Goal: Task Accomplishment & Management: Manage account settings

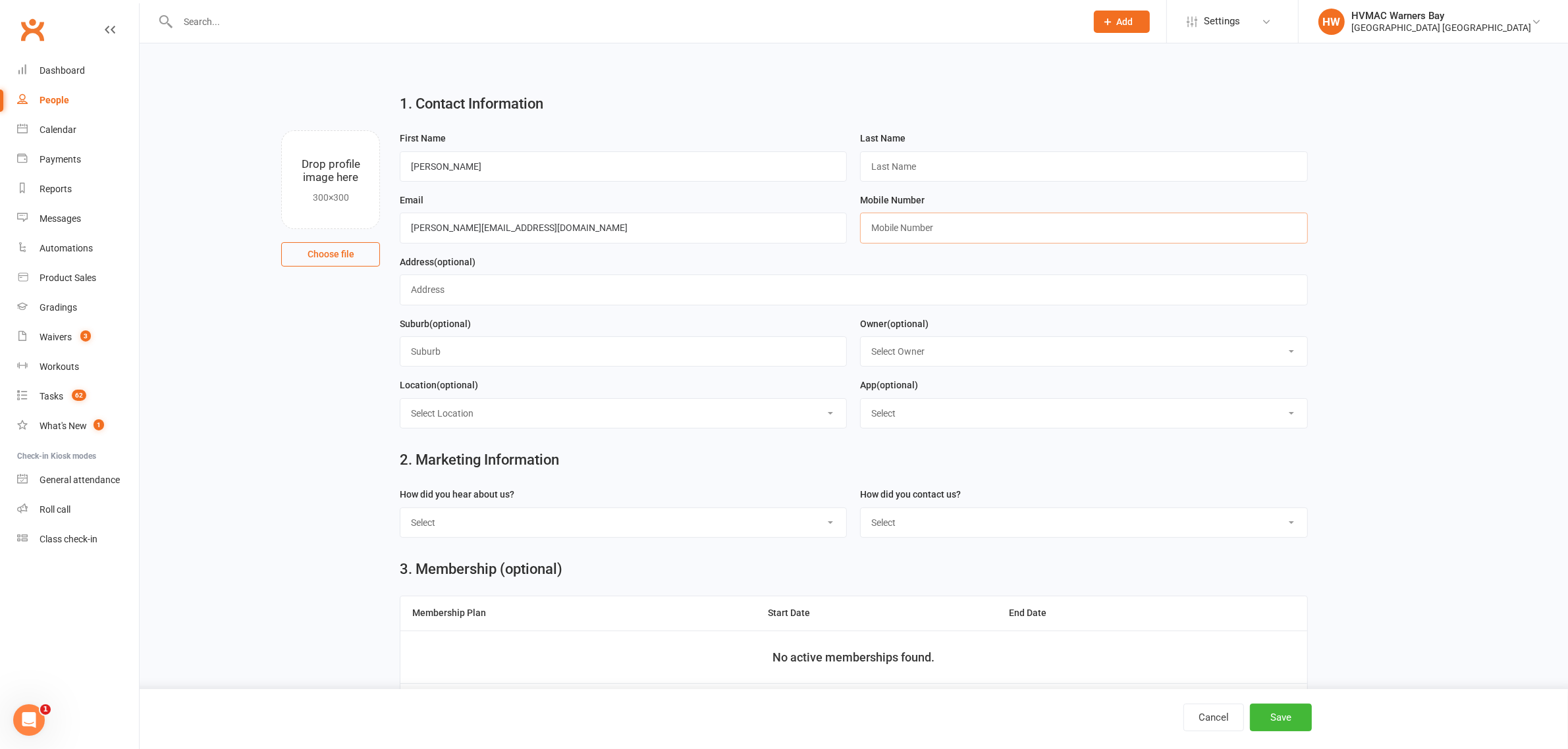
click at [903, 231] on input "text" at bounding box center [1083, 228] width 447 height 30
click at [914, 161] on input "text" at bounding box center [1083, 167] width 447 height 30
click at [910, 228] on input "text" at bounding box center [1083, 228] width 447 height 30
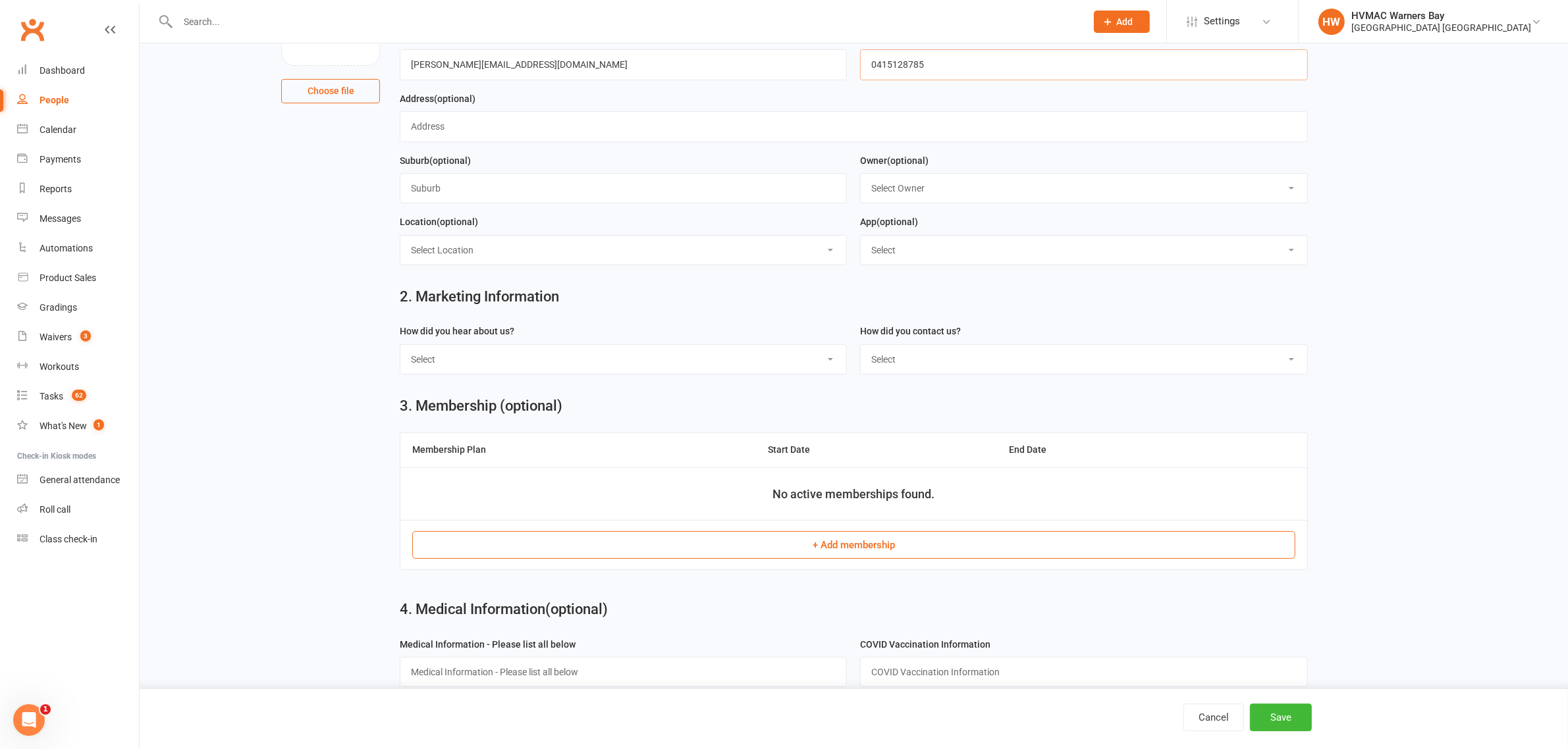
scroll to position [165, 0]
type input "0415128785"
click at [841, 213] on div "Suburb (optional)" at bounding box center [622, 183] width 460 height 62
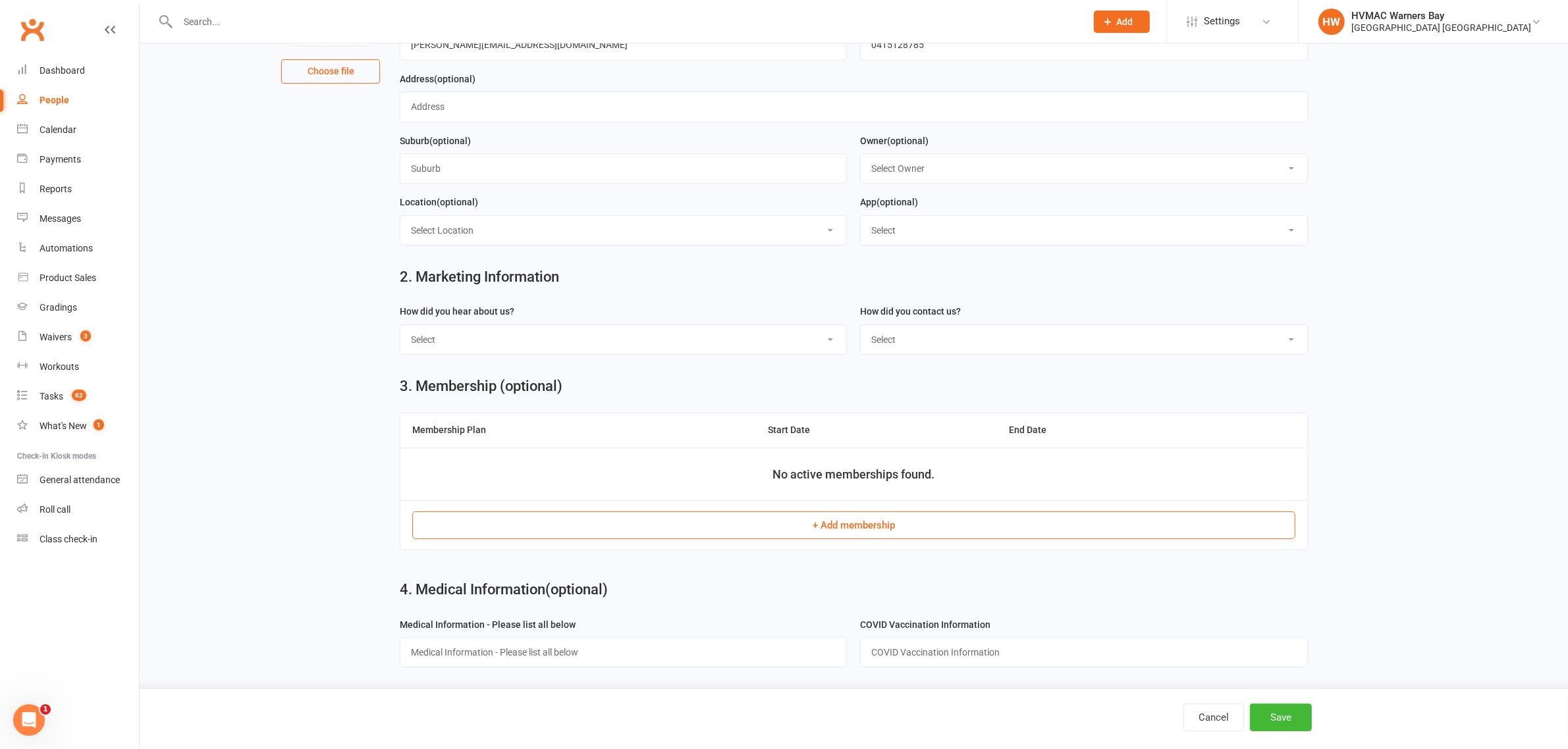
scroll to position [189, 0]
click at [1286, 719] on button "Save" at bounding box center [1281, 717] width 62 height 27
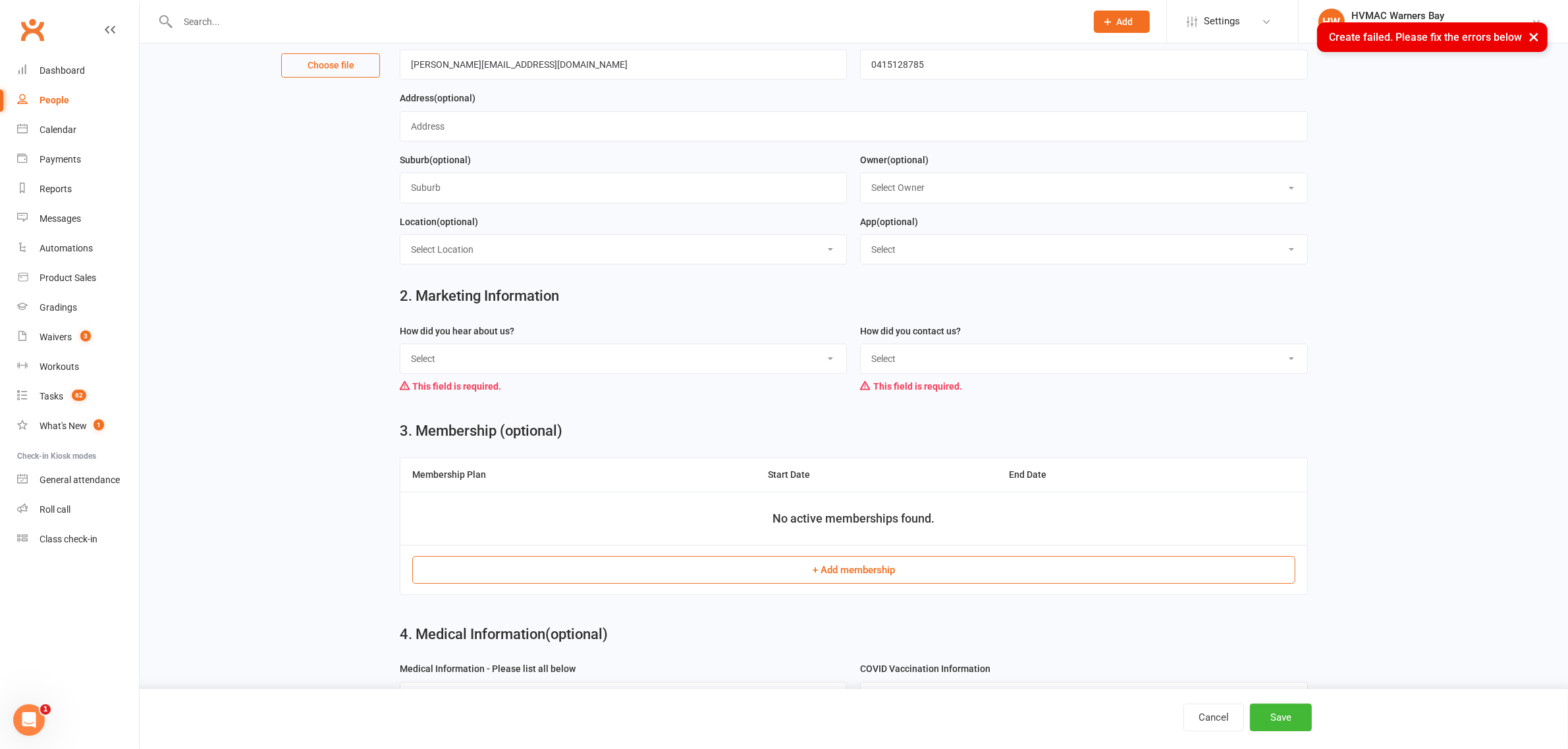
click at [574, 360] on select "Select Internet Facebook Referral Flyer Sign Direct Mail Demo Other" at bounding box center [623, 358] width 446 height 29
select select "Internet"
click at [401, 347] on select "Select Internet Facebook Referral Flyer Sign Direct Mail Demo Other" at bounding box center [623, 358] width 446 height 29
click at [922, 354] on select "Select Phone Email In-Facility" at bounding box center [1083, 358] width 446 height 29
select select "Email"
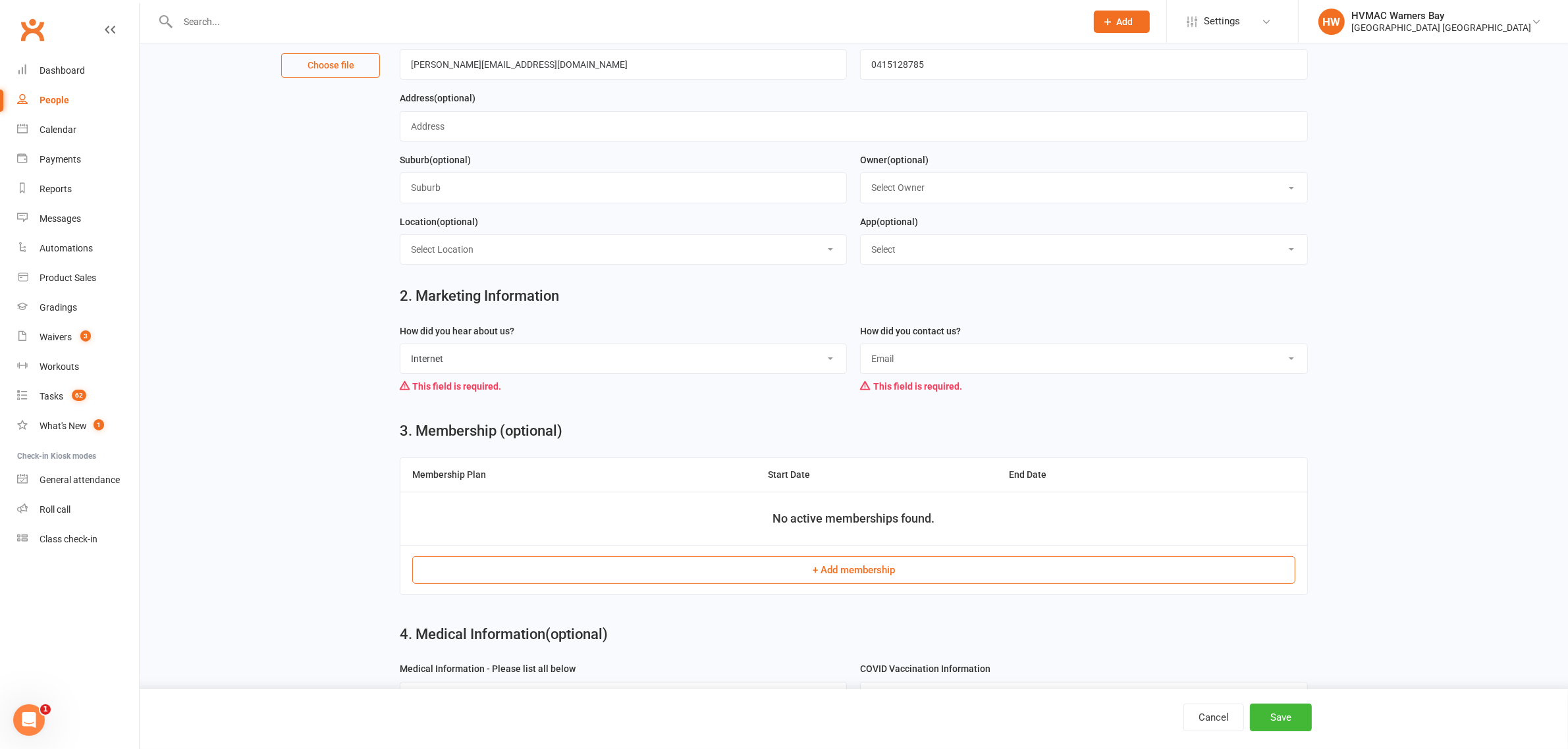
click at [861, 347] on select "Select Phone Email In-Facility" at bounding box center [1083, 358] width 446 height 29
click at [1289, 719] on button "Save" at bounding box center [1281, 717] width 62 height 27
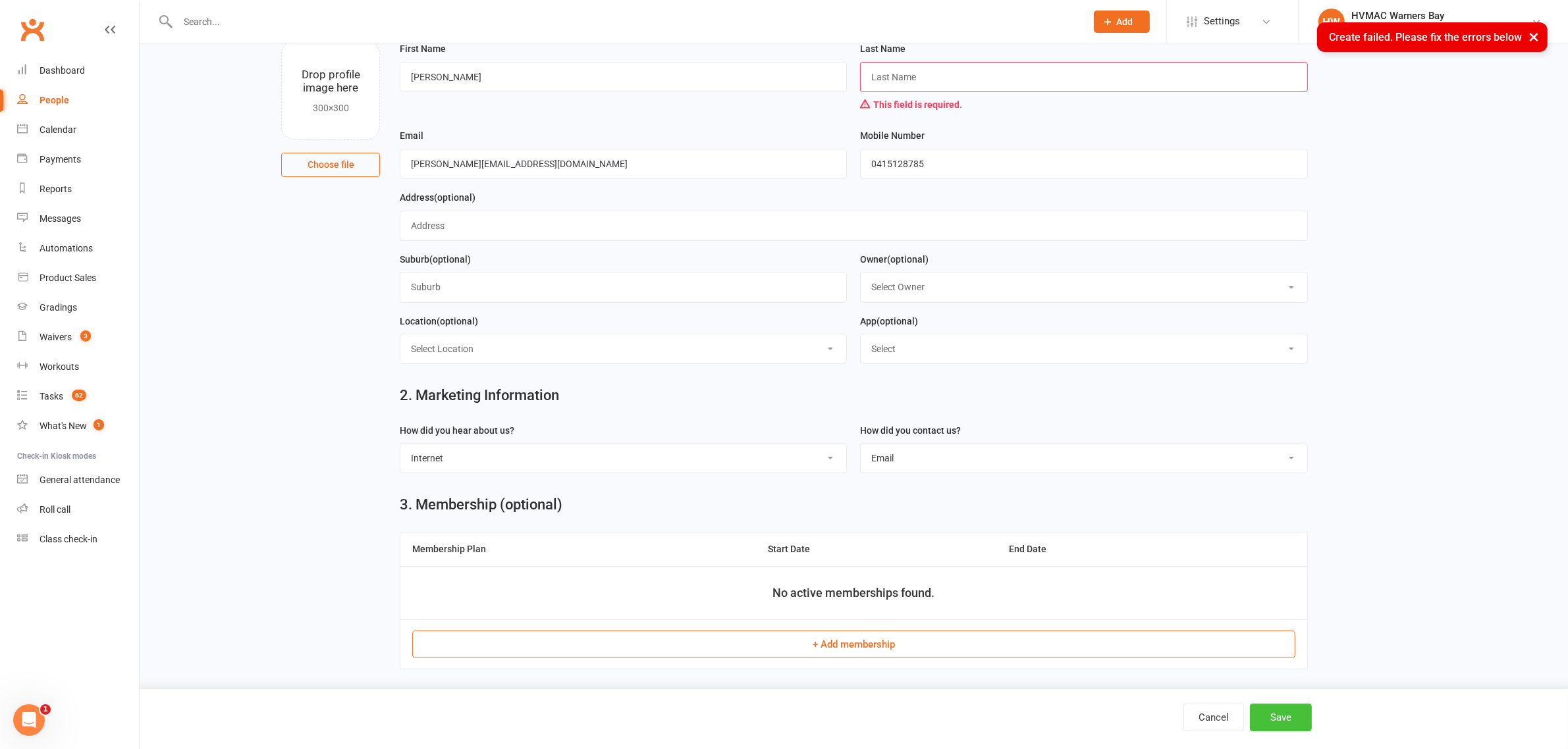
scroll to position [0, 0]
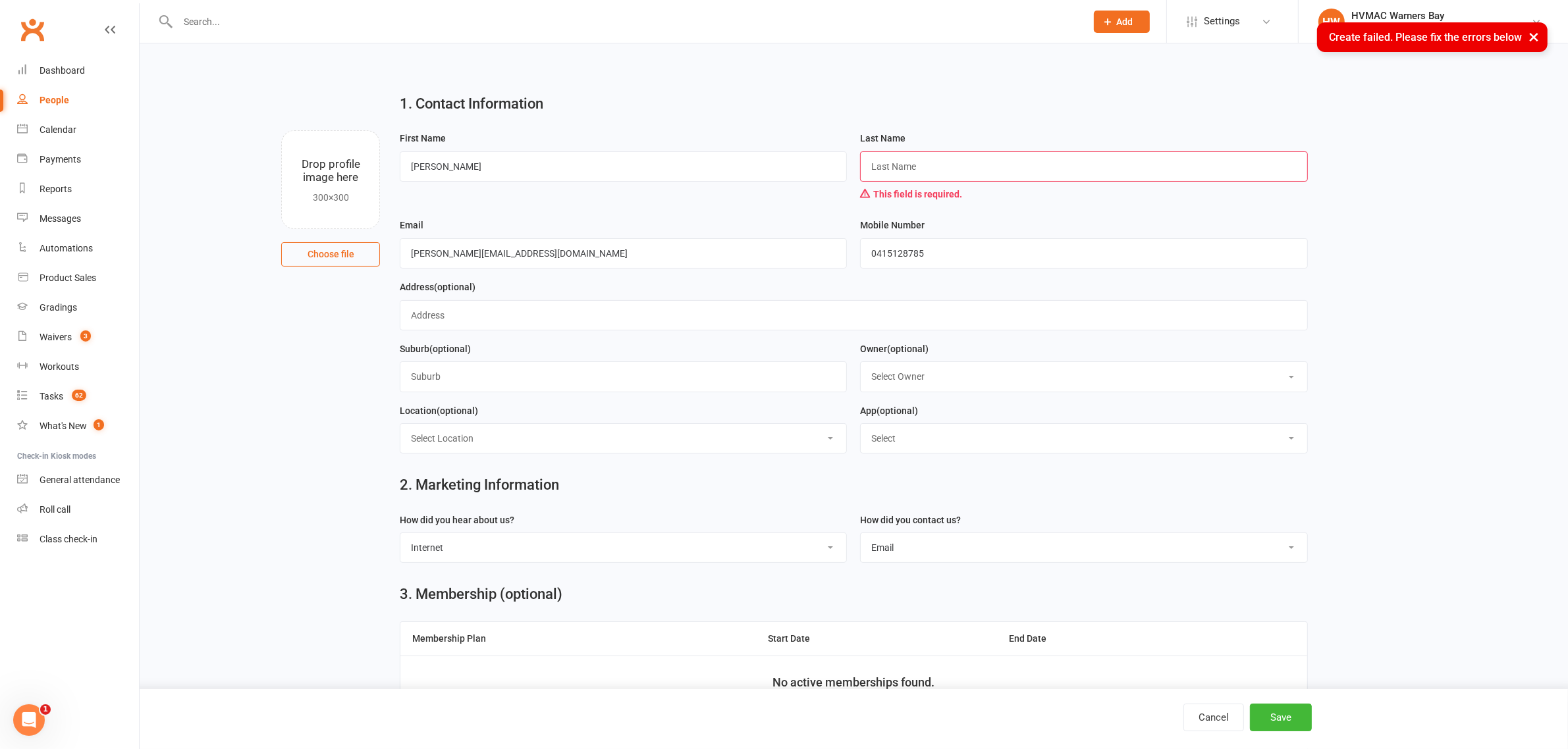
click at [948, 161] on input "text" at bounding box center [1083, 167] width 447 height 30
type input "Mciver"
click at [1291, 720] on button "Save" at bounding box center [1281, 717] width 62 height 27
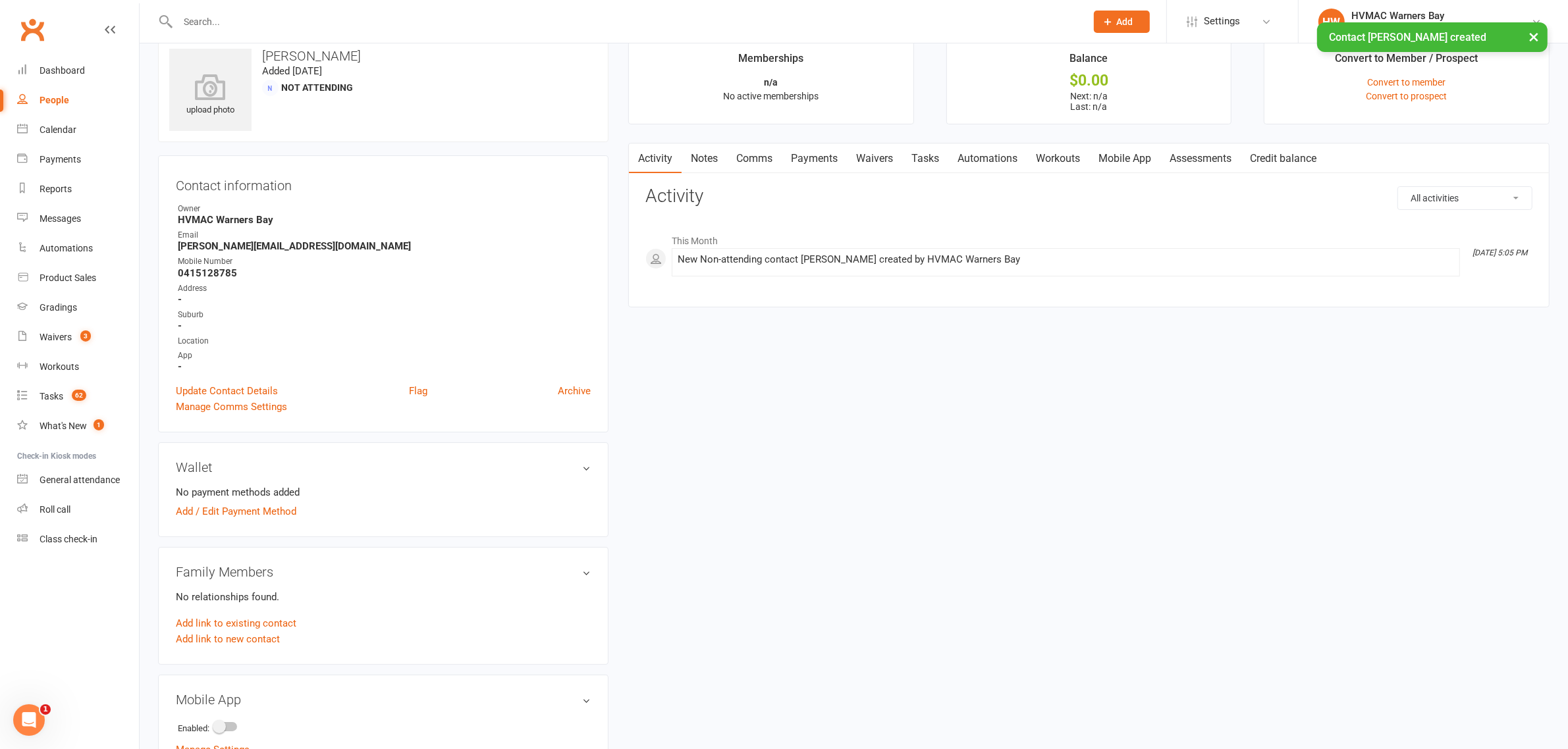
scroll to position [247, 0]
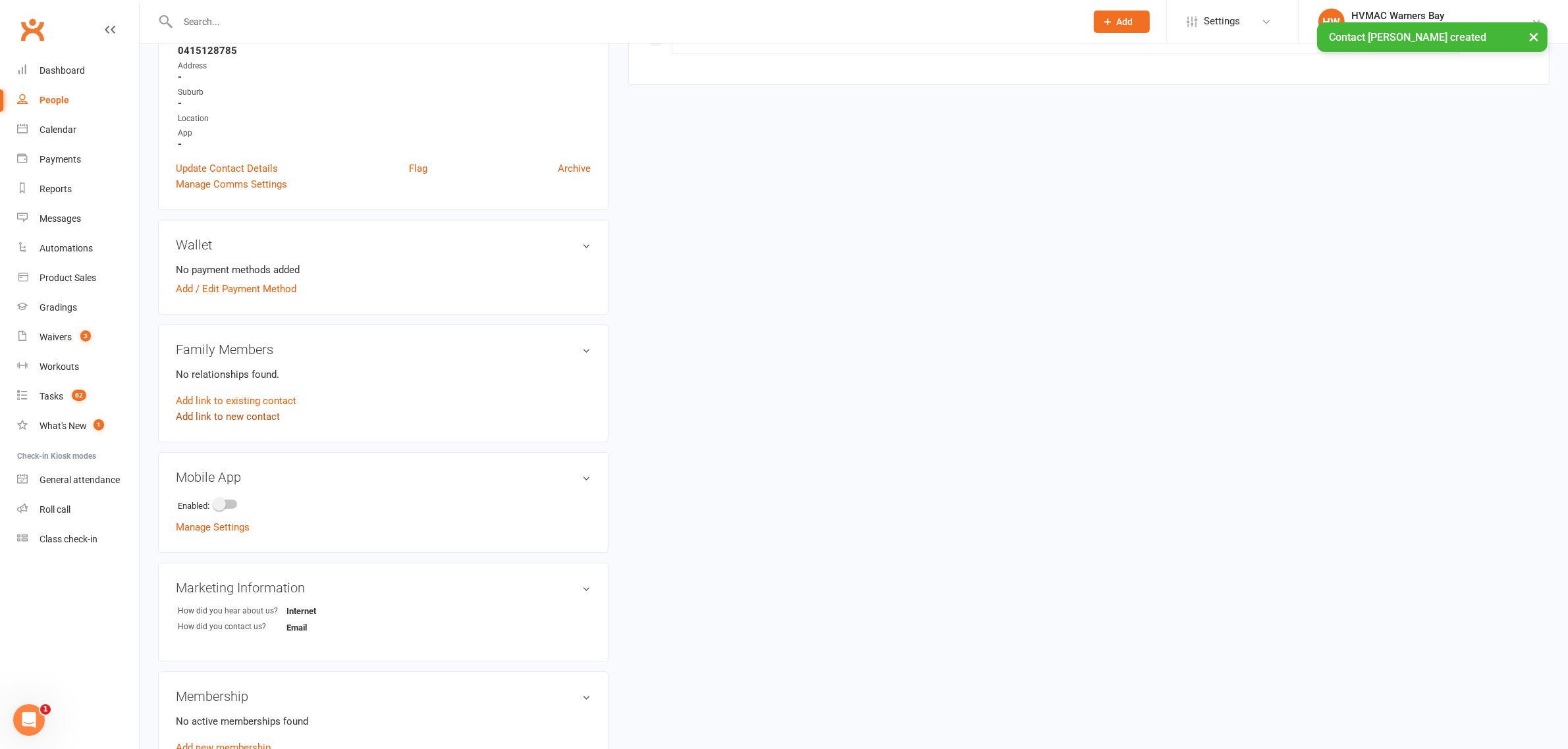
click at [273, 413] on link "Add link to new contact" at bounding box center [227, 417] width 104 height 16
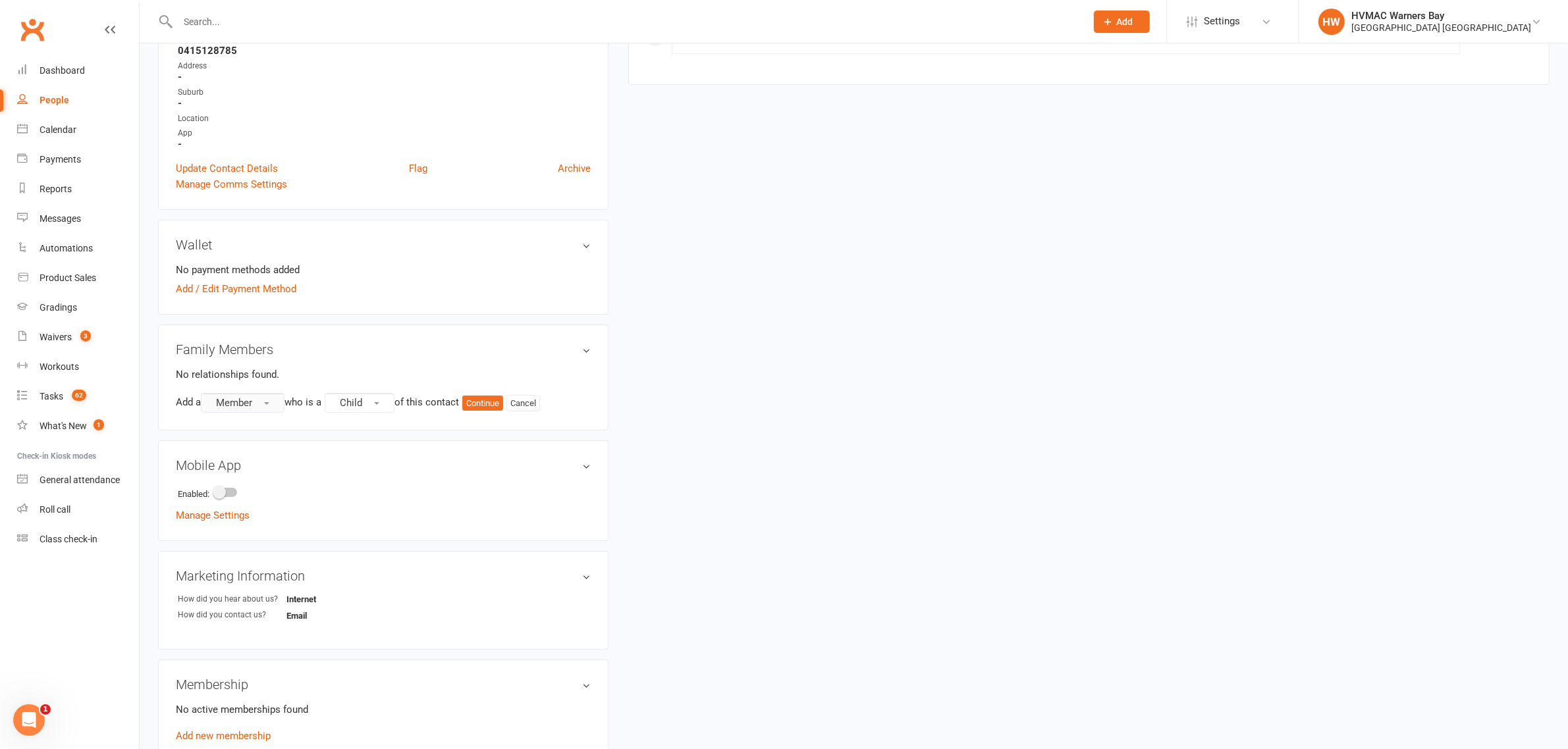
click at [275, 401] on button "Member" at bounding box center [243, 402] width 83 height 20
click at [287, 446] on link "Prospect" at bounding box center [266, 457] width 130 height 27
click at [498, 406] on button "Continue" at bounding box center [486, 403] width 41 height 16
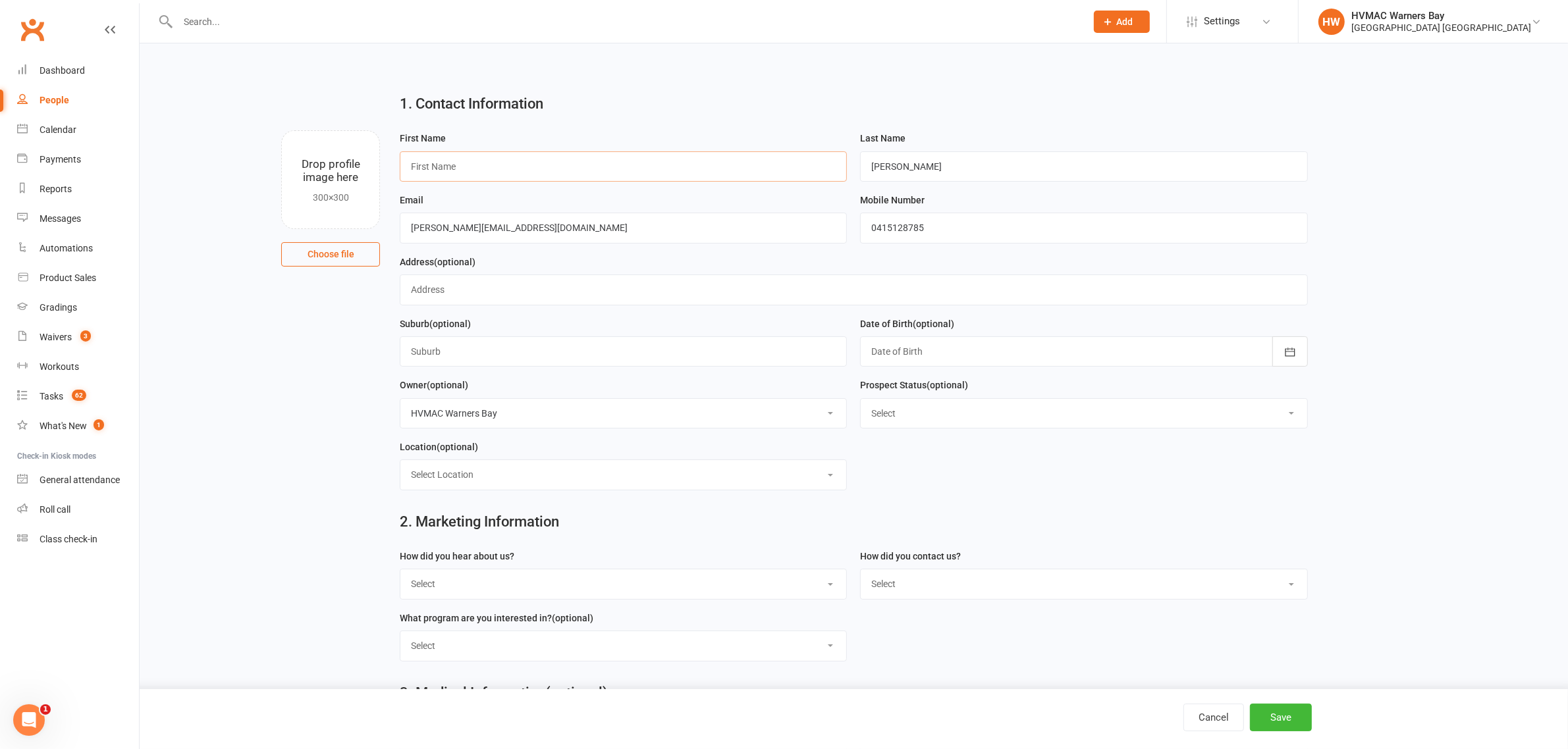
click at [465, 168] on input "text" at bounding box center [623, 167] width 447 height 30
type input "Matilda"
click at [1283, 724] on button "Save" at bounding box center [1281, 717] width 62 height 27
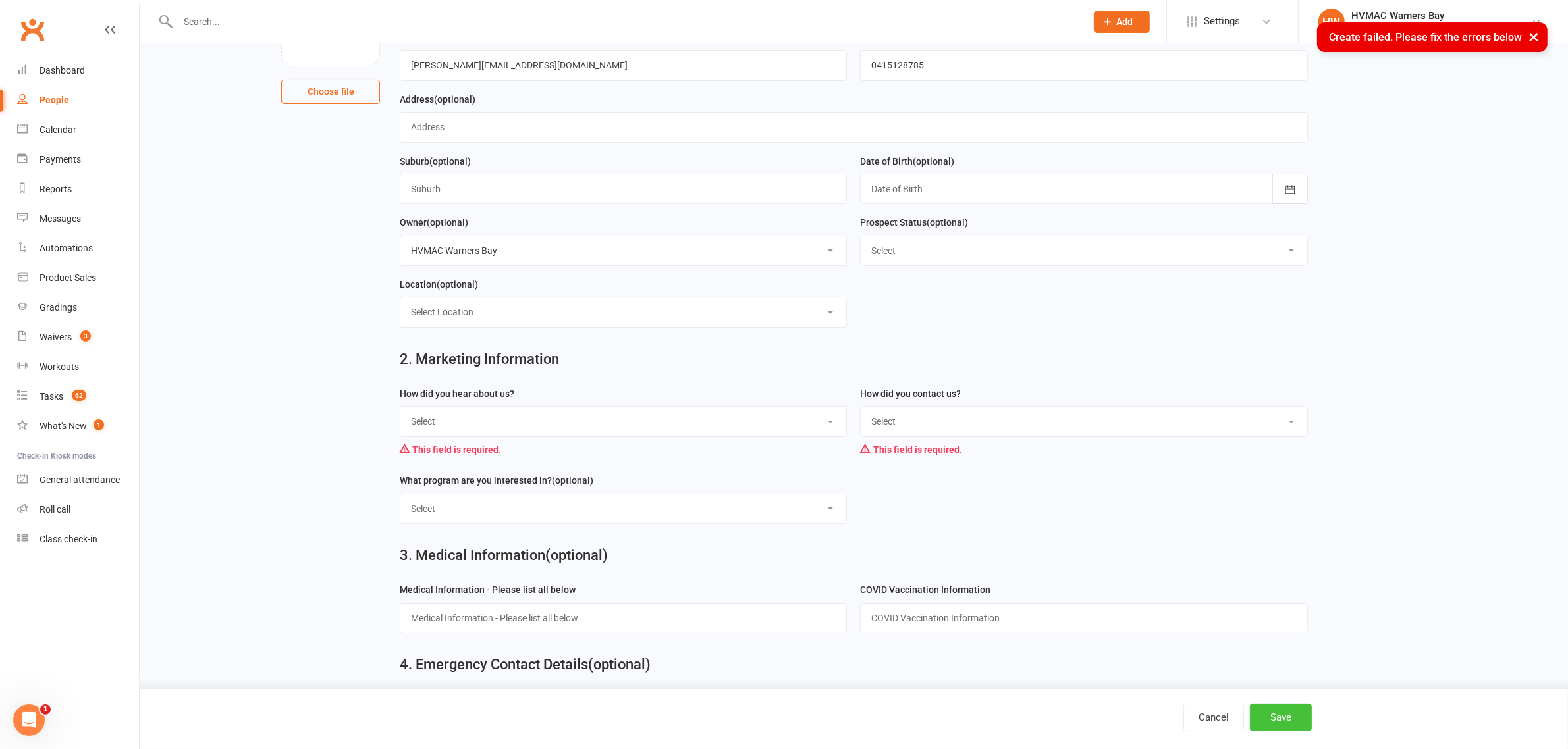
scroll to position [411, 0]
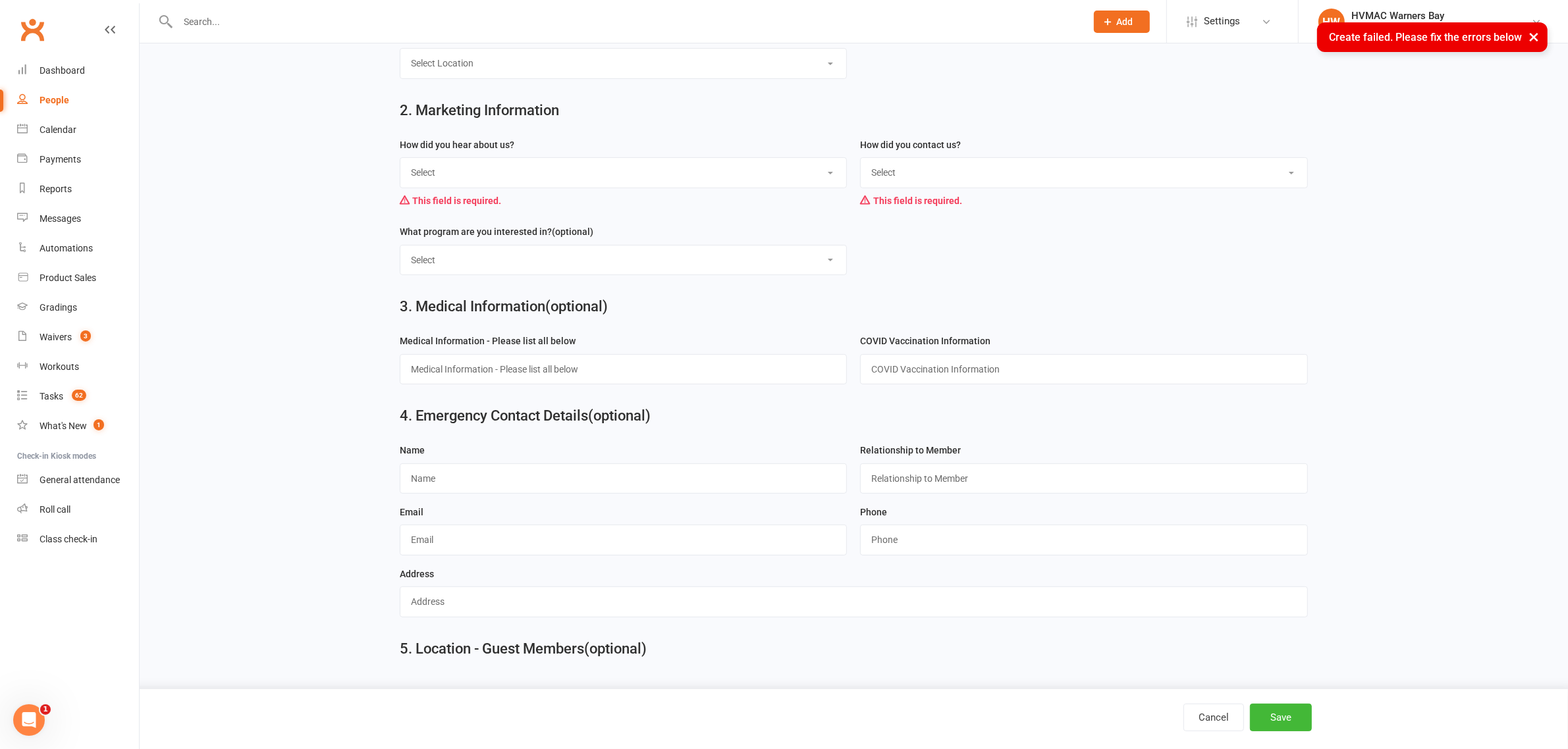
click at [608, 178] on select "Select Internet Facebook Referral Flyer Sign Direct Mail Demo Other" at bounding box center [623, 172] width 446 height 29
select select "Internet"
click at [401, 161] on select "Select Internet Facebook Referral Flyer Sign Direct Mail Demo Other" at bounding box center [623, 172] width 446 height 29
click at [936, 176] on select "Select Phone Email In-Facility" at bounding box center [1083, 172] width 446 height 29
select select "Email"
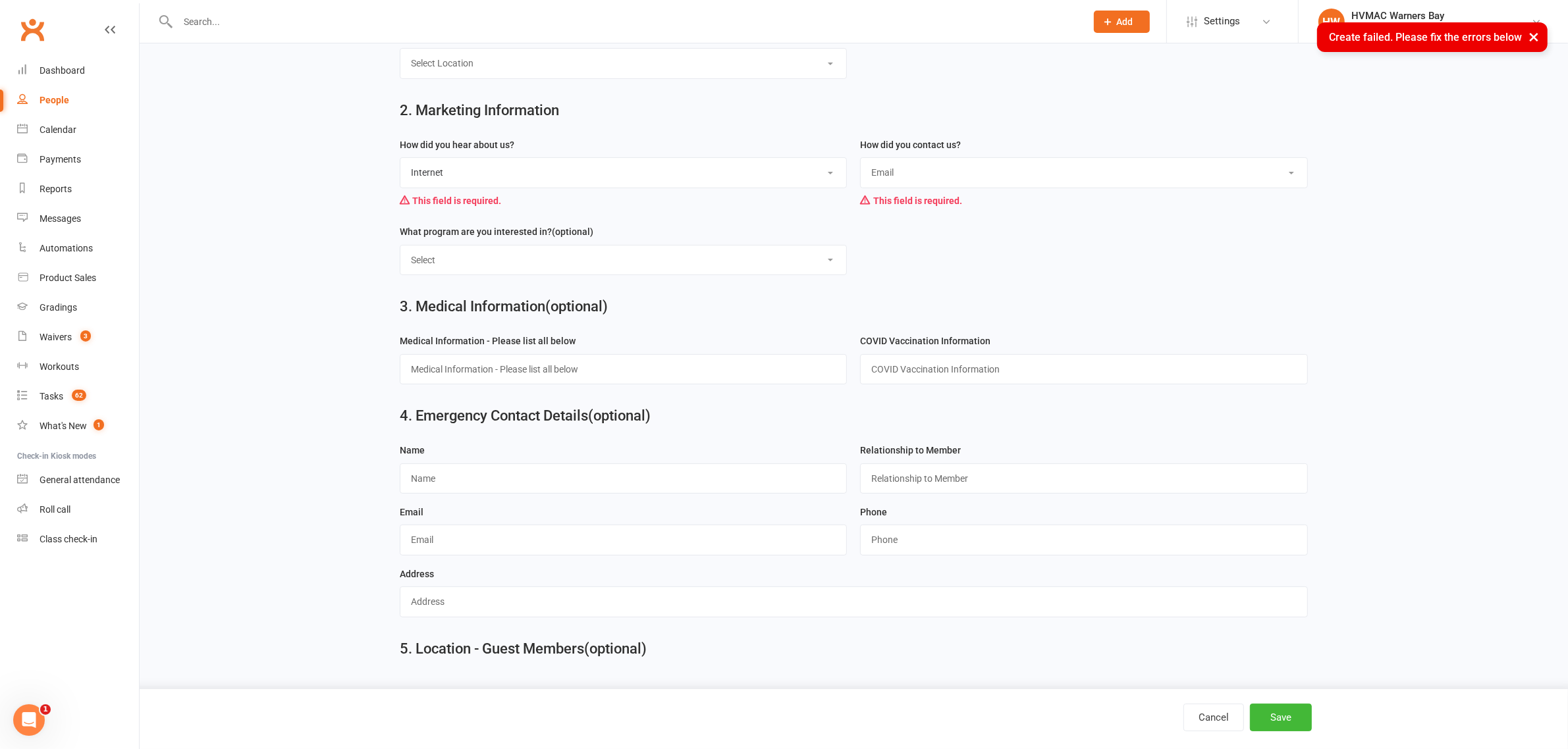
click at [861, 161] on select "Select Phone Email In-Facility" at bounding box center [1083, 172] width 446 height 29
click at [1308, 731] on div "Cancel Save" at bounding box center [829, 717] width 966 height 27
click at [1299, 722] on button "Save" at bounding box center [1281, 717] width 62 height 27
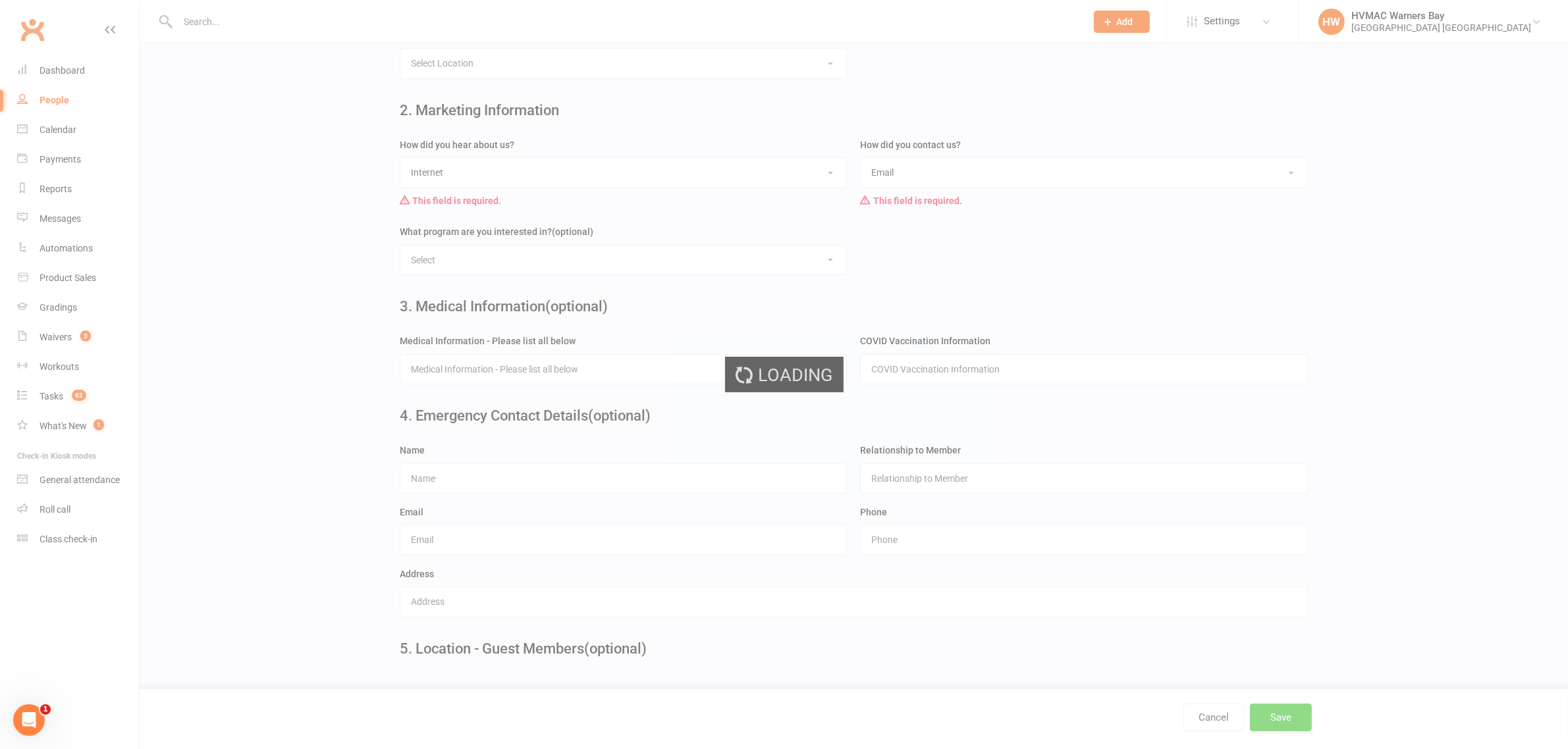
scroll to position [0, 0]
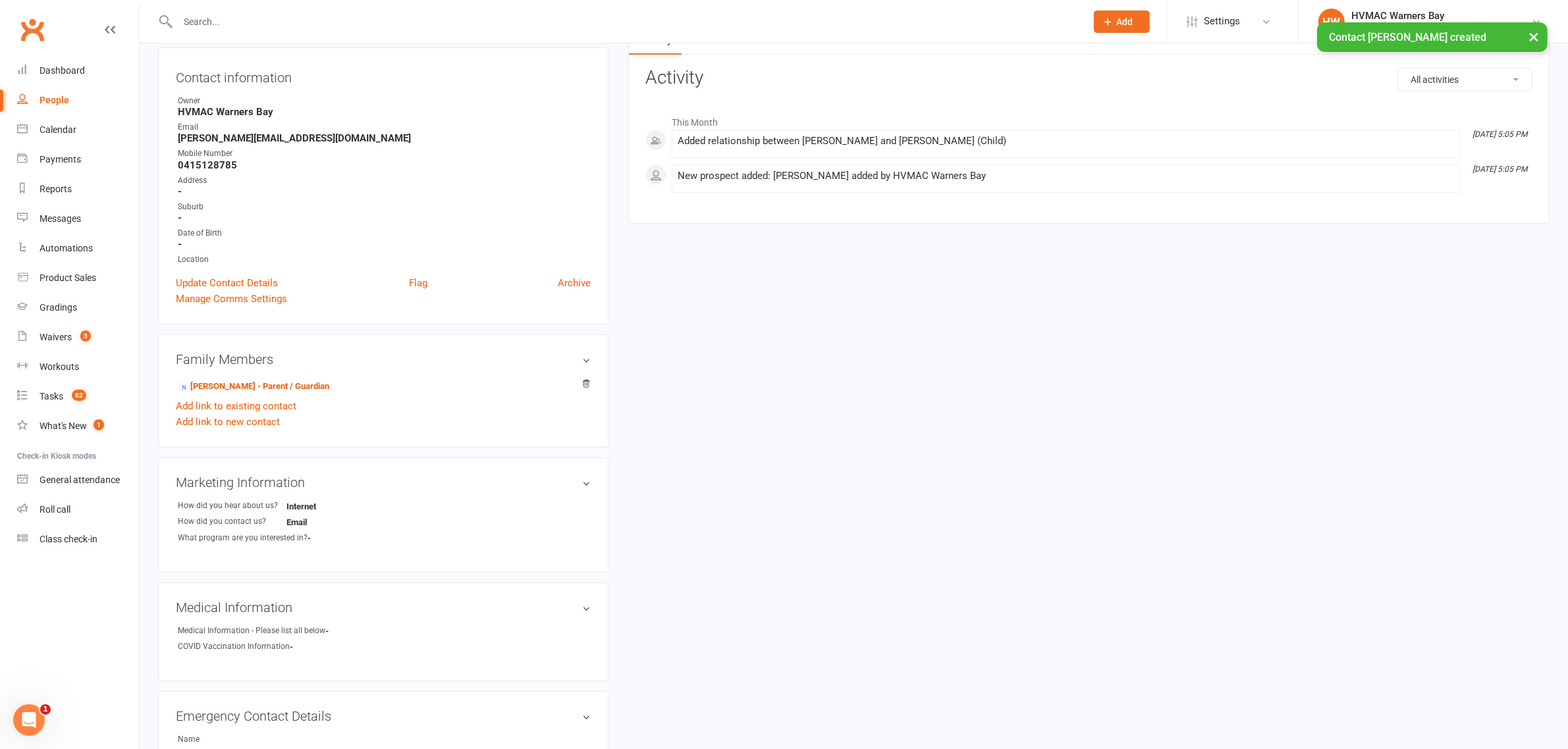
scroll to position [247, 0]
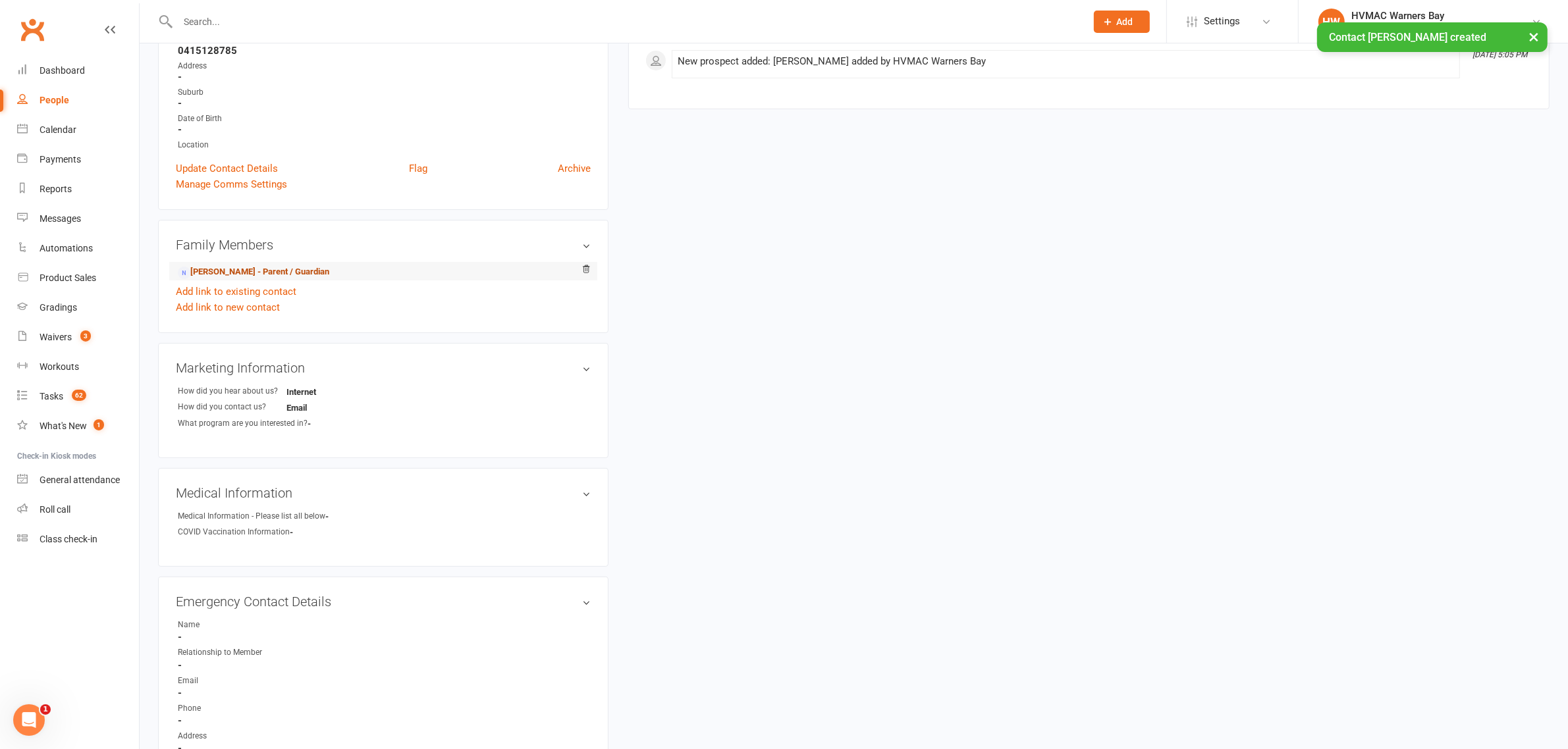
click at [277, 270] on link "John Mciver - Parent / Guardian" at bounding box center [254, 272] width 152 height 14
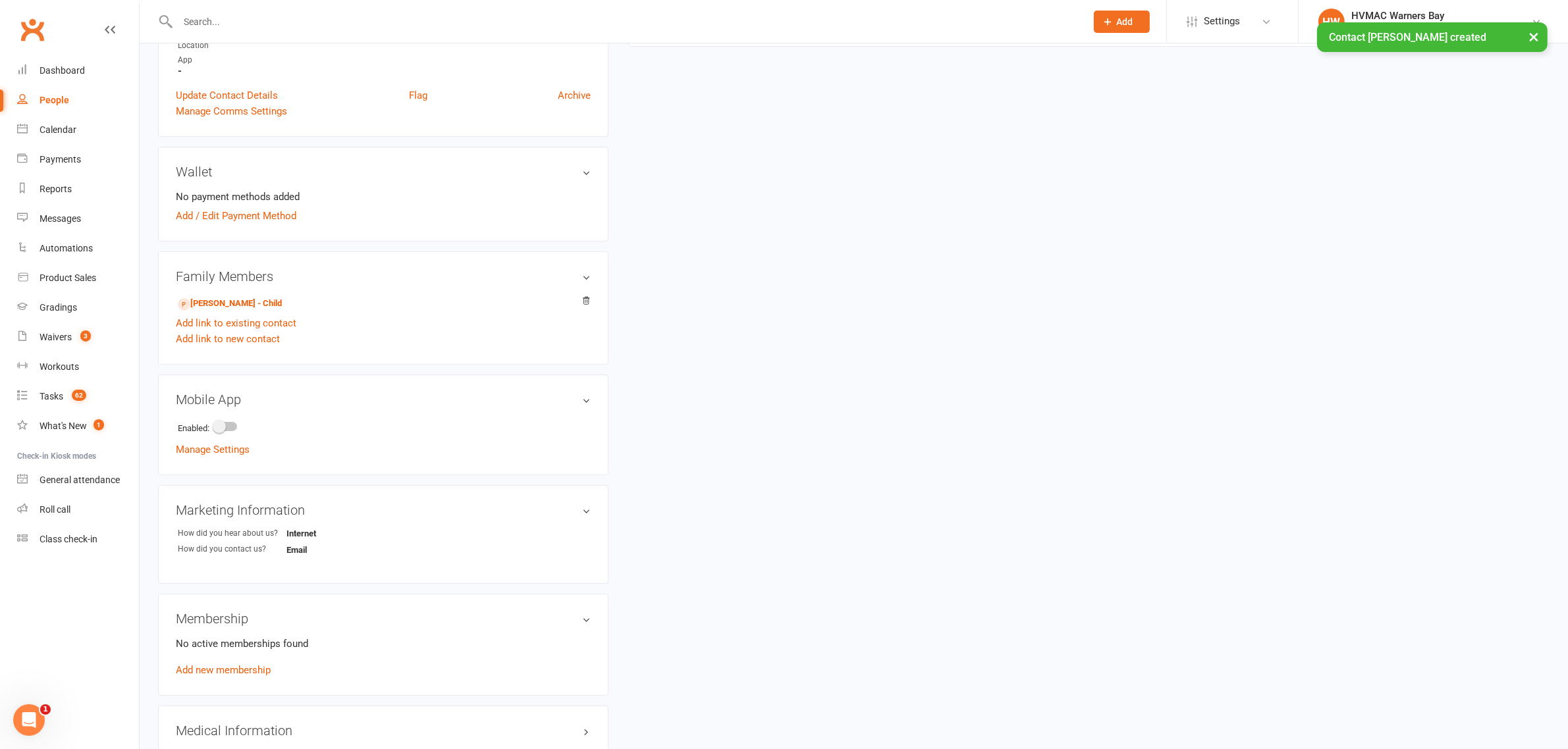
scroll to position [329, 0]
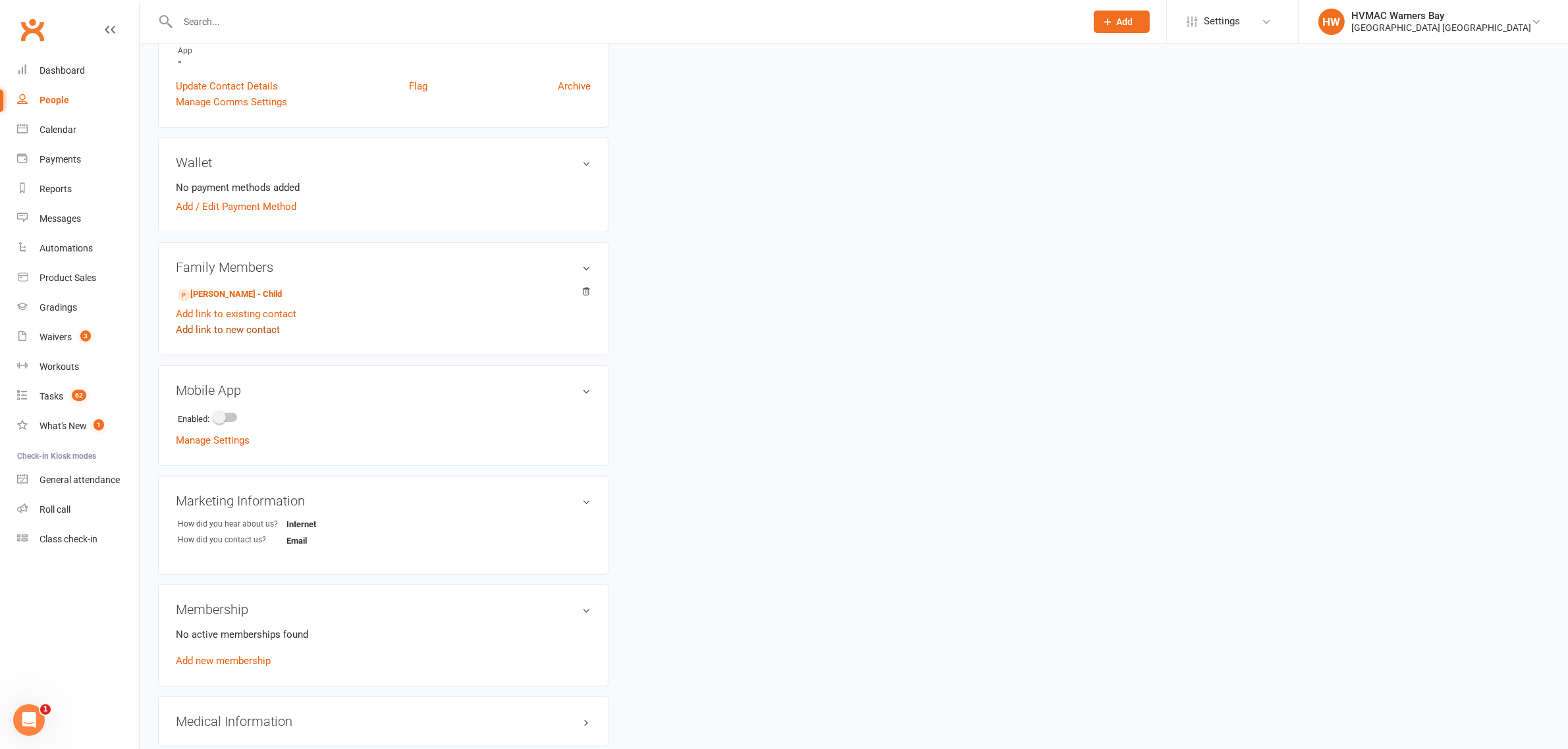
click at [261, 331] on link "Add link to new contact" at bounding box center [227, 330] width 104 height 16
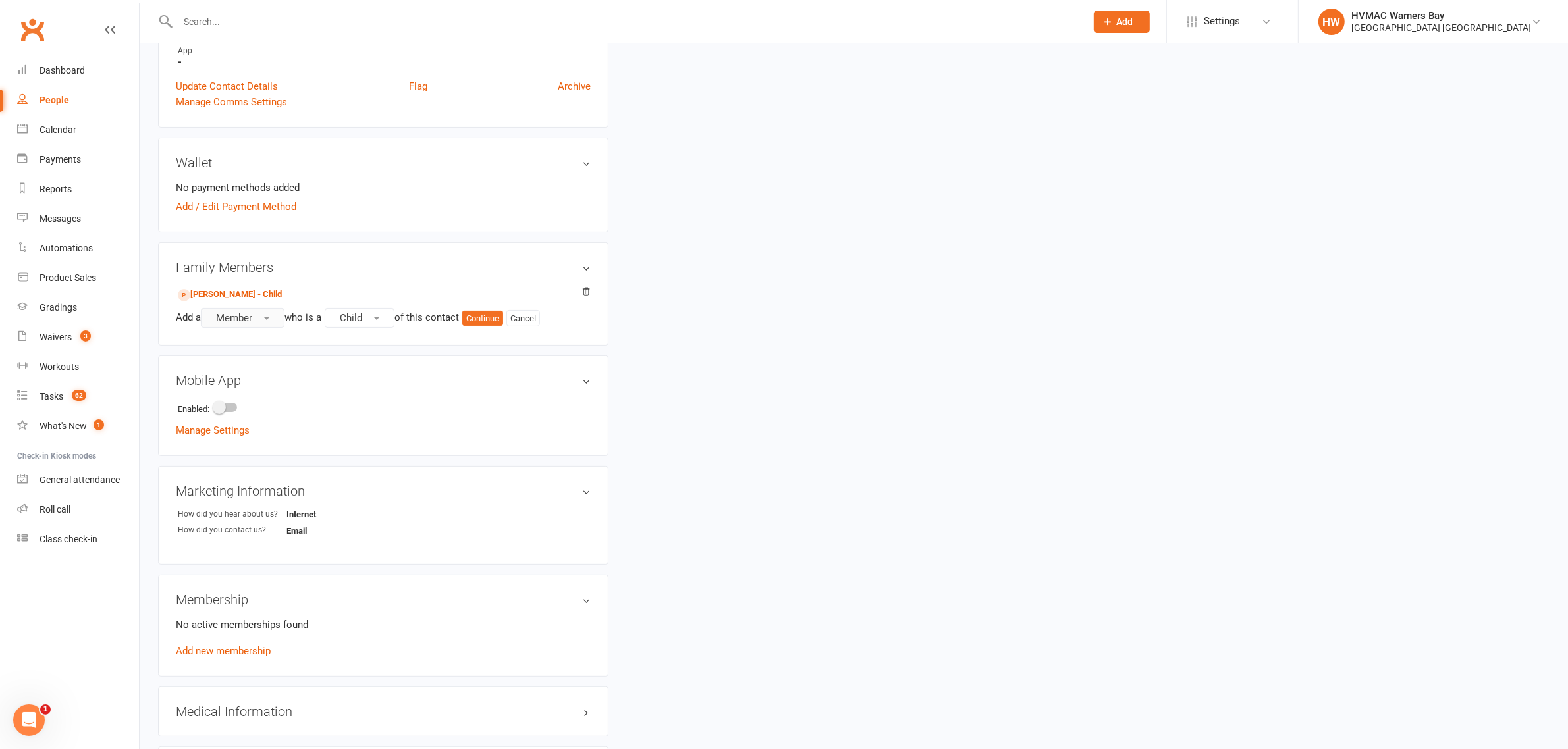
click at [261, 321] on button "Member" at bounding box center [243, 318] width 83 height 20
click at [288, 363] on link "Prospect" at bounding box center [266, 372] width 130 height 27
click at [498, 316] on button "Continue" at bounding box center [486, 319] width 41 height 16
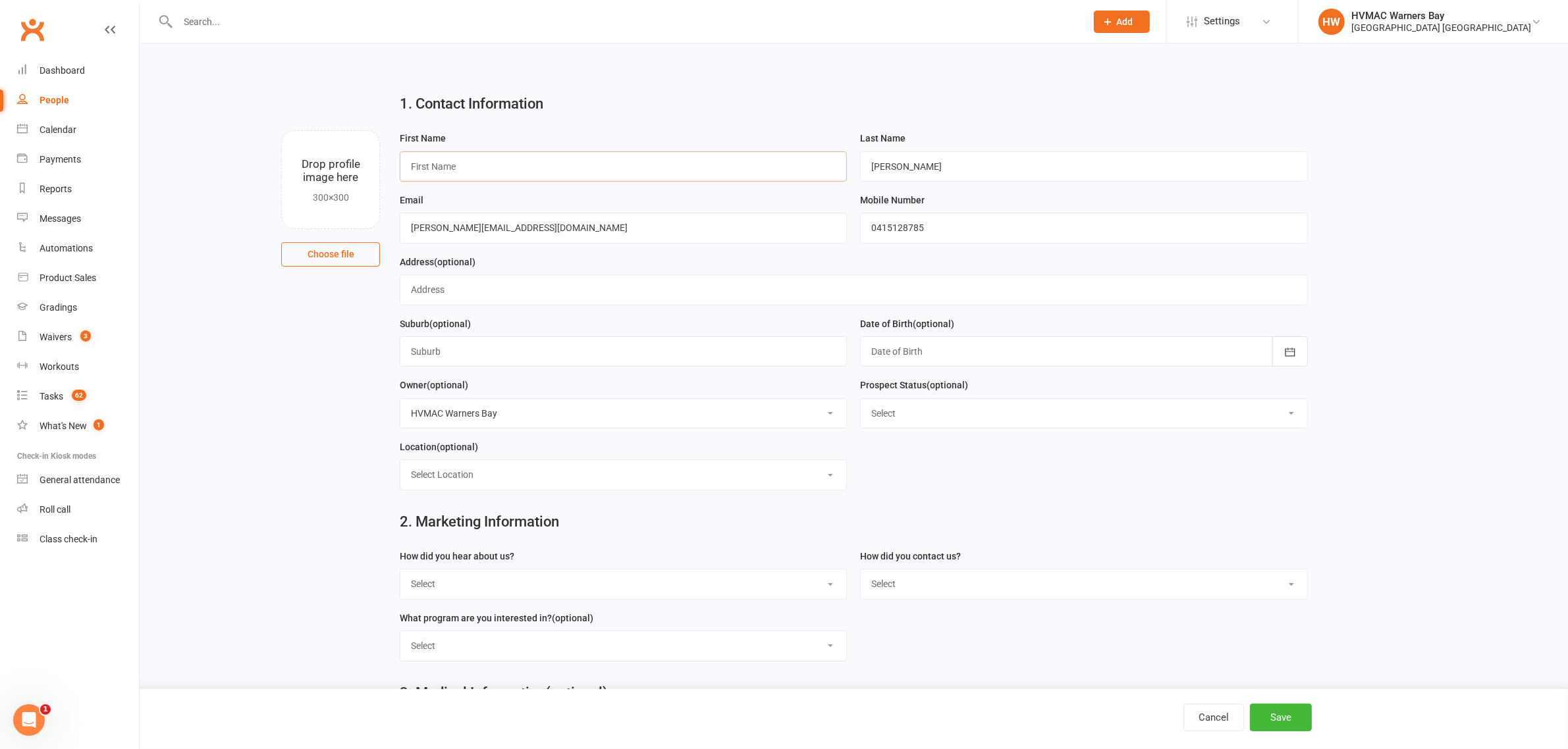
click at [565, 173] on input "text" at bounding box center [623, 167] width 447 height 30
type input "C"
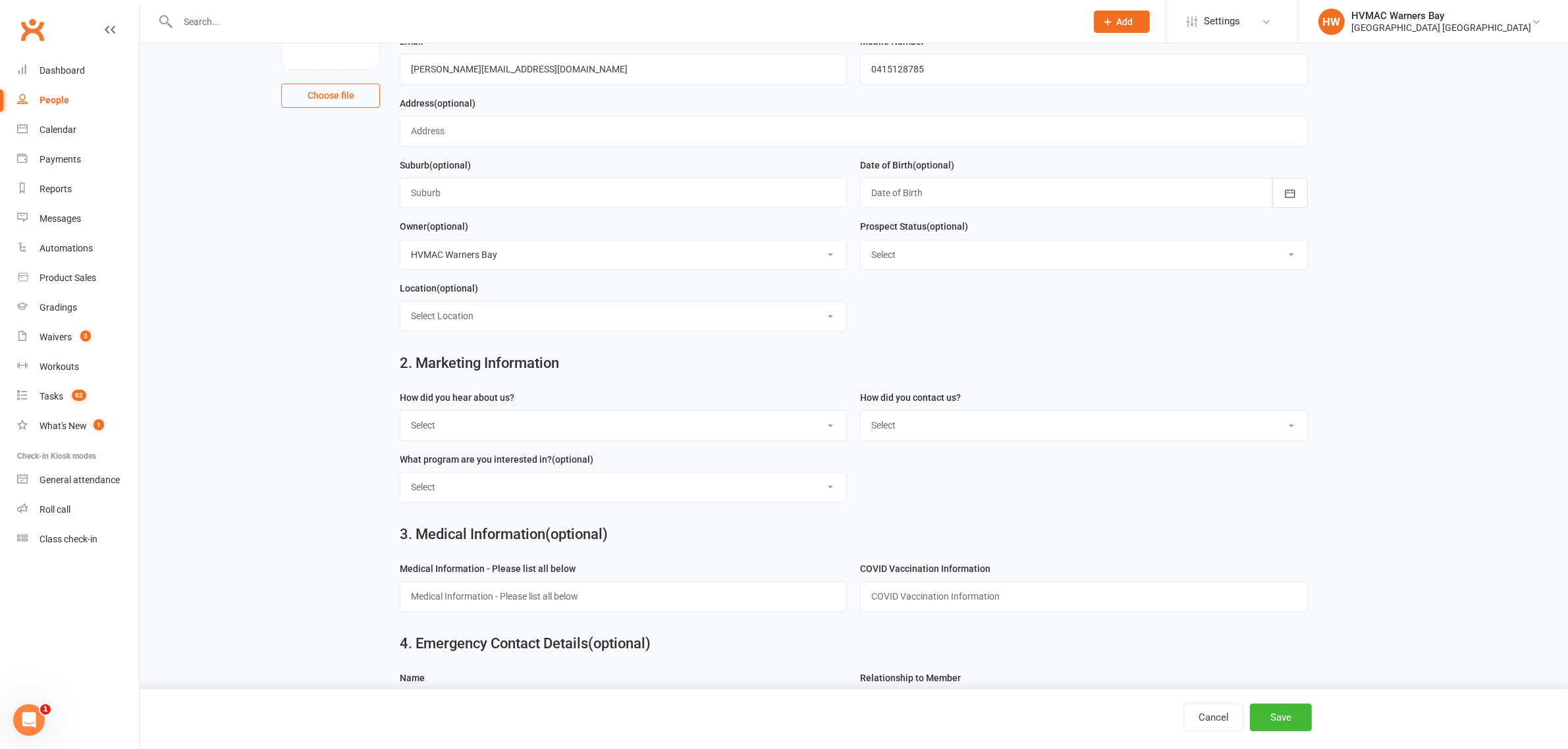
scroll to position [411, 0]
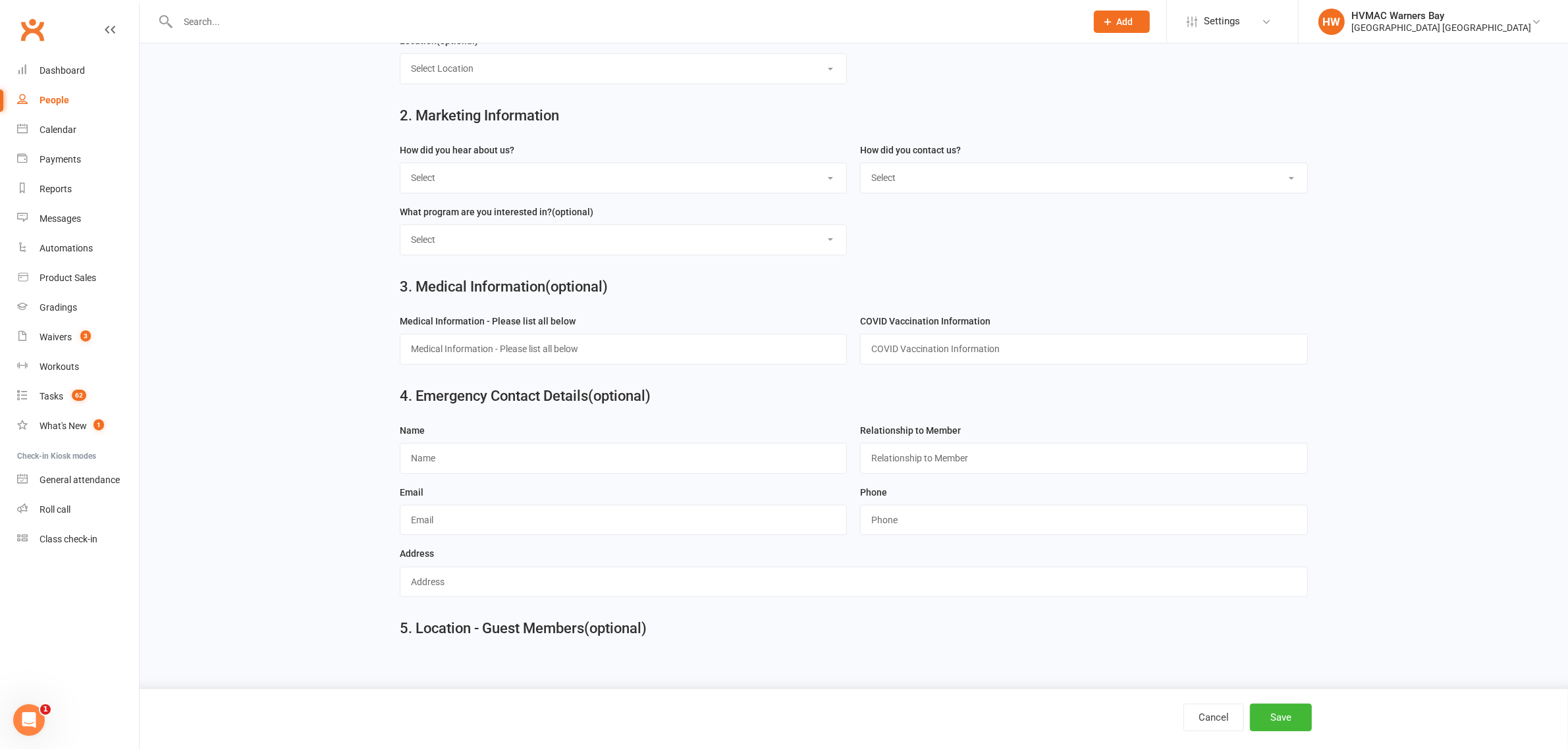
type input "Scarlett"
click at [631, 178] on select "Select Internet Facebook Referral Flyer Sign Direct Mail Demo Other" at bounding box center [623, 177] width 446 height 29
select select "Internet"
click at [401, 163] on select "Select Internet Facebook Referral Flyer Sign Direct Mail Demo Other" at bounding box center [623, 177] width 446 height 29
click at [936, 165] on select "Select Phone Email In-Facility" at bounding box center [1083, 177] width 446 height 29
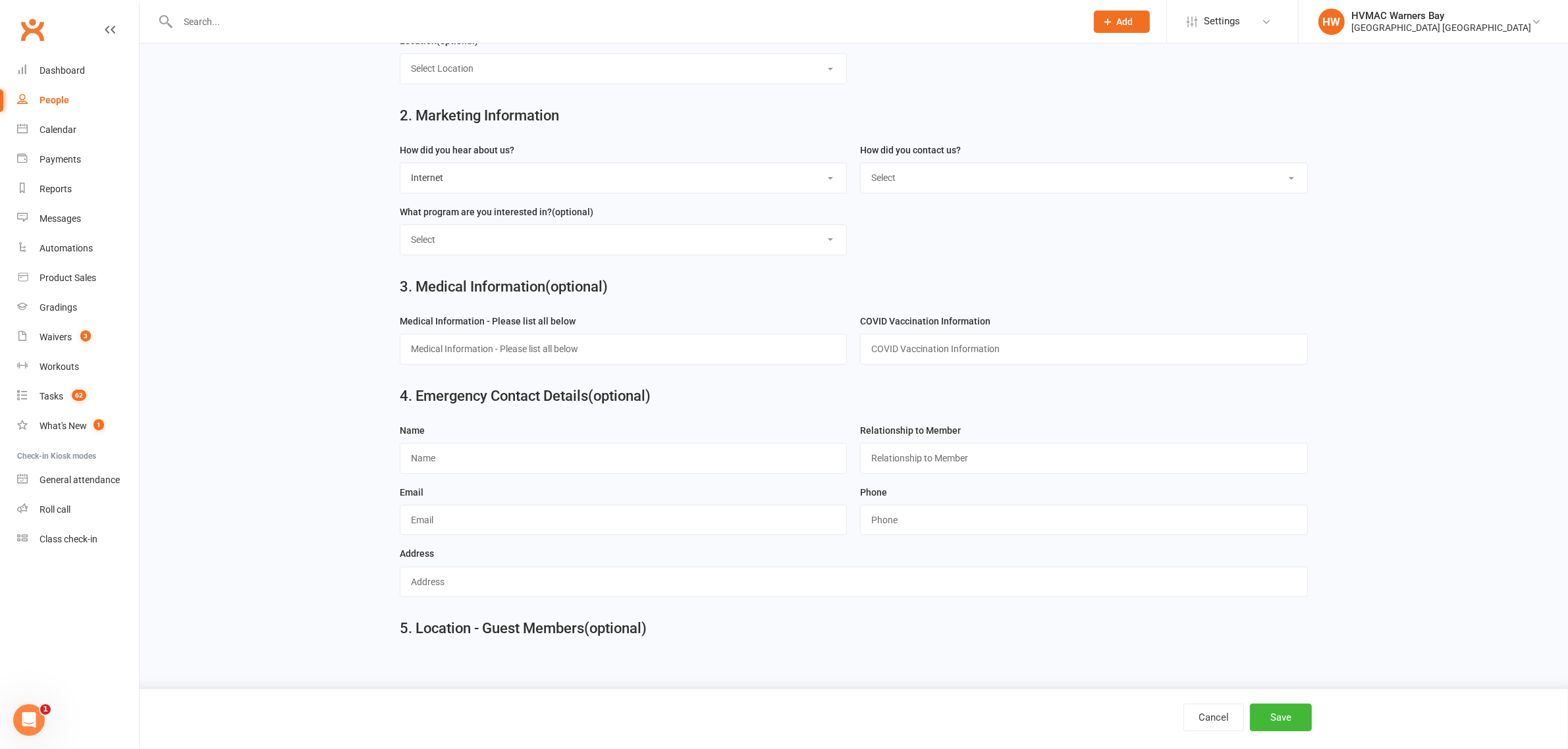
select select "Email"
click at [861, 163] on select "Select Phone Email In-Facility" at bounding box center [1083, 177] width 446 height 29
click at [1286, 715] on button "Save" at bounding box center [1281, 717] width 62 height 27
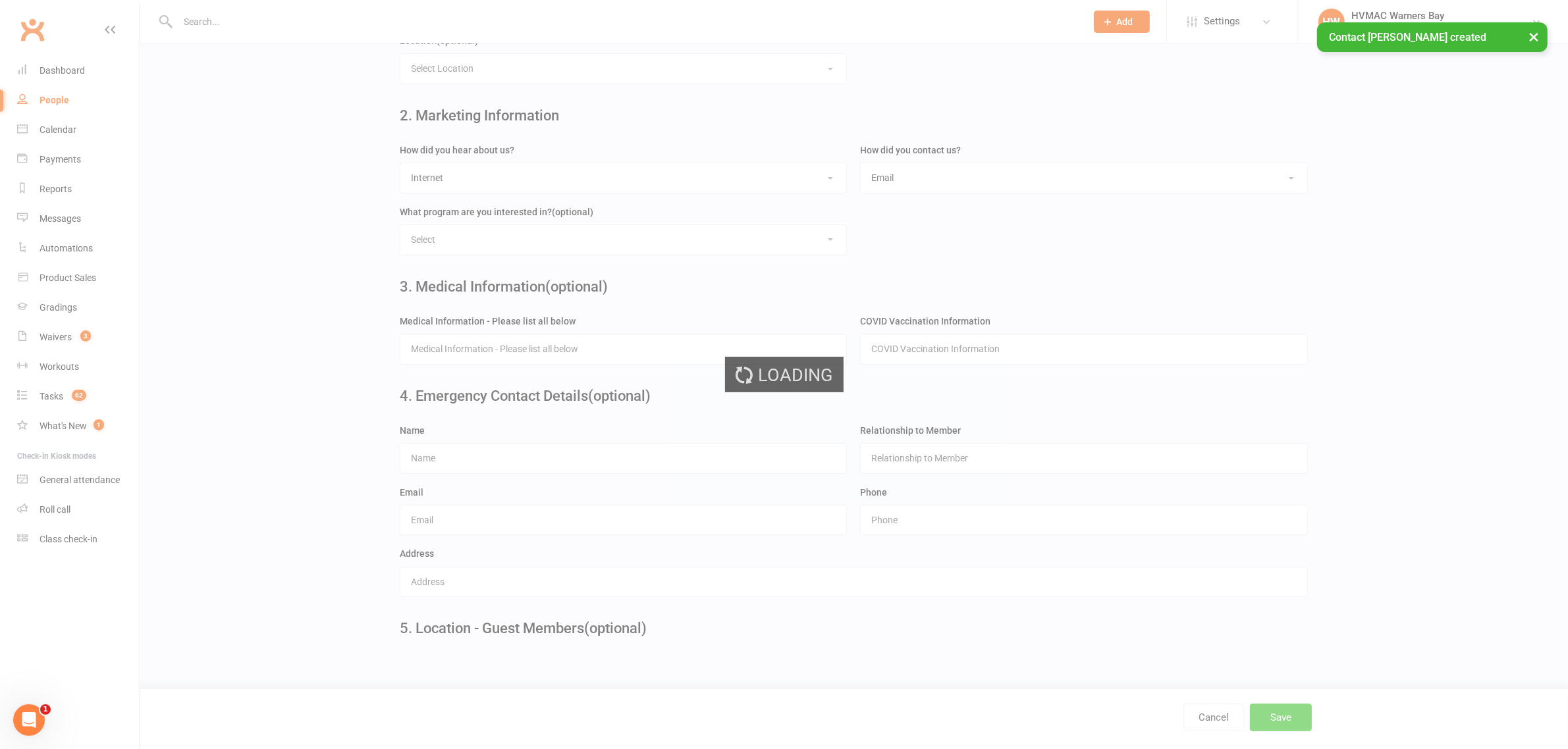
scroll to position [0, 0]
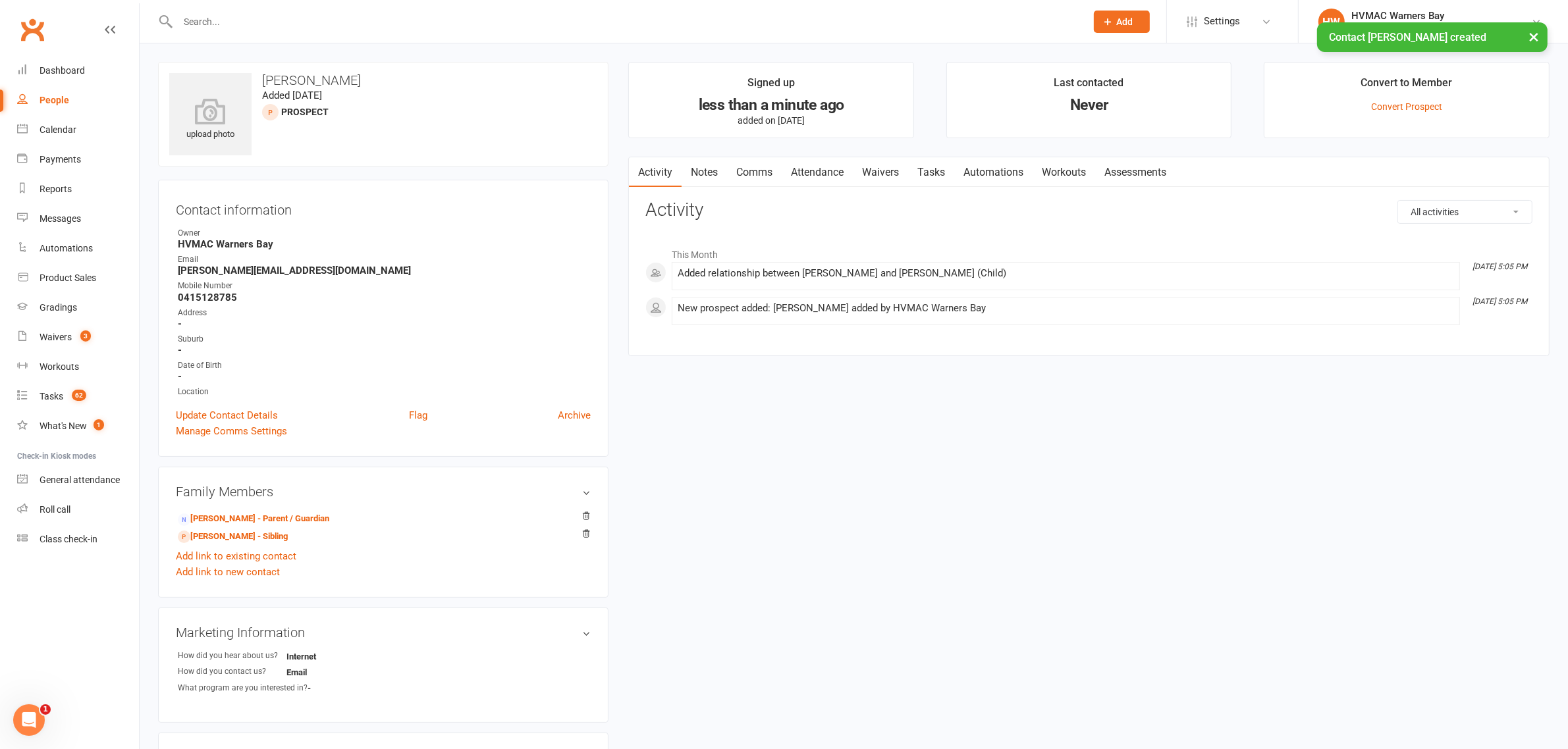
click at [709, 168] on link "Notes" at bounding box center [704, 173] width 45 height 30
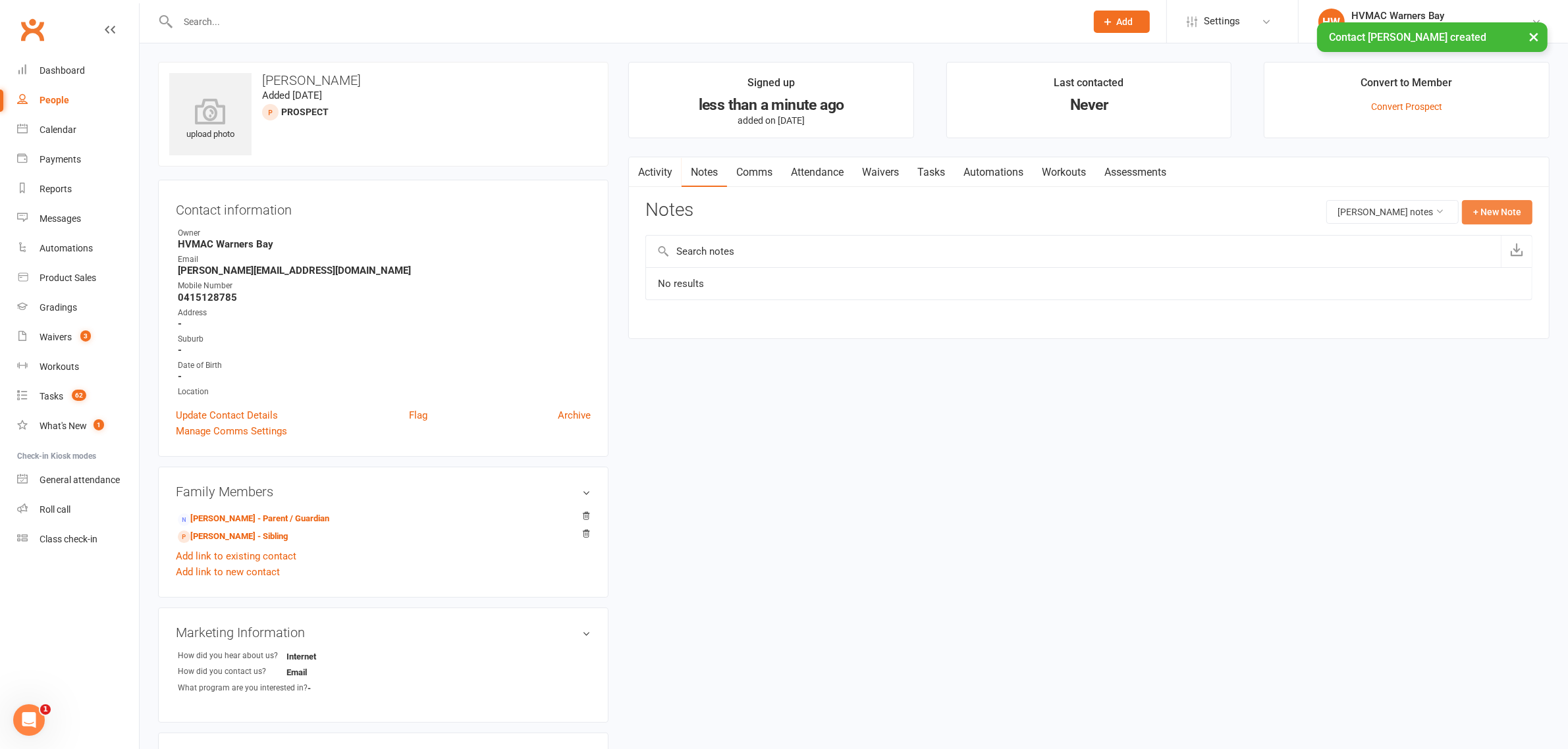
click at [1483, 206] on button "+ New Note" at bounding box center [1496, 212] width 70 height 24
click at [753, 268] on input "text" at bounding box center [1088, 265] width 887 height 27
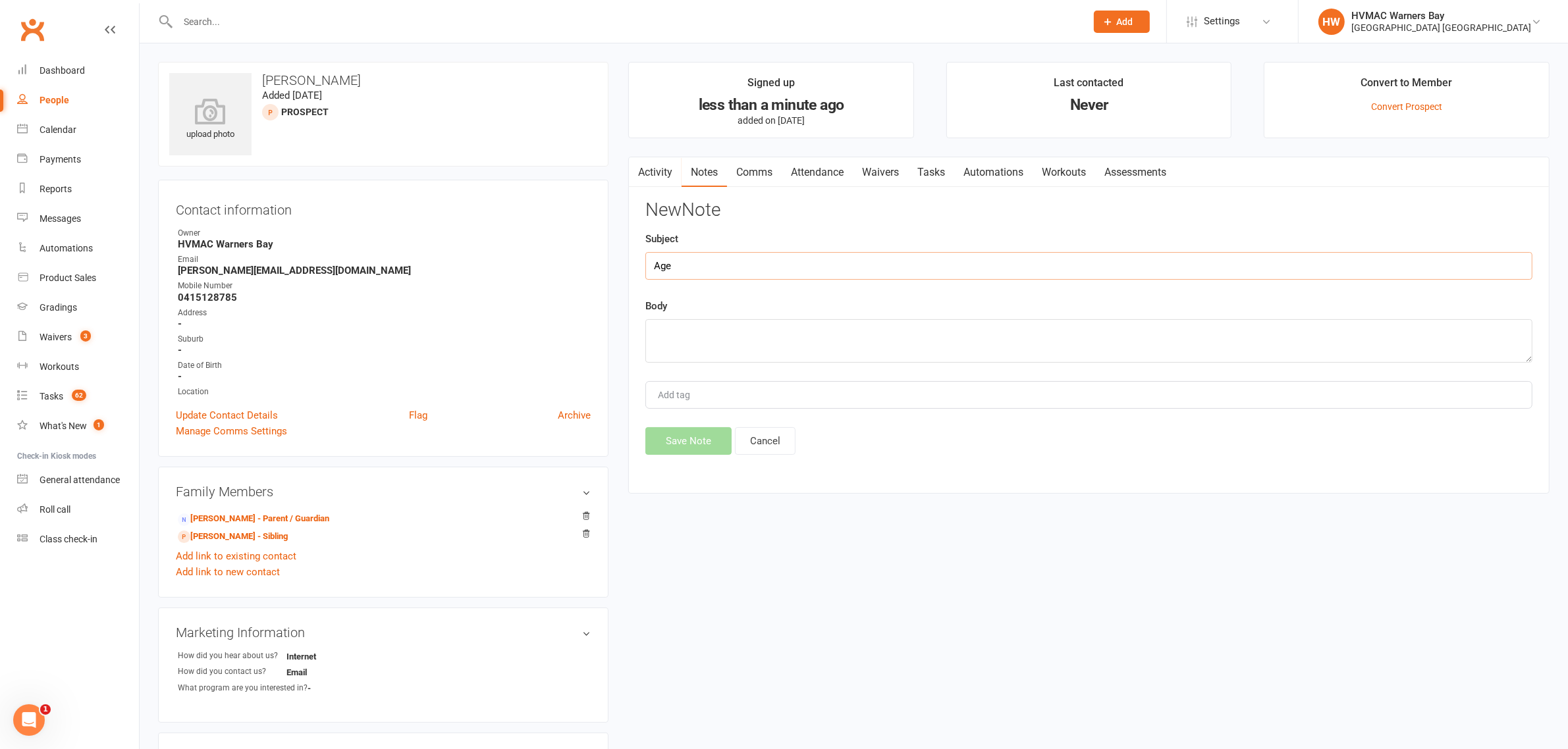
type input "Age"
click at [758, 337] on textarea at bounding box center [1088, 340] width 887 height 43
type textarea "11yrs"
click at [686, 433] on button "Save Note" at bounding box center [688, 441] width 86 height 27
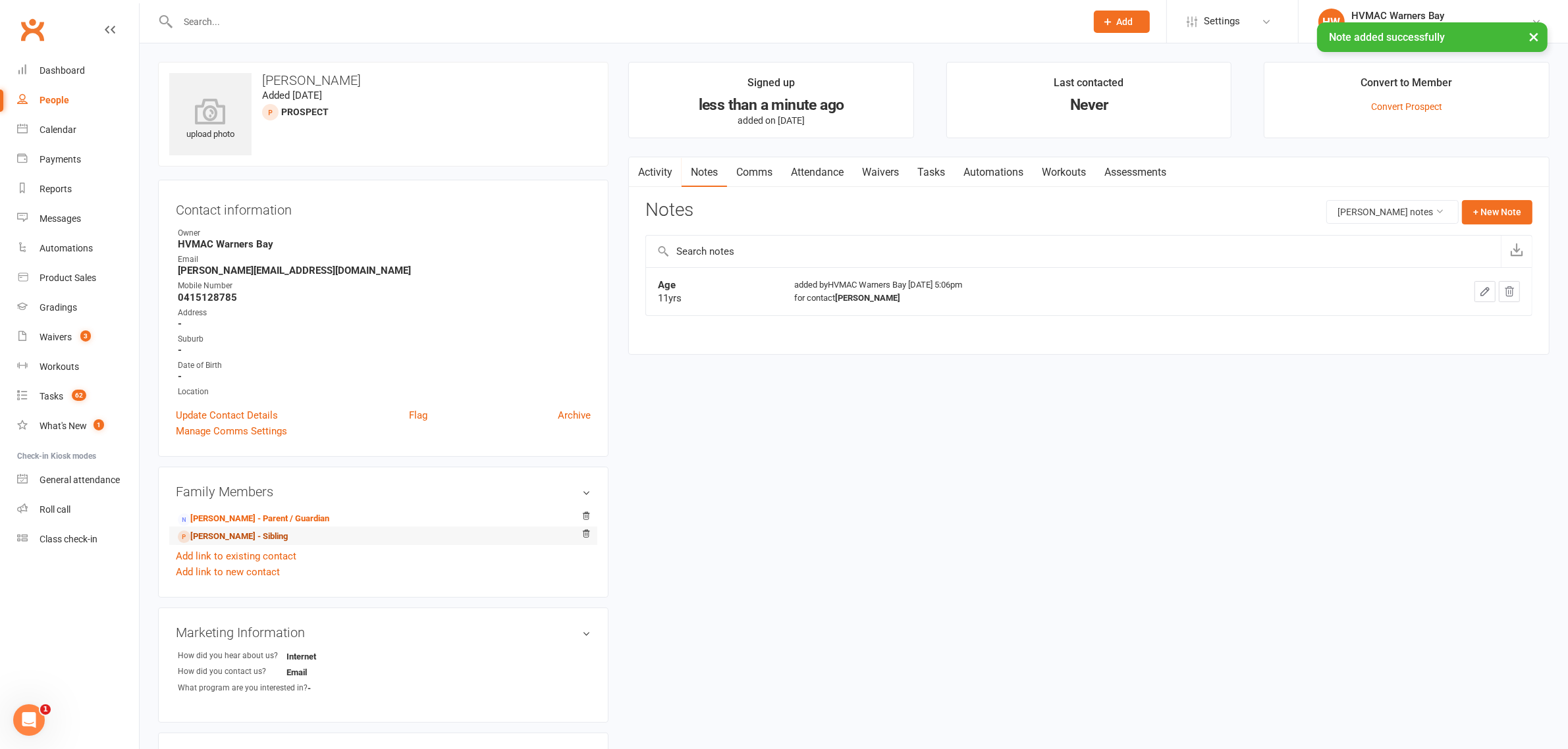
click at [270, 531] on link "Matilda Mciver - Sibling" at bounding box center [233, 537] width 110 height 14
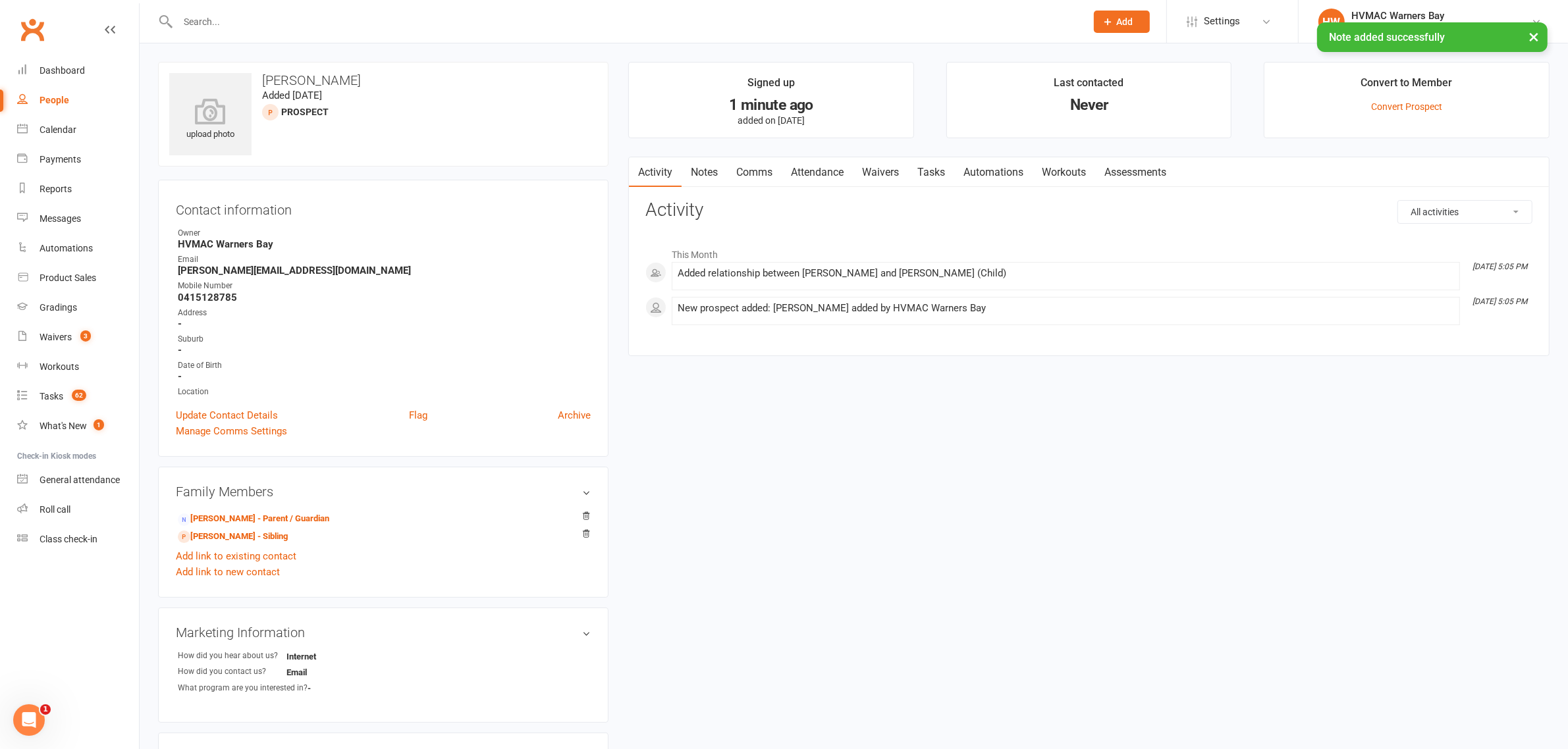
click at [698, 168] on link "Notes" at bounding box center [704, 173] width 45 height 30
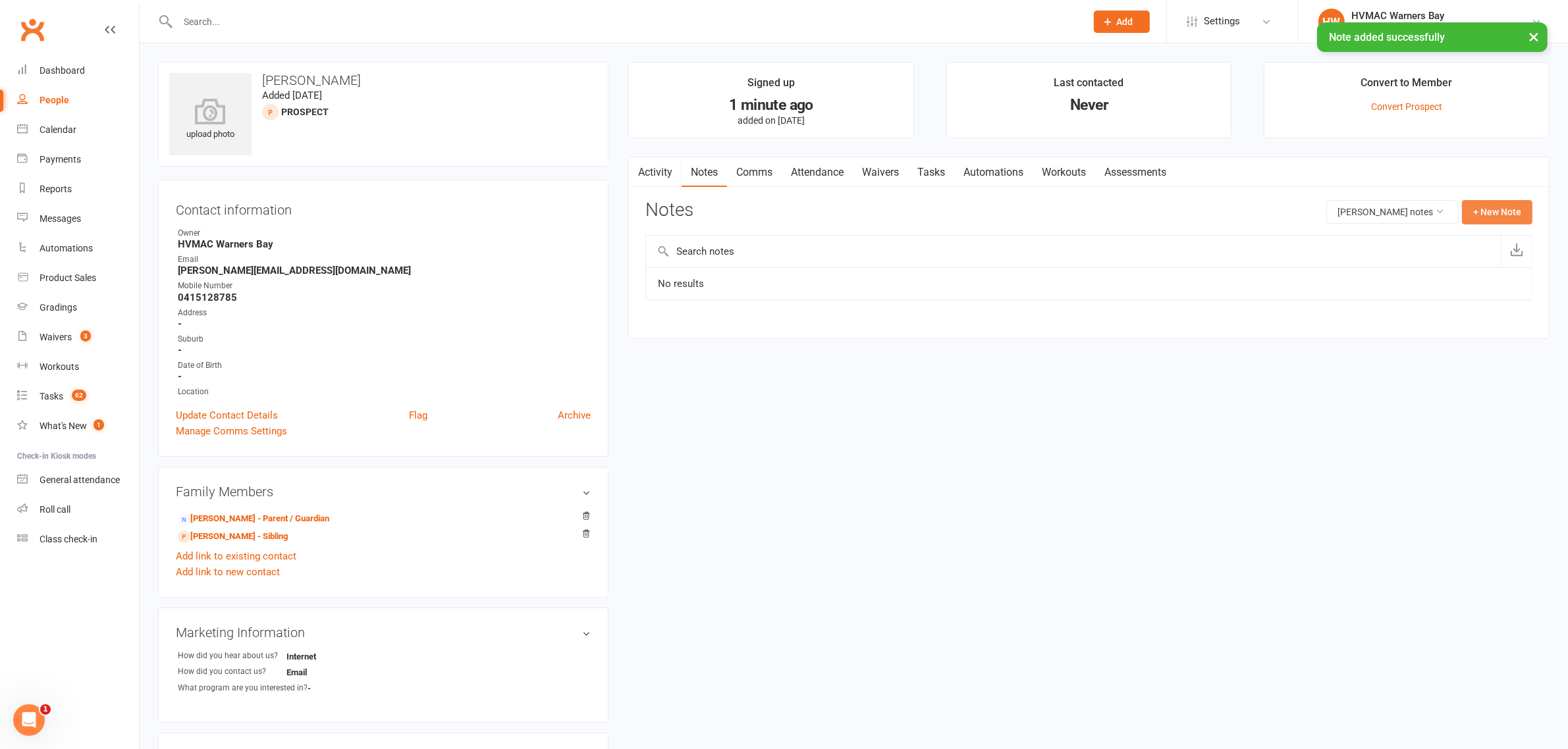
click at [1519, 211] on button "+ New Note" at bounding box center [1496, 212] width 70 height 24
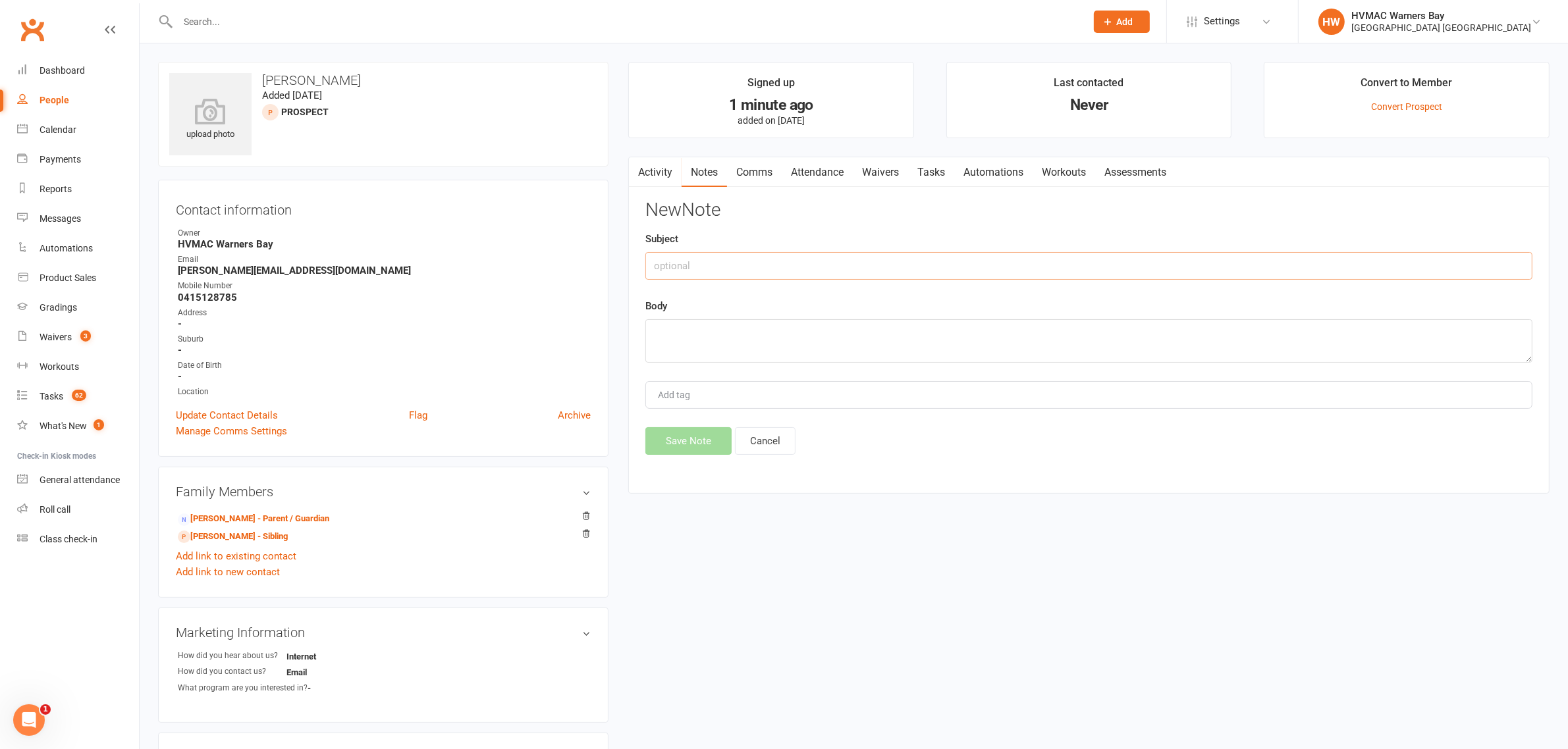
click at [764, 265] on input "text" at bounding box center [1088, 265] width 887 height 27
type input "Age"
drag, startPoint x: 784, startPoint y: 360, endPoint x: 776, endPoint y: 351, distance: 12.0
click at [781, 359] on textarea at bounding box center [1088, 340] width 887 height 43
type textarea "7yrs"
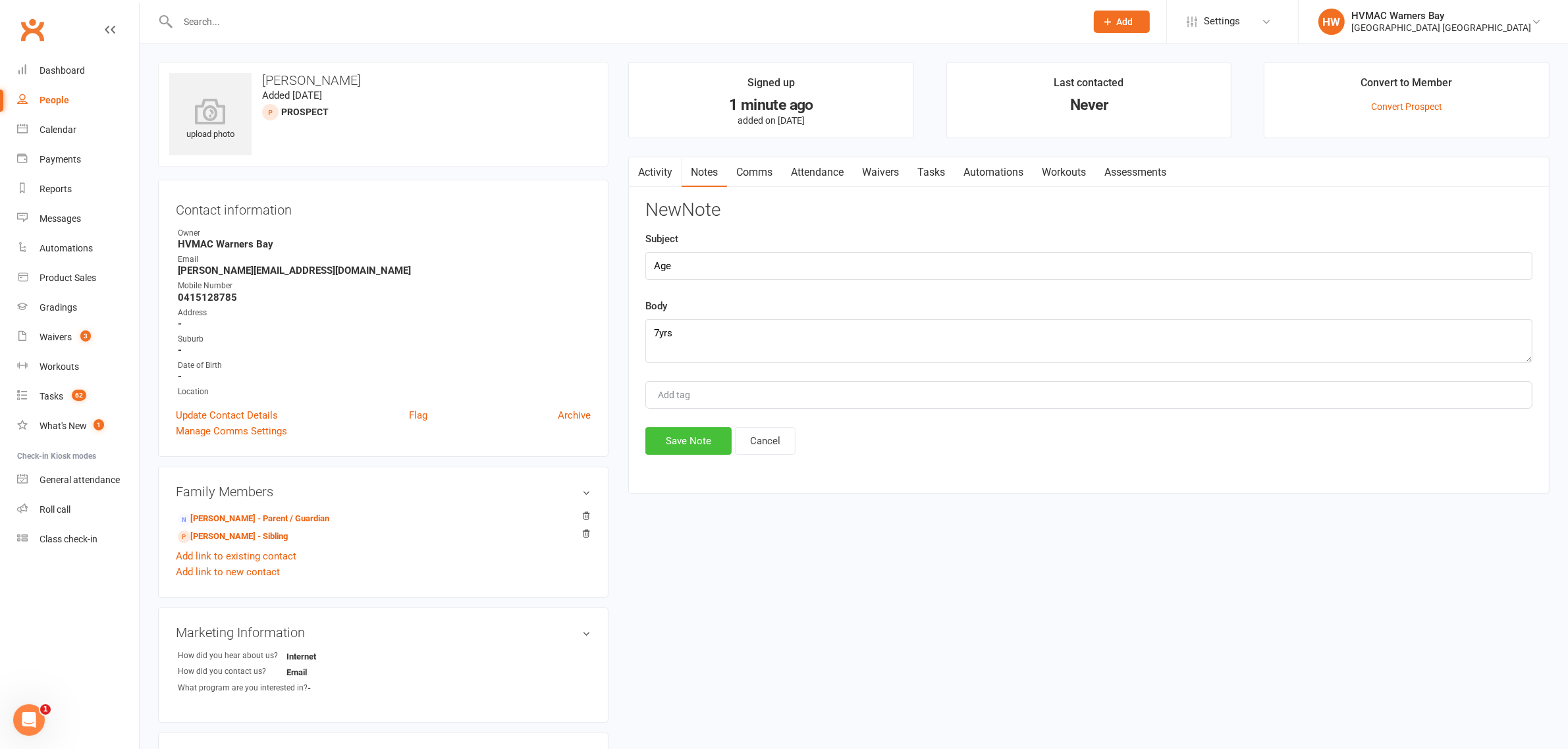
click at [672, 436] on button "Save Note" at bounding box center [688, 441] width 86 height 27
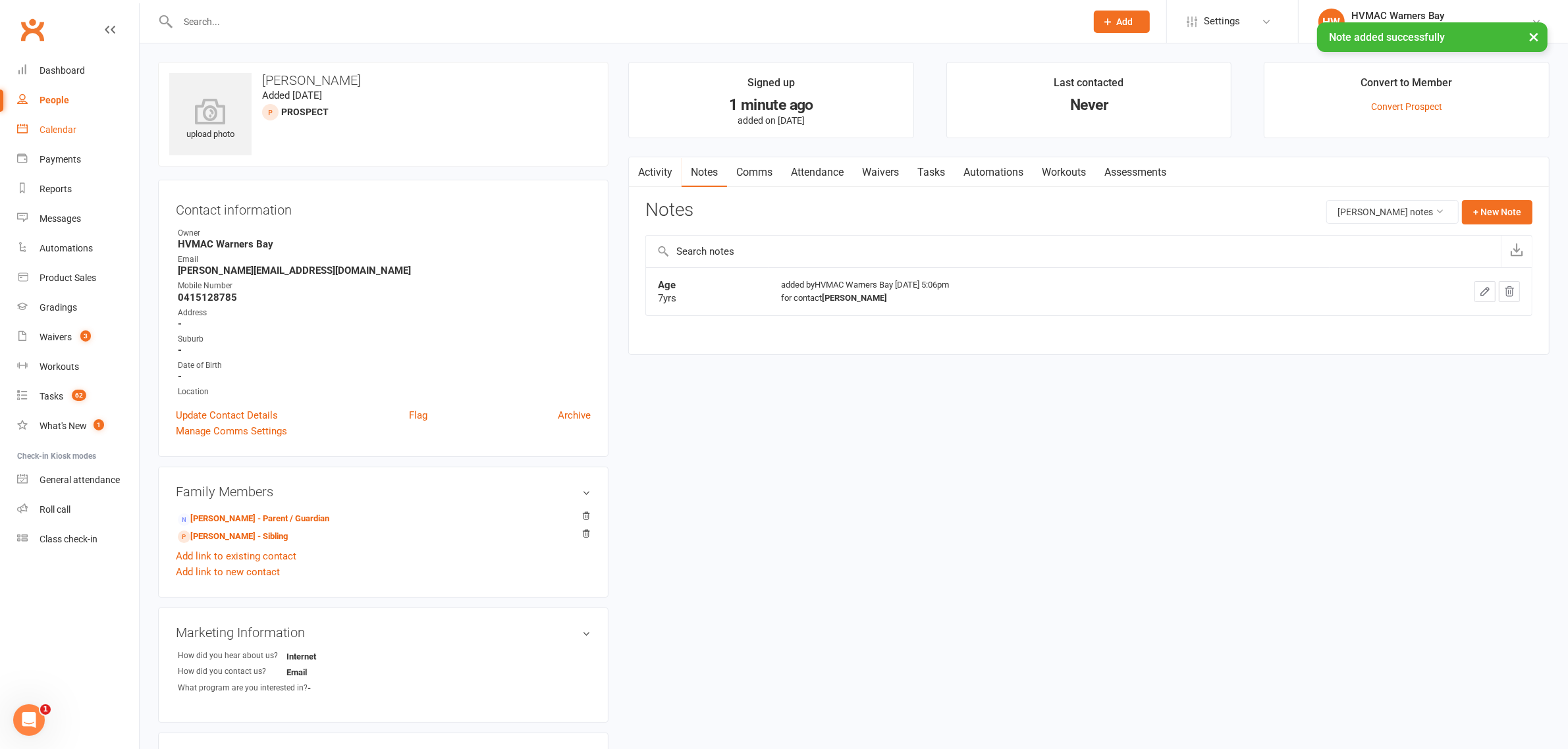
click at [69, 127] on div "Calendar" at bounding box center [59, 129] width 37 height 11
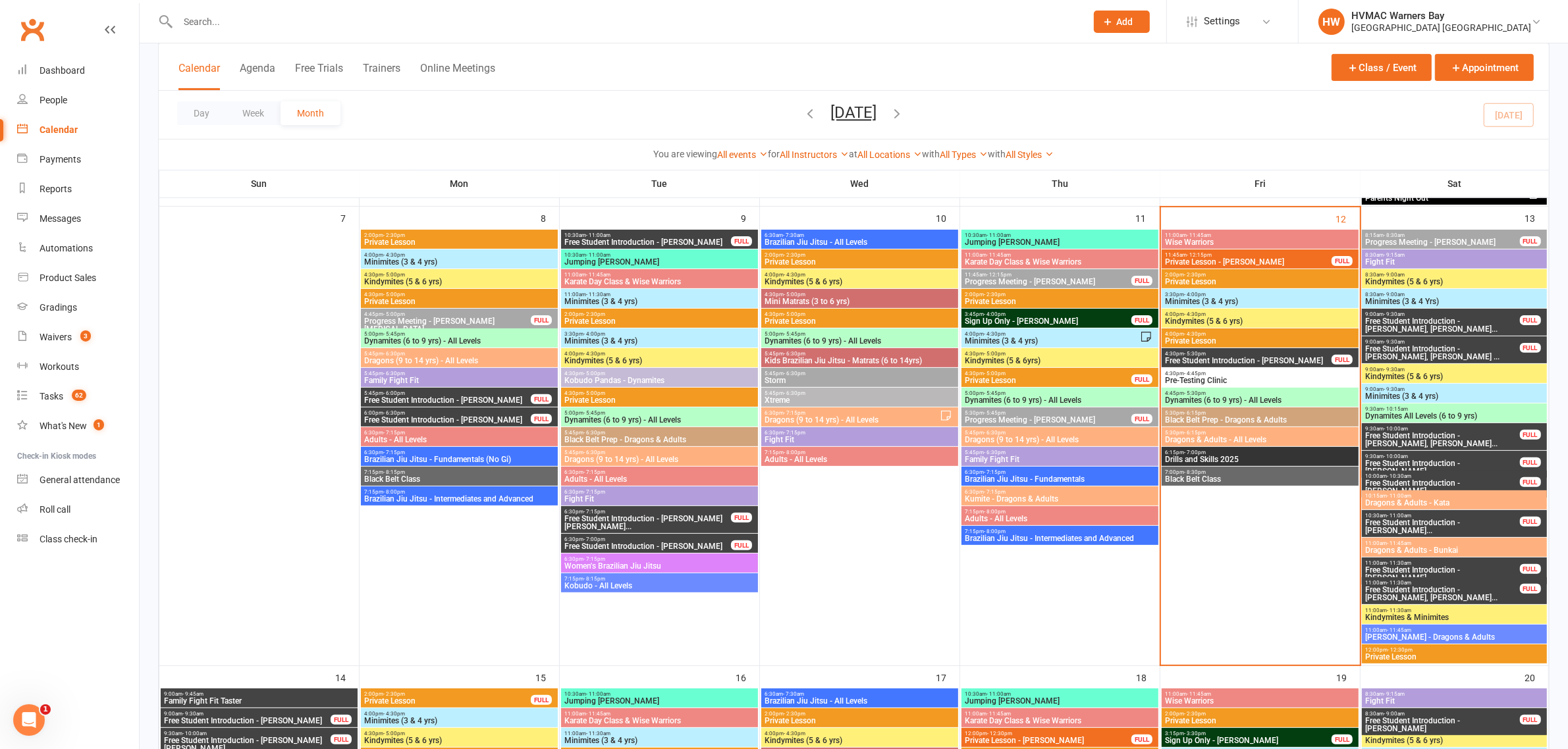
scroll to position [411, 0]
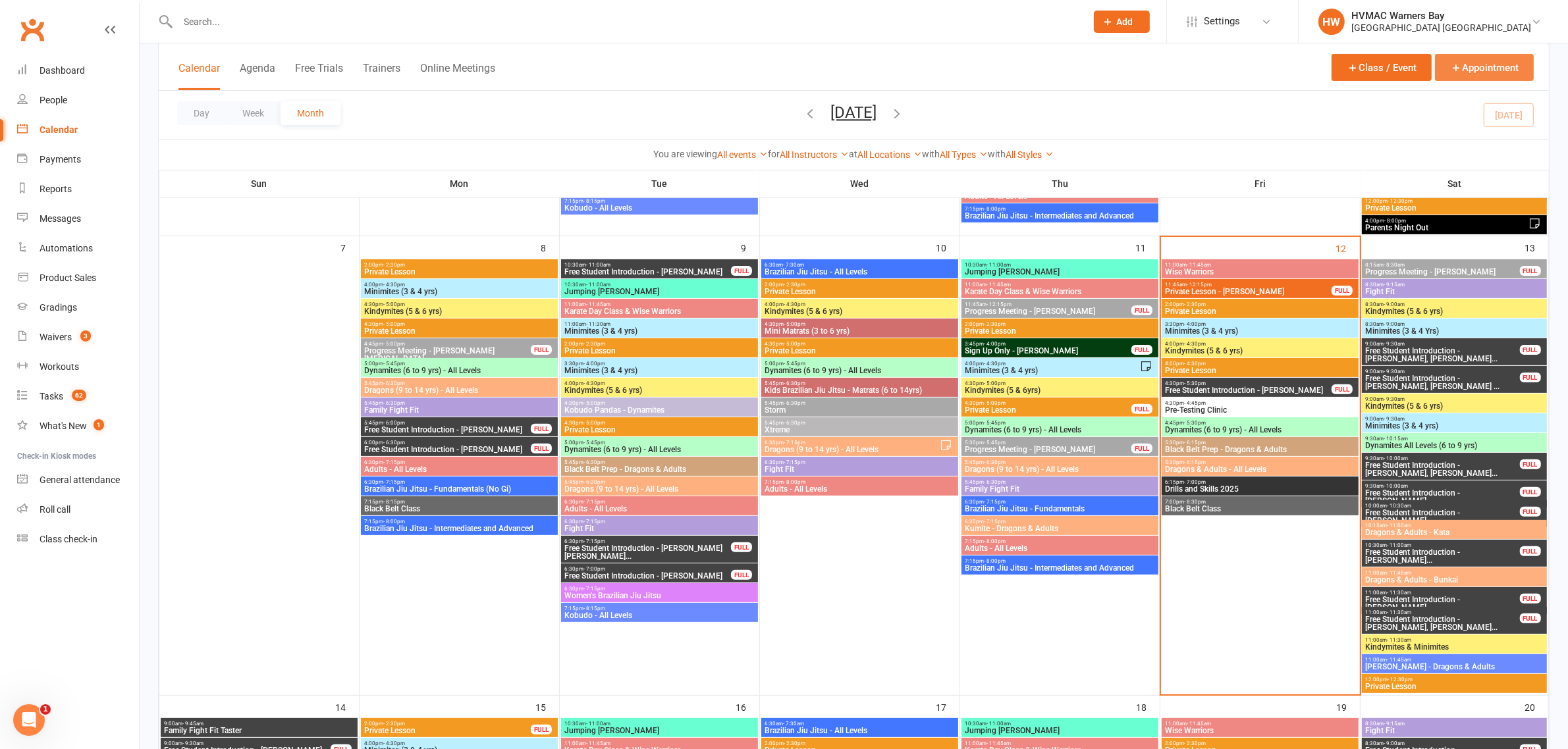
click at [1485, 74] on button "Appointment" at bounding box center [1484, 67] width 98 height 27
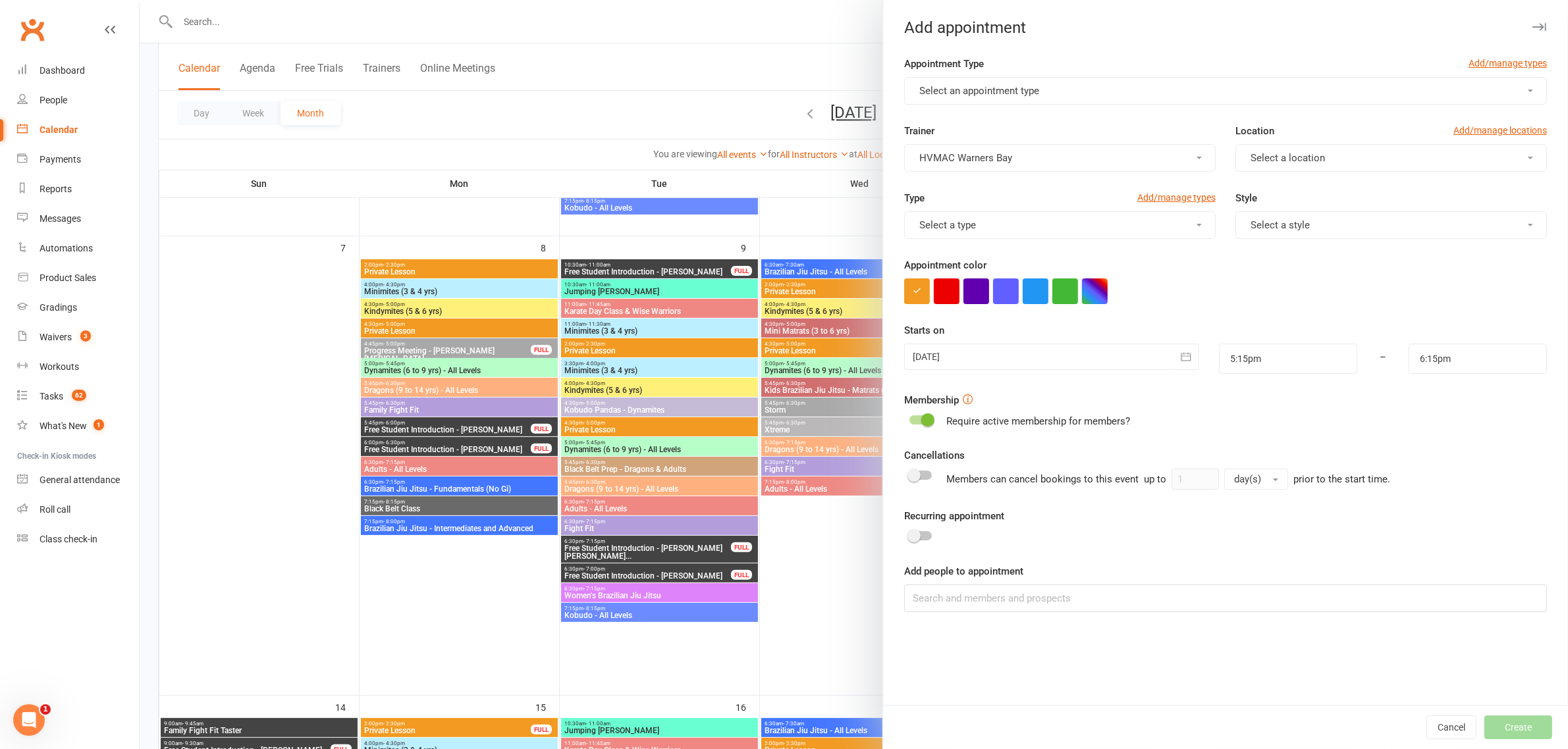
click at [1104, 88] on button "Select an appointment type" at bounding box center [1225, 90] width 643 height 27
click at [1008, 230] on span "Free Student Introduction" at bounding box center [971, 227] width 112 height 12
type input "5:45pm"
click at [1181, 355] on icon "button" at bounding box center [1185, 356] width 10 height 9
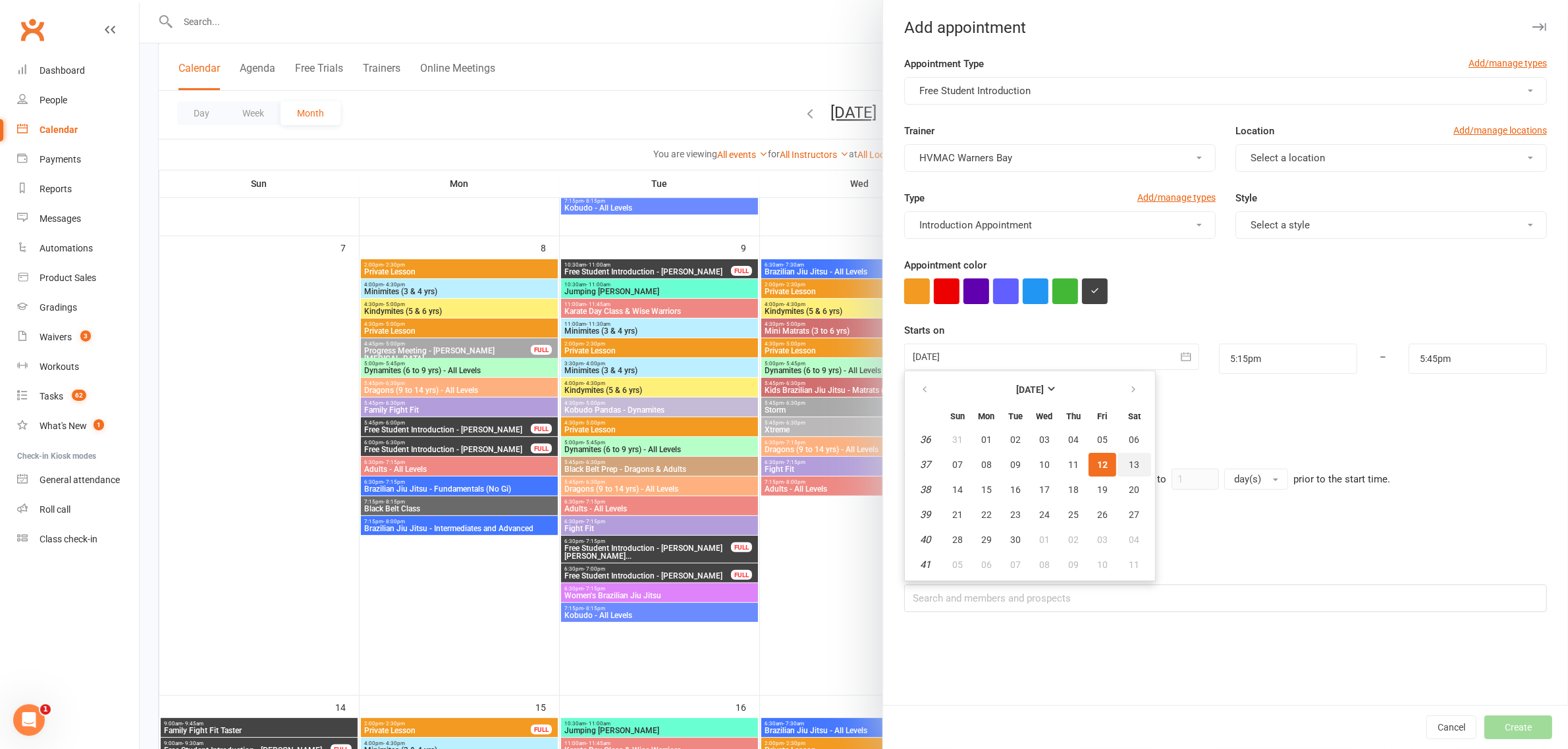
click at [1128, 462] on span "13" at bounding box center [1134, 464] width 11 height 11
type input "13 Sep 2025"
click at [1271, 363] on input "5:15pm" at bounding box center [1288, 359] width 138 height 30
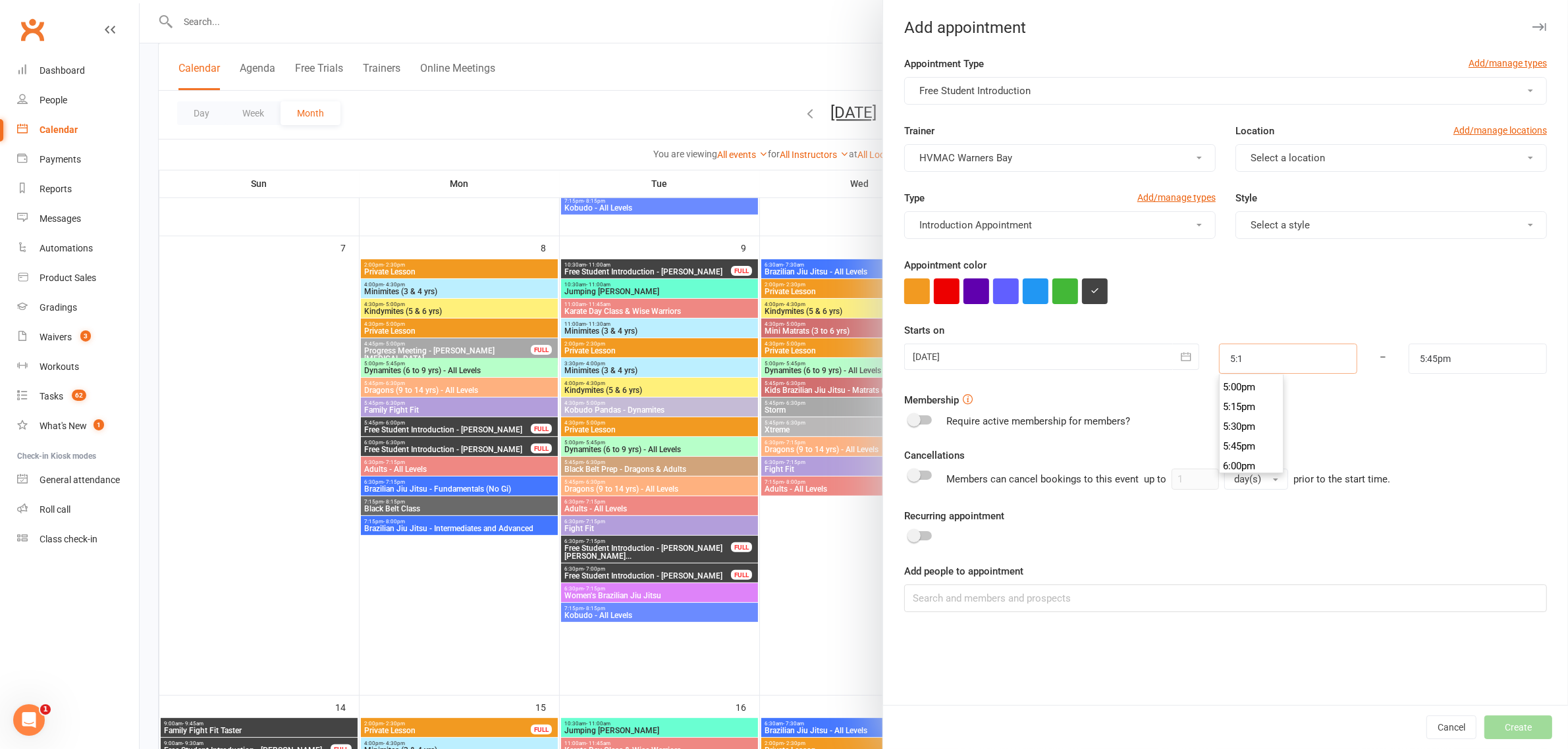
scroll to position [394, 0]
type input "5"
type input "9:30am"
click at [1251, 446] on li "9:30am" at bounding box center [1251, 446] width 63 height 20
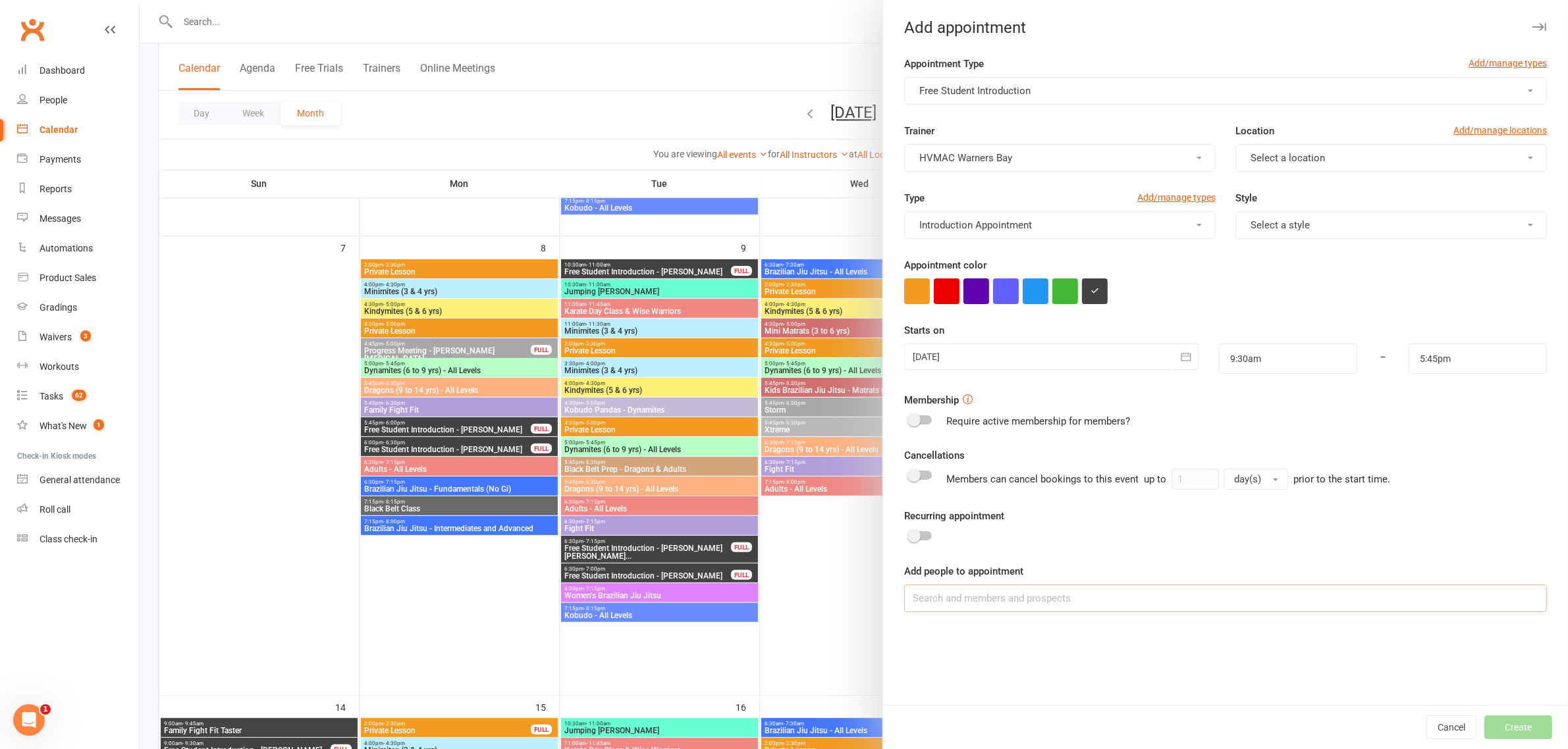
click at [1133, 600] on input at bounding box center [1225, 598] width 643 height 27
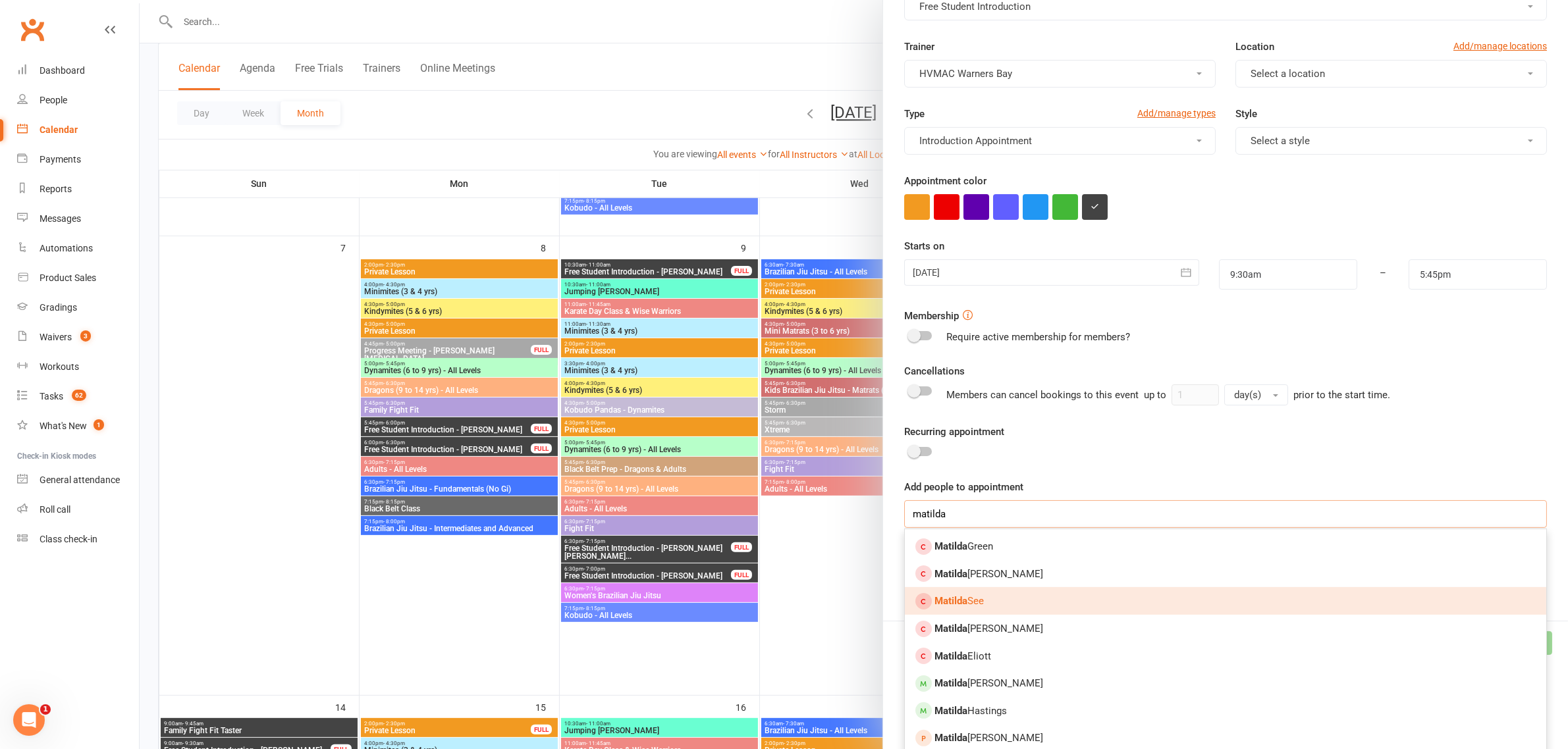
scroll to position [165, 0]
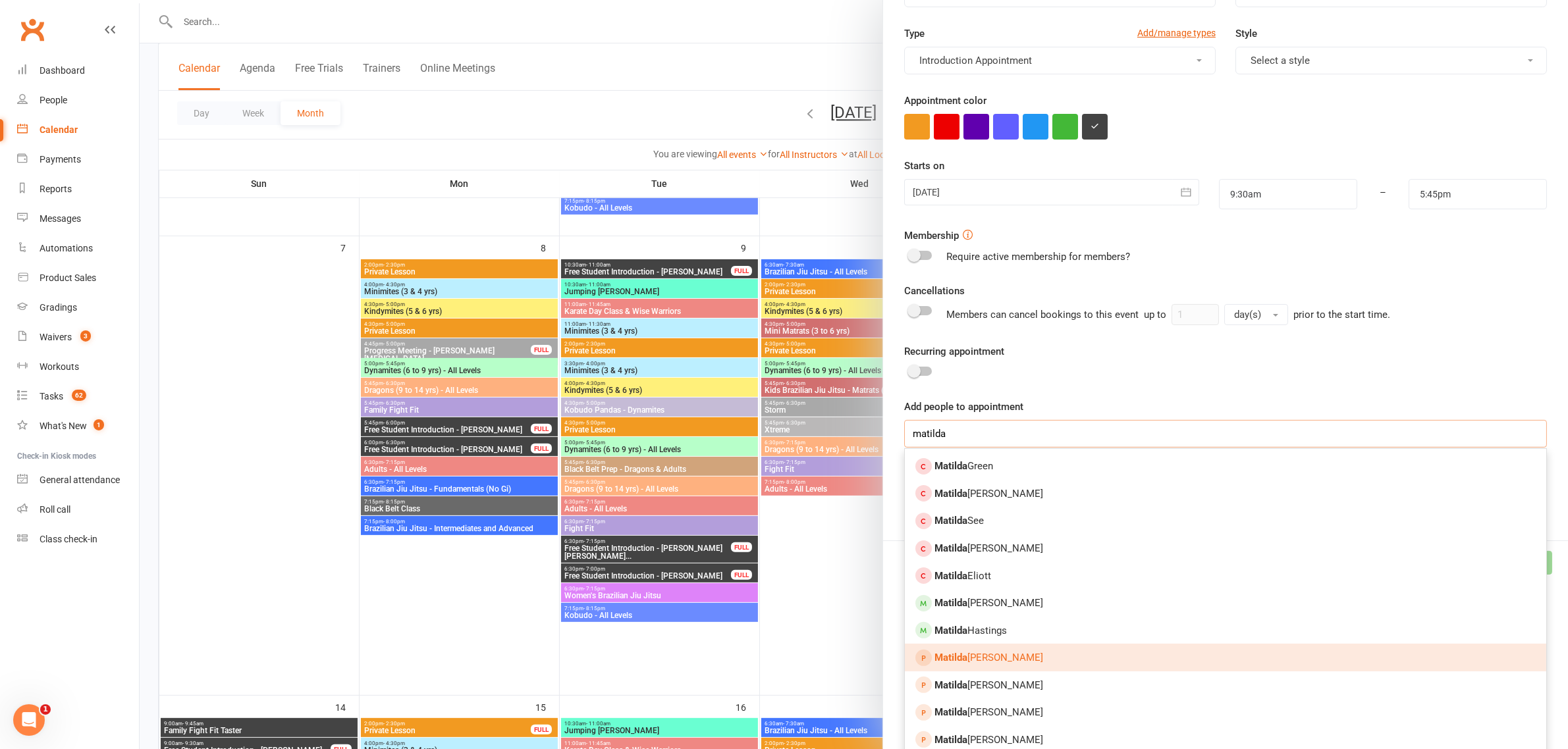
type input "matilda"
click at [1043, 659] on link "Matilda Mciver" at bounding box center [1225, 657] width 641 height 27
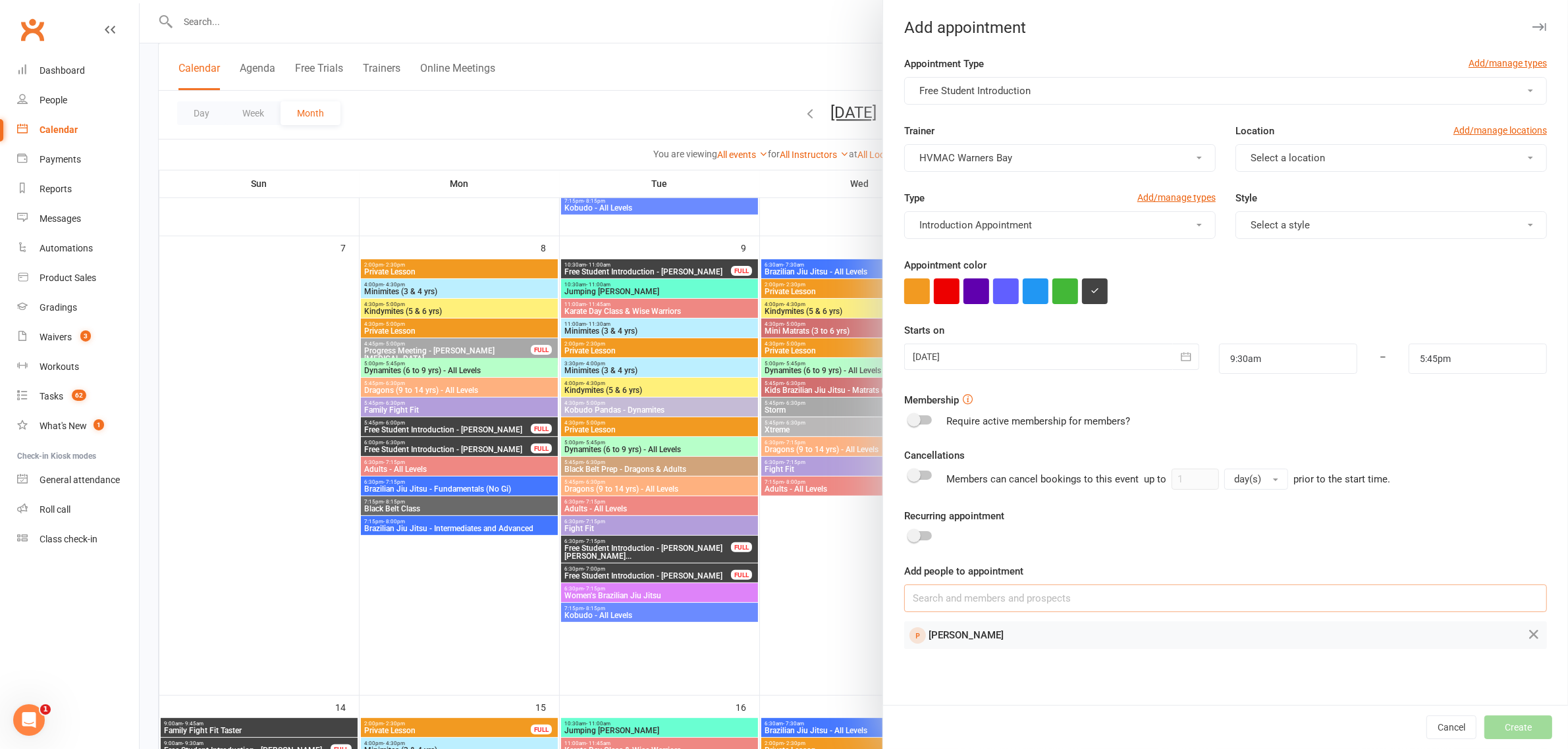
scroll to position [0, 0]
click at [18, 119] on link "Calendar" at bounding box center [77, 129] width 121 height 29
click at [936, 597] on input at bounding box center [1225, 598] width 643 height 27
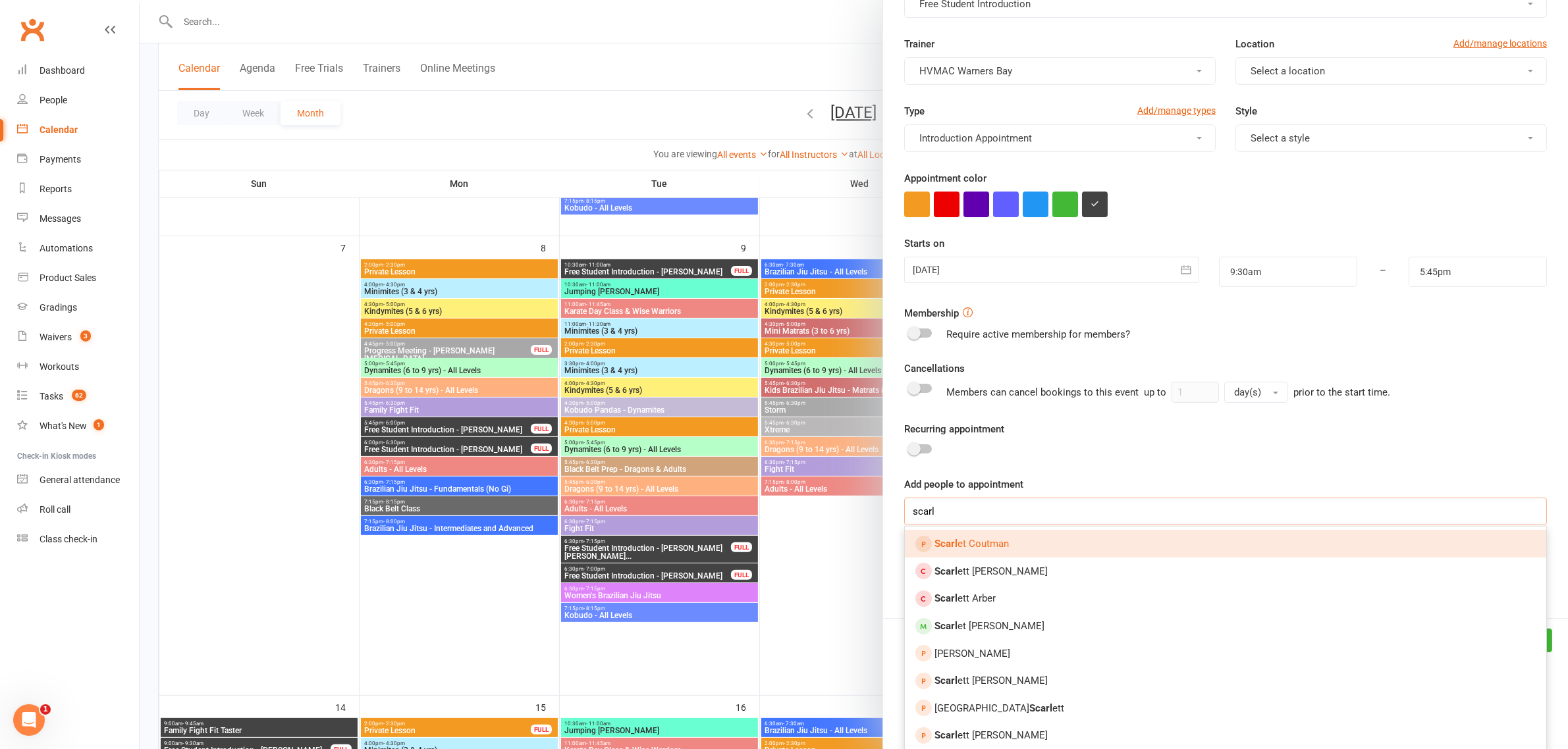
scroll to position [90, 0]
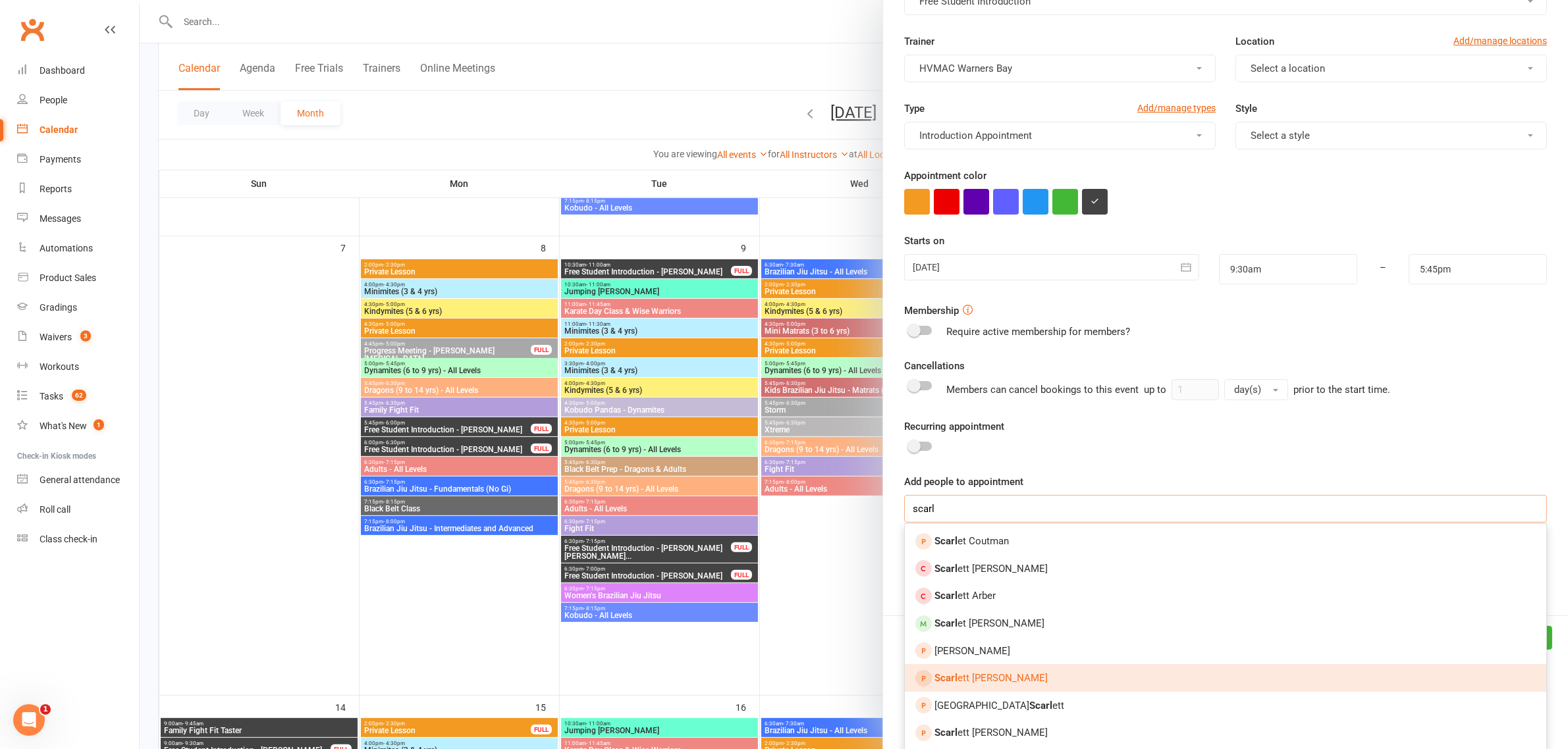
type input "scarl"
click at [1015, 677] on link "Scarl ett Mciver" at bounding box center [1225, 677] width 641 height 27
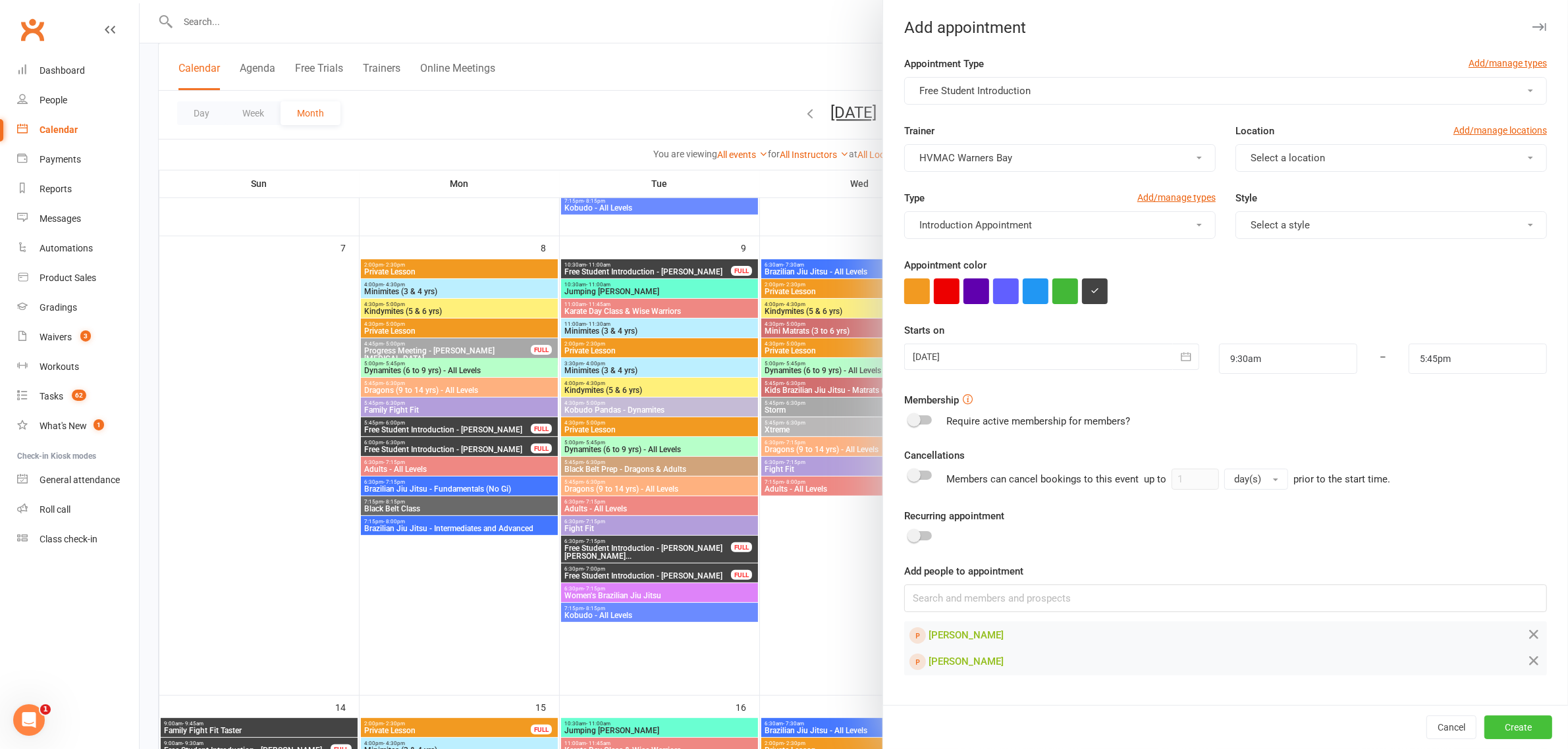
click at [1509, 726] on button "Create" at bounding box center [1517, 727] width 68 height 24
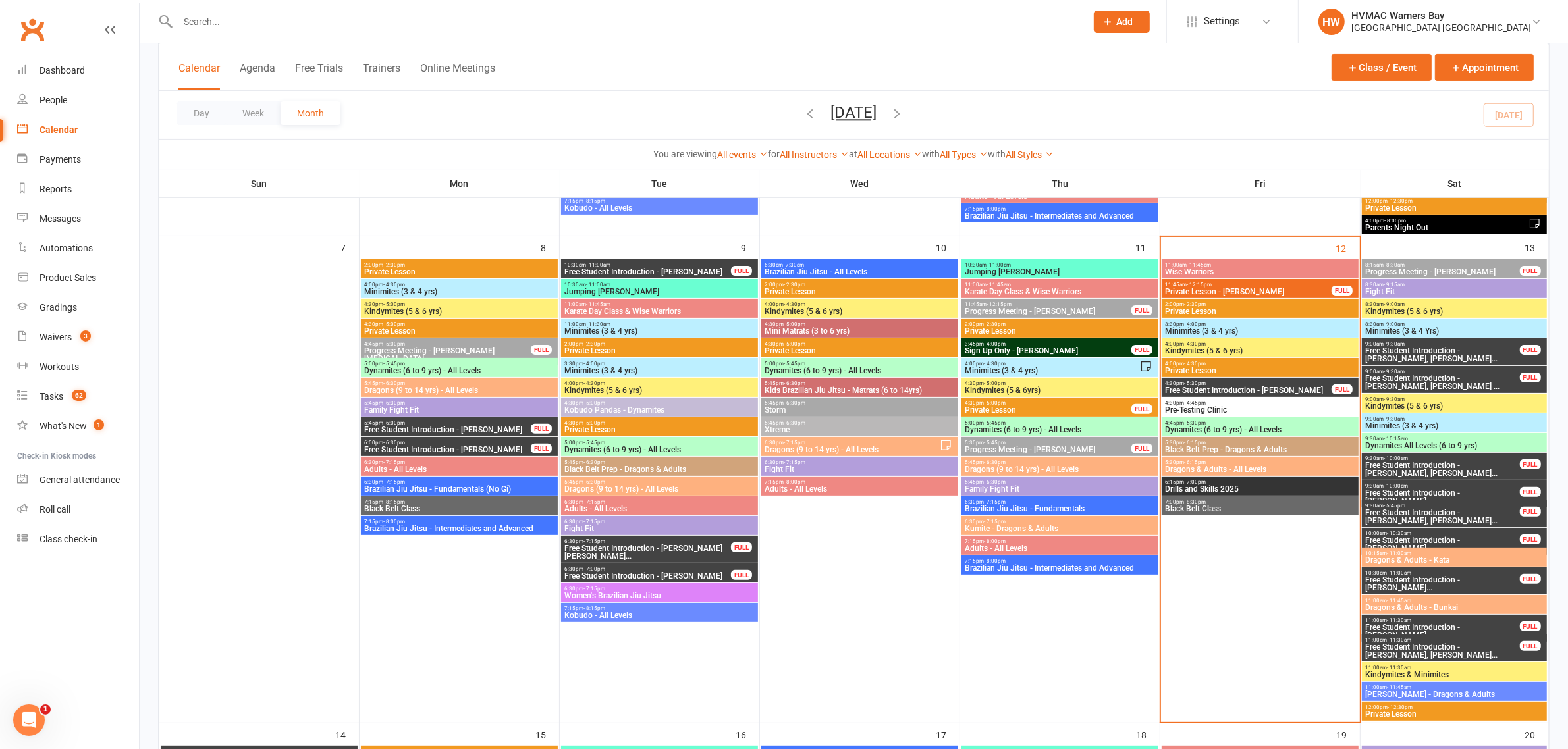
scroll to position [494, 0]
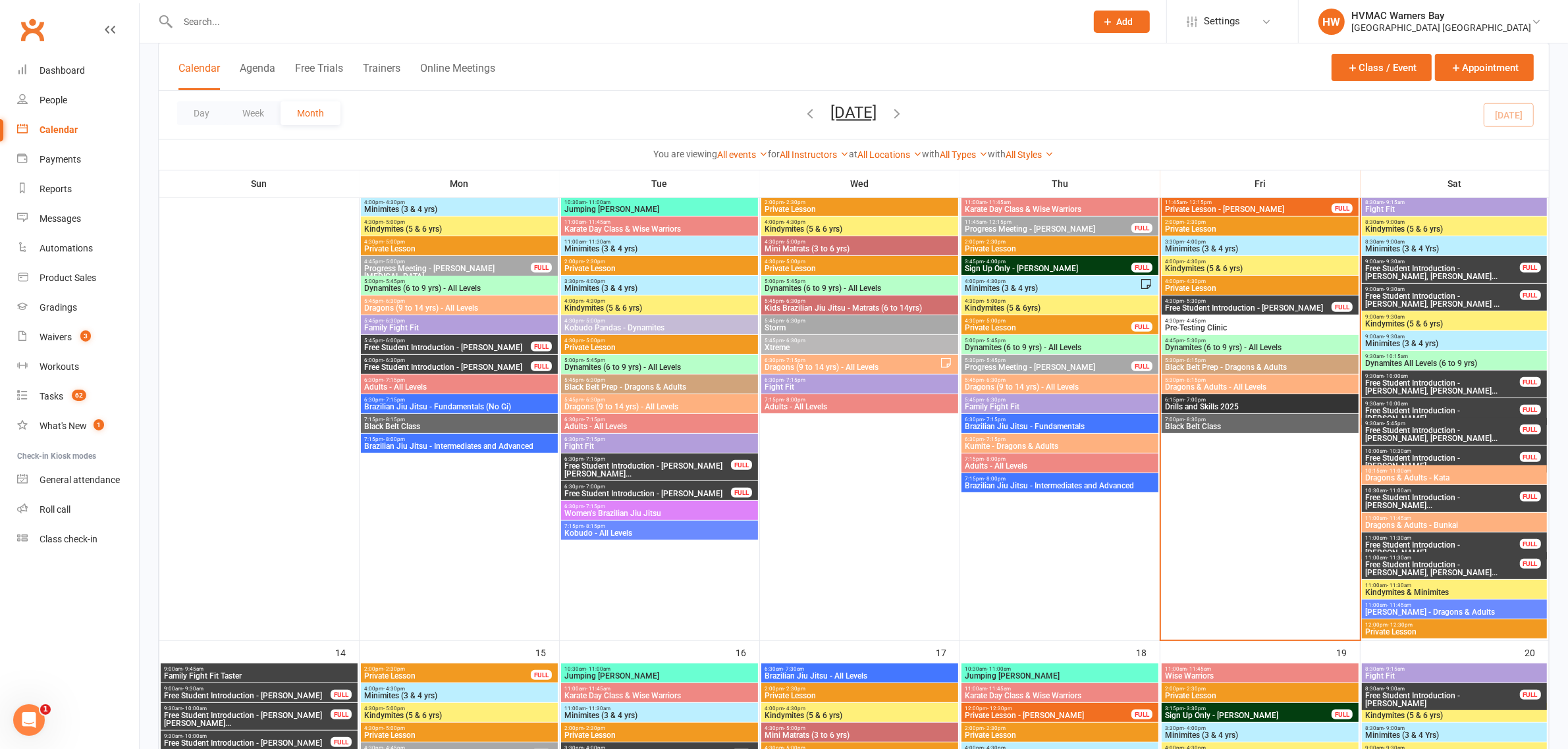
click at [1439, 433] on span "Free Student Introduction - [PERSON_NAME], [PERSON_NAME]..." at bounding box center [1441, 434] width 155 height 16
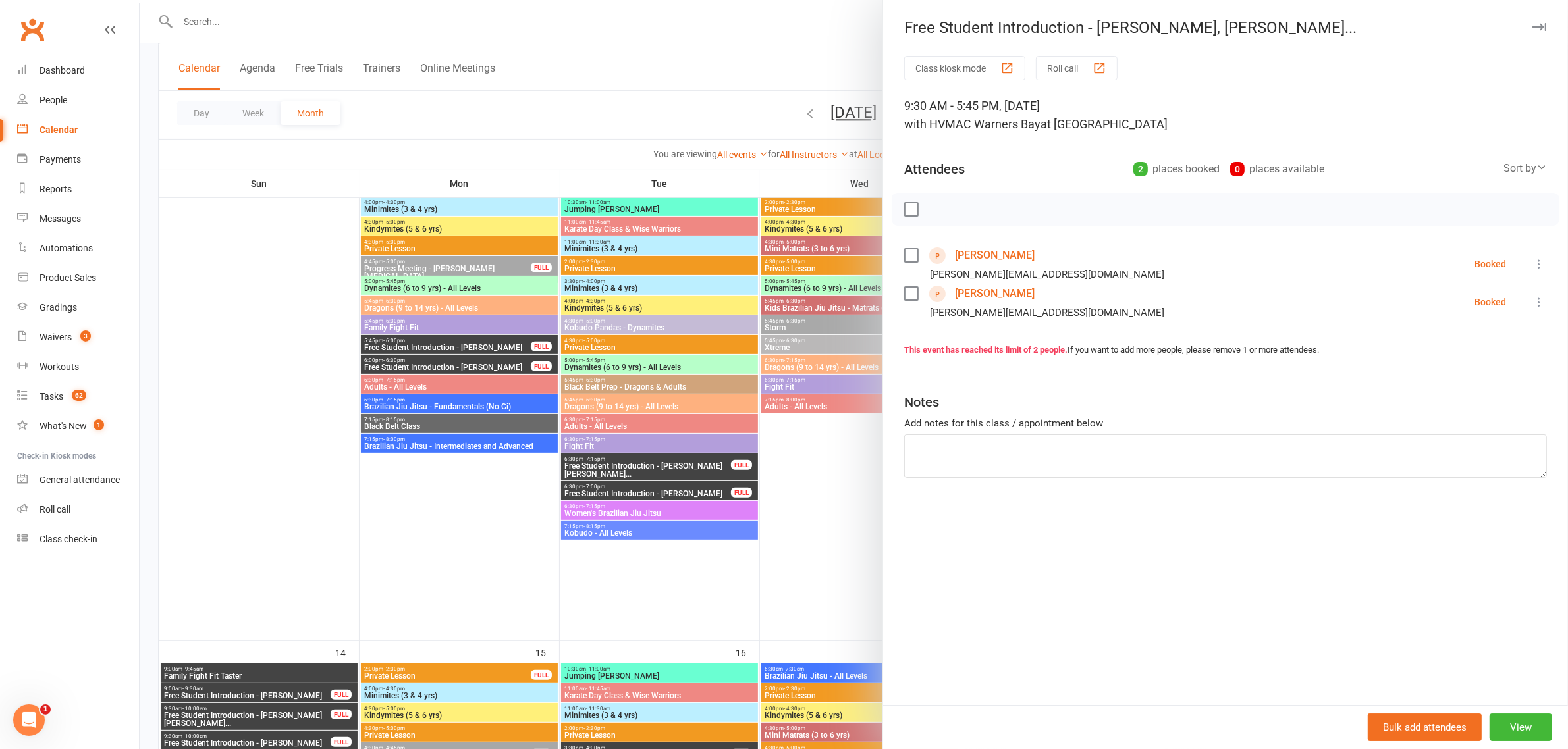
click at [776, 421] on div at bounding box center [853, 374] width 1428 height 749
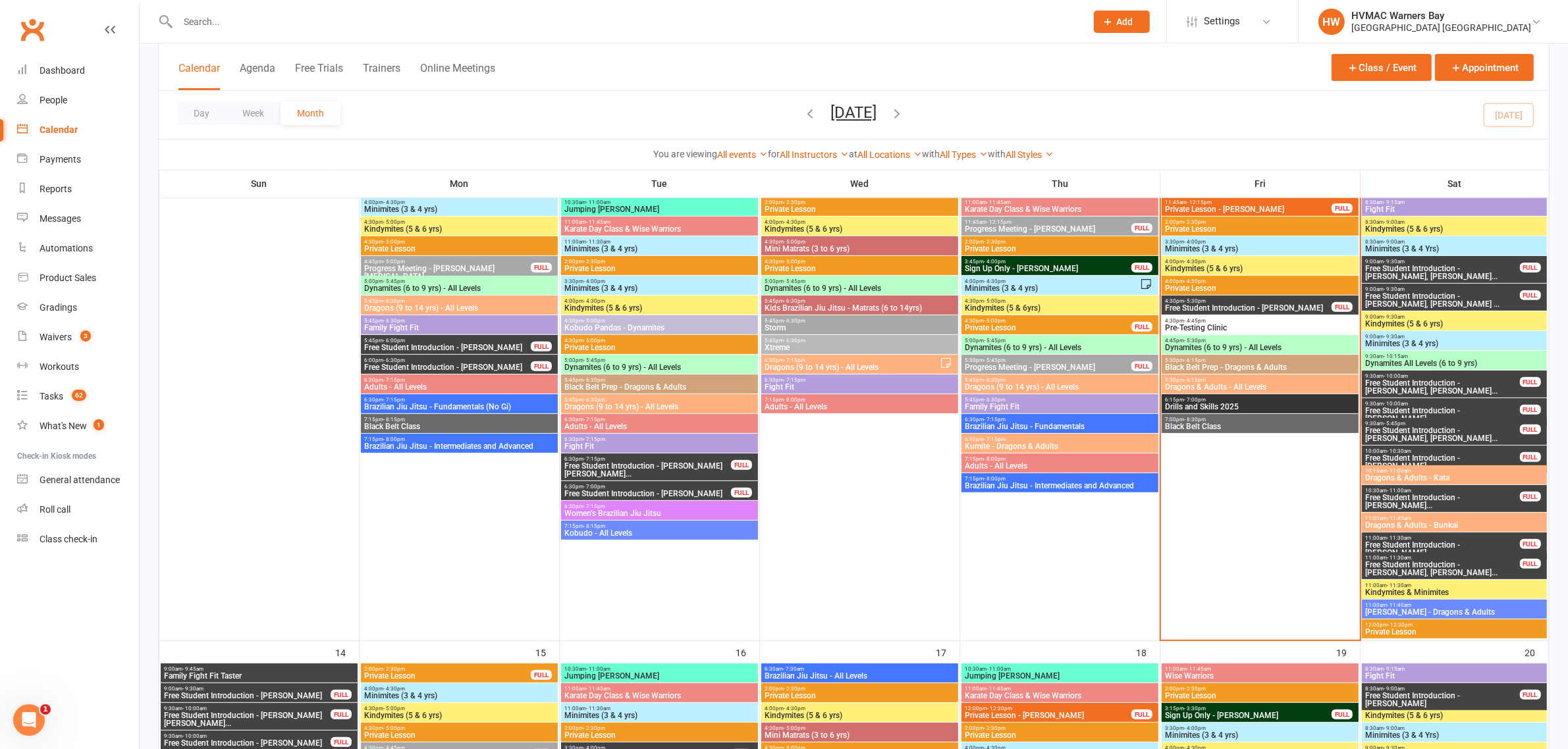
click at [1494, 433] on span "Free Student Introduction - [PERSON_NAME], [PERSON_NAME]..." at bounding box center [1441, 434] width 155 height 16
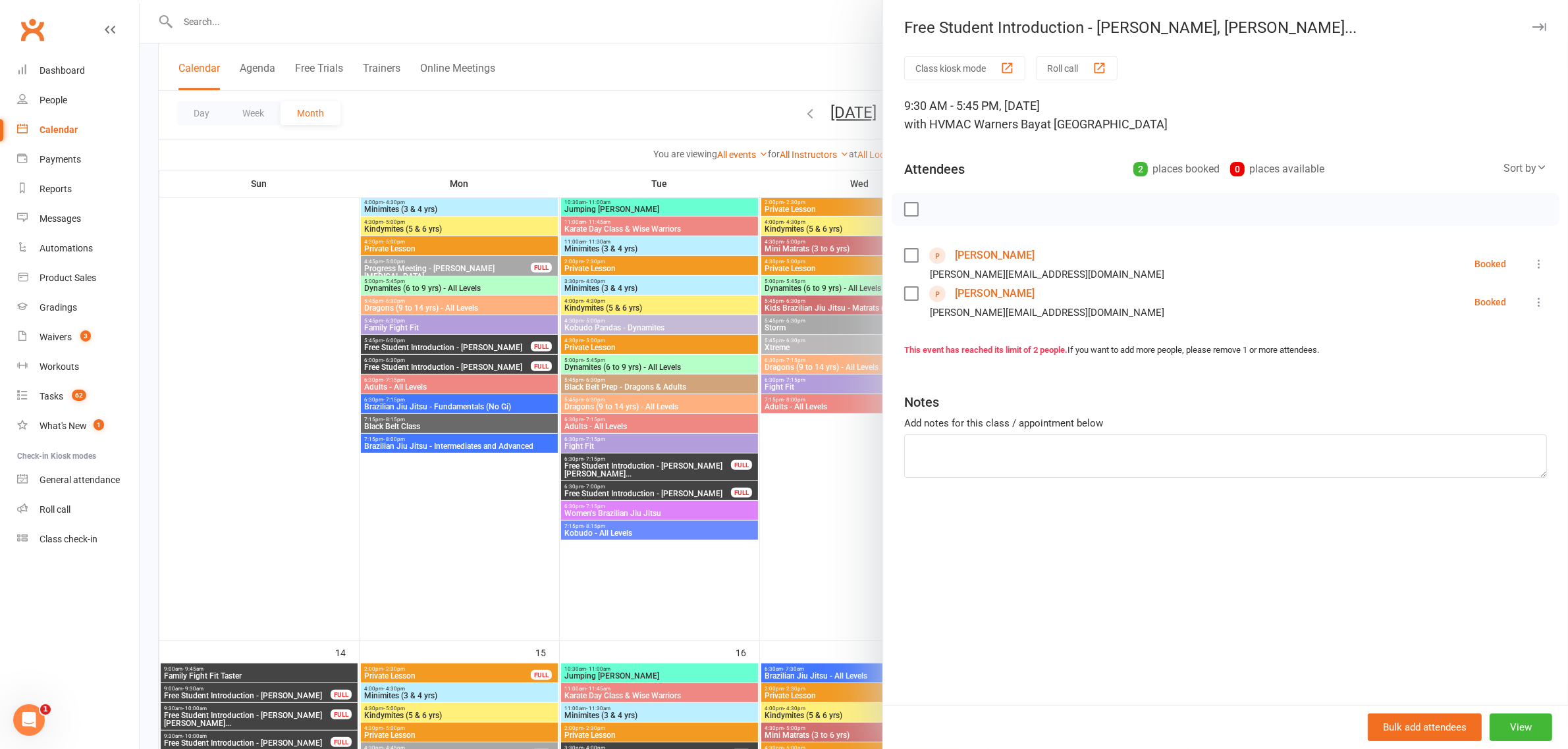
click at [845, 495] on div at bounding box center [853, 374] width 1428 height 749
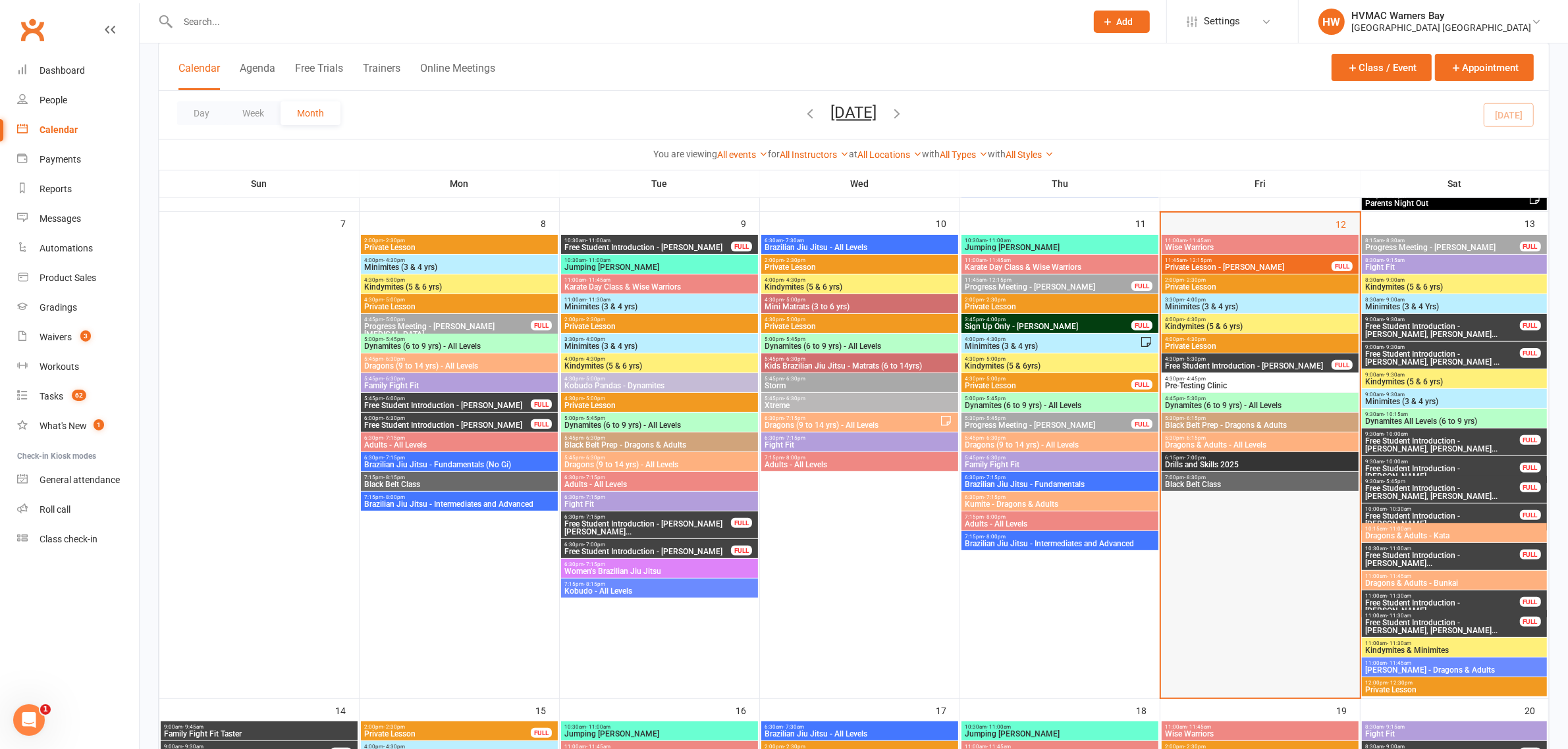
scroll to position [411, 0]
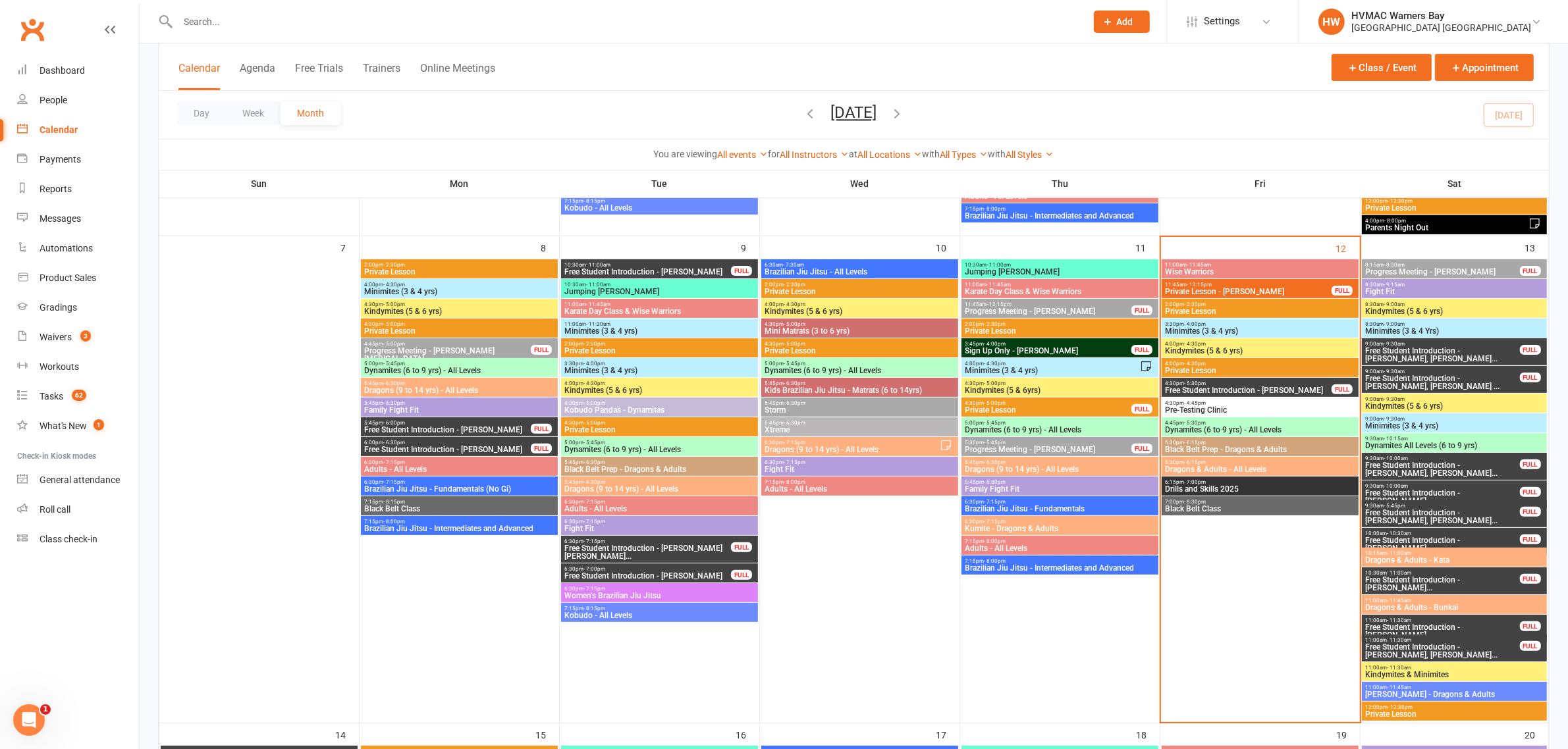
click at [1286, 423] on span "4:45pm - 5:30pm" at bounding box center [1260, 423] width 191 height 6
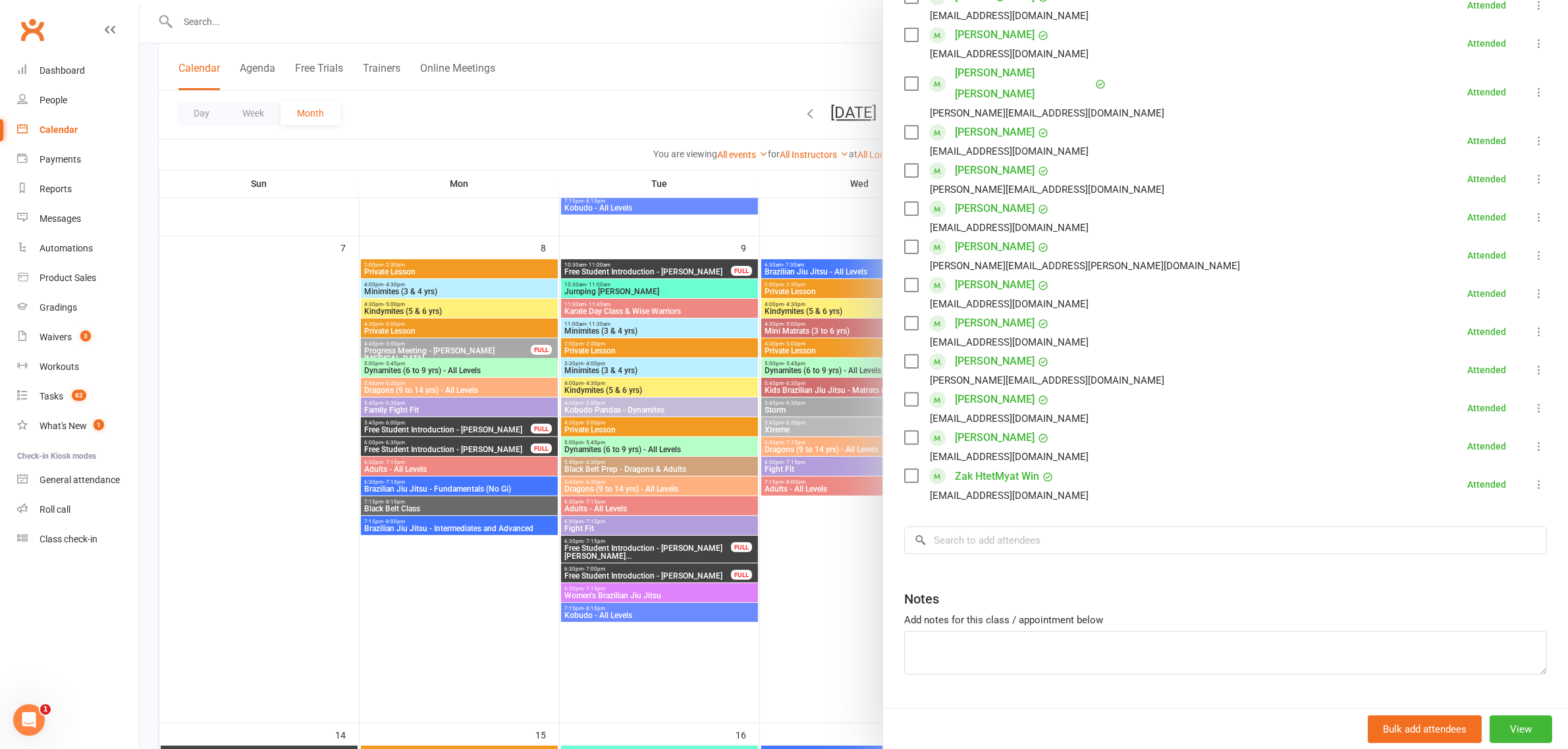
click at [675, 485] on div at bounding box center [853, 374] width 1428 height 749
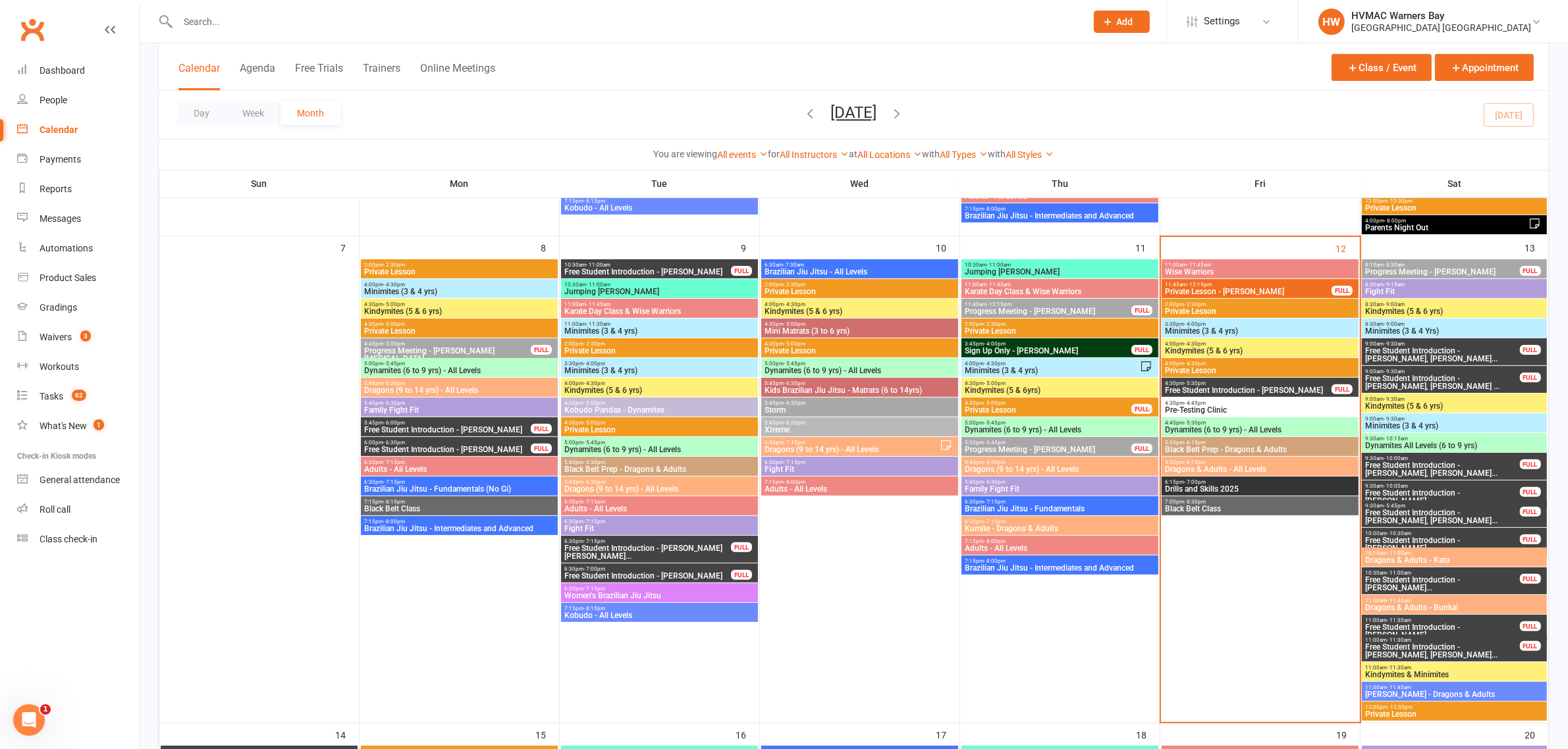
click at [1192, 448] on span "Black Belt Prep - Dragons & Adults" at bounding box center [1260, 449] width 191 height 8
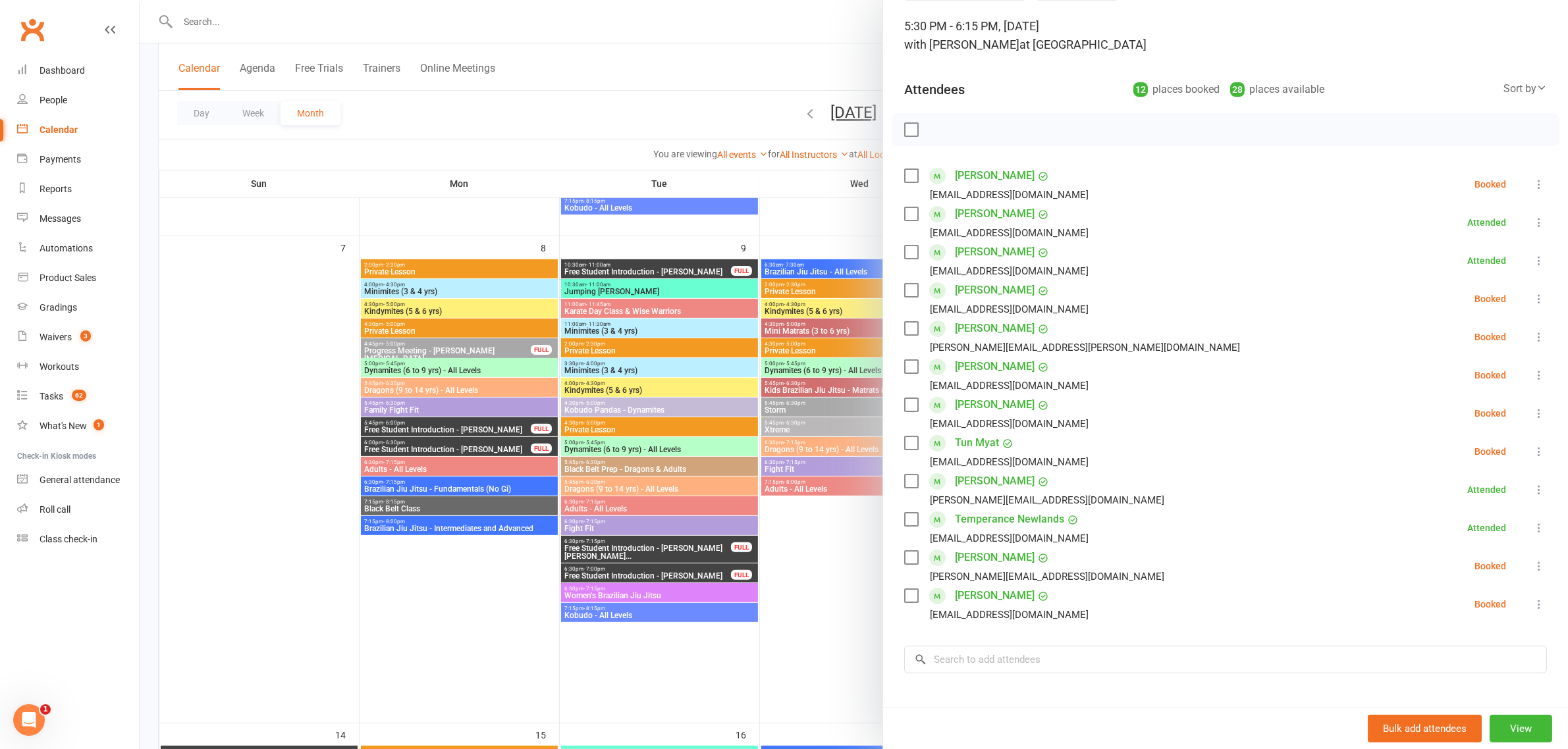
scroll to position [232, 0]
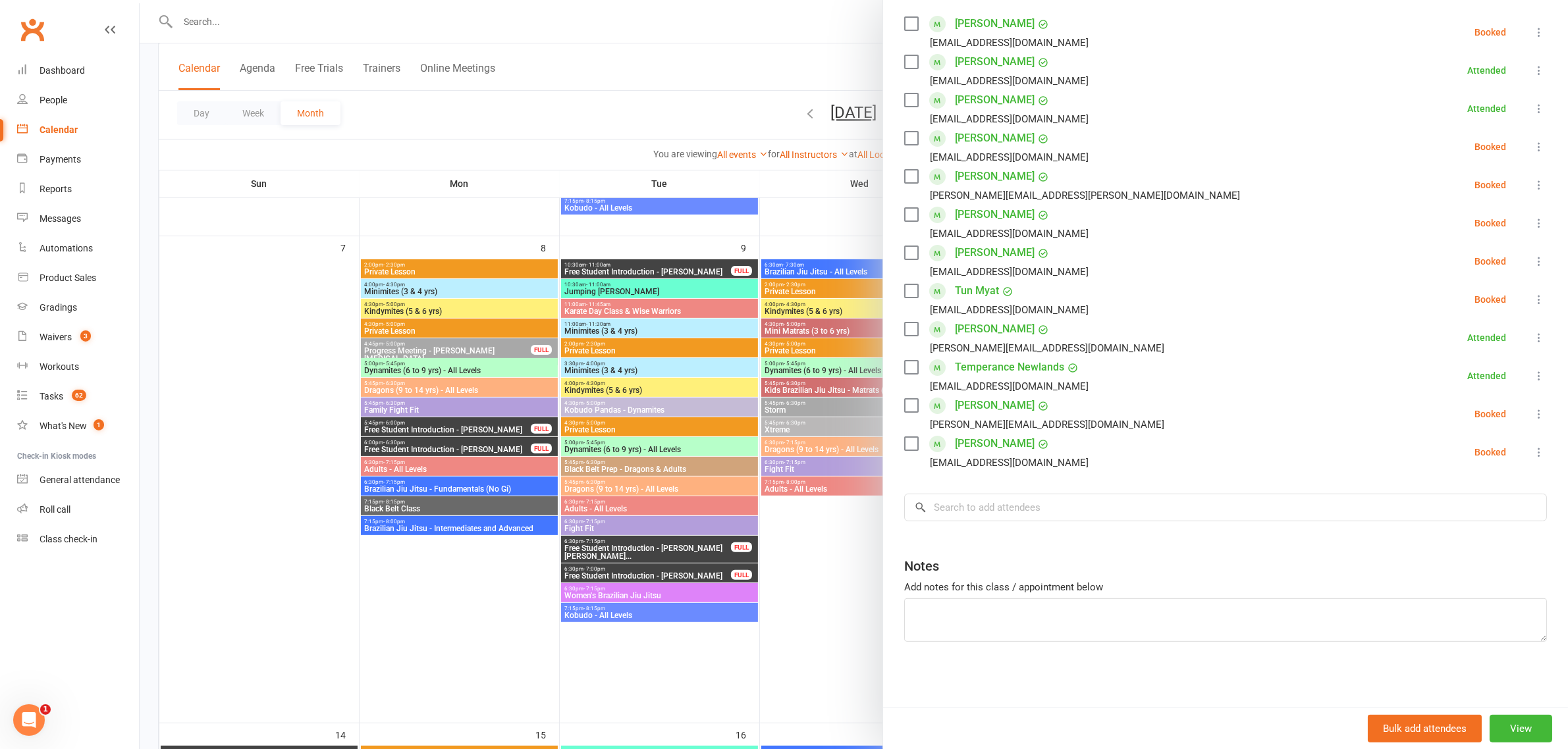
click at [802, 447] on div at bounding box center [853, 374] width 1428 height 749
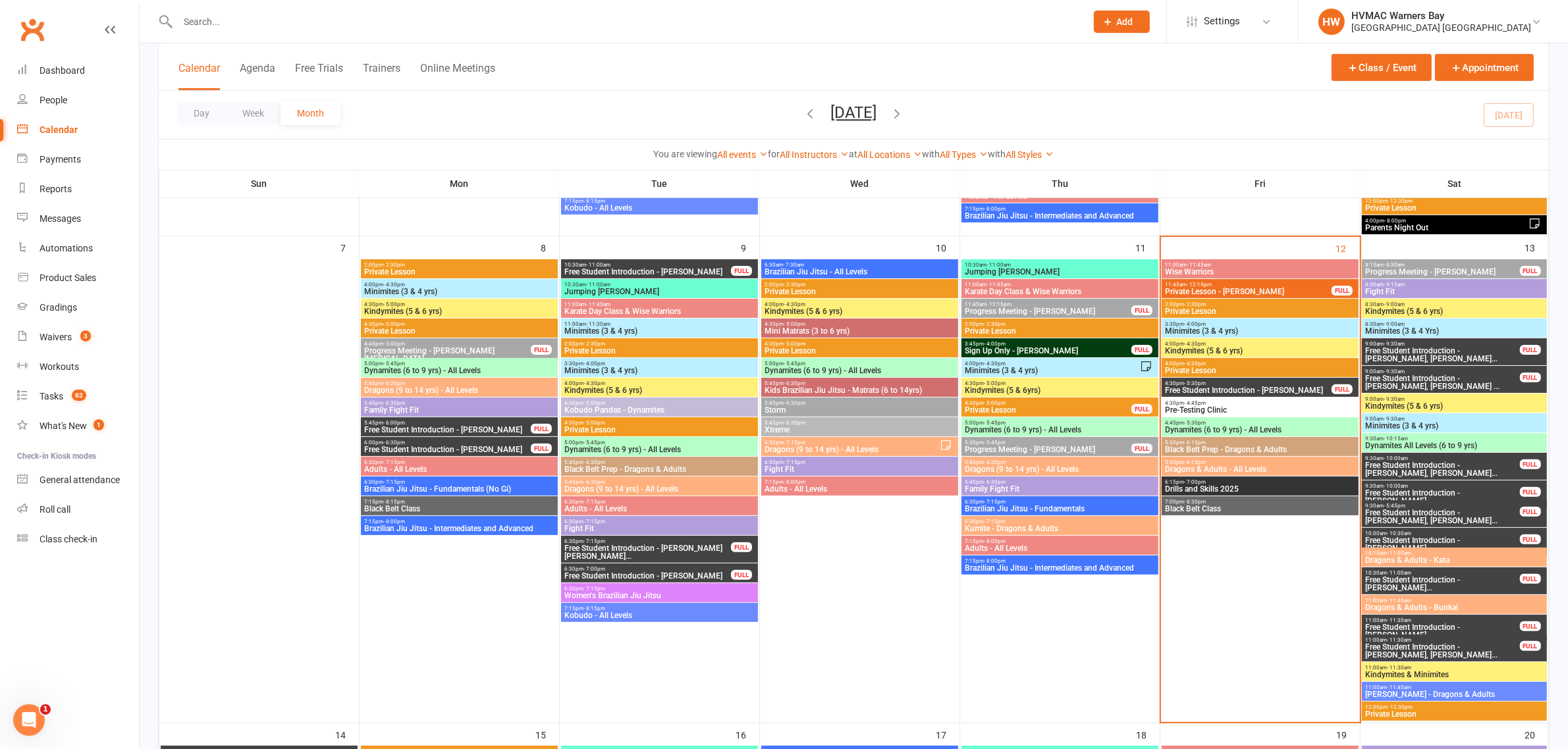
click at [1217, 344] on span "4:00pm - 4:30pm" at bounding box center [1260, 344] width 191 height 6
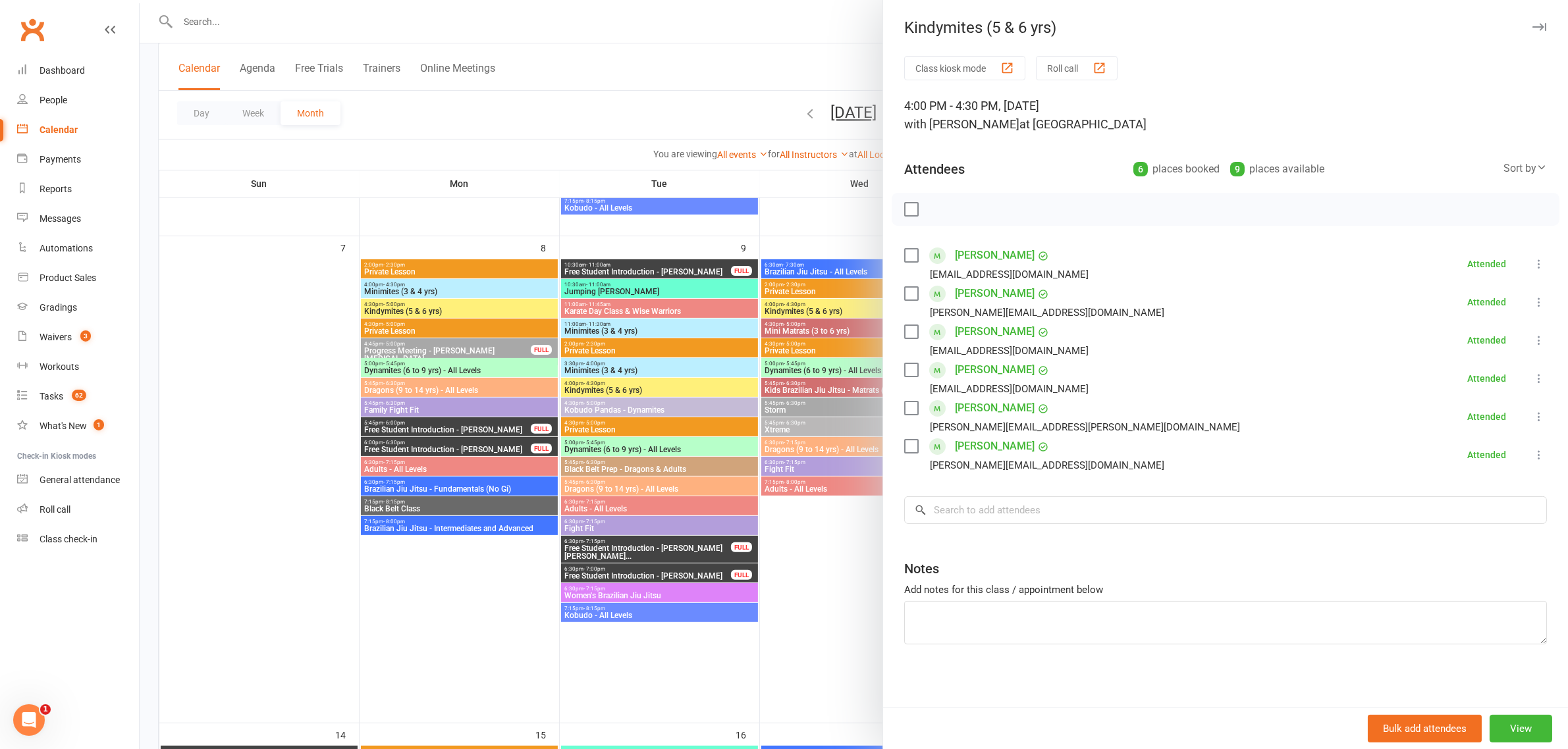
click at [837, 498] on div at bounding box center [853, 374] width 1428 height 749
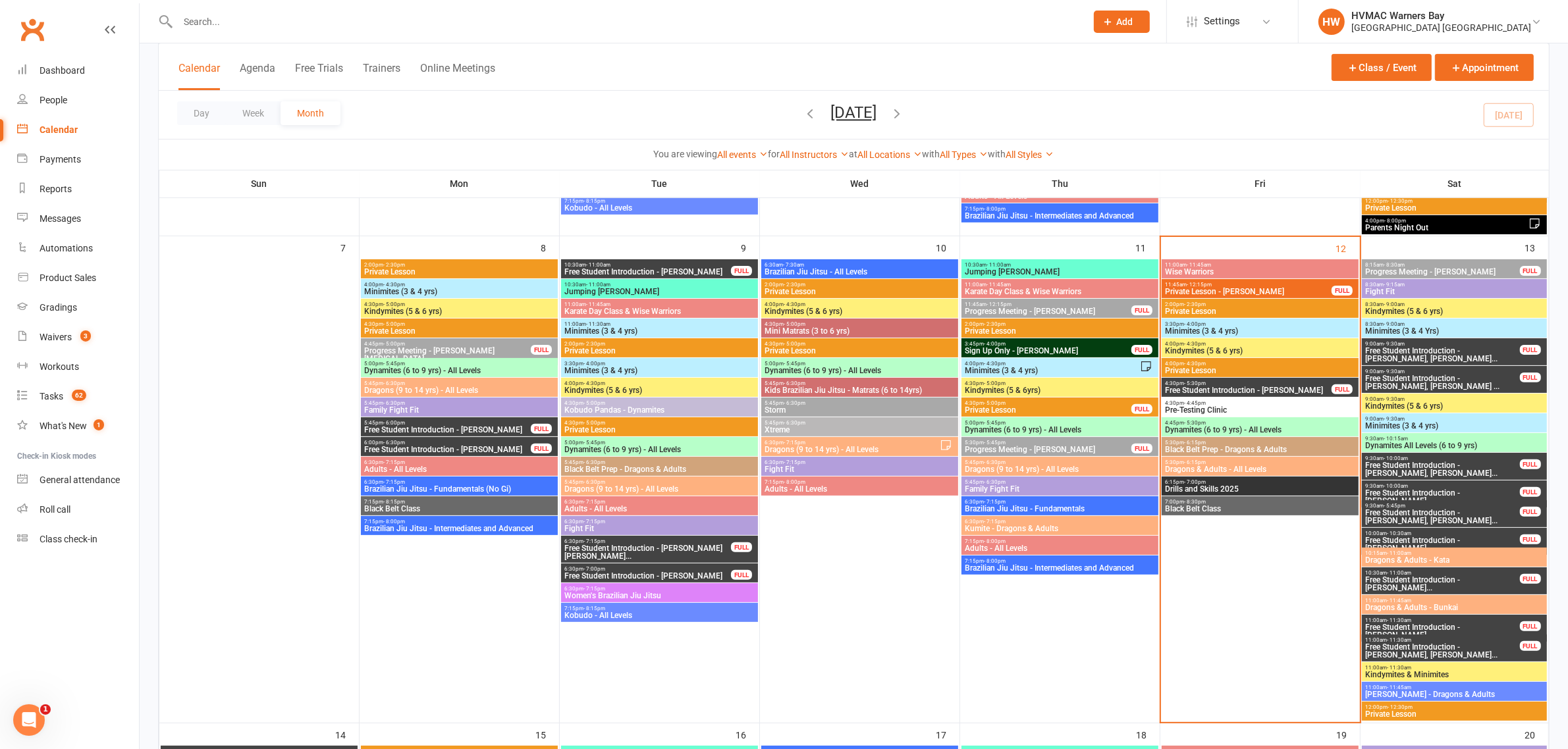
click at [1279, 328] on span "Minimites (3 & 4 yrs)" at bounding box center [1260, 331] width 191 height 8
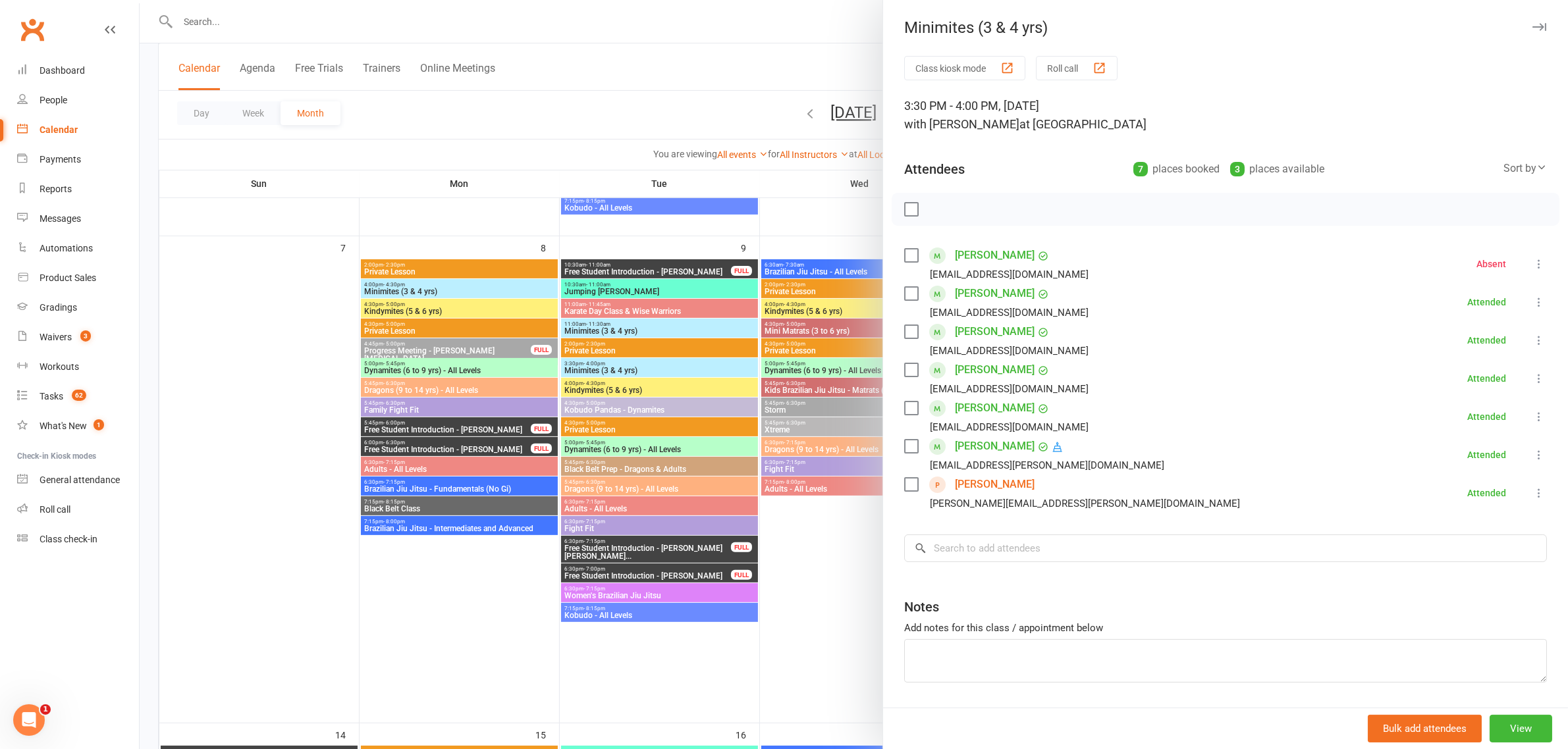
click at [845, 542] on div at bounding box center [853, 374] width 1428 height 749
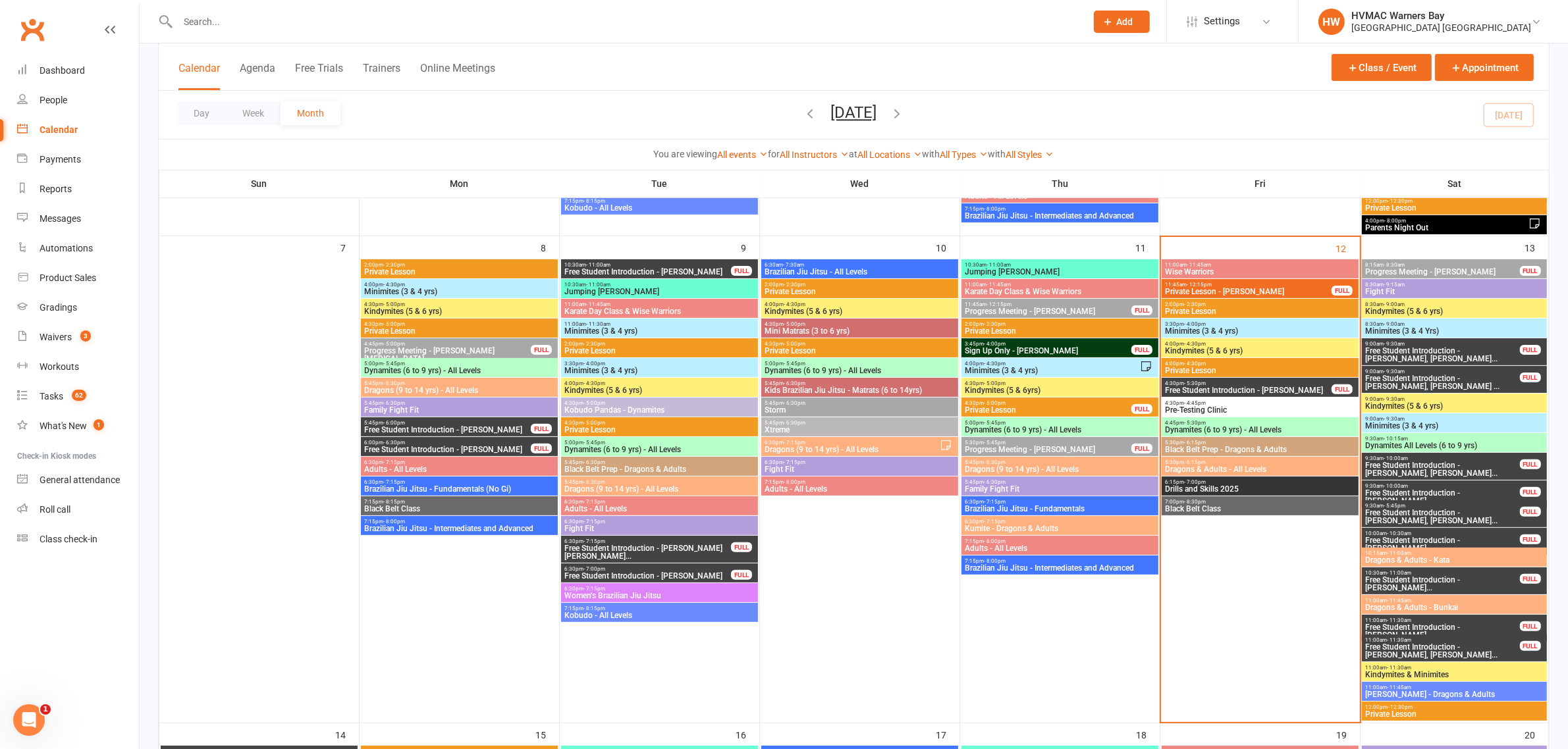
click at [1465, 114] on div "Day Week Month [DATE] [DATE] Sun Mon Tue Wed Thu Fri Sat 31 01 02 03 04 05 06 0…" at bounding box center [854, 115] width 1390 height 48
click at [66, 401] on count-badge "62" at bounding box center [76, 396] width 21 height 11
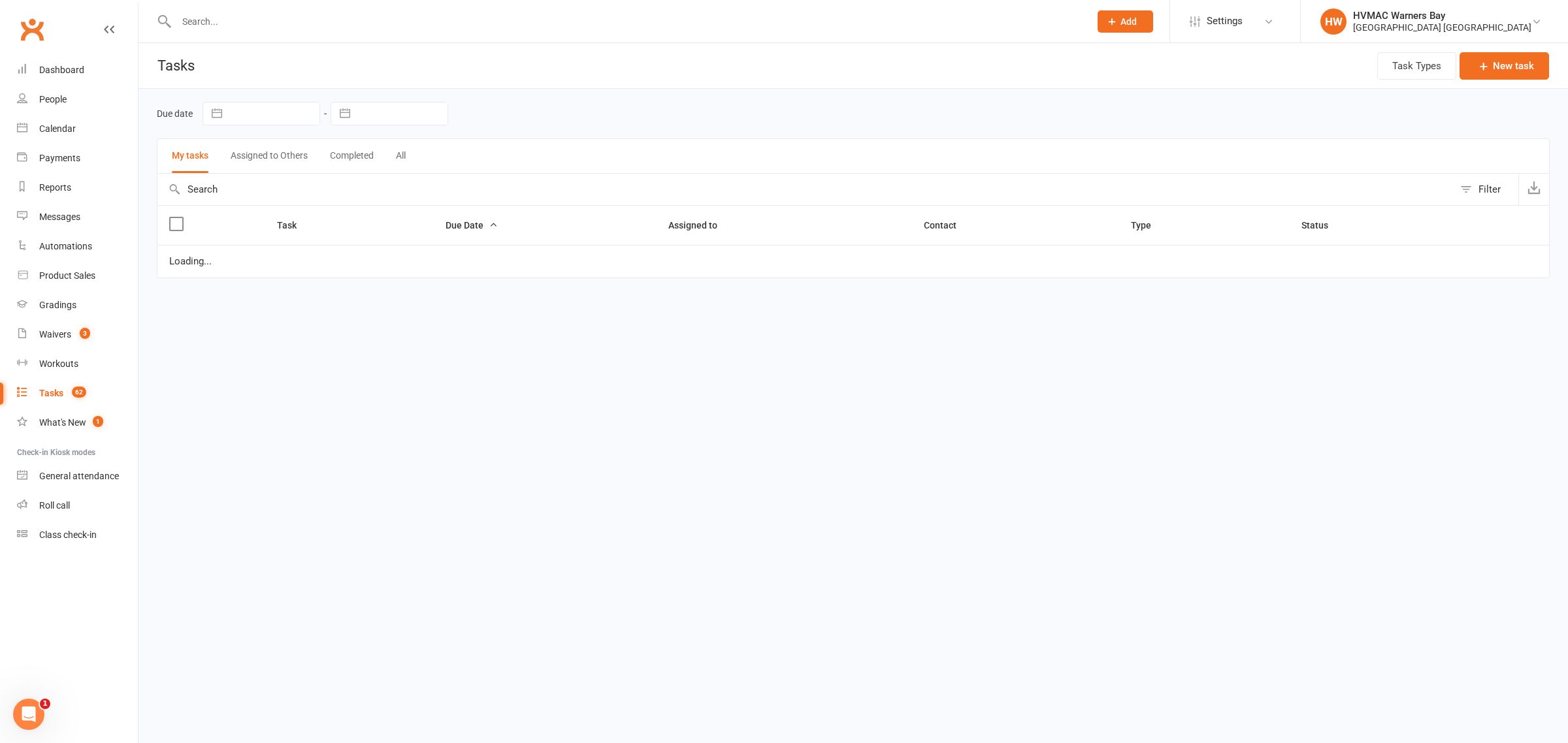
select select "started"
select select "waiting"
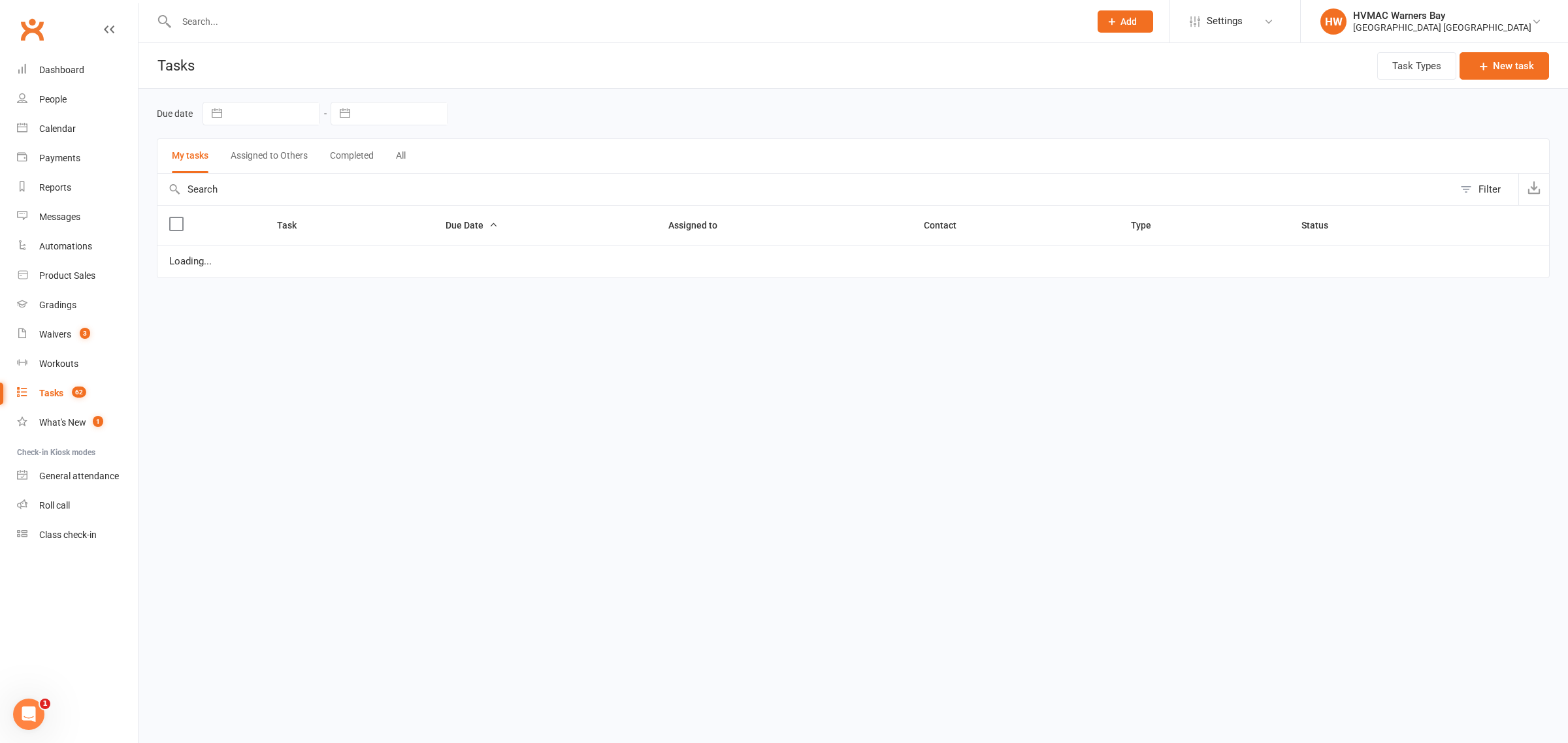
select select "started"
select select "waiting"
select select "started"
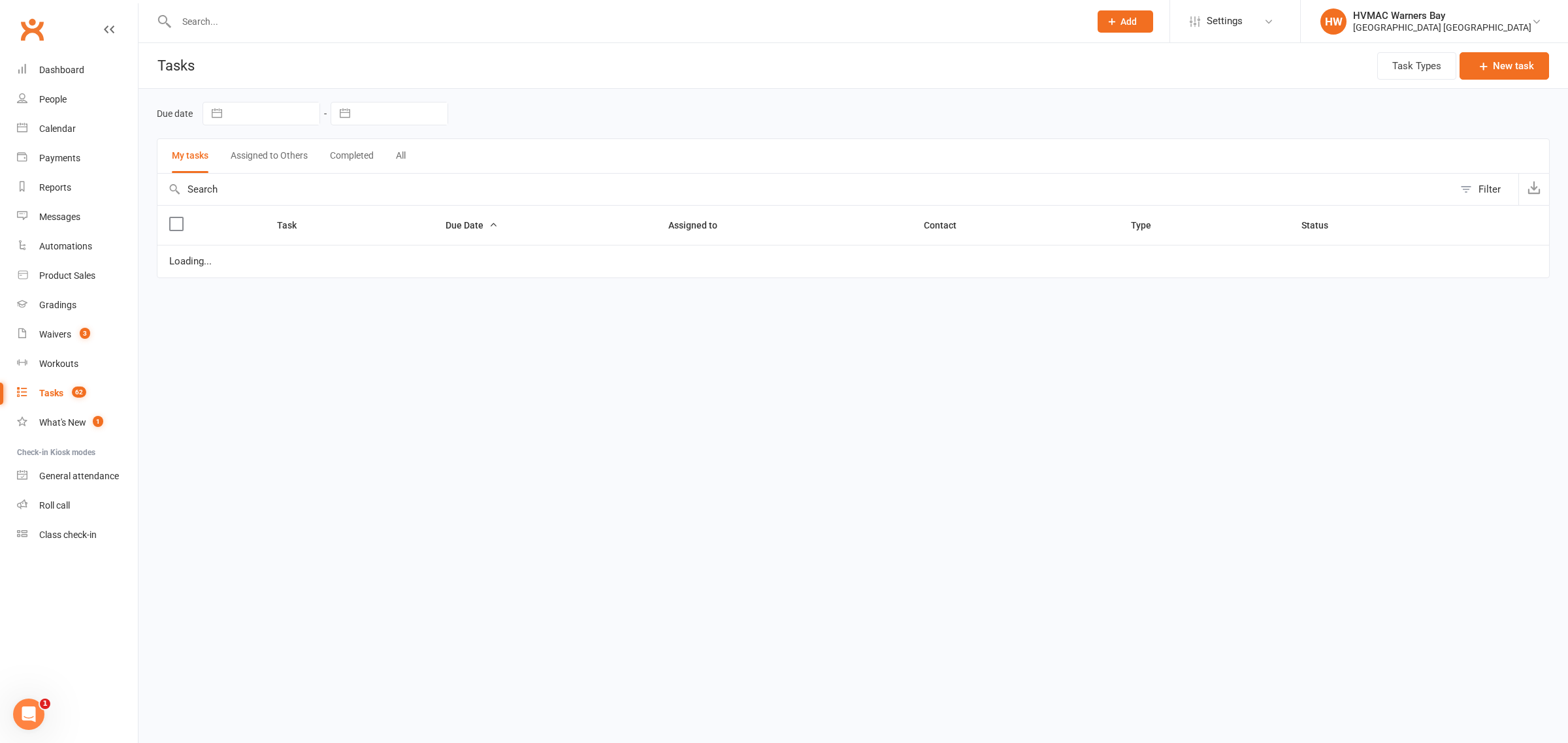
select select "started"
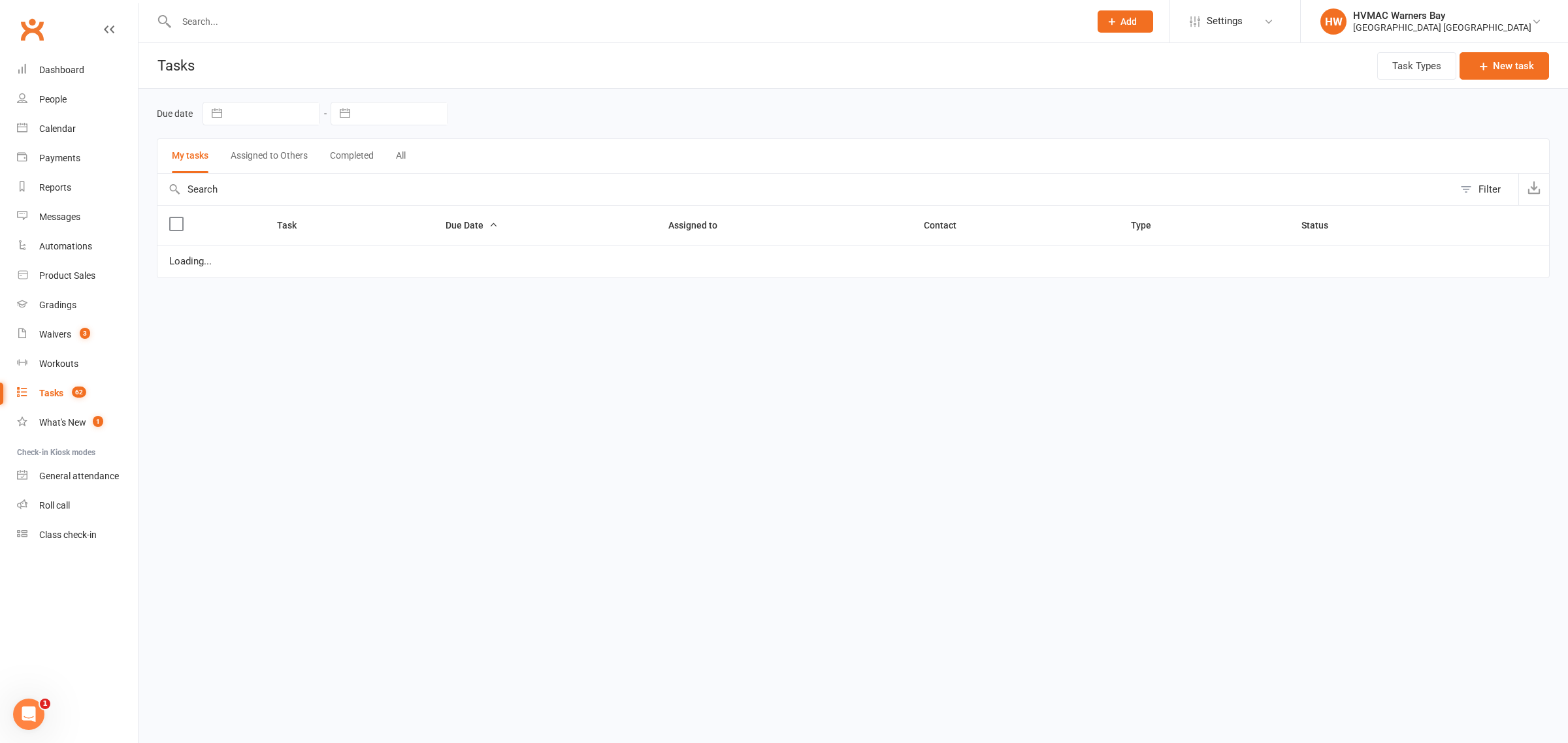
select select "started"
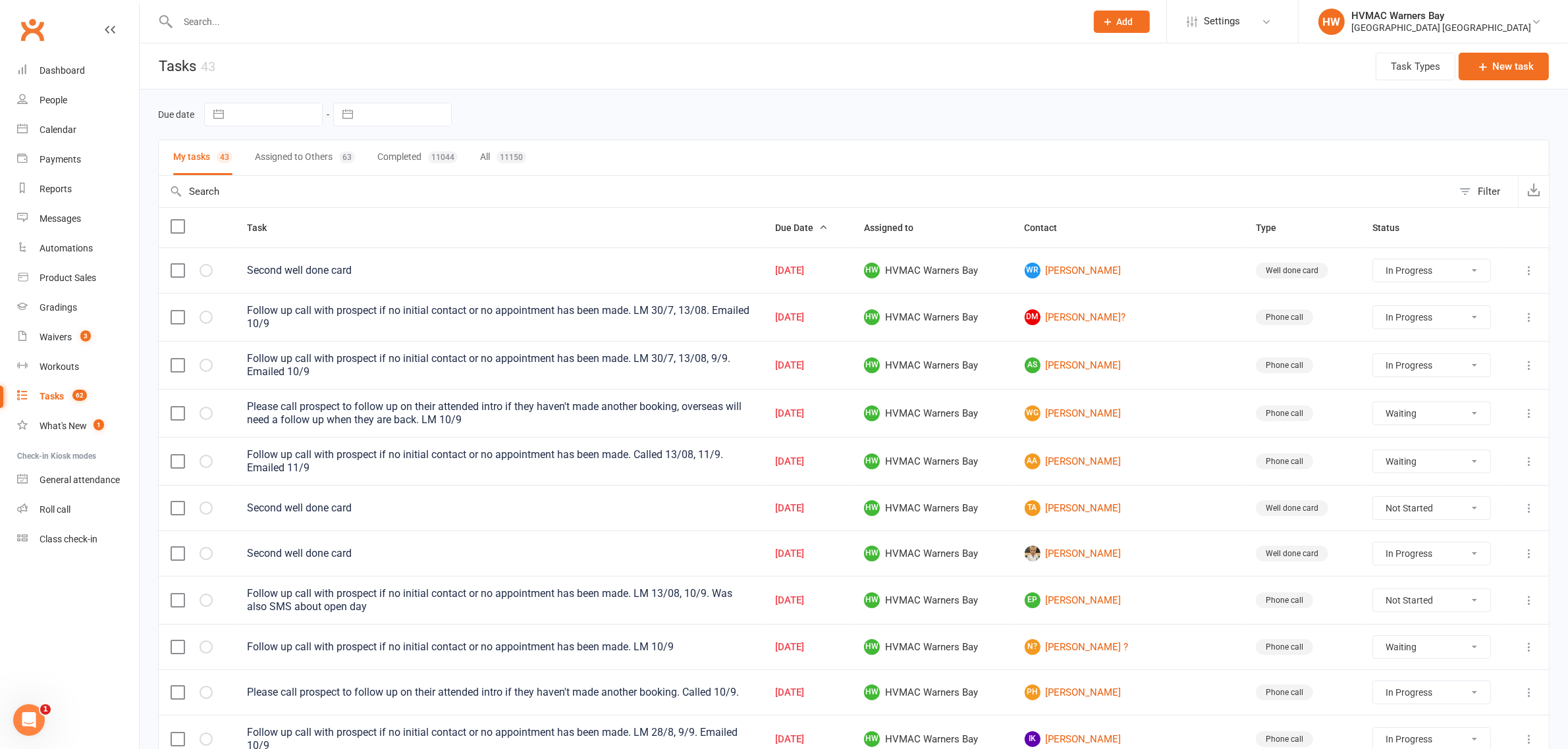
click at [298, 165] on button "Assigned to Others 63" at bounding box center [304, 157] width 100 height 35
select select "started"
select select "waiting"
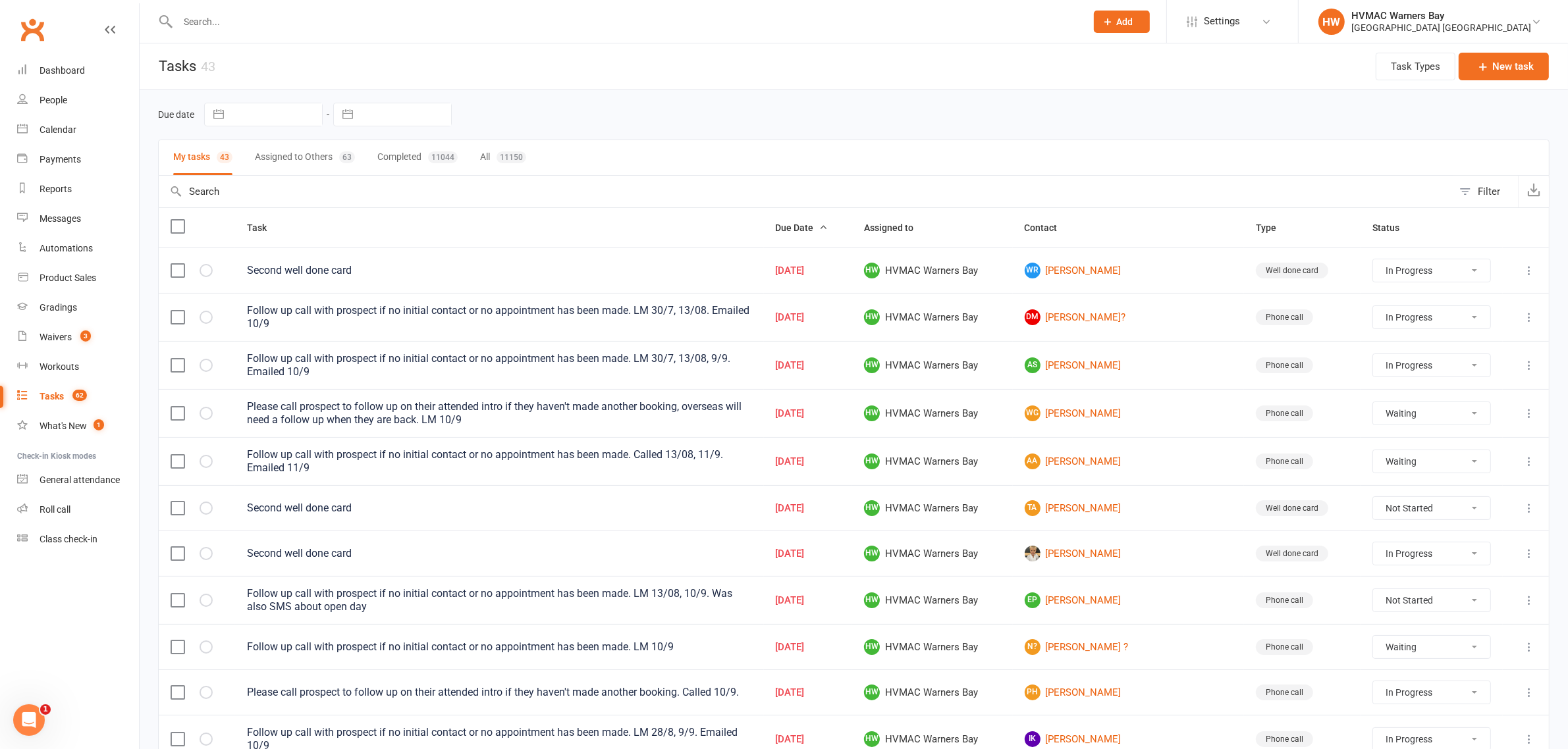
select select "waiting"
select select "started"
select select "waiting"
select select "started"
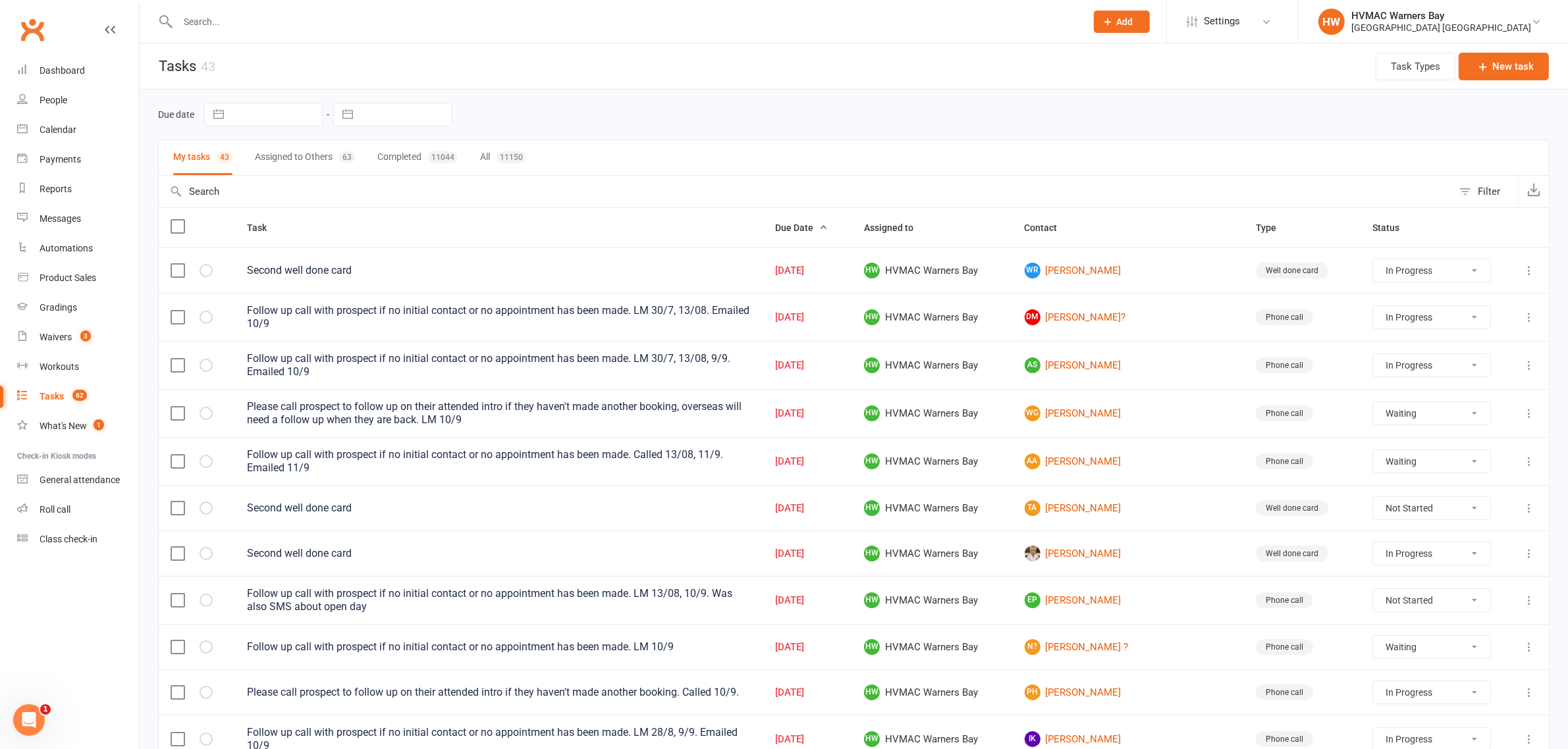
select select "started"
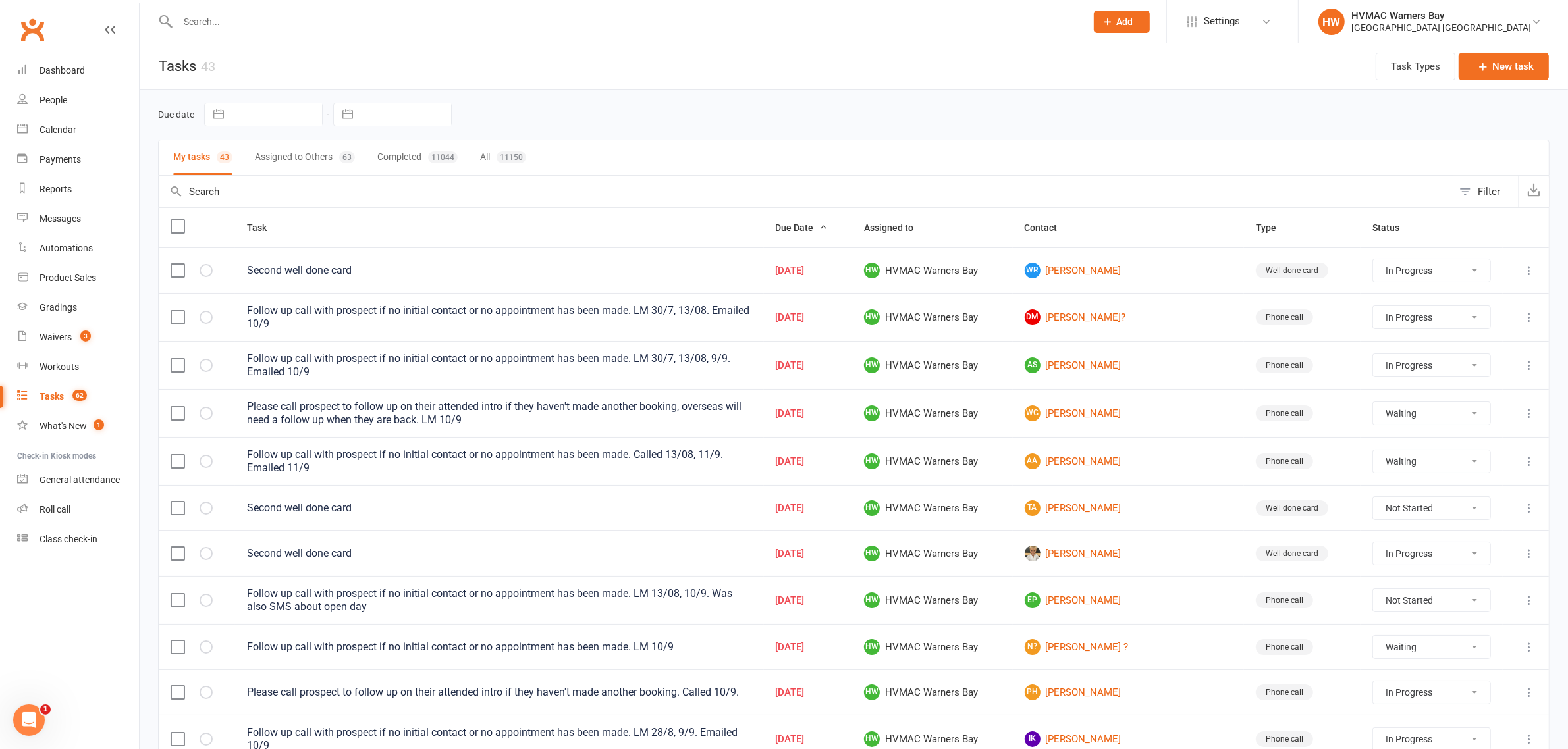
select select "started"
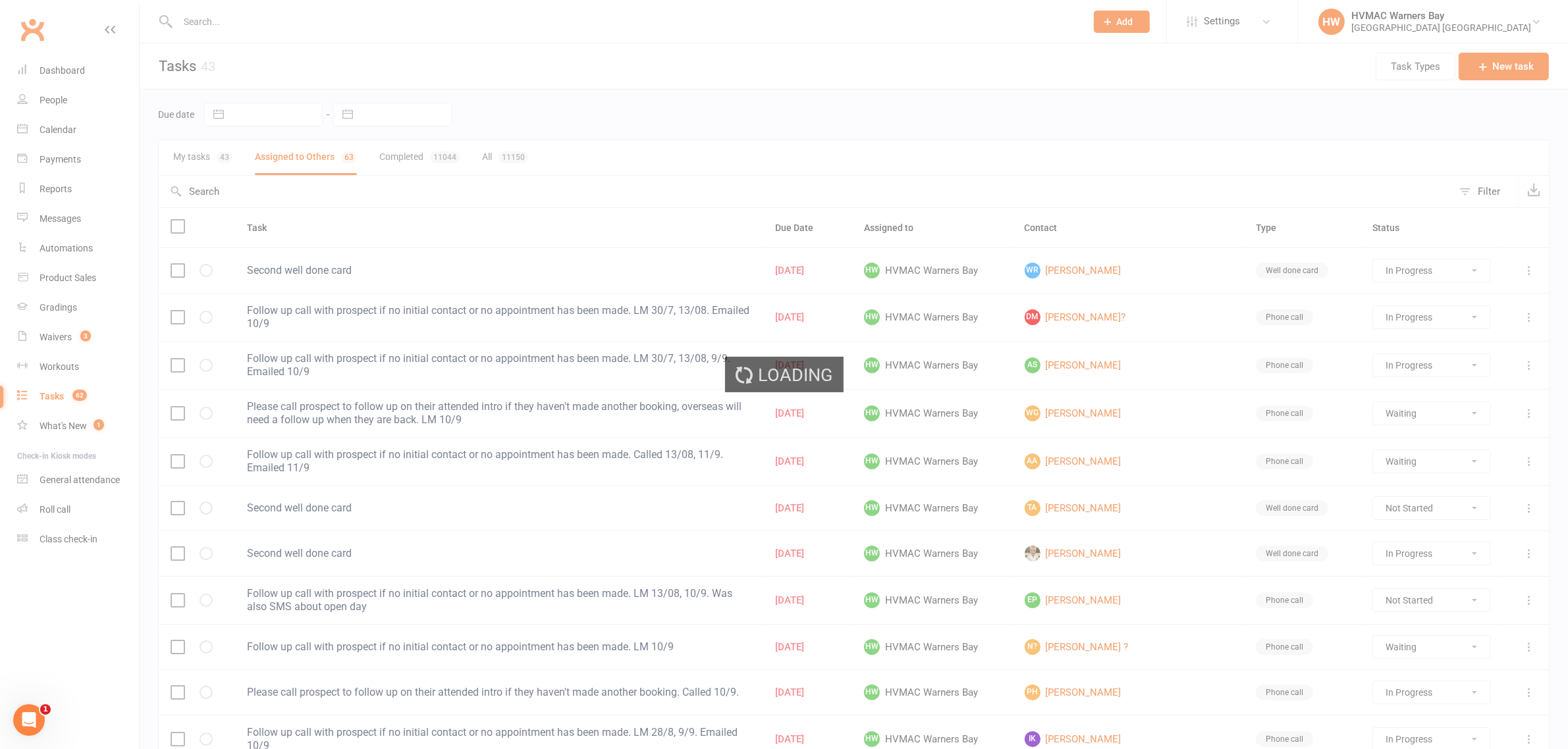
select select "started"
select select "waiting"
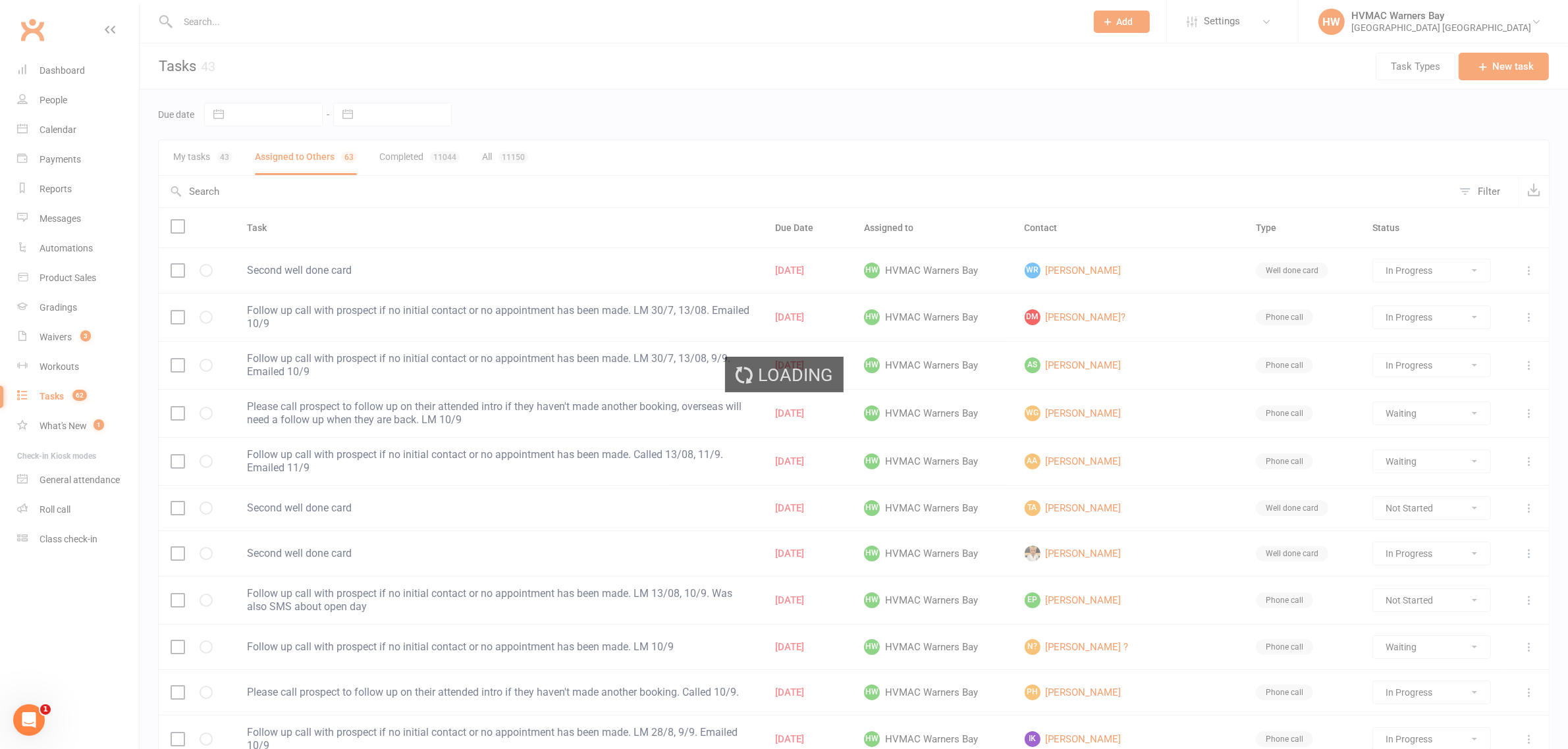
select select "started"
select select "waiting"
select select "started"
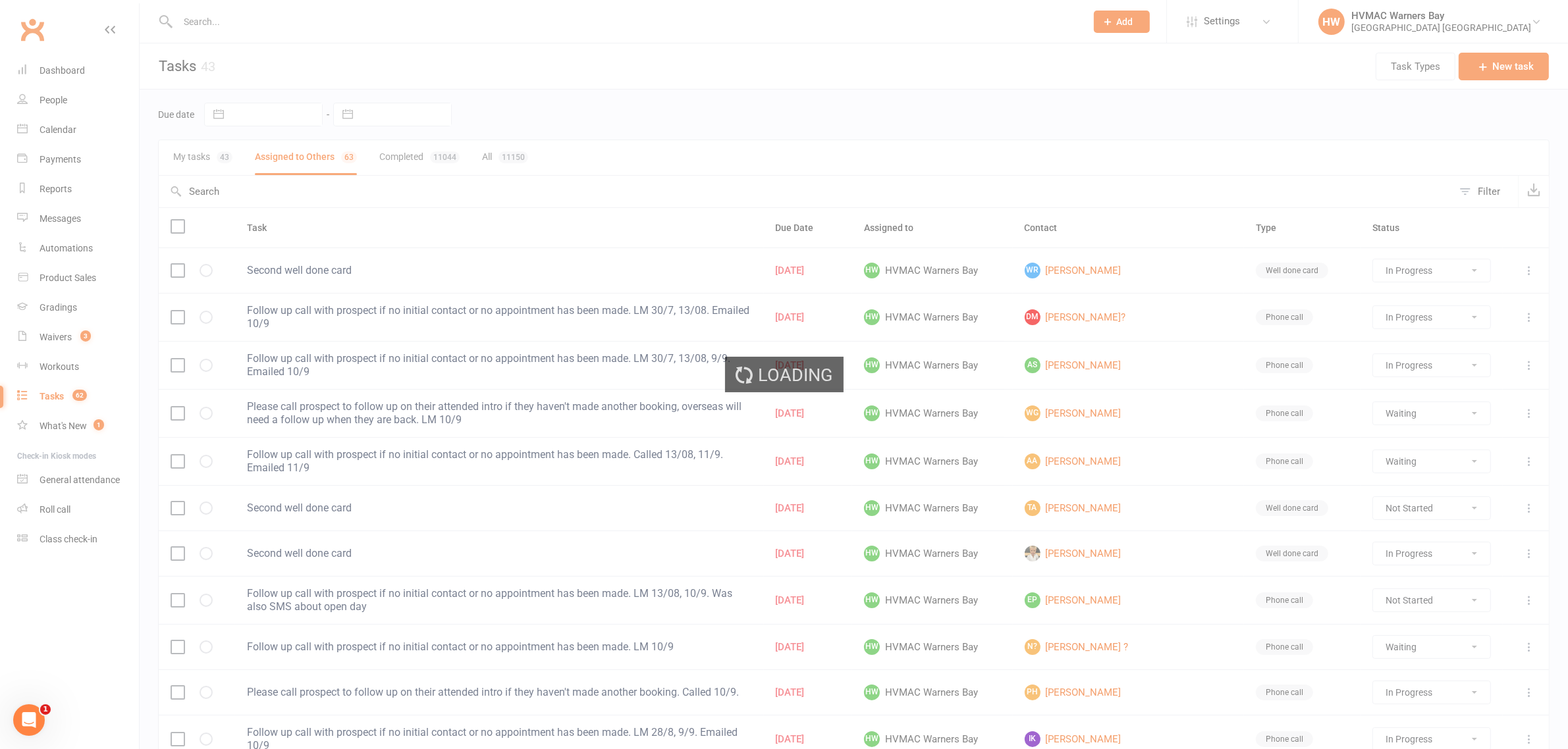
select select "started"
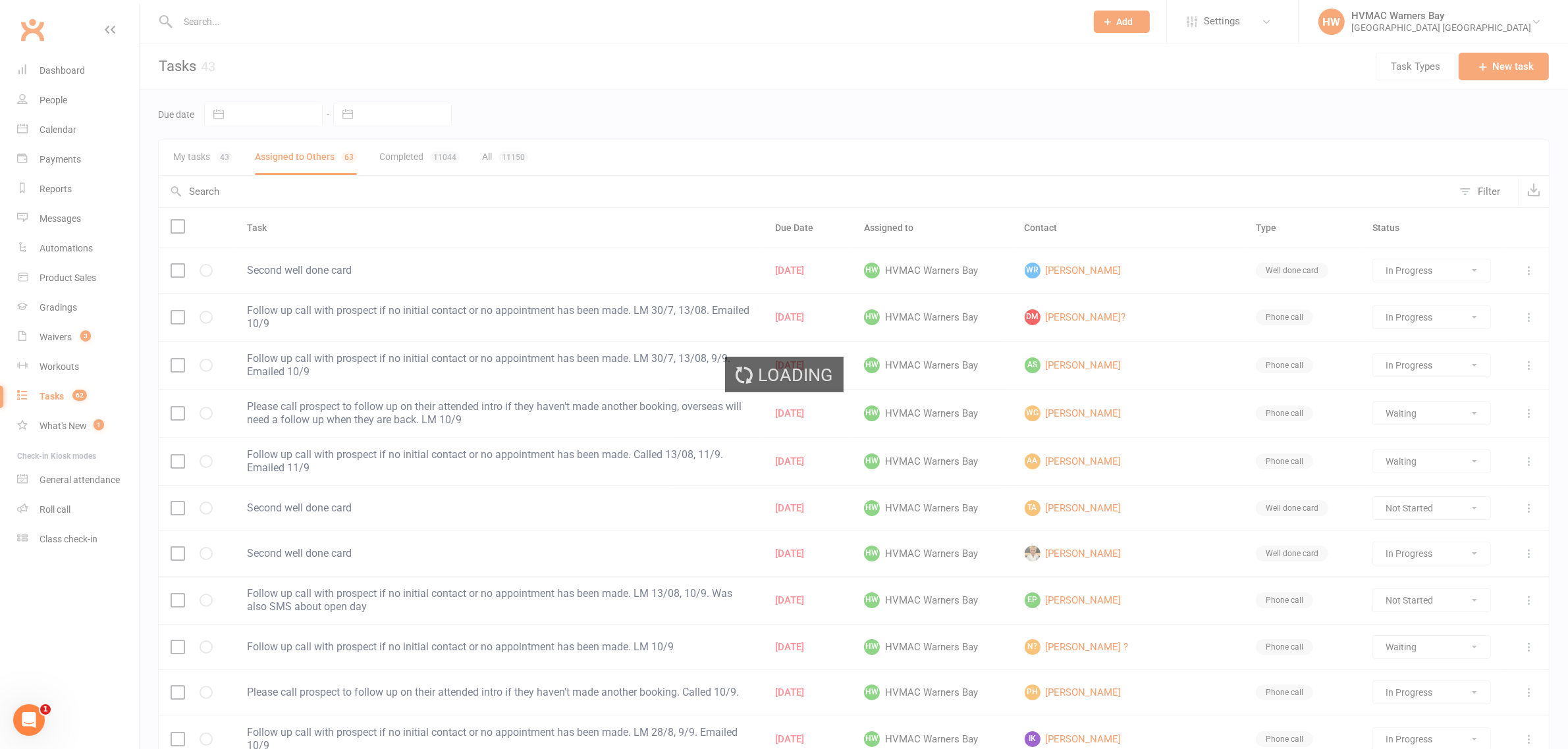
select select "started"
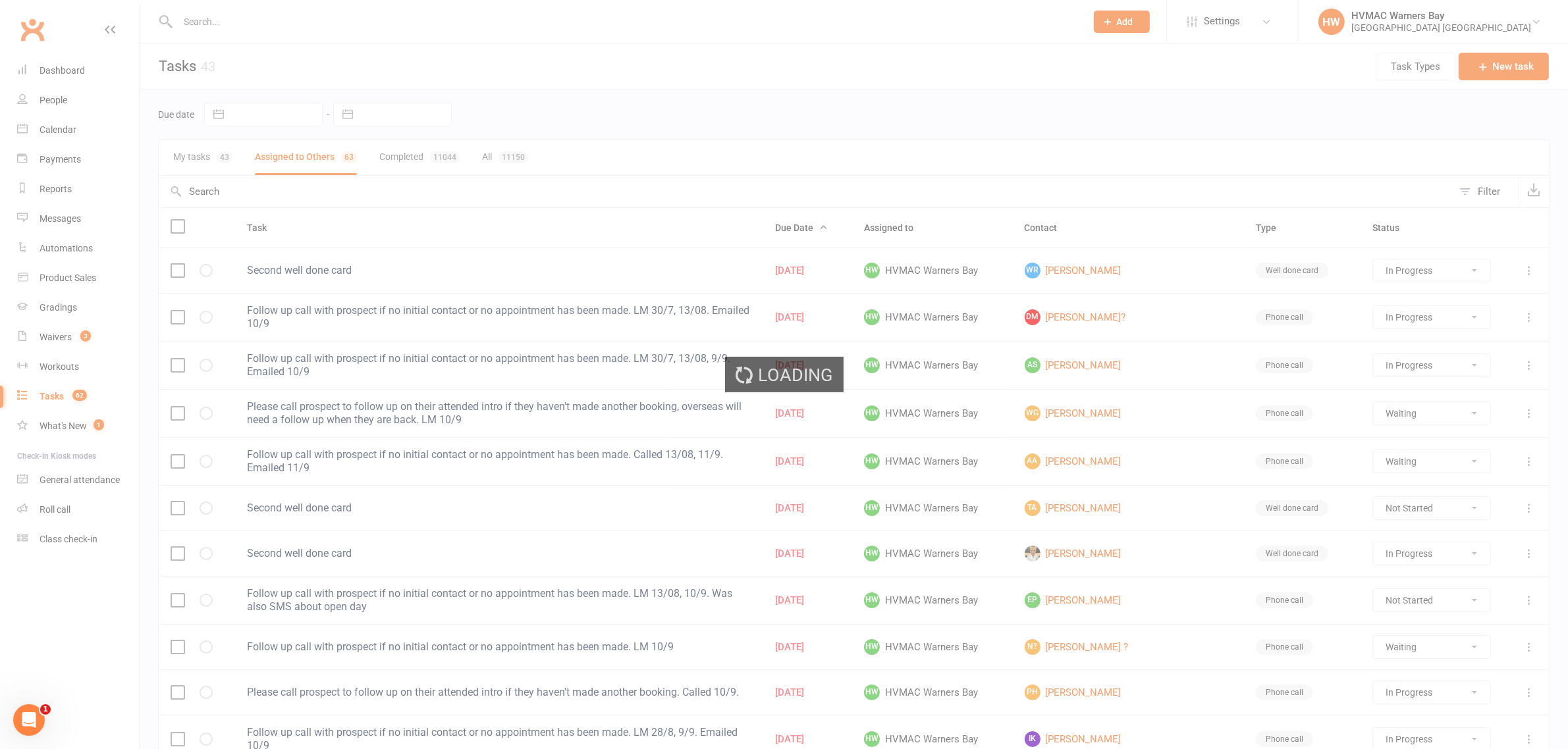
select select "started"
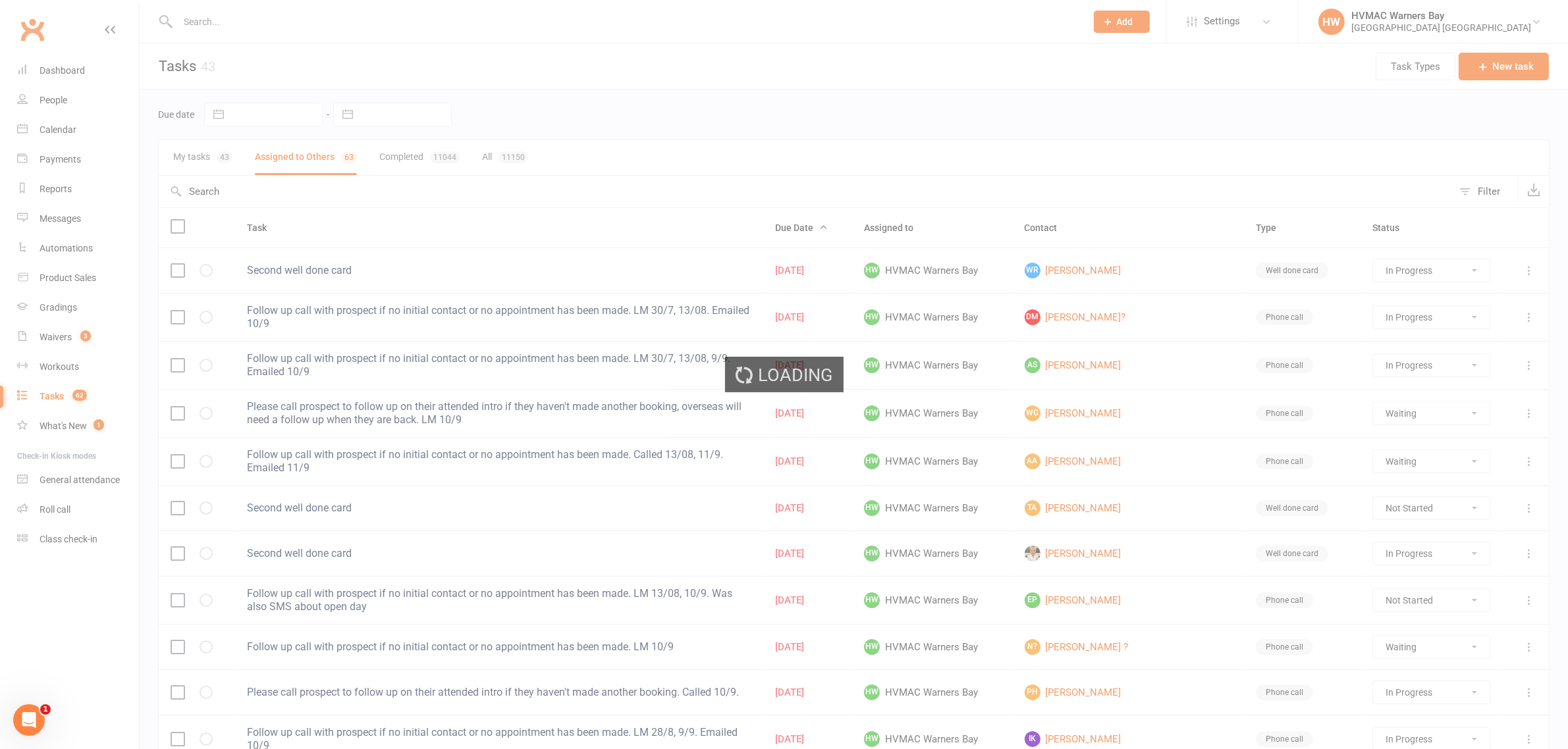
select select "started"
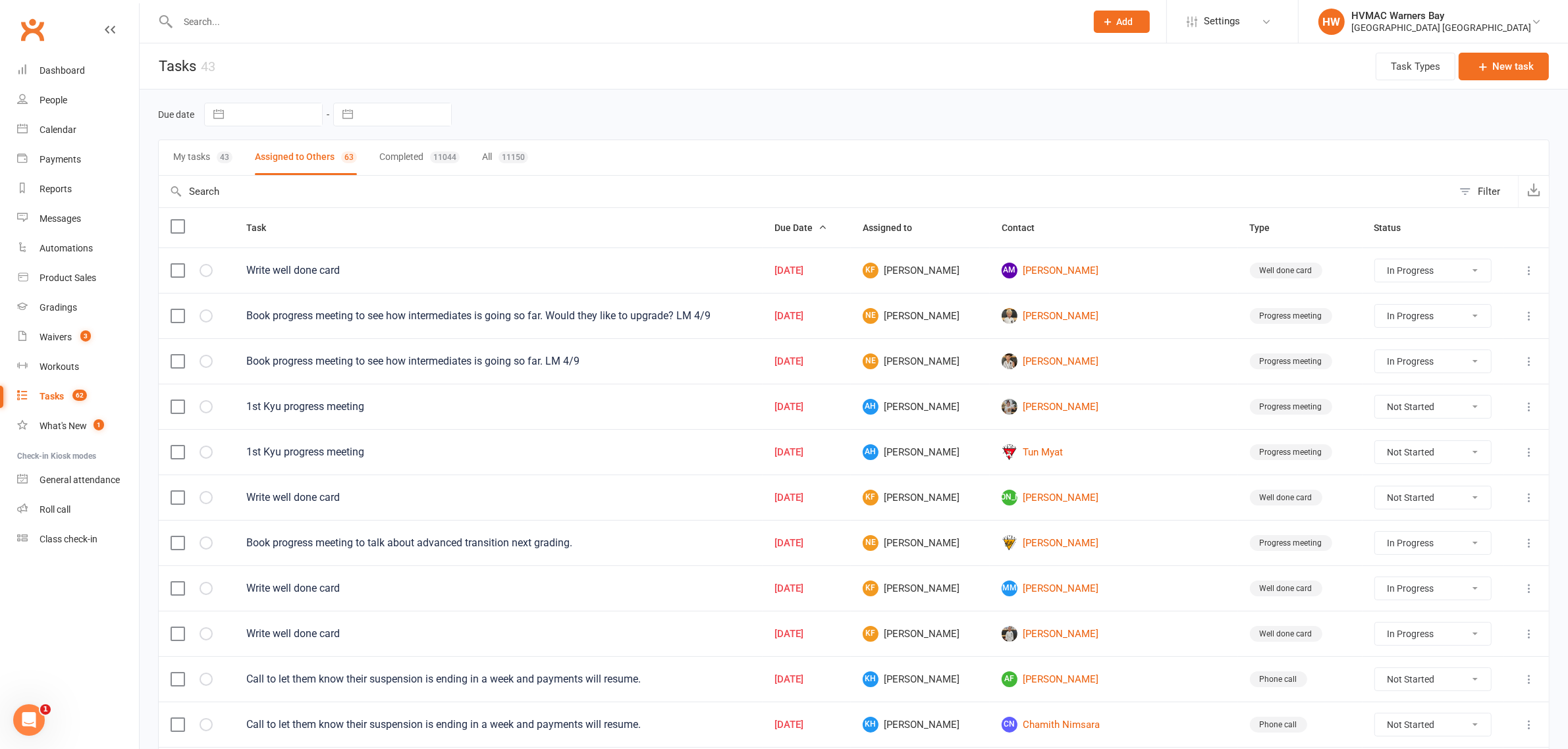
select select "started"
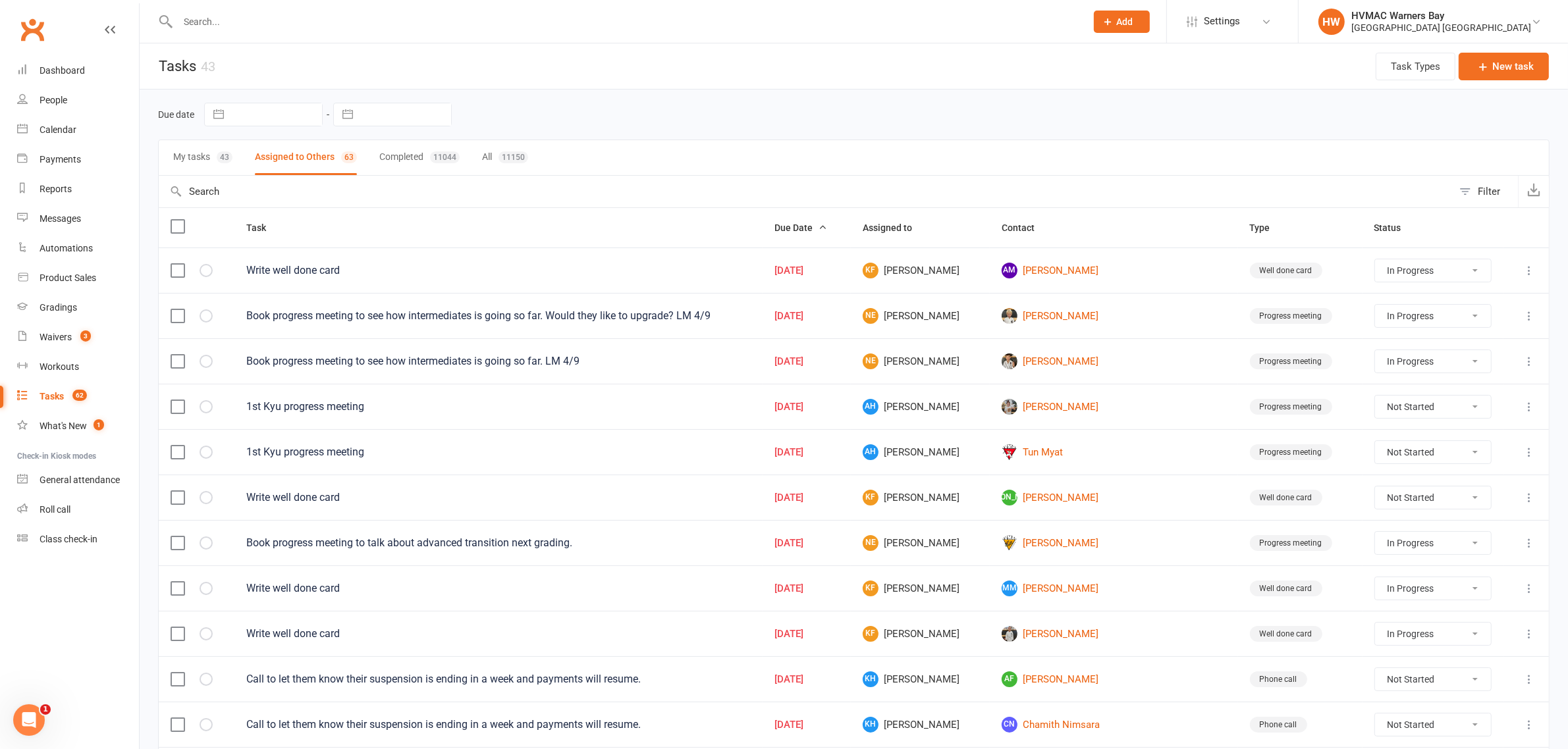
select select "started"
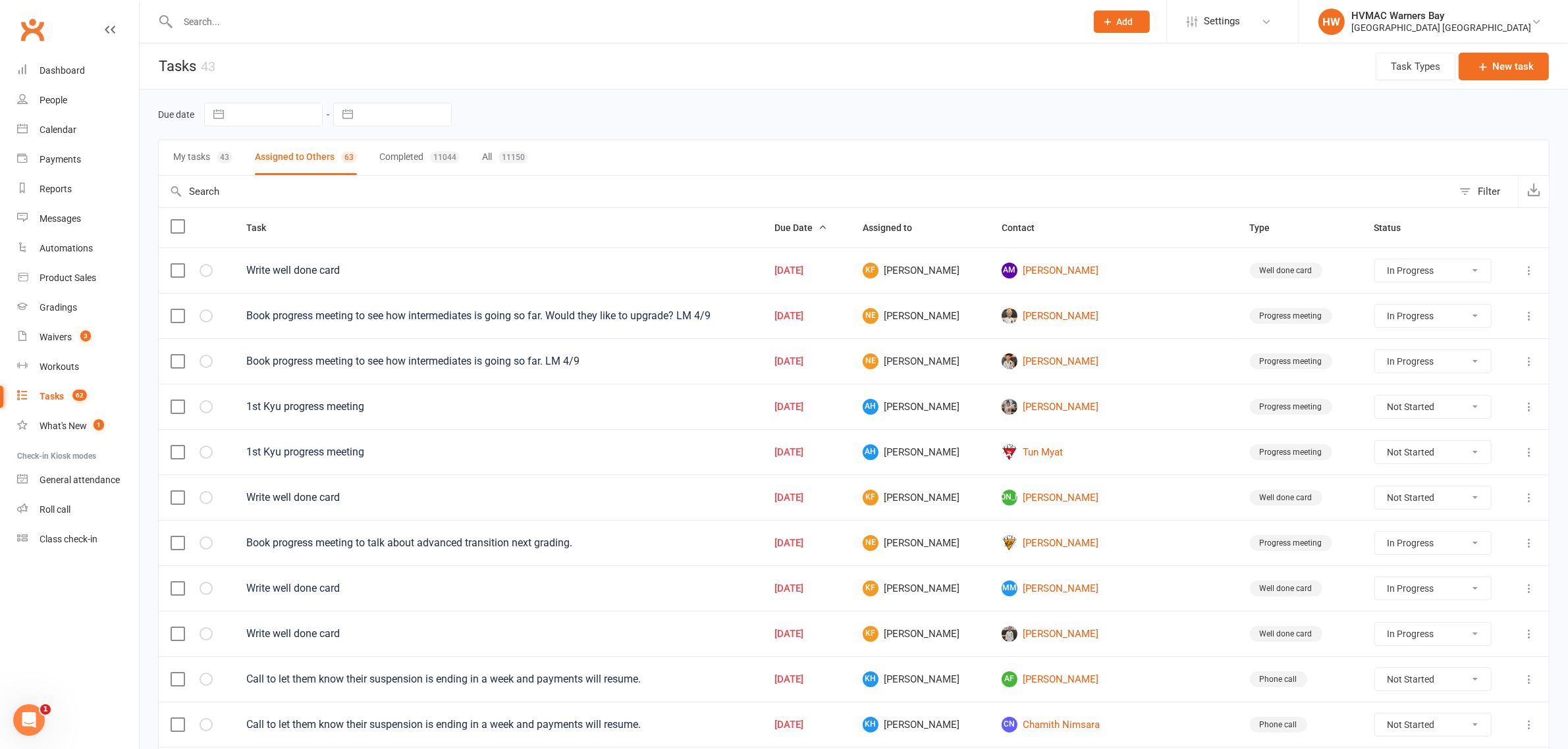
click at [1492, 186] on div "Filter" at bounding box center [1488, 191] width 22 height 16
select select "incomplete"
select select "-32395"
select select "started"
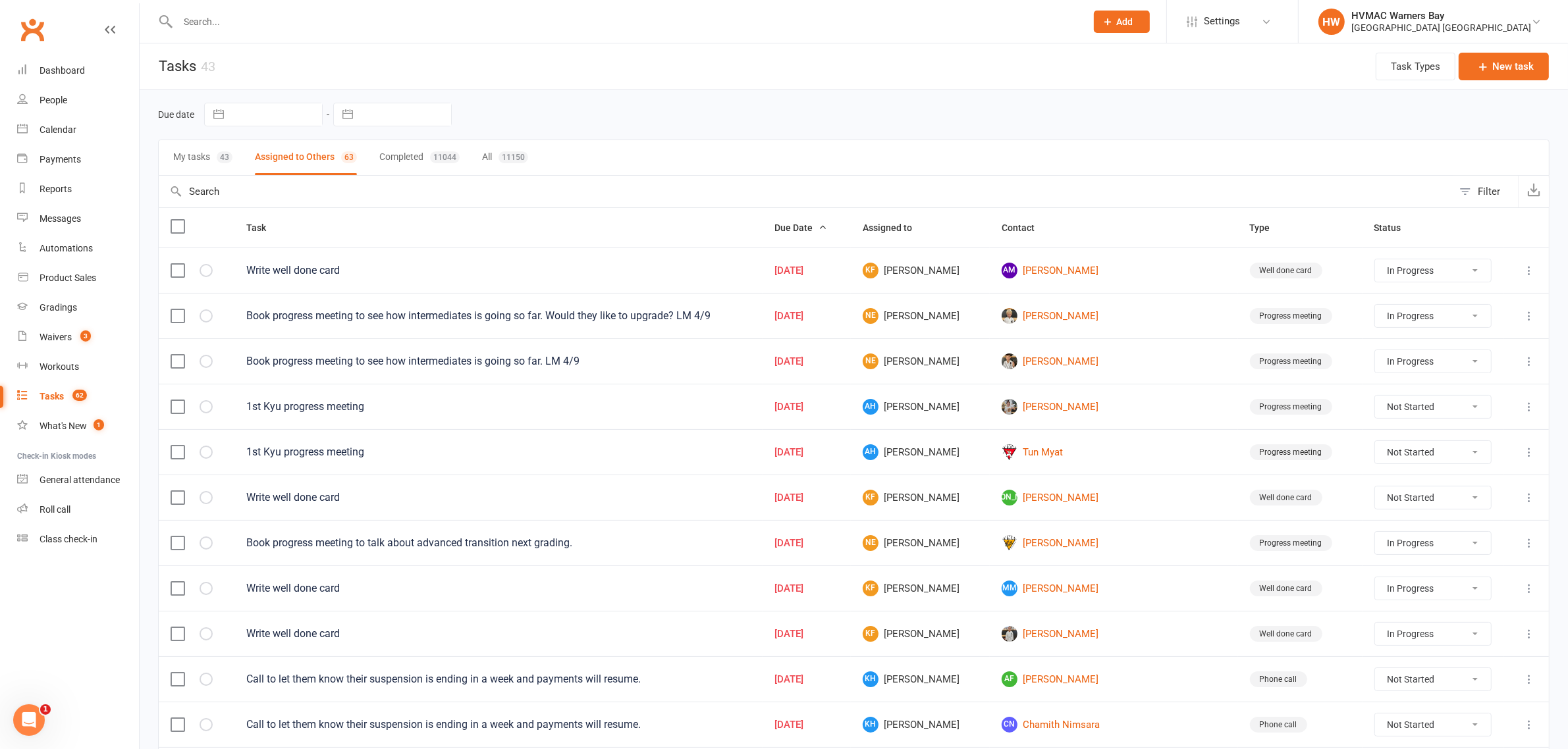
select select "started"
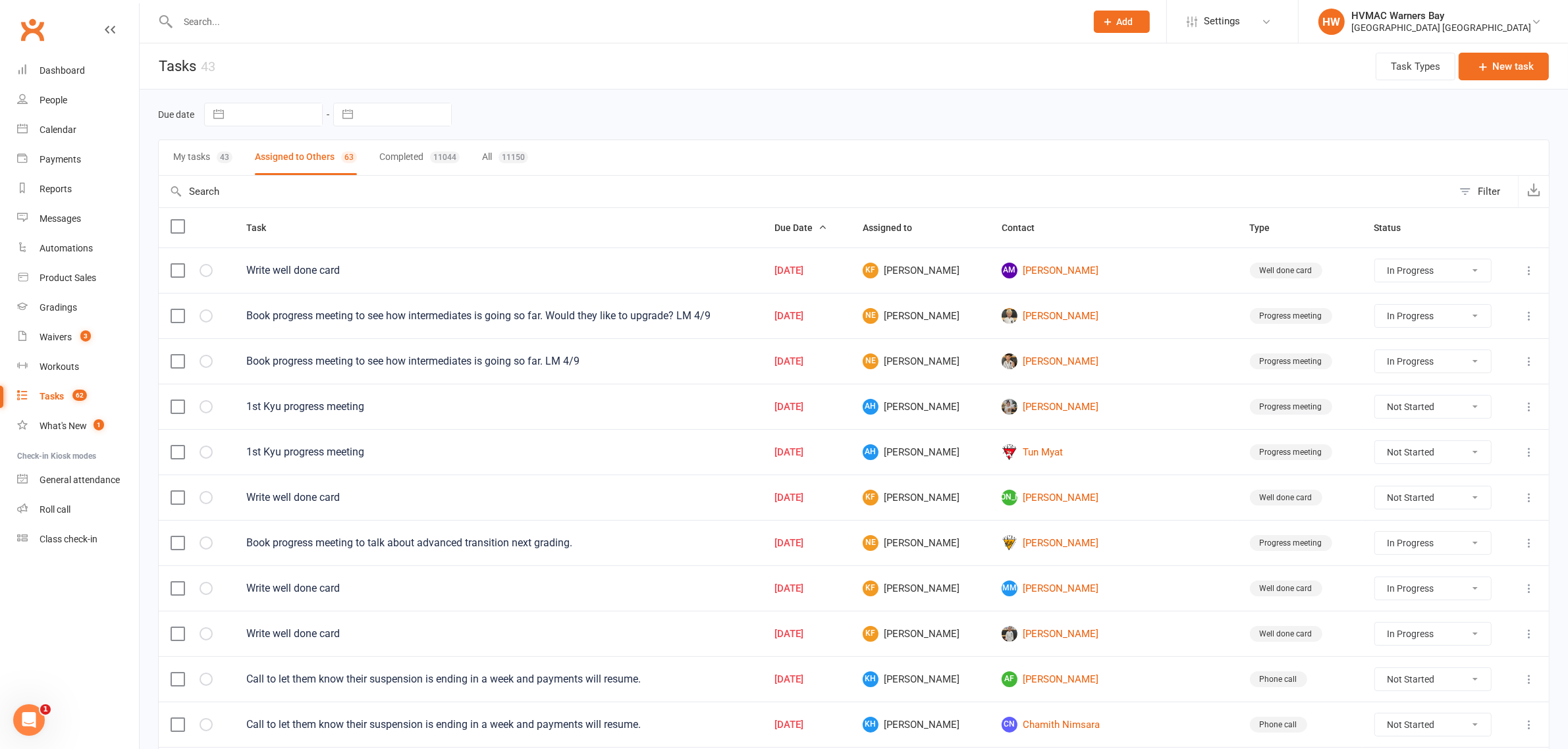
select select "started"
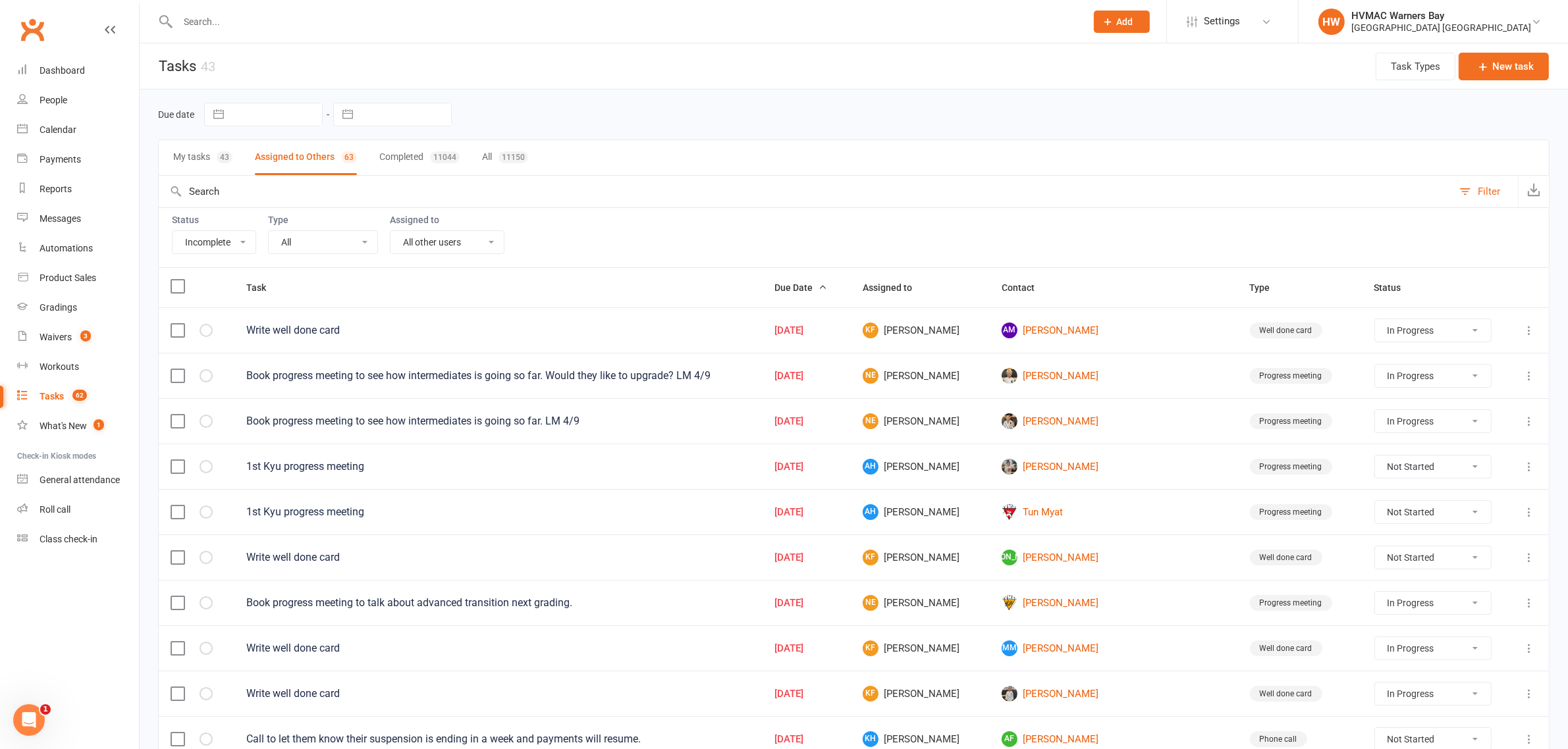
click at [466, 241] on select "All Me All other users Joel Holland Shalene Lowe Erin Talbut Kaia Hayes Warners…" at bounding box center [447, 242] width 113 height 22
select select "43549"
click at [393, 232] on select "All Me All other users Joel Holland Shalene Lowe Erin Talbut Kaia Hayes Warners…" at bounding box center [447, 242] width 113 height 22
select select "started"
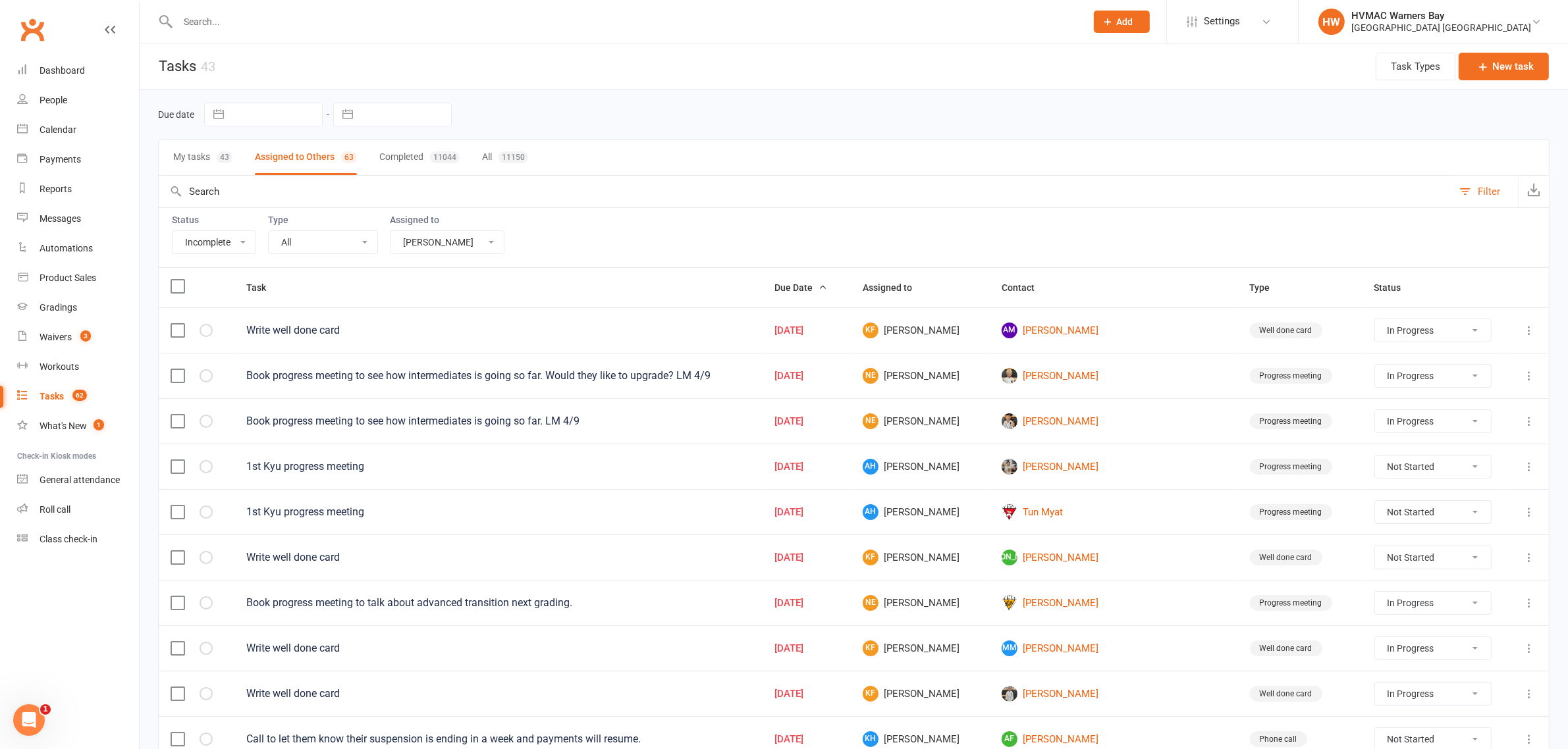
select select "started"
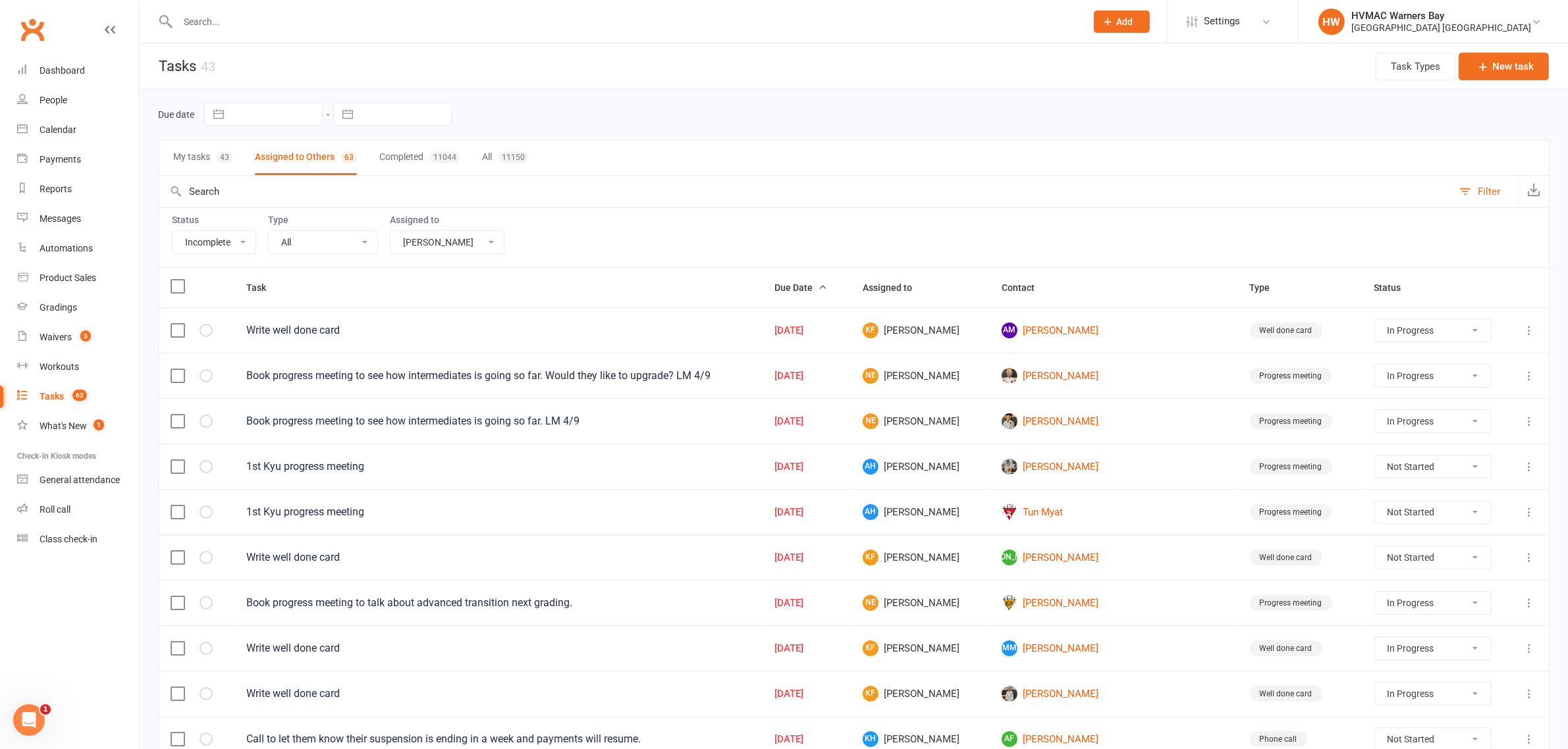
select select "started"
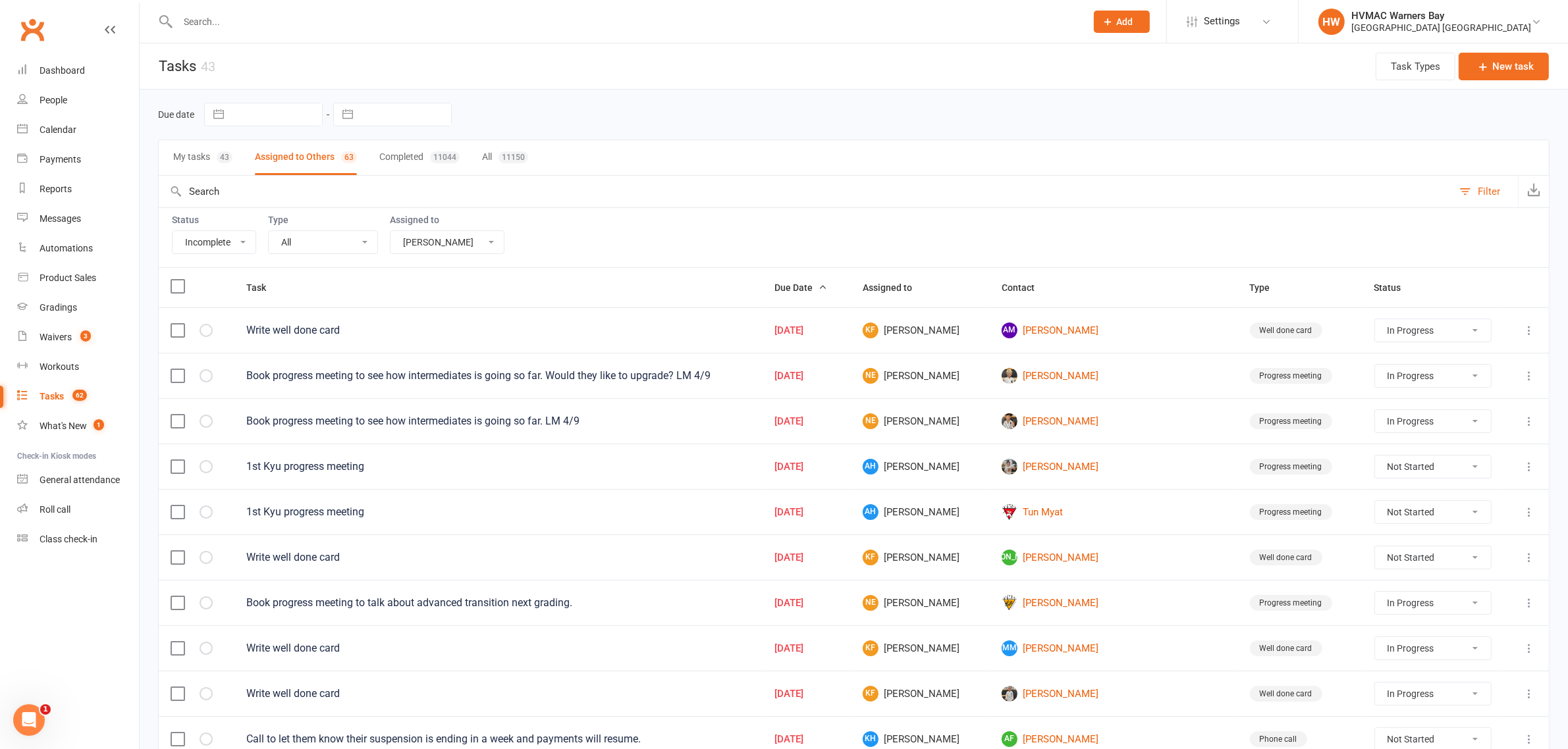
select select "started"
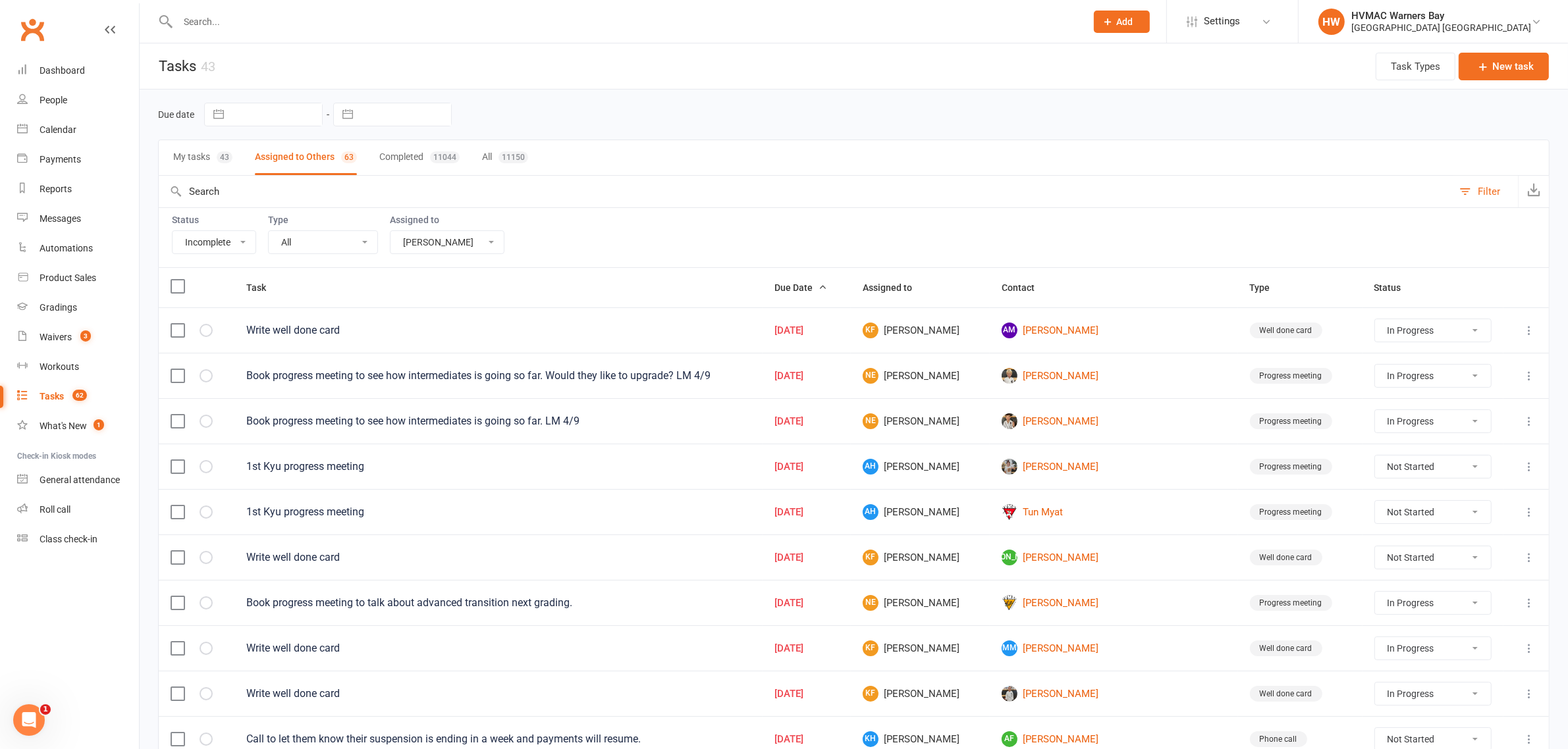
select select "started"
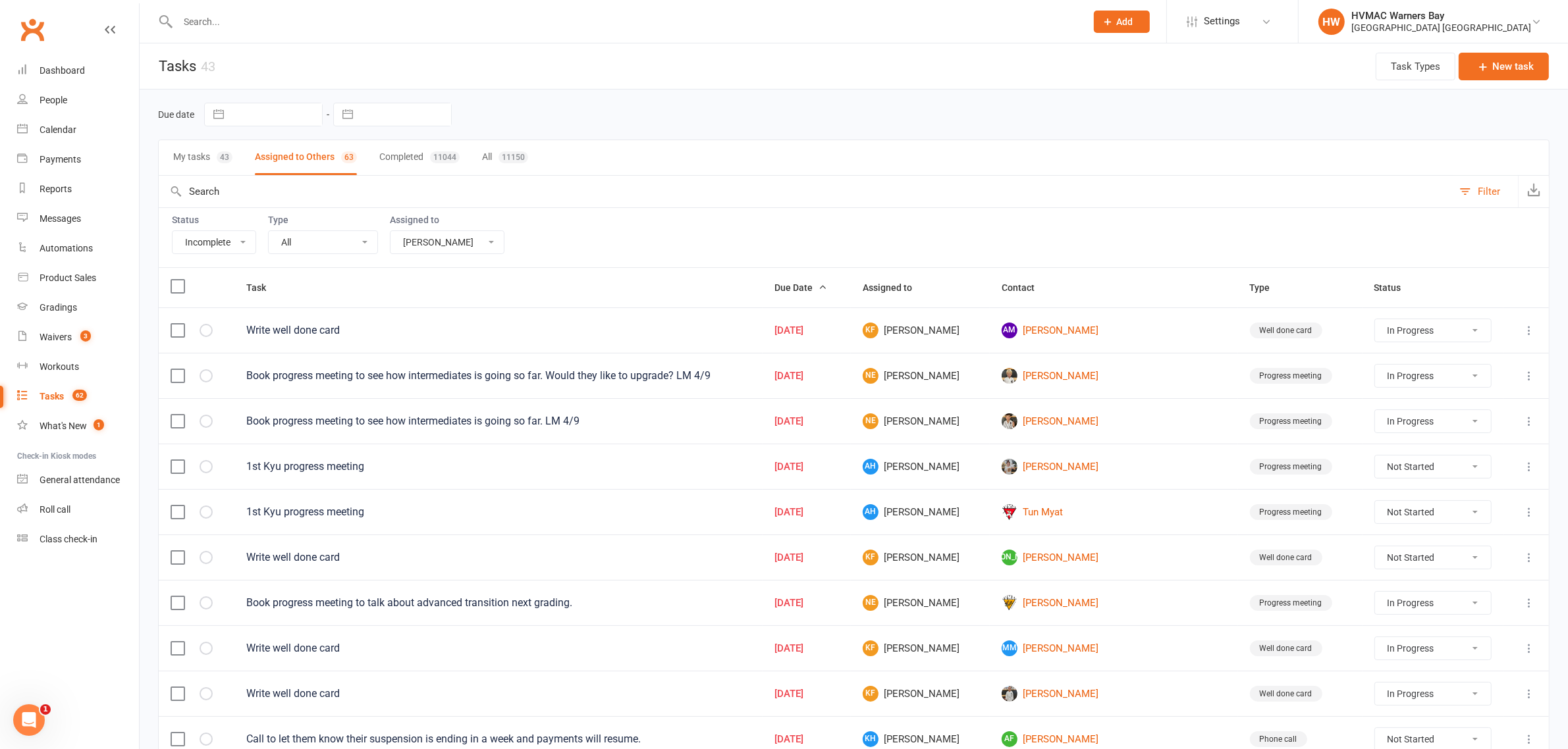
select select "started"
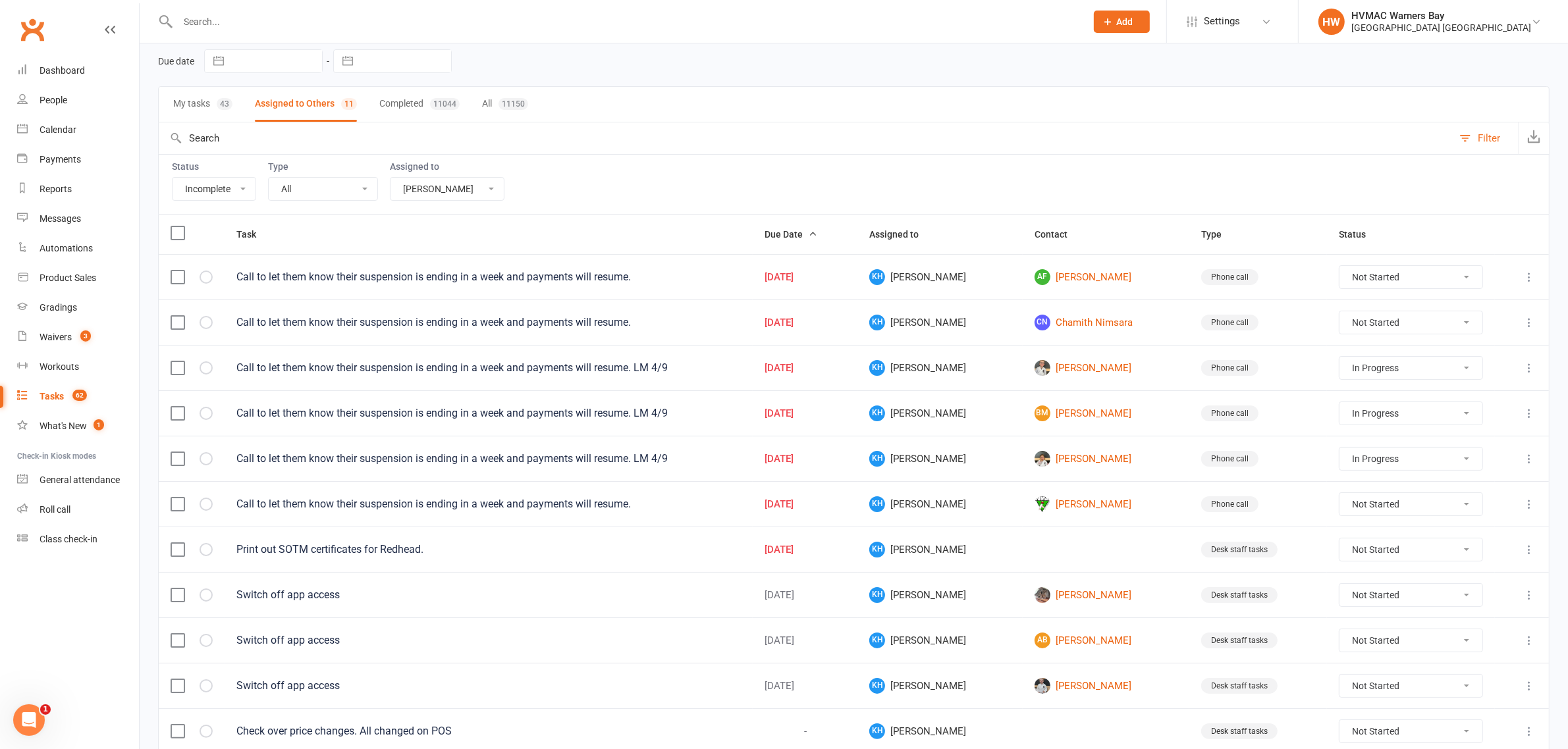
scroll to position [82, 0]
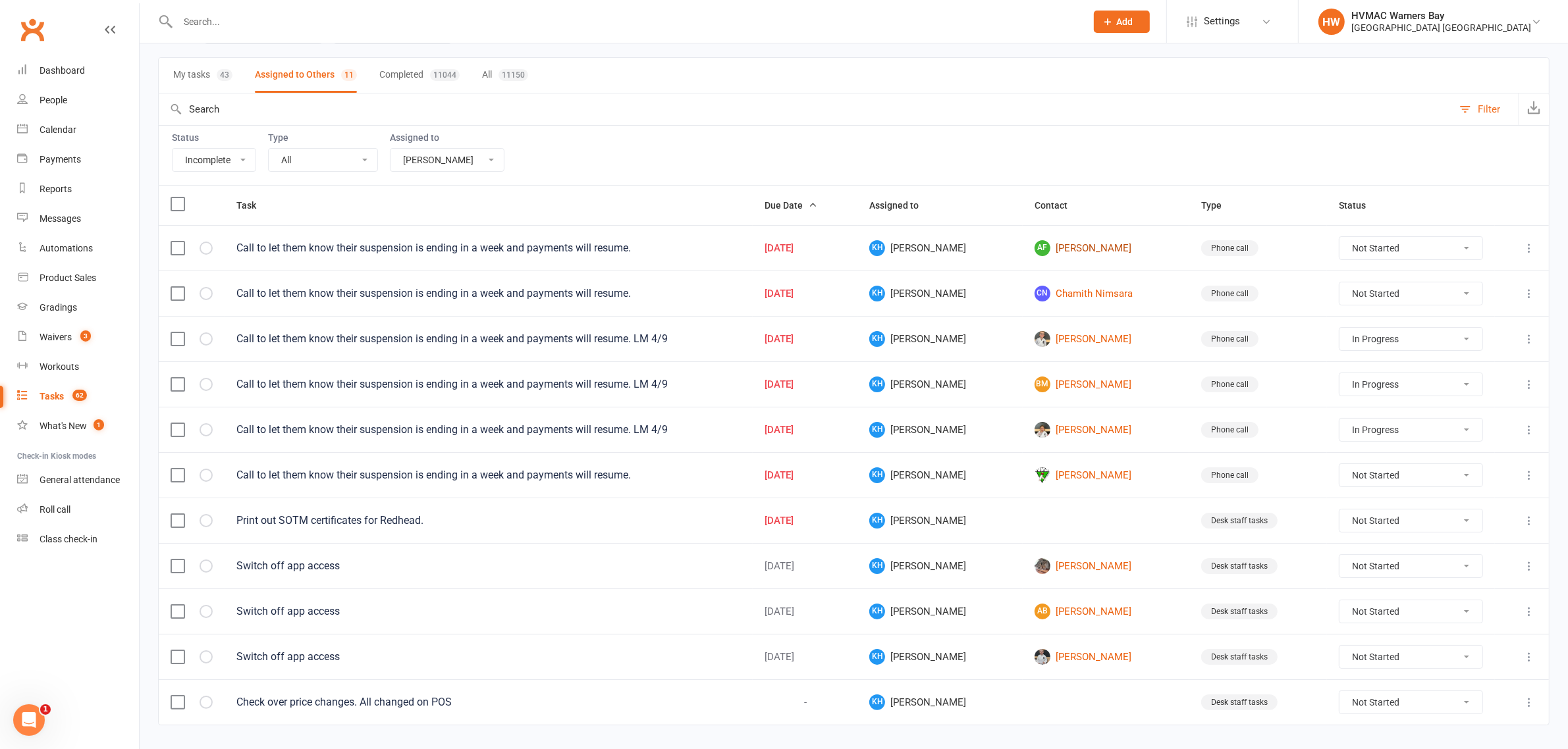
click at [1064, 252] on link "AF Arron Fitzpatrick" at bounding box center [1106, 248] width 144 height 16
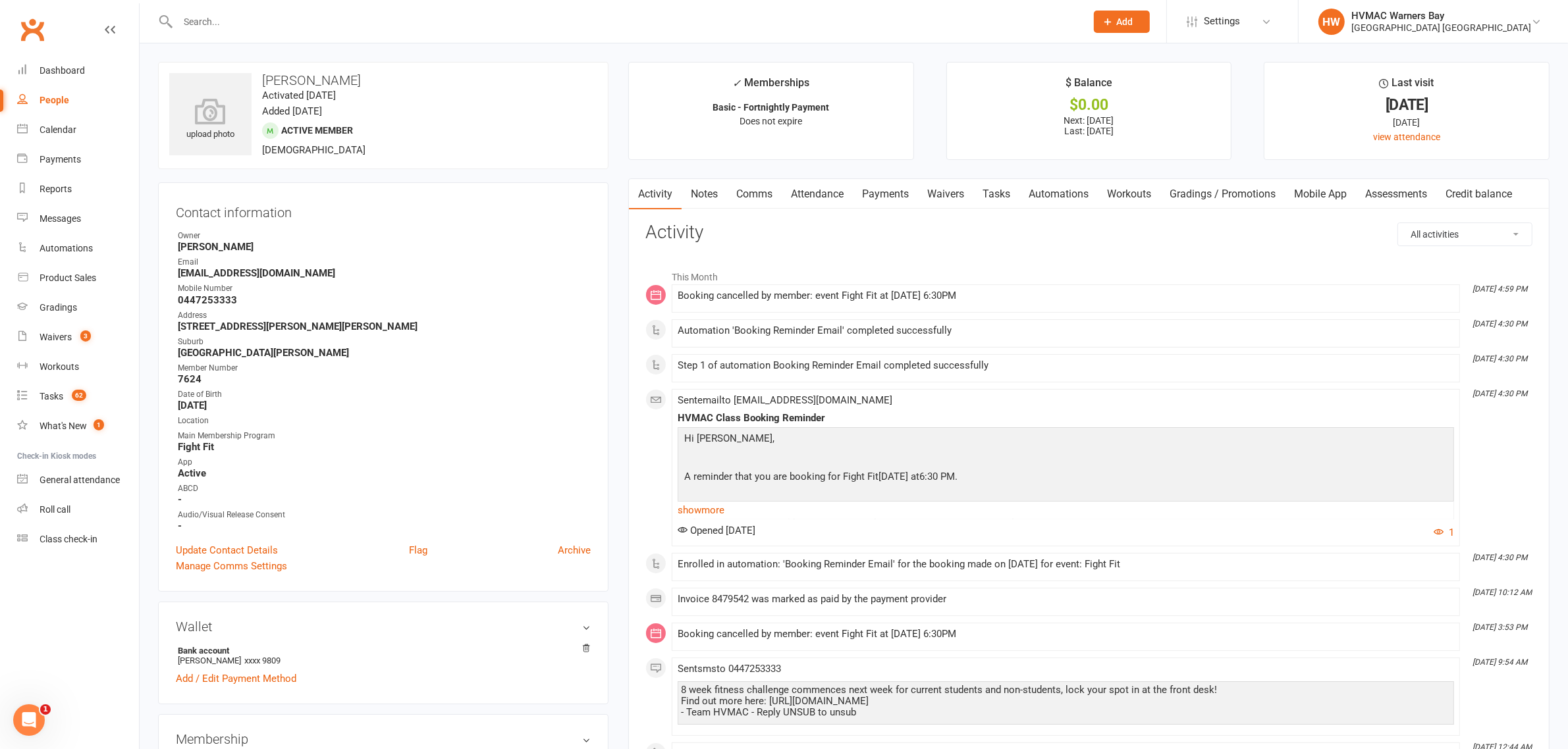
click at [692, 189] on link "Notes" at bounding box center [704, 194] width 45 height 30
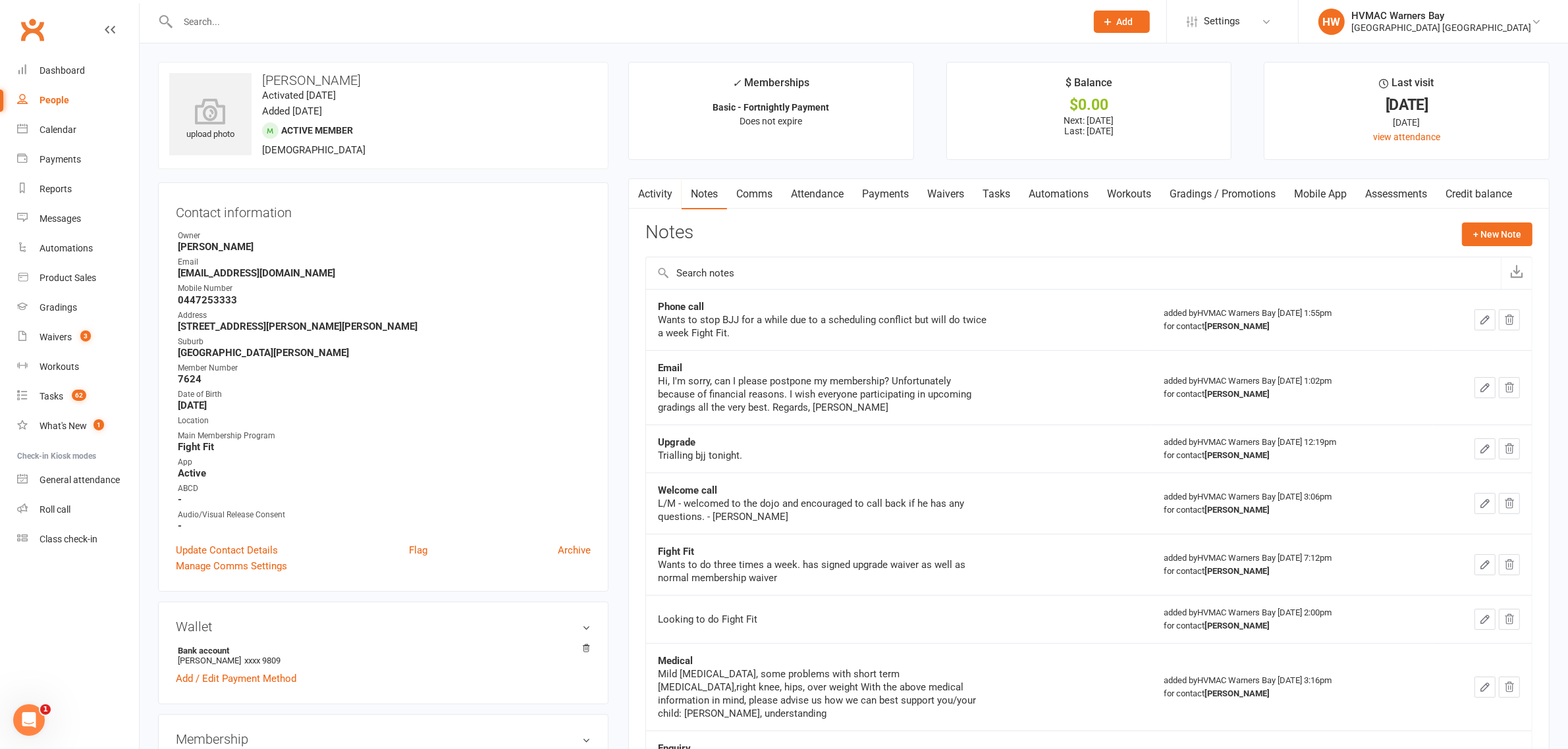
click at [656, 195] on link "Activity" at bounding box center [654, 194] width 52 height 30
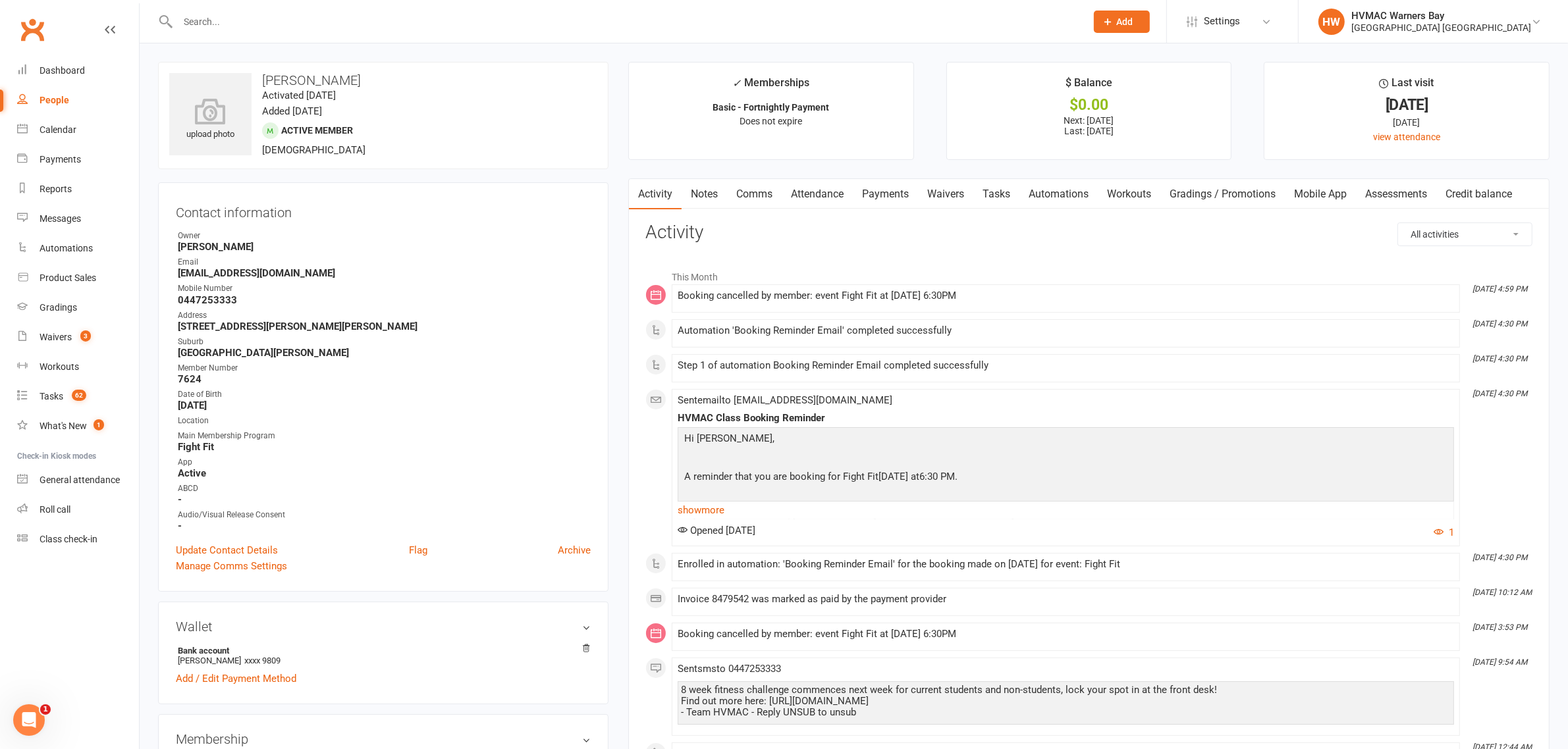
click at [954, 191] on link "Waivers" at bounding box center [945, 194] width 55 height 30
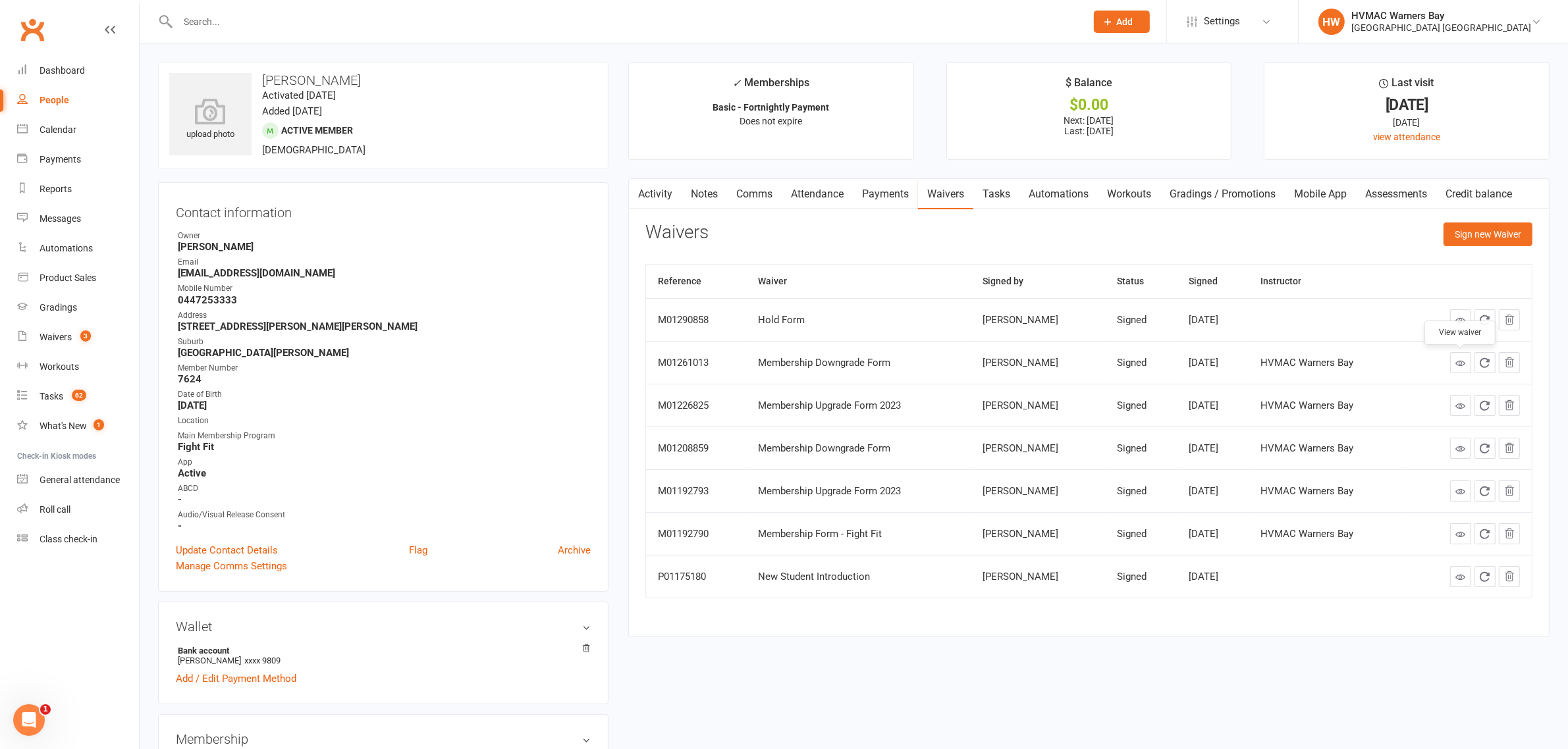
click at [1455, 363] on icon at bounding box center [1460, 363] width 10 height 10
click at [669, 199] on link "Activity" at bounding box center [654, 194] width 52 height 30
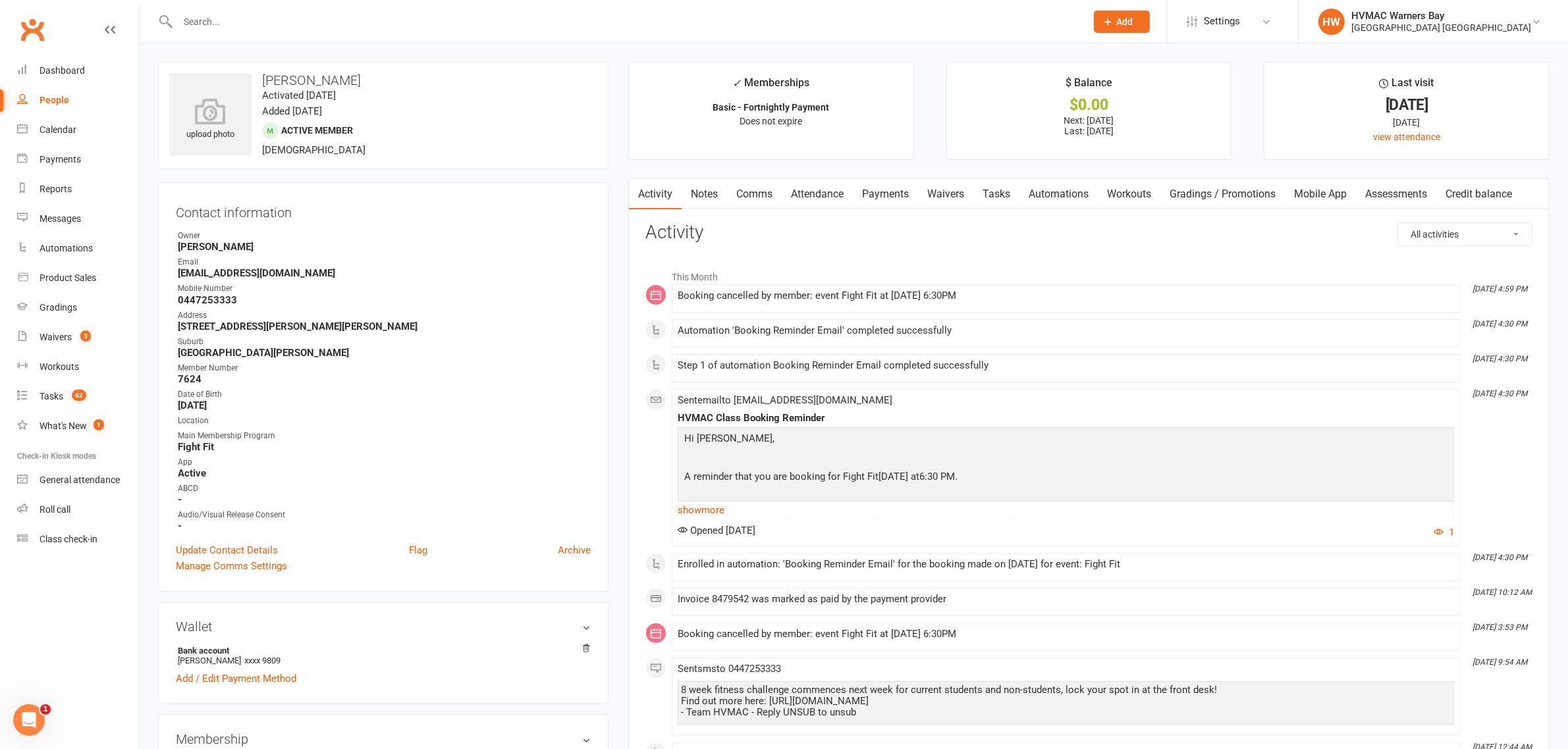
click at [695, 188] on link "Notes" at bounding box center [704, 194] width 45 height 30
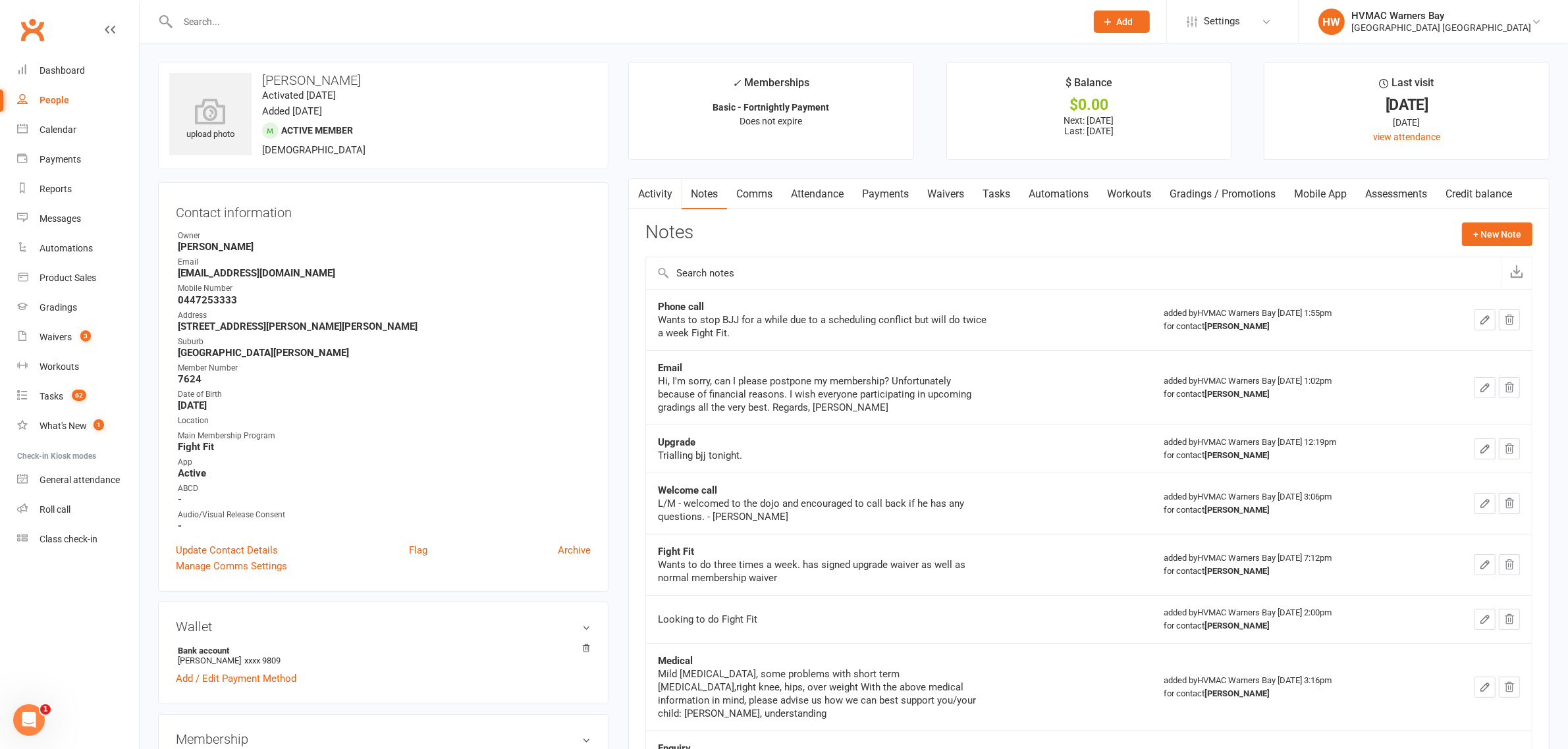
click at [1004, 199] on link "Tasks" at bounding box center [996, 194] width 46 height 30
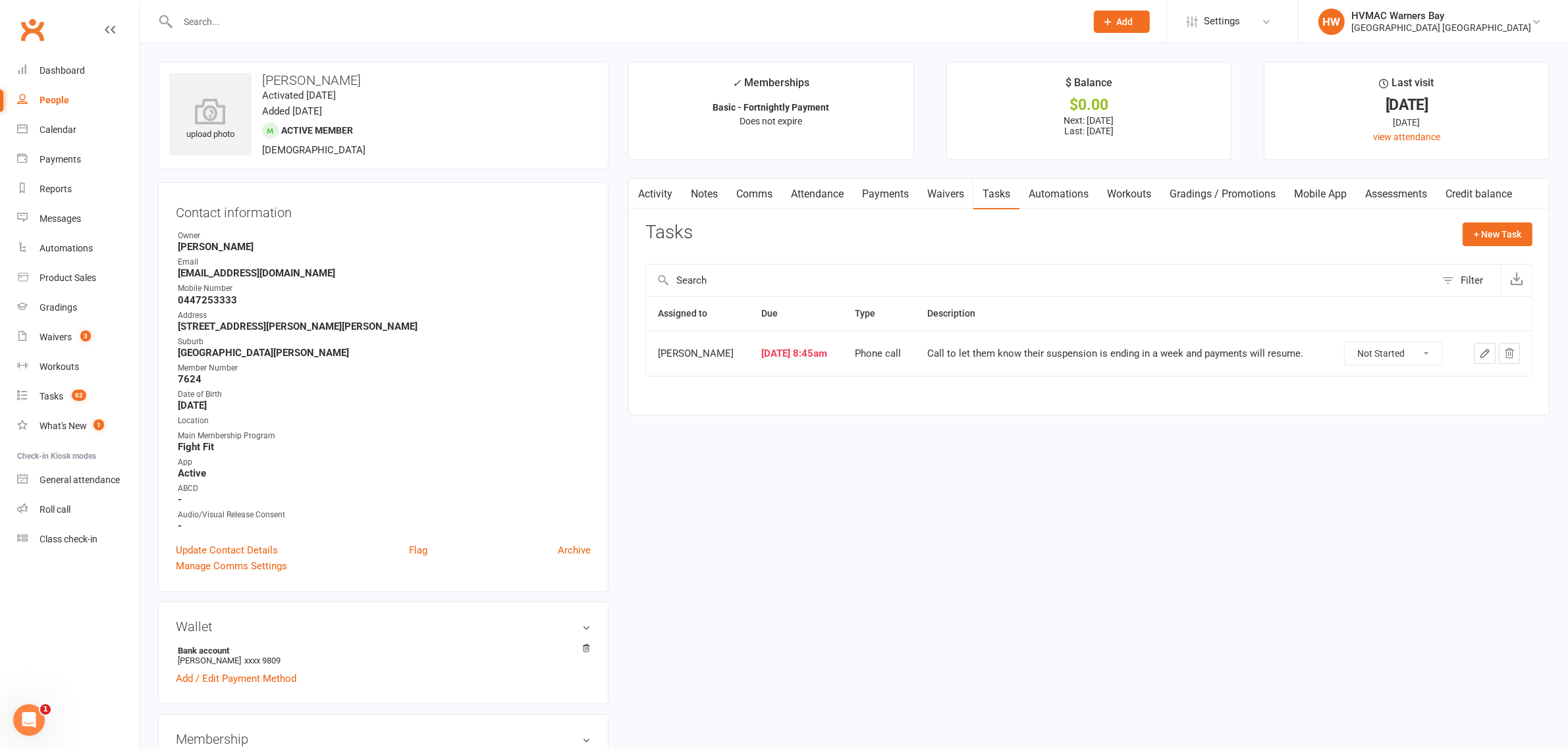
click at [1415, 356] on select "Not Started In Progress Waiting Complete" at bounding box center [1393, 353] width 98 height 22
click at [1345, 344] on select "Not Started In Progress Waiting Complete" at bounding box center [1393, 353] width 98 height 22
select select "unstarted"
click at [672, 193] on link "Activity" at bounding box center [654, 194] width 52 height 30
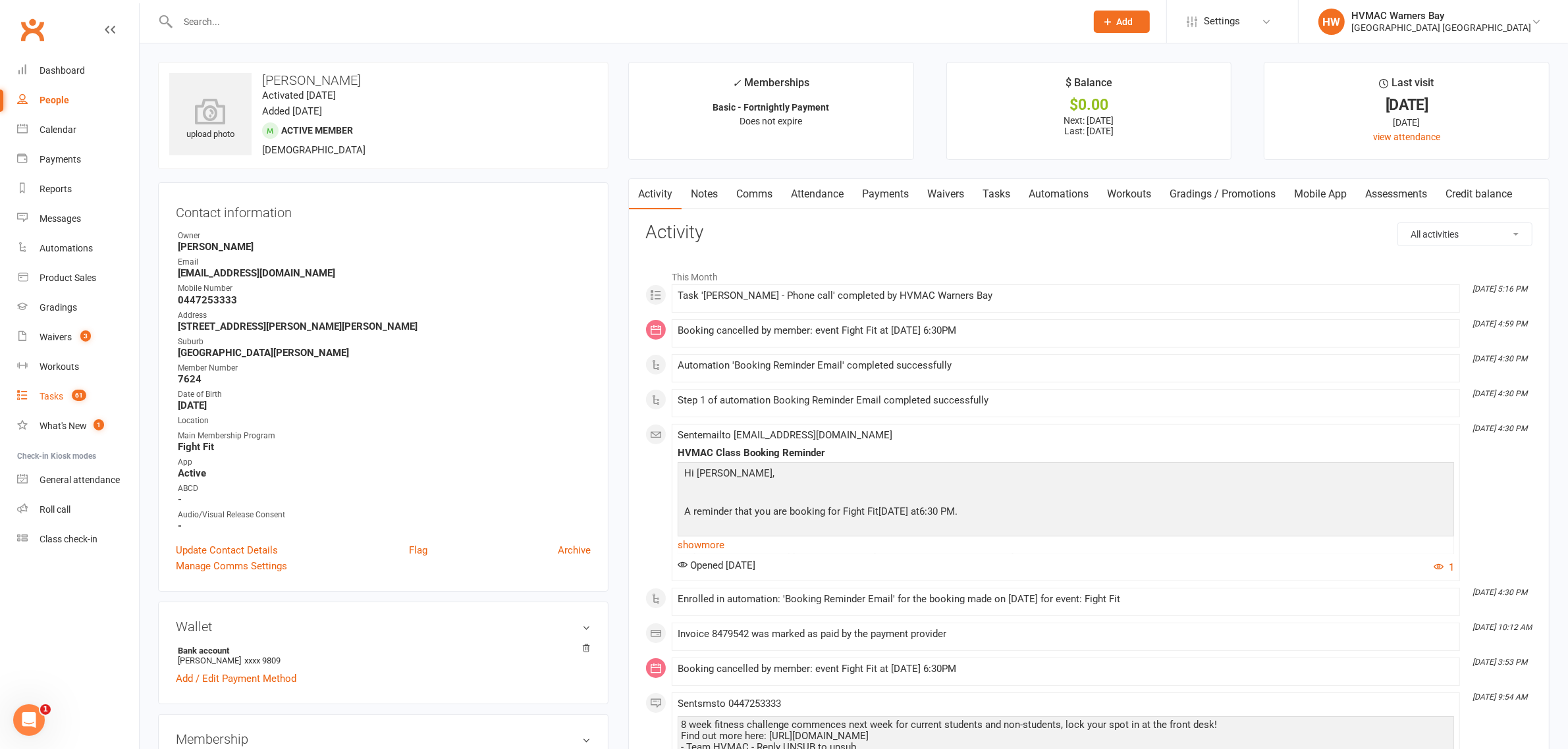
click at [40, 402] on link "Tasks 61" at bounding box center [77, 396] width 121 height 29
select select "incomplete"
select select "43549"
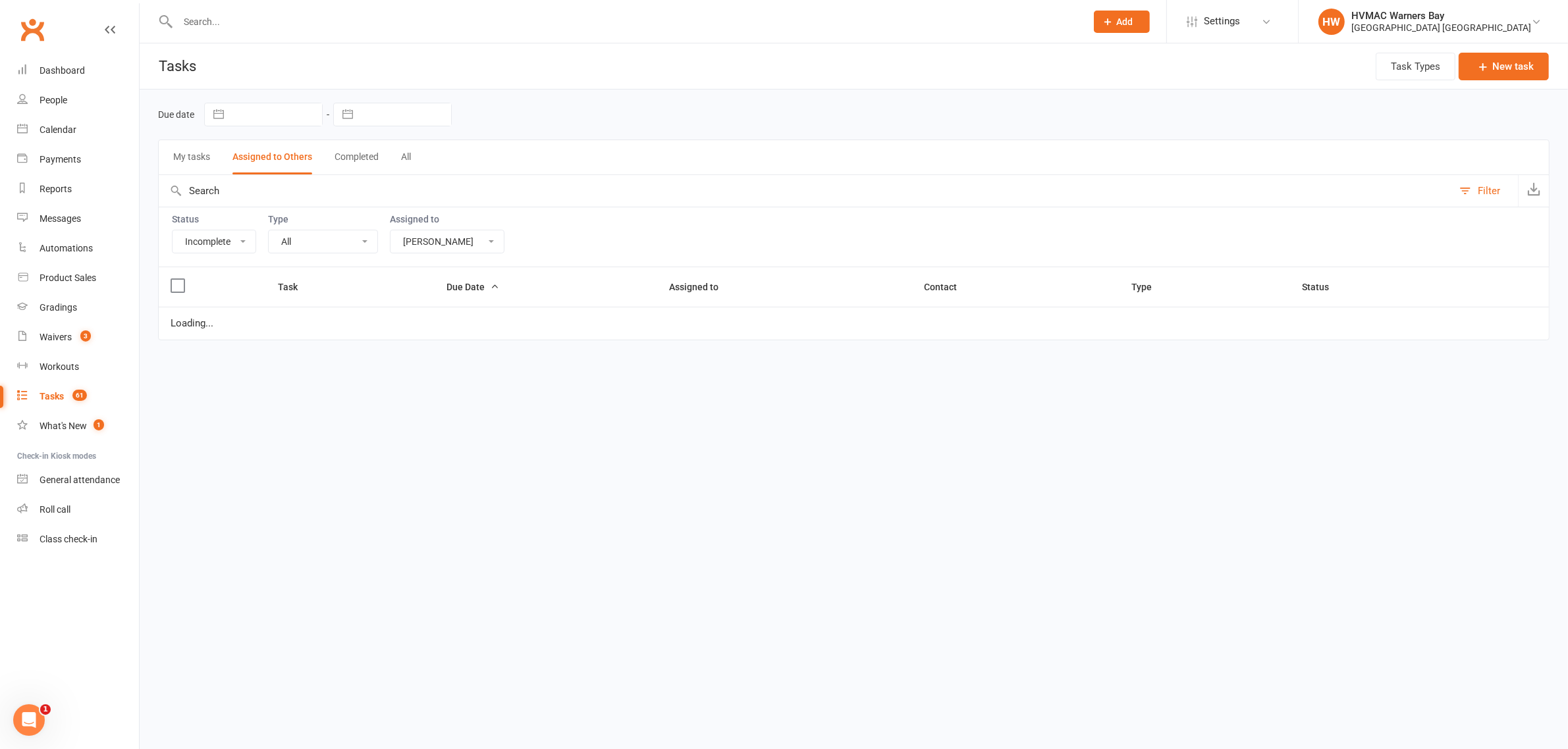
select select "started"
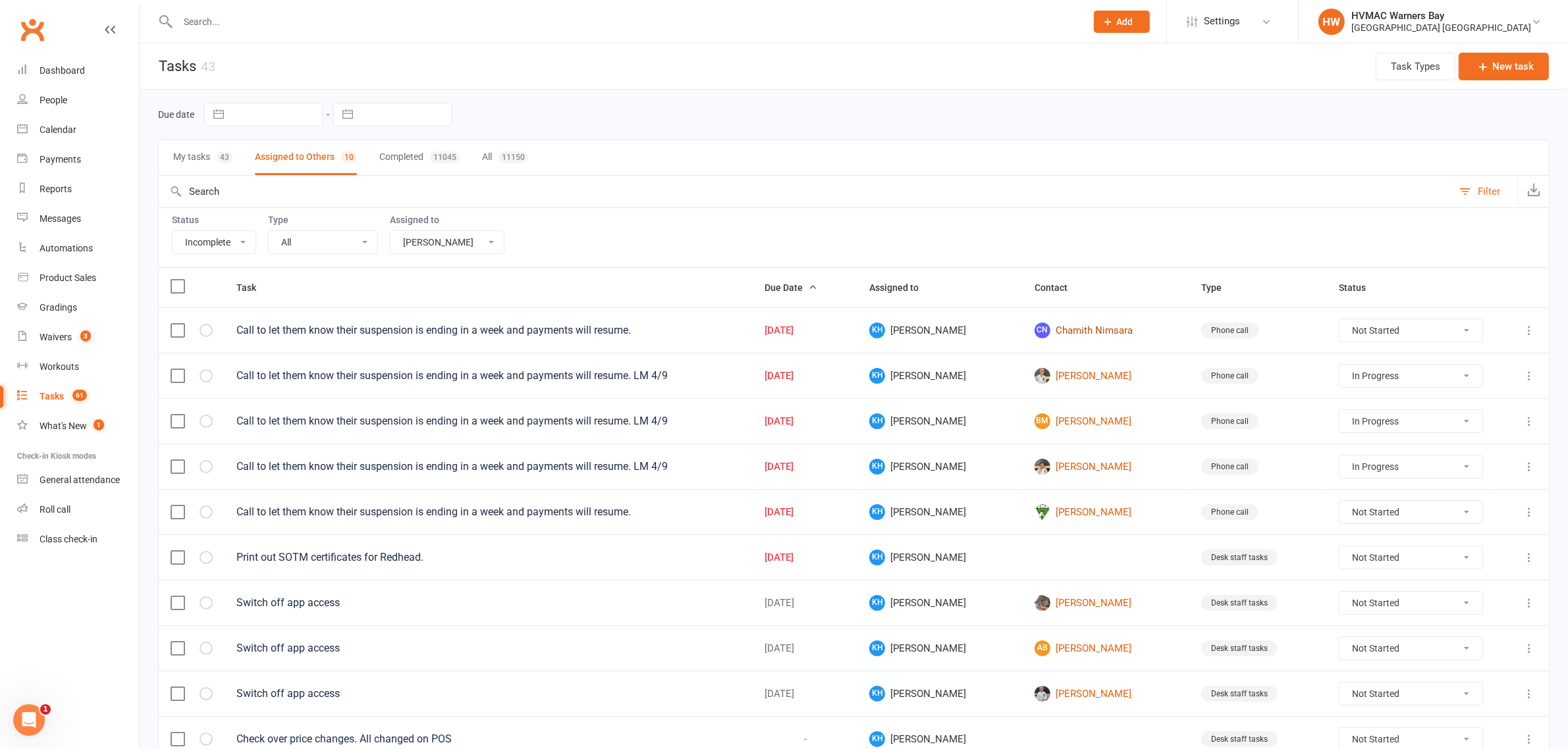
click at [1089, 332] on link "CN Chamith Nimsara" at bounding box center [1106, 331] width 144 height 16
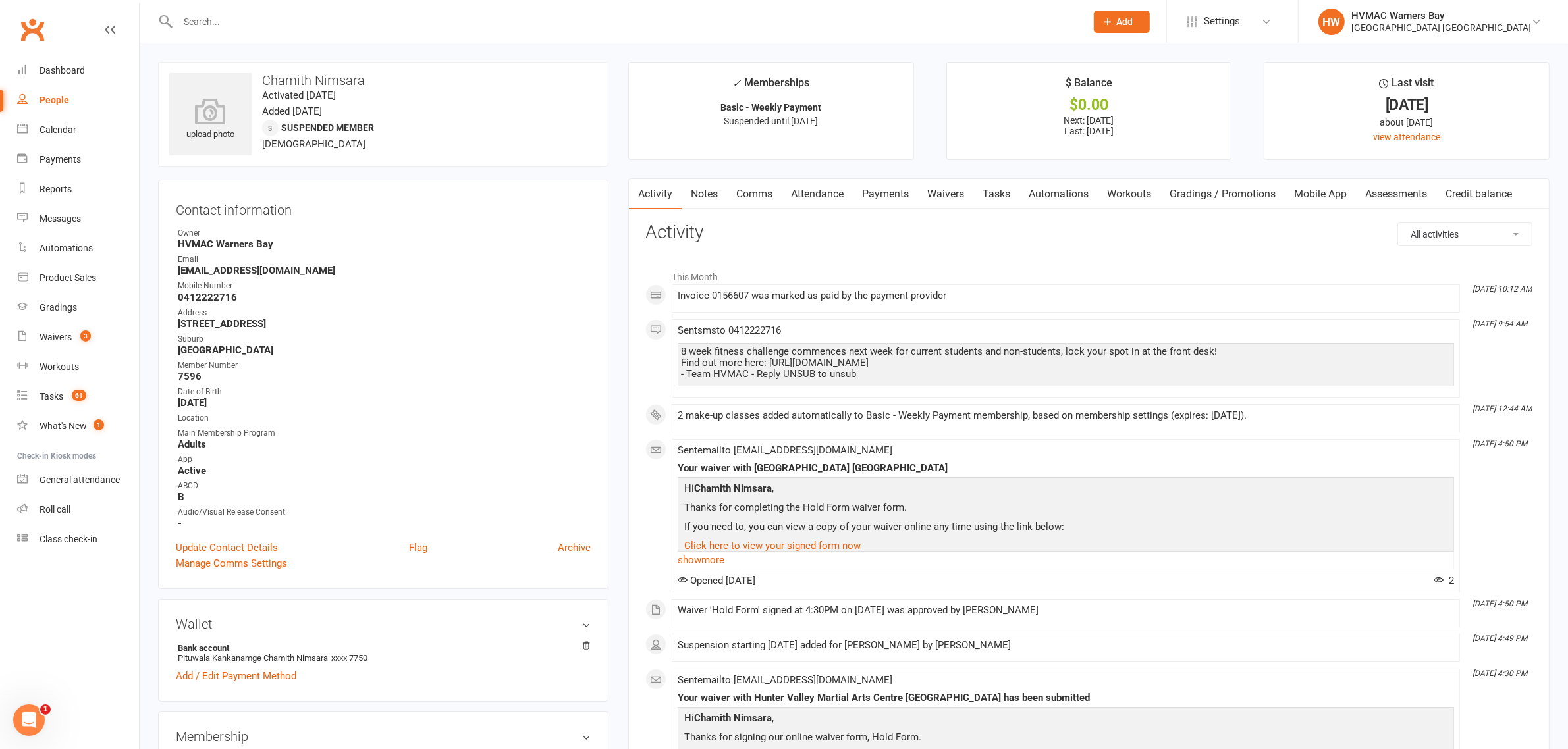
click at [683, 192] on link "Notes" at bounding box center [704, 194] width 45 height 30
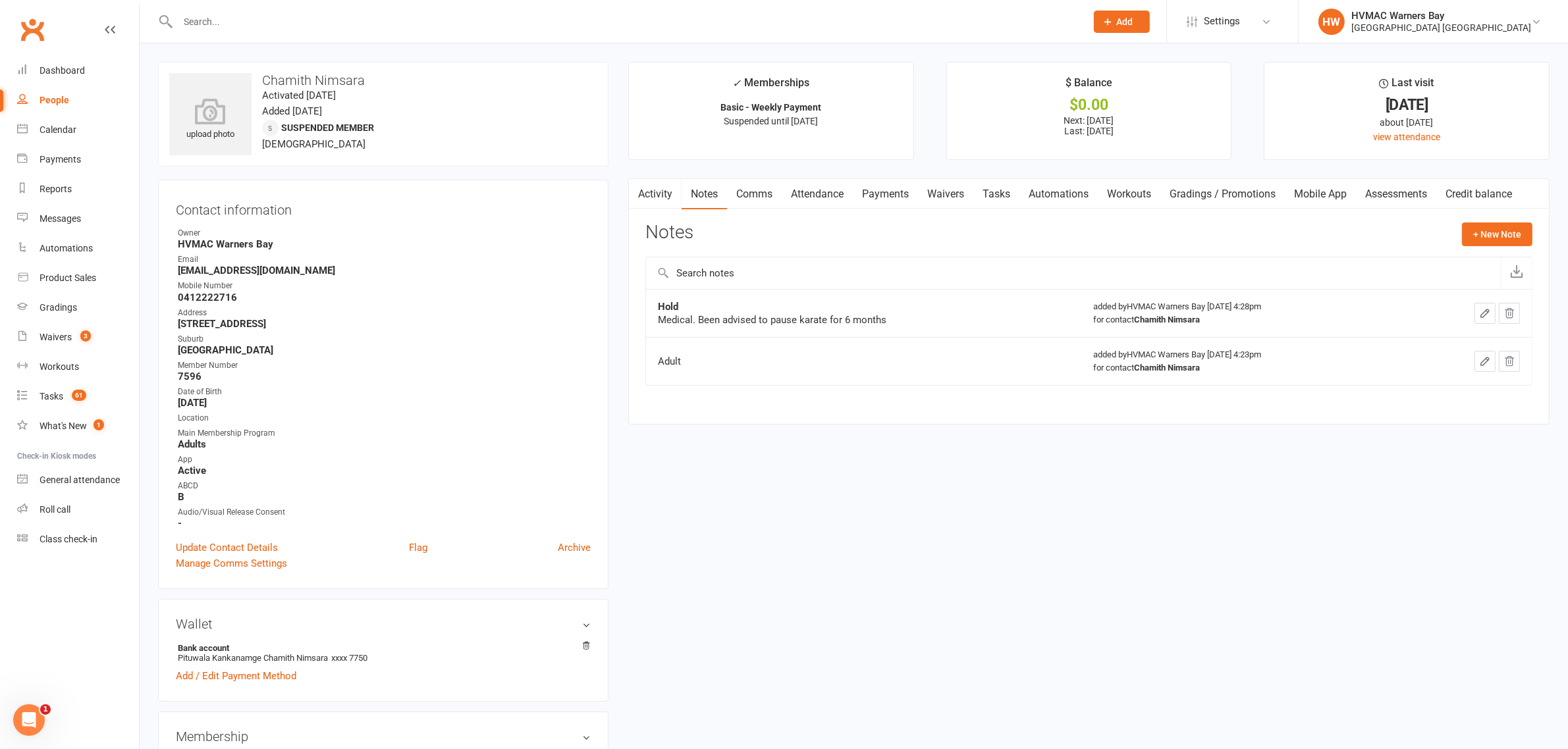
click at [950, 194] on link "Waivers" at bounding box center [945, 194] width 55 height 30
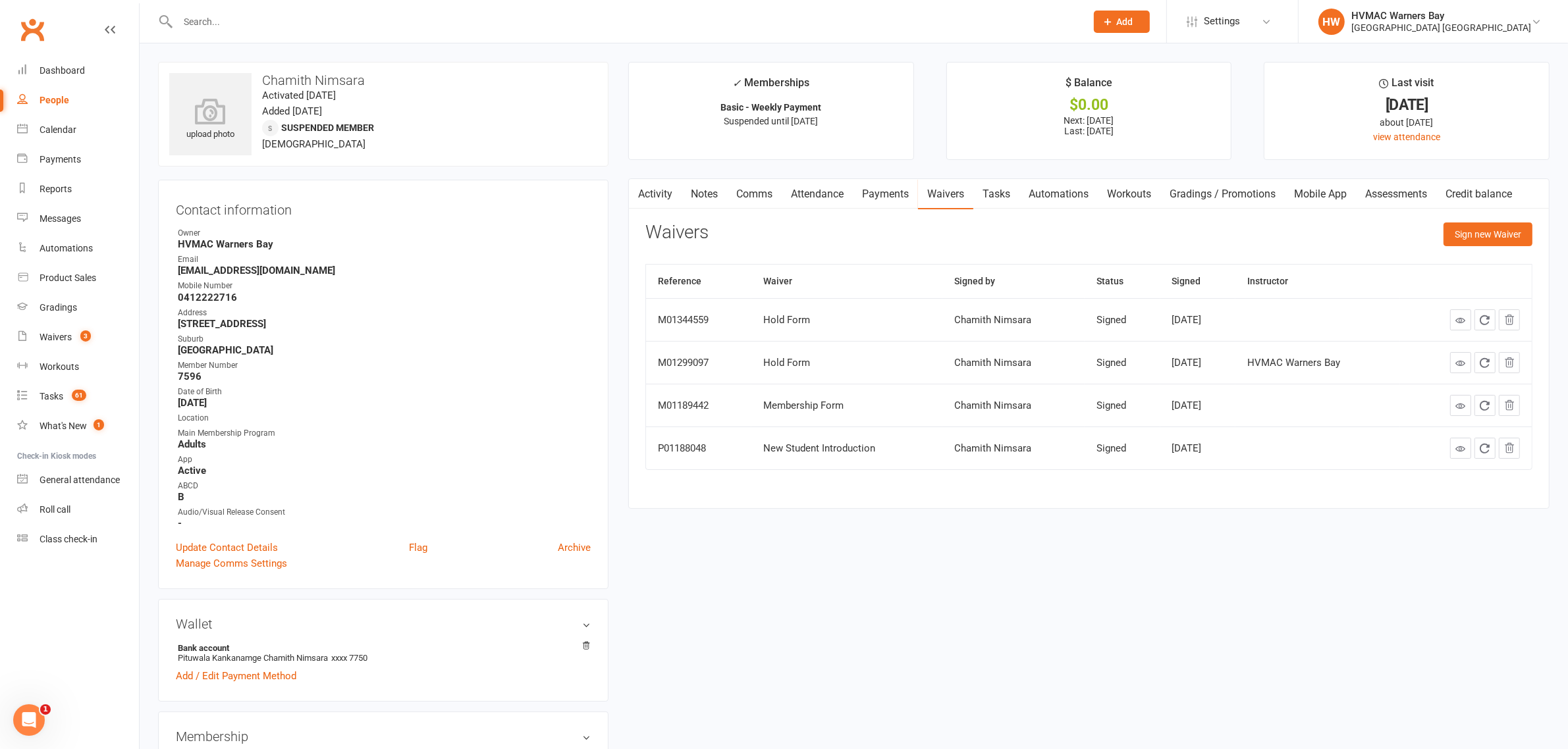
click at [662, 194] on link "Activity" at bounding box center [654, 194] width 52 height 30
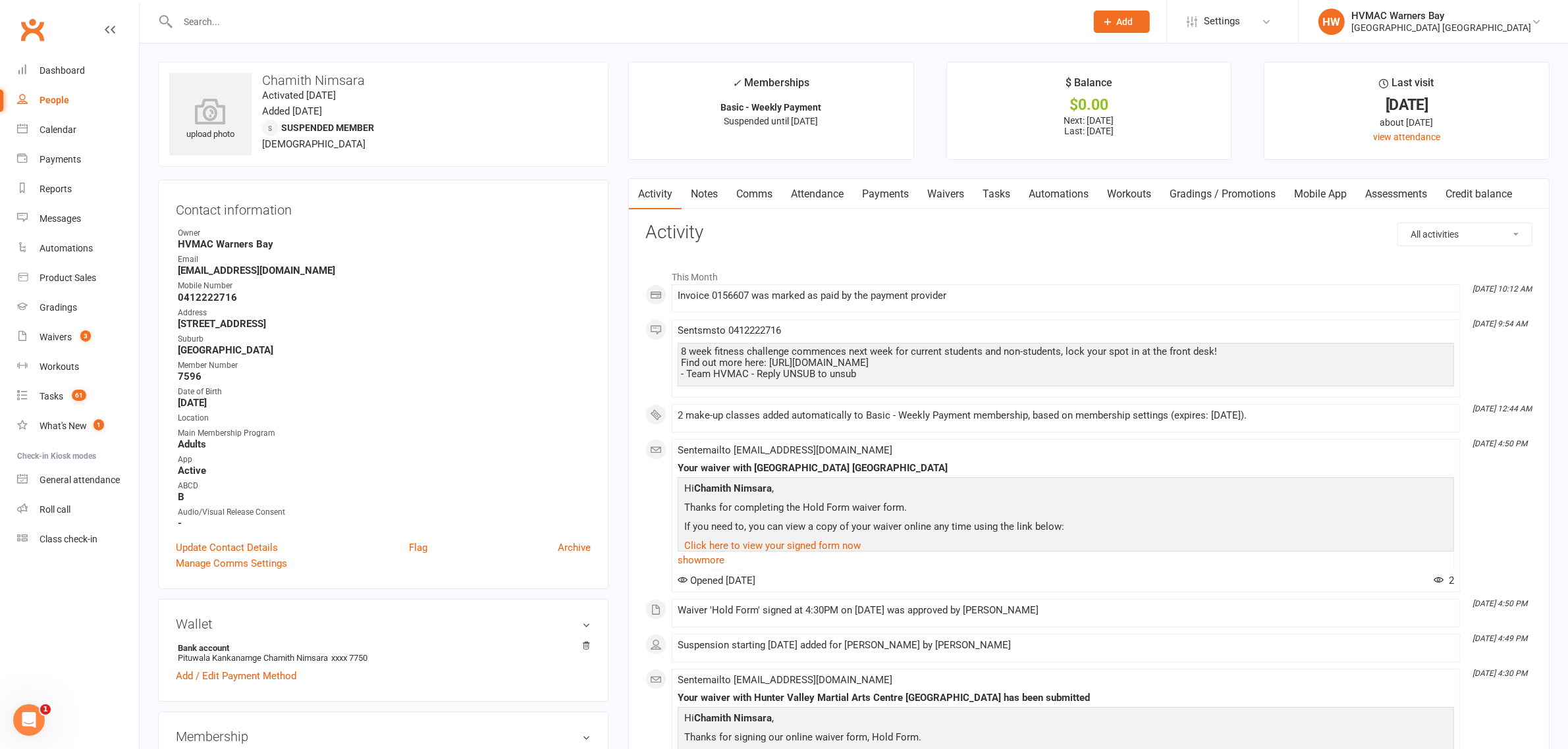
click at [999, 198] on link "Tasks" at bounding box center [996, 194] width 46 height 30
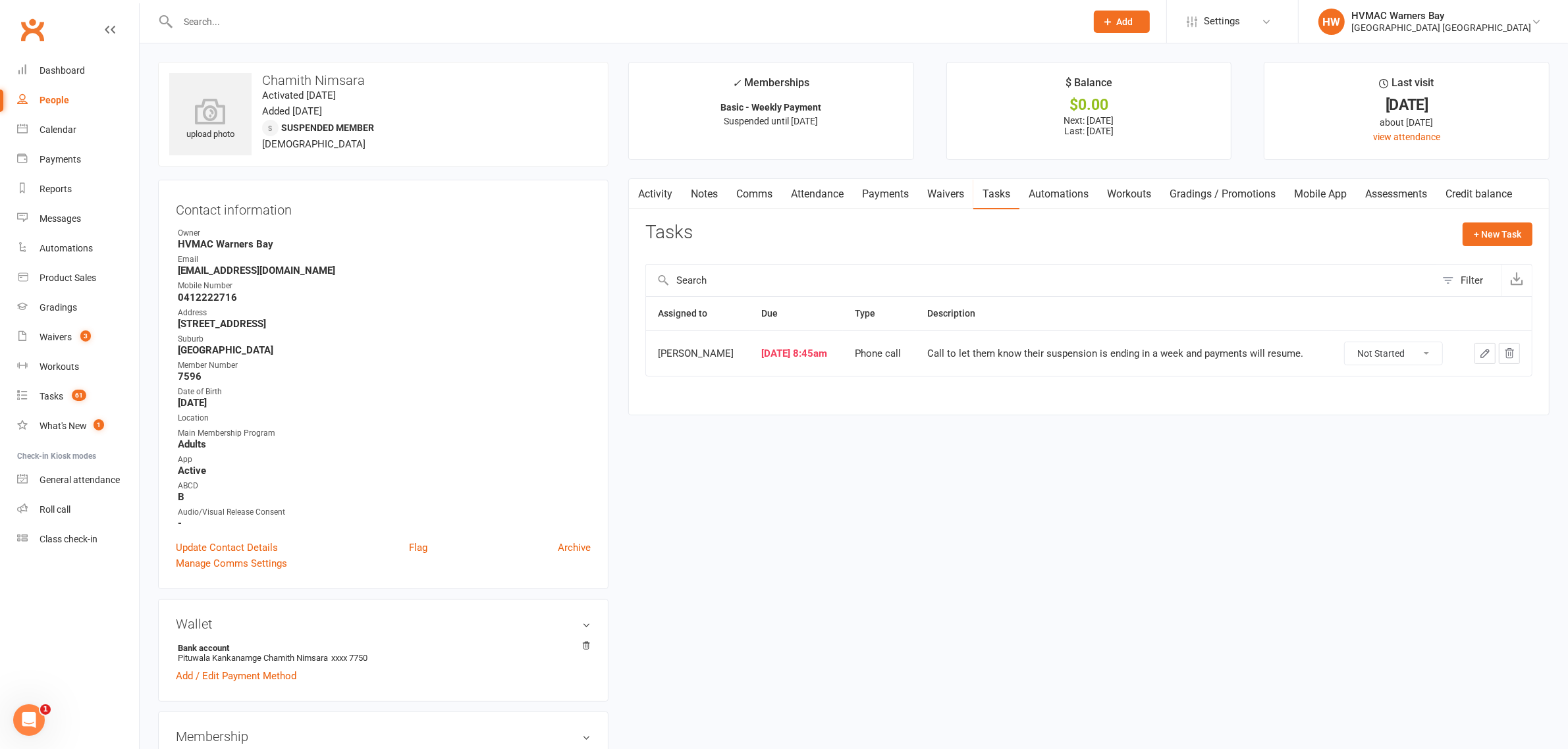
drag, startPoint x: 1383, startPoint y: 354, endPoint x: 1373, endPoint y: 364, distance: 14.1
click at [1383, 354] on select "Not Started In Progress Waiting Complete" at bounding box center [1393, 353] width 98 height 22
click at [1345, 344] on select "Not Started In Progress Waiting Complete" at bounding box center [1393, 353] width 98 height 22
select select "unstarted"
click at [28, 402] on link "Tasks 61" at bounding box center [77, 396] width 121 height 29
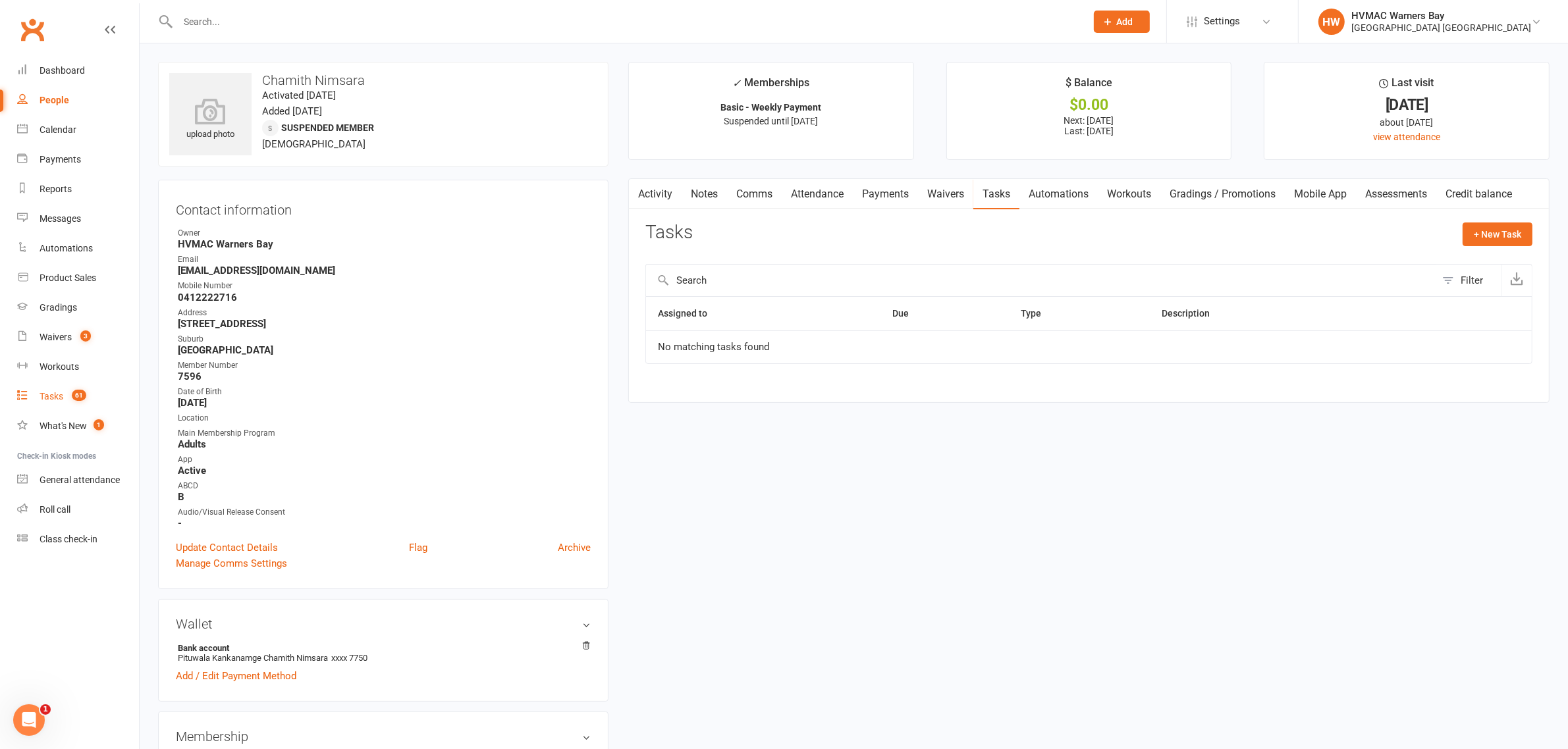
select select "incomplete"
select select "43549"
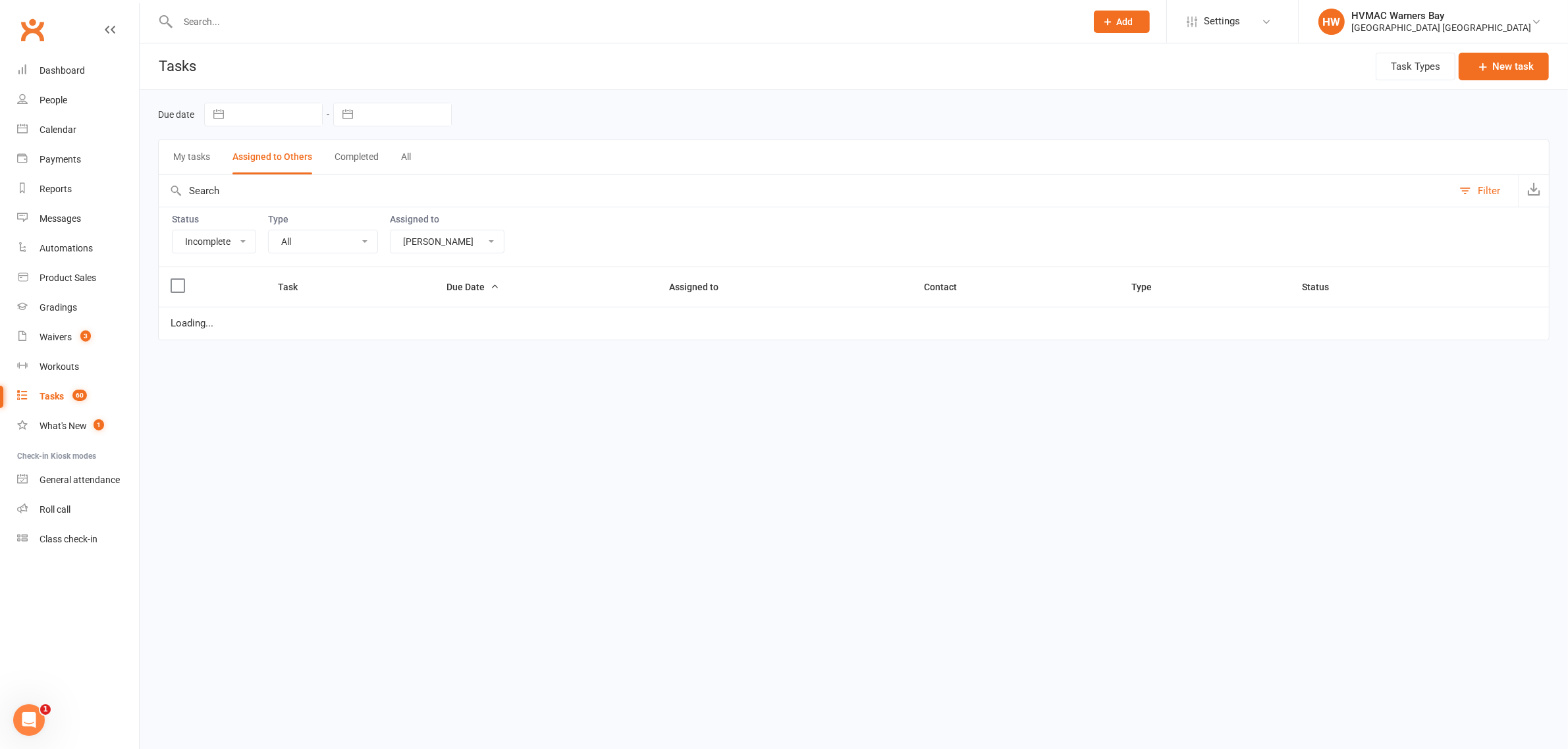
select select "started"
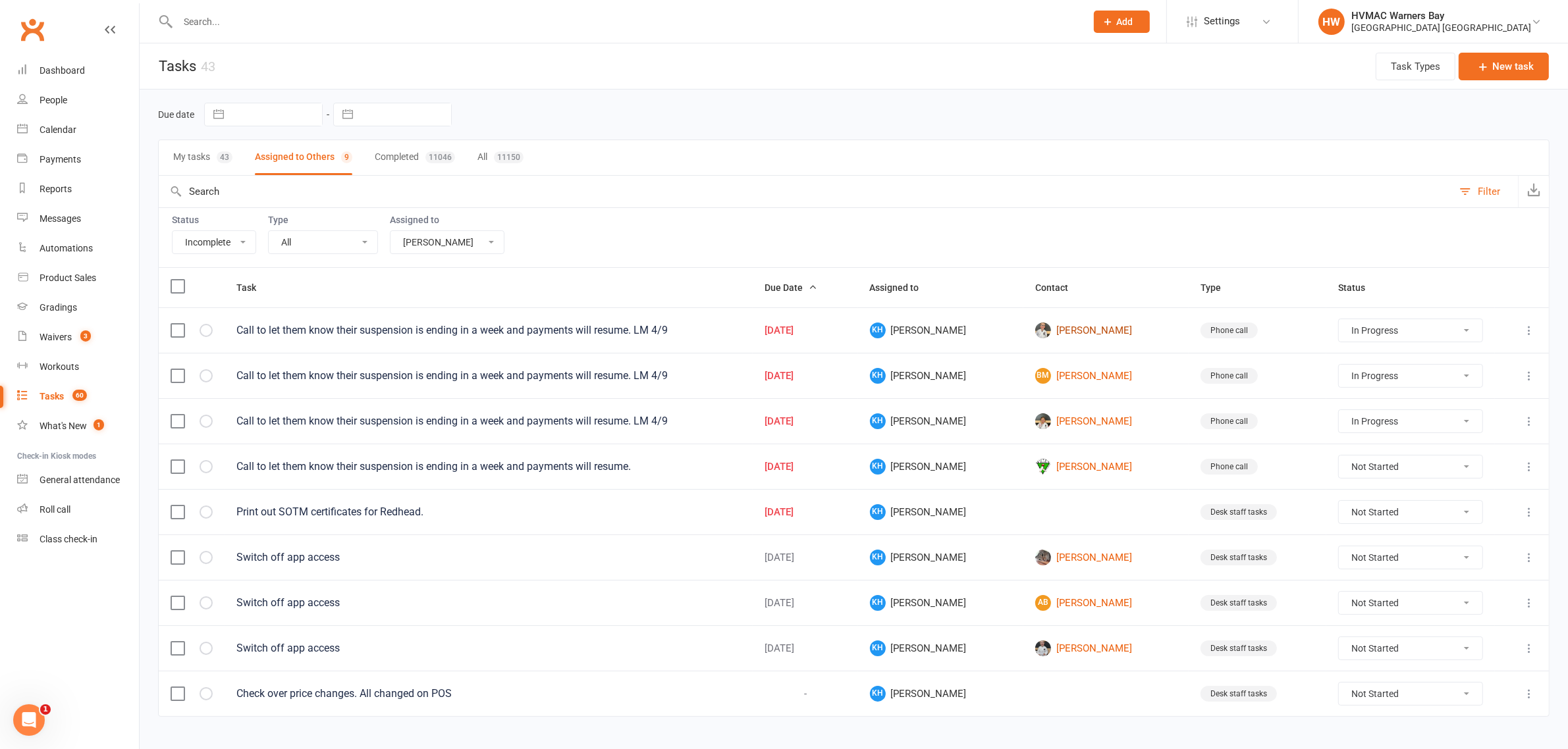
click at [1065, 332] on link "Leo Tonks" at bounding box center [1106, 331] width 142 height 16
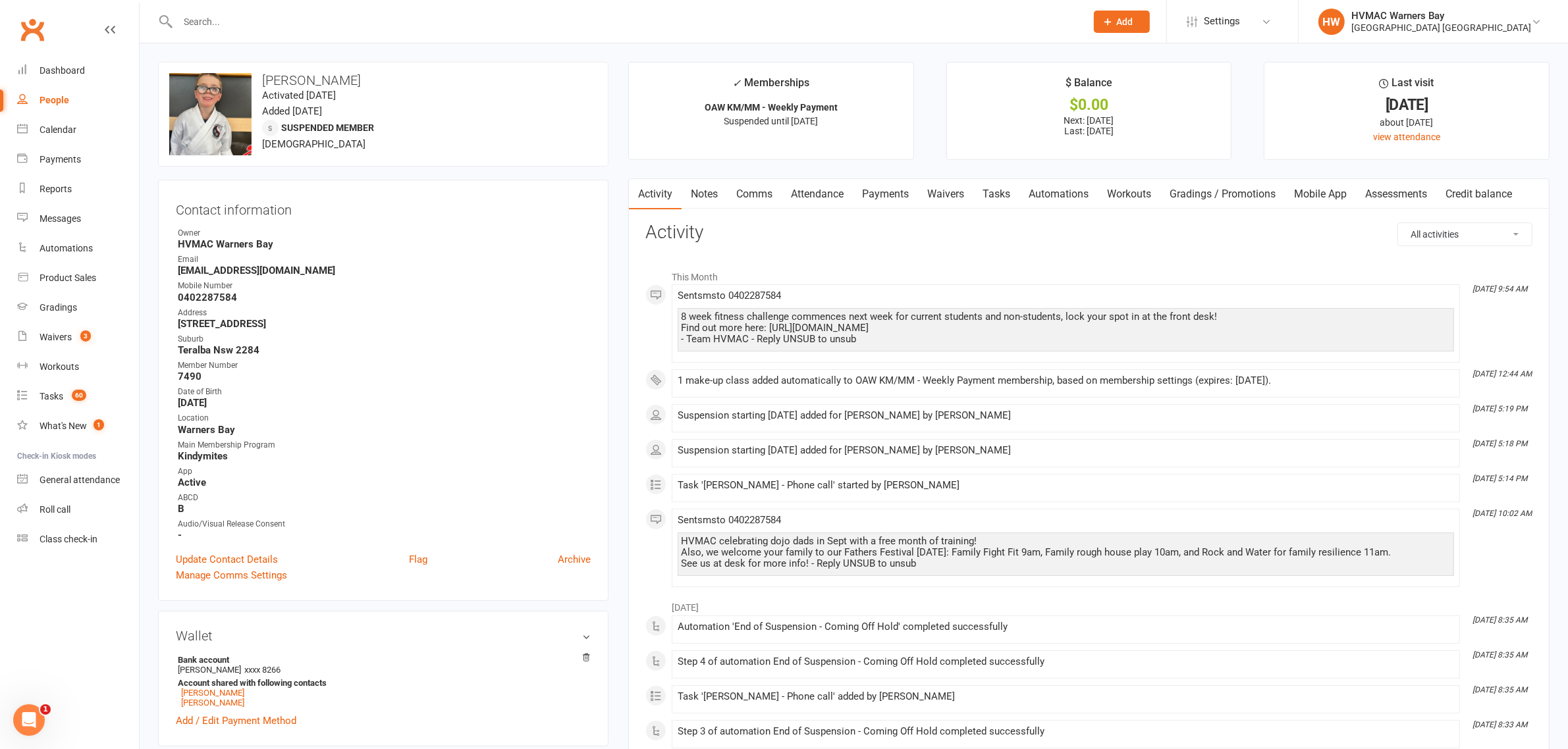
click at [698, 196] on link "Notes" at bounding box center [704, 194] width 45 height 30
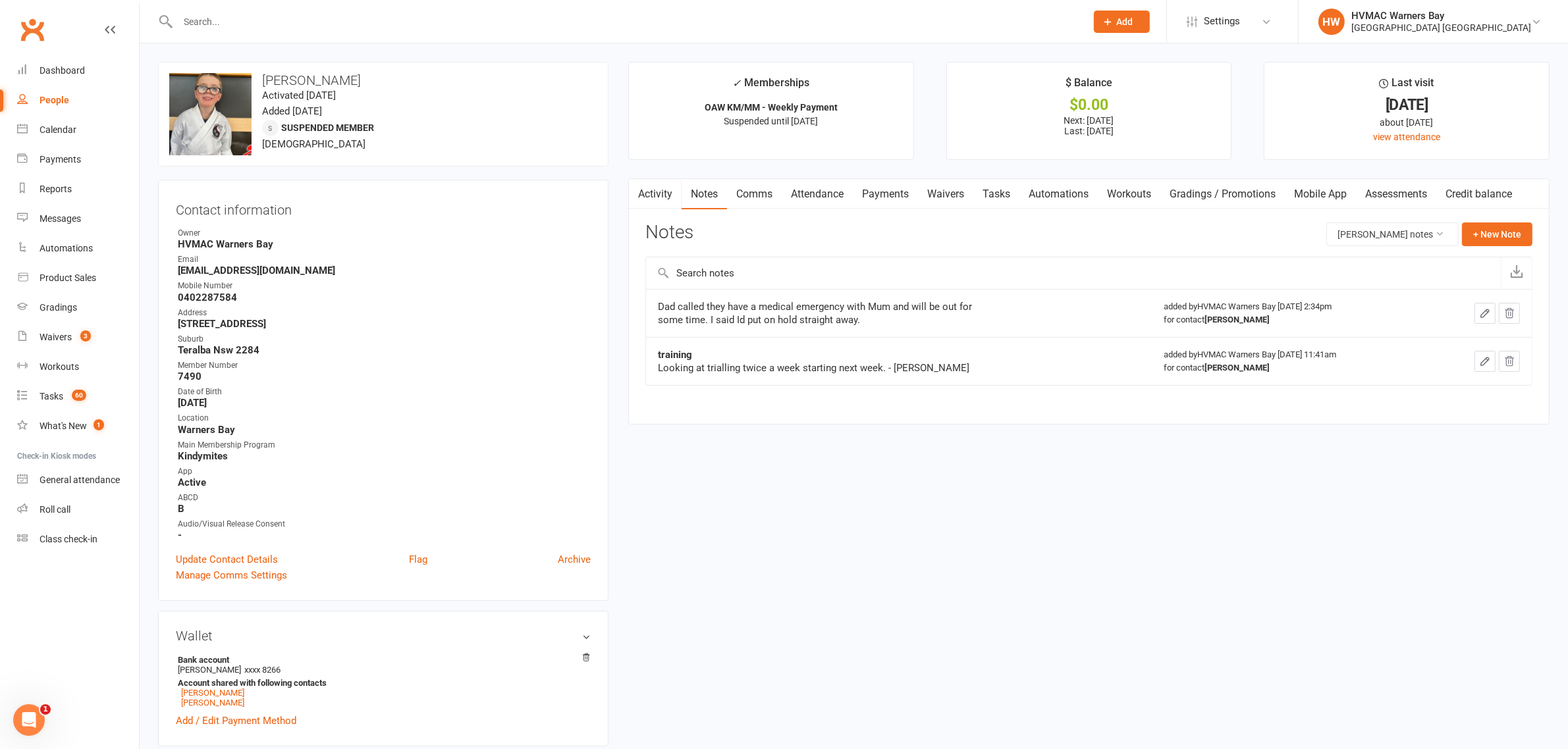
click at [666, 195] on link "Activity" at bounding box center [654, 194] width 52 height 30
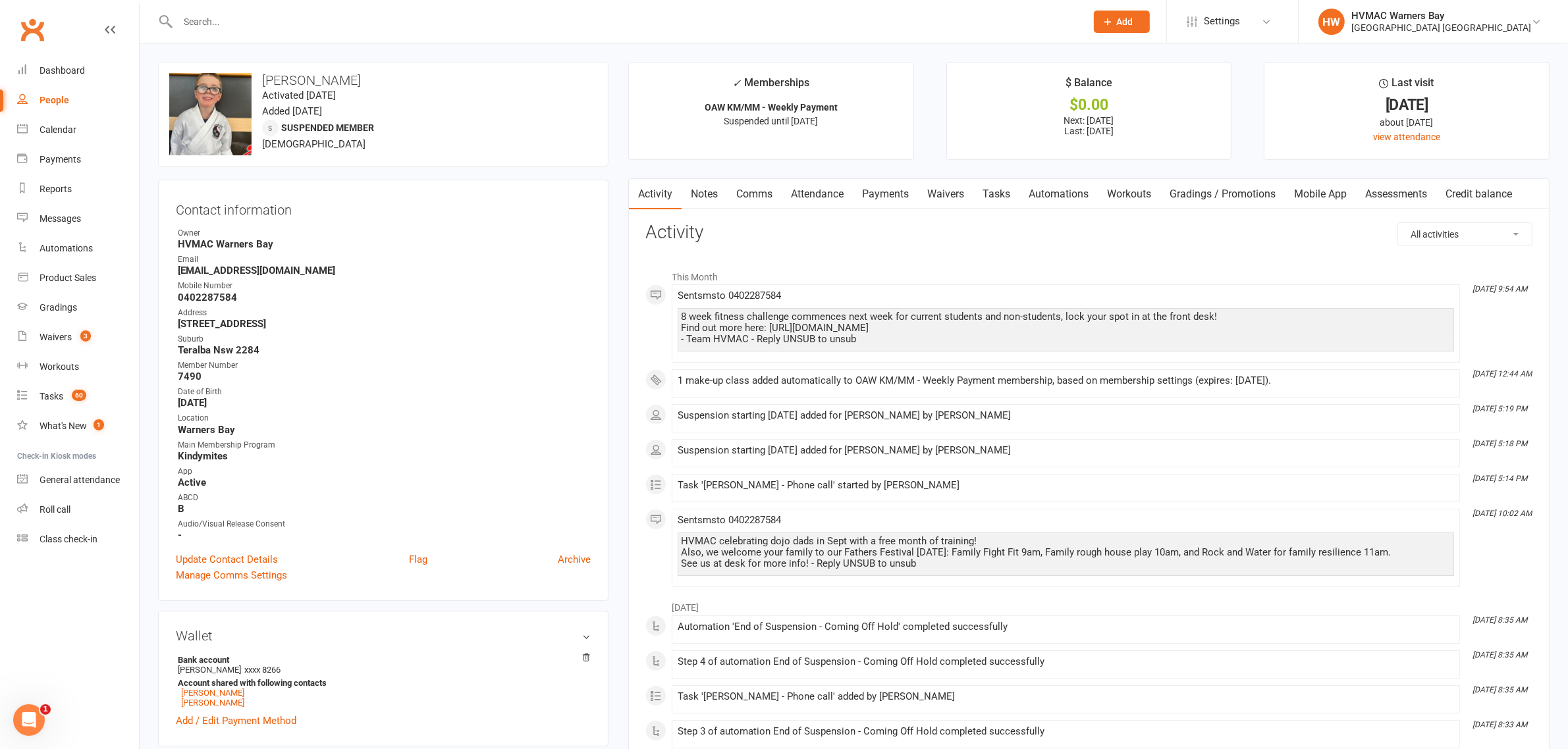
click at [708, 196] on link "Notes" at bounding box center [704, 194] width 45 height 30
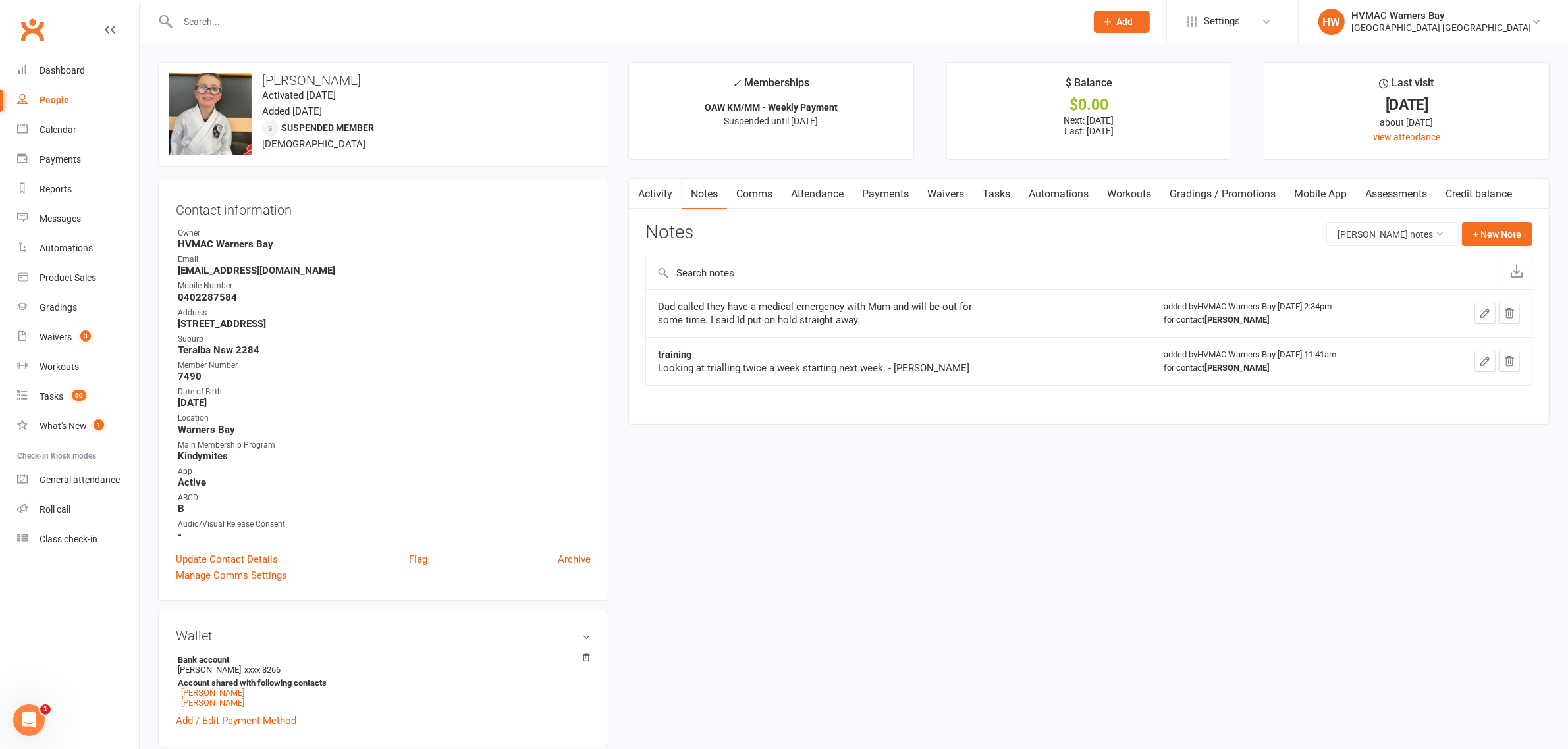
click at [662, 185] on link "Activity" at bounding box center [654, 194] width 52 height 30
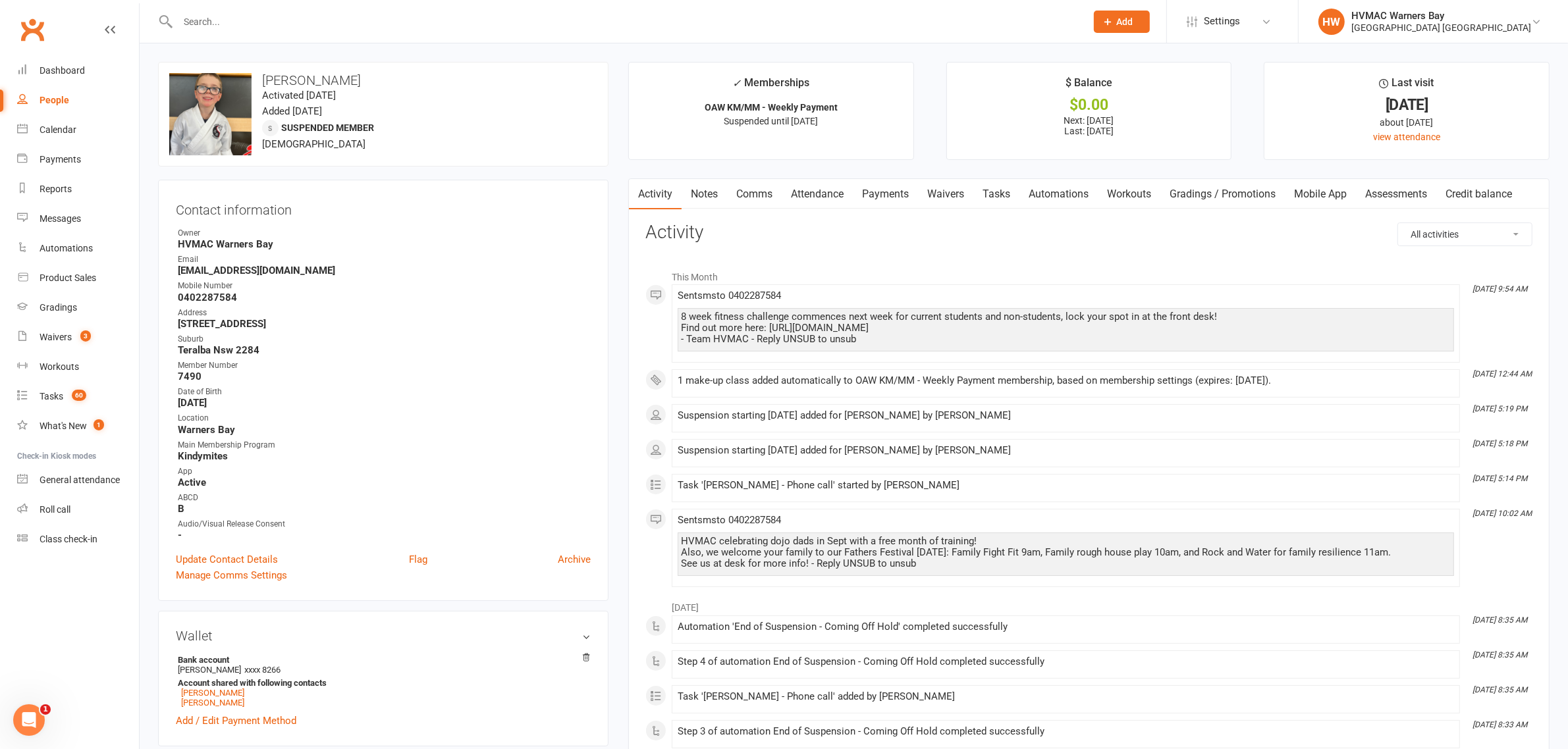
click at [705, 185] on link "Notes" at bounding box center [704, 194] width 45 height 30
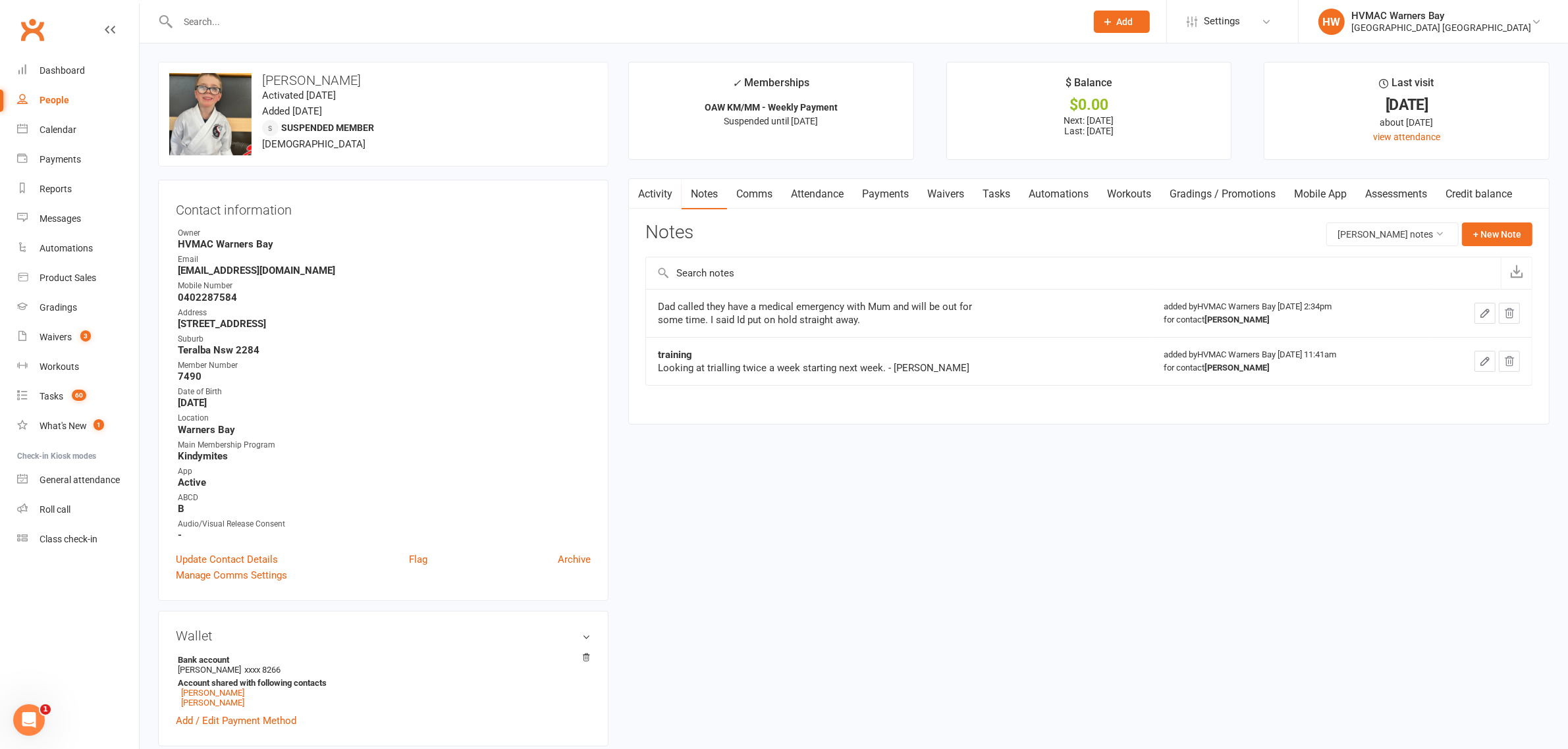
click at [659, 198] on link "Activity" at bounding box center [654, 194] width 52 height 30
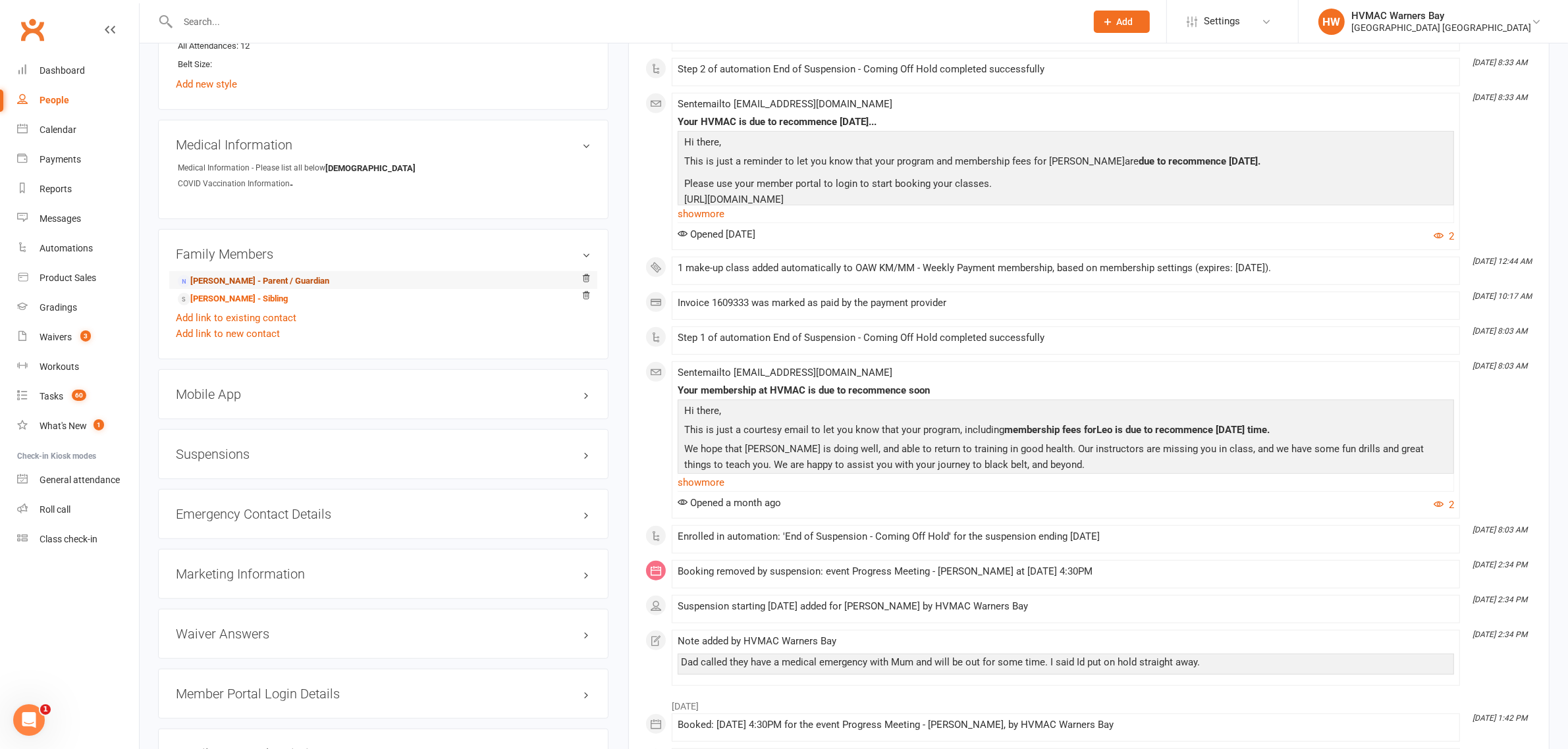
scroll to position [1070, 0]
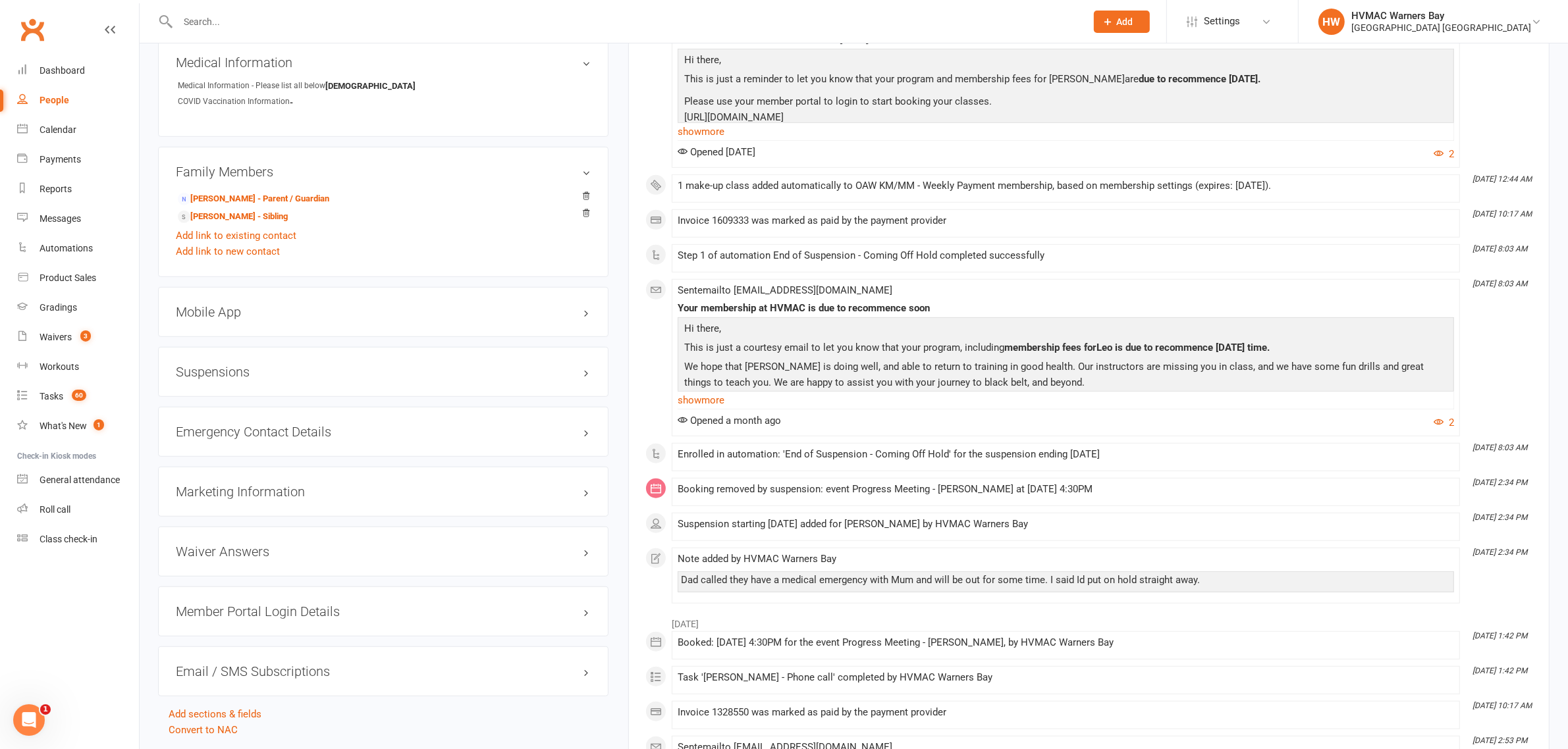
click at [252, 383] on div "Suspensions" at bounding box center [383, 371] width 450 height 50
click at [231, 371] on h3 "Suspensions" at bounding box center [383, 372] width 415 height 14
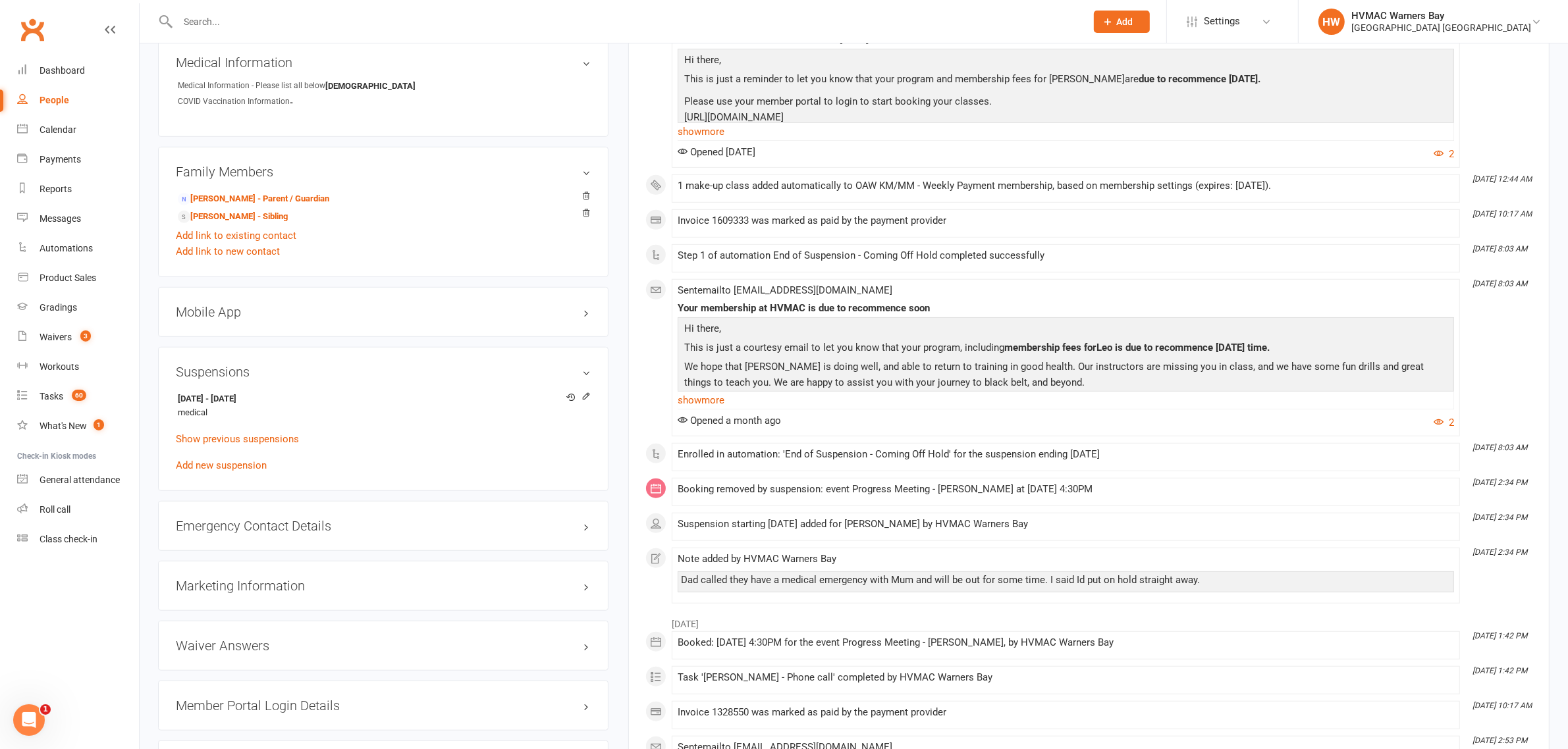
click at [651, 369] on div "August 2025 Aug 27, 8:35 AM Automation 'End of Suspension - Coming Off Hold' co…" at bounding box center [1088, 63] width 887 height 1079
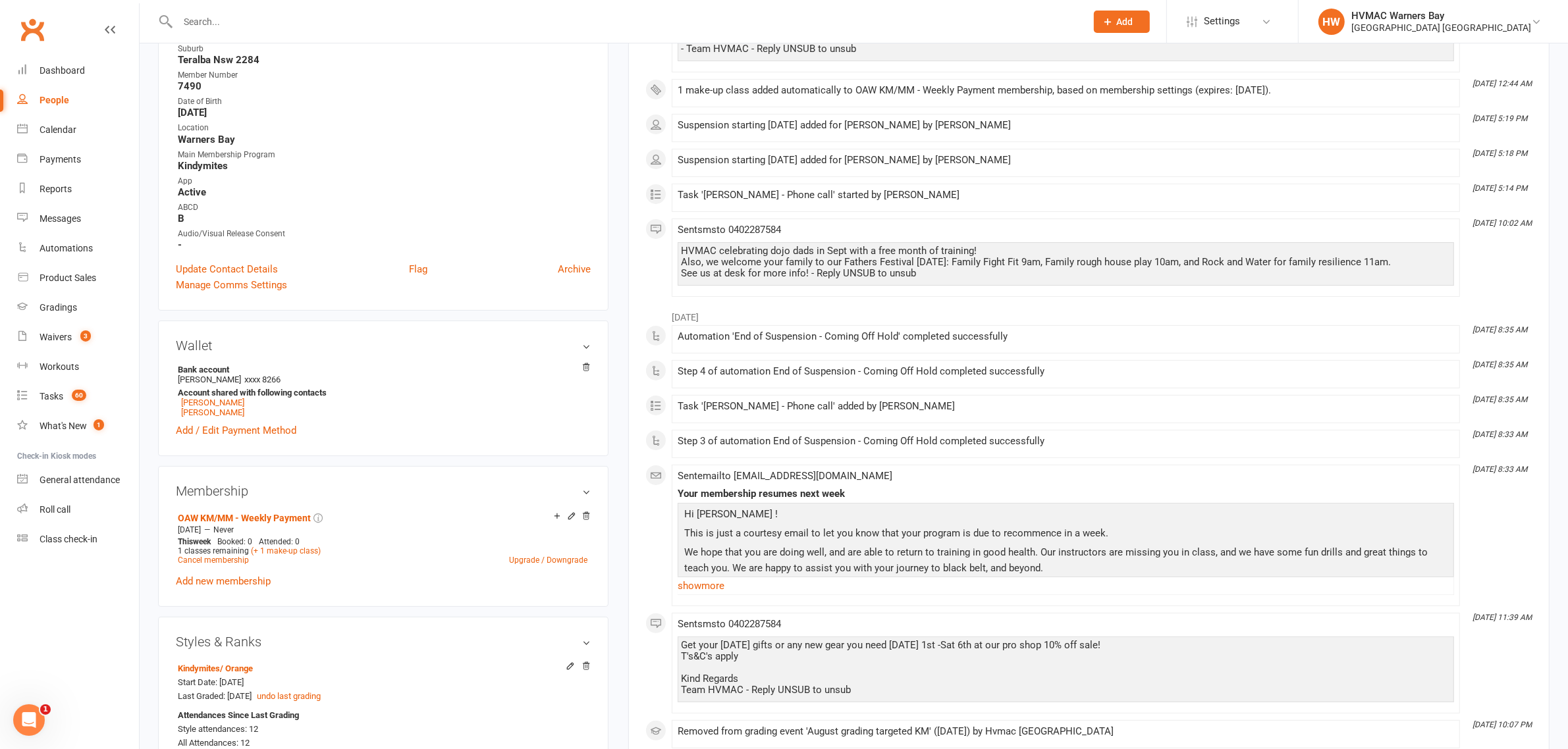
scroll to position [82, 0]
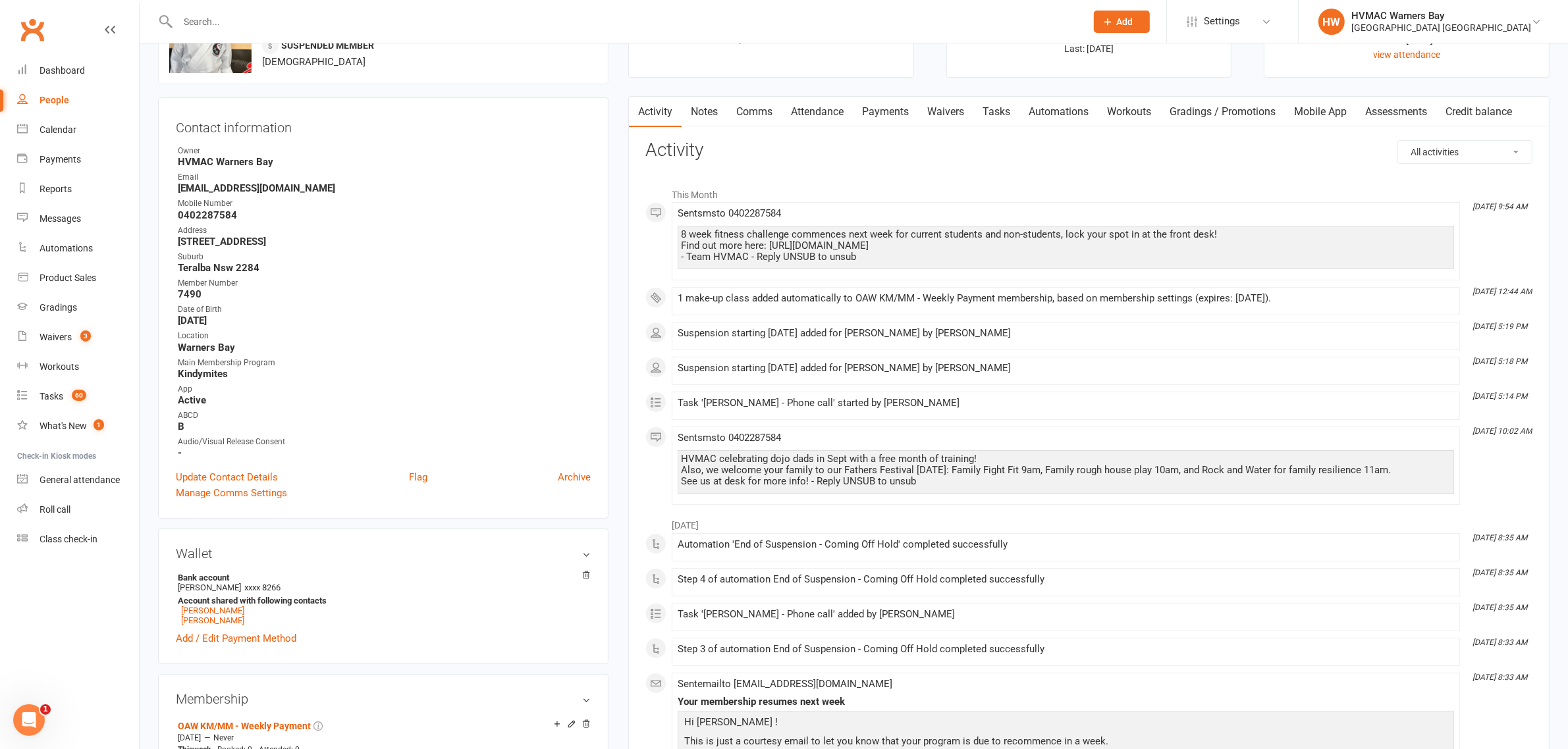
click at [699, 115] on link "Notes" at bounding box center [704, 112] width 45 height 30
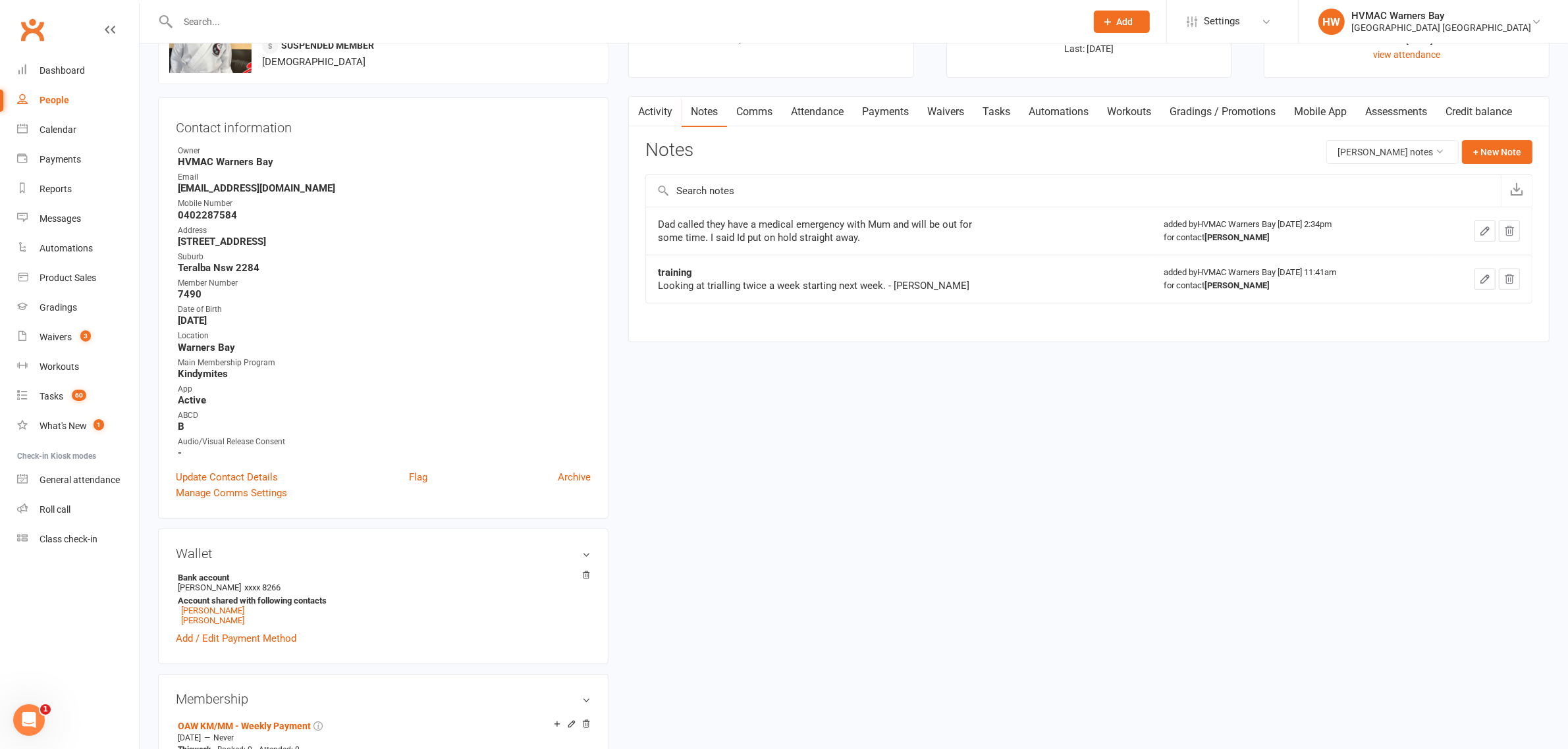
click at [667, 111] on link "Activity" at bounding box center [654, 112] width 52 height 30
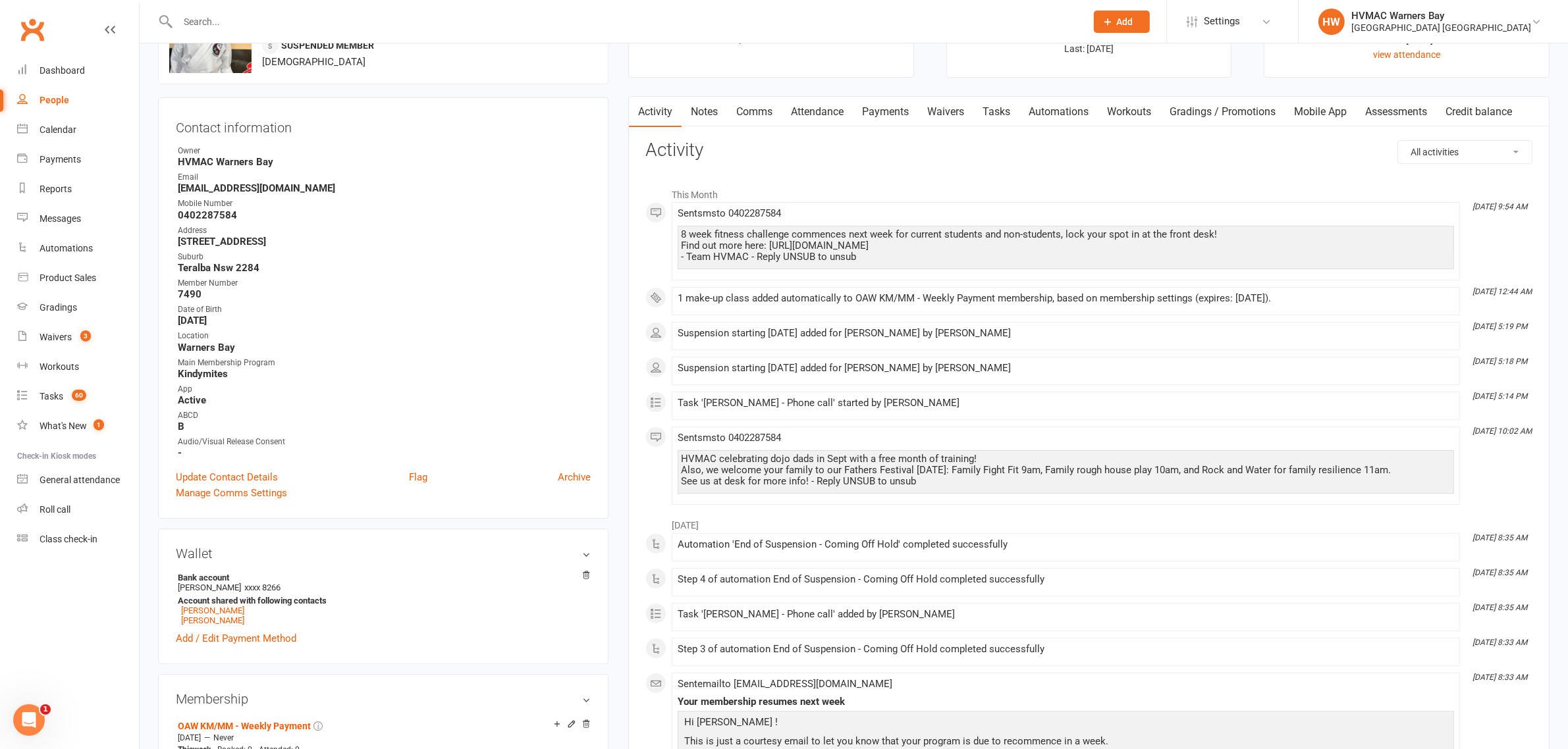
click at [938, 114] on link "Waivers" at bounding box center [945, 112] width 55 height 30
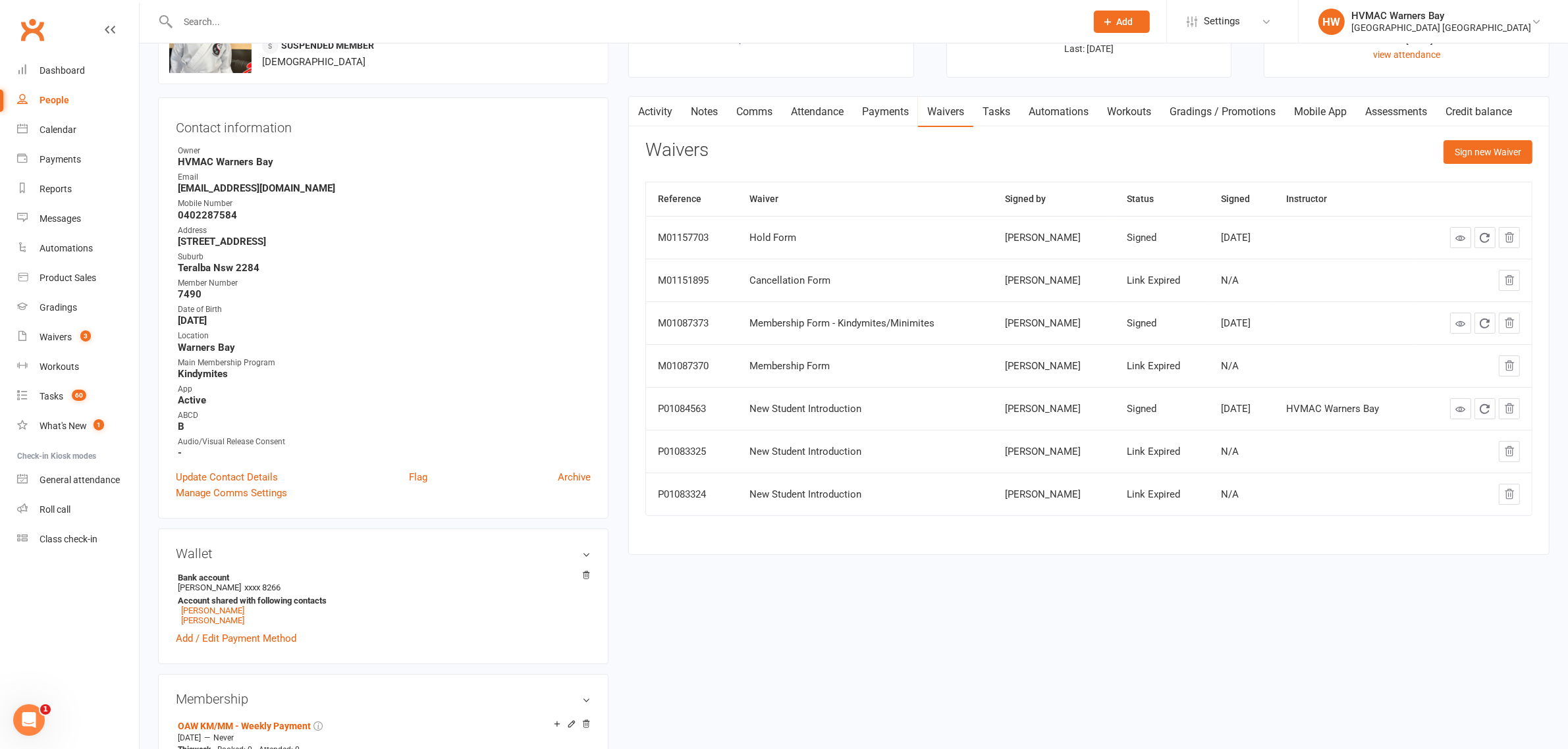
click at [667, 116] on link "Activity" at bounding box center [654, 112] width 52 height 30
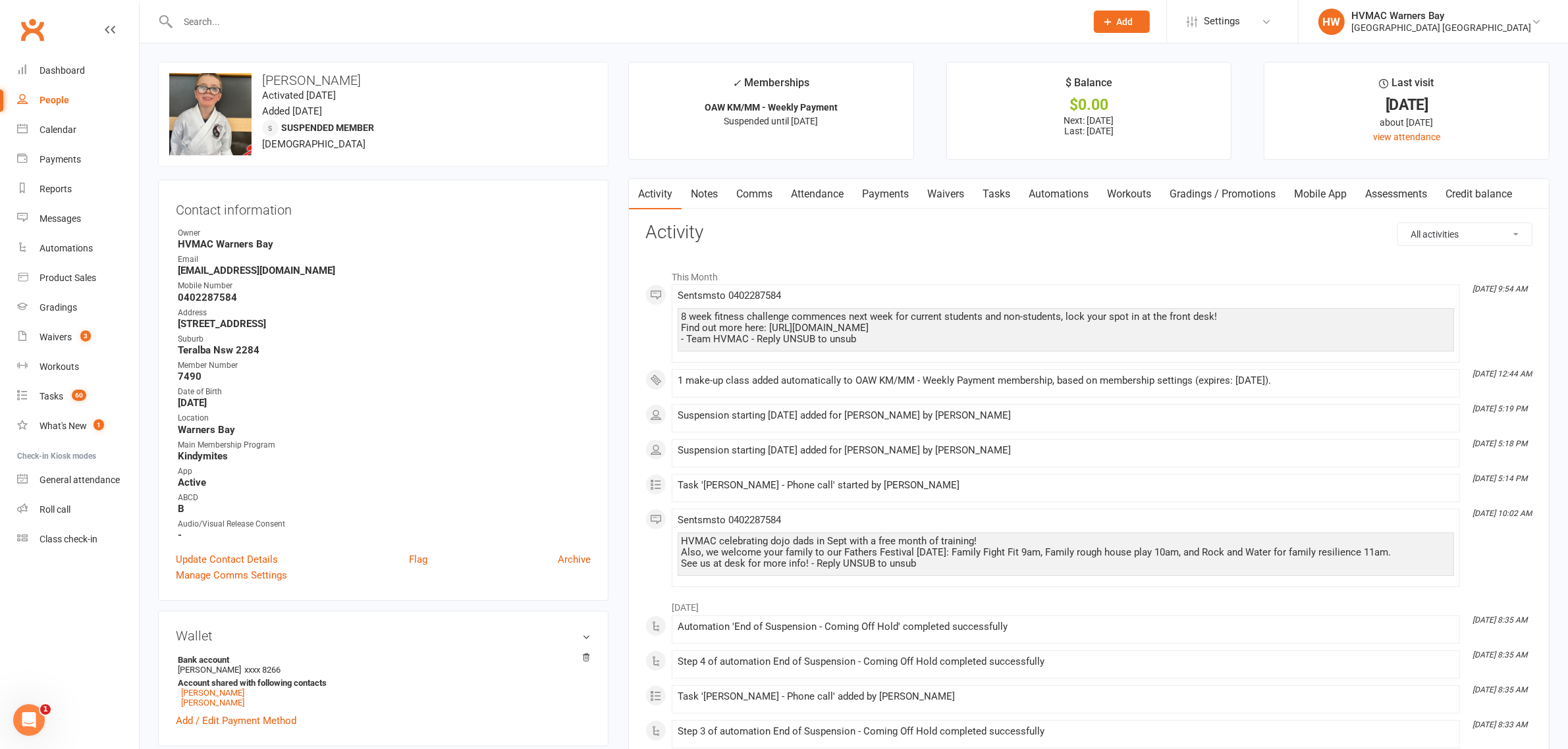
click at [991, 185] on link "Tasks" at bounding box center [996, 194] width 46 height 30
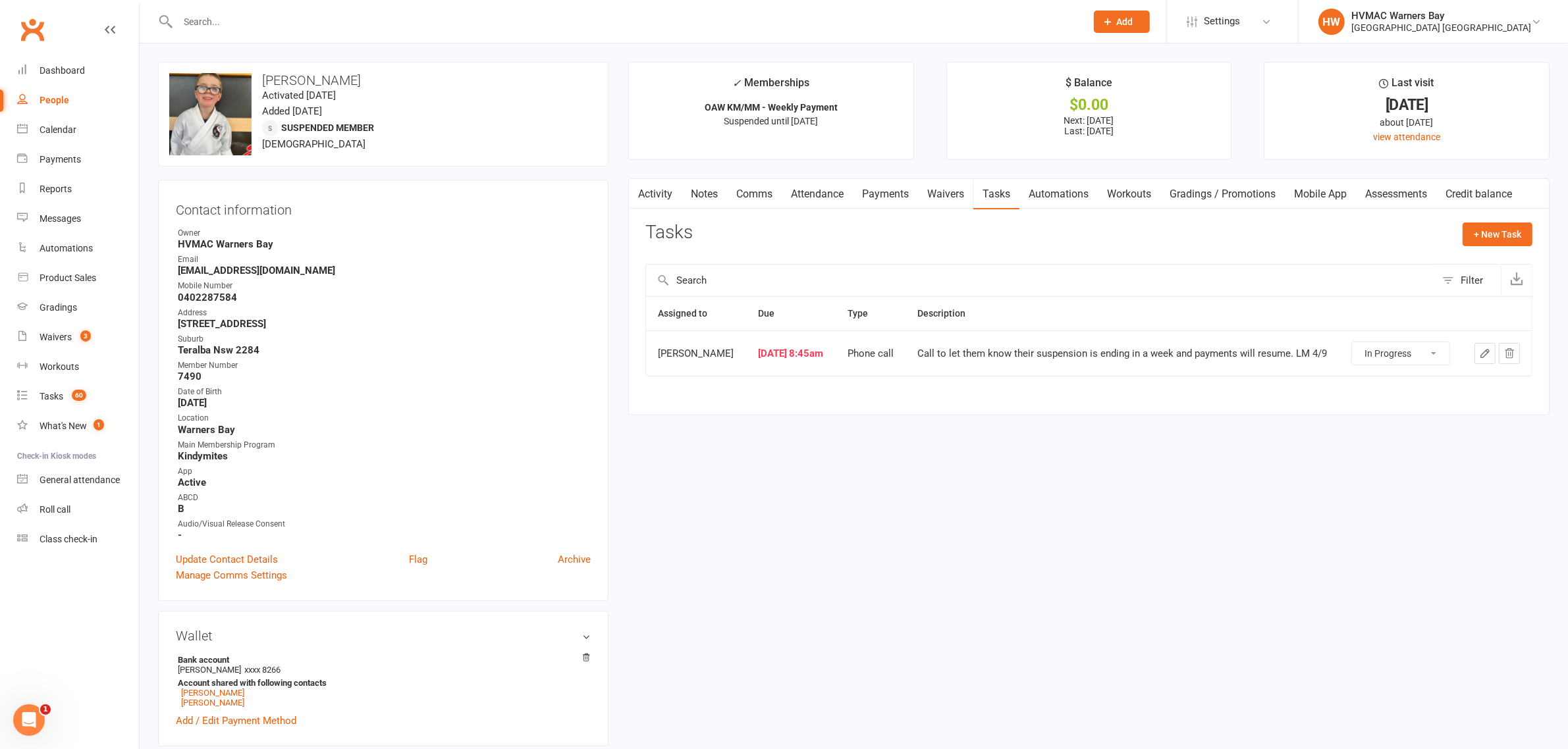
click at [1391, 356] on select "Not Started In Progress Waiting Complete" at bounding box center [1400, 353] width 98 height 22
click at [1352, 344] on select "Not Started In Progress Waiting Complete" at bounding box center [1400, 353] width 98 height 22
select select "started"
drag, startPoint x: 57, startPoint y: 395, endPoint x: 104, endPoint y: 393, distance: 47.0
click at [57, 395] on div "Tasks" at bounding box center [51, 396] width 24 height 11
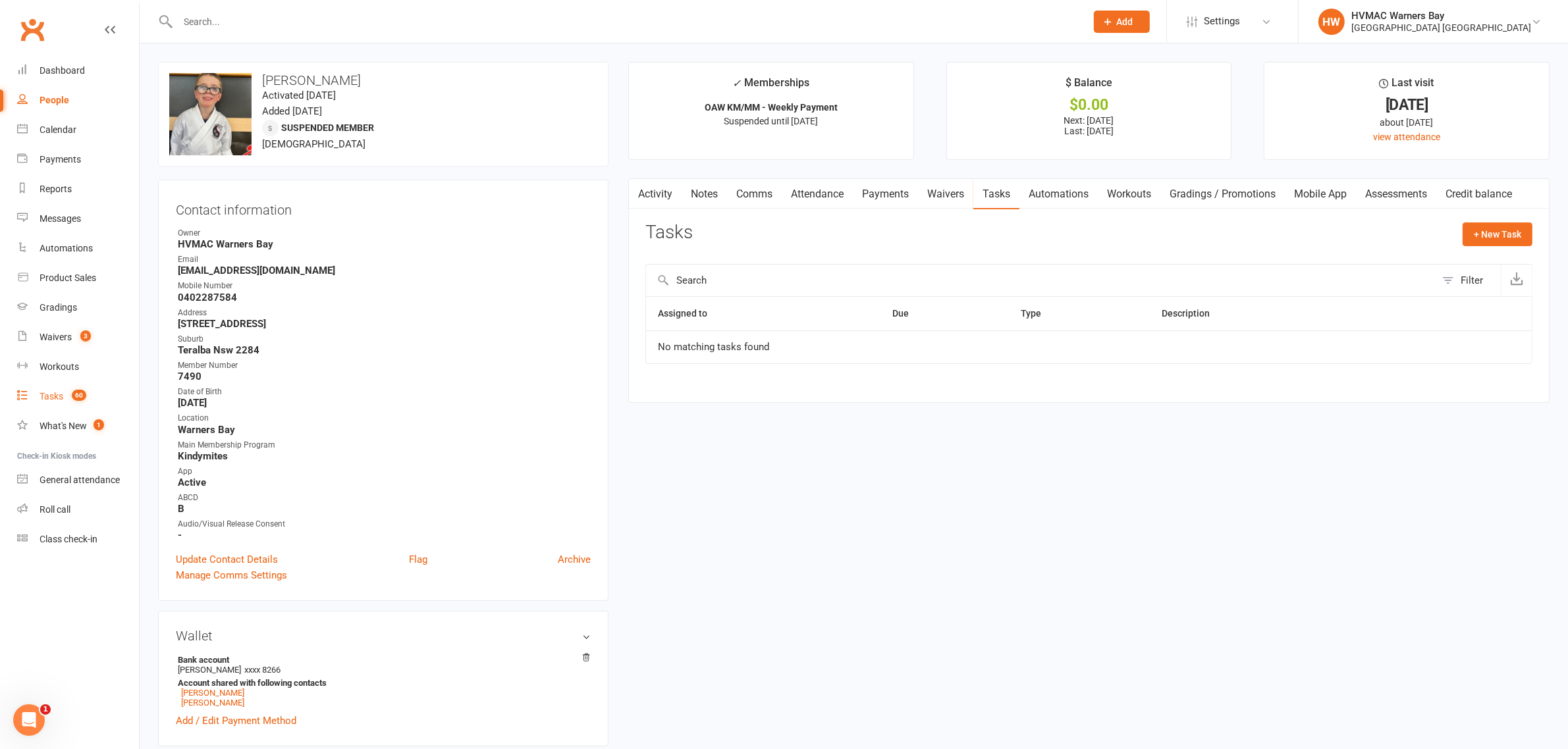
select select "incomplete"
select select "43549"
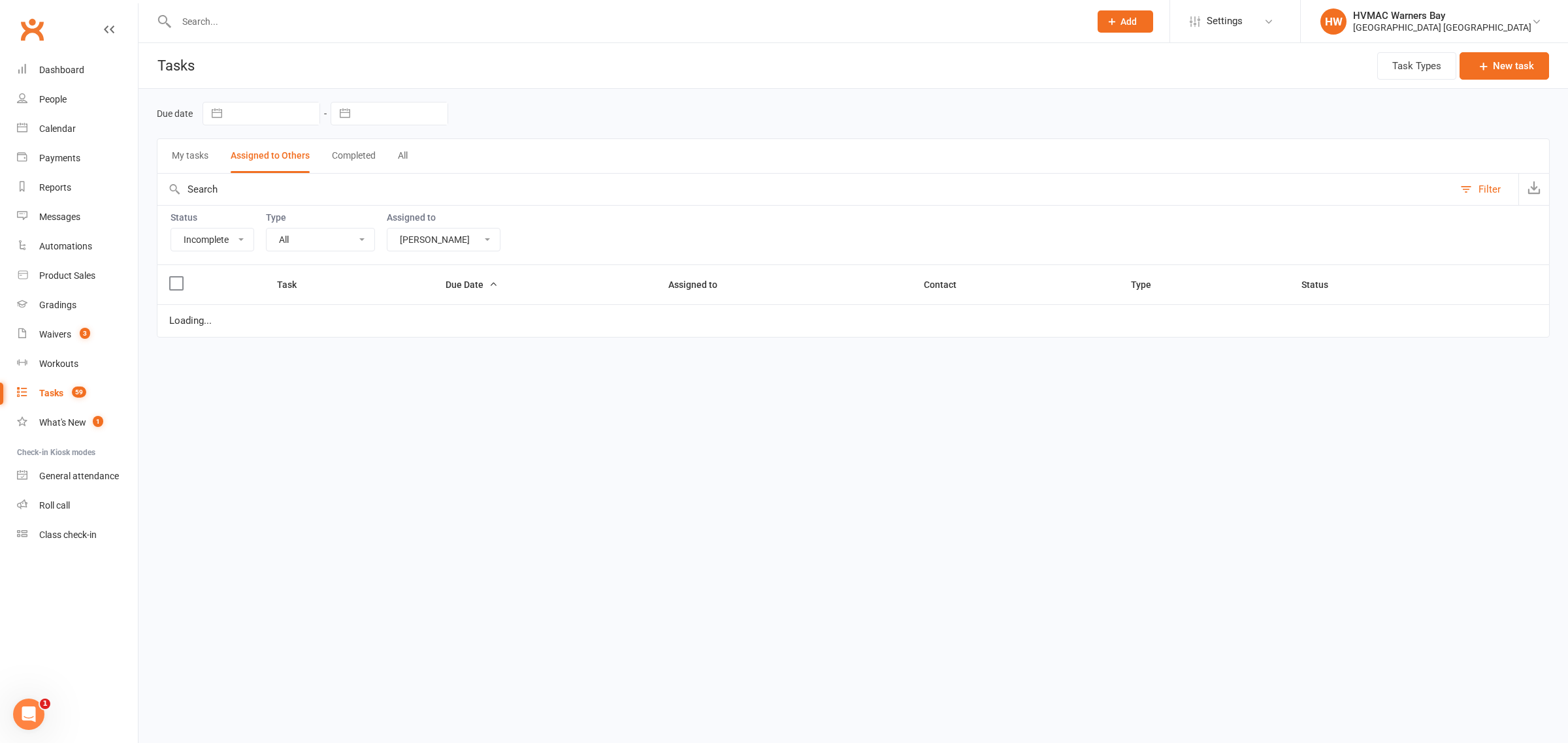
select select "started"
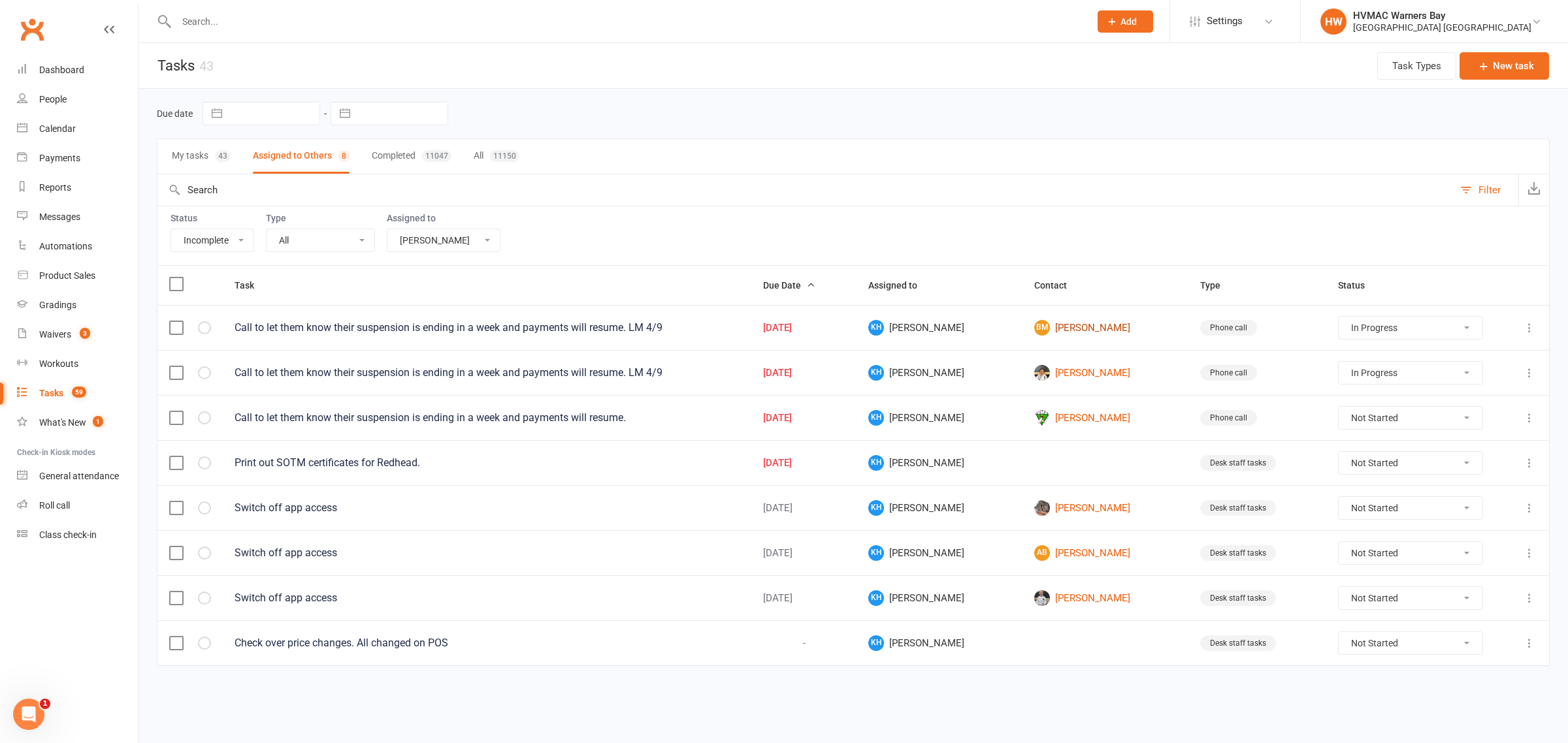
click at [1076, 331] on link "BM Brooke Masoe" at bounding box center [1105, 328] width 142 height 16
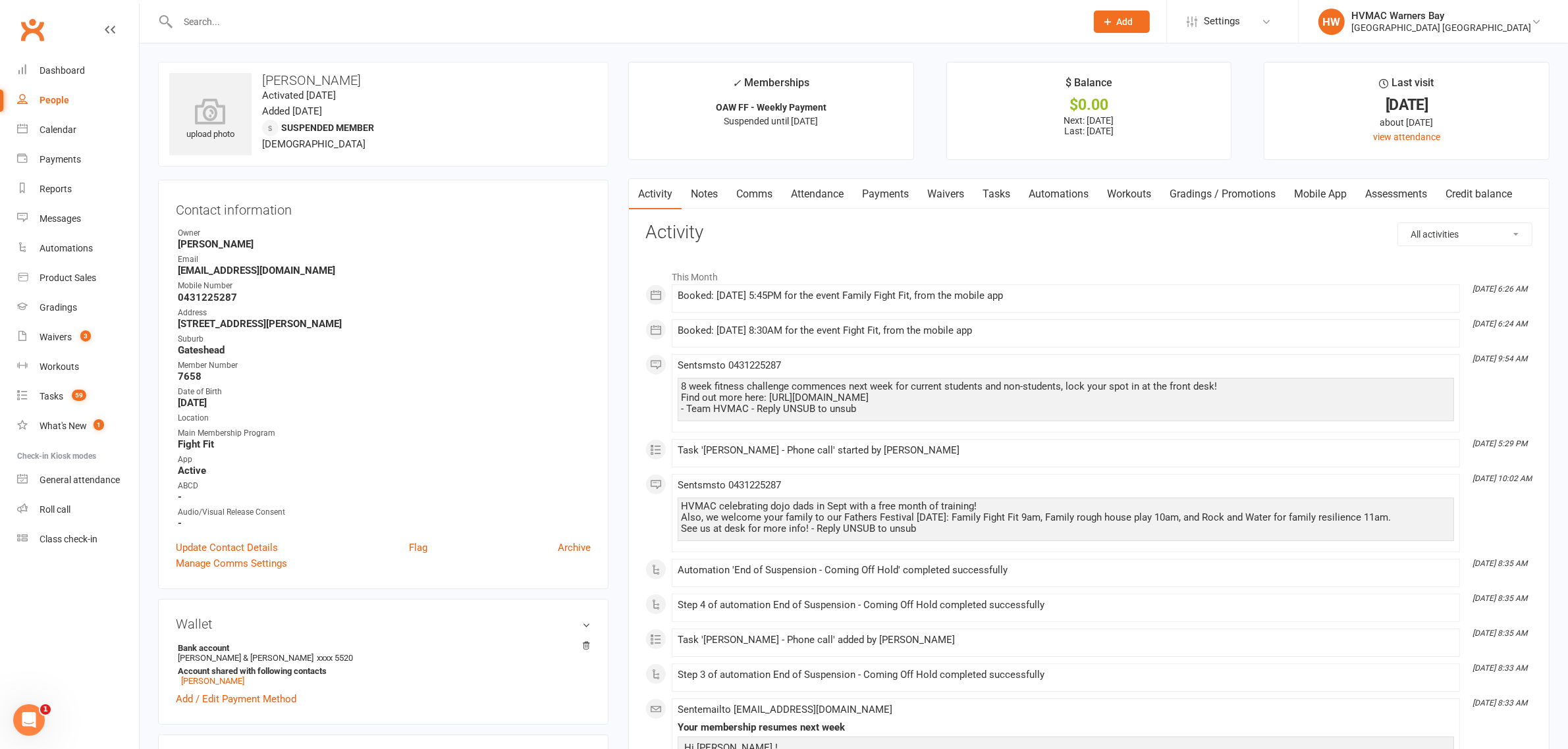
click at [1001, 189] on link "Tasks" at bounding box center [996, 194] width 46 height 30
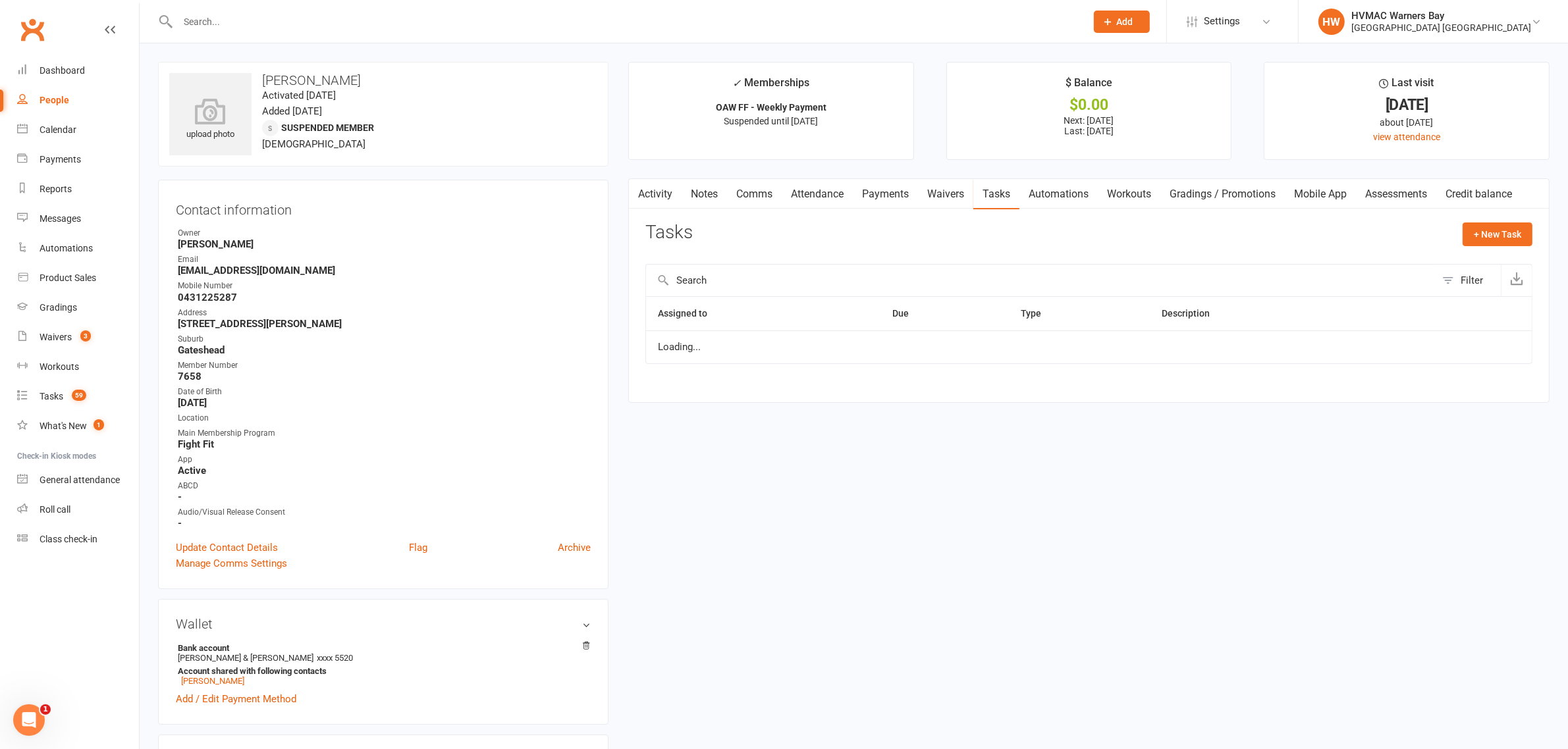
select select "started"
drag, startPoint x: 1025, startPoint y: 428, endPoint x: 987, endPoint y: 464, distance: 52.3
click at [676, 191] on link "Activity" at bounding box center [654, 194] width 52 height 30
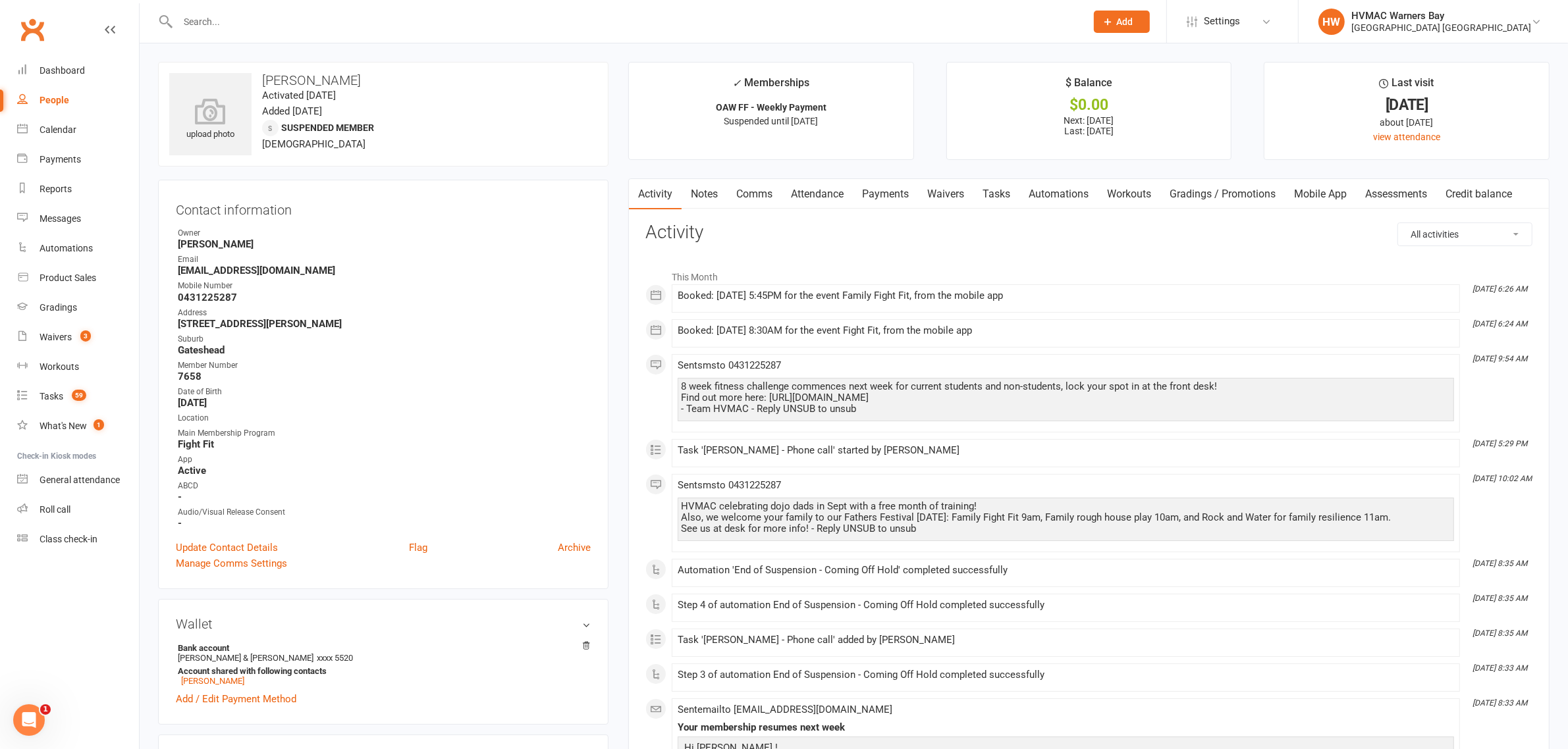
click at [1010, 188] on link "Tasks" at bounding box center [996, 194] width 46 height 30
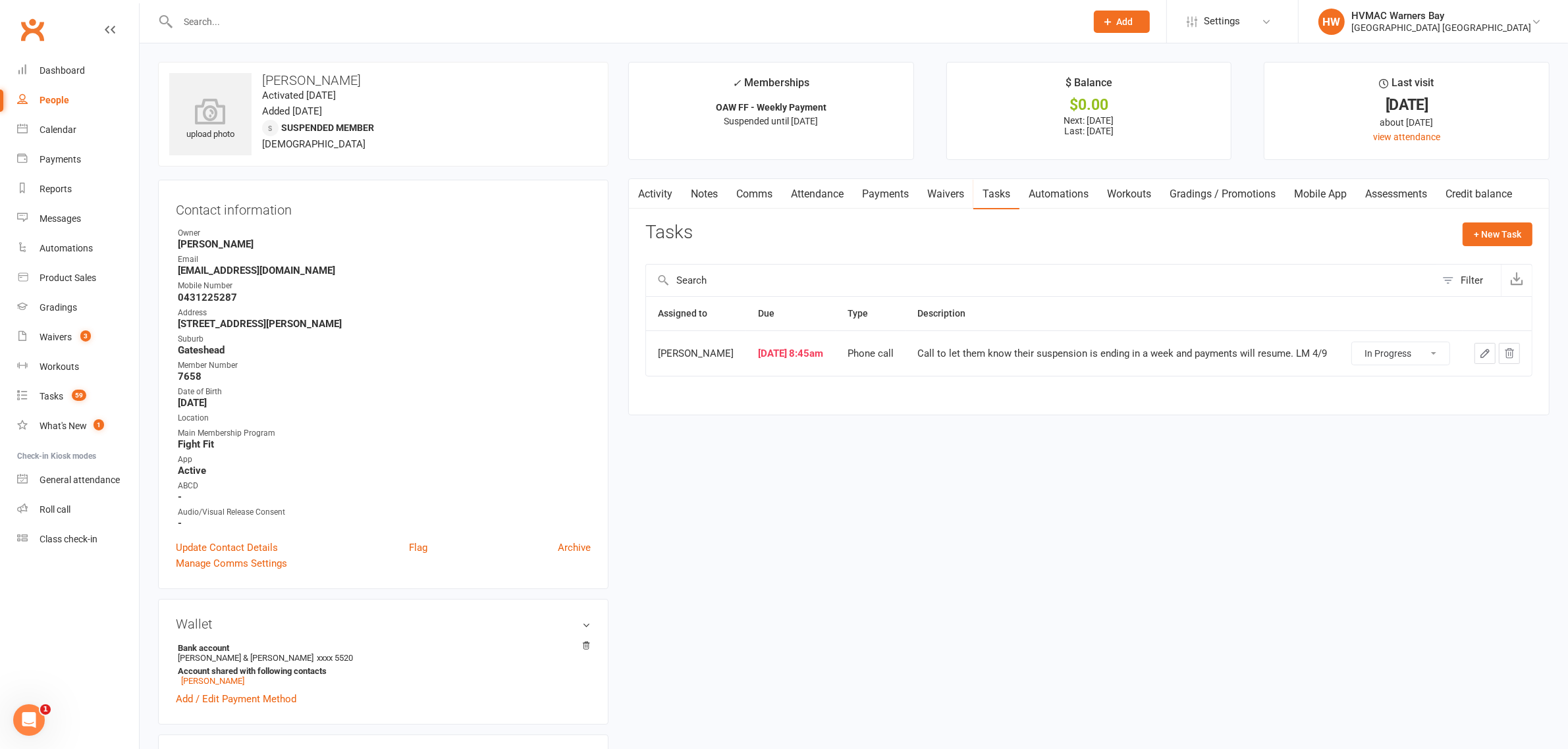
click at [1417, 353] on select "Not Started In Progress Waiting Complete" at bounding box center [1400, 353] width 98 height 22
click at [1352, 344] on select "Not Started In Progress Waiting Complete" at bounding box center [1400, 353] width 98 height 22
select select "started"
drag, startPoint x: 64, startPoint y: 394, endPoint x: 99, endPoint y: 394, distance: 35.0
click at [63, 394] on link "Tasks 59" at bounding box center [77, 396] width 121 height 29
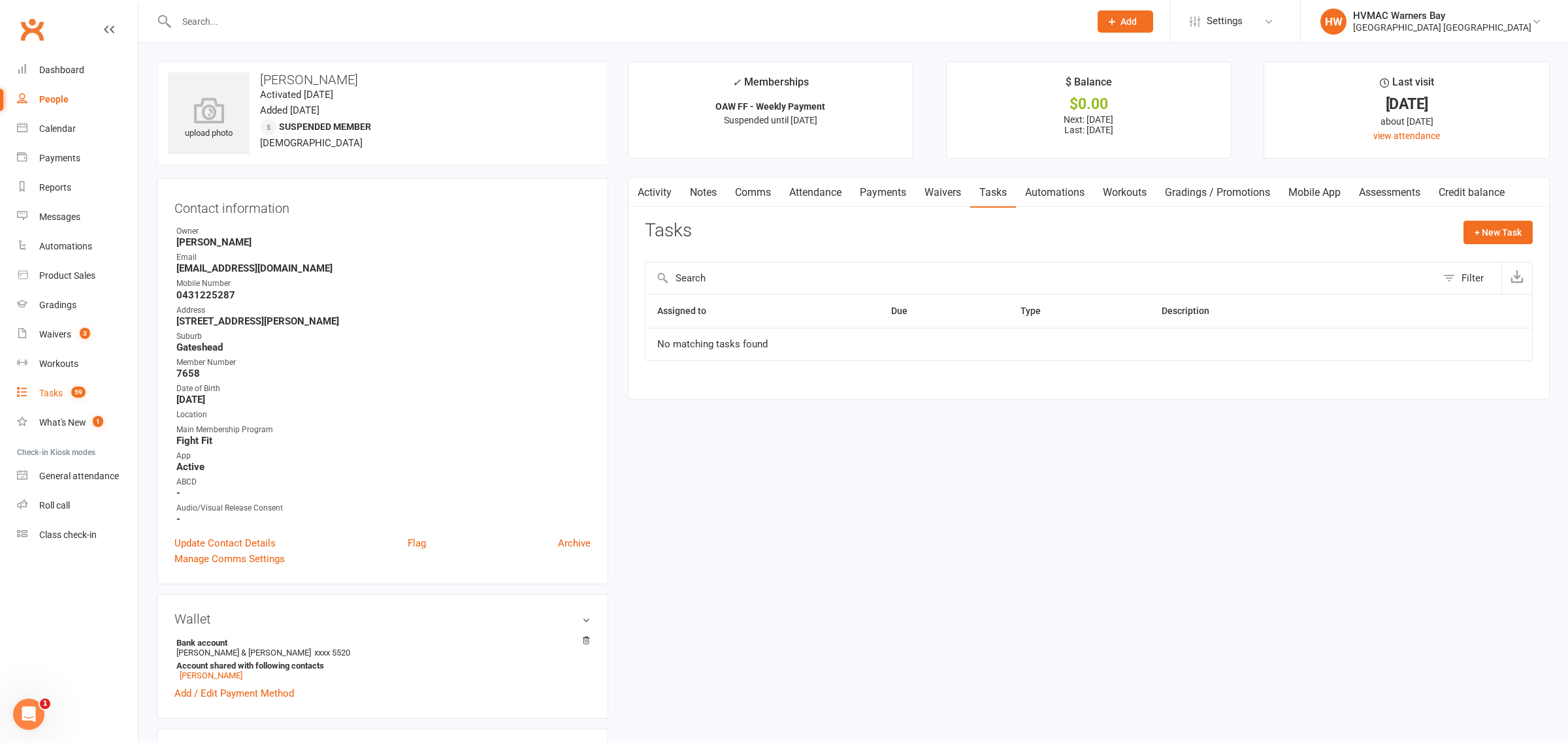
select select "incomplete"
select select "43549"
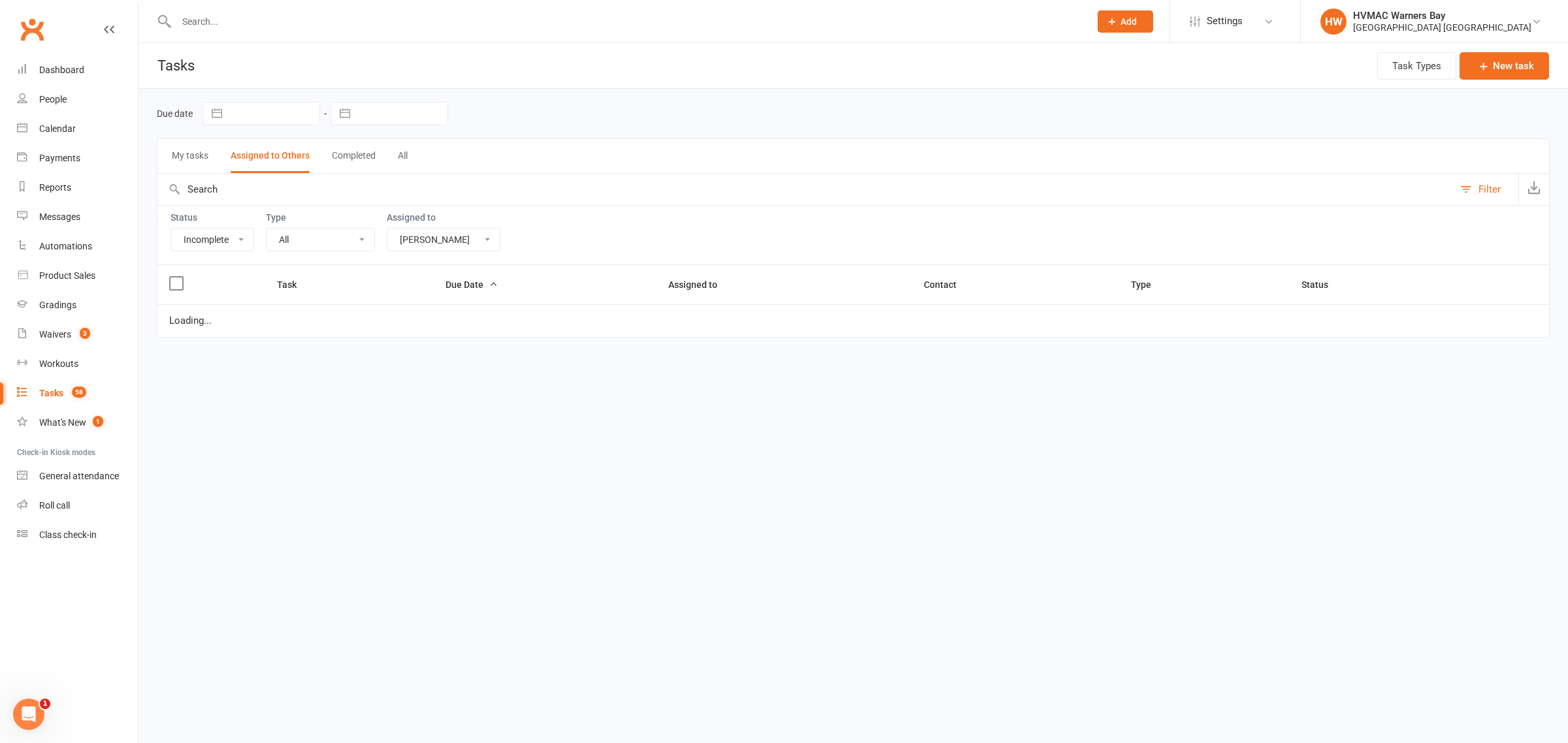
select select "started"
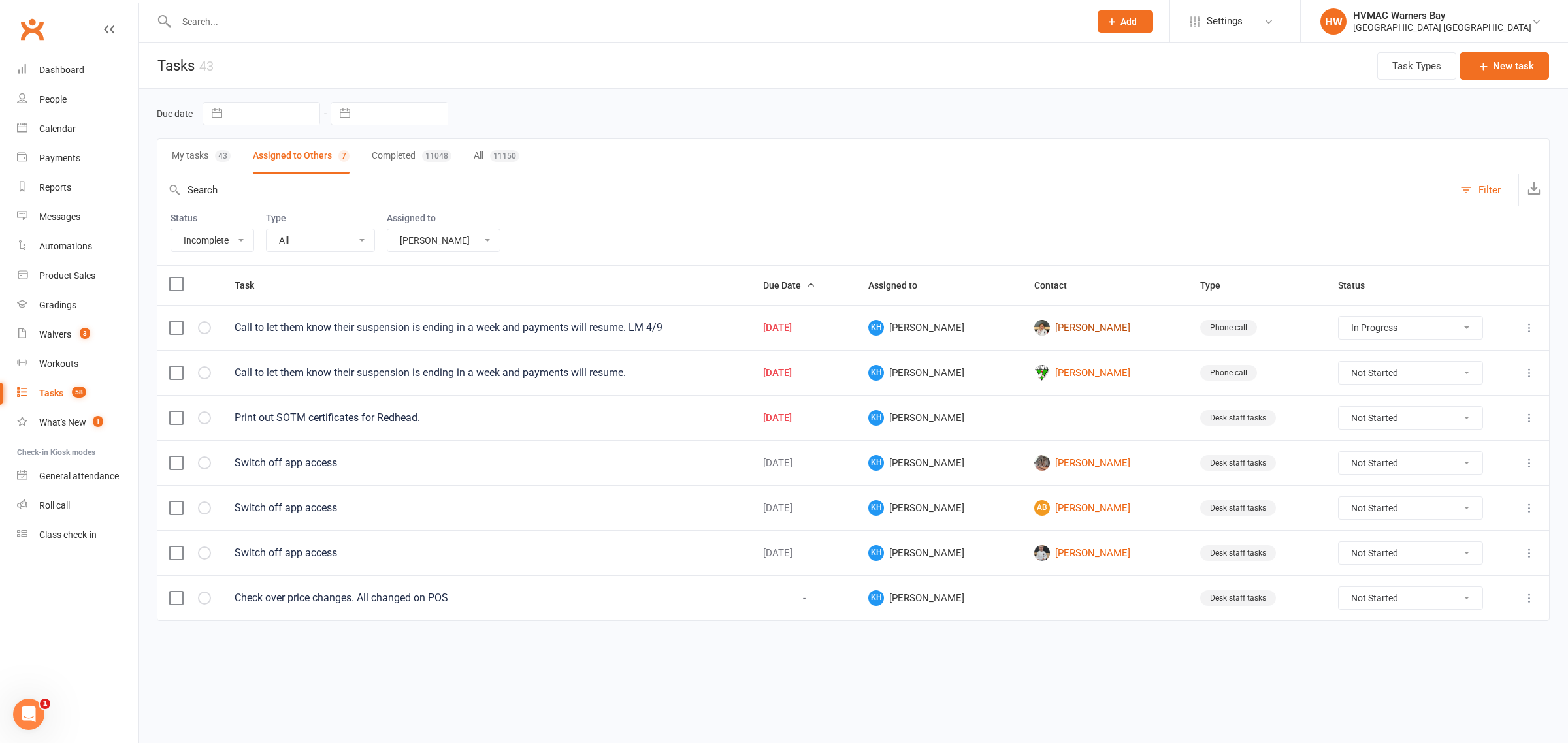
click at [1061, 329] on link "Evelyn Mackie" at bounding box center [1105, 328] width 142 height 16
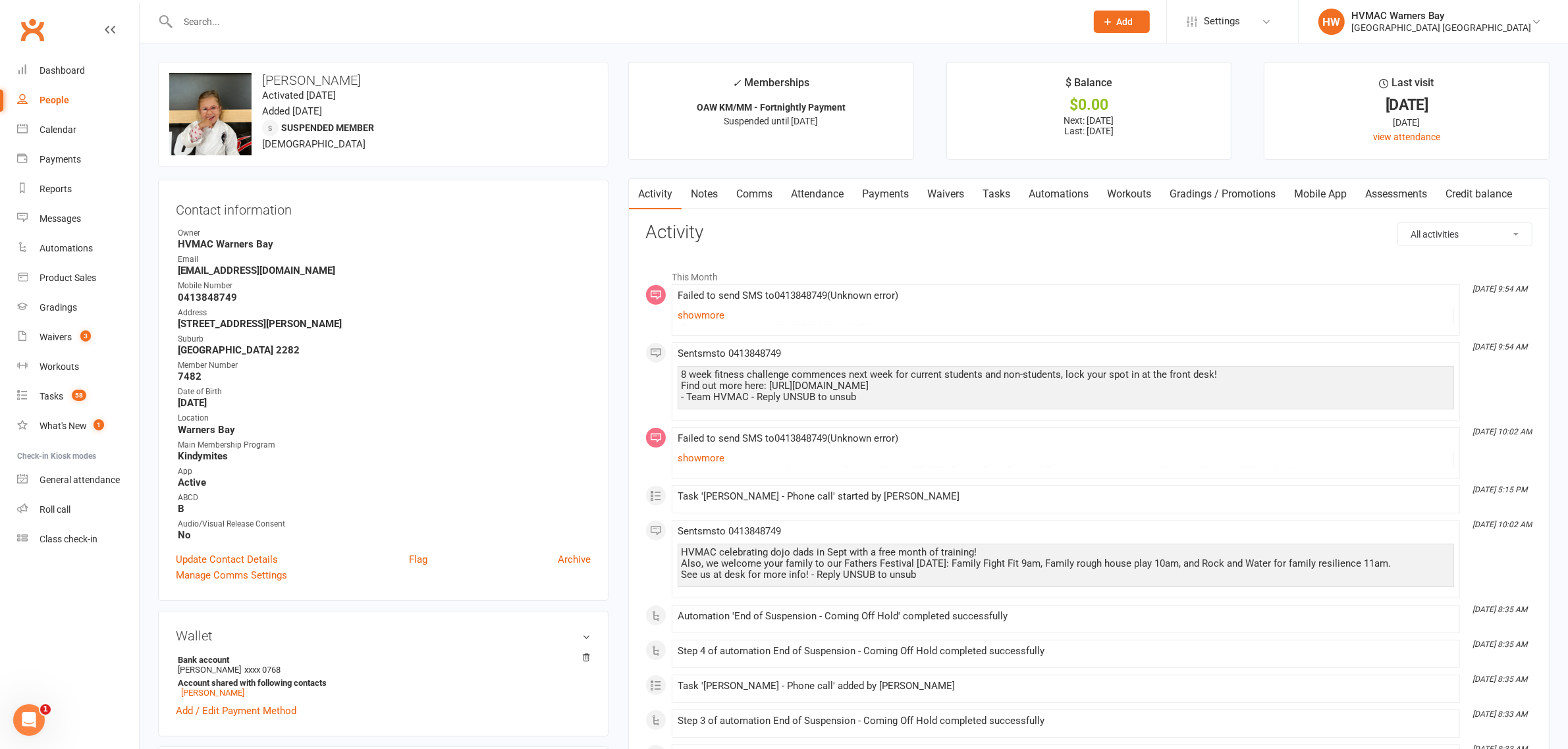
click at [876, 183] on link "Payments" at bounding box center [885, 194] width 66 height 30
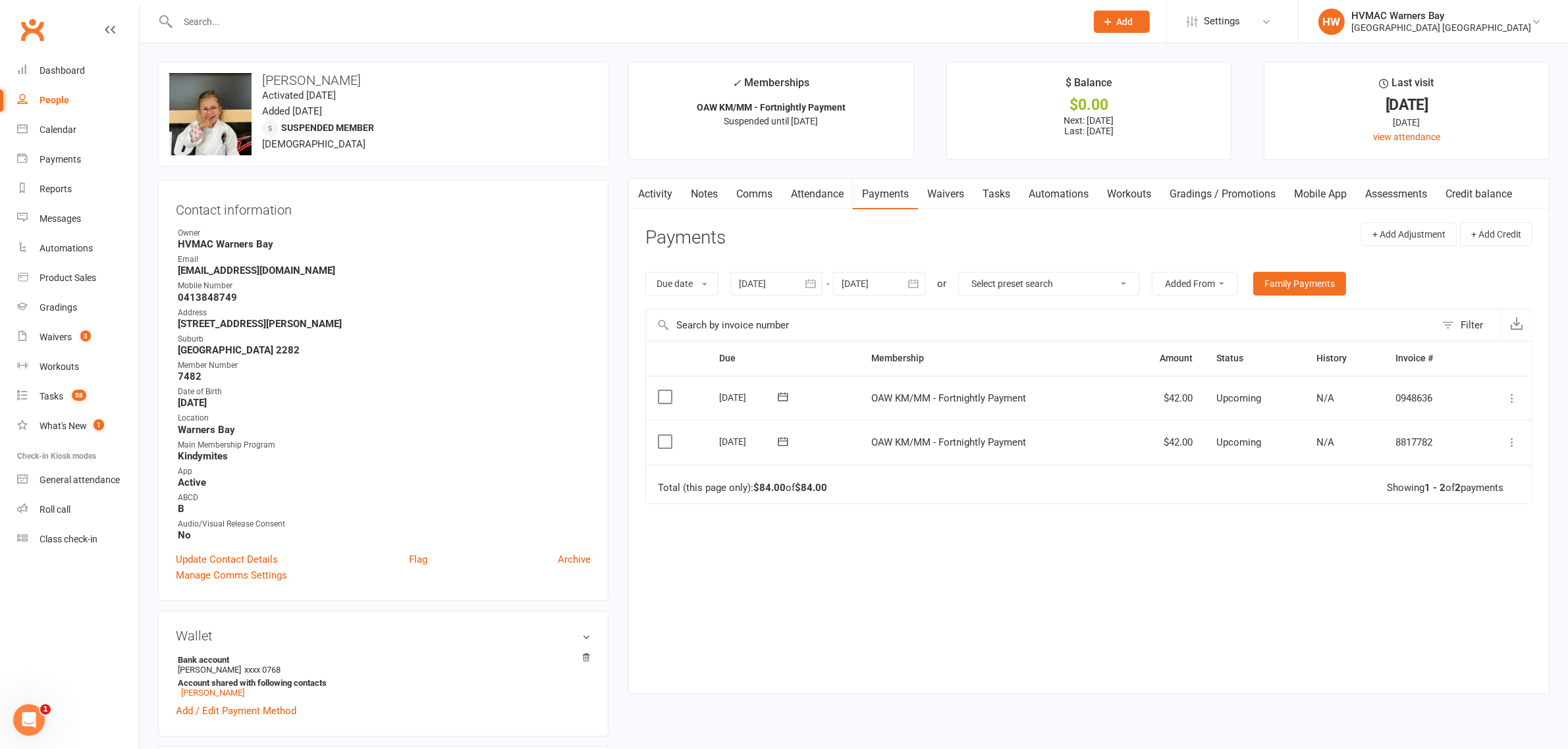
click at [657, 193] on link "Activity" at bounding box center [654, 194] width 52 height 30
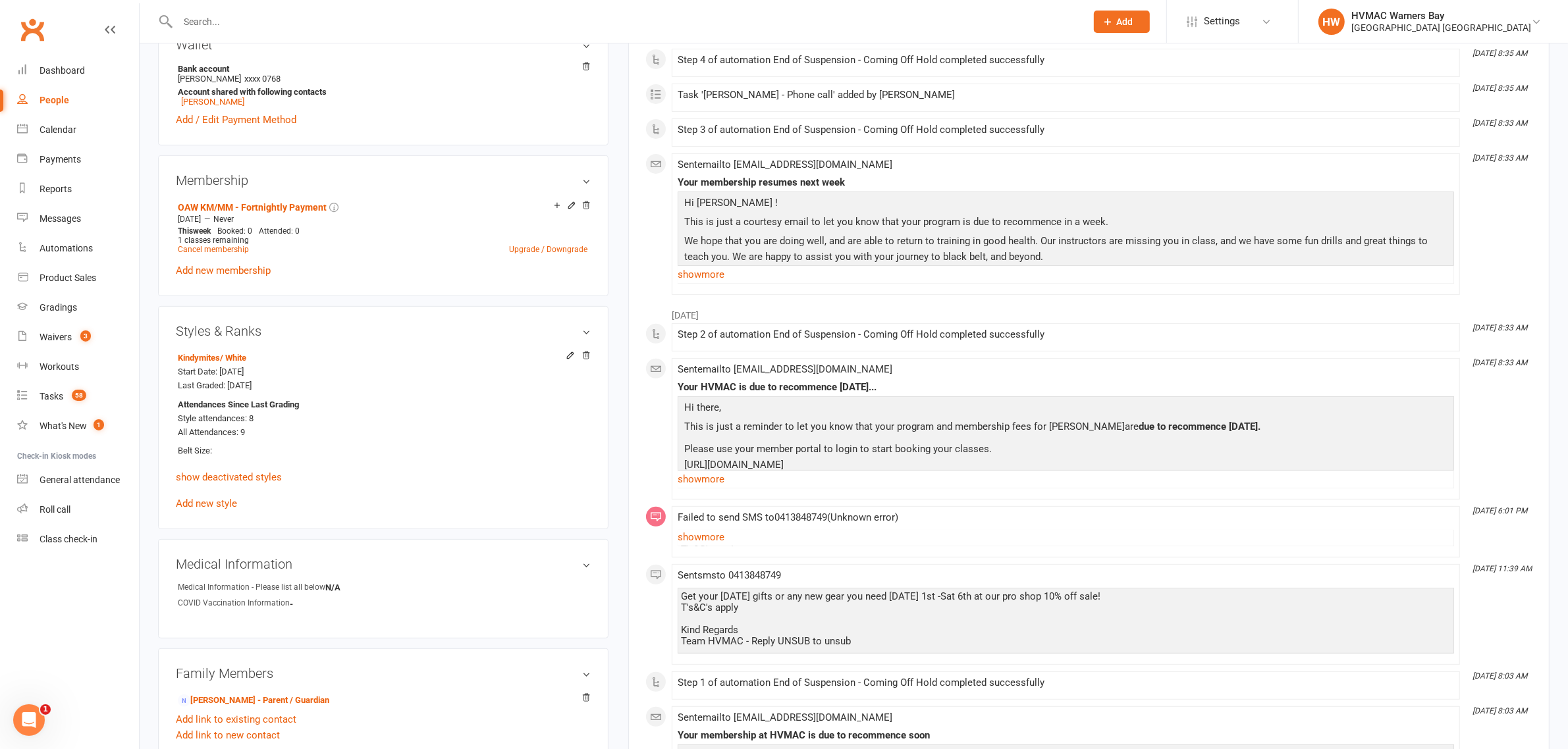
scroll to position [823, 0]
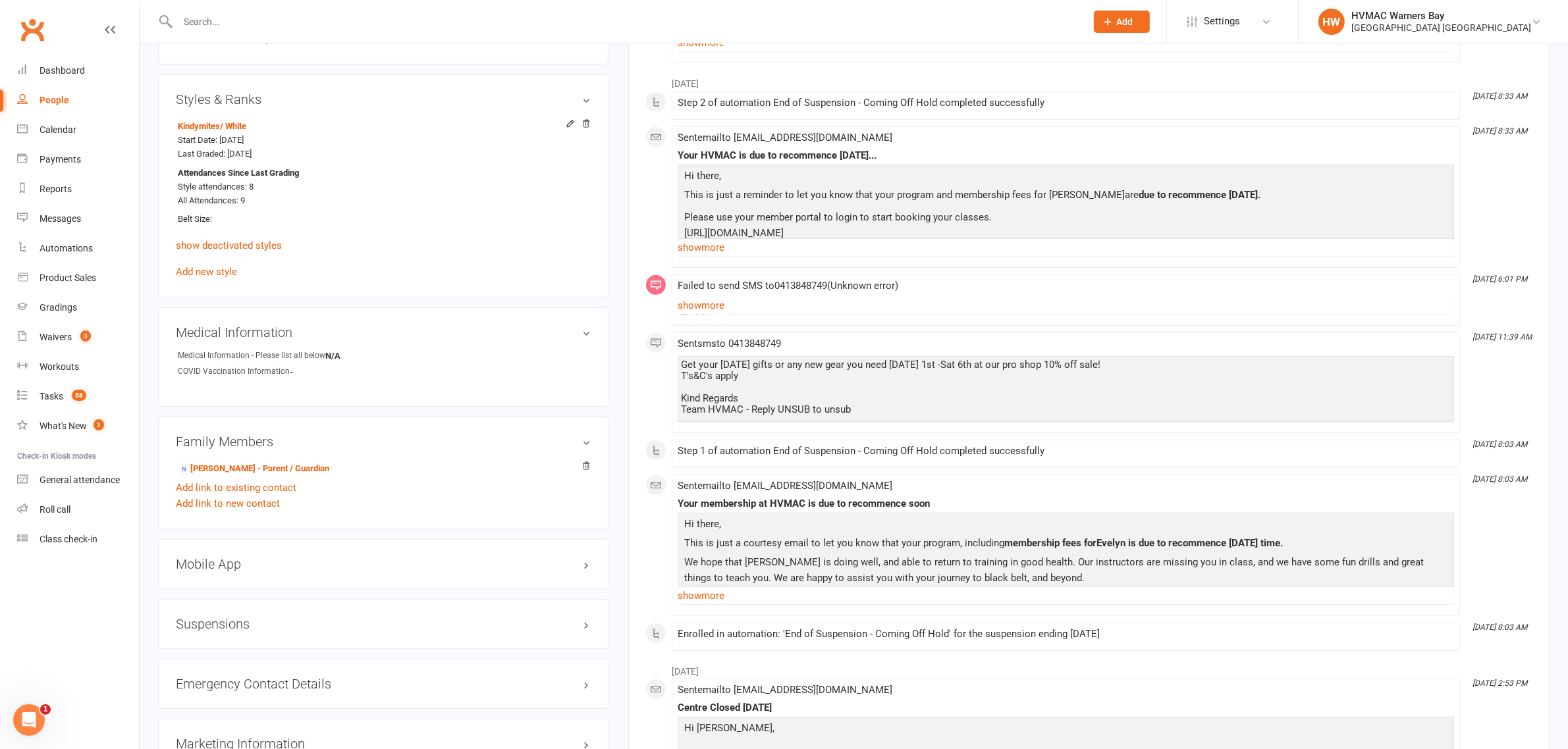
click at [277, 620] on h3 "Suspensions" at bounding box center [383, 624] width 415 height 14
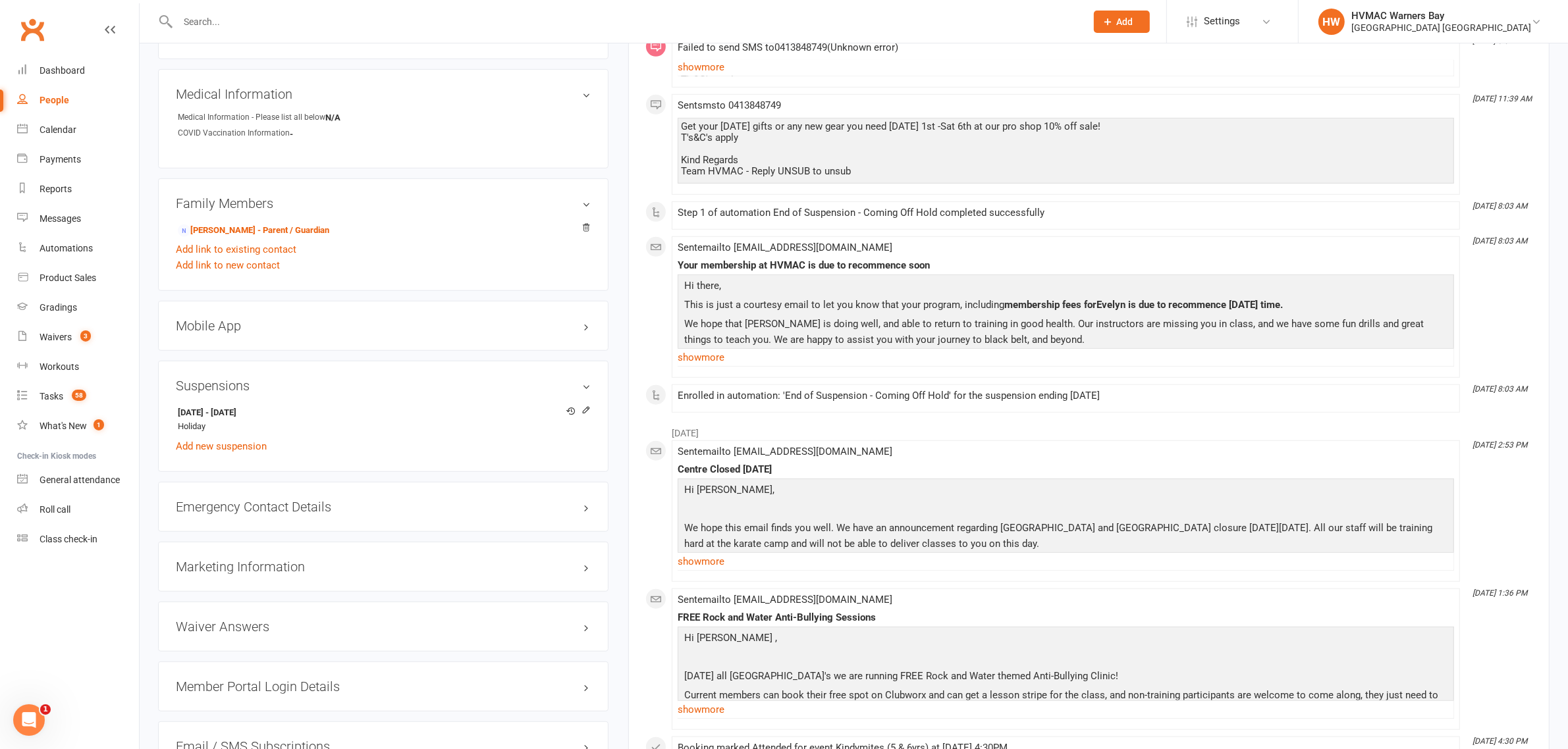
scroll to position [1070, 0]
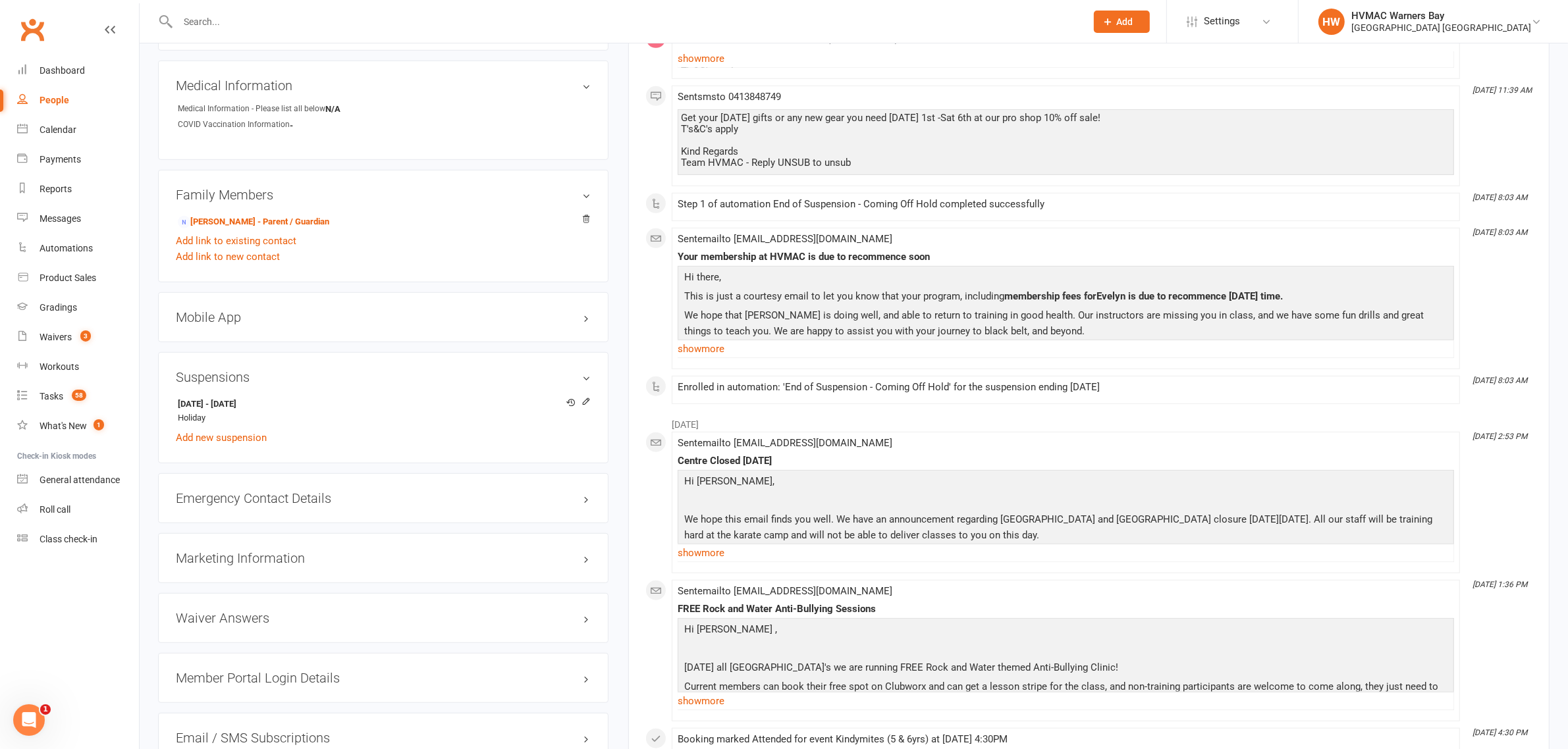
click at [643, 331] on div "Activity Notes Comms Attendance Payments Waivers Tasks Automations Workouts Gra…" at bounding box center [1088, 91] width 921 height 1967
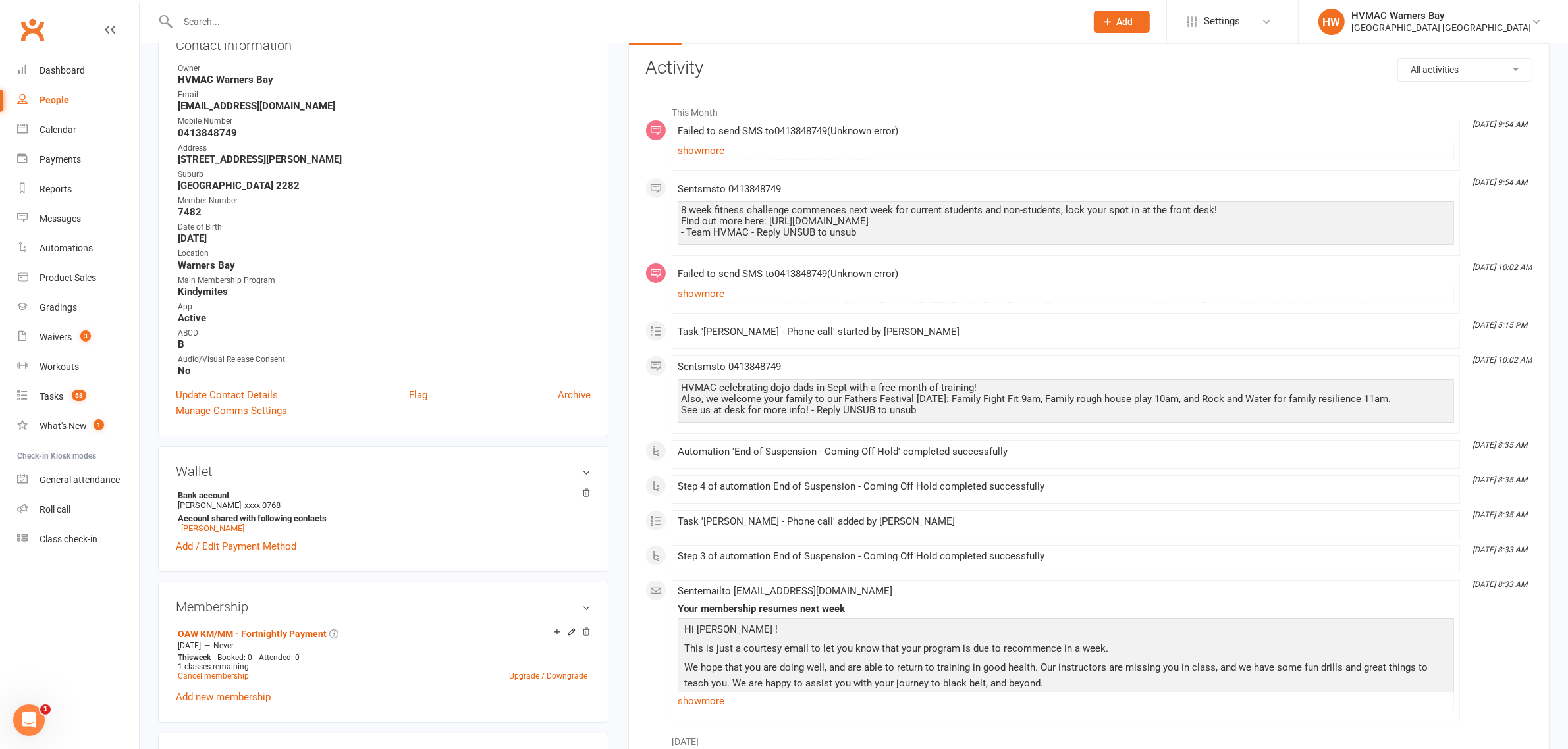
scroll to position [0, 0]
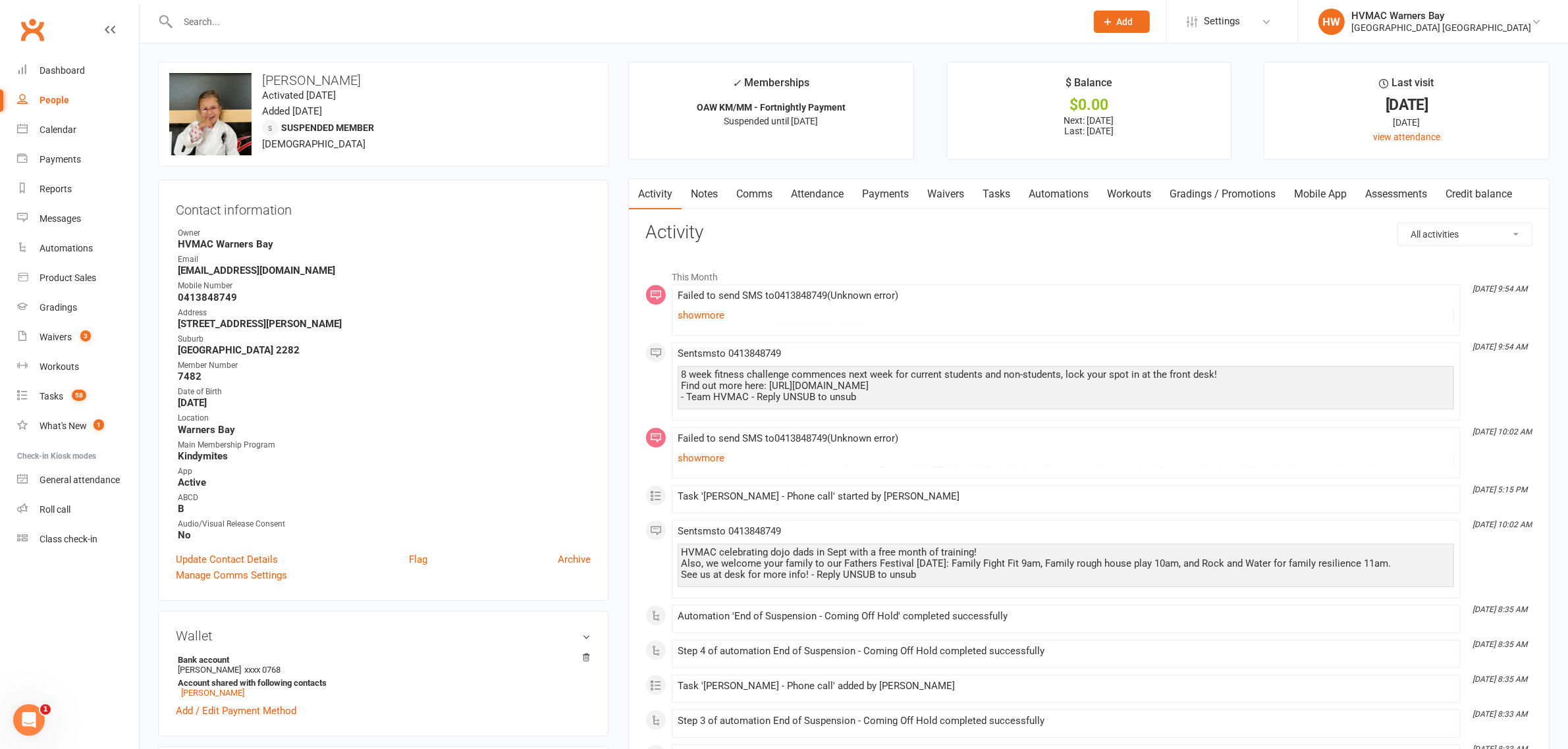
click at [868, 201] on link "Payments" at bounding box center [885, 194] width 66 height 30
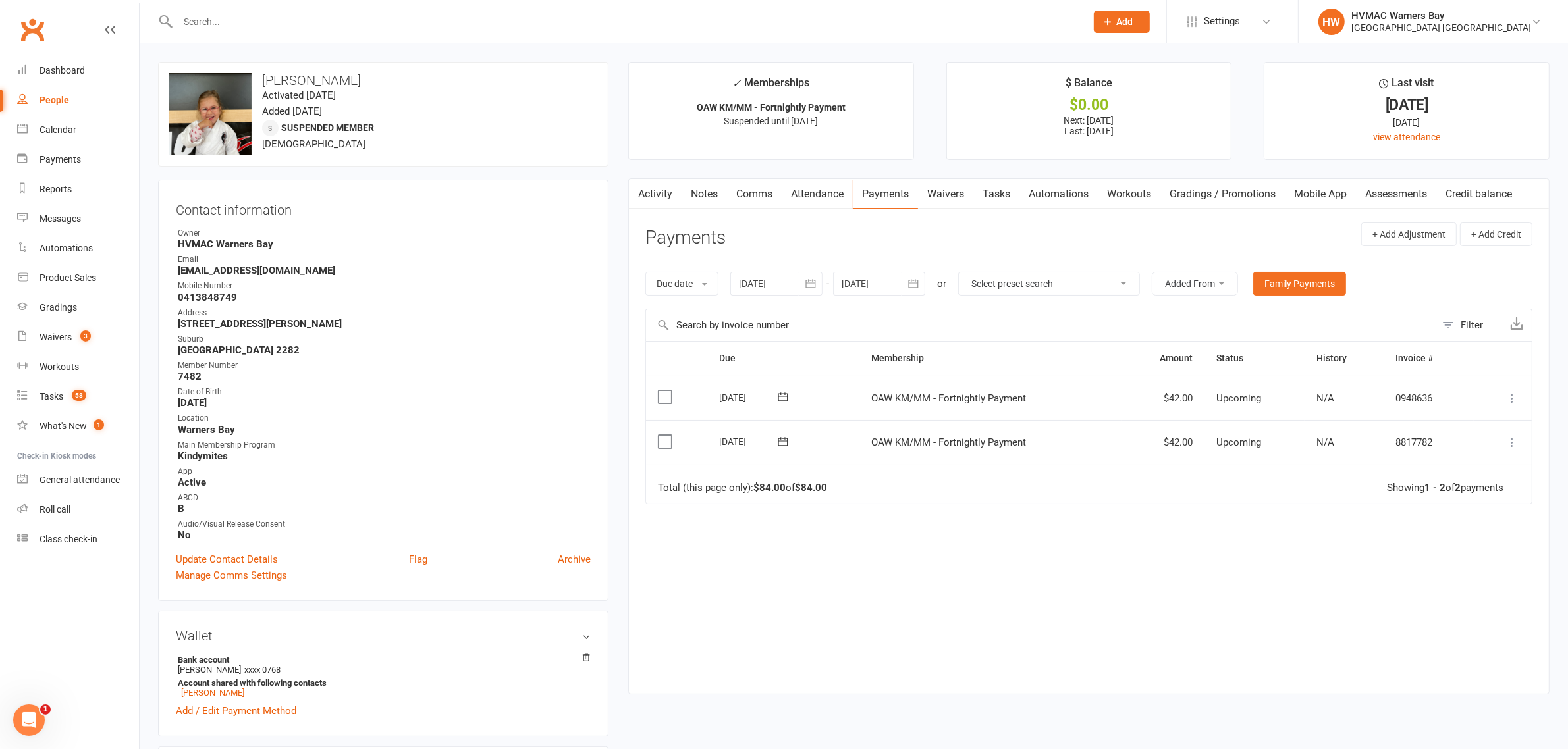
click at [1037, 554] on div "Due Contact Membership Amount Status History Invoice # Select this 09 Oct 2025 …" at bounding box center [1088, 508] width 887 height 333
click at [1114, 606] on div "Due Contact Membership Amount Status History Invoice # Select this 09 Oct 2025 …" at bounding box center [1088, 508] width 887 height 333
click at [716, 191] on link "Notes" at bounding box center [704, 194] width 45 height 30
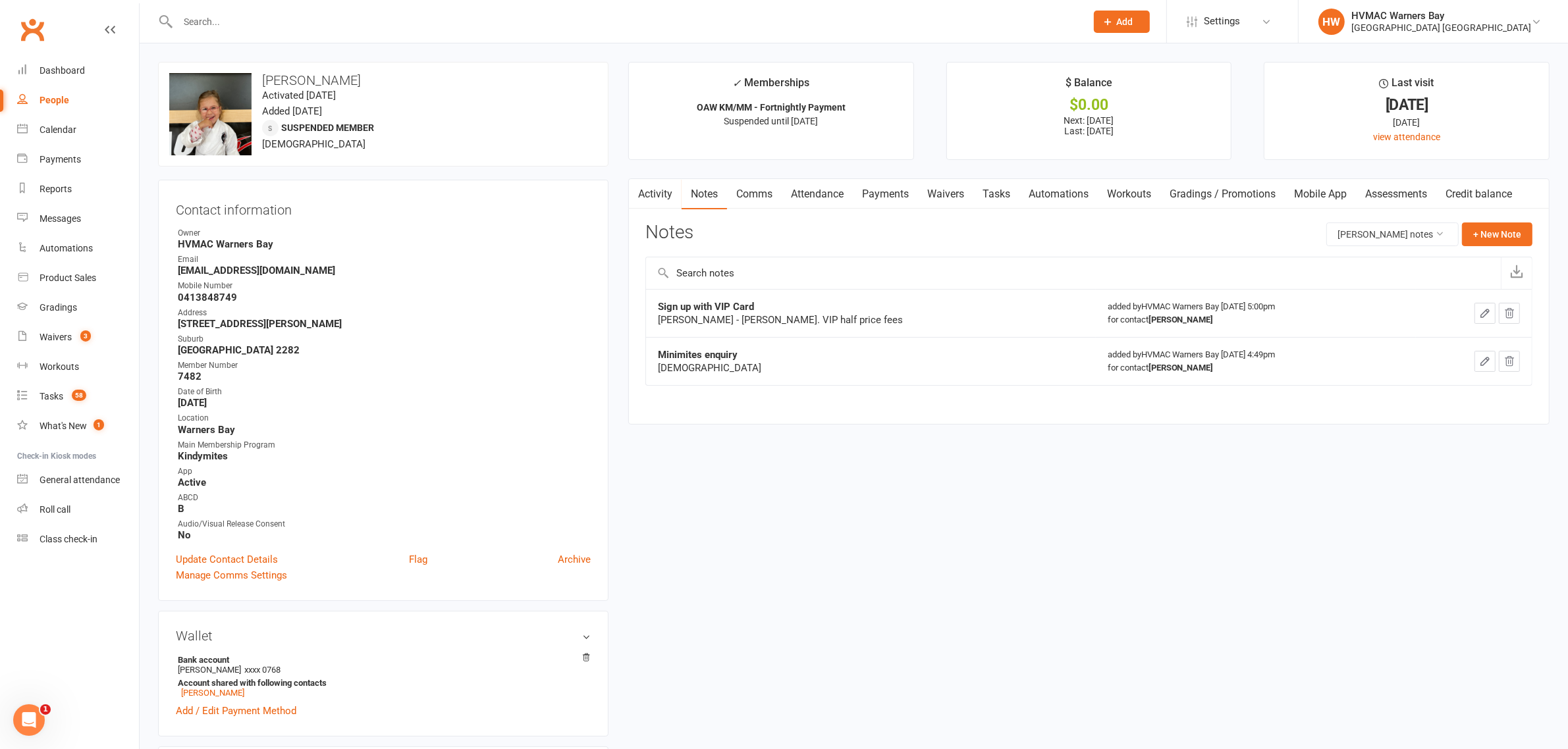
click at [659, 191] on link "Activity" at bounding box center [654, 194] width 52 height 30
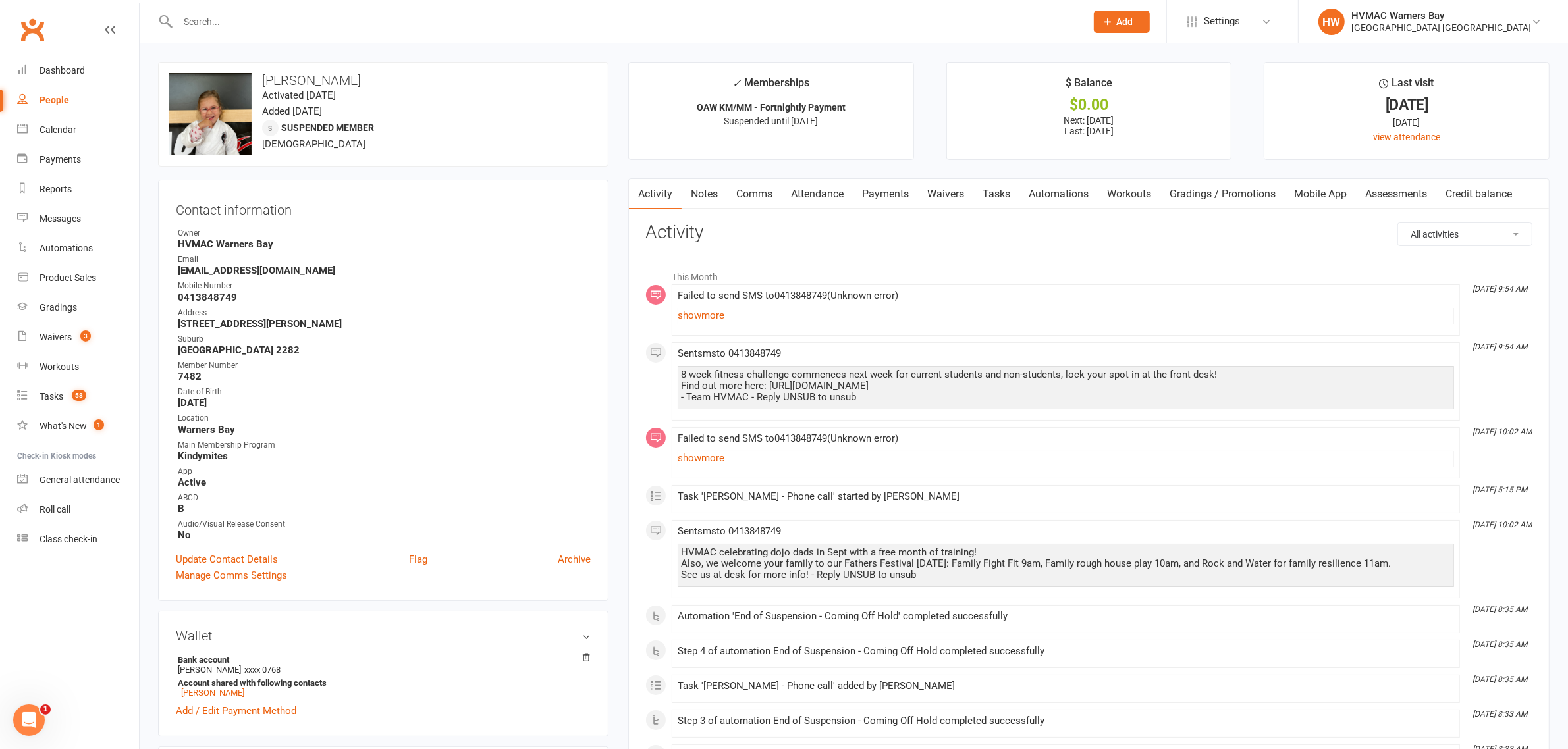
click at [1004, 198] on link "Tasks" at bounding box center [996, 194] width 46 height 30
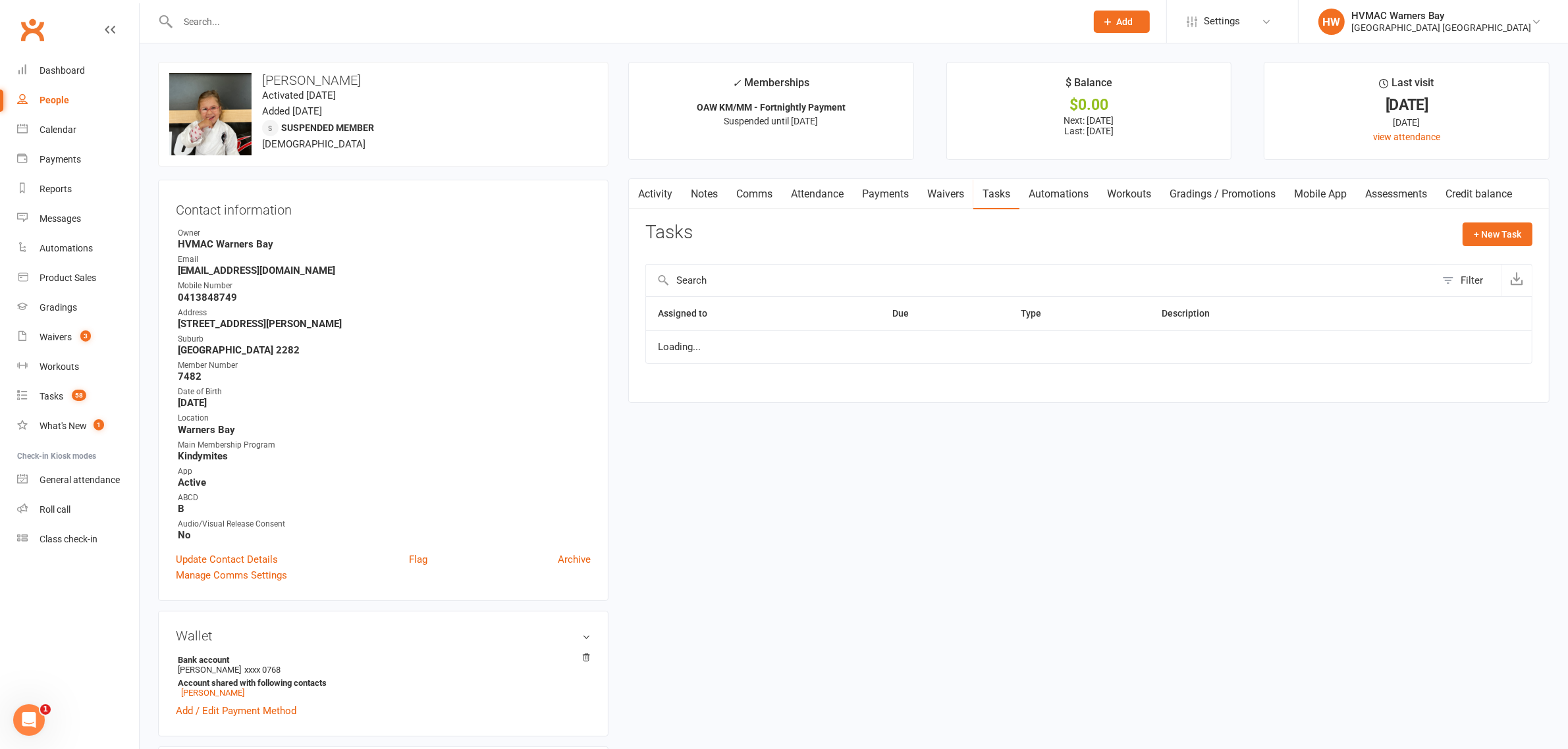
select select "started"
click at [665, 199] on link "Activity" at bounding box center [654, 194] width 52 height 30
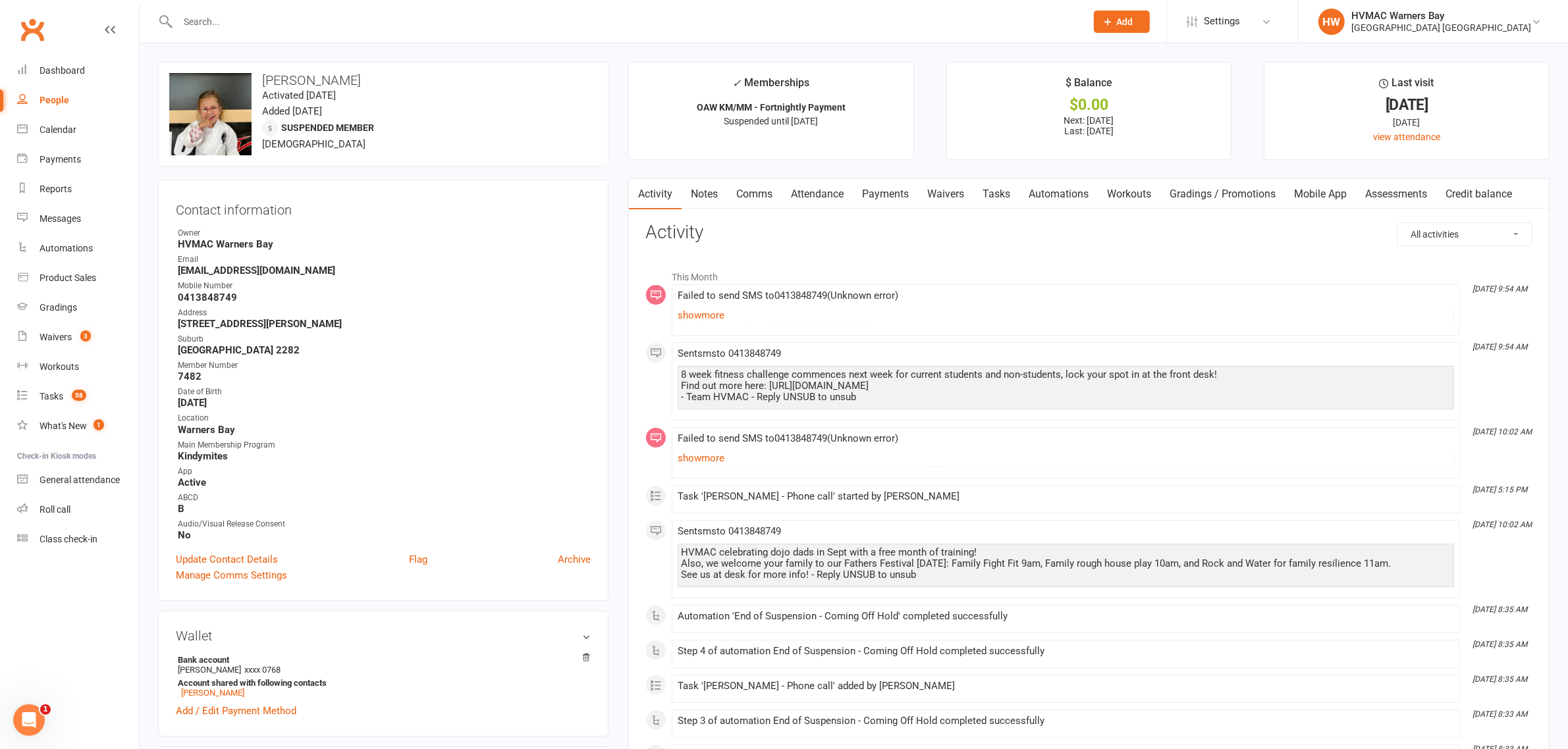
click at [1010, 195] on link "Tasks" at bounding box center [996, 194] width 46 height 30
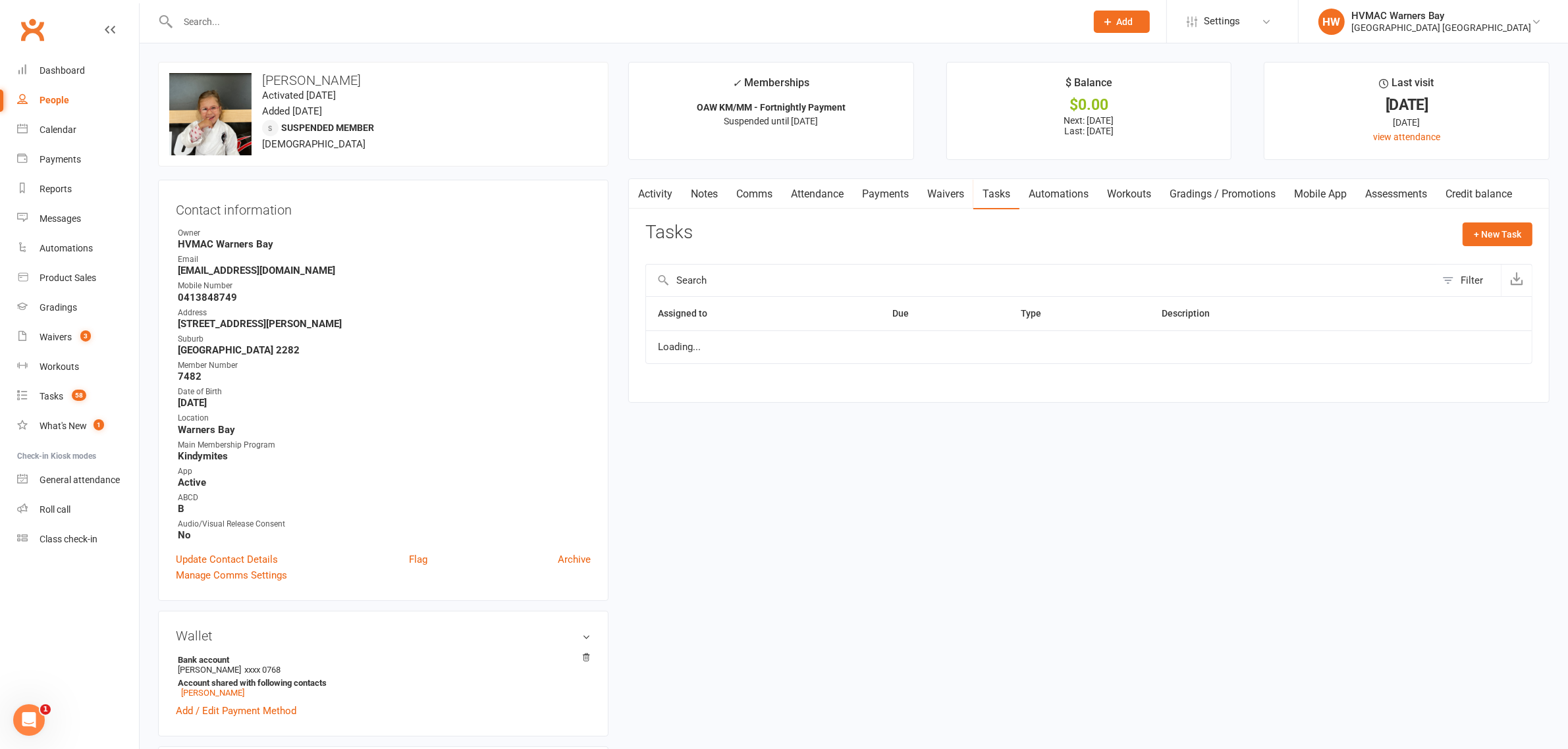
select select "started"
click at [650, 199] on link "Activity" at bounding box center [654, 194] width 52 height 30
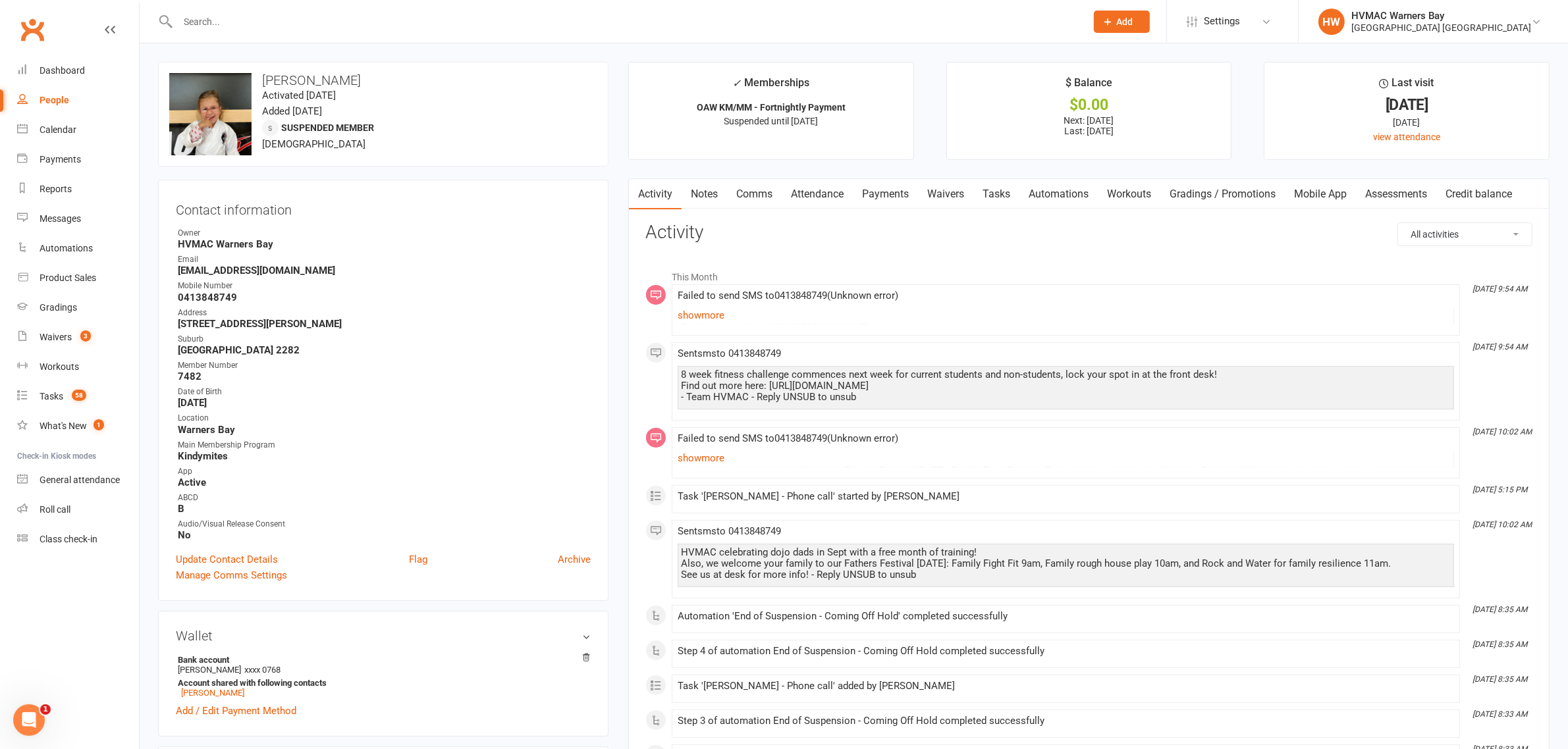
click at [711, 205] on link "Notes" at bounding box center [704, 194] width 45 height 30
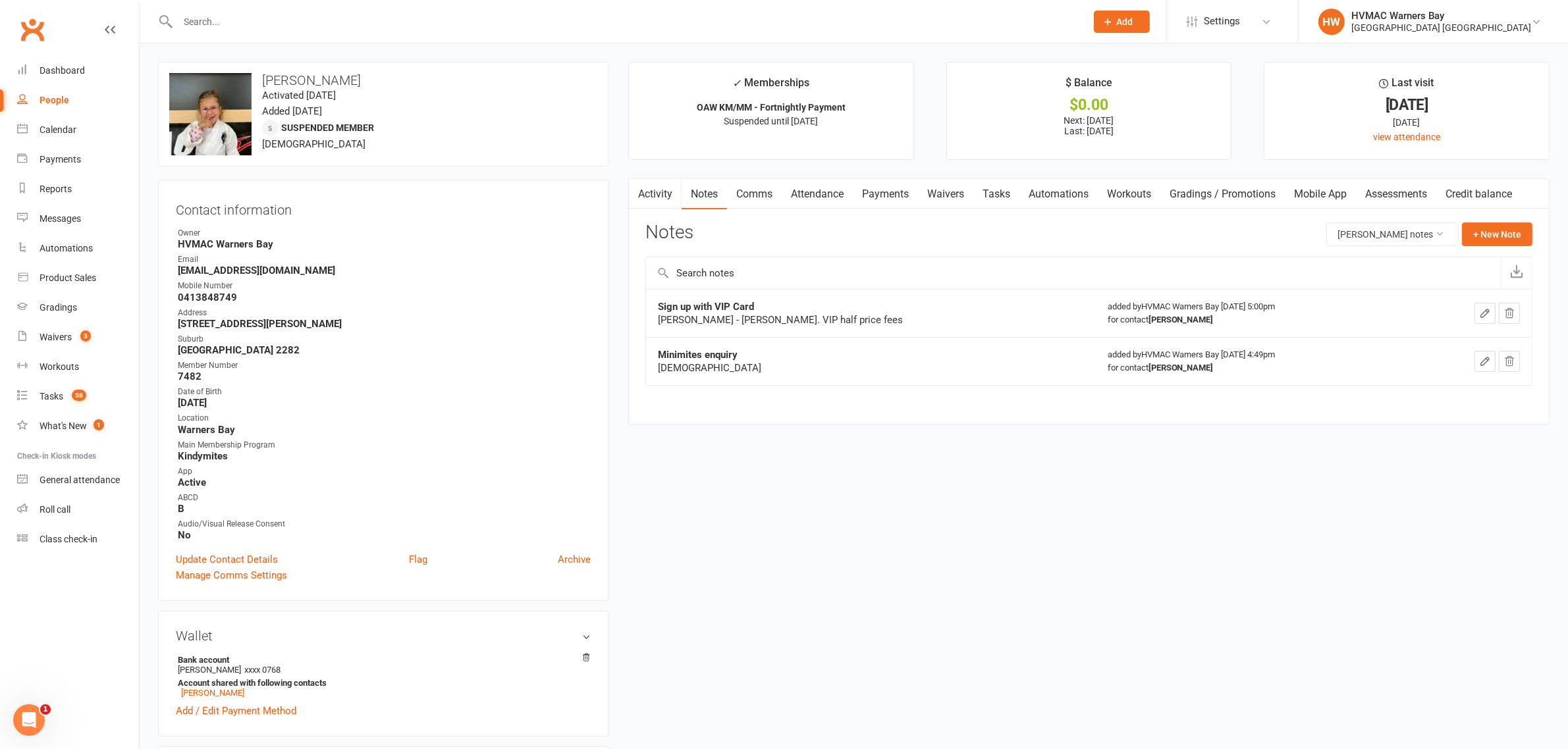
click at [1486, 248] on div "Notes Evelyn Mackie's notes + New Note" at bounding box center [1088, 239] width 887 height 35
click at [1488, 240] on button "+ New Note" at bounding box center [1496, 234] width 70 height 24
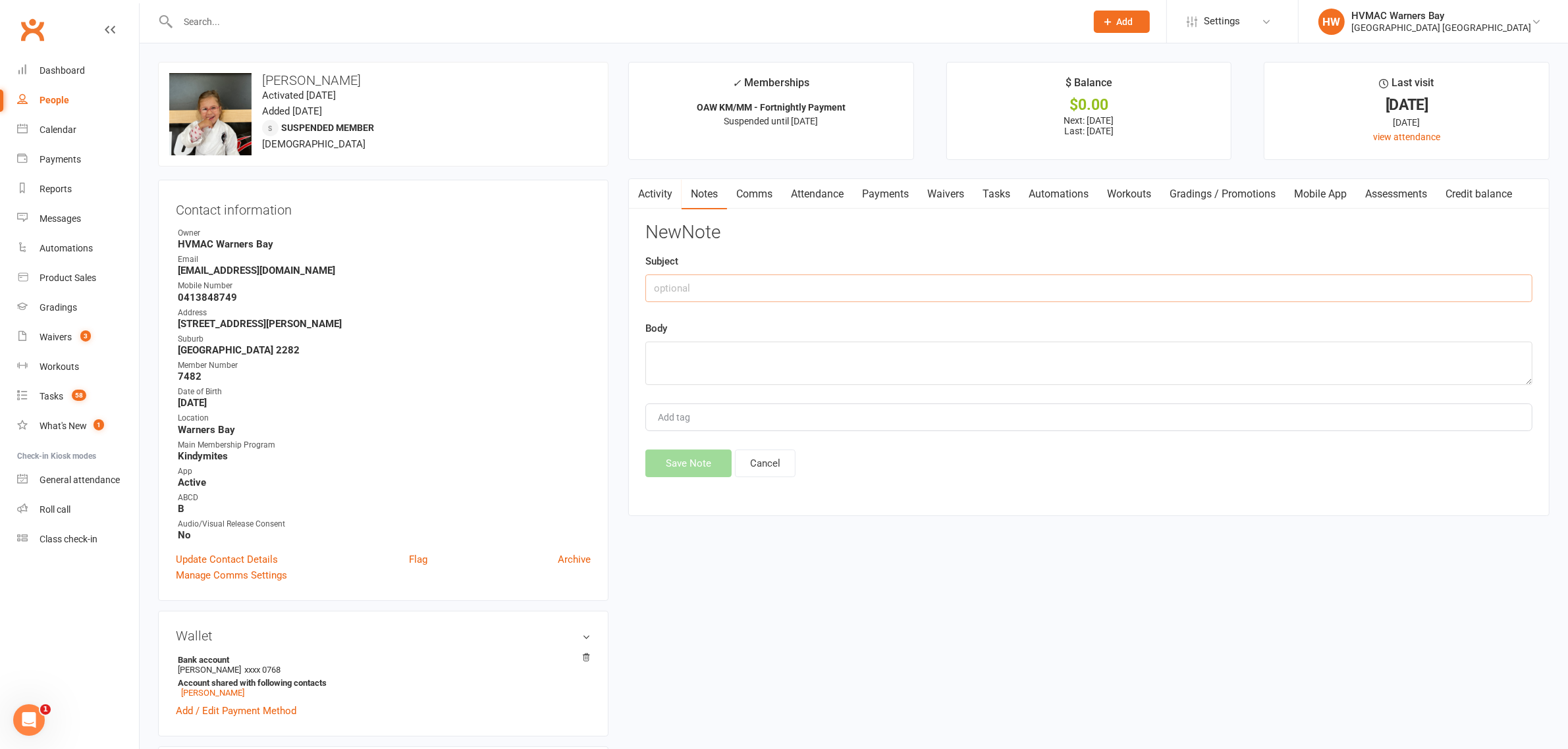
click at [808, 288] on input "text" at bounding box center [1088, 288] width 887 height 27
type input "Suspension End"
click at [828, 369] on textarea at bounding box center [1088, 363] width 887 height 43
type textarea "LM 12/9"
click at [708, 466] on button "Save Note" at bounding box center [688, 463] width 86 height 27
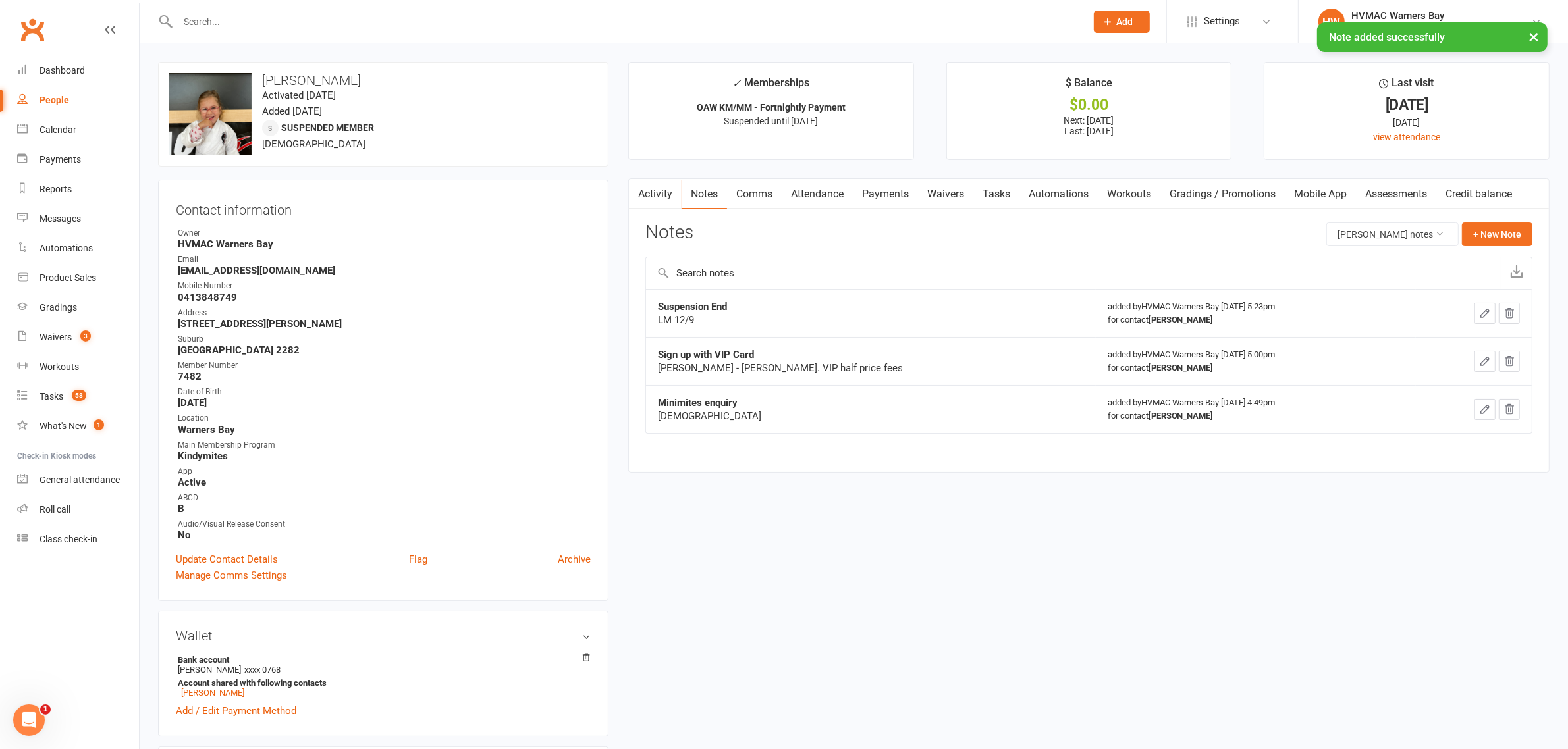
click at [1002, 195] on link "Tasks" at bounding box center [996, 194] width 46 height 30
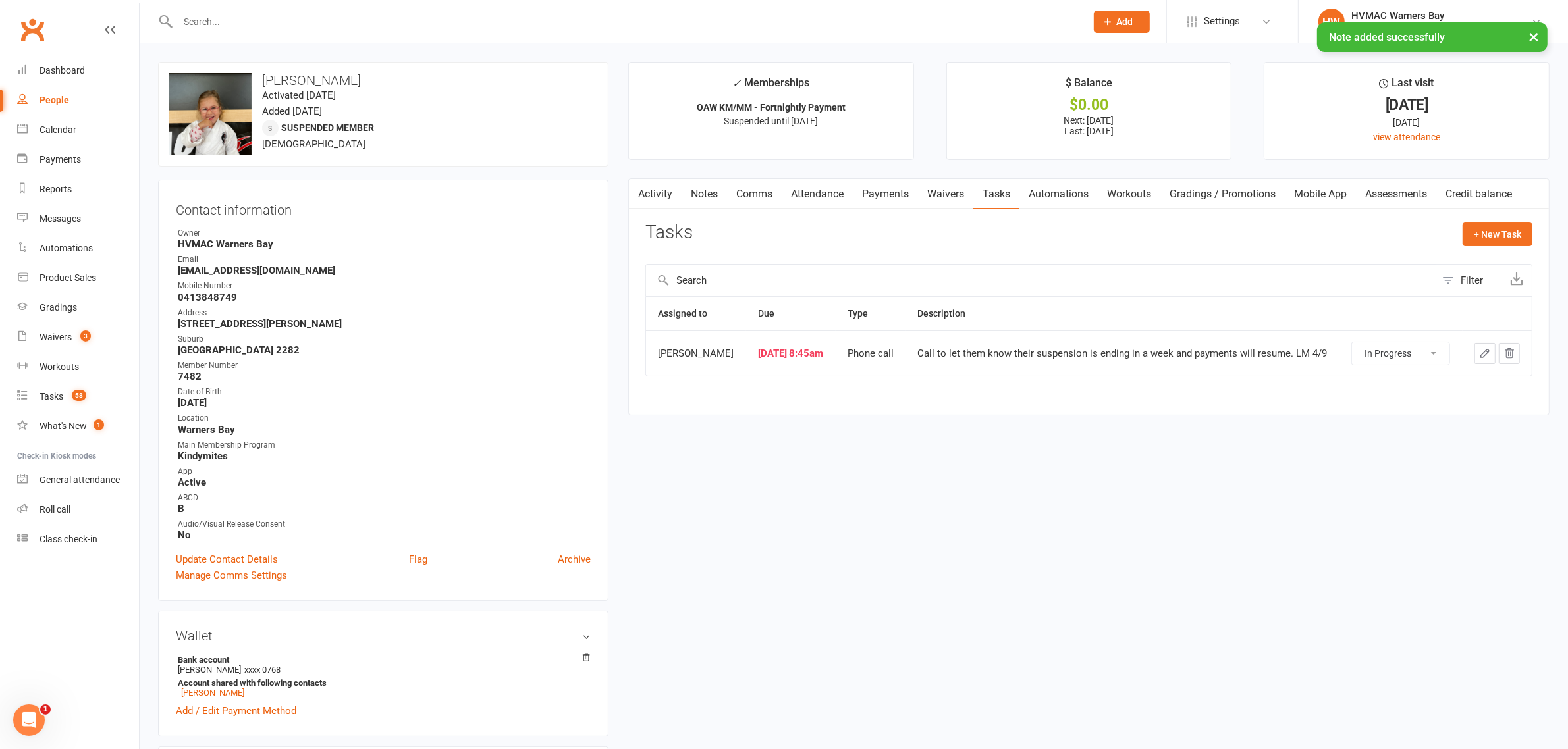
click at [1371, 356] on select "Not Started In Progress Waiting Complete" at bounding box center [1400, 353] width 98 height 22
click at [1352, 344] on select "Not Started In Progress Waiting Complete" at bounding box center [1400, 353] width 98 height 22
select select "started"
click at [57, 393] on div "Tasks" at bounding box center [51, 396] width 24 height 11
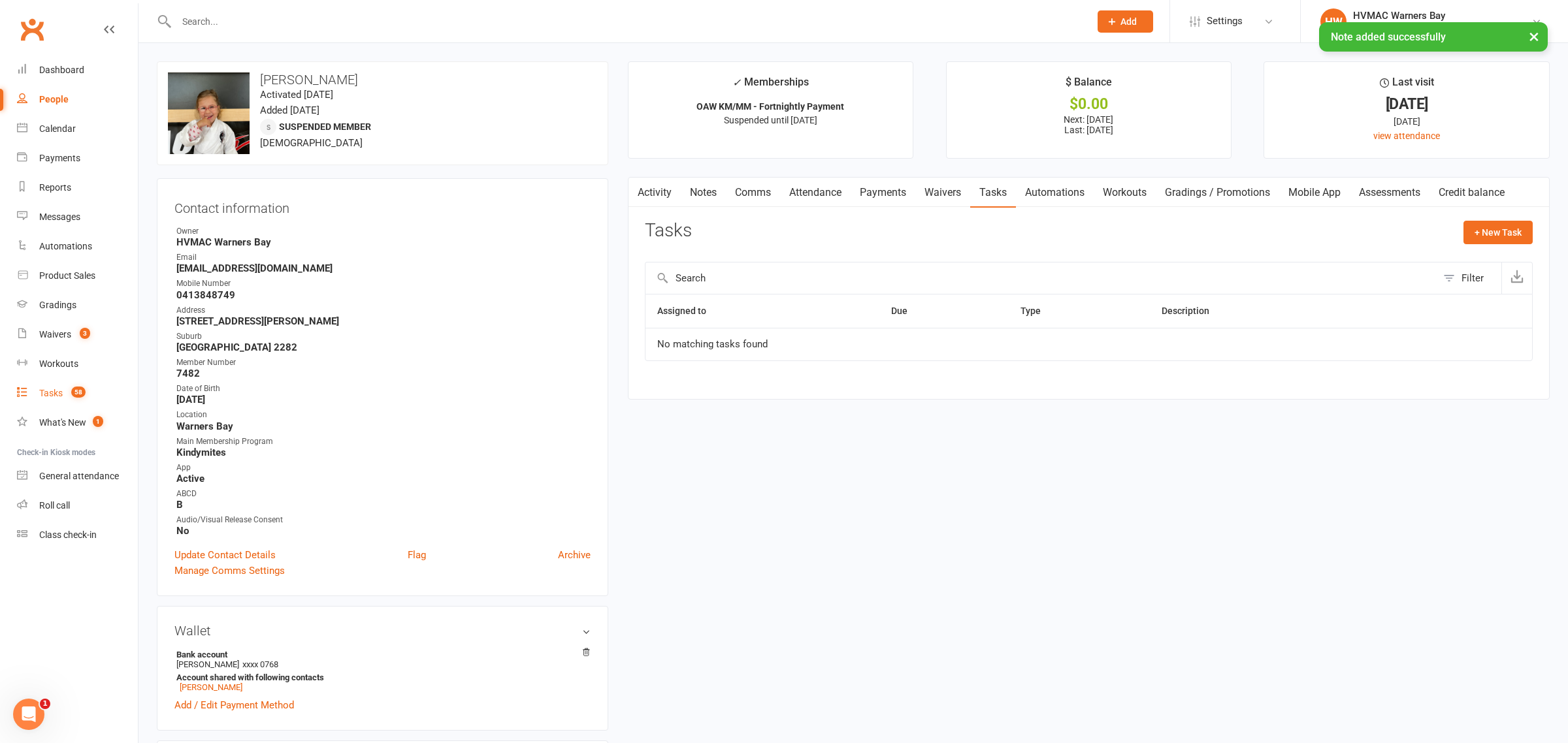
select select "incomplete"
select select "43549"
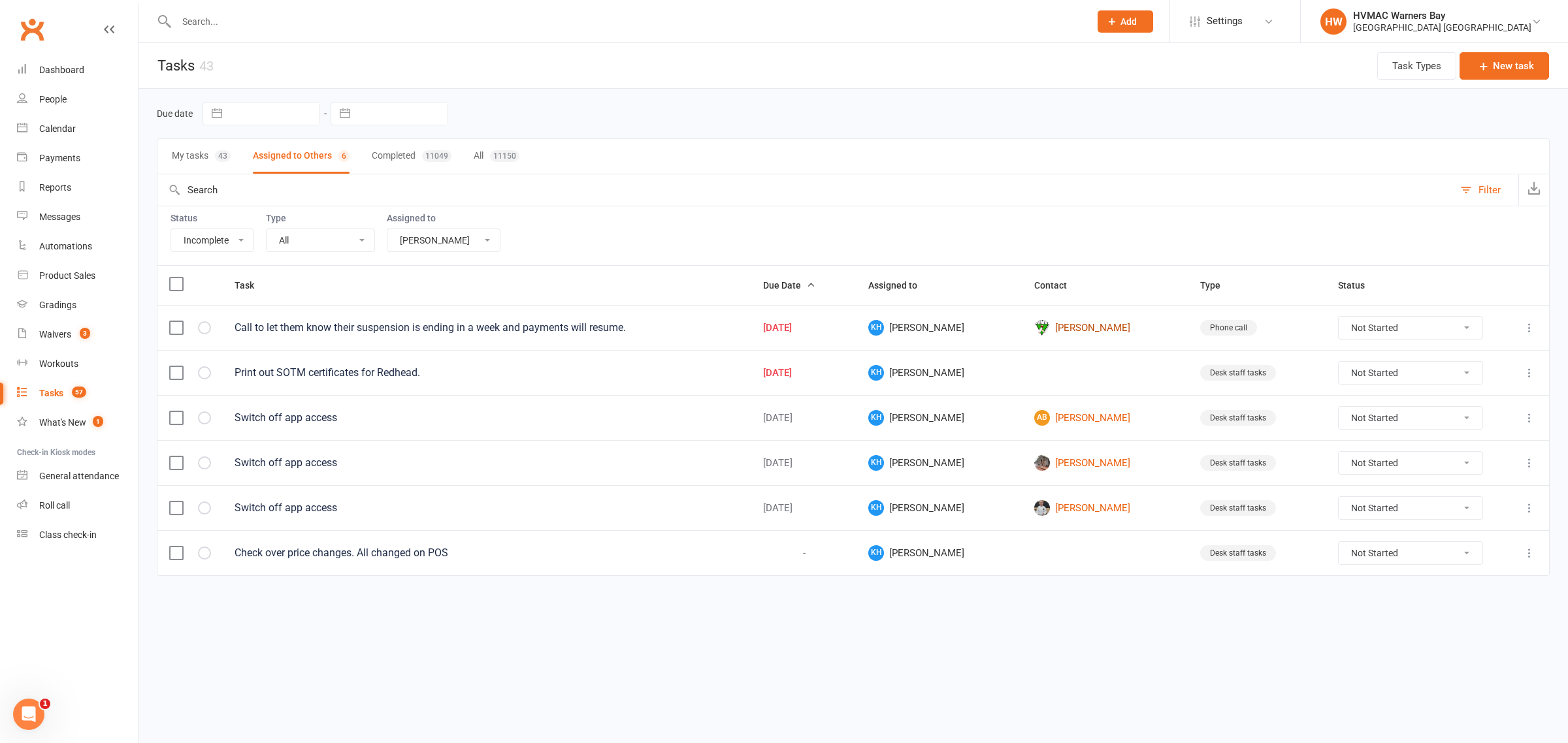
click at [1055, 331] on link "Jess Lyons" at bounding box center [1105, 328] width 142 height 16
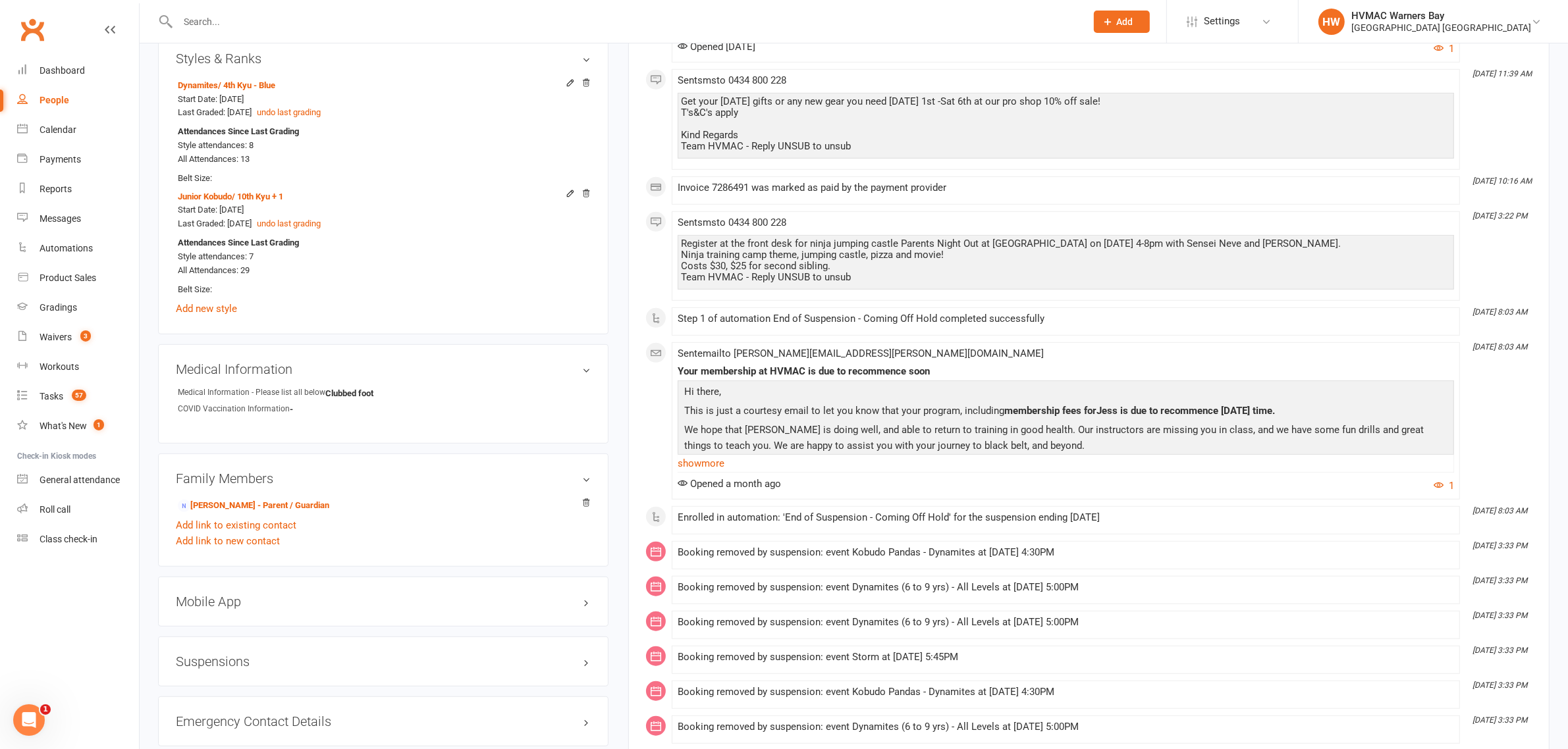
scroll to position [987, 0]
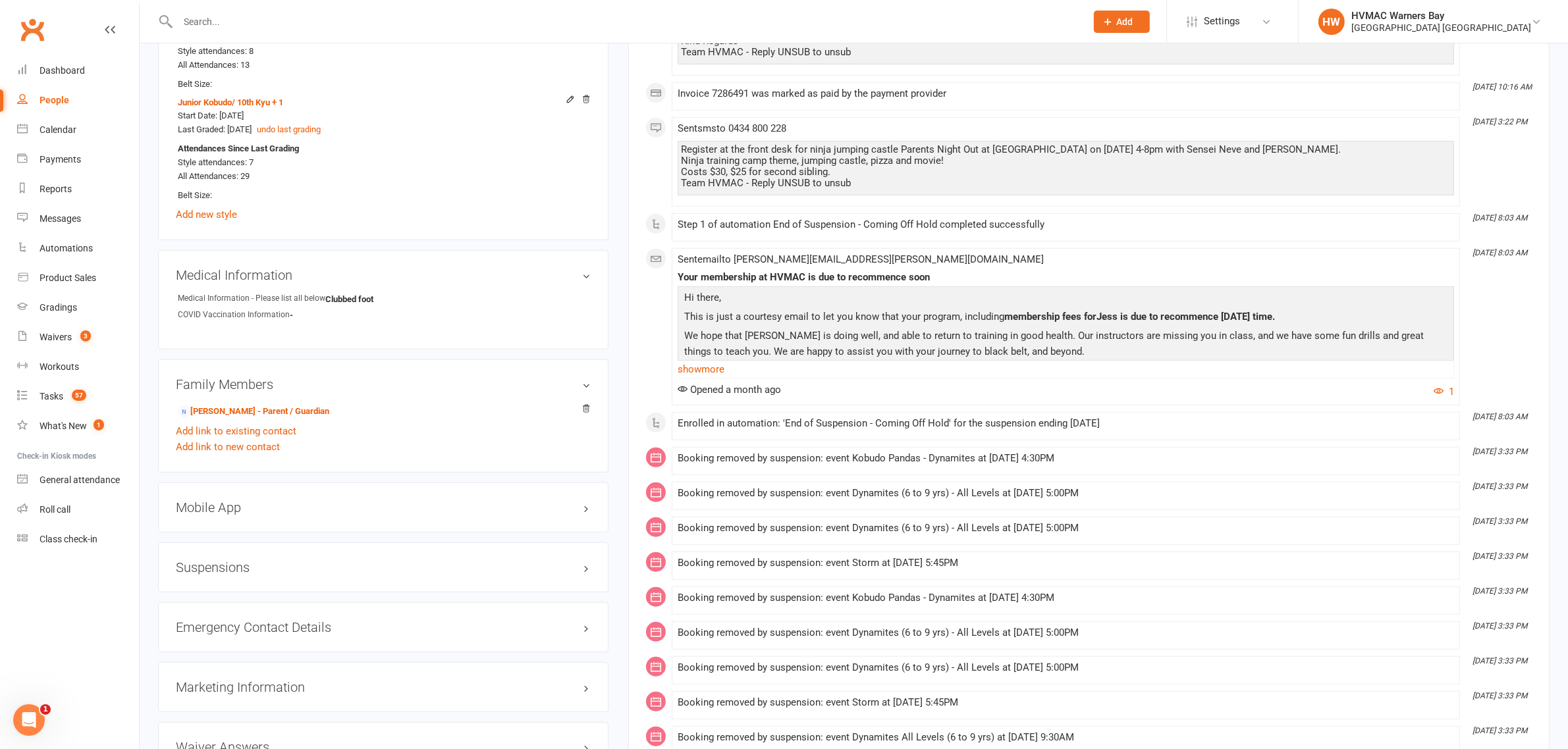
click at [283, 566] on h3 "Suspensions" at bounding box center [383, 567] width 415 height 14
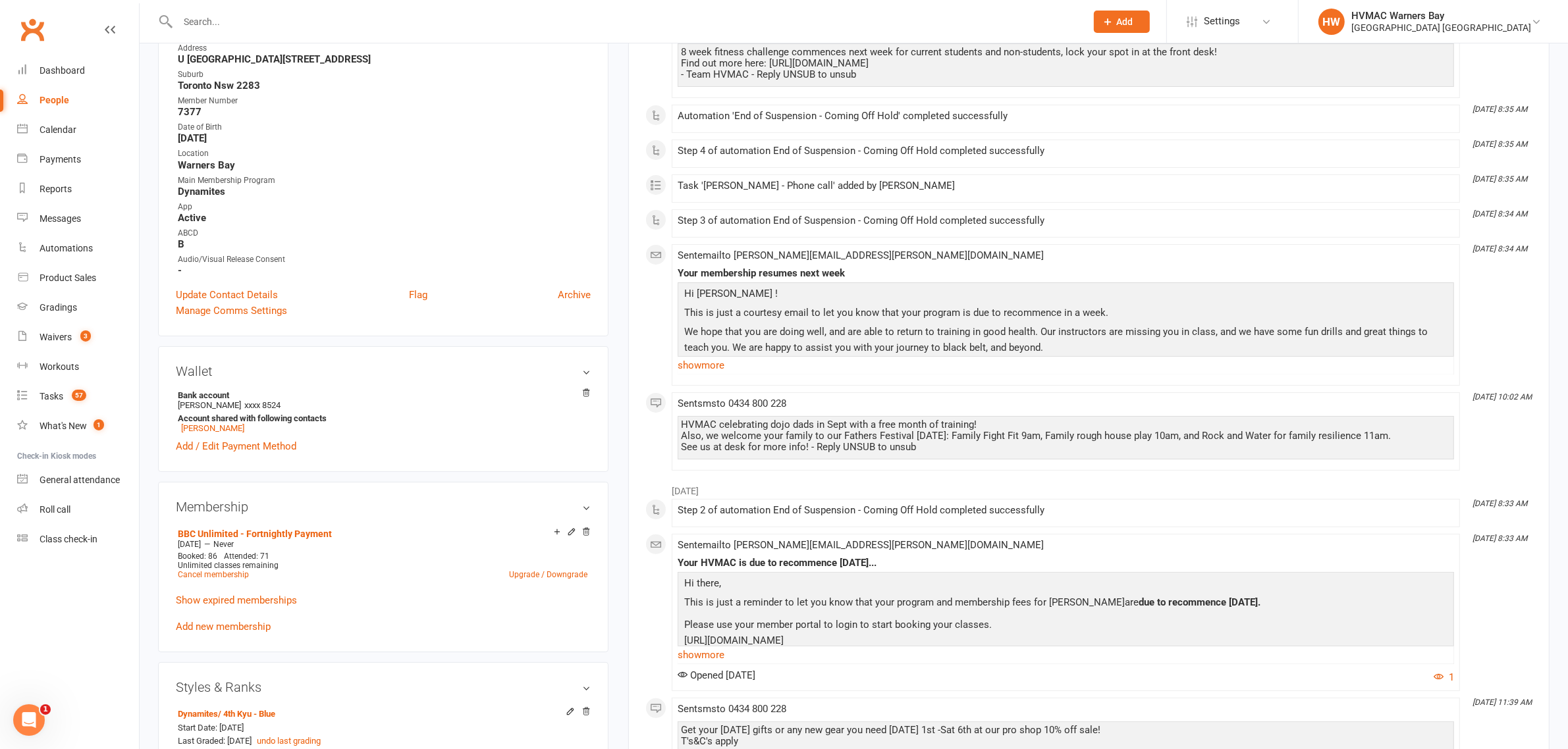
scroll to position [0, 0]
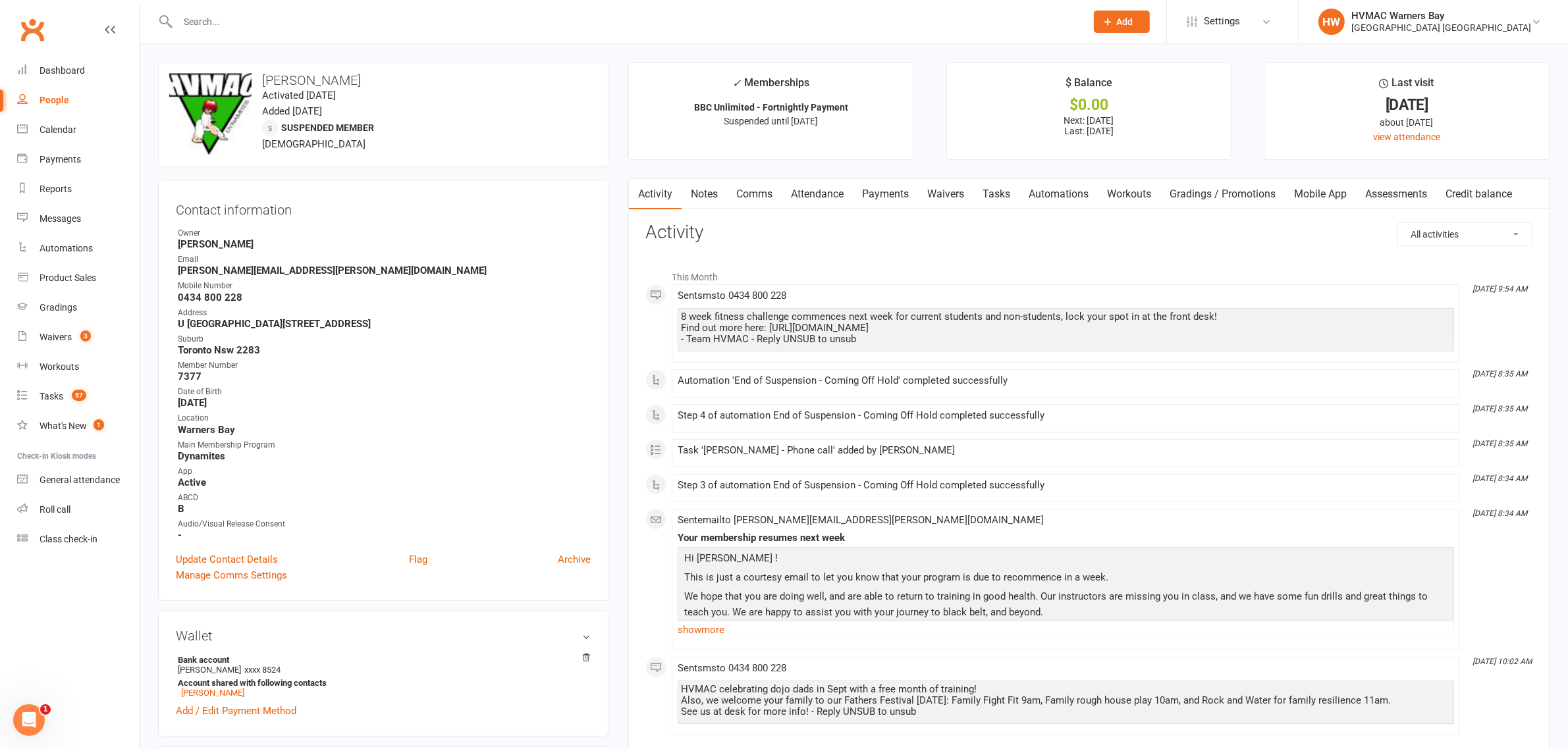
click at [703, 194] on link "Notes" at bounding box center [704, 194] width 45 height 30
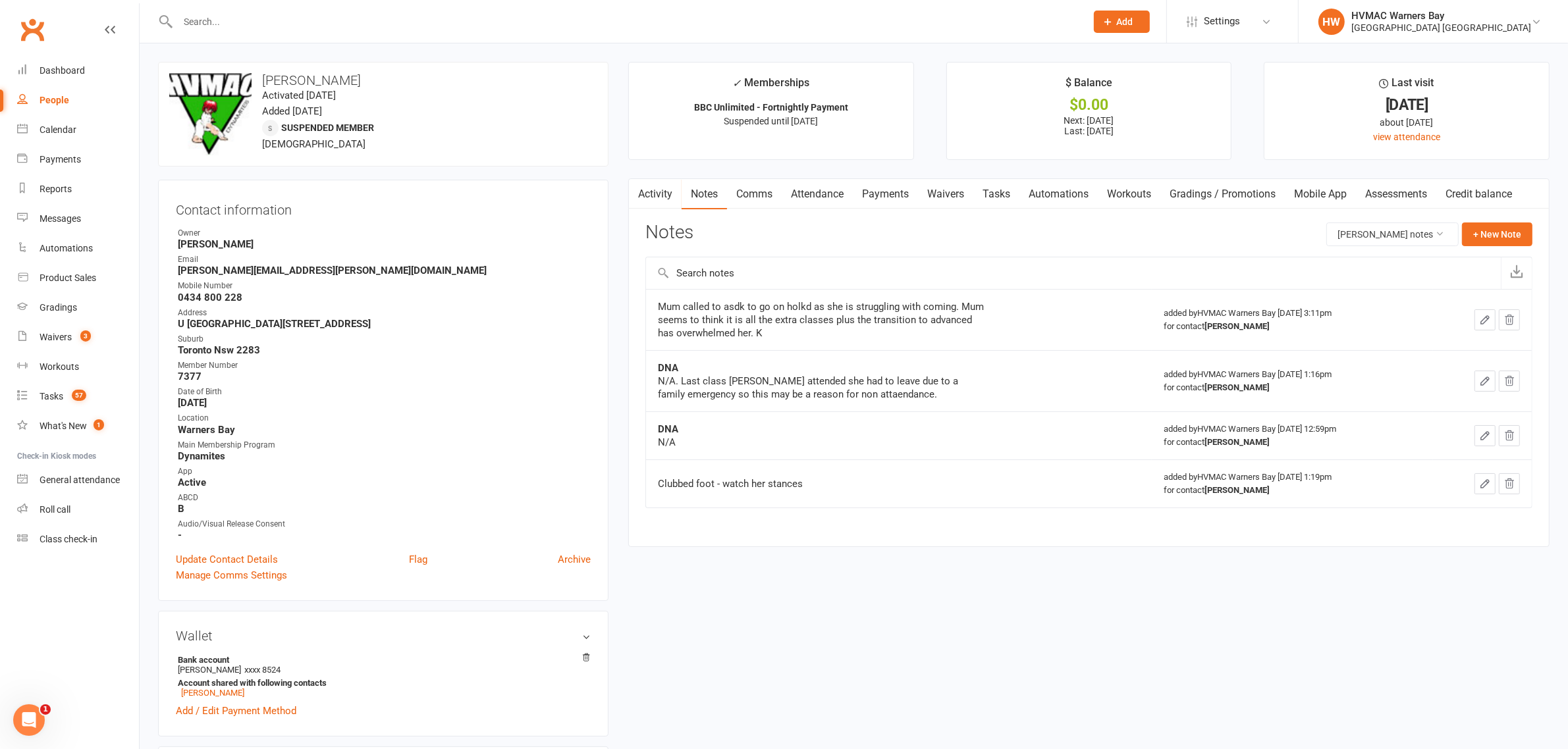
click at [662, 192] on link "Activity" at bounding box center [654, 194] width 52 height 30
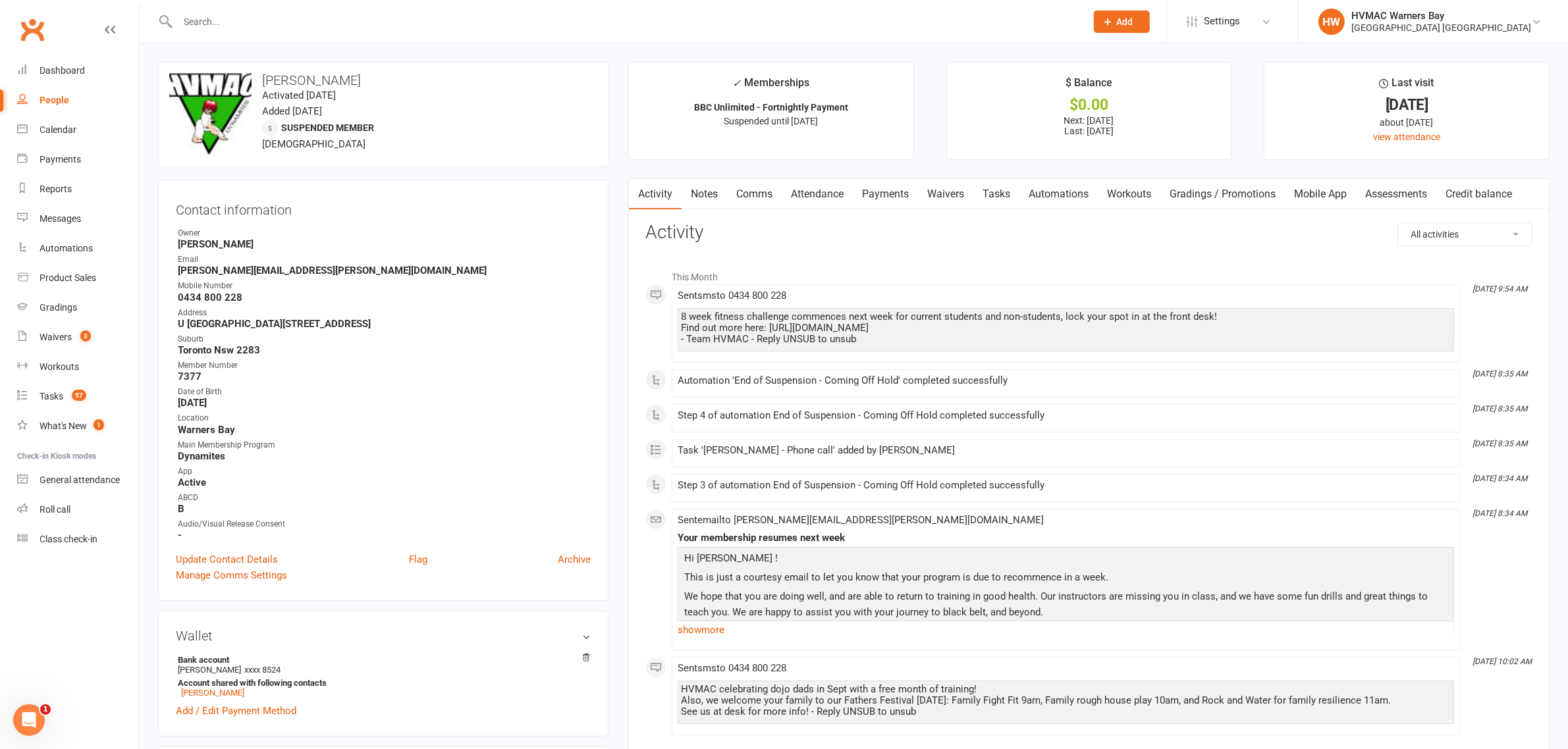
click at [995, 186] on link "Tasks" at bounding box center [996, 194] width 46 height 30
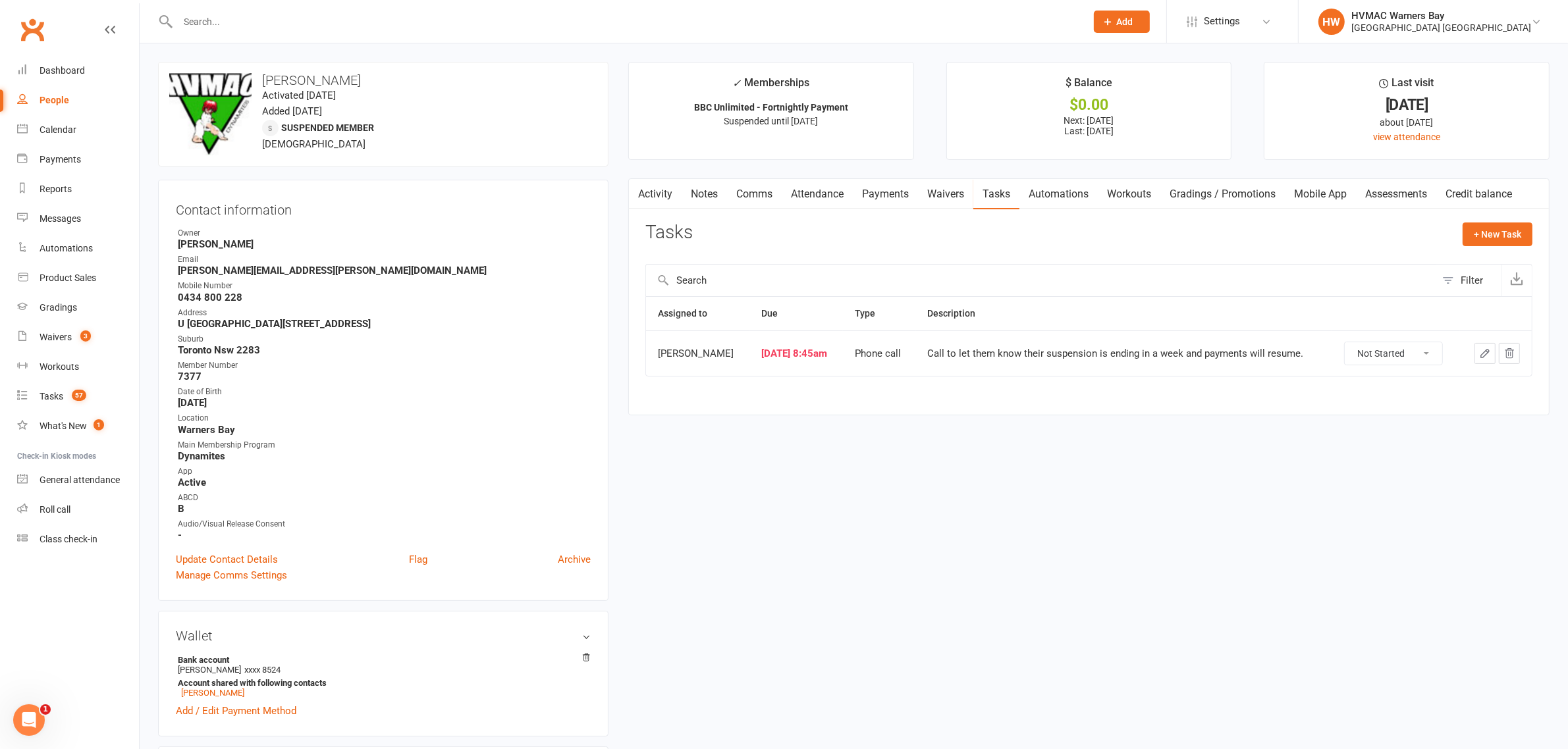
click at [672, 198] on link "Activity" at bounding box center [654, 194] width 52 height 30
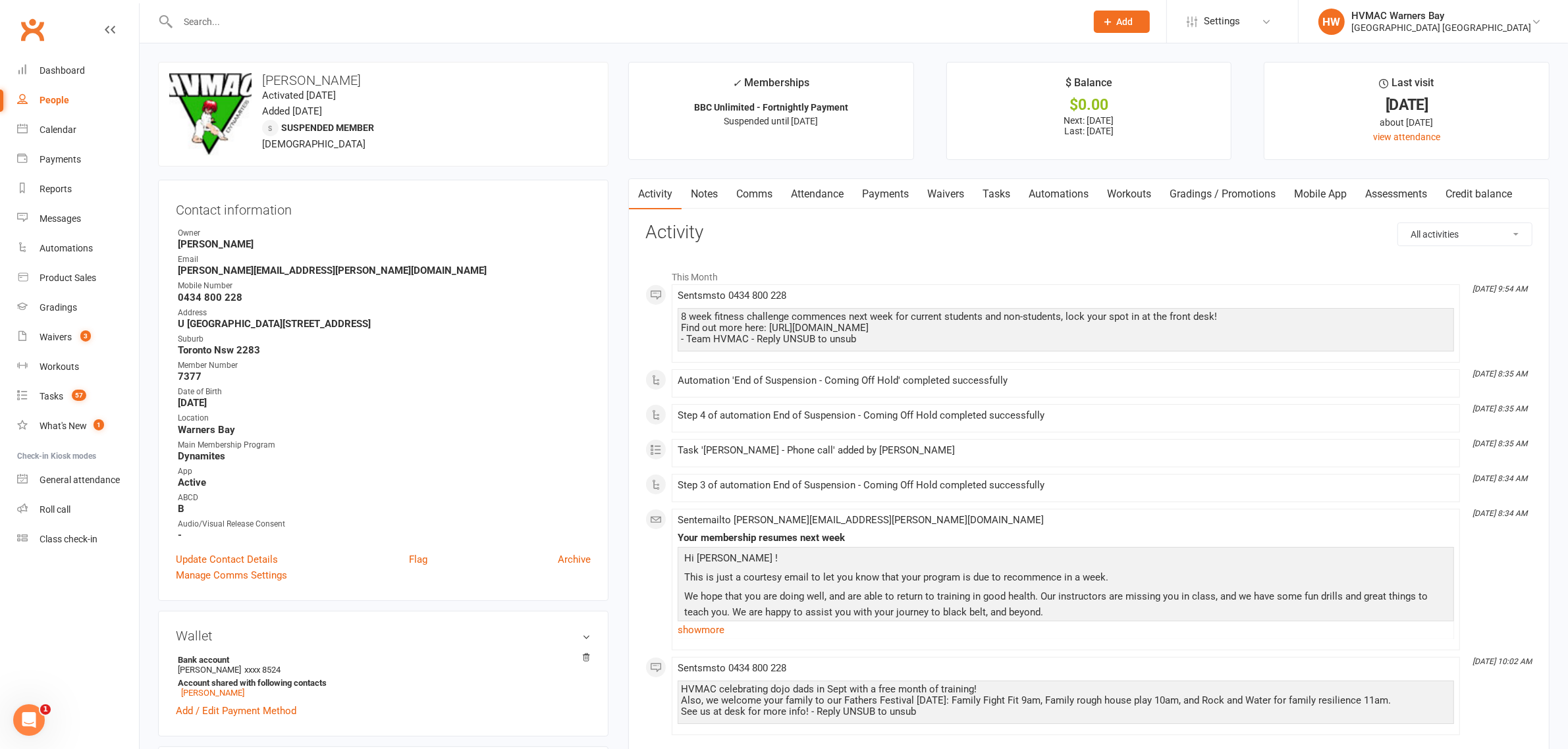
click at [722, 193] on link "Notes" at bounding box center [704, 194] width 45 height 30
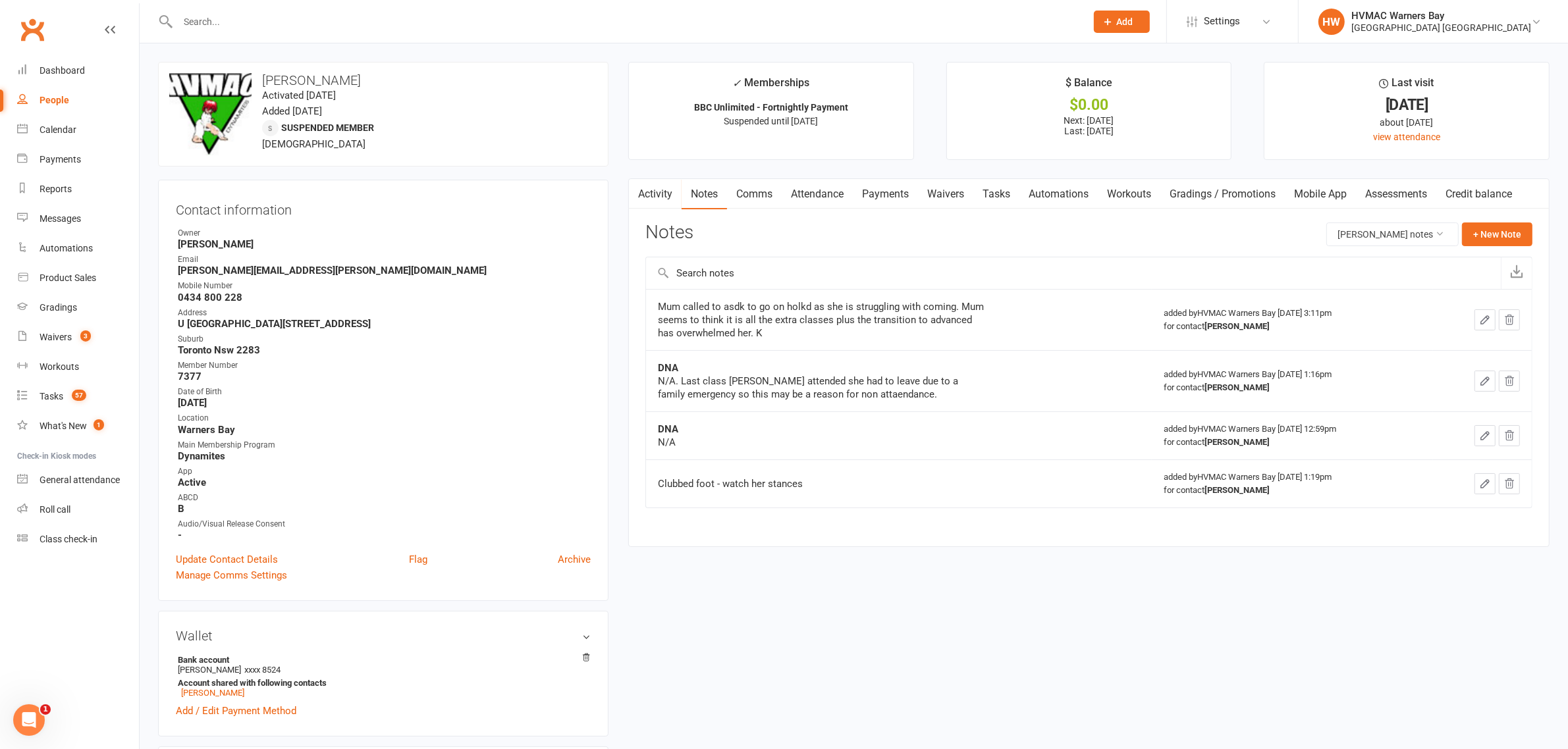
click at [662, 201] on link "Activity" at bounding box center [654, 194] width 52 height 30
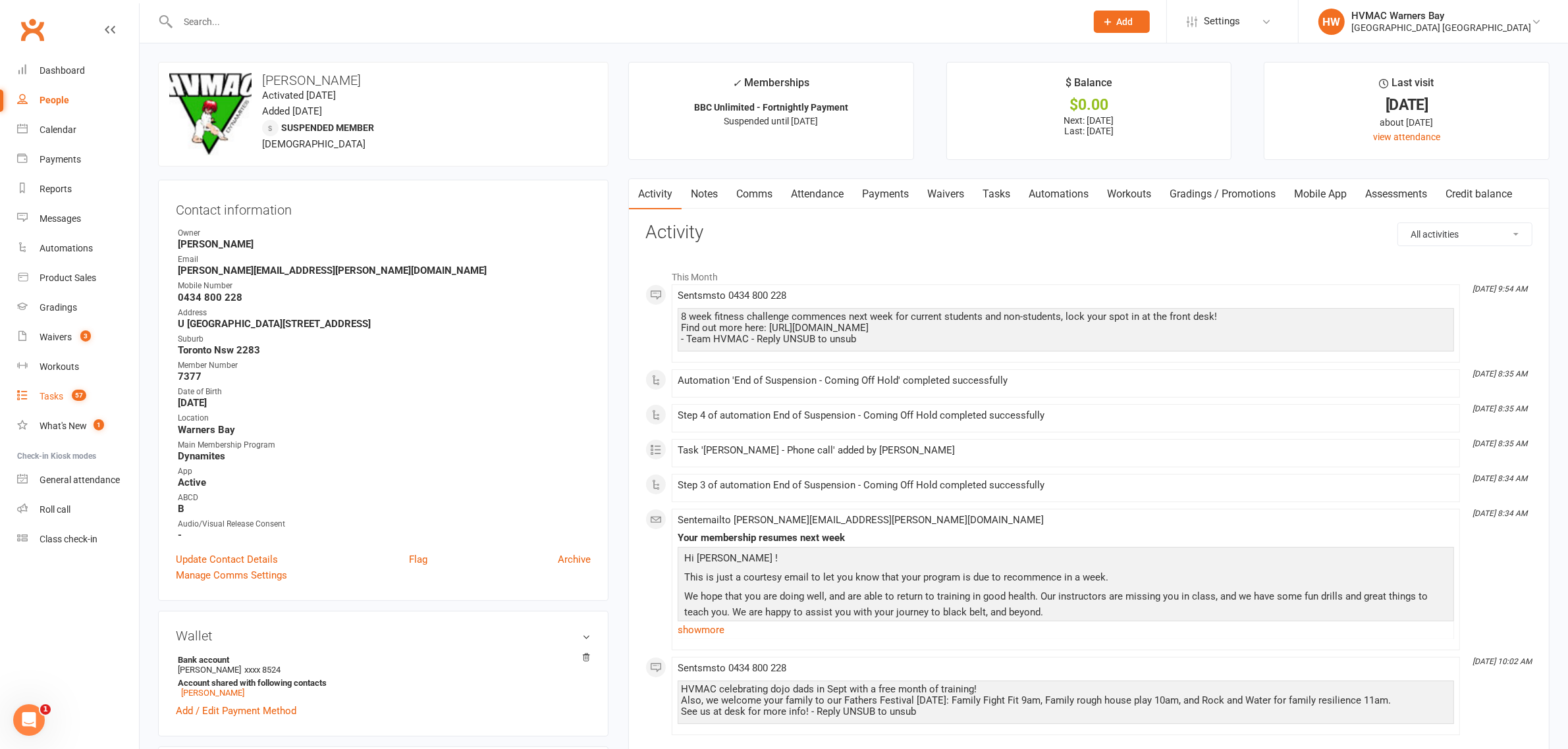
click at [37, 400] on link "Tasks 57" at bounding box center [77, 396] width 121 height 29
select select "incomplete"
select select "43549"
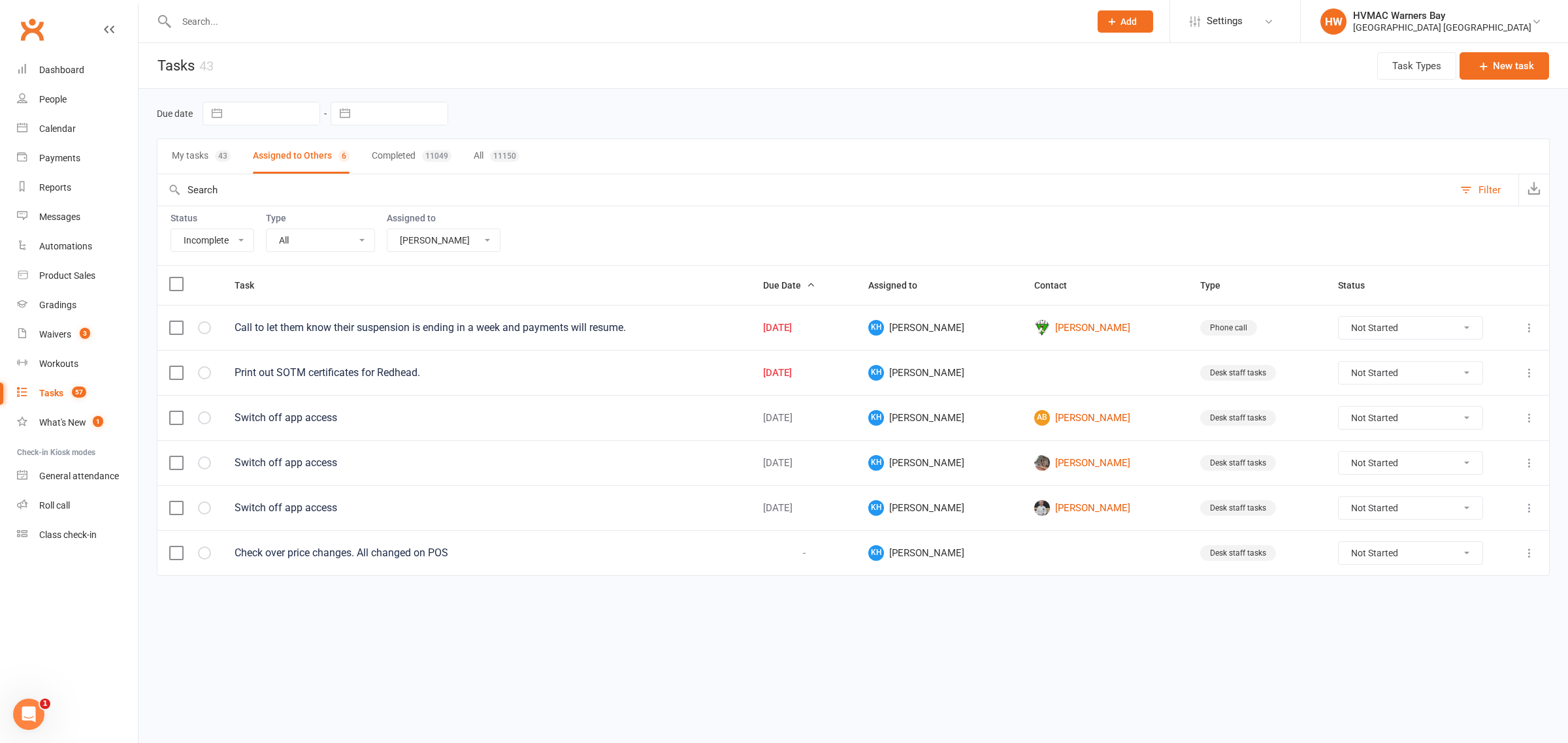
click at [1527, 331] on icon at bounding box center [1528, 327] width 13 height 13
click at [1520, 377] on link "Edit" at bounding box center [1471, 382] width 129 height 26
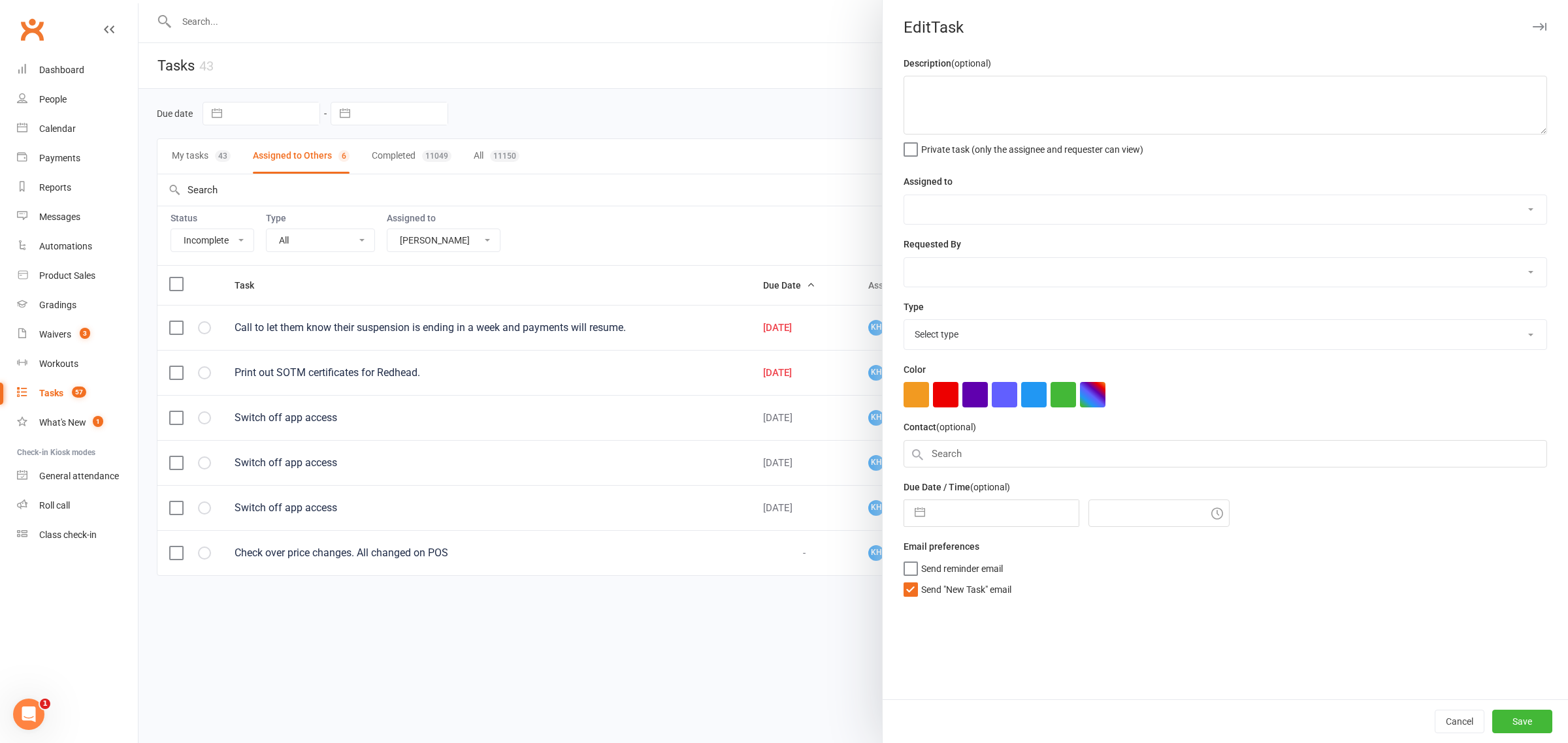
type textarea "Call to let them know their suspension is ending in a week and payments will re…"
select select "43549"
type input "06 Sep 2025"
type input "8:45am"
select select "15095"
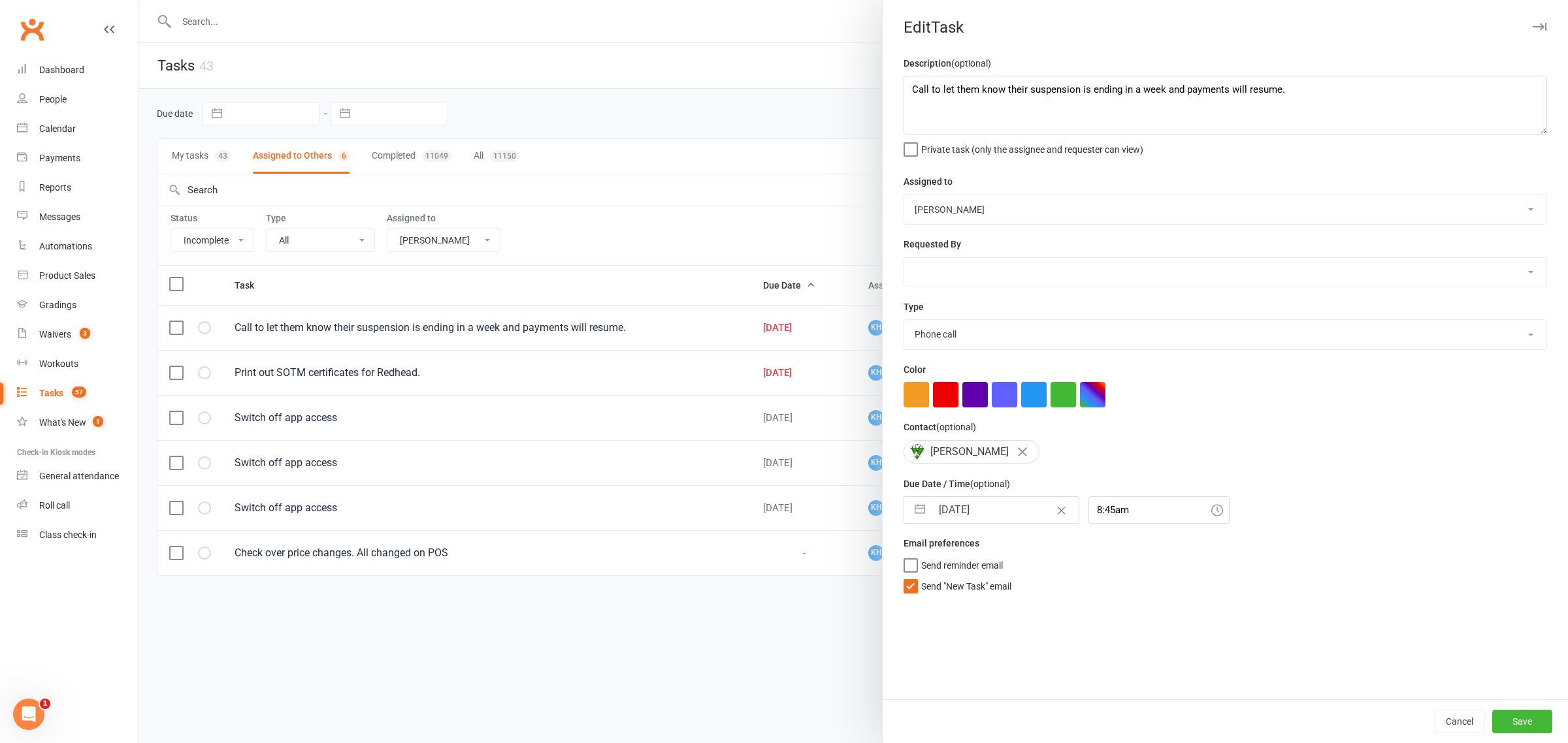
drag, startPoint x: 1024, startPoint y: 217, endPoint x: 1020, endPoint y: 223, distance: 7.2
click at [1024, 217] on select "HVMAC Warners Bay Joel Holland Shalene Lowe Erin Talbut Kaia Hayes Warners Bay …" at bounding box center [1225, 209] width 642 height 29
select select "47862"
click at [904, 195] on select "HVMAC Warners Bay Joel Holland Shalene Lowe Erin Talbut Kaia Hayes Warners Bay …" at bounding box center [1225, 209] width 642 height 29
click at [1513, 723] on button "Save" at bounding box center [1522, 721] width 60 height 24
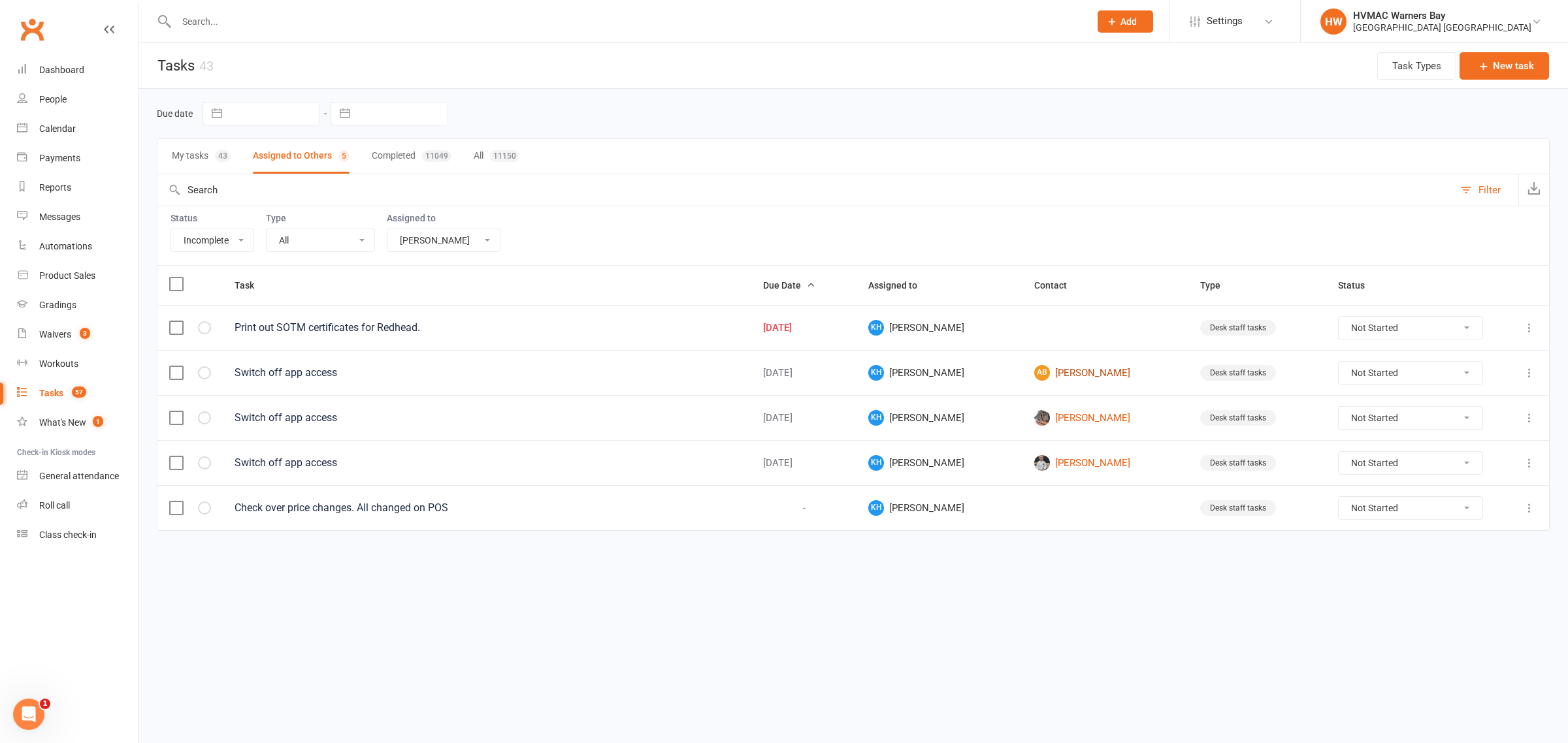
click at [1066, 375] on link "AB Albie Burden" at bounding box center [1105, 373] width 142 height 16
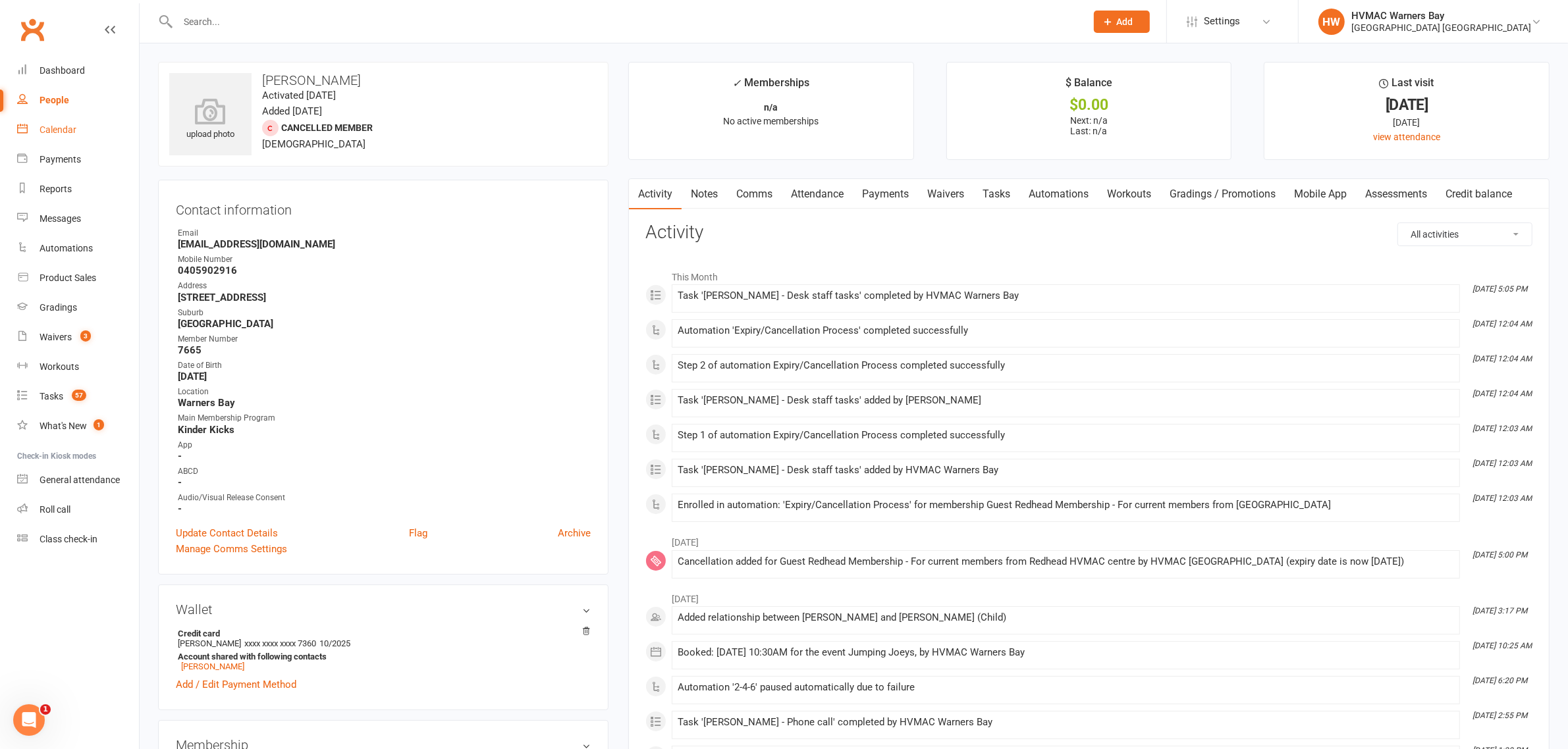
click at [80, 126] on link "Calendar" at bounding box center [77, 129] width 121 height 29
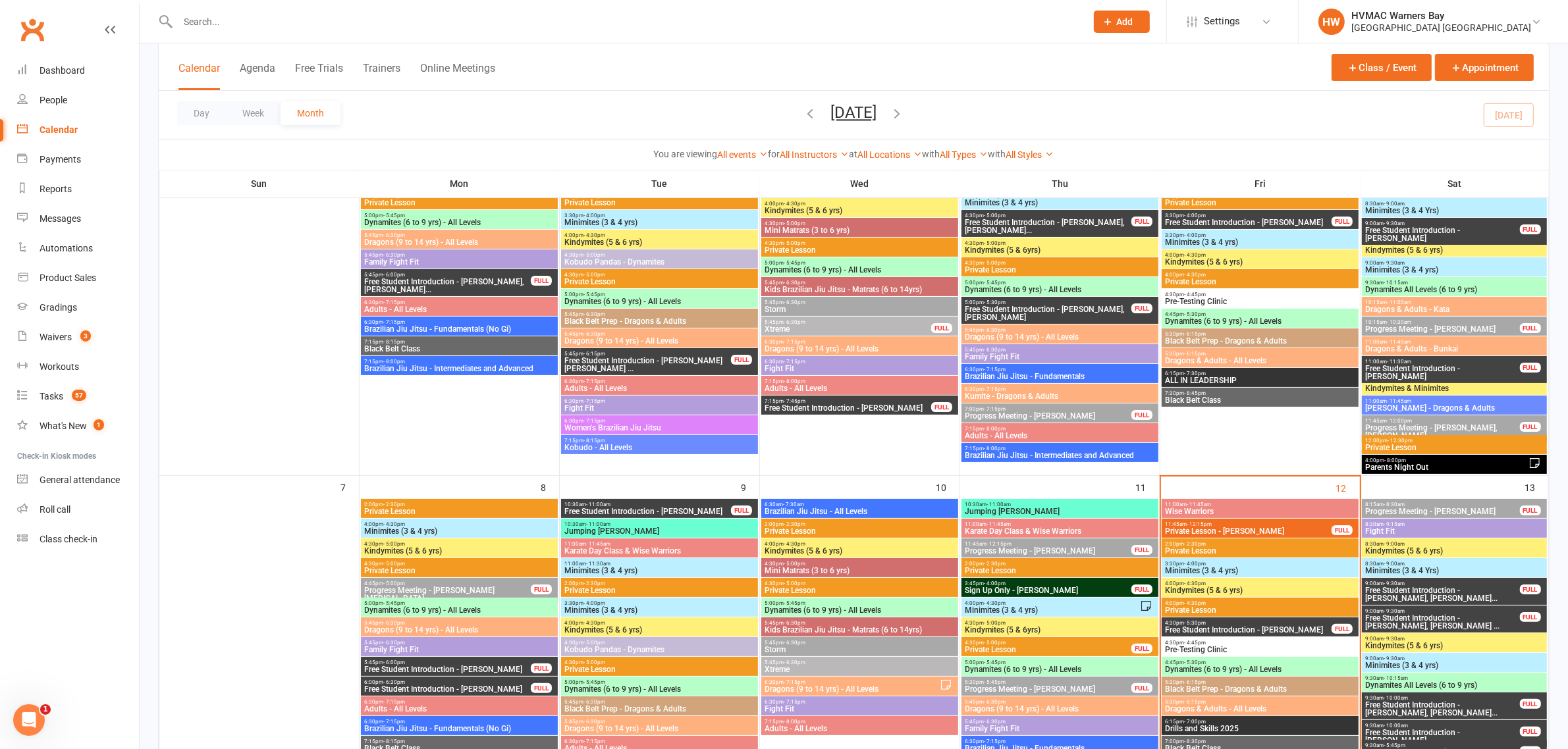
scroll to position [411, 0]
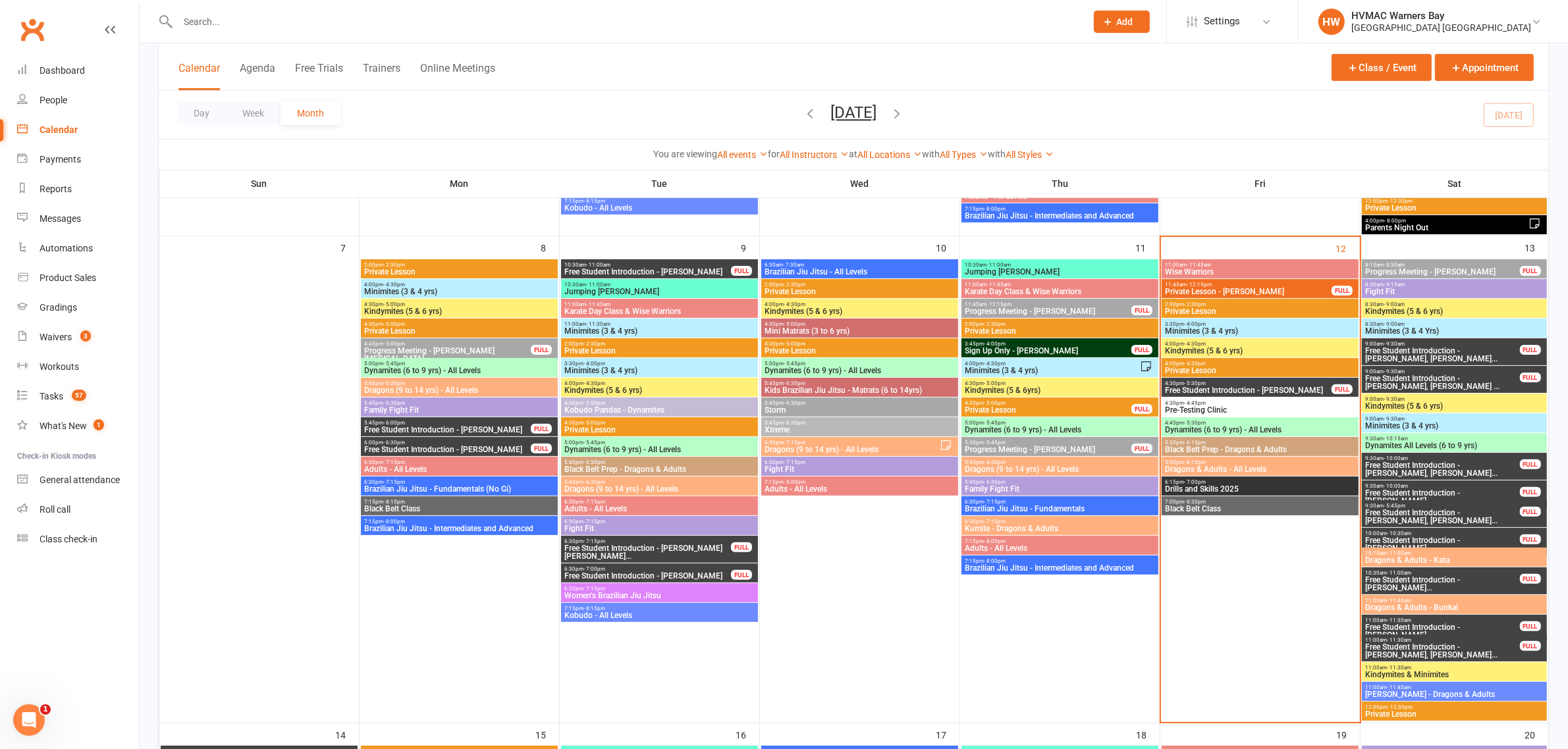
click at [1263, 426] on span "Dynamites (6 to 9 yrs) - All Levels" at bounding box center [1260, 430] width 191 height 8
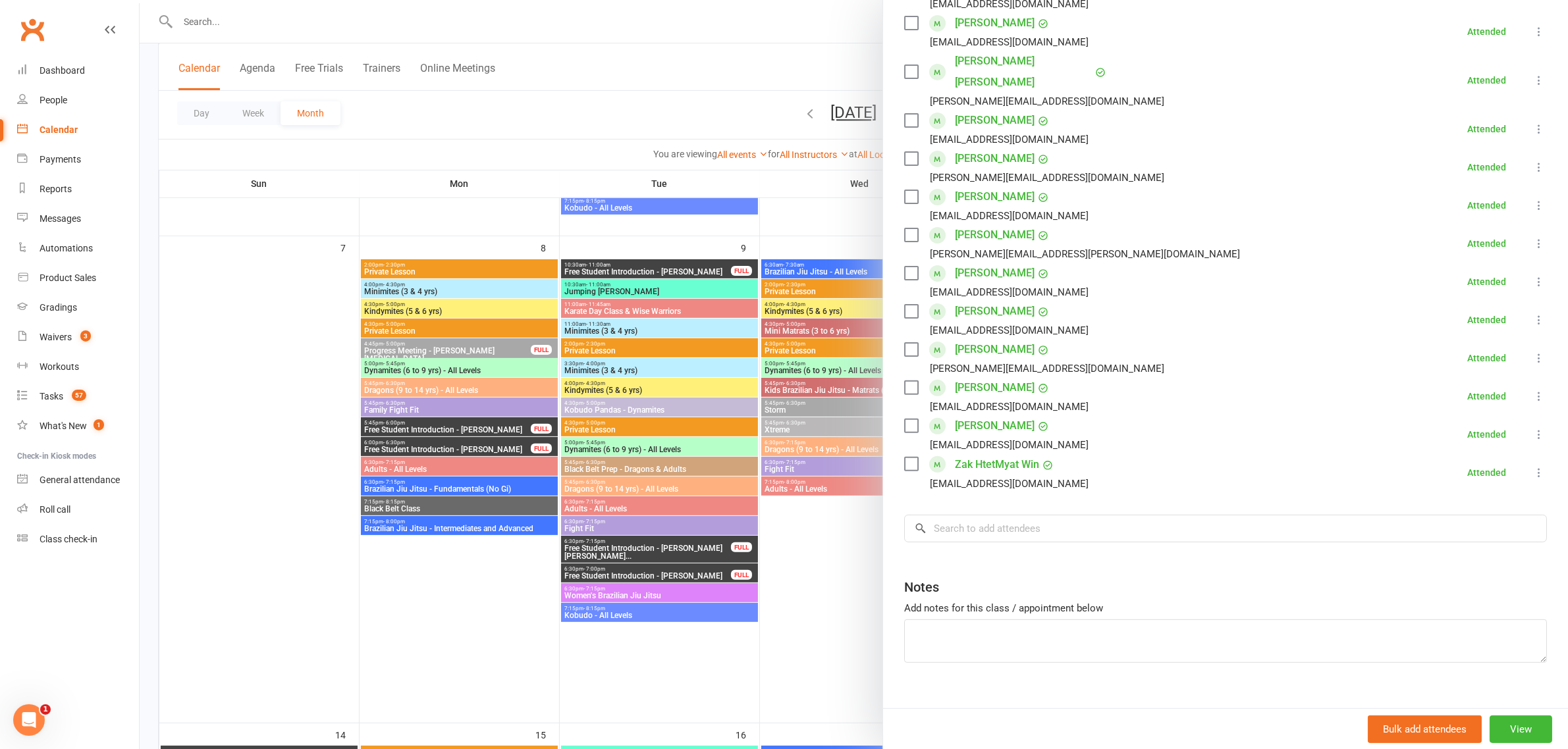
scroll to position [12, 0]
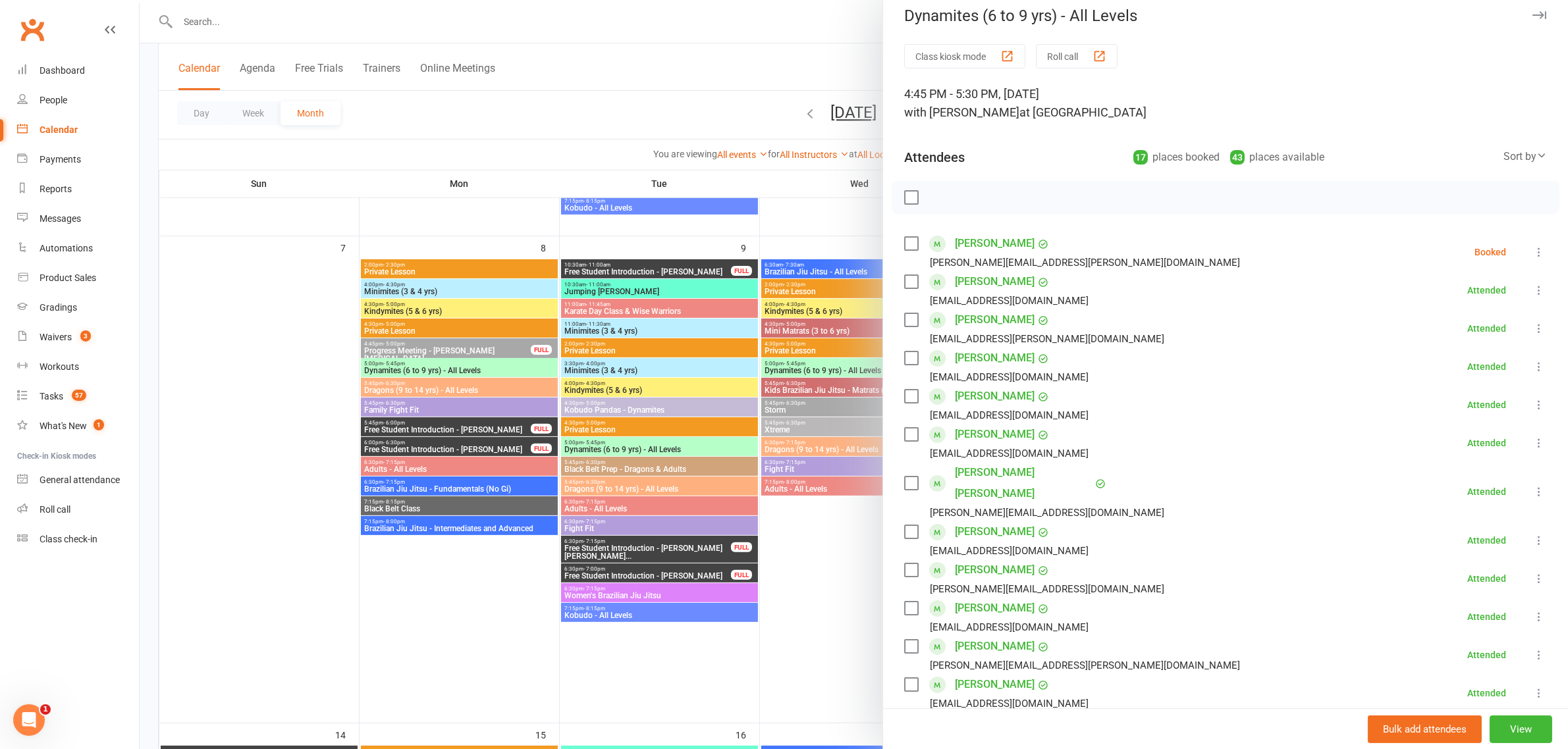
click at [908, 238] on label at bounding box center [910, 243] width 13 height 13
click at [941, 193] on button "button" at bounding box center [940, 197] width 22 height 22
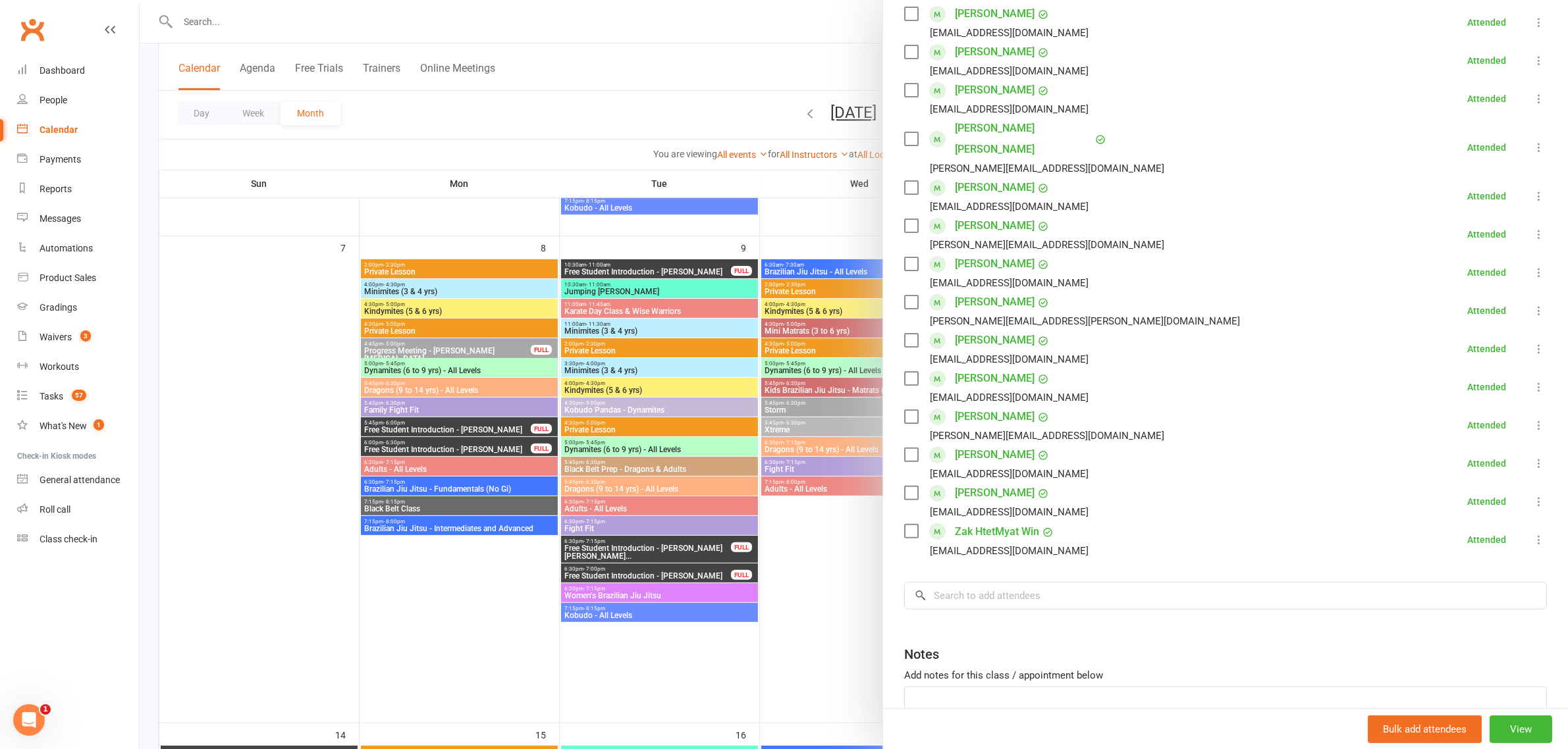
scroll to position [424, 0]
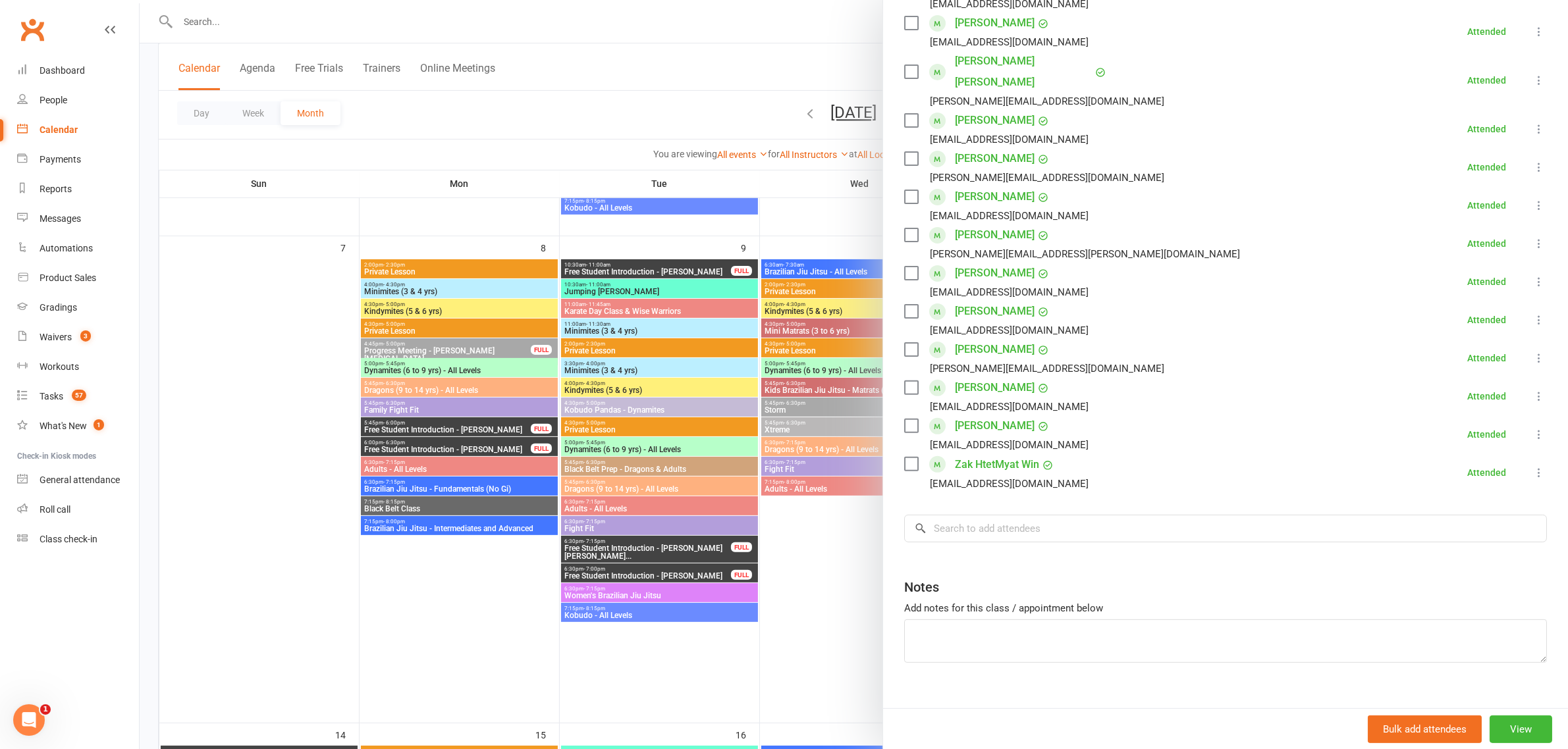
drag, startPoint x: 792, startPoint y: 432, endPoint x: 863, endPoint y: 435, distance: 71.1
click at [792, 433] on div at bounding box center [853, 374] width 1428 height 749
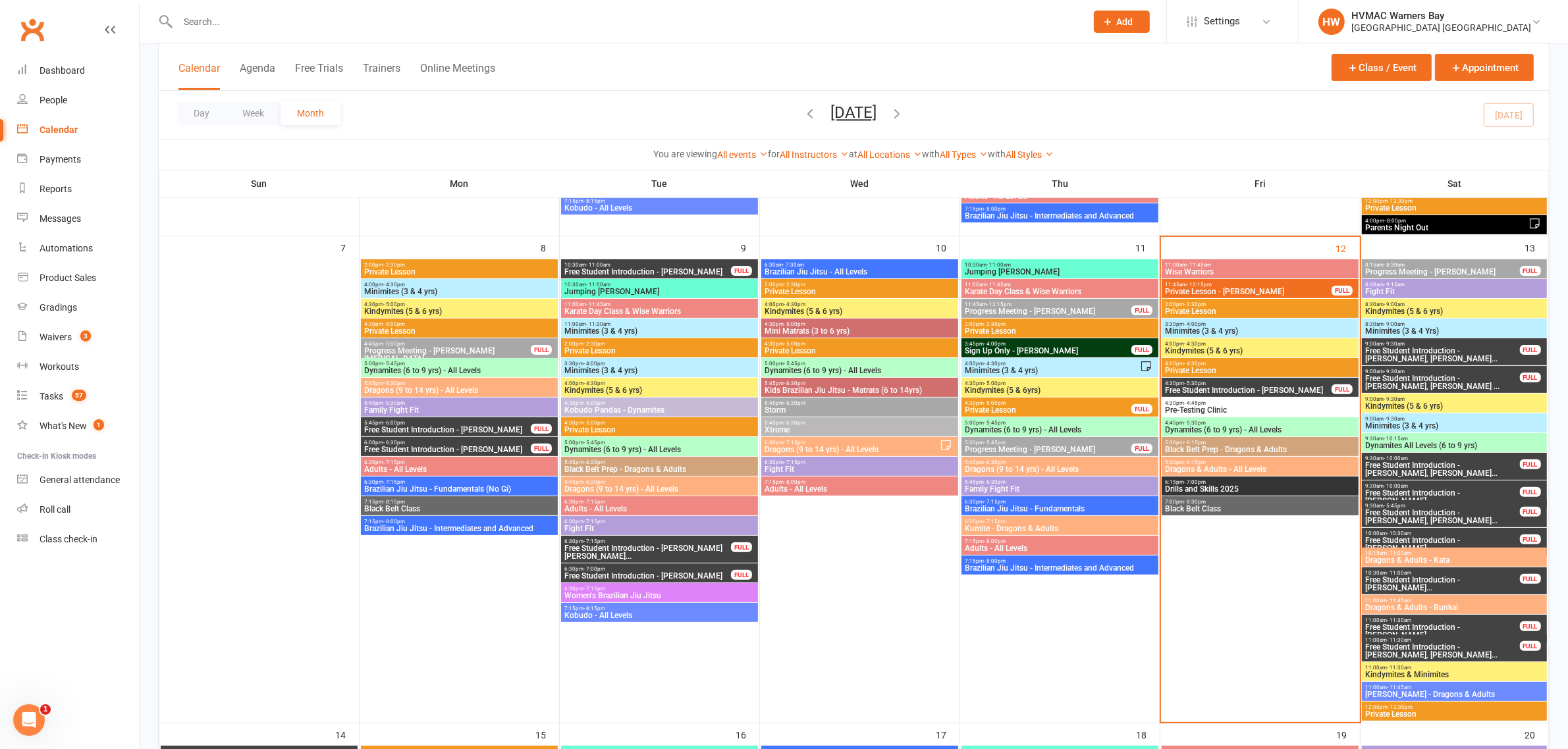
click at [1242, 449] on span "Black Belt Prep - Dragons & Adults" at bounding box center [1260, 449] width 191 height 8
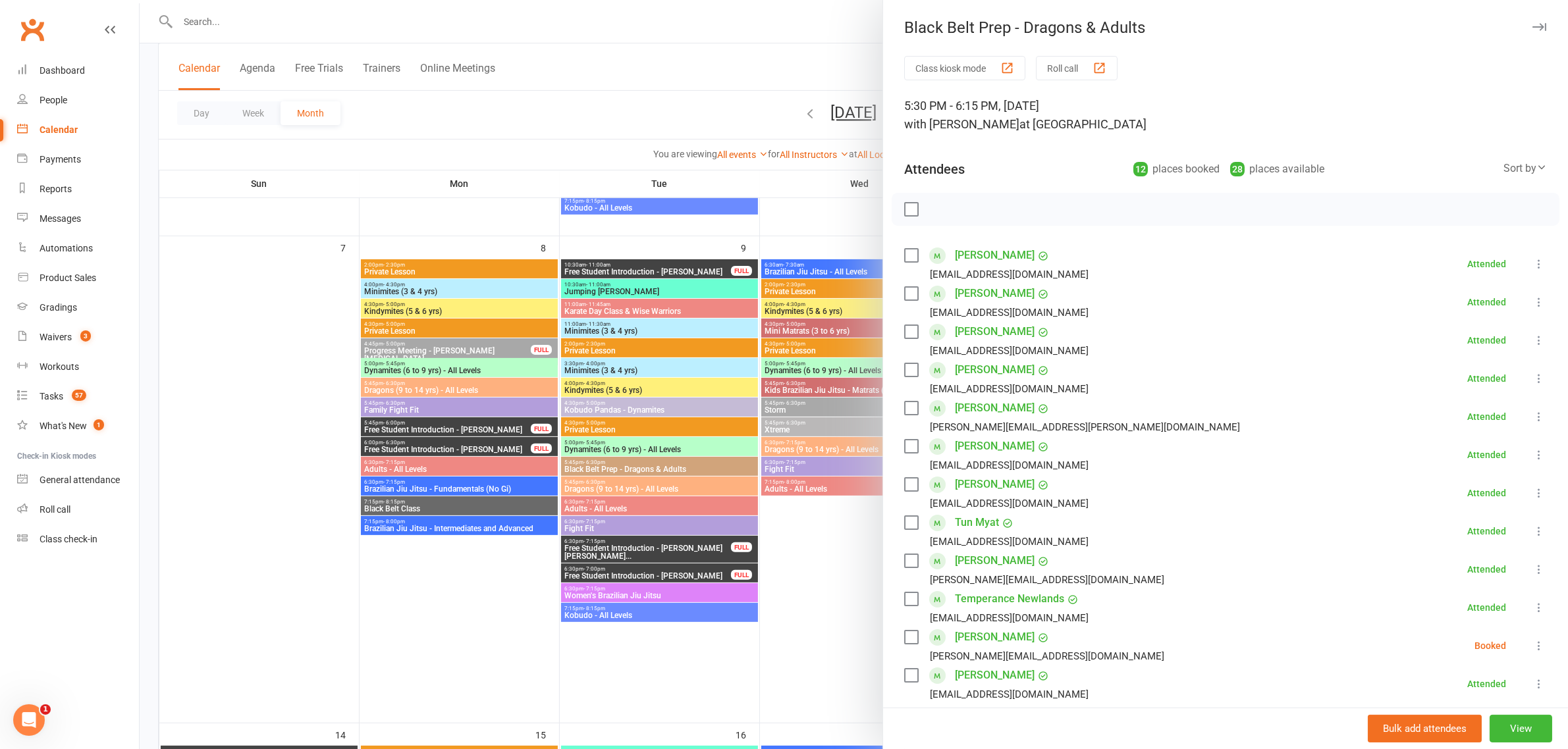
click at [807, 498] on div at bounding box center [853, 374] width 1428 height 749
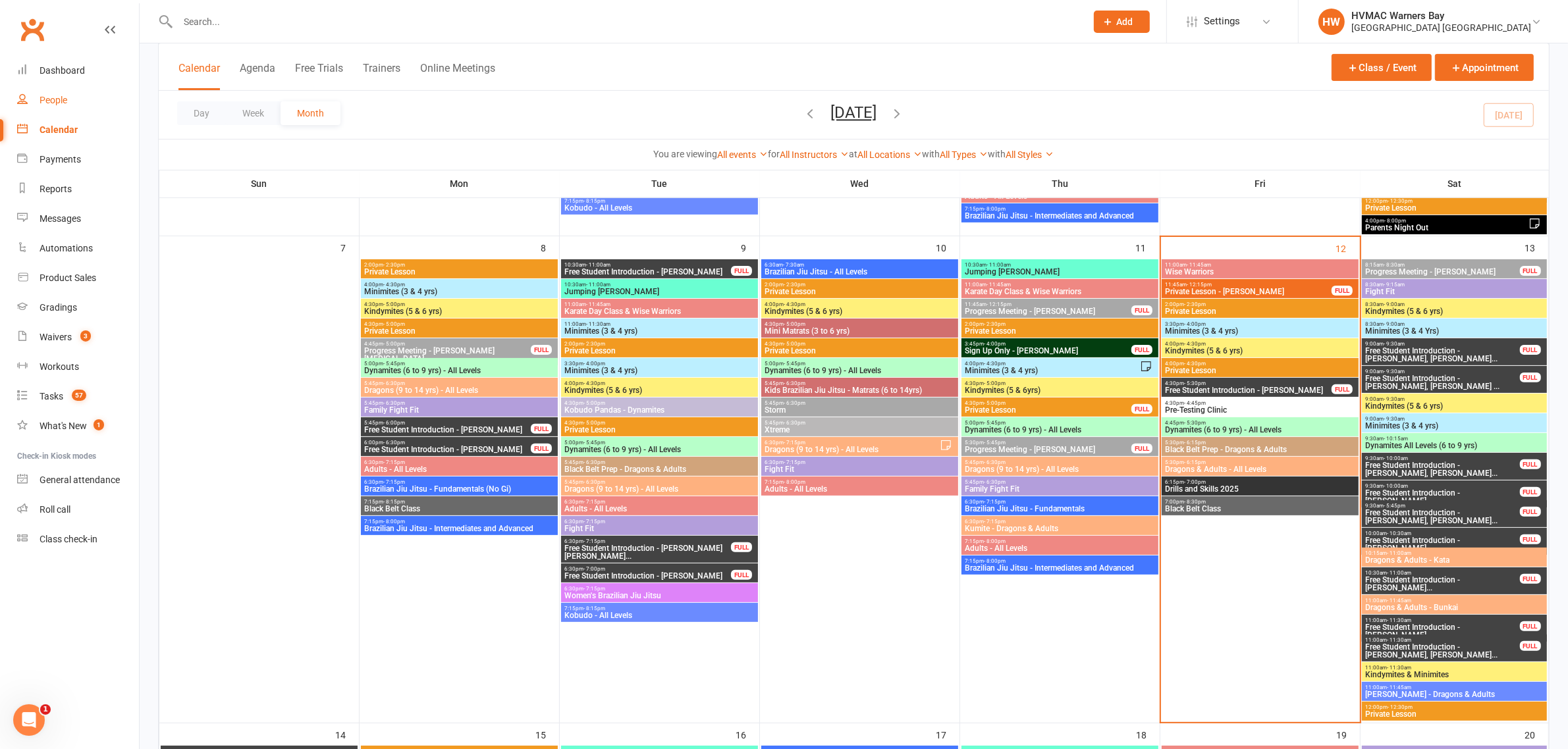
drag, startPoint x: 74, startPoint y: 94, endPoint x: 230, endPoint y: 146, distance: 164.4
click at [74, 94] on link "People" at bounding box center [77, 100] width 121 height 29
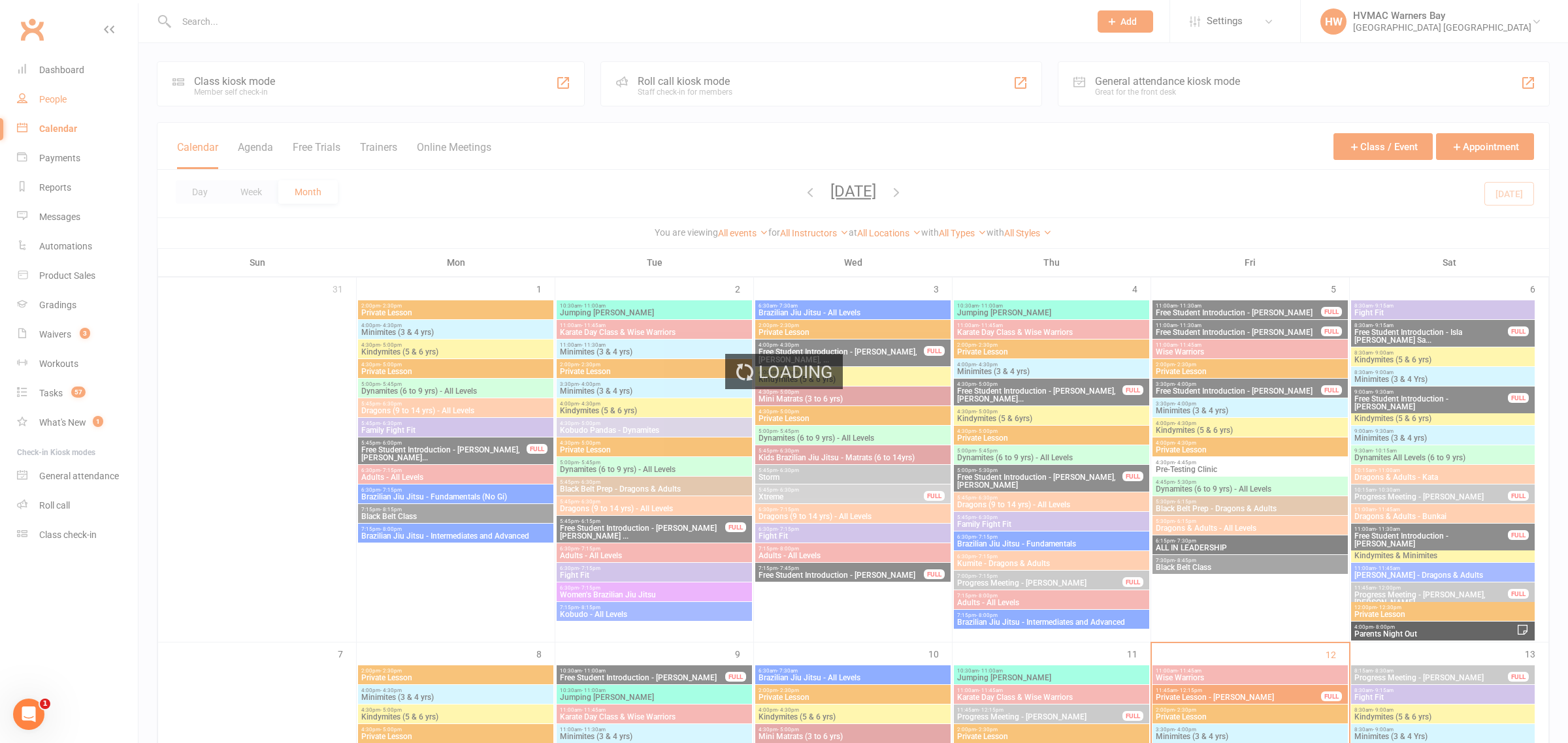
select select "100"
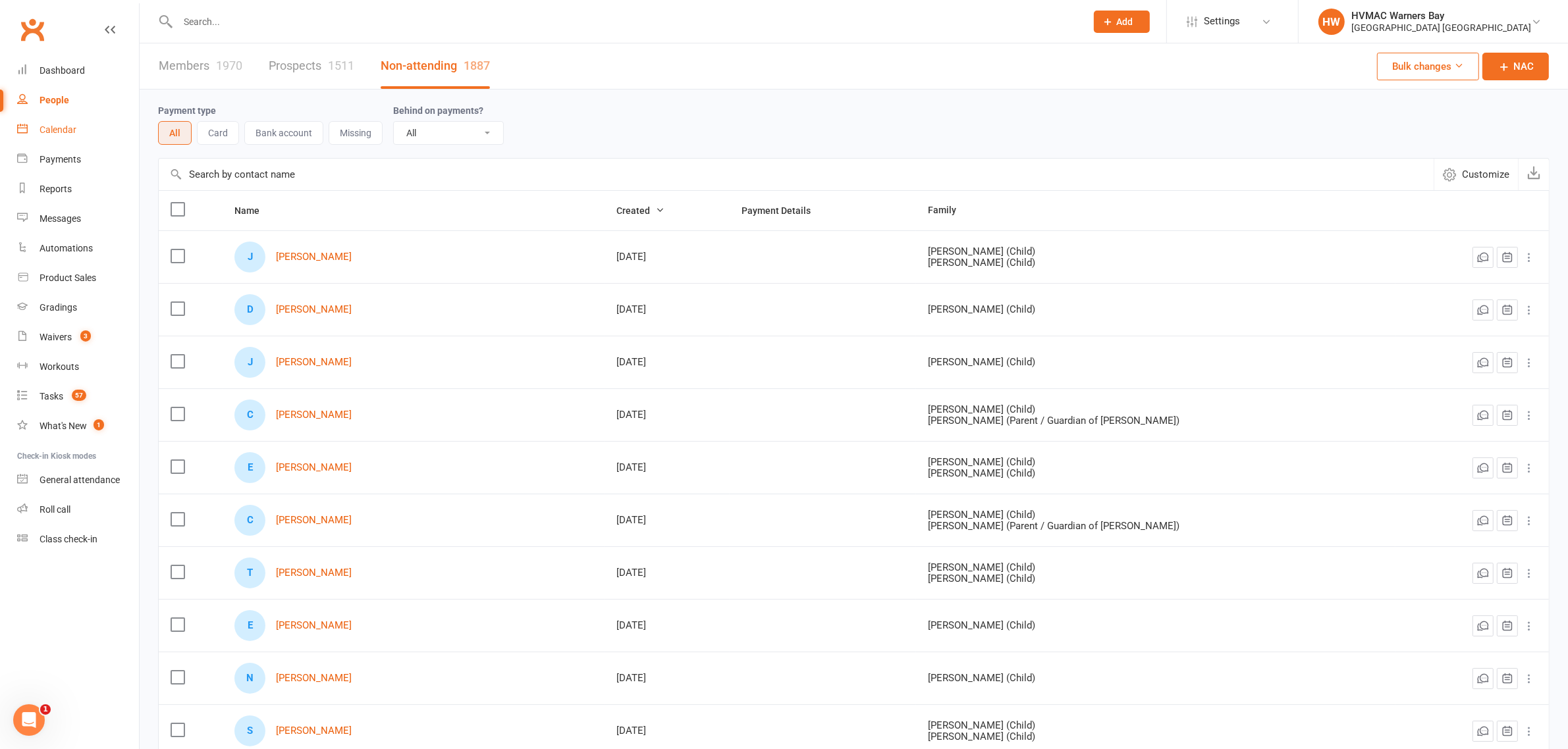
click at [77, 129] on link "Calendar" at bounding box center [77, 129] width 121 height 29
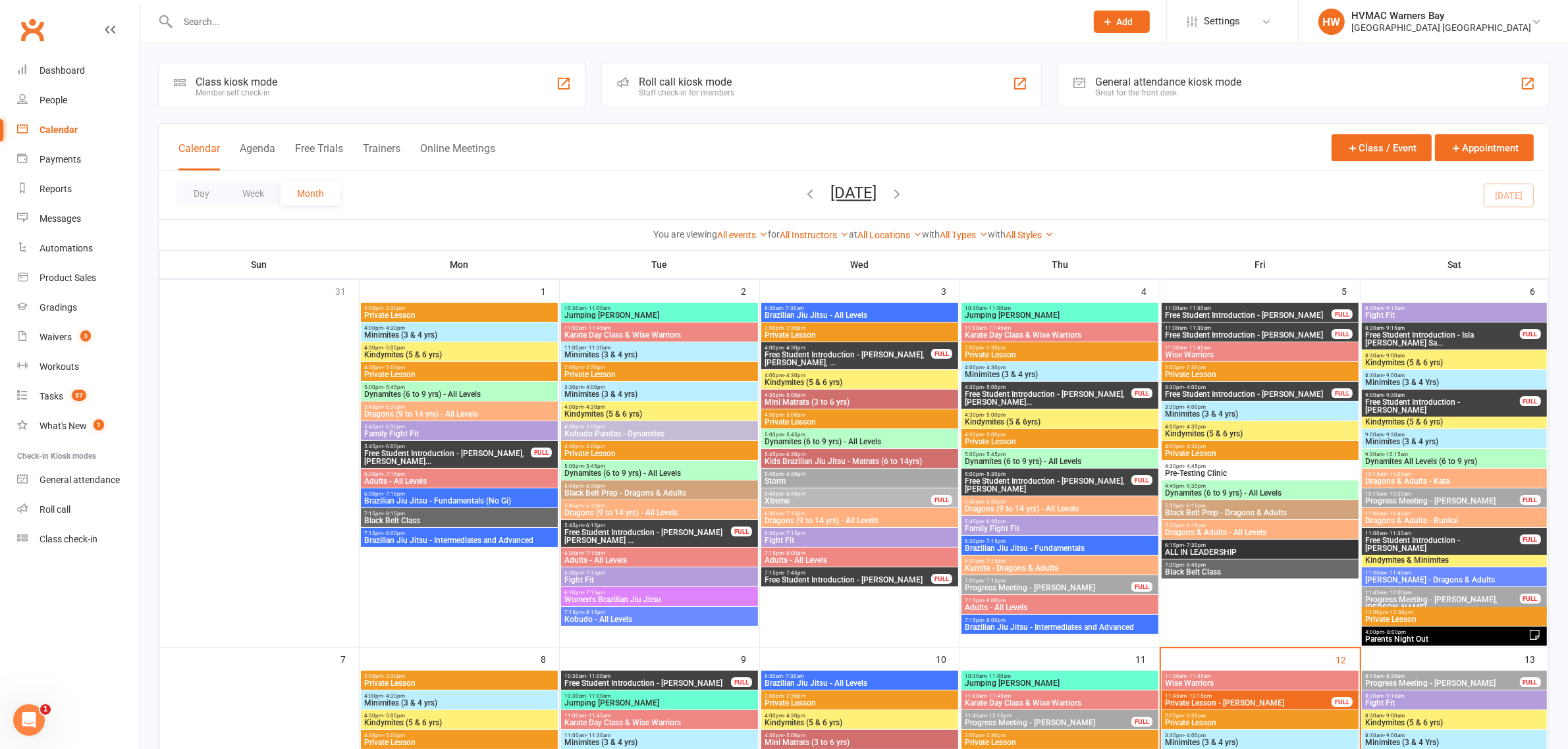
click at [277, 23] on input "text" at bounding box center [625, 21] width 902 height 19
click at [33, 96] on link "People" at bounding box center [77, 100] width 121 height 29
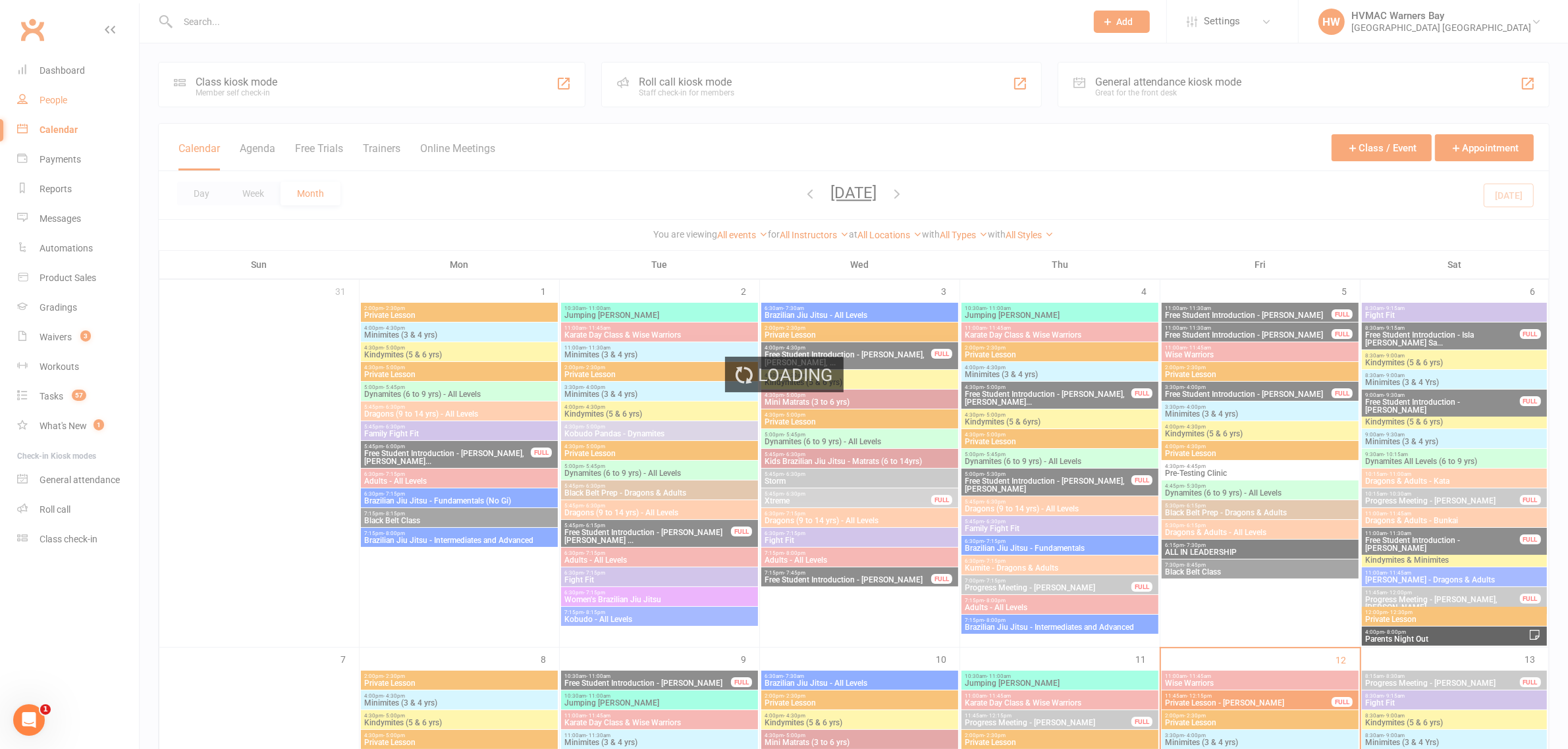
select select "100"
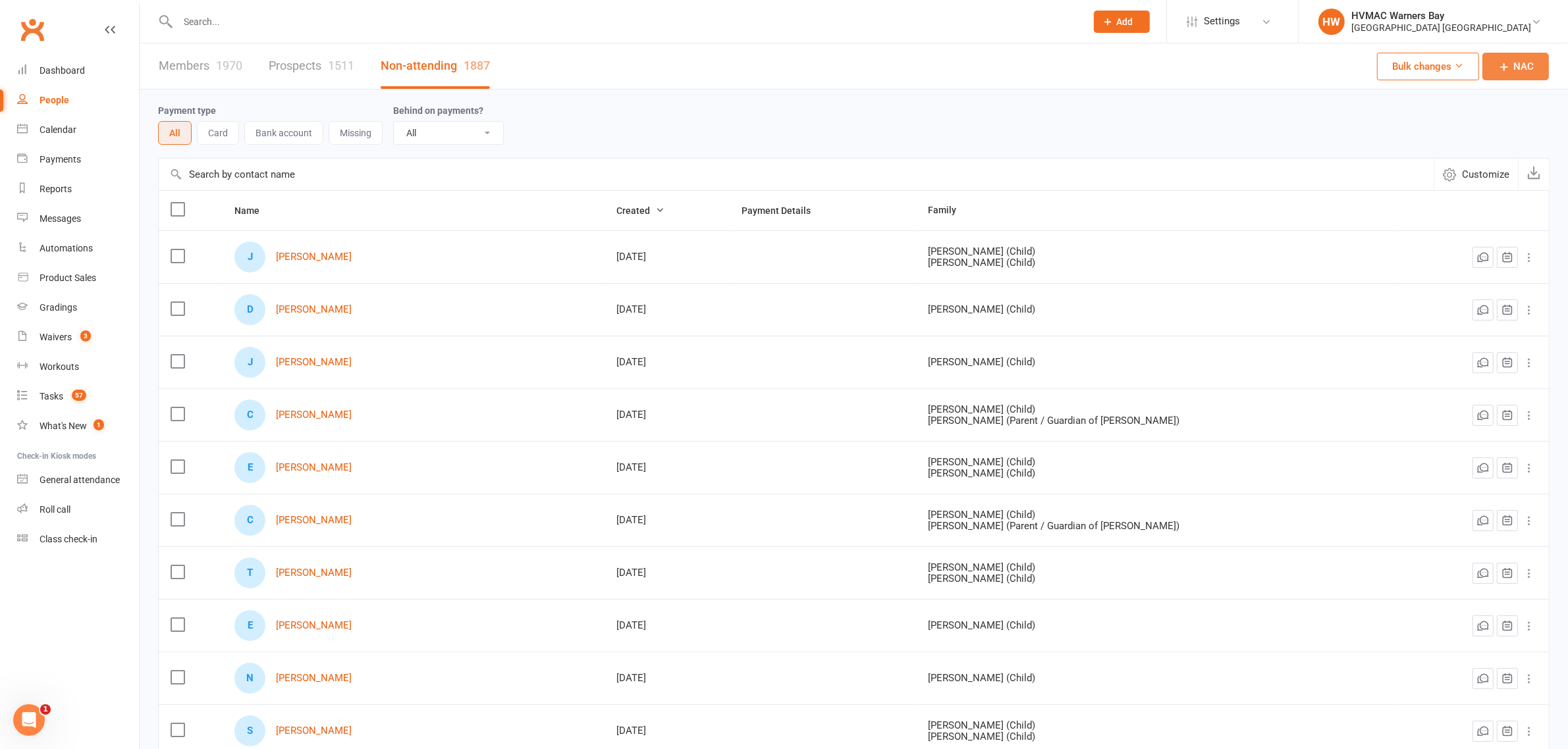
click at [1503, 65] on icon at bounding box center [1503, 66] width 13 height 13
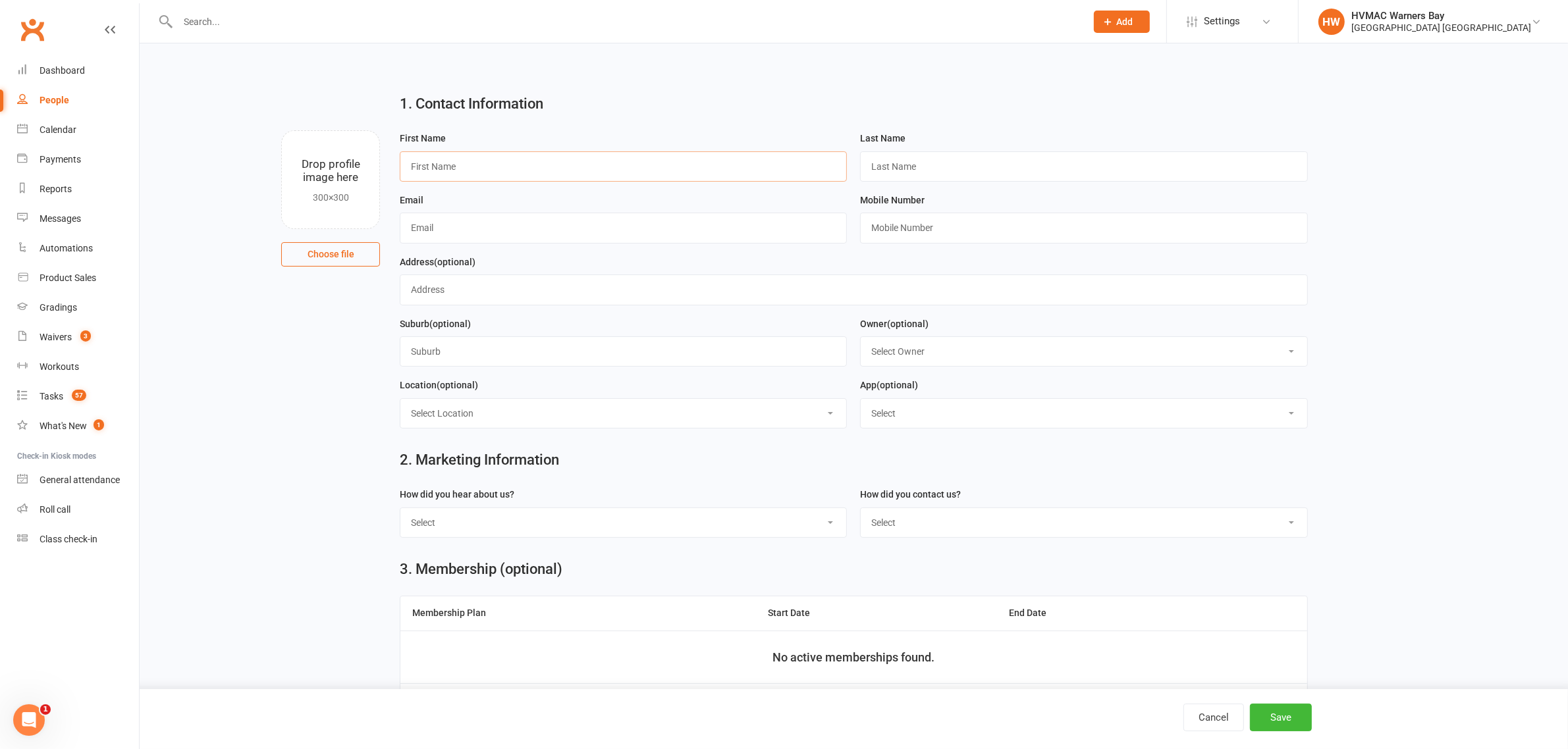
click at [509, 165] on input "text" at bounding box center [623, 167] width 447 height 30
type input "Courtney"
click at [692, 229] on input "text" at bounding box center [623, 228] width 447 height 30
paste input "court.shan@gmail.com"
type input "court.shan@gmail.com"
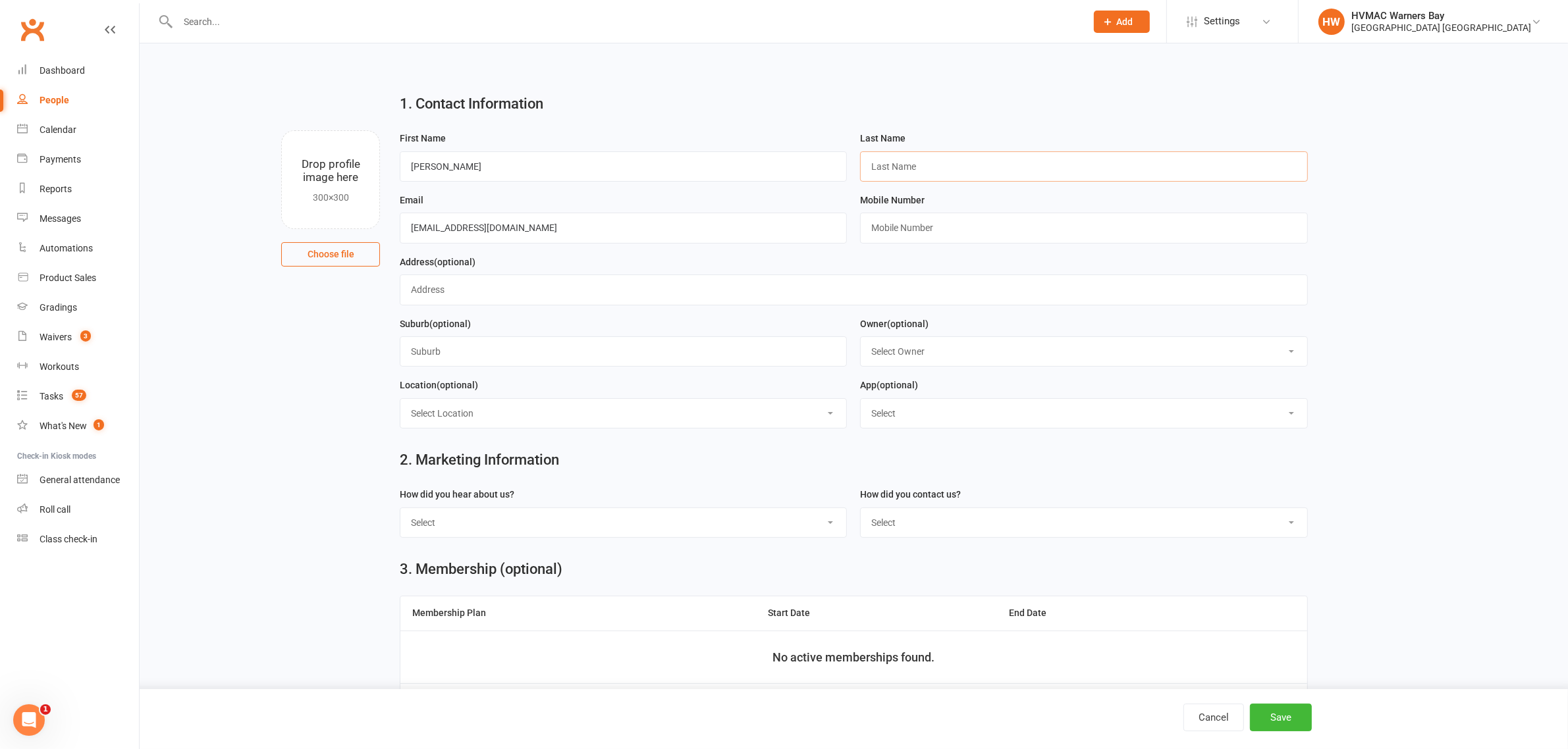
click at [909, 168] on input "text" at bounding box center [1083, 167] width 447 height 30
type input "Tran"
click at [920, 221] on input "text" at bounding box center [1083, 228] width 447 height 30
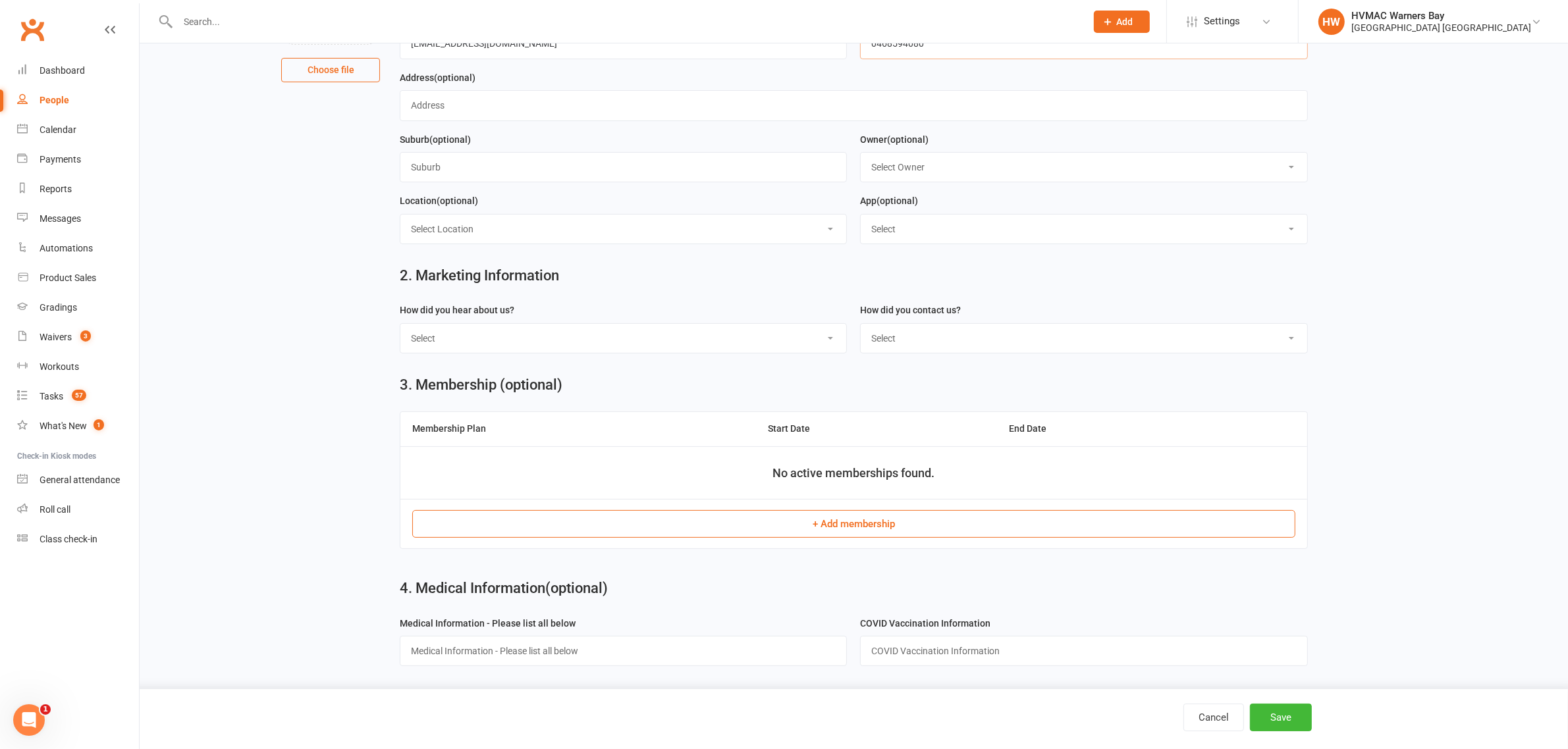
scroll to position [189, 0]
type input "0468594080"
click at [573, 337] on select "Select Internet Facebook Referral Flyer Sign Direct Mail Demo Other" at bounding box center [623, 338] width 446 height 29
select select "Internet"
click at [401, 324] on select "Select Internet Facebook Referral Flyer Sign Direct Mail Demo Other" at bounding box center [623, 338] width 446 height 29
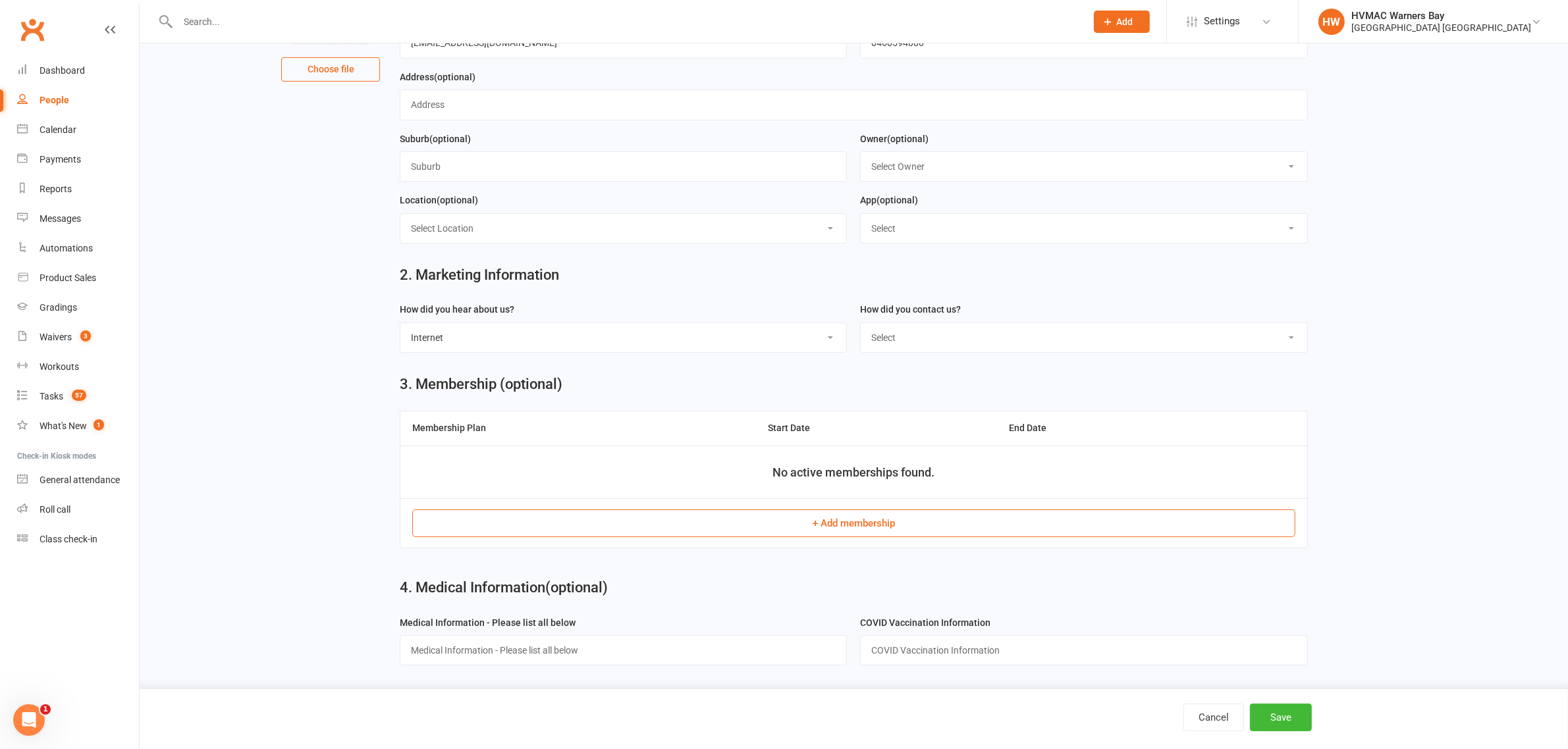
click at [979, 328] on select "Select Phone Email In-Facility" at bounding box center [1083, 338] width 446 height 29
select select "Email"
click at [861, 324] on select "Select Phone Email In-Facility" at bounding box center [1083, 338] width 446 height 29
click at [1295, 711] on button "Save" at bounding box center [1281, 717] width 62 height 27
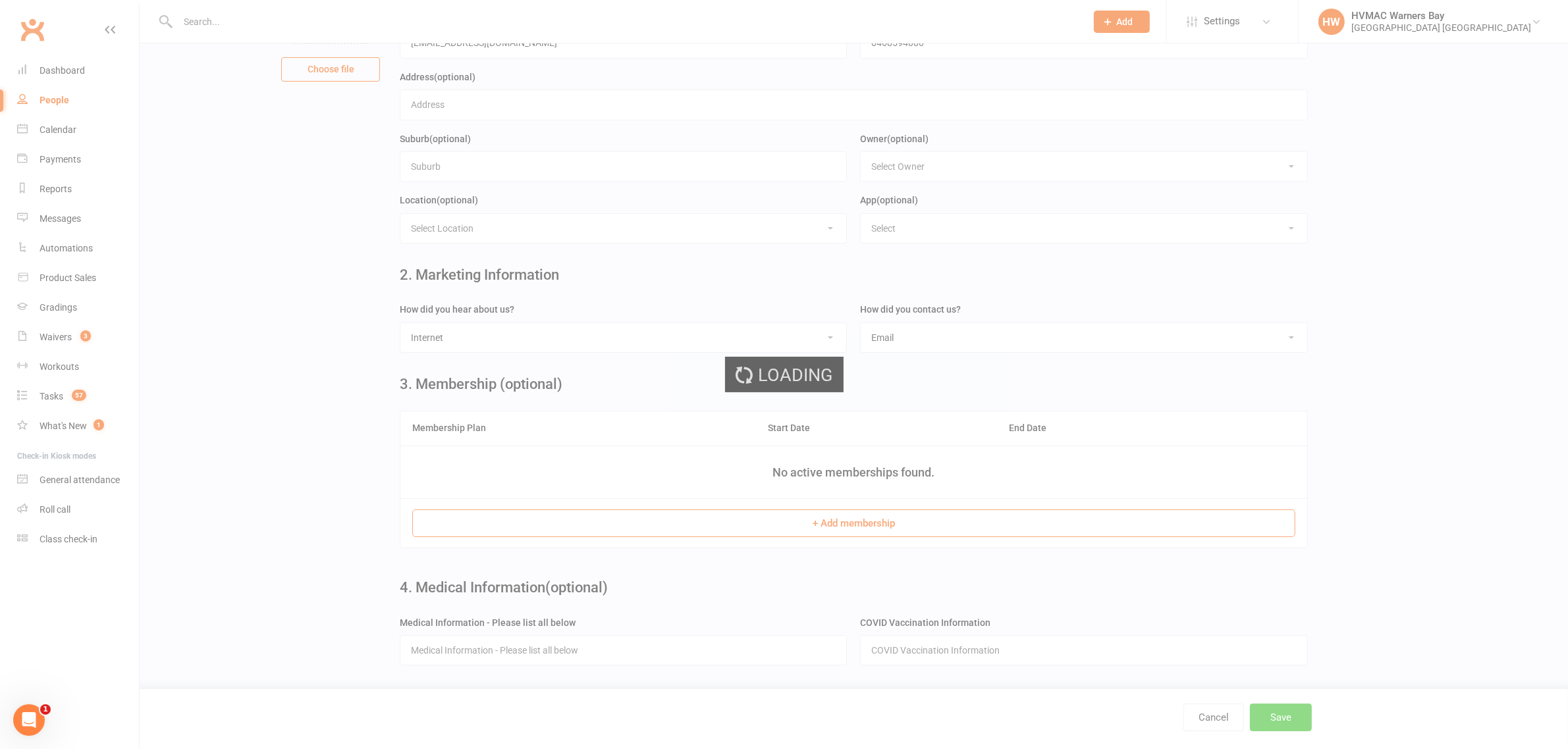
scroll to position [0, 0]
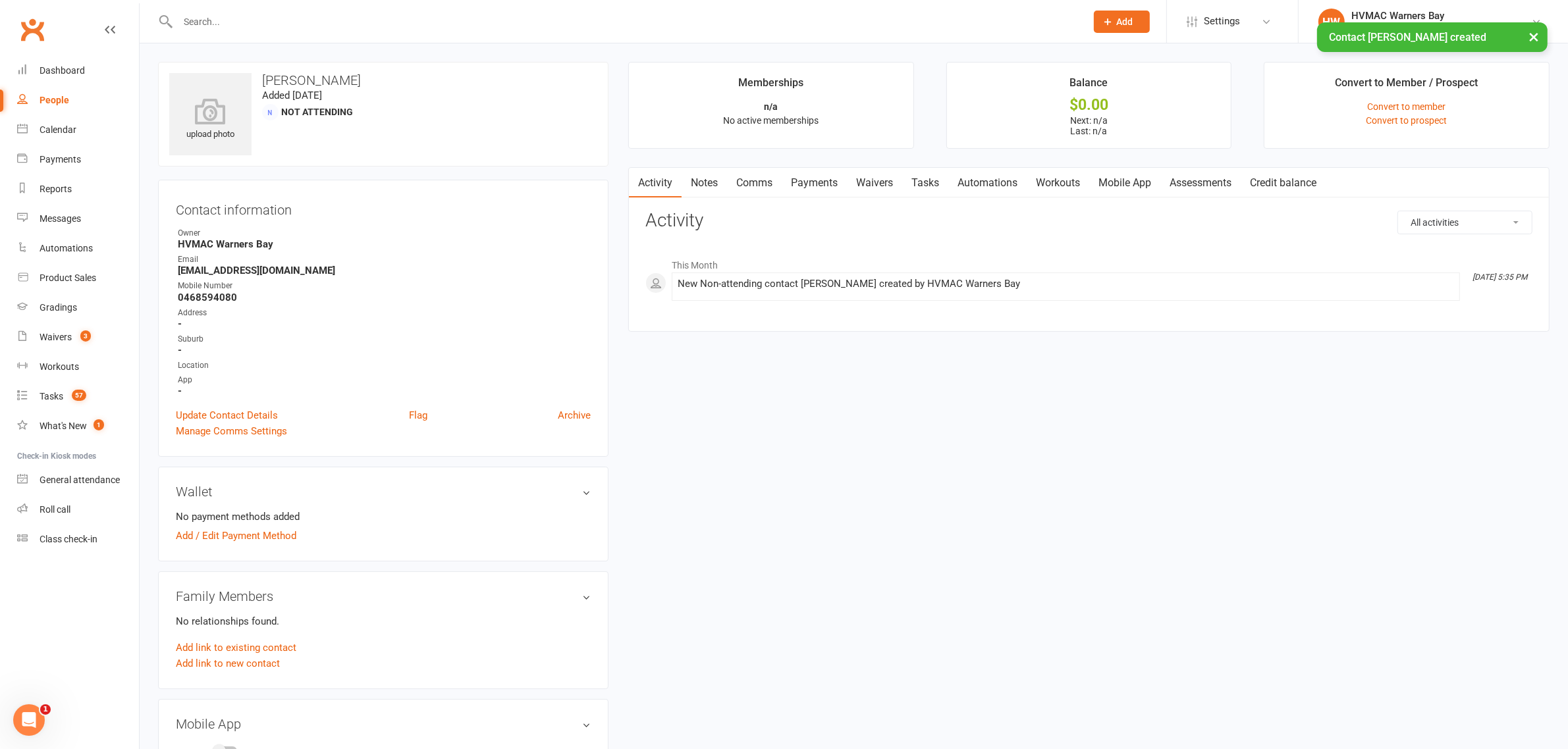
scroll to position [165, 0]
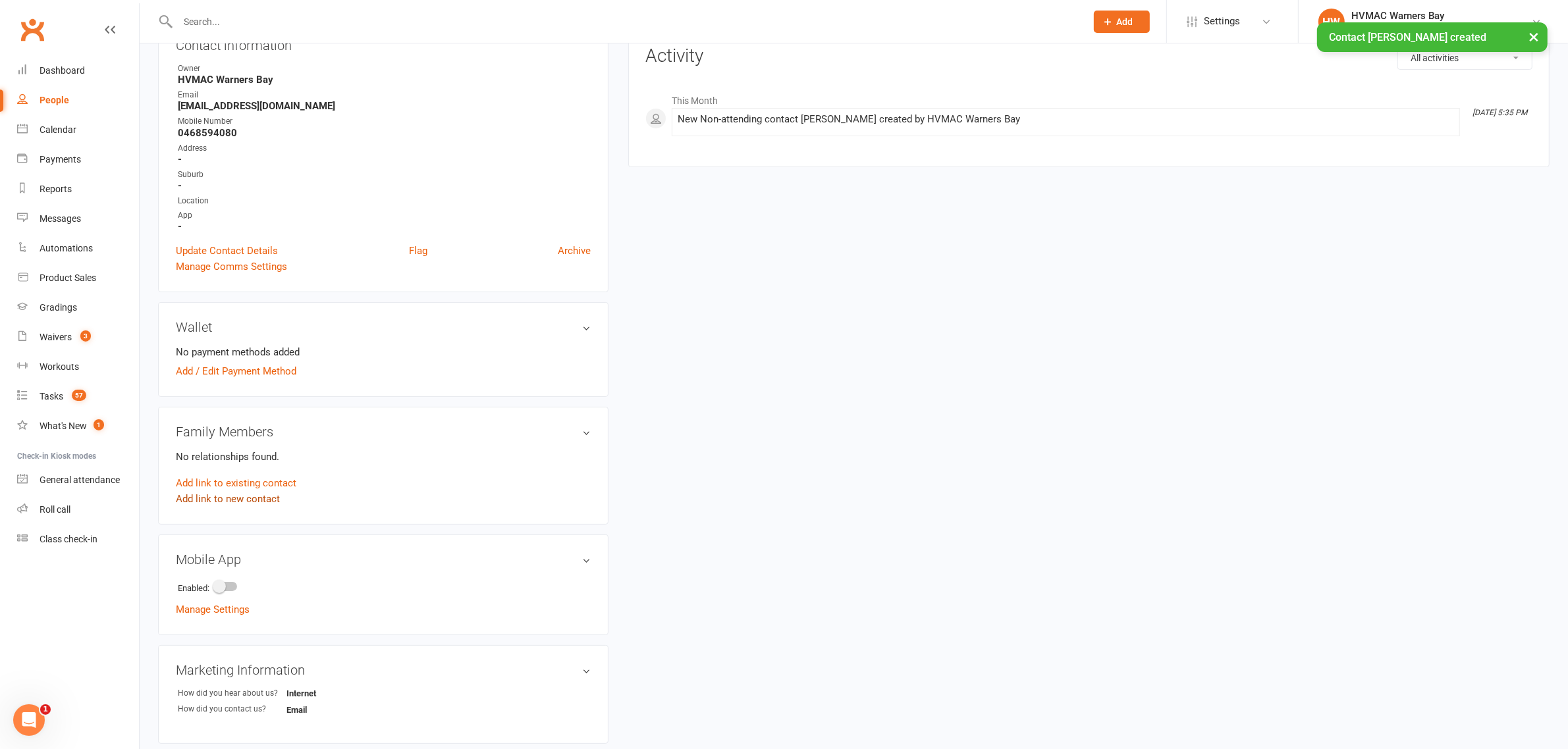
click at [245, 495] on link "Add link to new contact" at bounding box center [227, 499] width 104 height 16
click at [245, 481] on span "Member" at bounding box center [234, 485] width 36 height 12
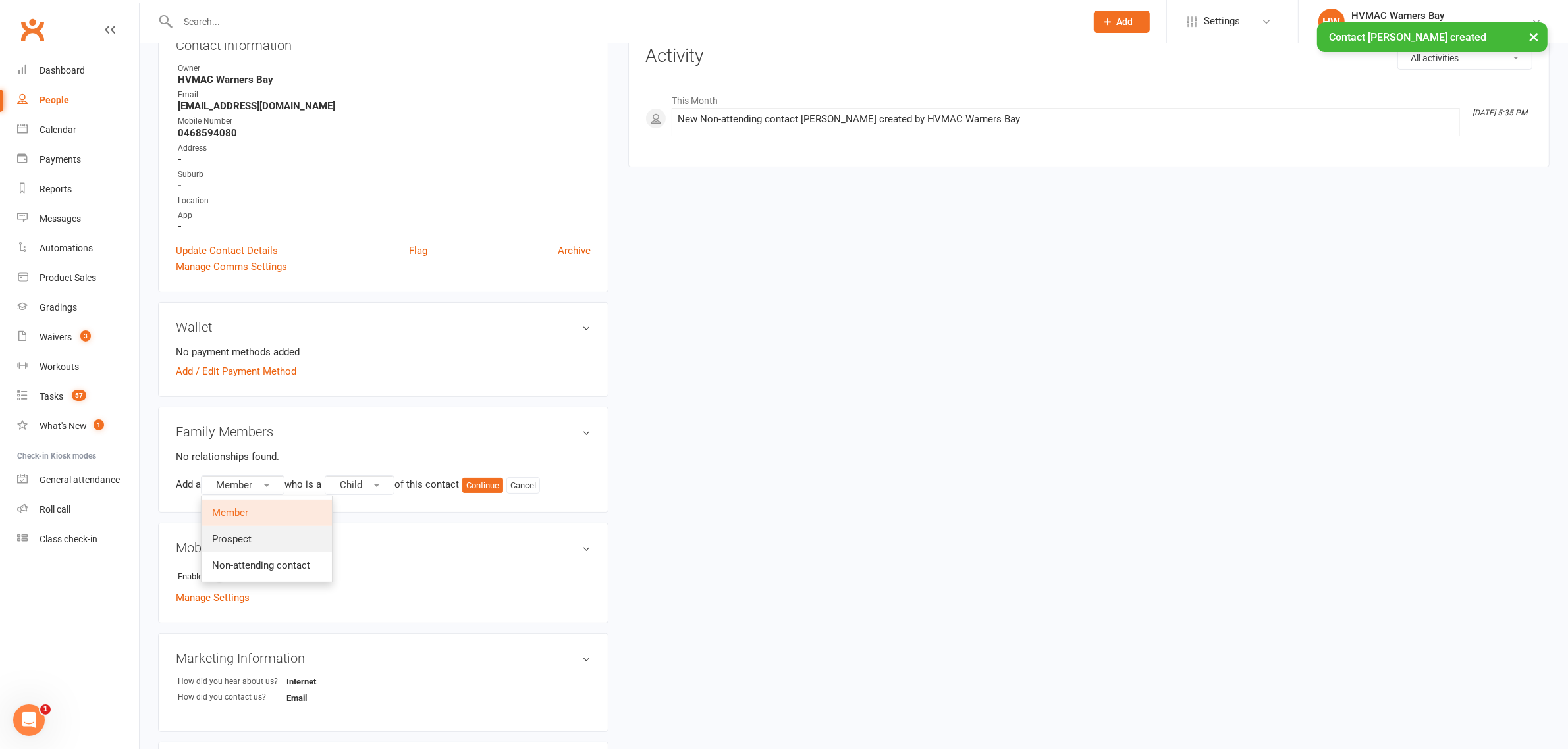
drag, startPoint x: 261, startPoint y: 531, endPoint x: 340, endPoint y: 524, distance: 79.3
click at [261, 531] on link "Prospect" at bounding box center [266, 539] width 130 height 27
click at [494, 485] on button "Continue" at bounding box center [486, 486] width 41 height 16
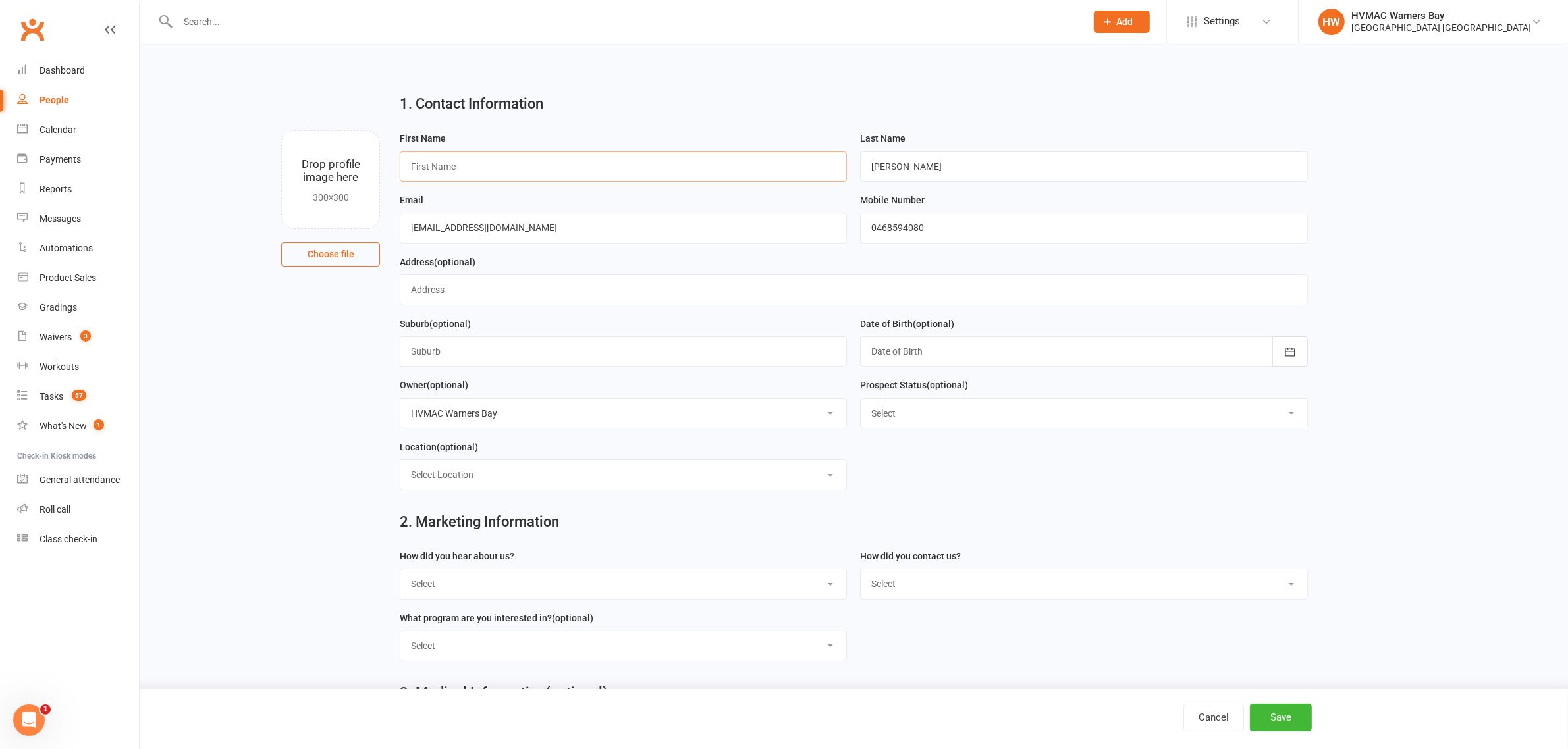
click at [508, 167] on input "text" at bounding box center [623, 167] width 447 height 30
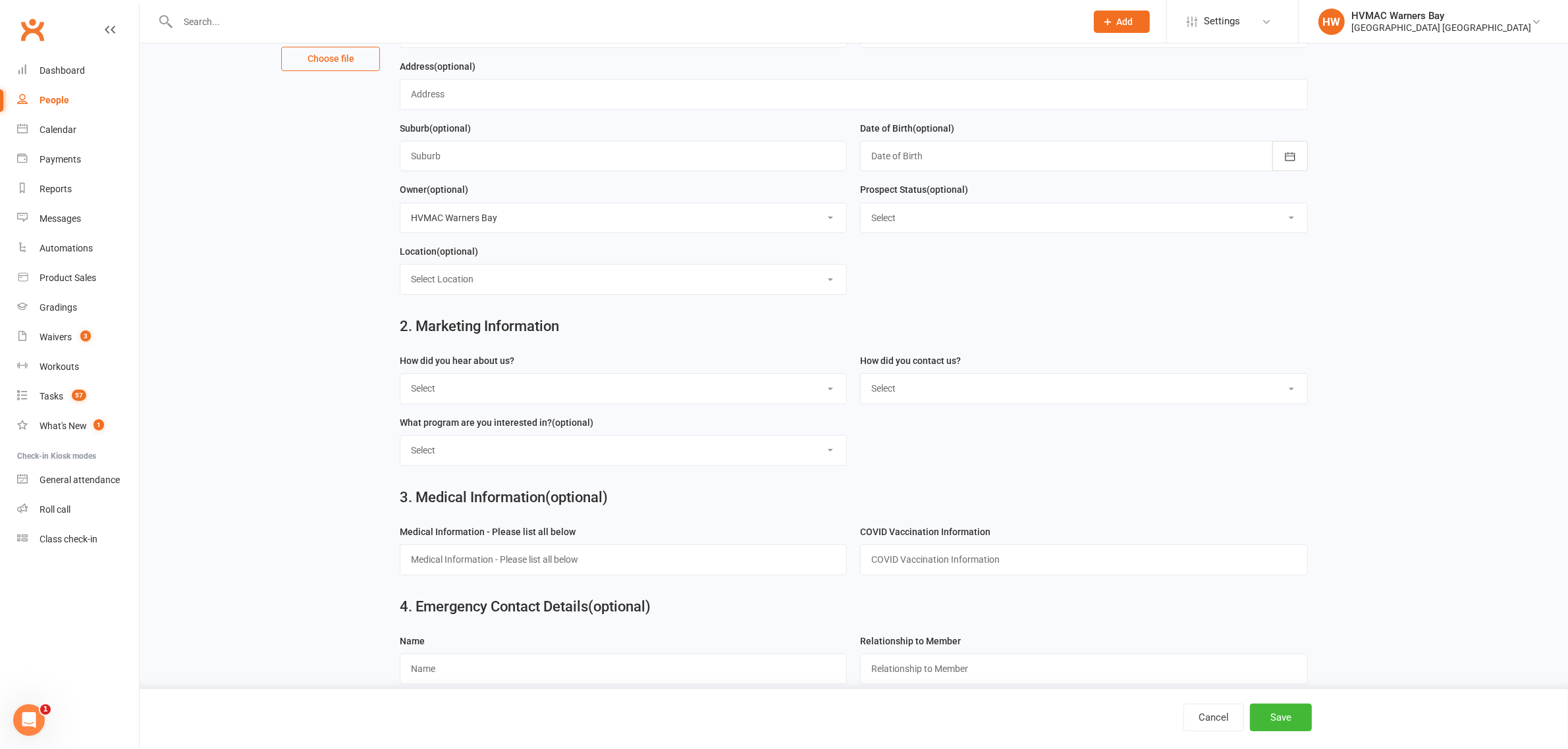
scroll to position [329, 0]
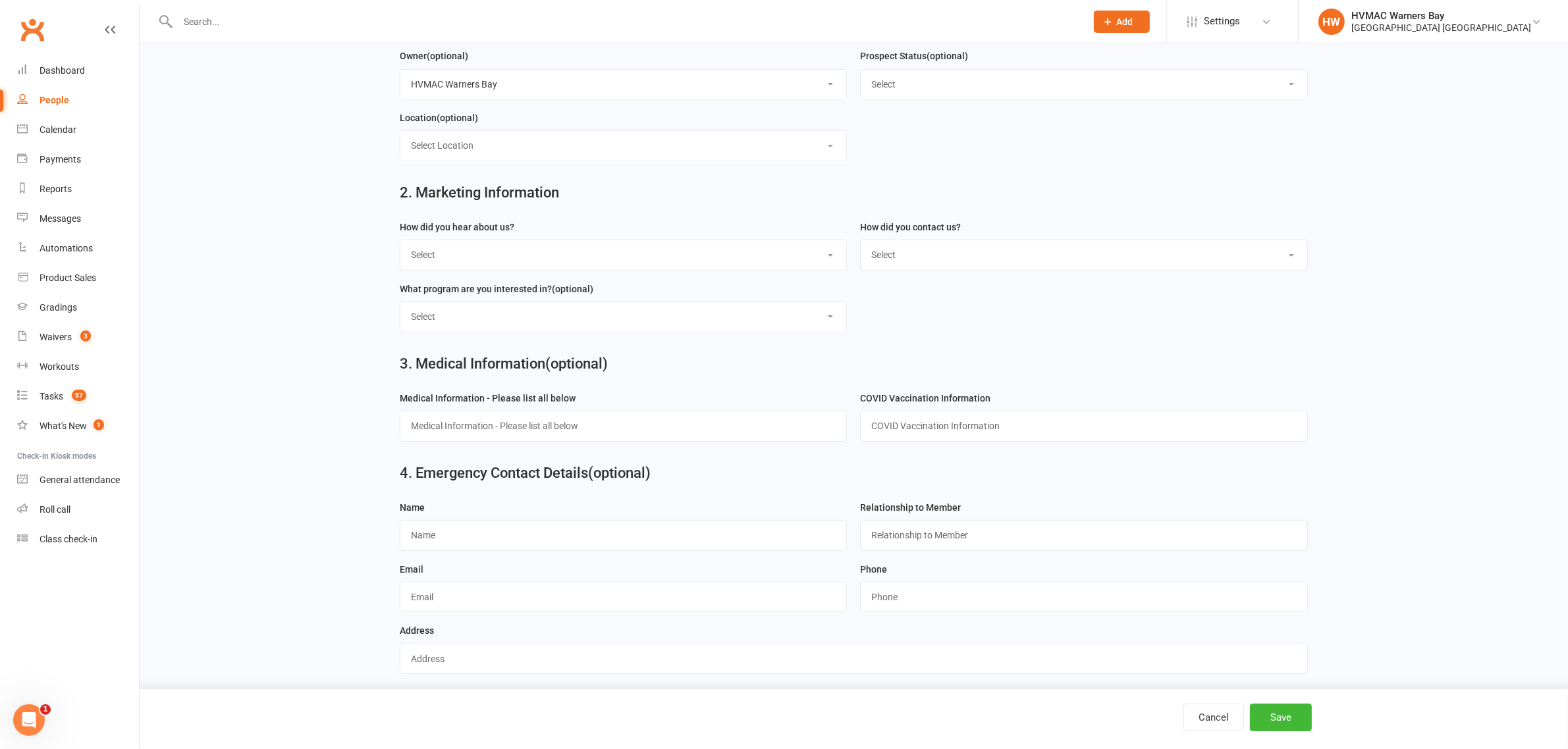
type input "Lucas"
click at [659, 257] on select "Select Internet Facebook Referral Flyer Sign Direct Mail Demo Other" at bounding box center [623, 254] width 446 height 29
select select "Internet"
click at [401, 244] on select "Select Internet Facebook Referral Flyer Sign Direct Mail Demo Other" at bounding box center [623, 254] width 446 height 29
click at [1080, 267] on select "Select Phone Email In-Facility" at bounding box center [1083, 254] width 446 height 29
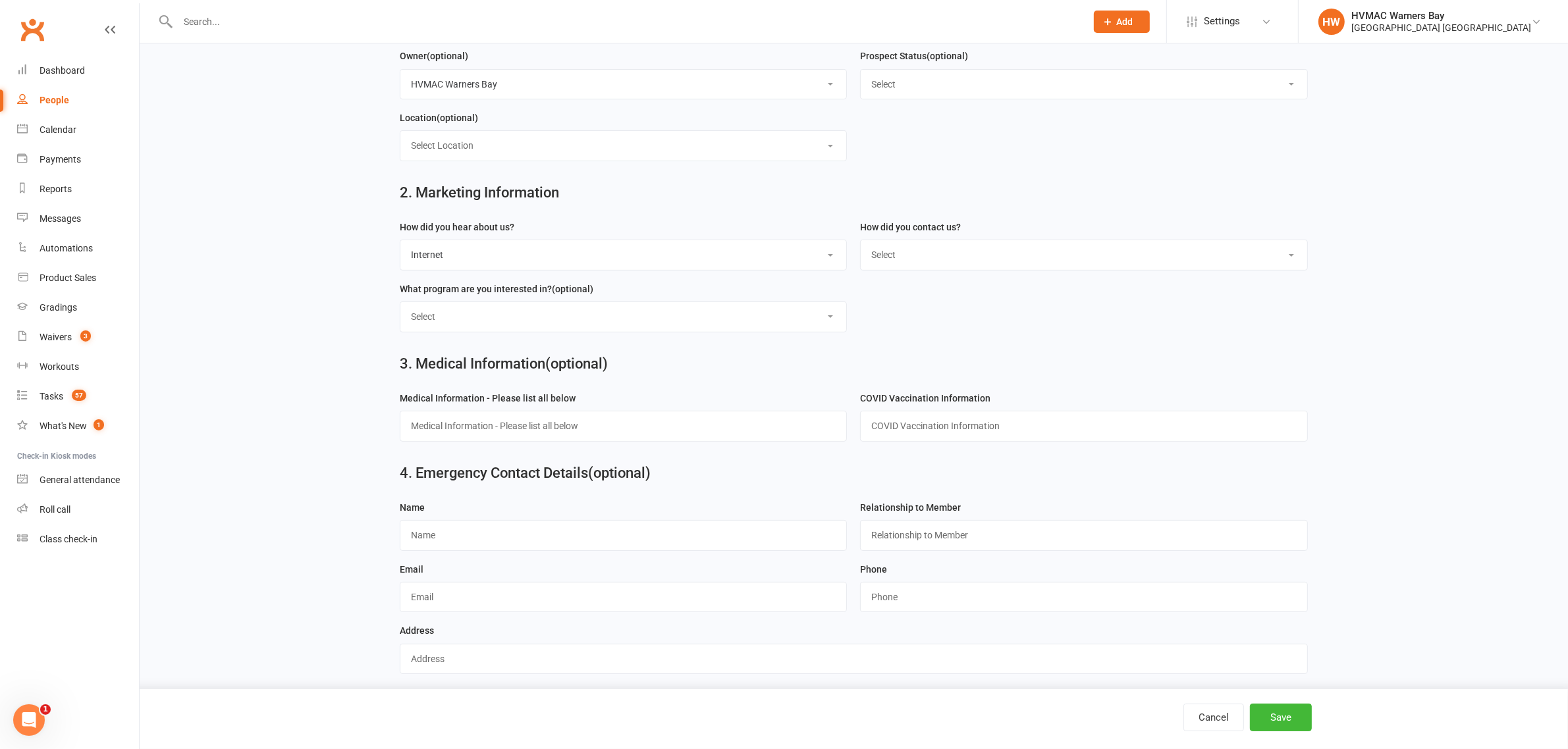
select select "Email"
click at [861, 244] on select "Select Phone Email In-Facility" at bounding box center [1083, 254] width 446 height 29
click at [1292, 718] on button "Save" at bounding box center [1281, 717] width 62 height 27
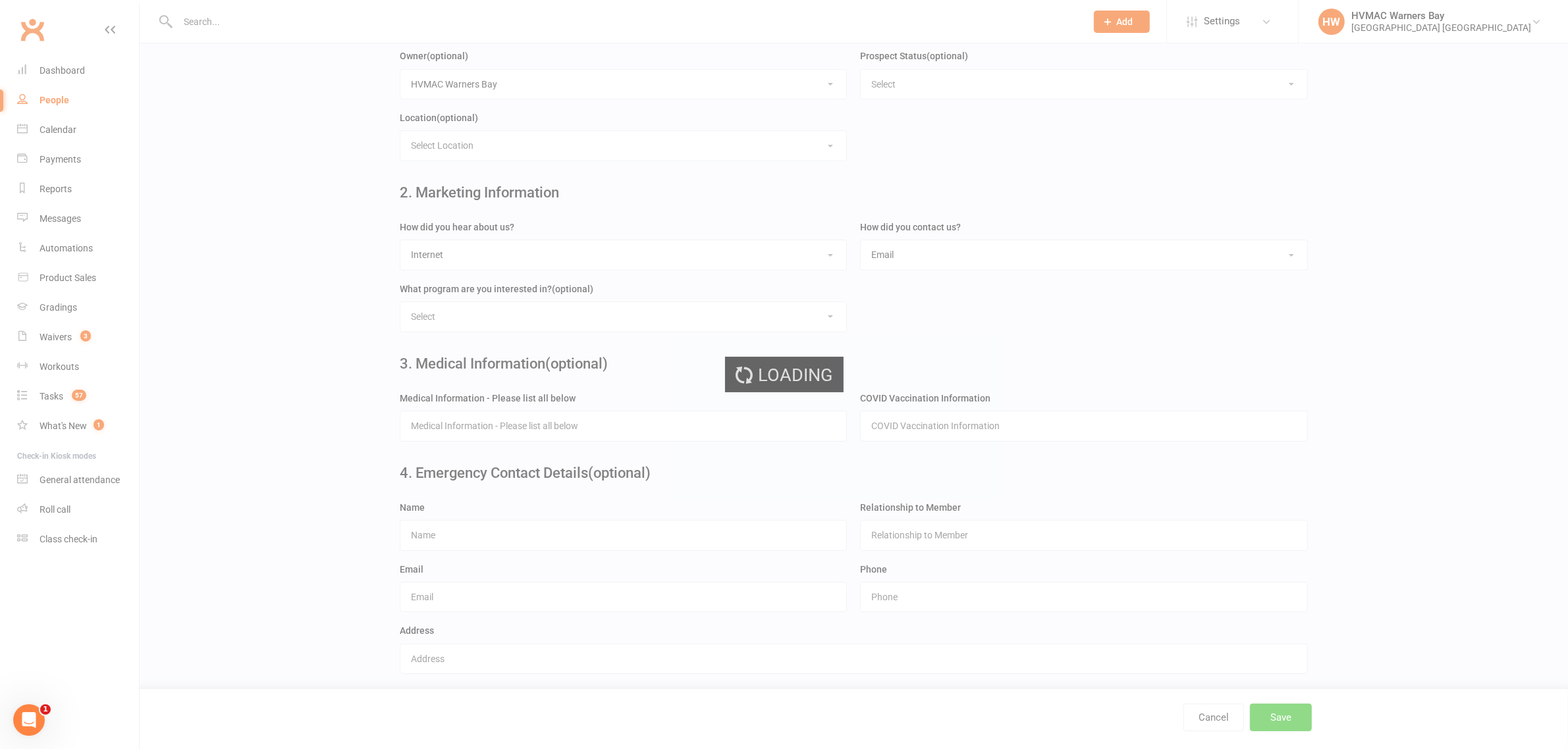
scroll to position [0, 0]
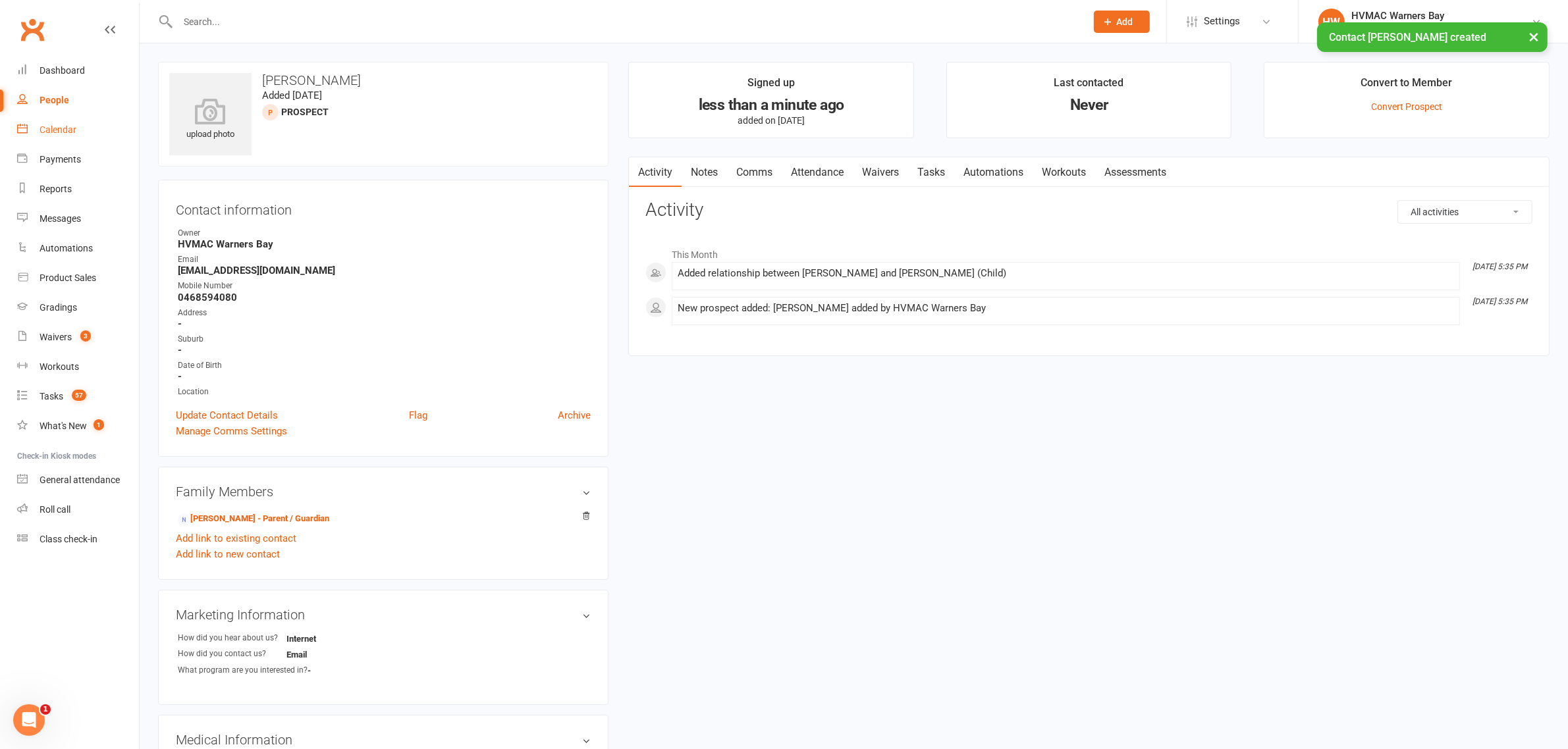
click at [66, 132] on div "Calendar" at bounding box center [59, 129] width 37 height 11
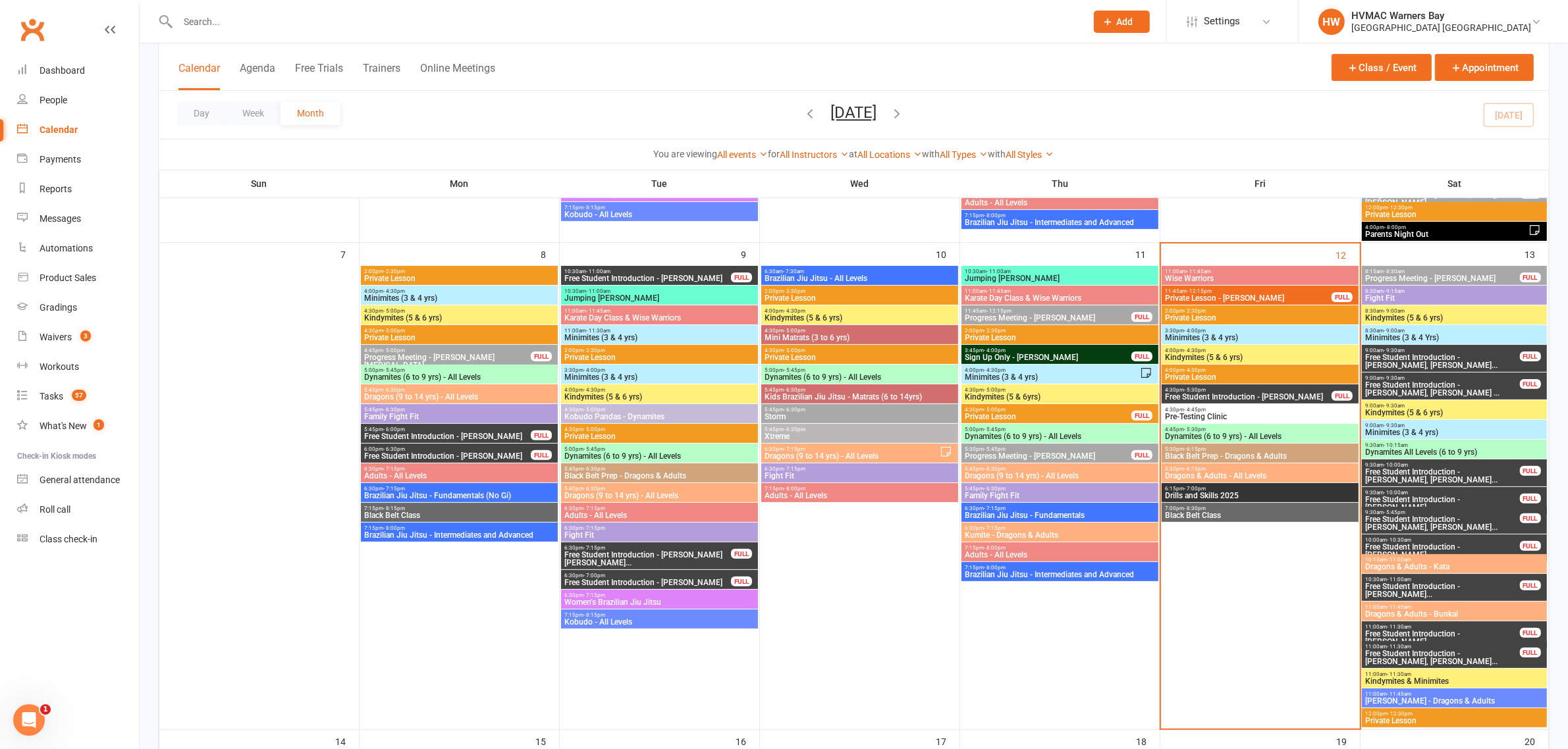
scroll to position [411, 0]
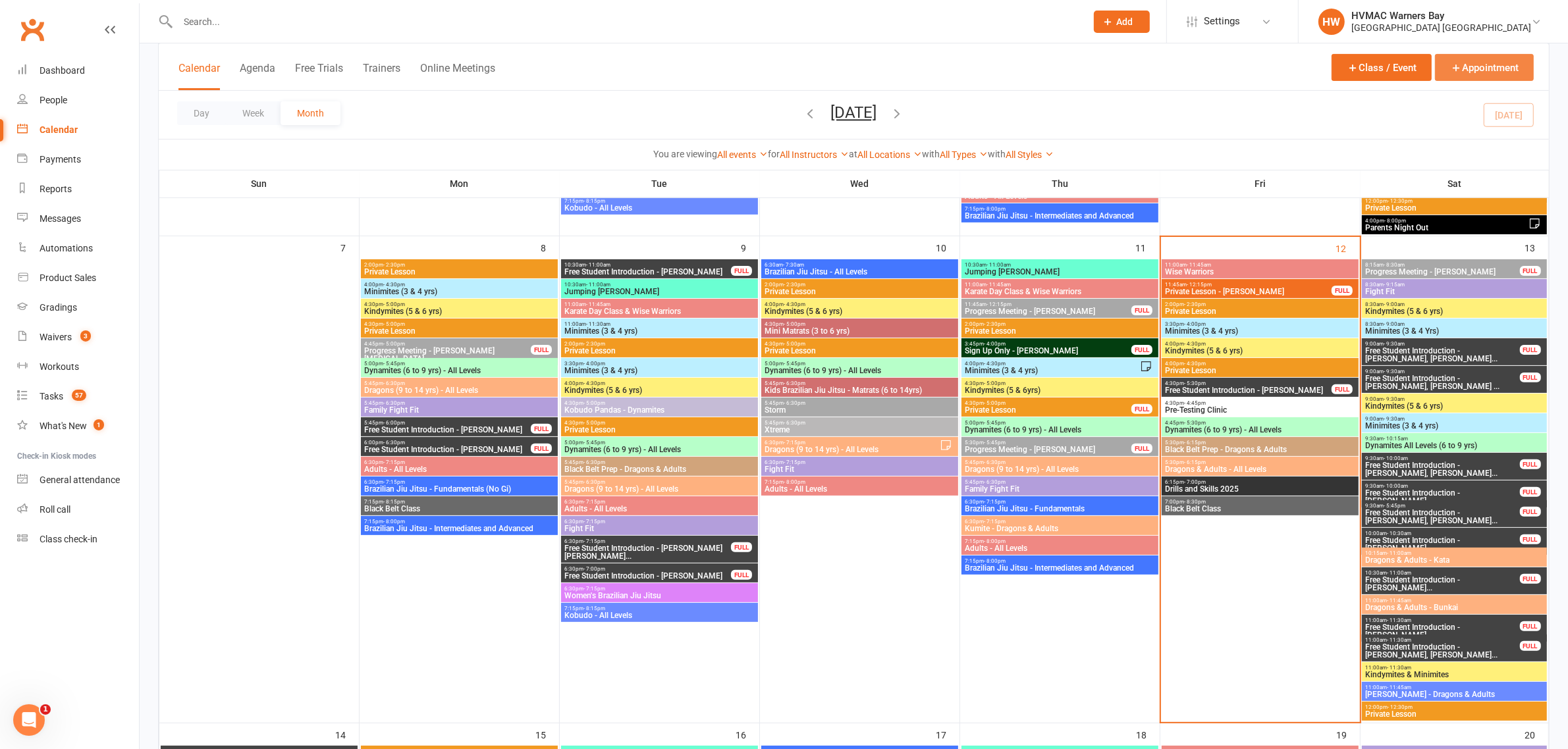
click at [1485, 69] on button "Appointment" at bounding box center [1484, 67] width 98 height 27
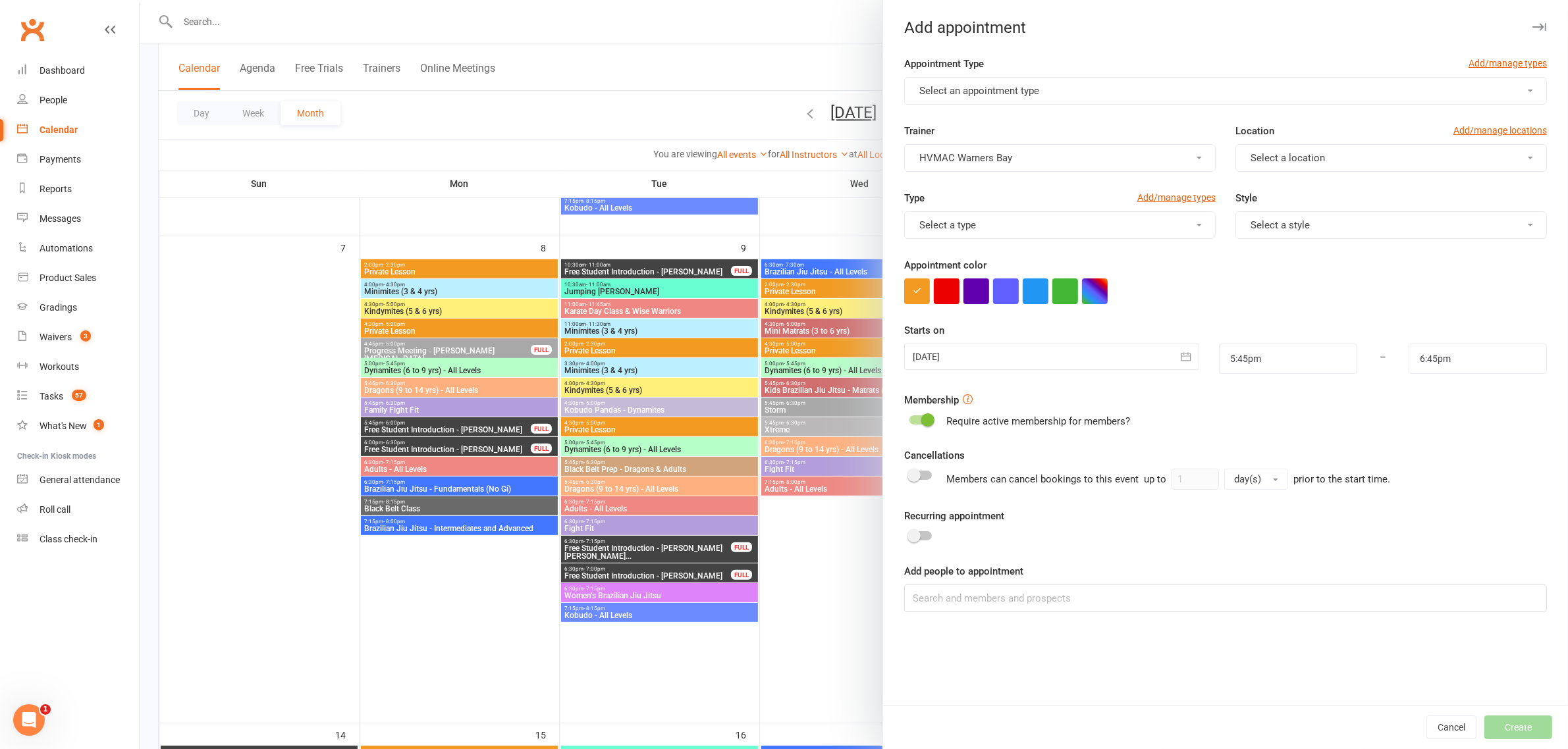
click at [1095, 92] on button "Select an appointment type" at bounding box center [1225, 90] width 643 height 27
click at [1000, 222] on span "Free Student Introduction" at bounding box center [971, 227] width 112 height 12
type input "6:15pm"
click at [1150, 360] on div at bounding box center [1052, 357] width 296 height 27
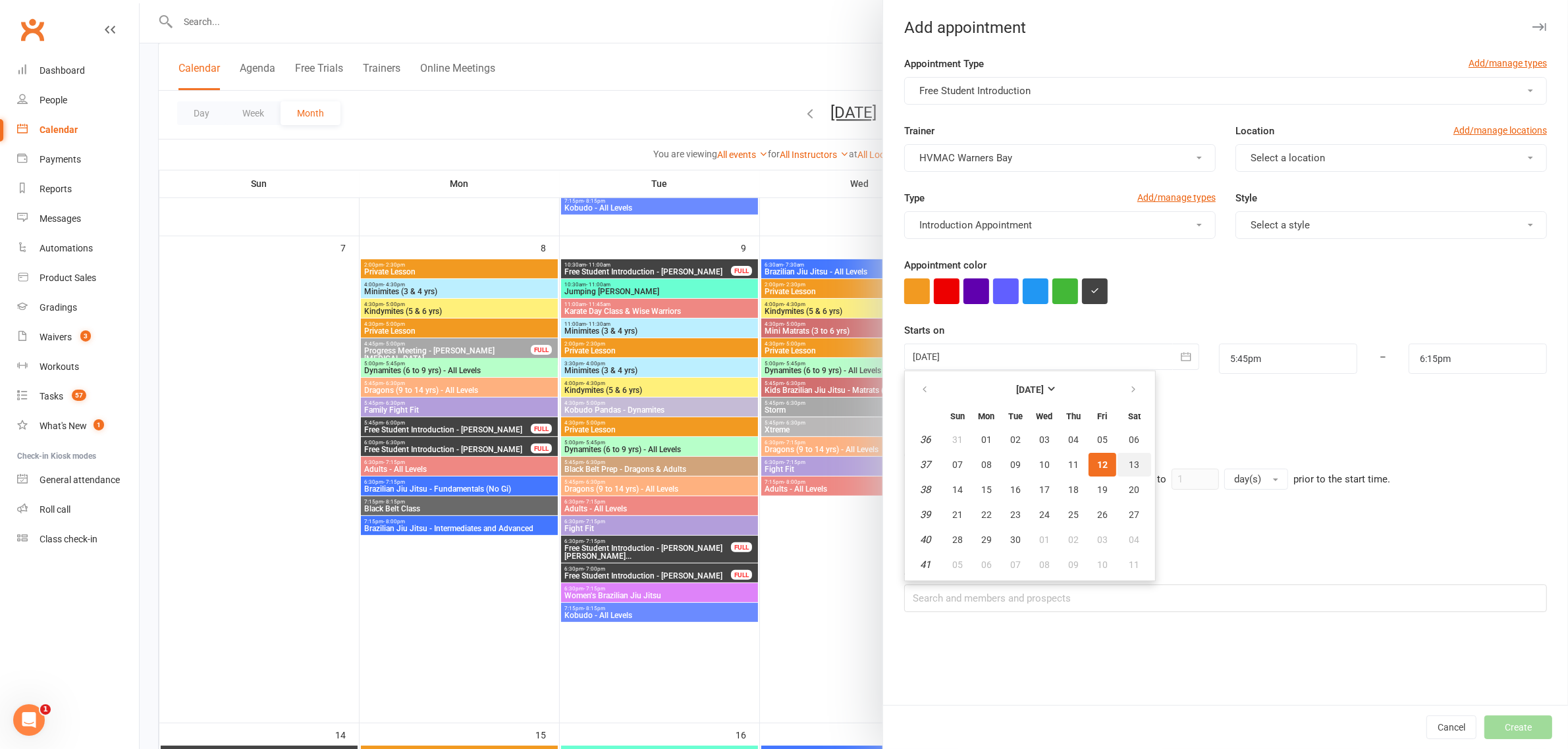
click at [1130, 461] on button "13" at bounding box center [1135, 464] width 34 height 24
type input "13 Sep 2025"
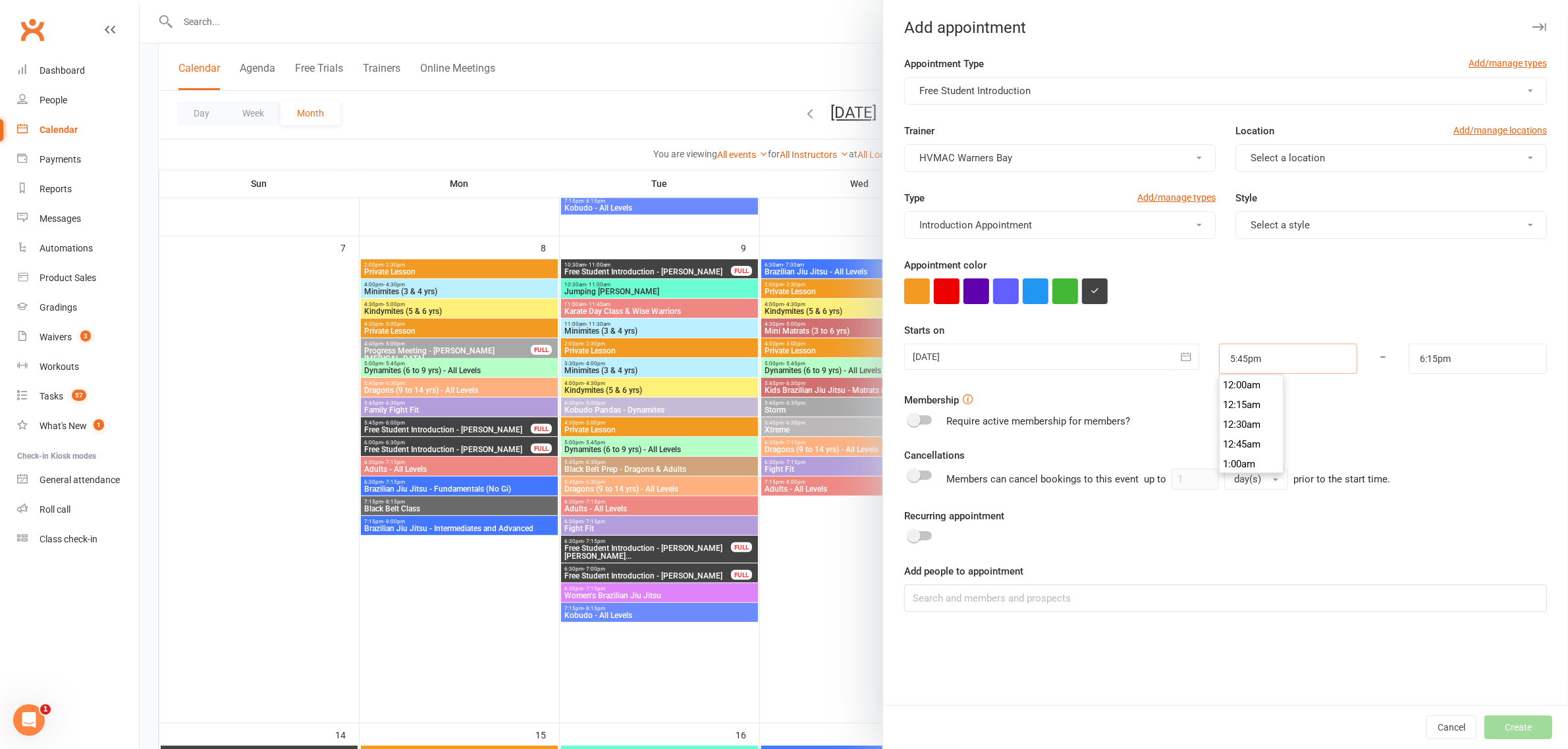
drag, startPoint x: 1262, startPoint y: 353, endPoint x: 1268, endPoint y: 370, distance: 18.0
click at [1262, 353] on input "5:45pm" at bounding box center [1288, 359] width 138 height 30
click at [801, 456] on div at bounding box center [853, 374] width 1428 height 749
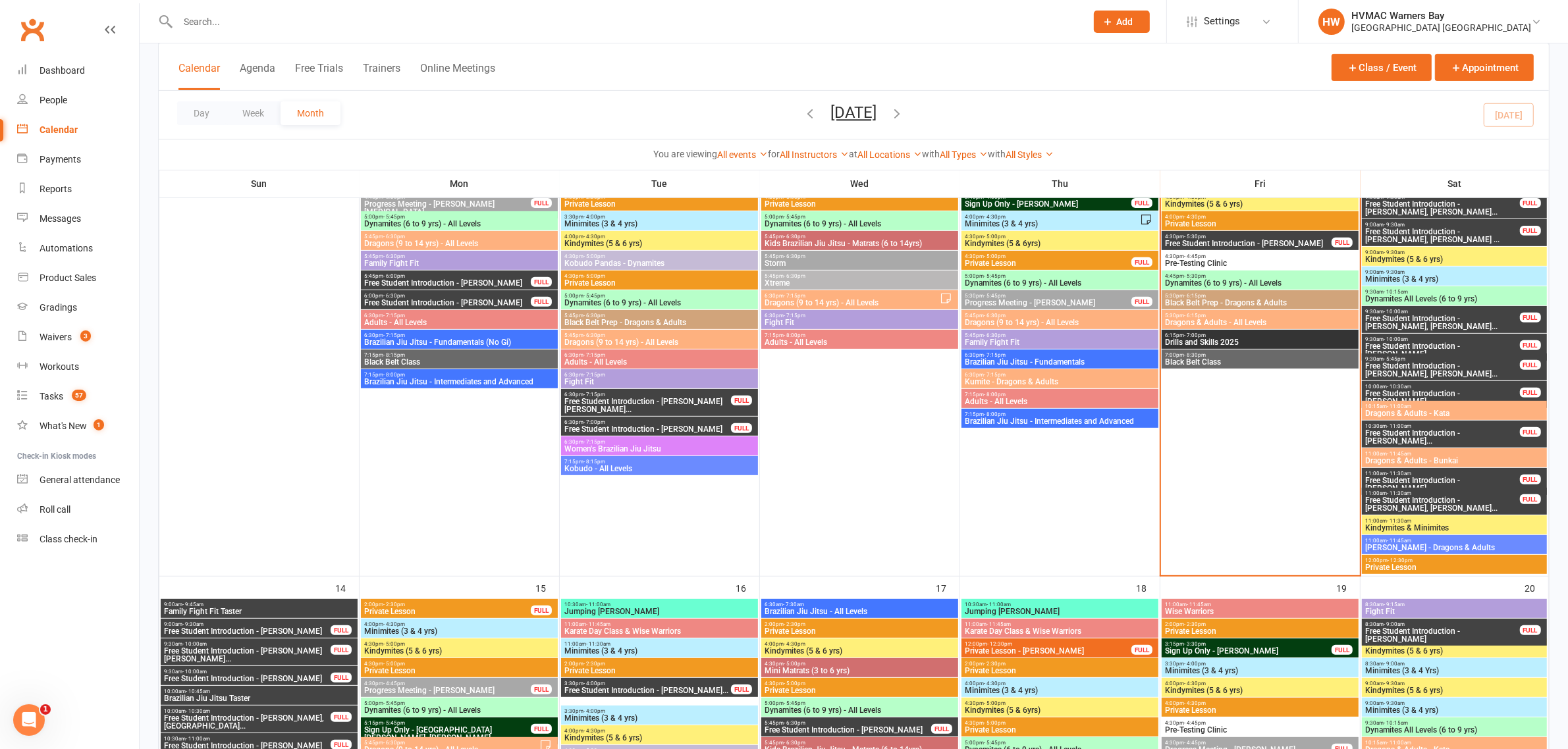
scroll to position [576, 0]
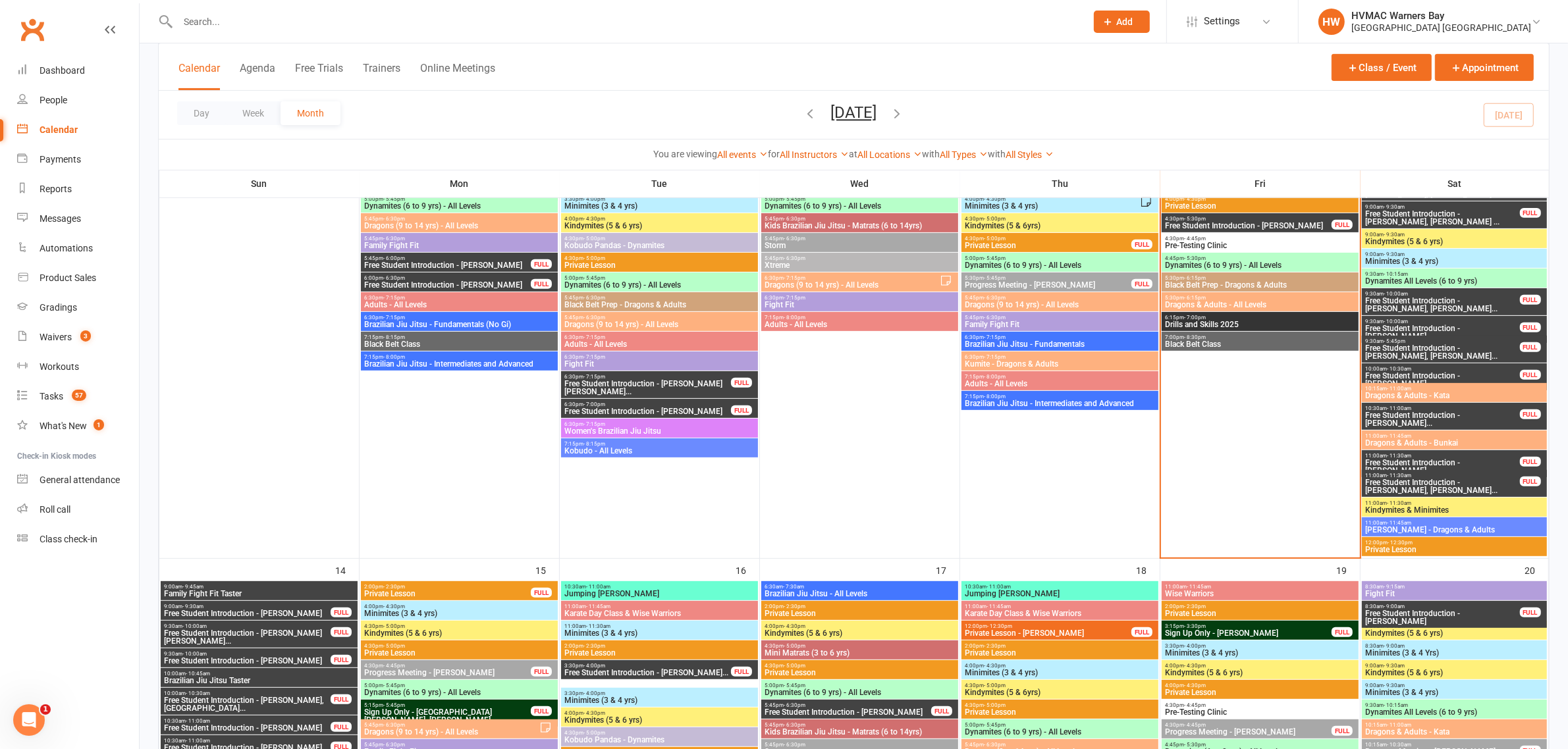
click at [1483, 373] on span "Free Student Introduction - [PERSON_NAME]" at bounding box center [1441, 380] width 155 height 16
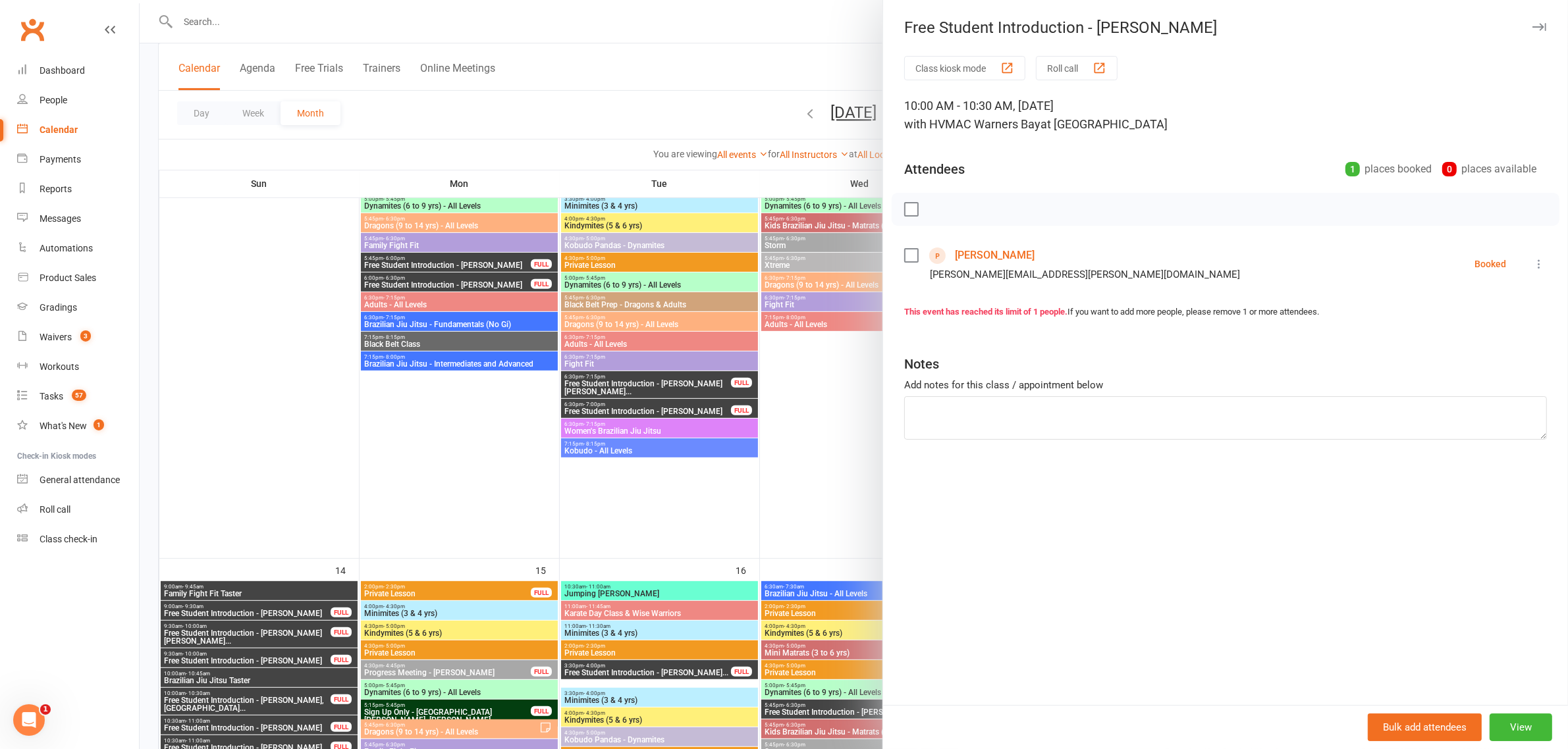
click at [833, 458] on div at bounding box center [853, 374] width 1428 height 749
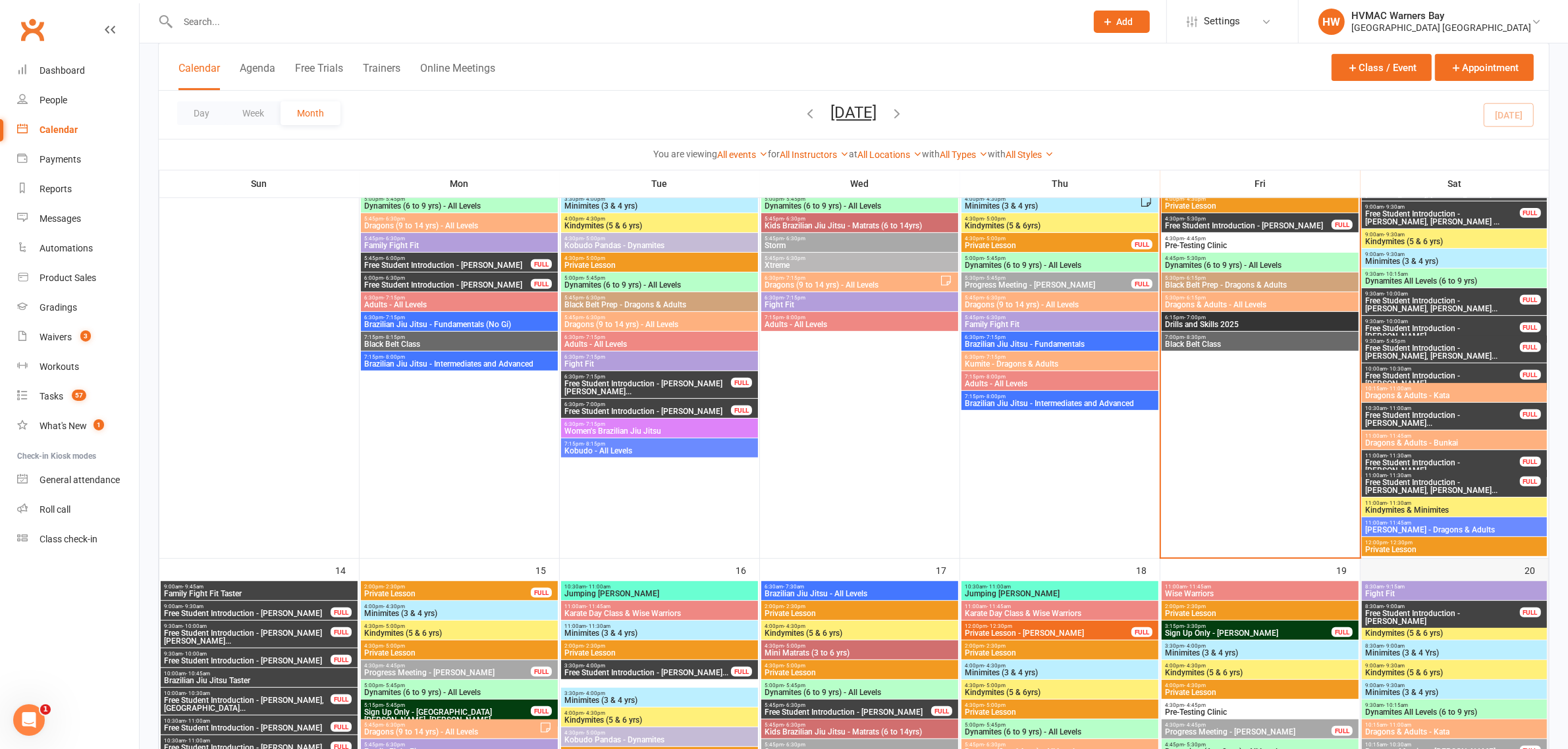
scroll to position [494, 0]
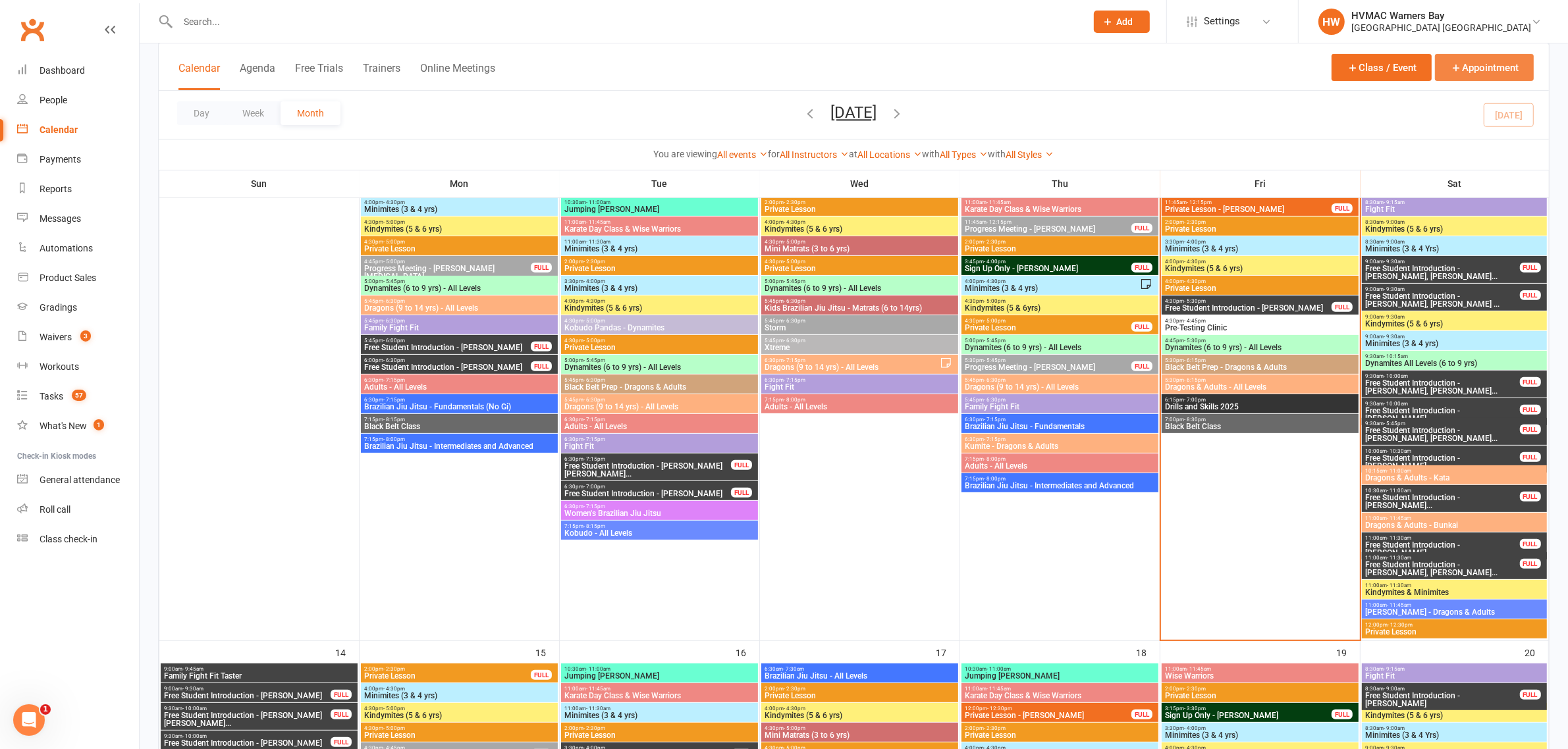
click at [1478, 69] on button "Appointment" at bounding box center [1484, 67] width 98 height 27
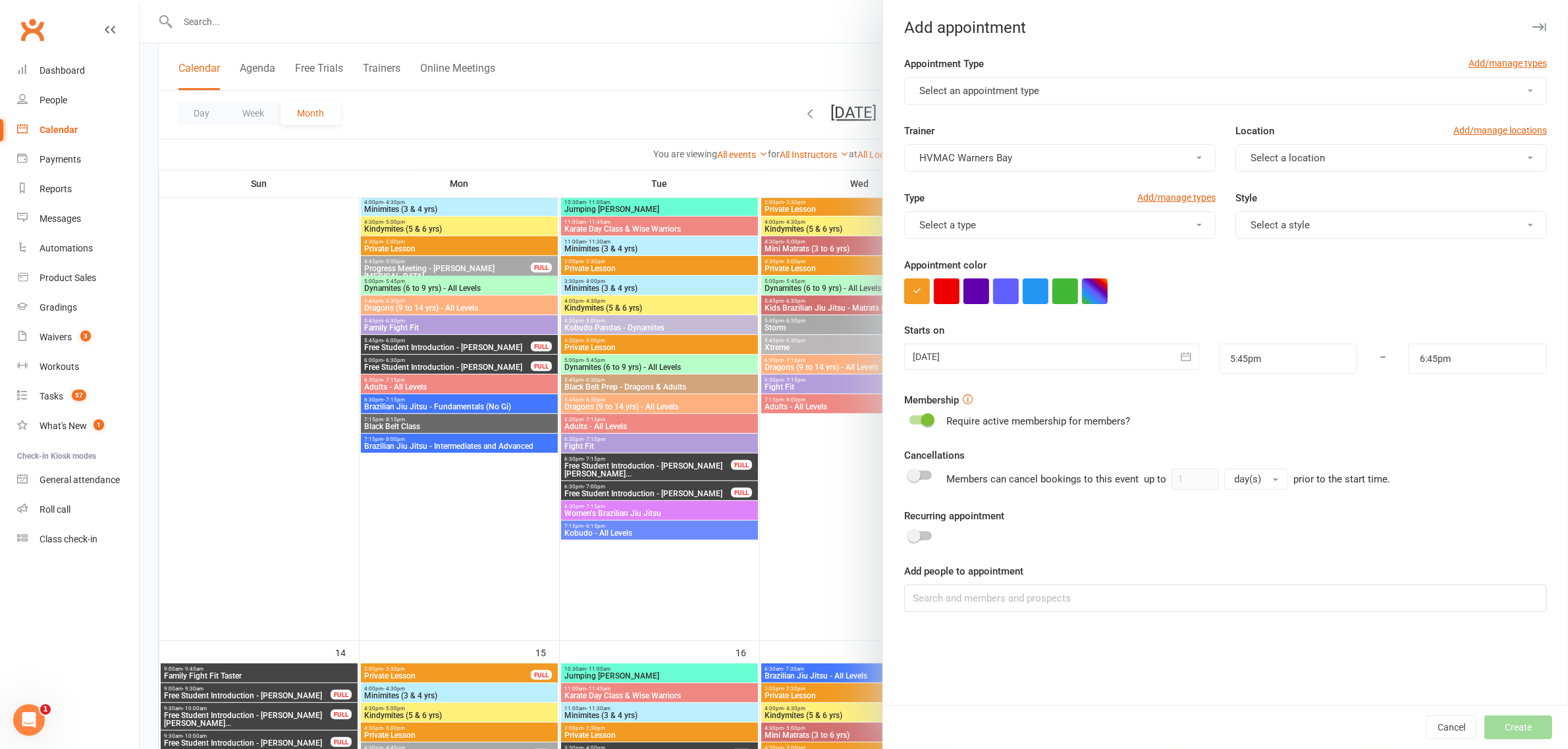
click at [1096, 96] on button "Select an appointment type" at bounding box center [1225, 90] width 643 height 27
click at [996, 224] on span "Free Student Introduction" at bounding box center [971, 227] width 112 height 12
type input "6:15pm"
click at [1054, 355] on div at bounding box center [1052, 357] width 296 height 27
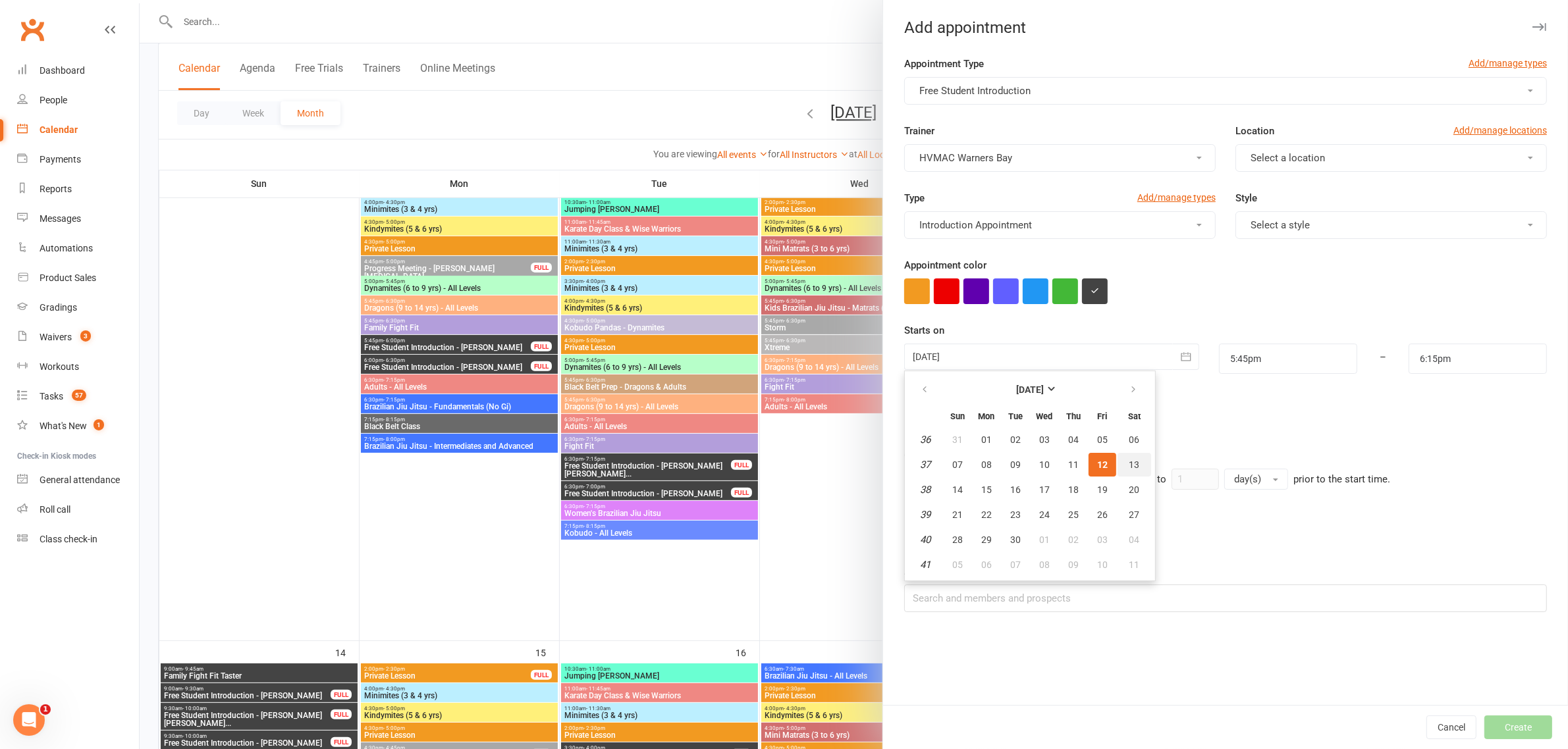
click at [1129, 462] on button "13" at bounding box center [1135, 464] width 34 height 24
type input "13 Sep 2025"
click at [1299, 355] on input "5:45pm" at bounding box center [1288, 359] width 138 height 30
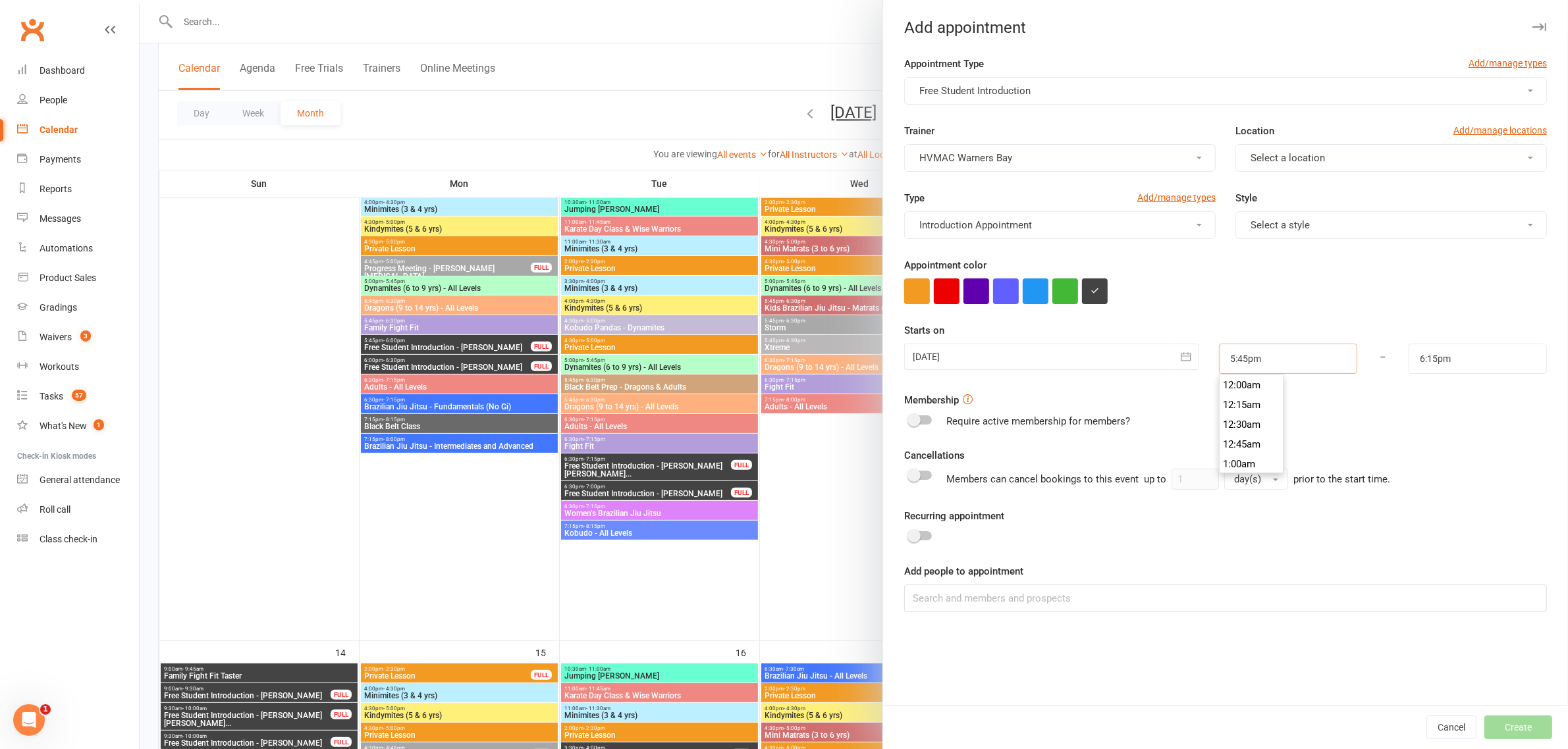
scroll to position [1381, 0]
type input "5"
type input "10:00am"
click at [1294, 400] on div "Membership Require active membership for members?" at bounding box center [1225, 411] width 643 height 37
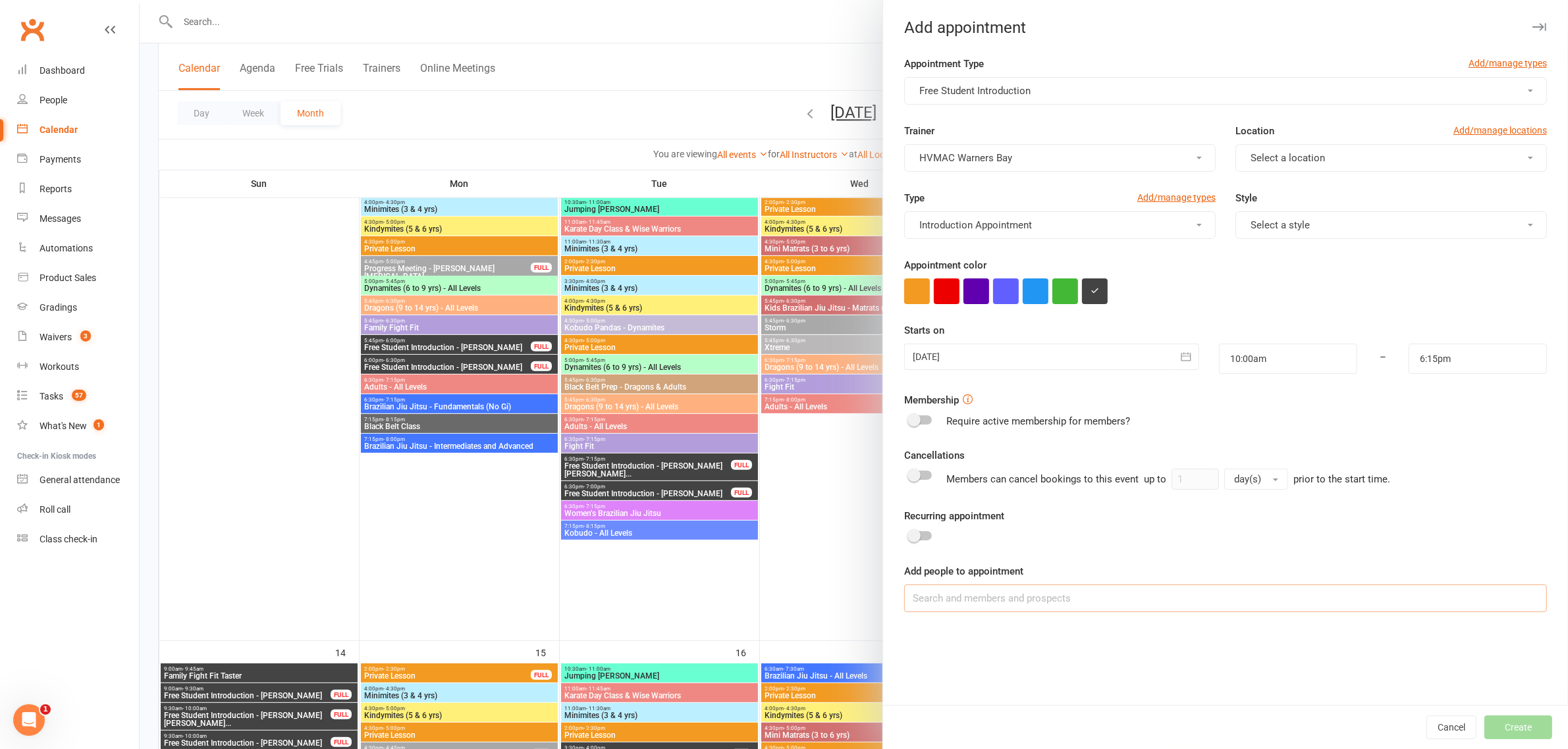
click at [1025, 607] on input at bounding box center [1225, 598] width 643 height 27
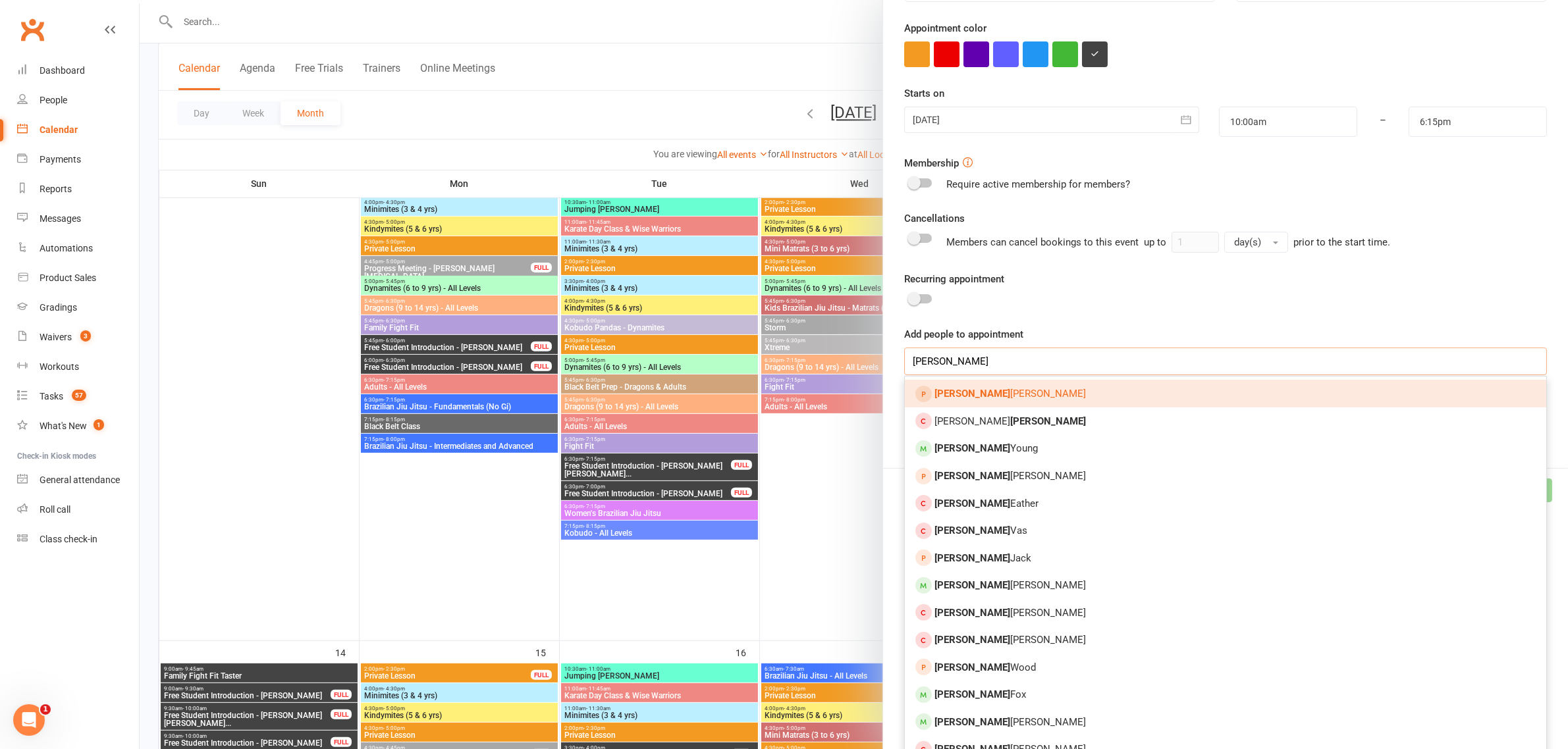
scroll to position [247, 0]
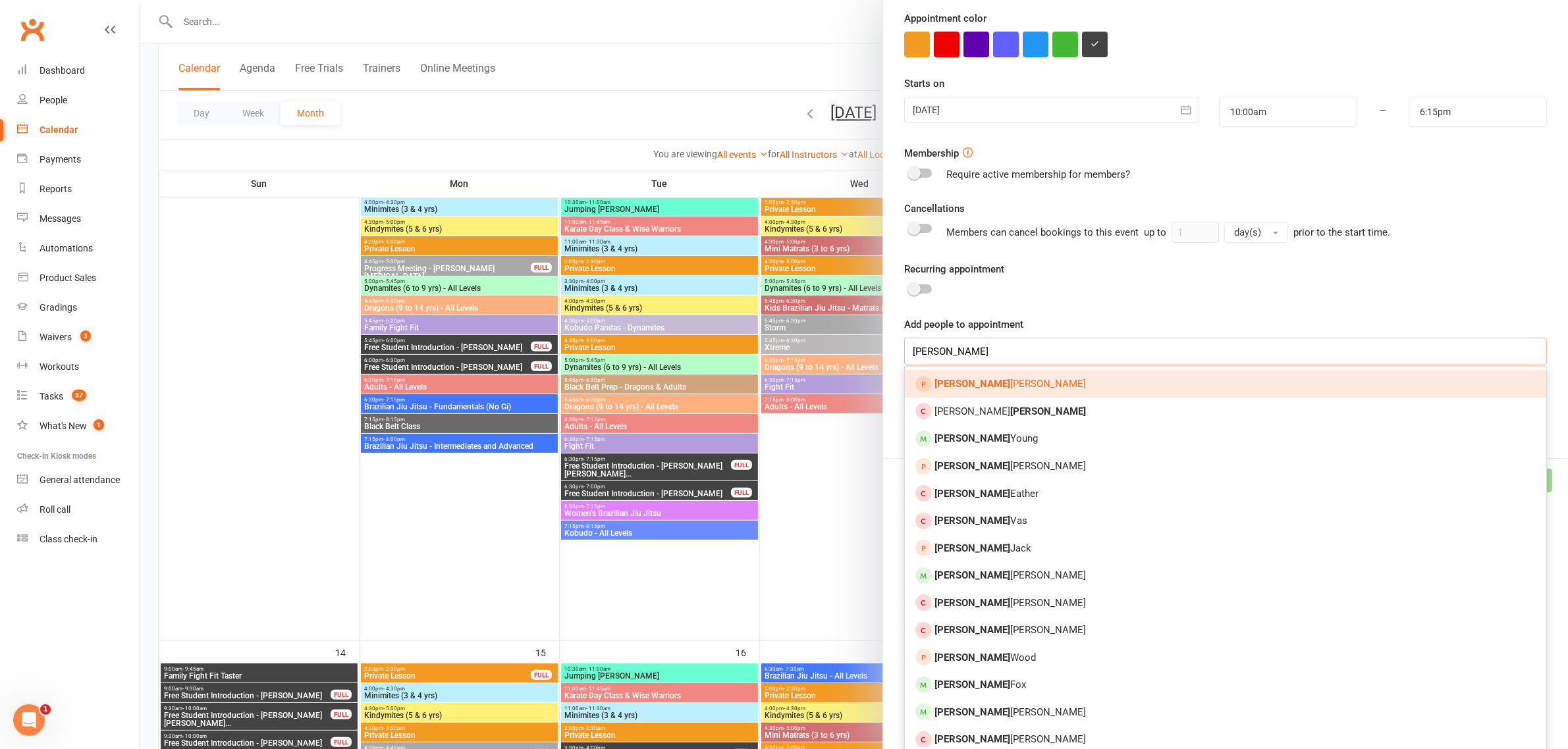
type input "lucas"
click at [1012, 387] on link "Lucas Tran" at bounding box center [1225, 383] width 641 height 27
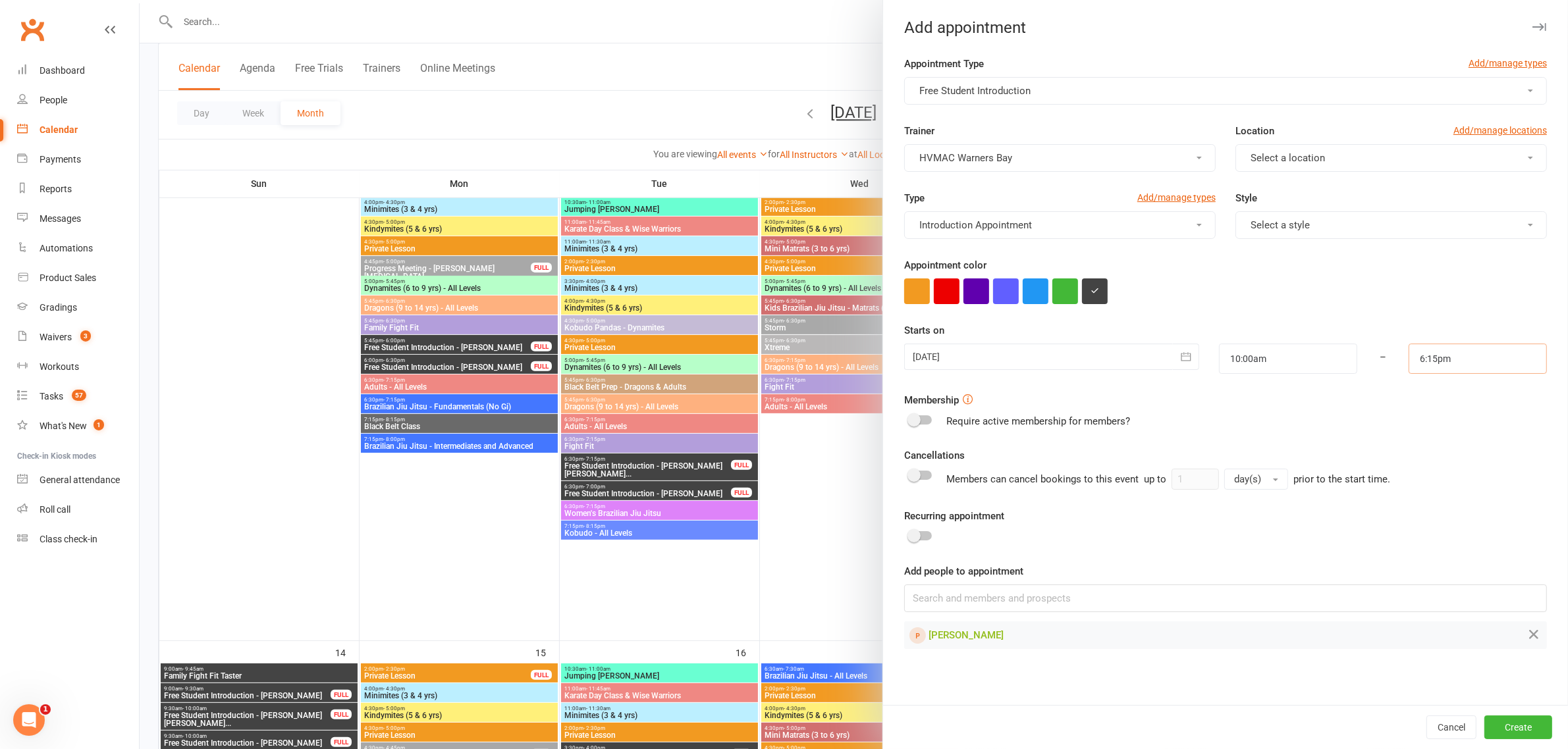
click at [1457, 360] on input "6:15pm" at bounding box center [1478, 359] width 138 height 30
drag, startPoint x: 1447, startPoint y: 354, endPoint x: 1335, endPoint y: 361, distance: 112.2
click at [1335, 361] on div "13 Sep 2025 September 2025 Sun Mon Tue Wed Thu Fri Sat 36 31 01 02 03 04 05 06 …" at bounding box center [1225, 359] width 662 height 30
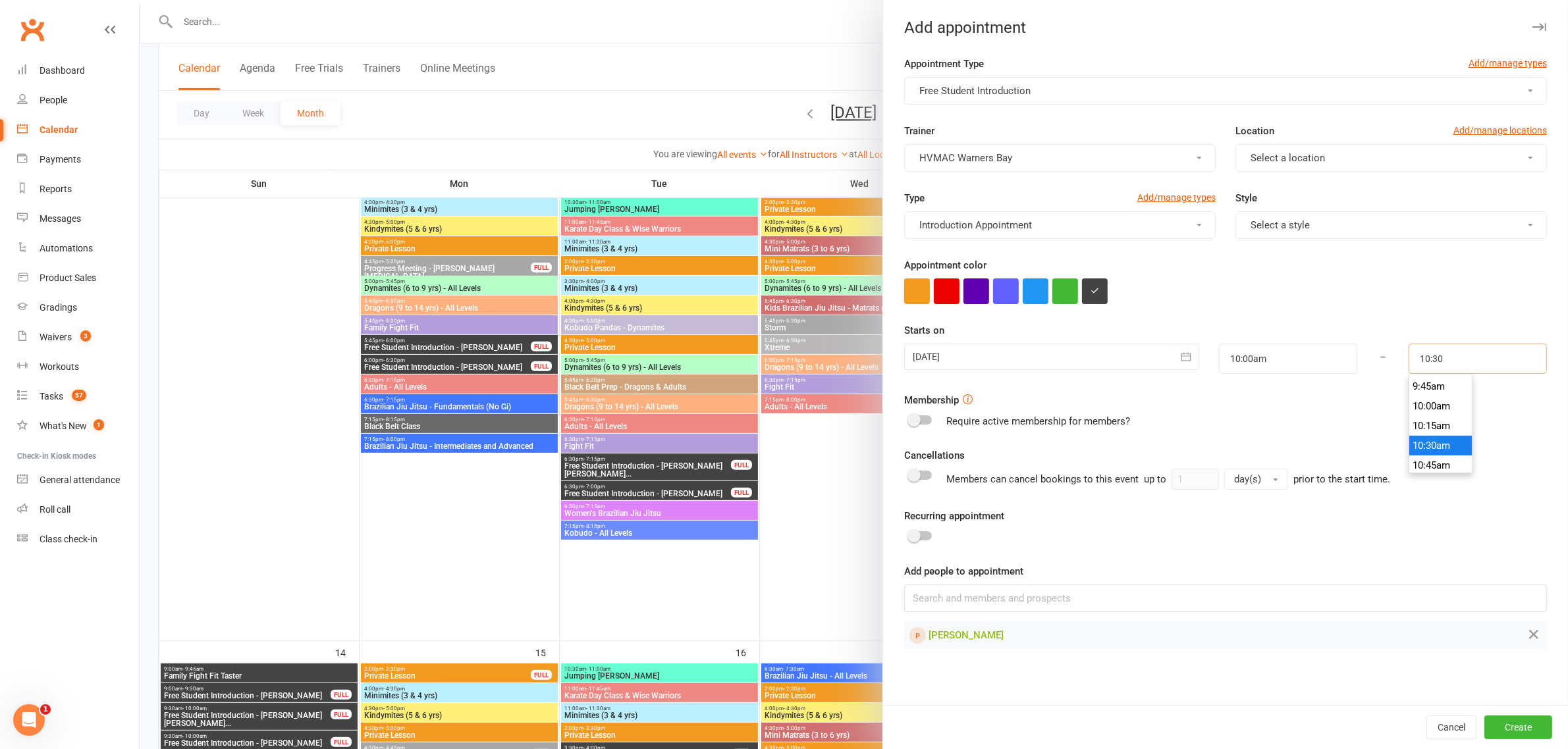
type input "10:30am"
click at [1414, 439] on li "10:30am" at bounding box center [1440, 446] width 63 height 20
click at [1525, 724] on button "Create" at bounding box center [1517, 727] width 68 height 24
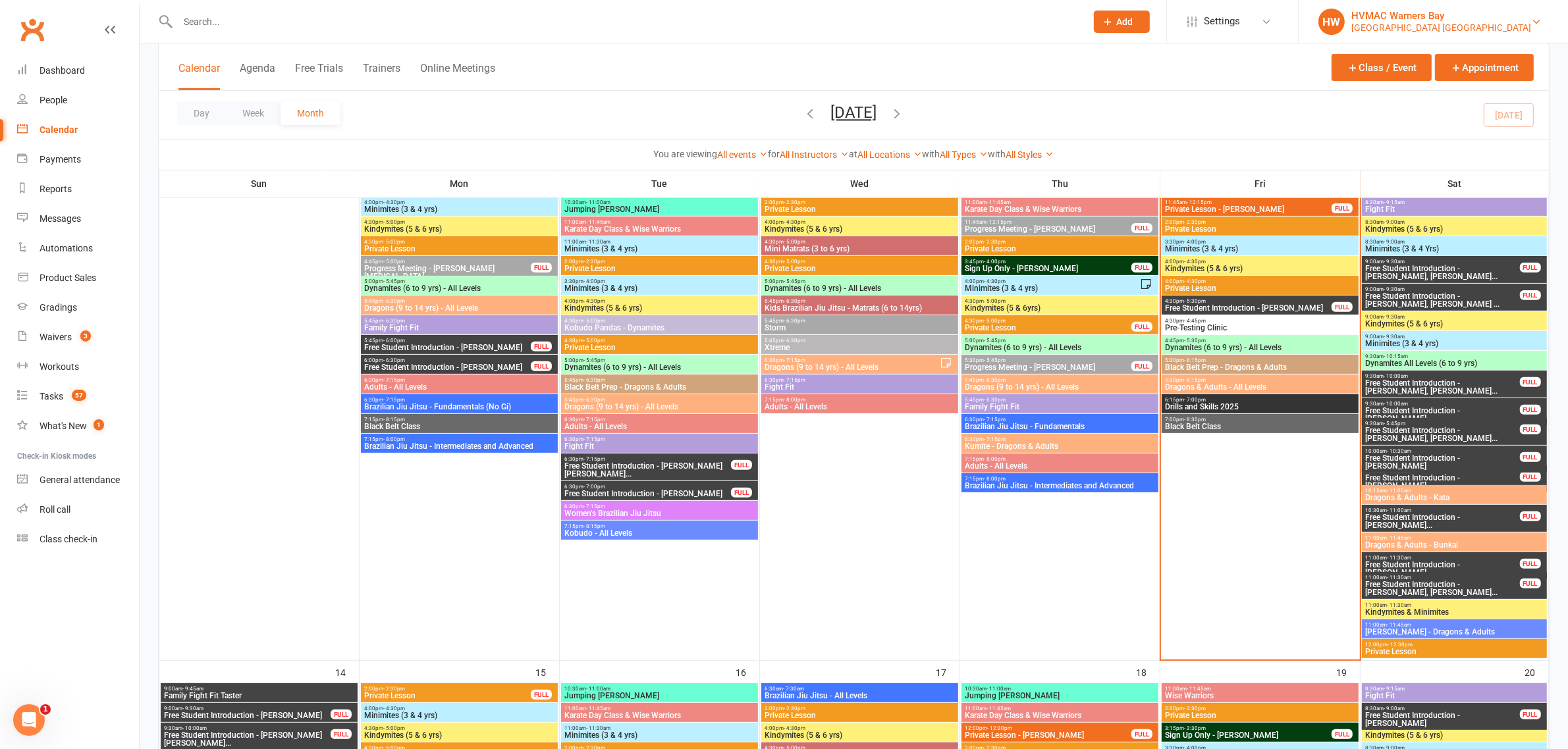
click at [1517, 17] on div "HVMAC Warners Bay" at bounding box center [1440, 15] width 180 height 12
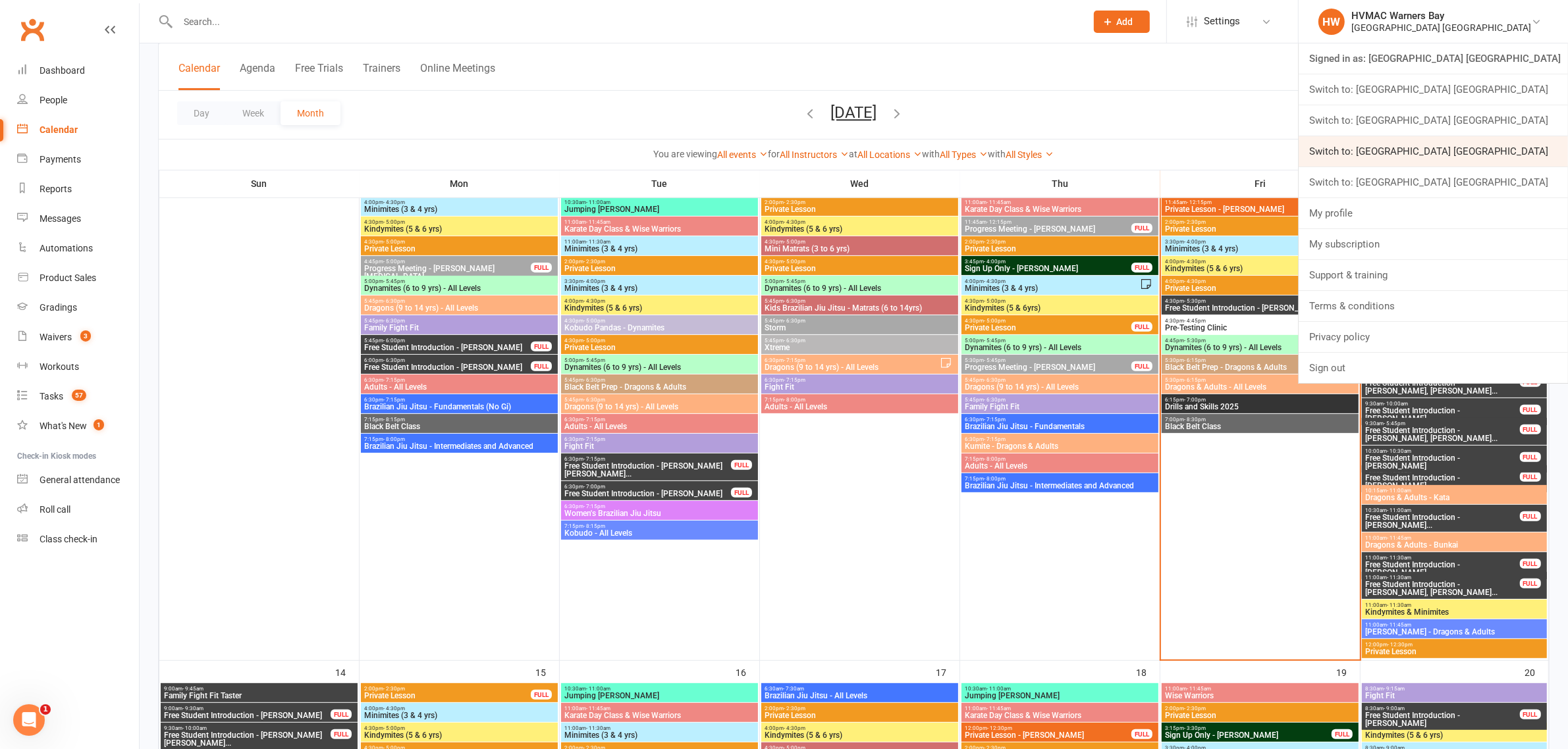
click at [1533, 143] on link "Switch to: [GEOGRAPHIC_DATA] [GEOGRAPHIC_DATA]" at bounding box center [1433, 152] width 269 height 30
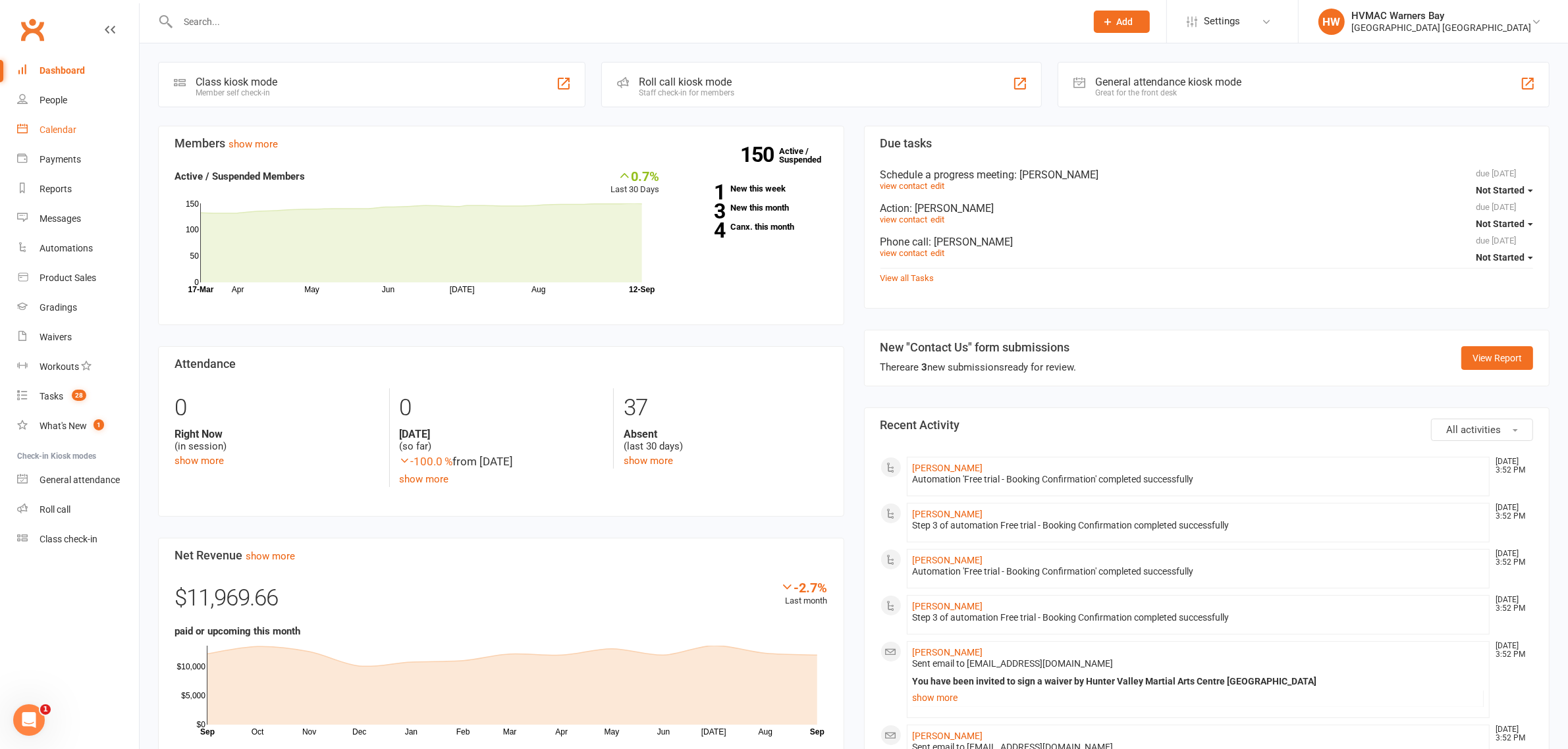
click at [90, 124] on link "Calendar" at bounding box center [77, 129] width 121 height 29
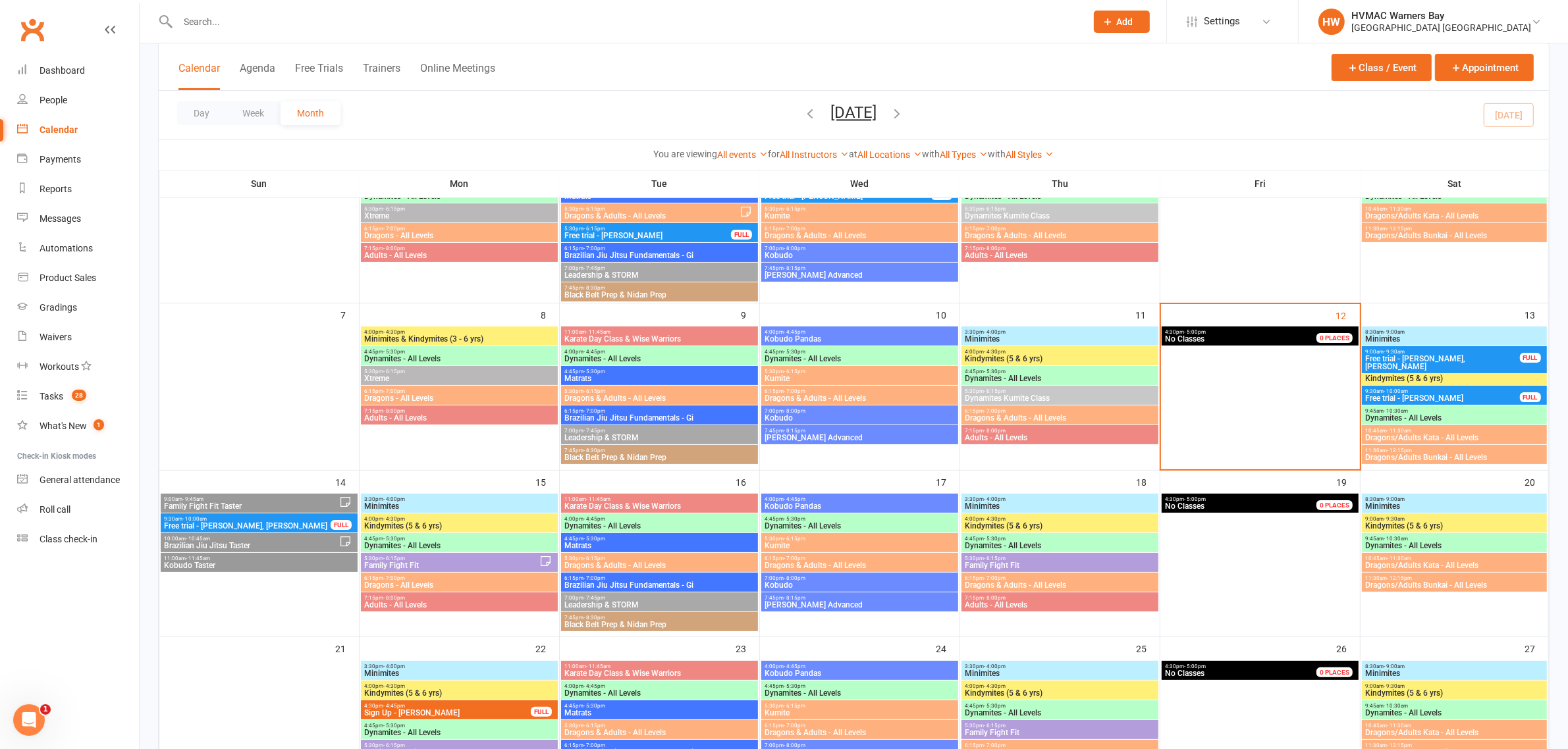
scroll to position [165, 0]
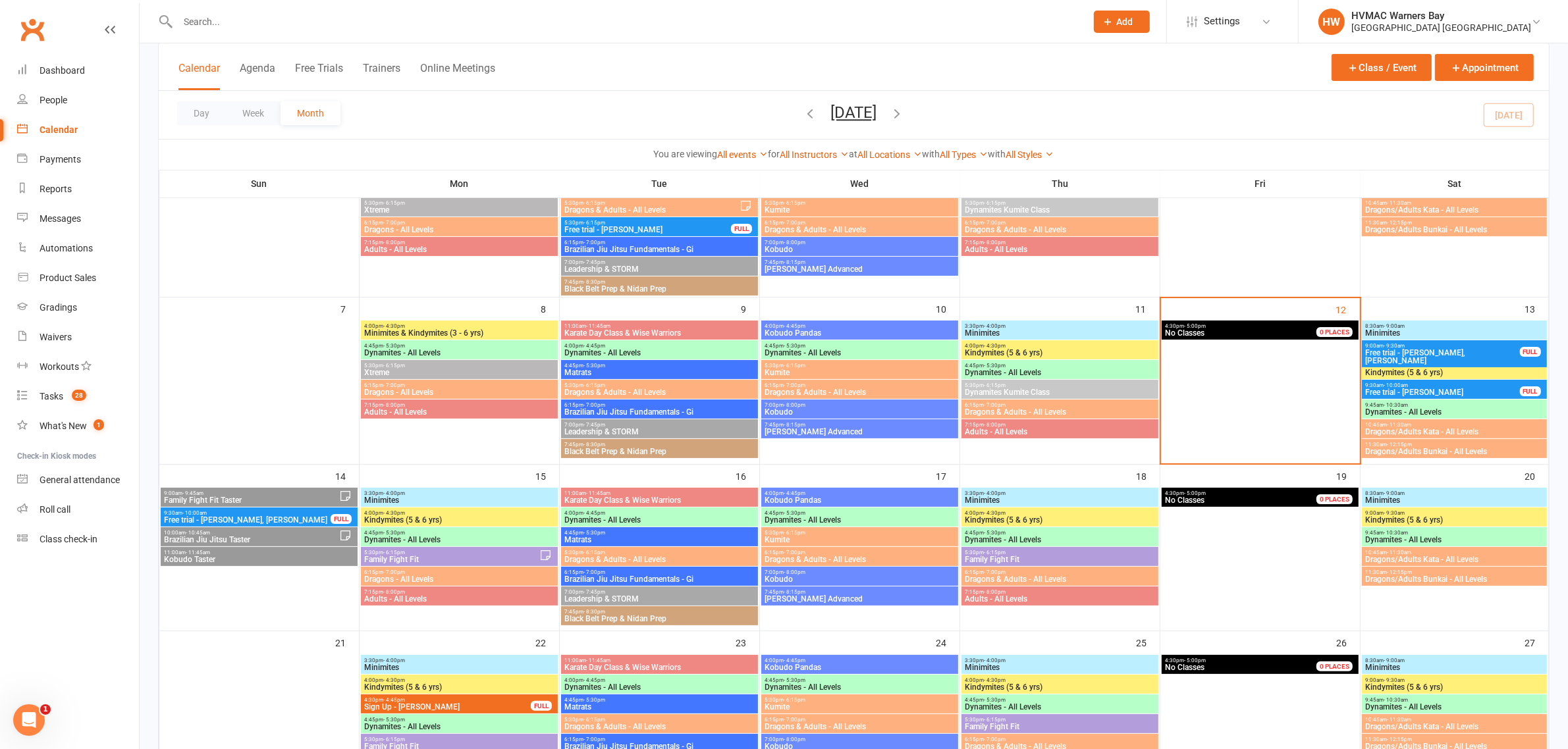
click at [235, 512] on span "9:30am - 10:00am" at bounding box center [246, 513] width 168 height 6
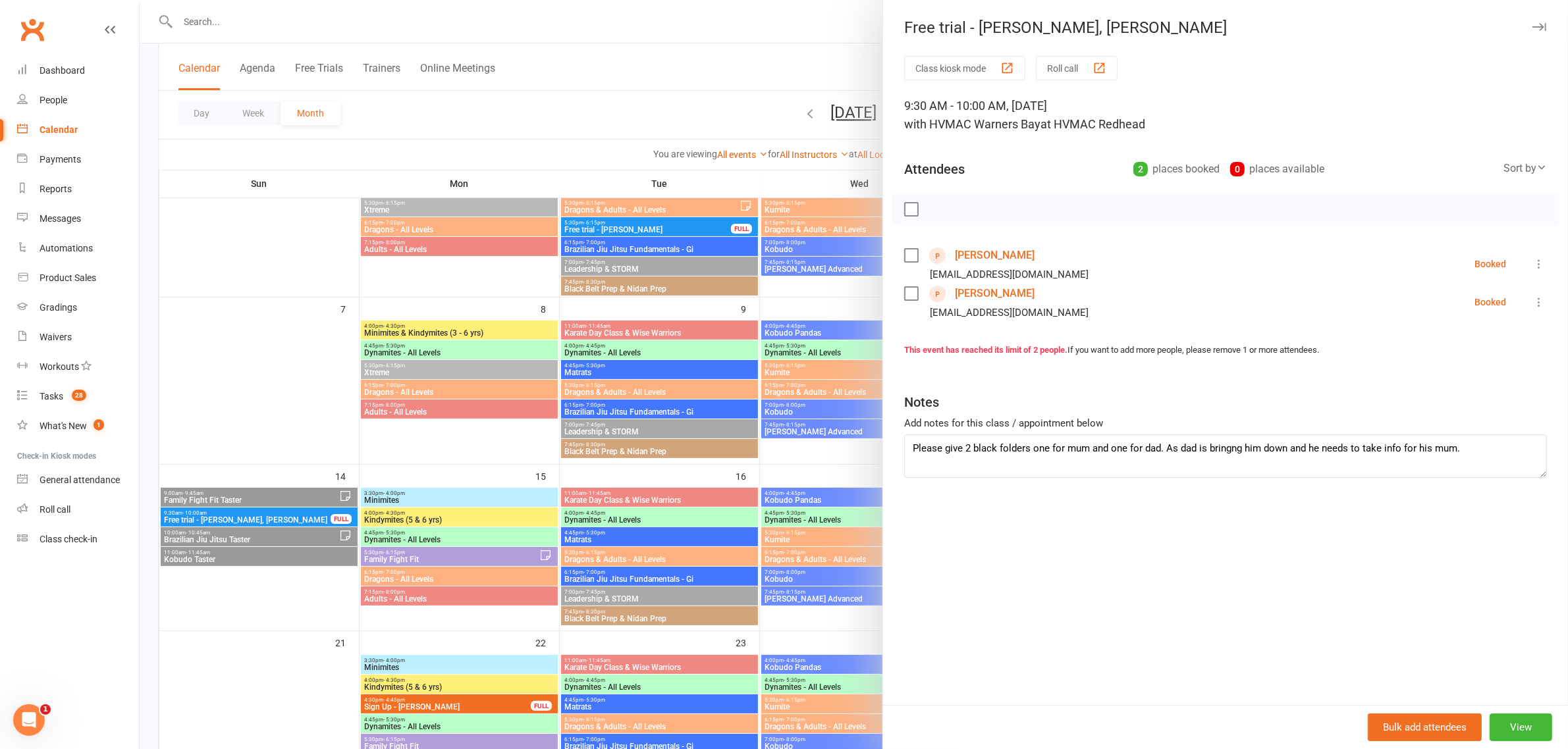
click at [551, 464] on div at bounding box center [853, 374] width 1428 height 749
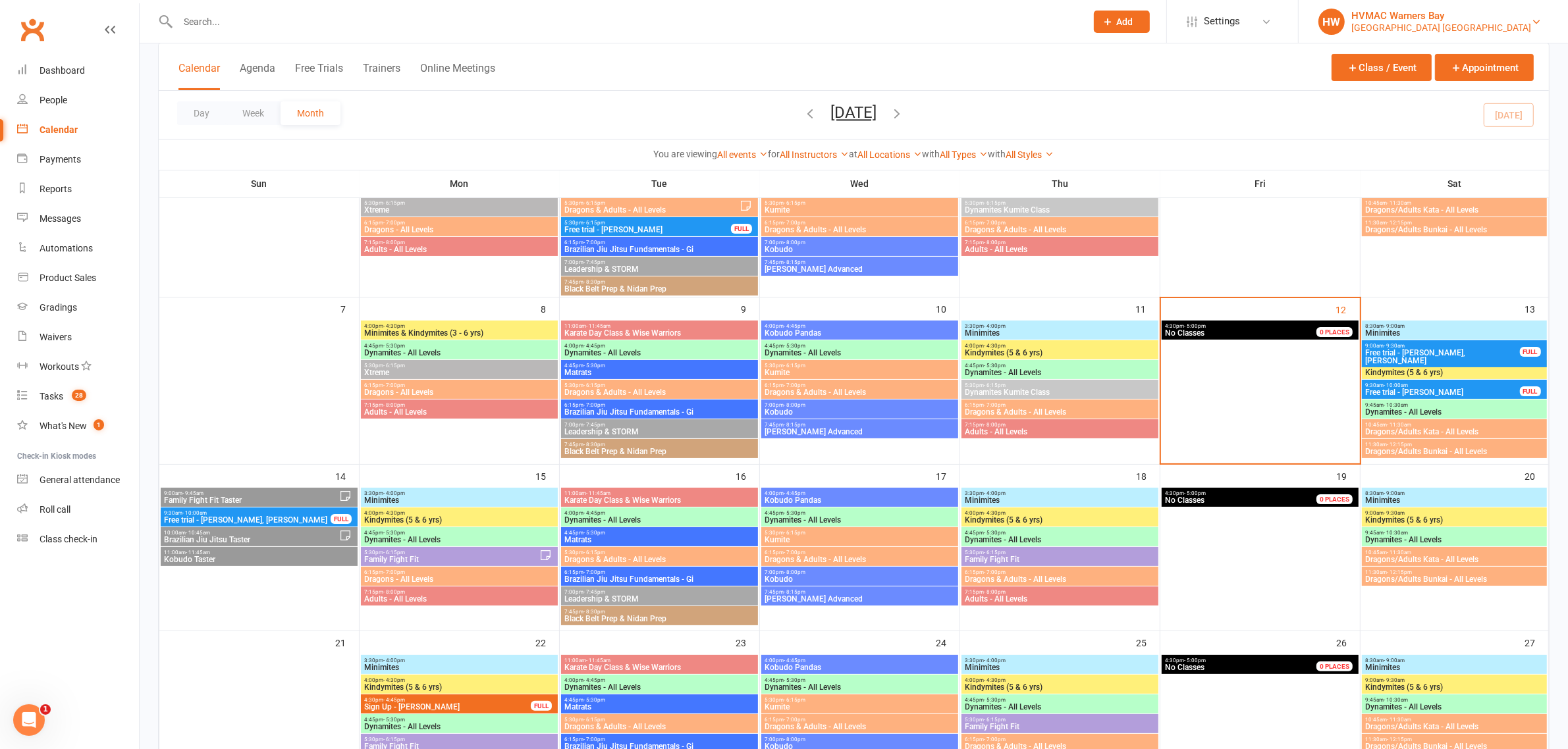
click at [1527, 19] on div "HVMAC Warners Bay" at bounding box center [1440, 15] width 180 height 12
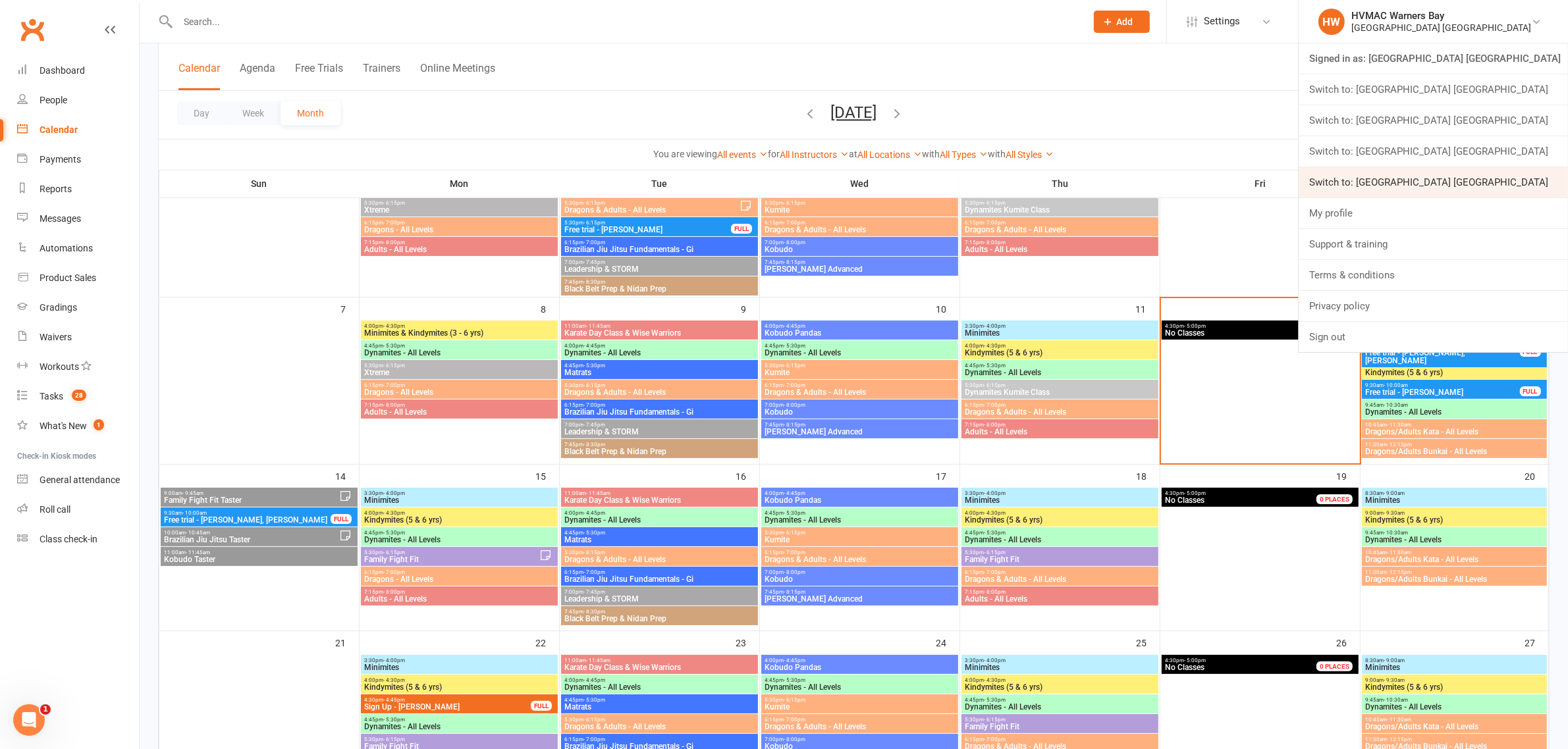
click at [1522, 189] on link "Switch to: Hunter Valley Martial Arts Centre Warners Bay" at bounding box center [1433, 183] width 269 height 30
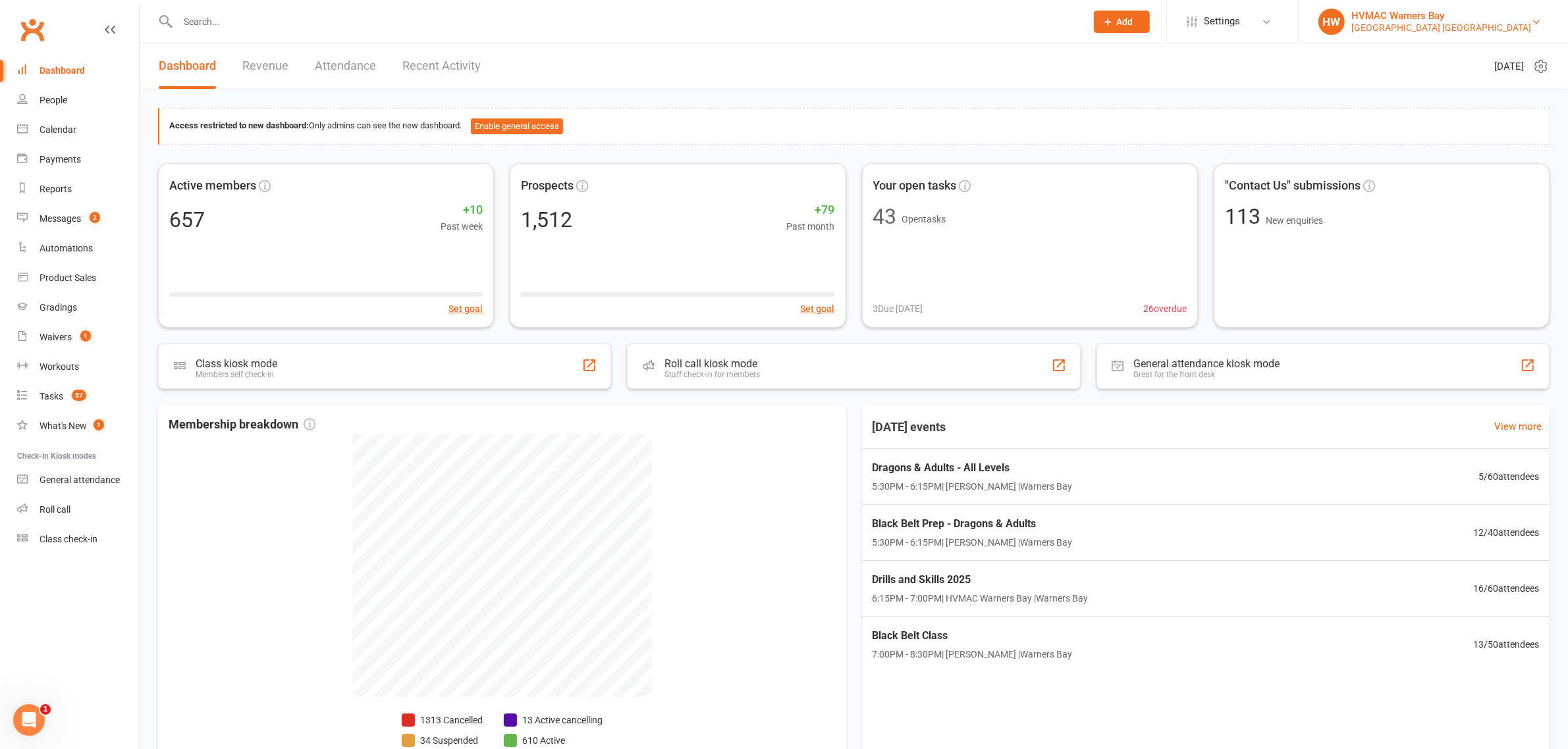
click at [1462, 22] on div "Hunter Valley Martial Arts Centre Warners Bay" at bounding box center [1440, 27] width 180 height 12
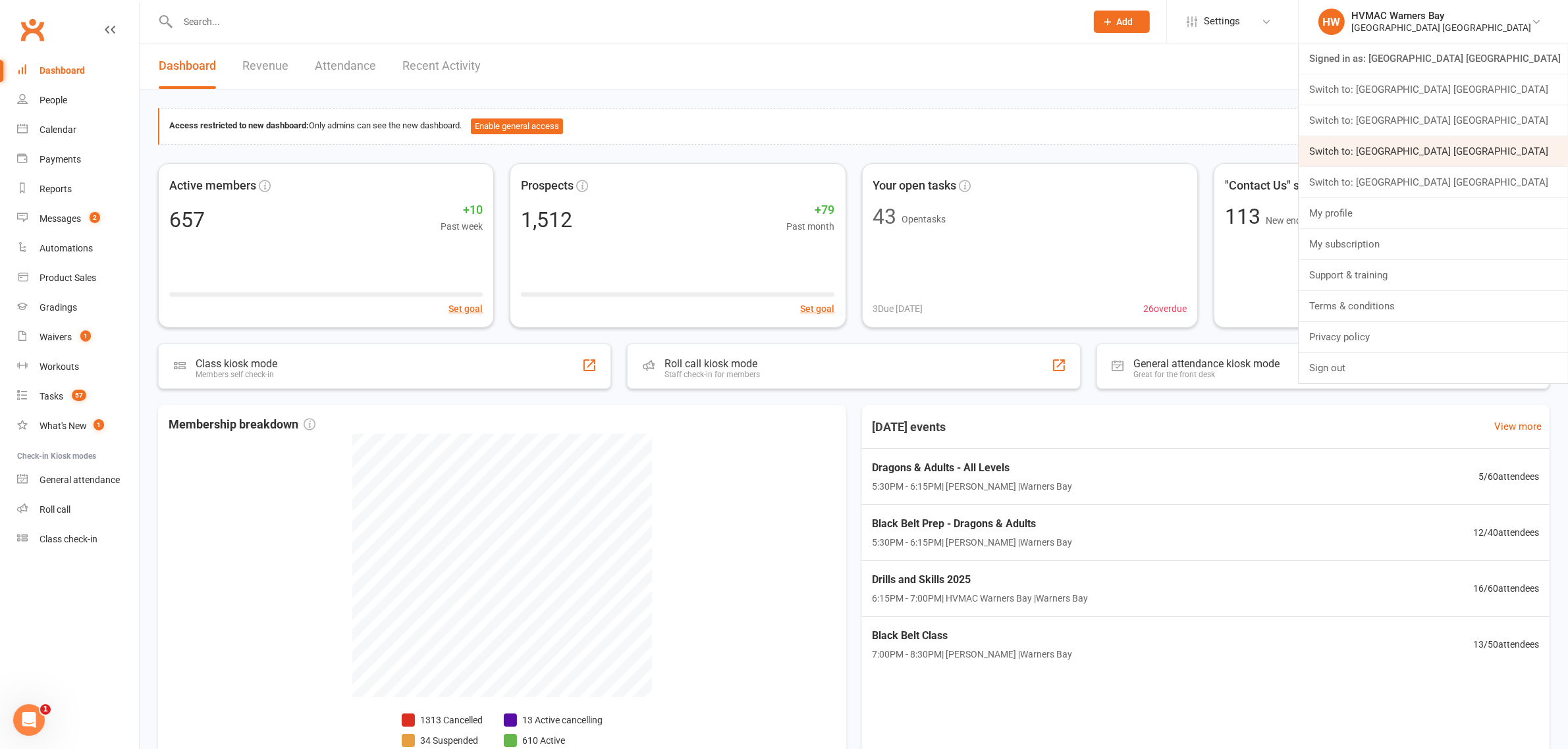
click at [1479, 148] on link "Switch to: Hunter Valley Martial Arts Centre Redhead" at bounding box center [1433, 152] width 269 height 30
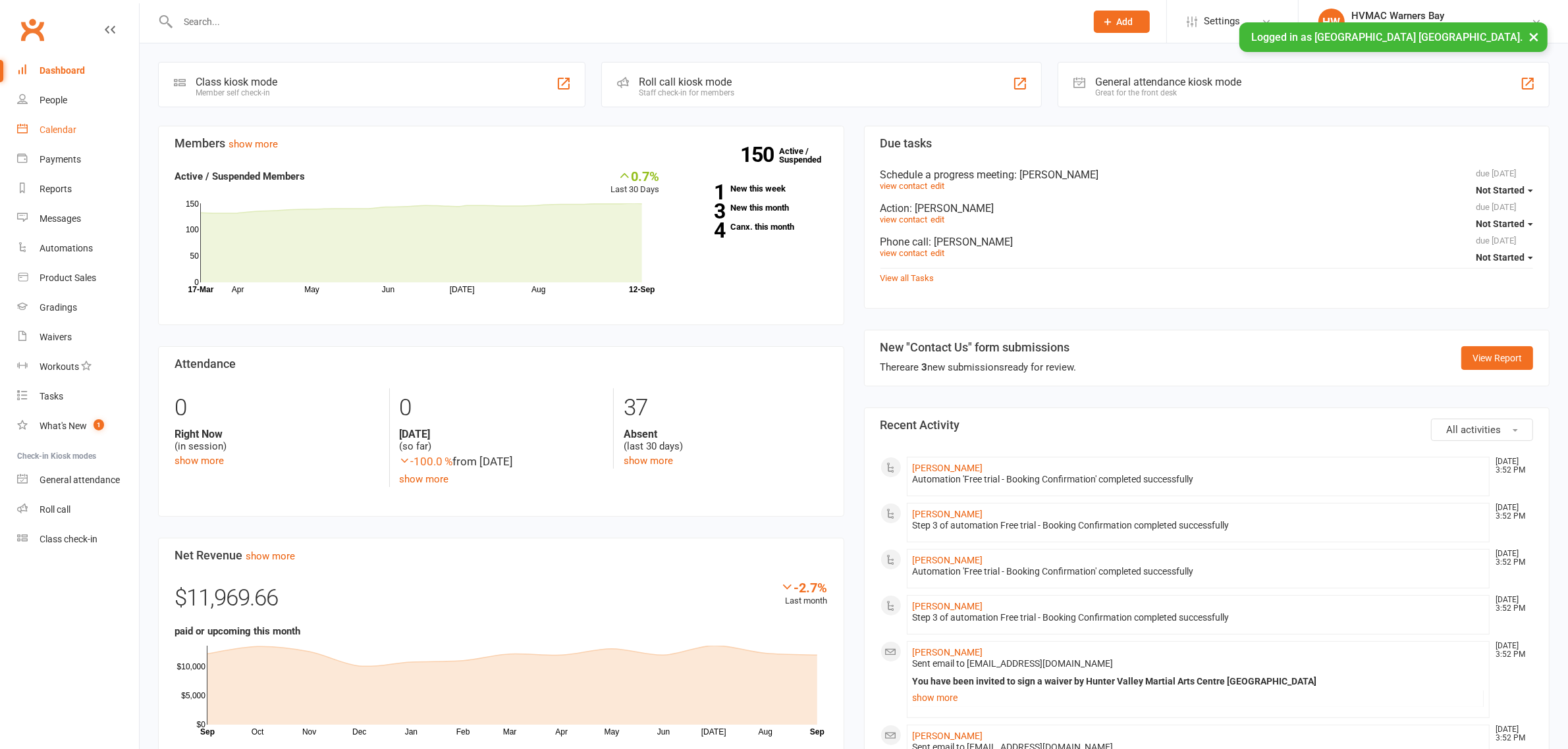
drag, startPoint x: 81, startPoint y: 129, endPoint x: 180, endPoint y: 129, distance: 99.0
click at [81, 129] on link "Calendar" at bounding box center [77, 129] width 121 height 29
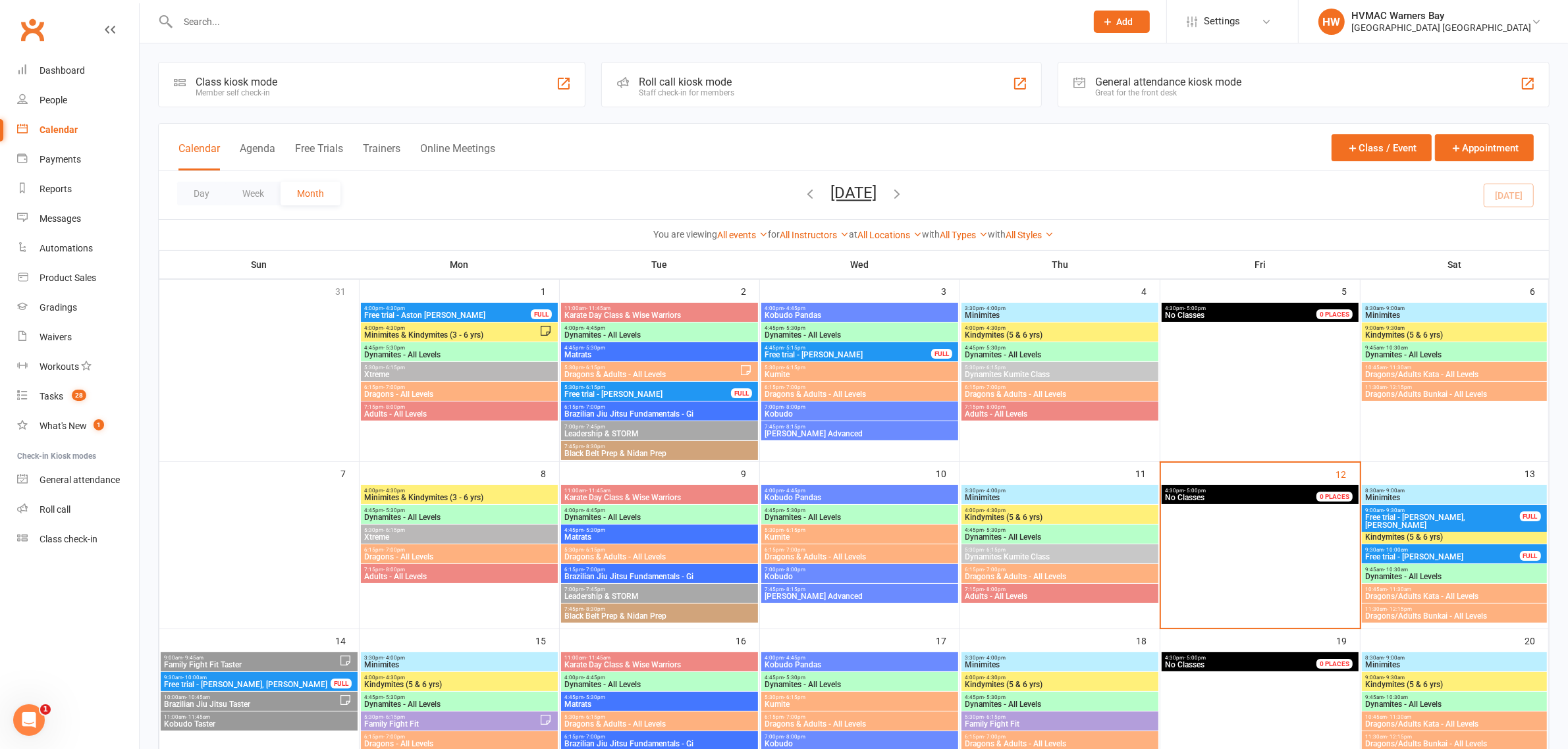
click at [1393, 308] on span "- 9:00am" at bounding box center [1394, 308] width 21 height 6
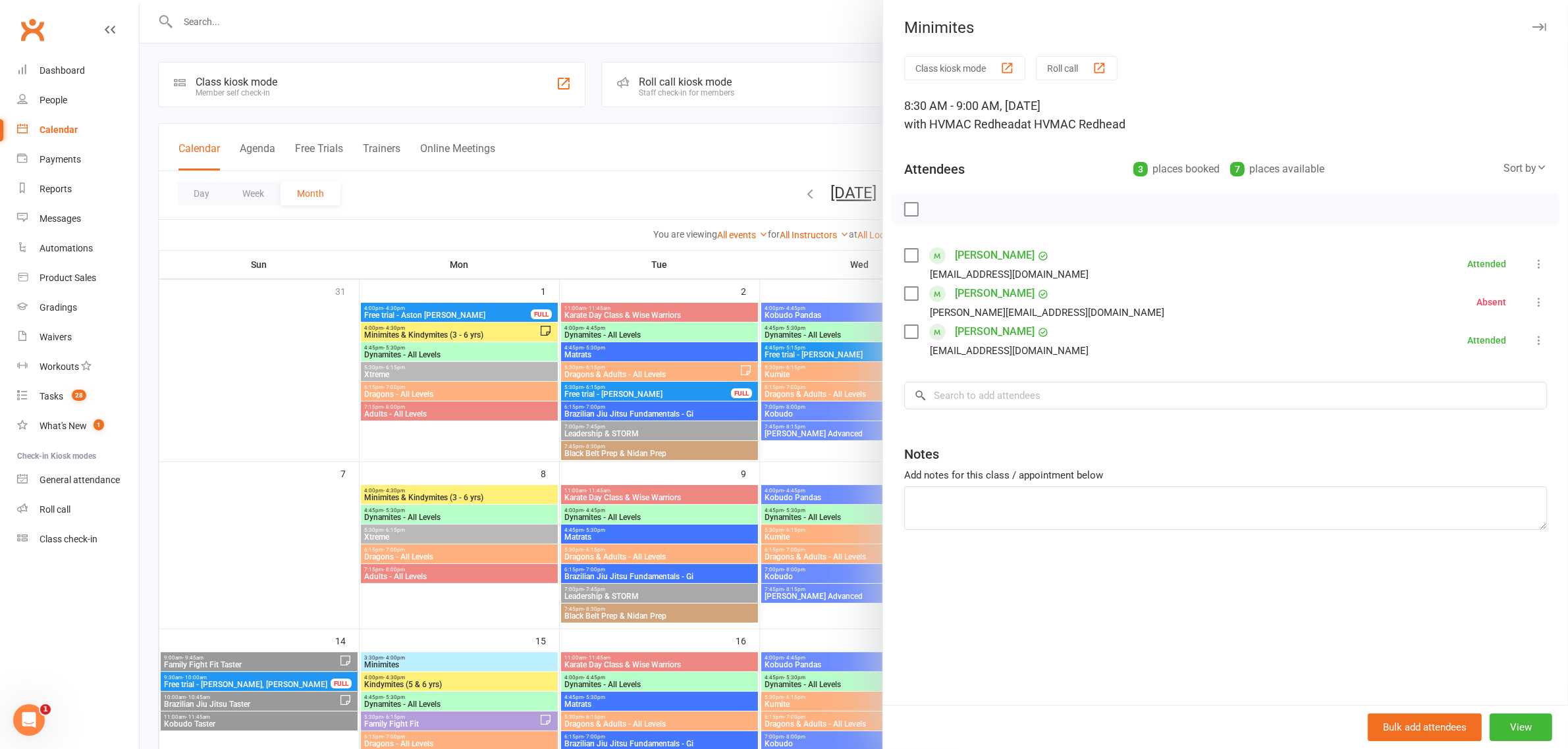
click at [663, 503] on div at bounding box center [853, 374] width 1428 height 749
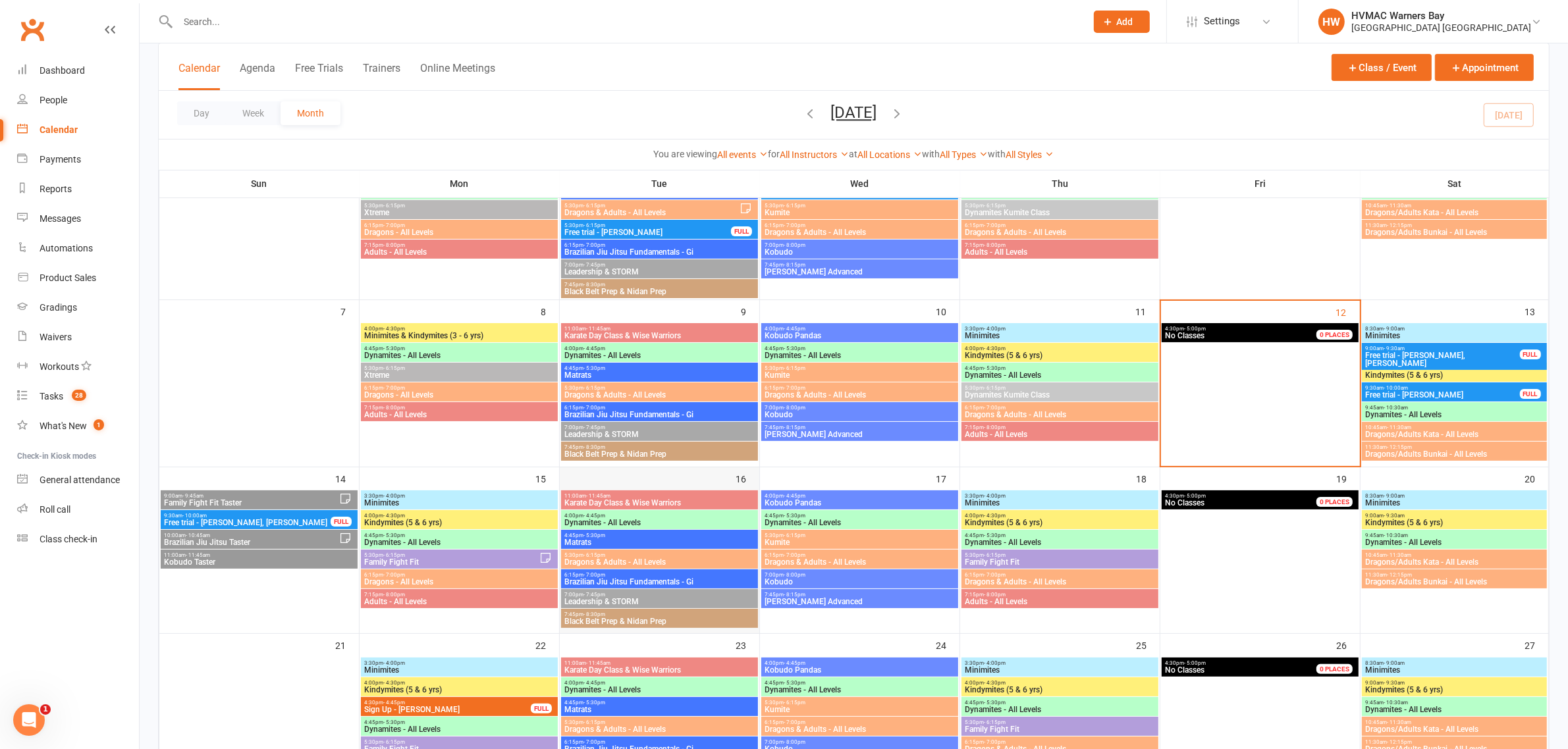
scroll to position [165, 0]
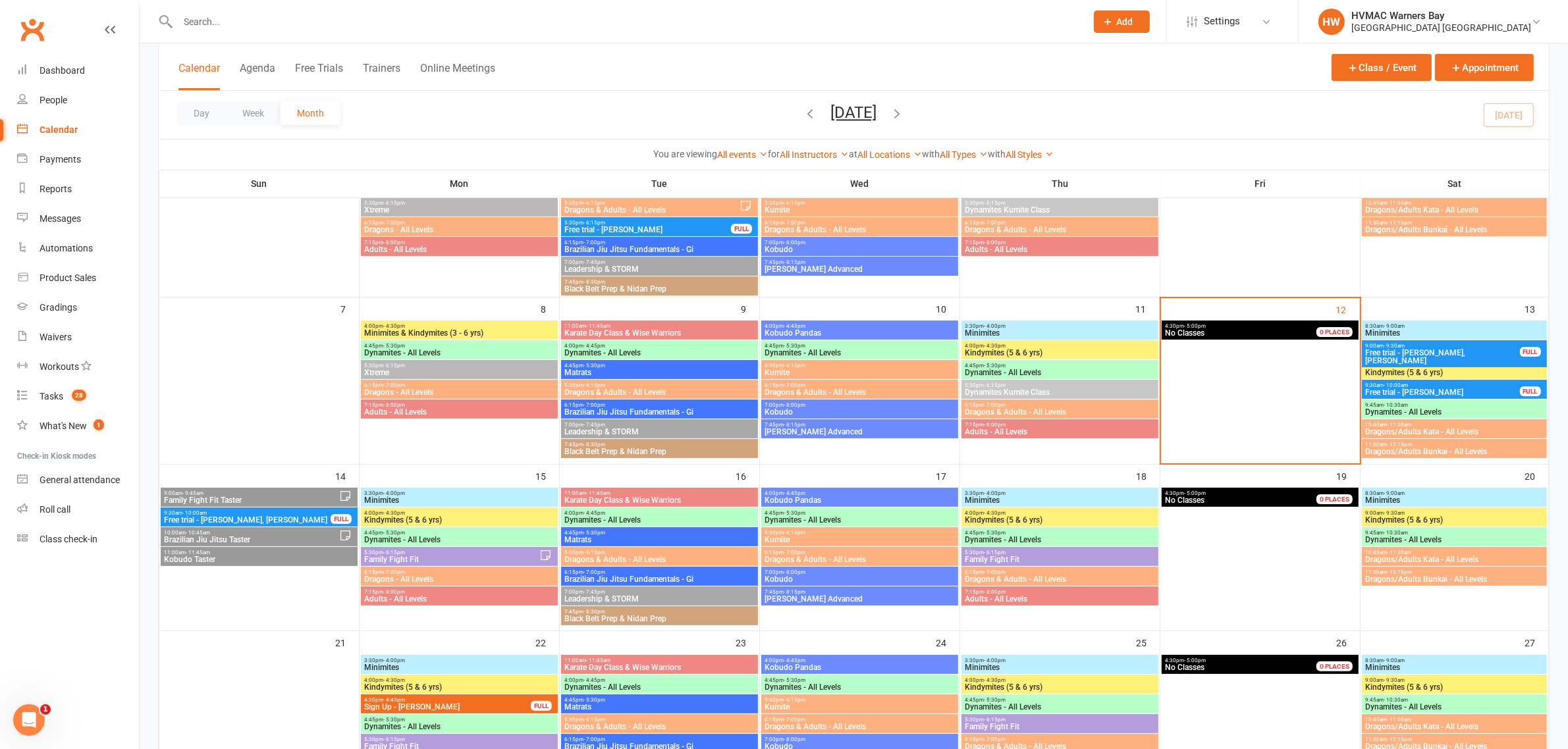
click at [995, 327] on span "- 4:00pm" at bounding box center [995, 326] width 22 height 6
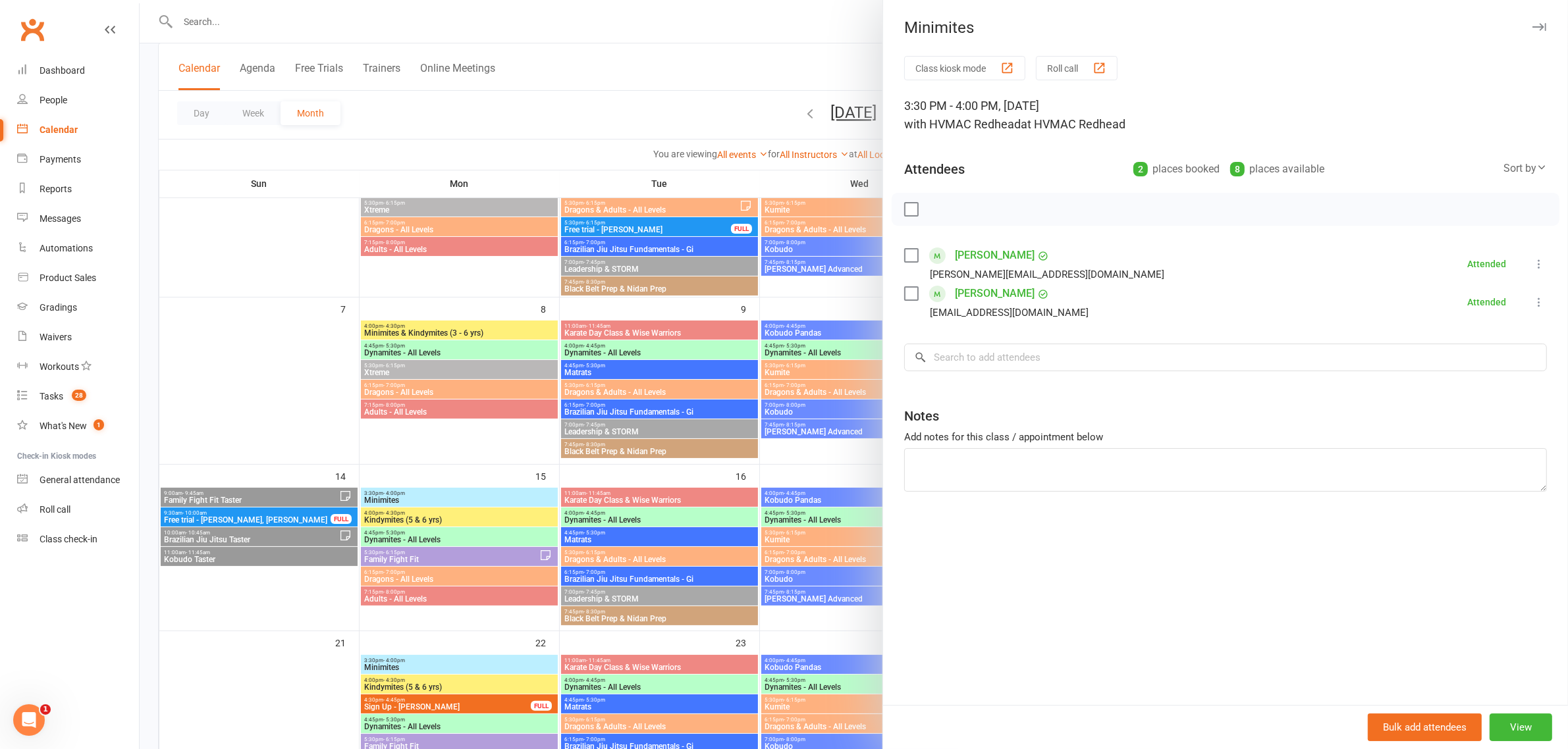
click at [708, 472] on div at bounding box center [853, 374] width 1428 height 749
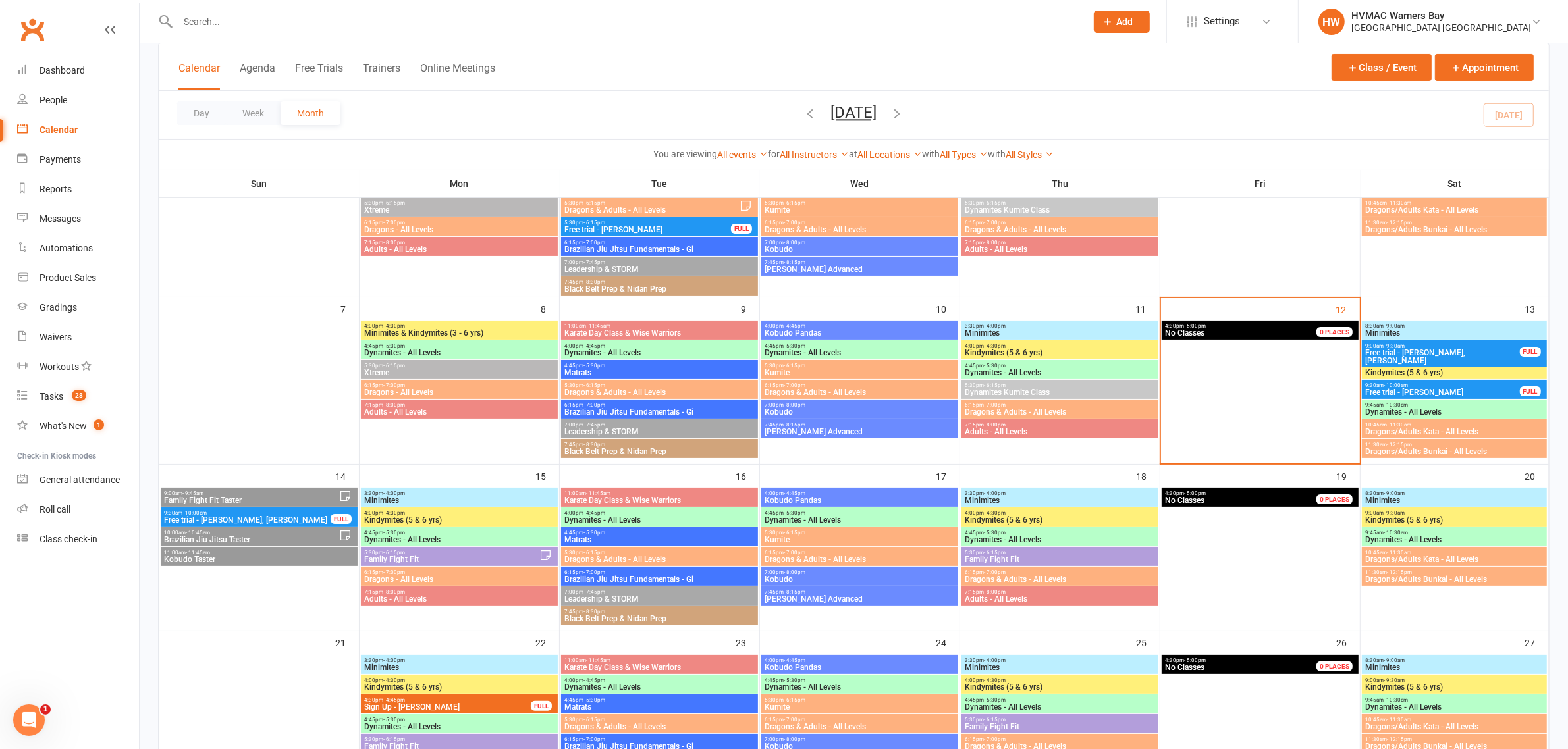
click at [472, 334] on span "Minimites & Kindymites (3 - 6 yrs)" at bounding box center [459, 332] width 191 height 8
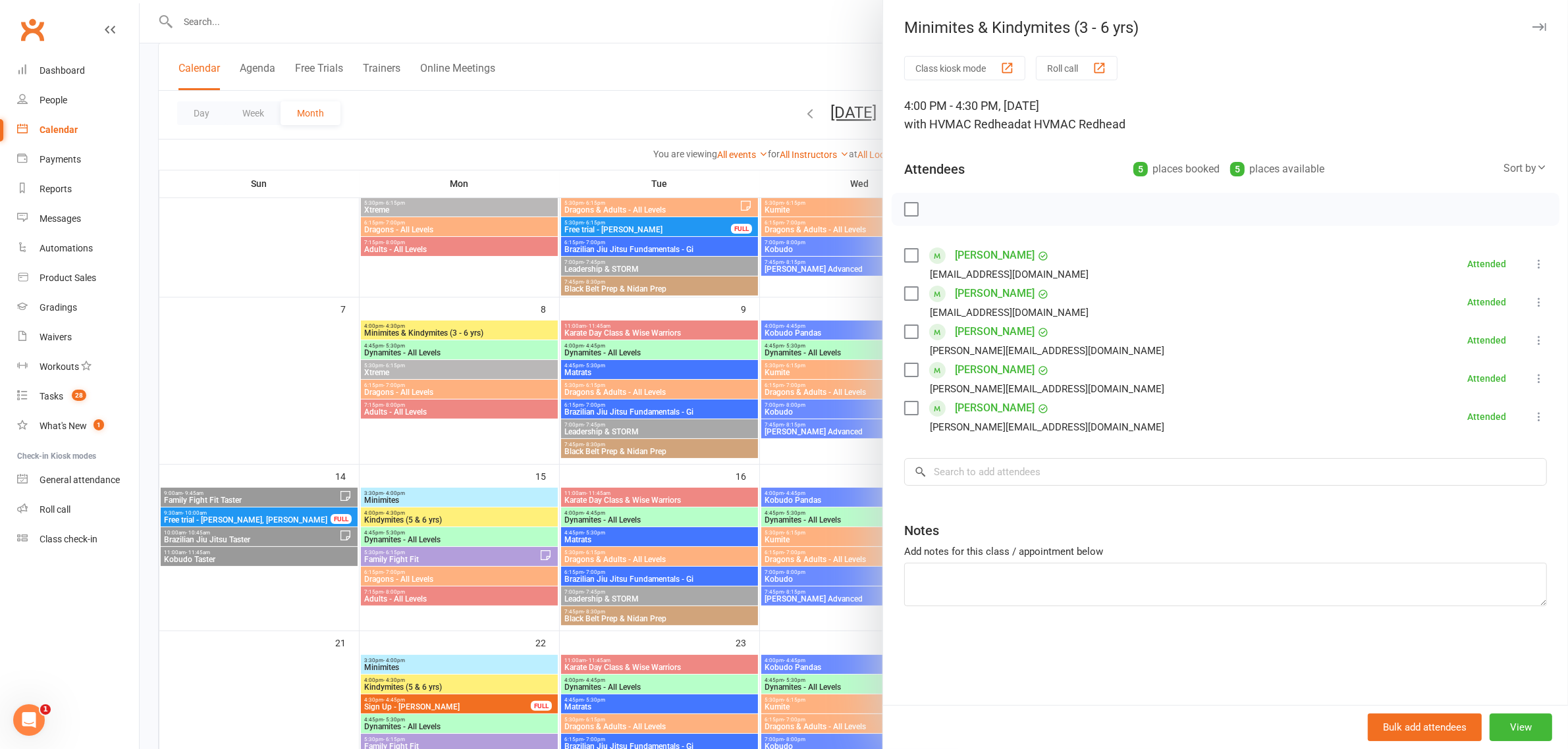
drag, startPoint x: 986, startPoint y: 293, endPoint x: 989, endPoint y: 301, distance: 8.5
click at [986, 293] on link "Murphy Harrison" at bounding box center [995, 293] width 80 height 21
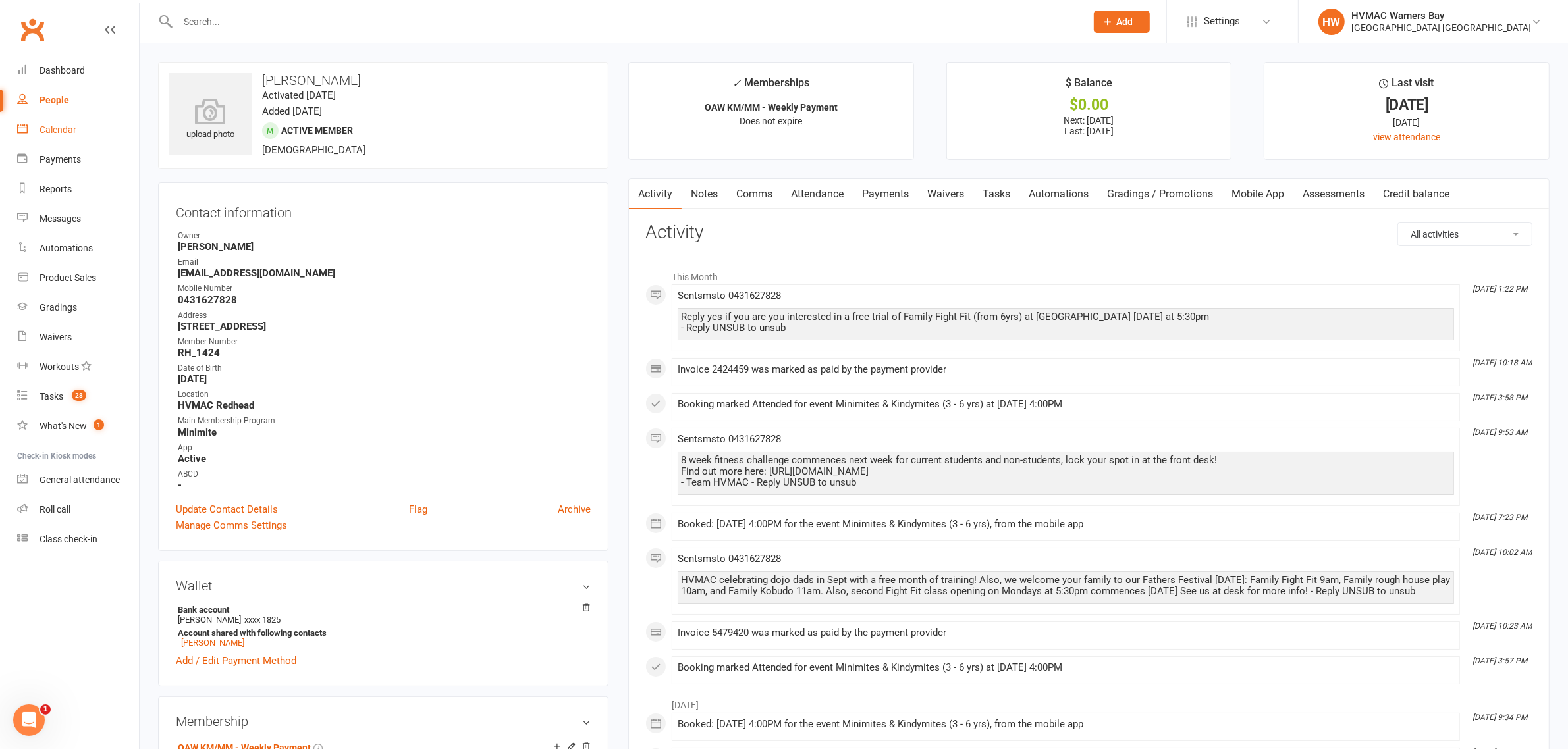
click at [37, 129] on link "Calendar" at bounding box center [77, 129] width 121 height 29
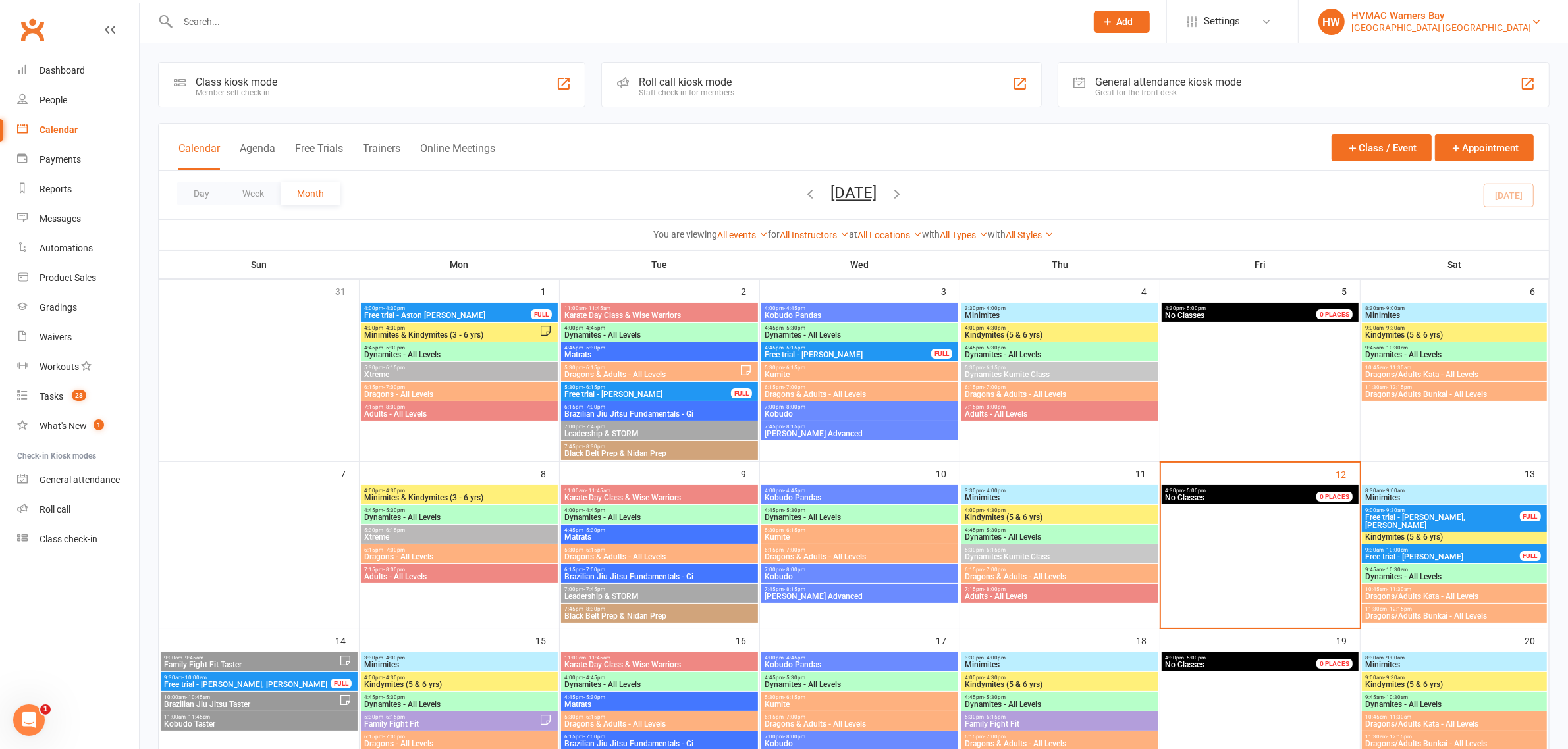
click at [1502, 22] on div "Hunter Valley Martial Arts Centre Redhead" at bounding box center [1440, 27] width 180 height 12
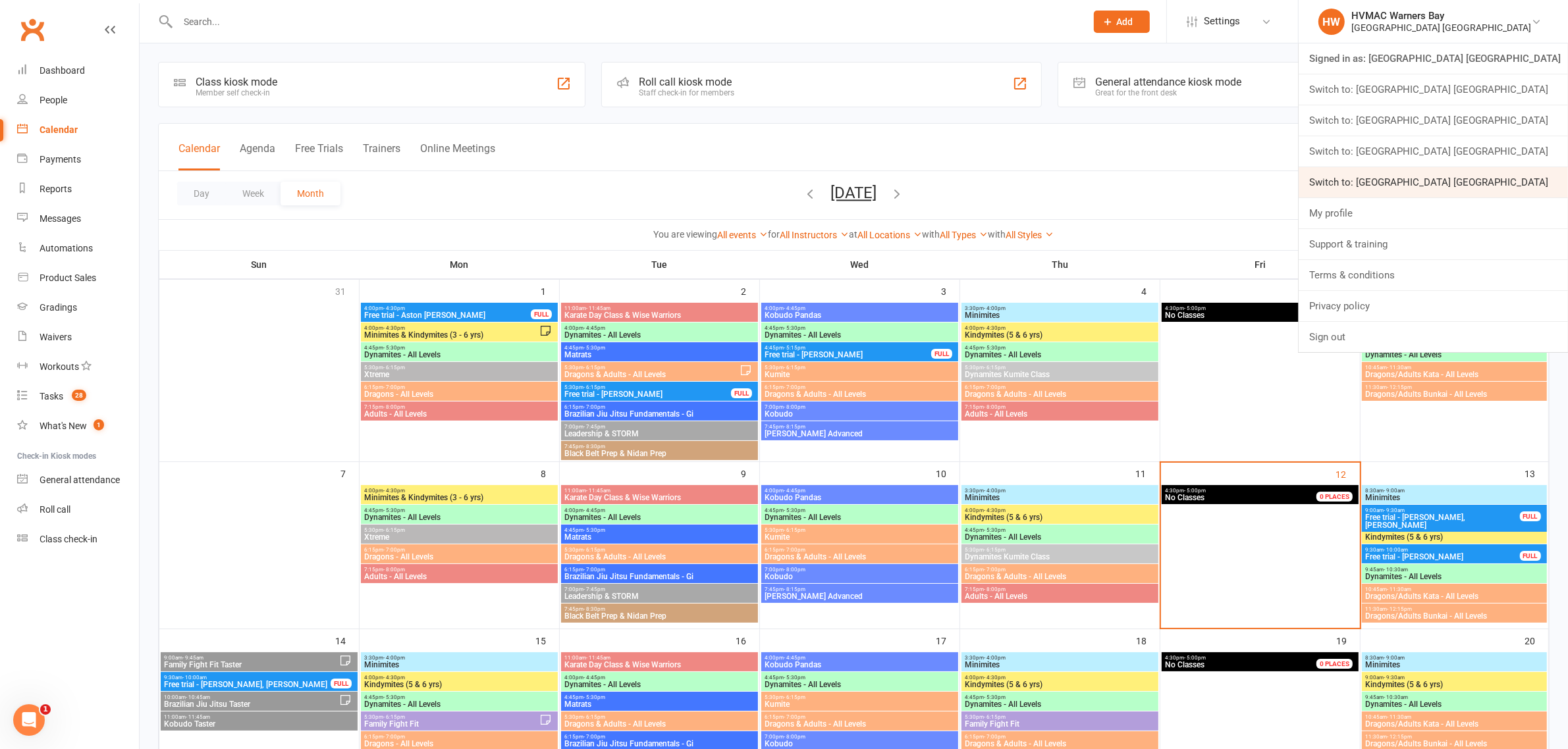
click at [1525, 181] on link "Switch to: Hunter Valley Martial Arts Centre Warners Bay" at bounding box center [1433, 183] width 269 height 30
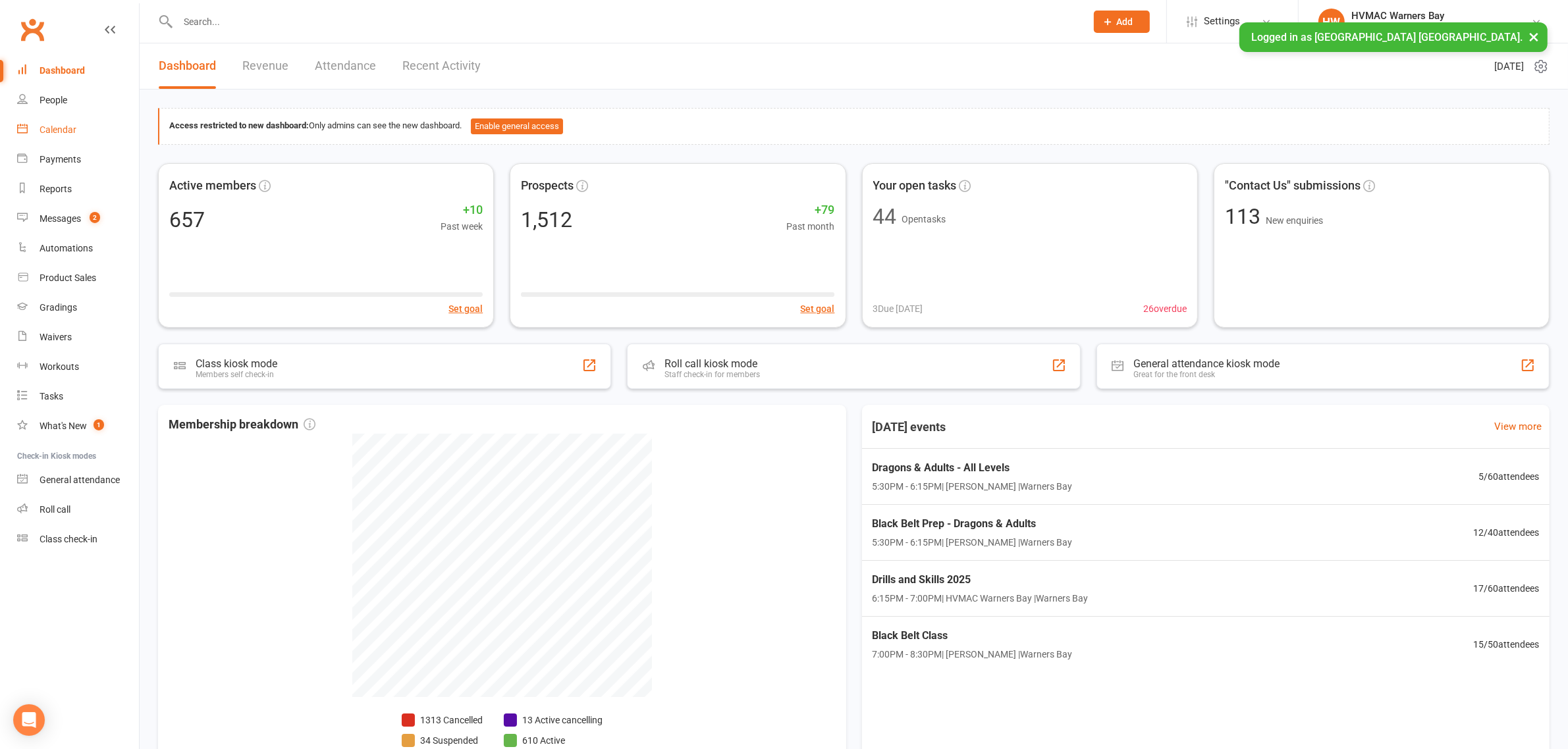
drag, startPoint x: 76, startPoint y: 133, endPoint x: 83, endPoint y: 134, distance: 7.1
click at [76, 133] on link "Calendar" at bounding box center [77, 129] width 121 height 29
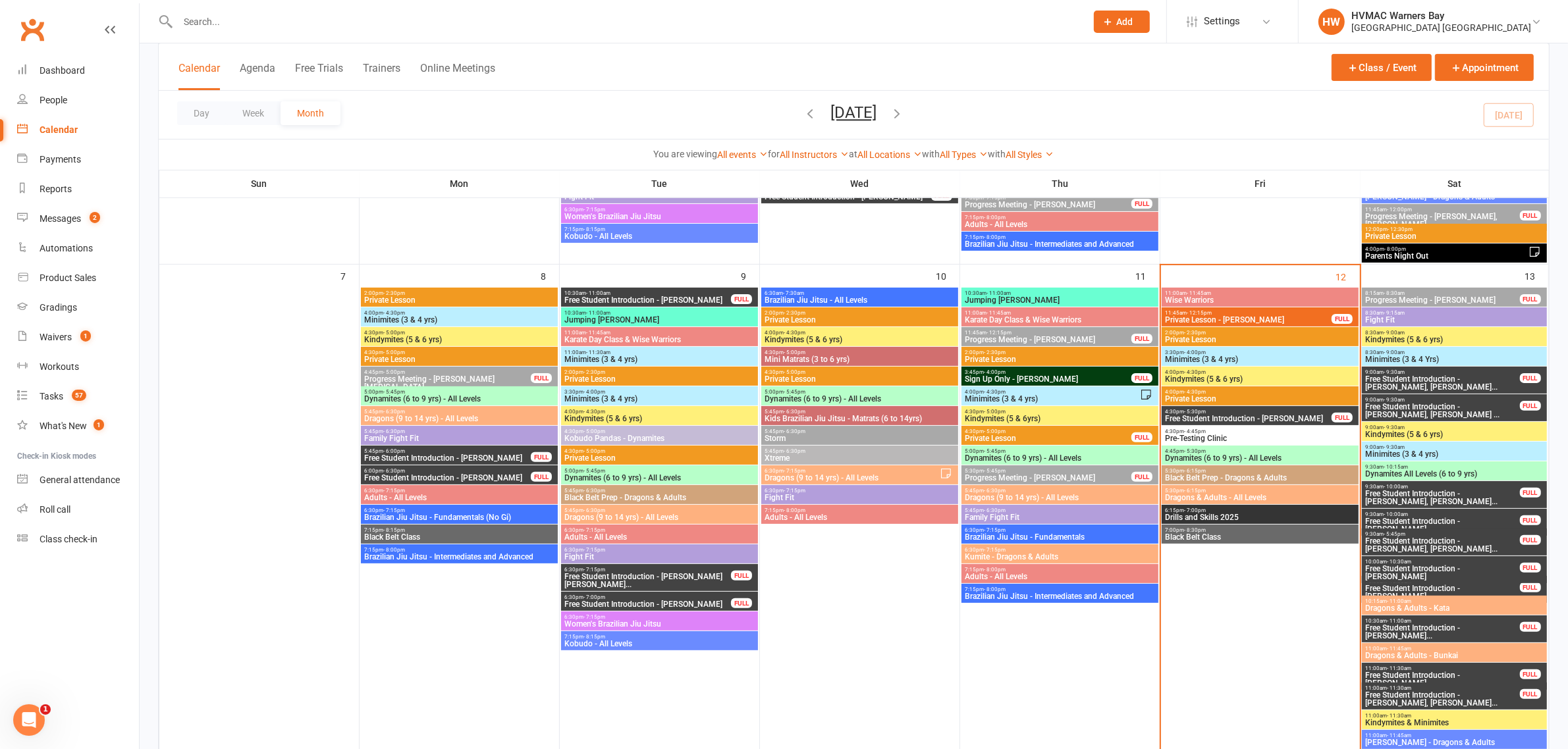
scroll to position [411, 0]
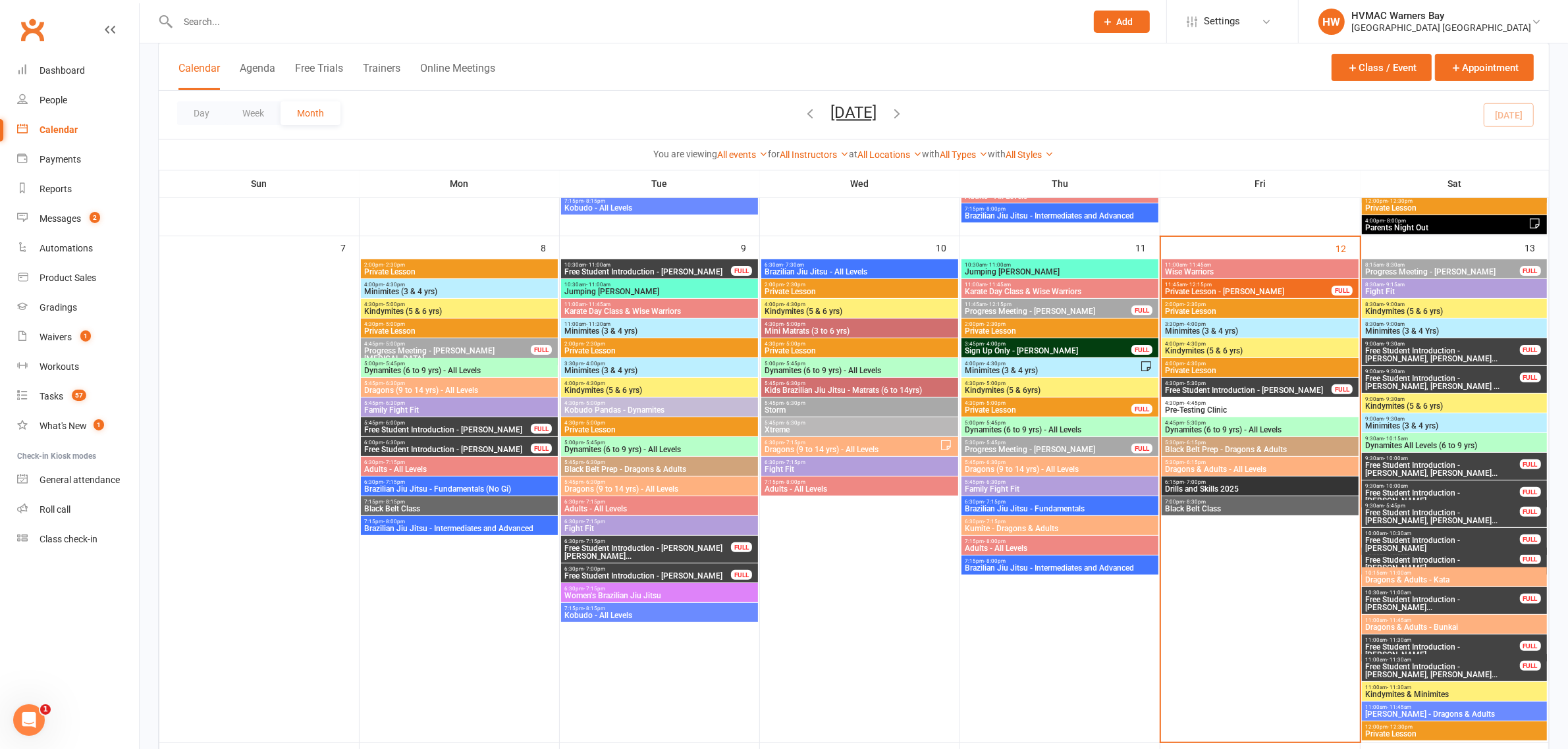
click at [1438, 106] on div "Day Week Month [DATE] [DATE] Sun Mon Tue Wed Thu Fri Sat 31 01 02 03 04 05 06 0…" at bounding box center [854, 115] width 1390 height 48
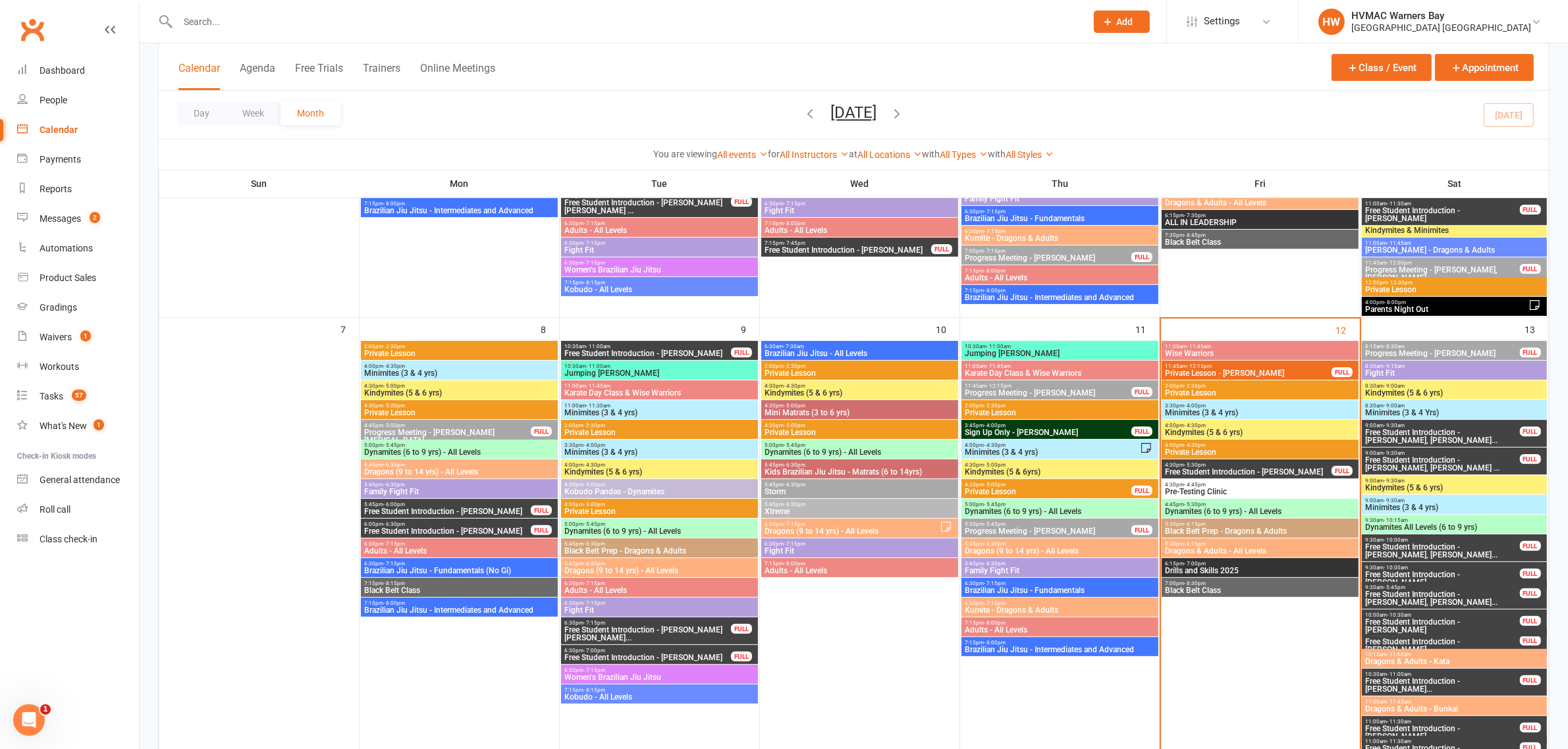
scroll to position [329, 0]
click at [1235, 564] on span "6:15pm - 7:00pm" at bounding box center [1260, 565] width 191 height 6
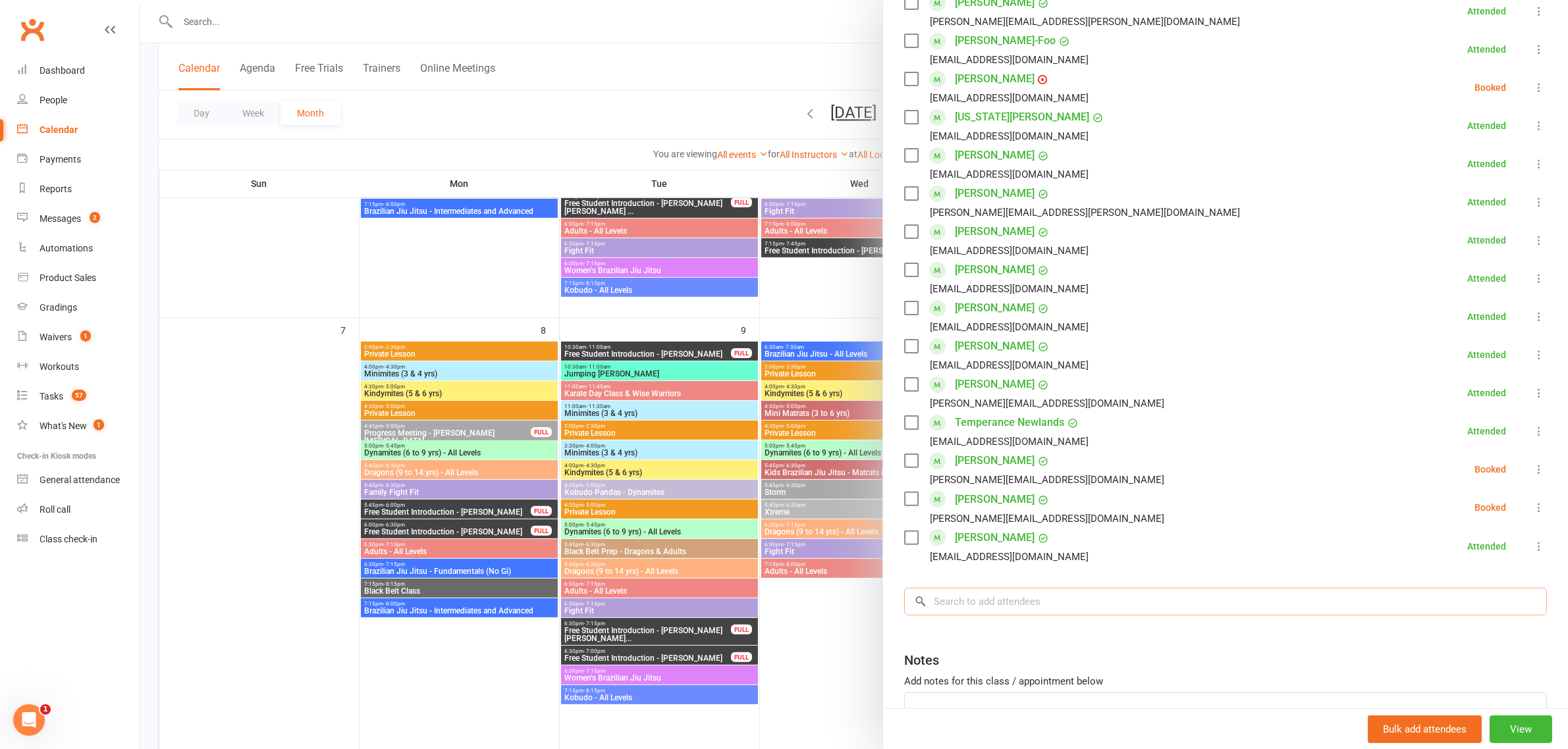
click at [1071, 605] on input "search" at bounding box center [1225, 601] width 643 height 27
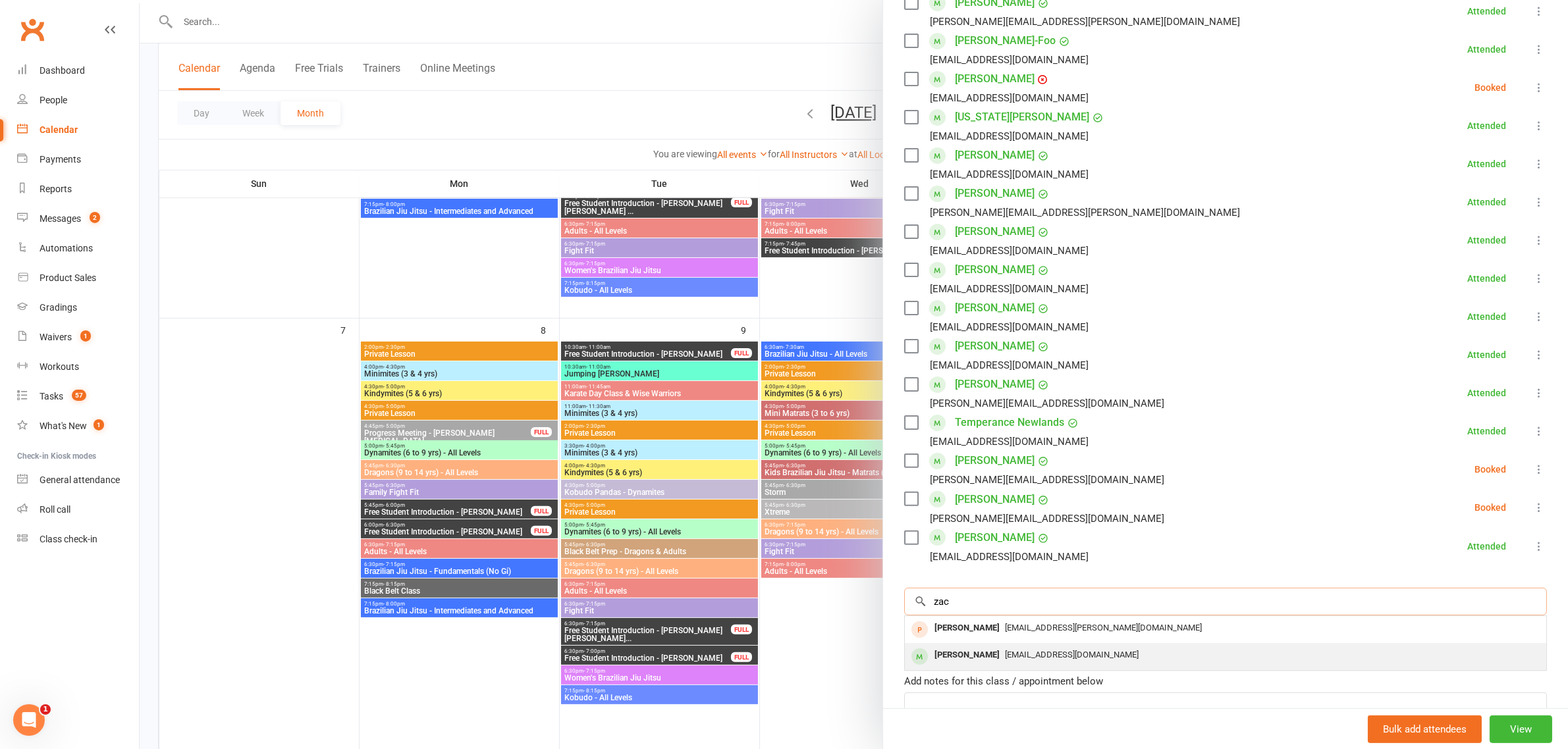
type input "zac"
click at [1005, 652] on span "[EMAIL_ADDRESS][DOMAIN_NAME]" at bounding box center [1072, 654] width 134 height 10
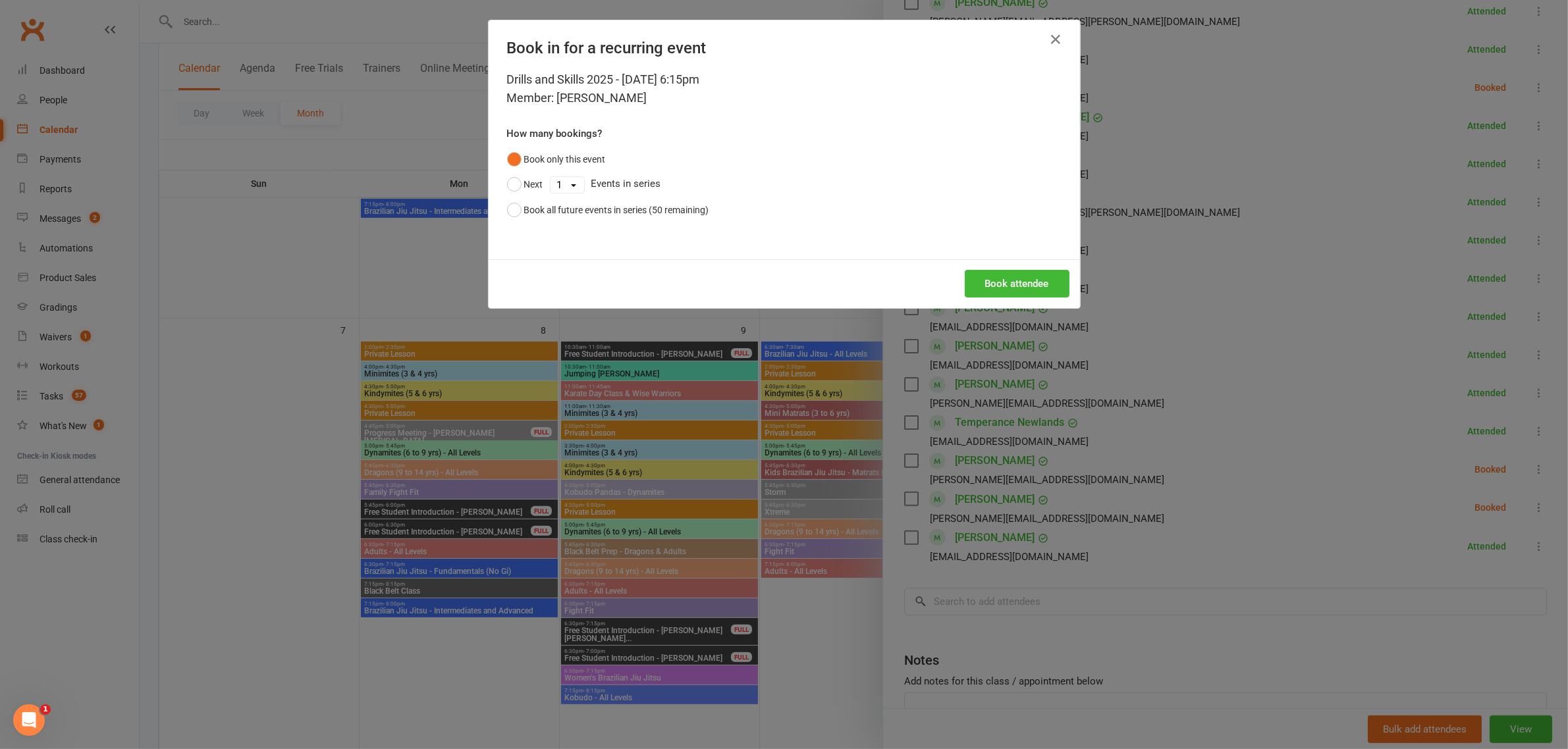
click at [1021, 265] on div "Book attendee" at bounding box center [784, 284] width 591 height 49
click at [1021, 278] on button "Book attendee" at bounding box center [1017, 284] width 105 height 27
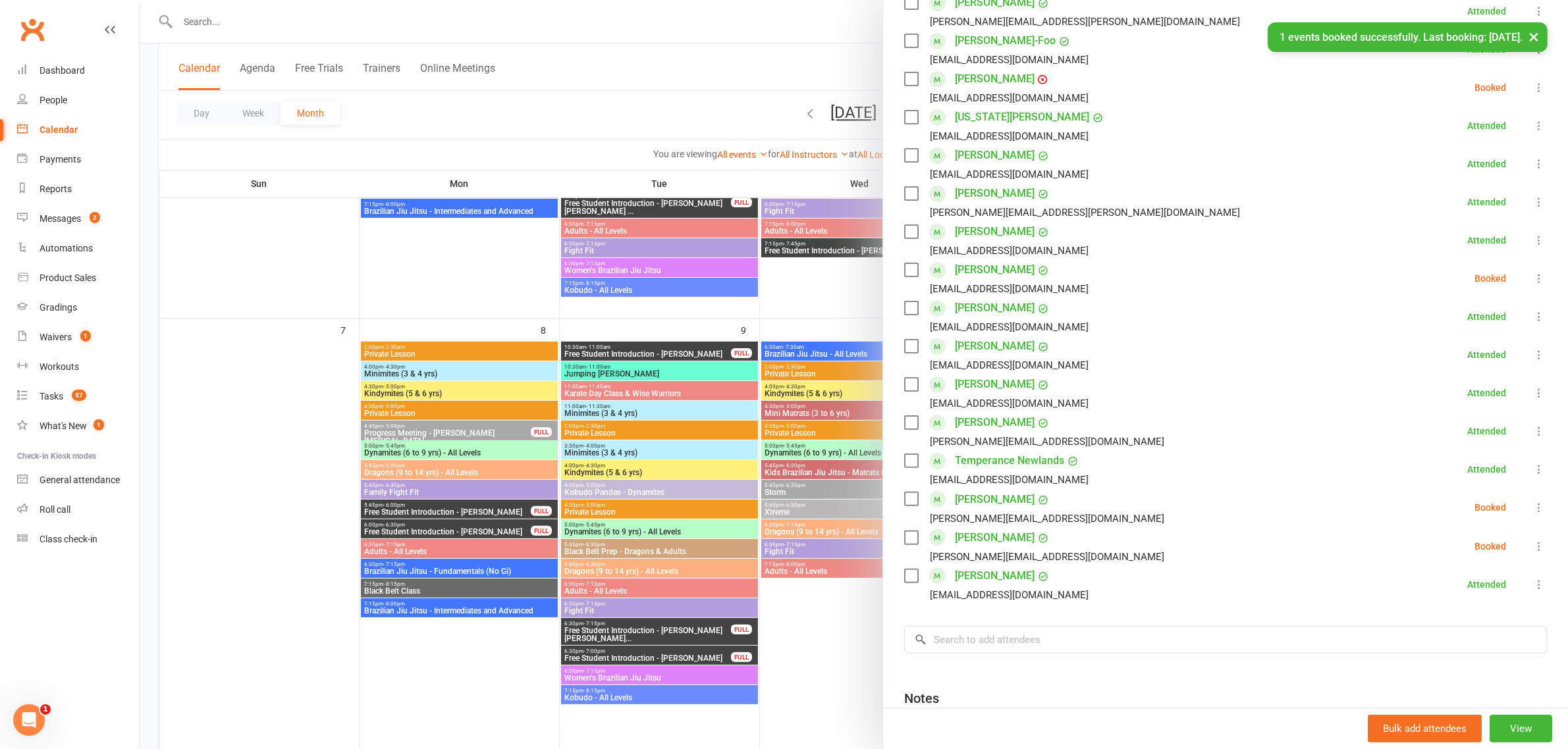
scroll to position [411, 0]
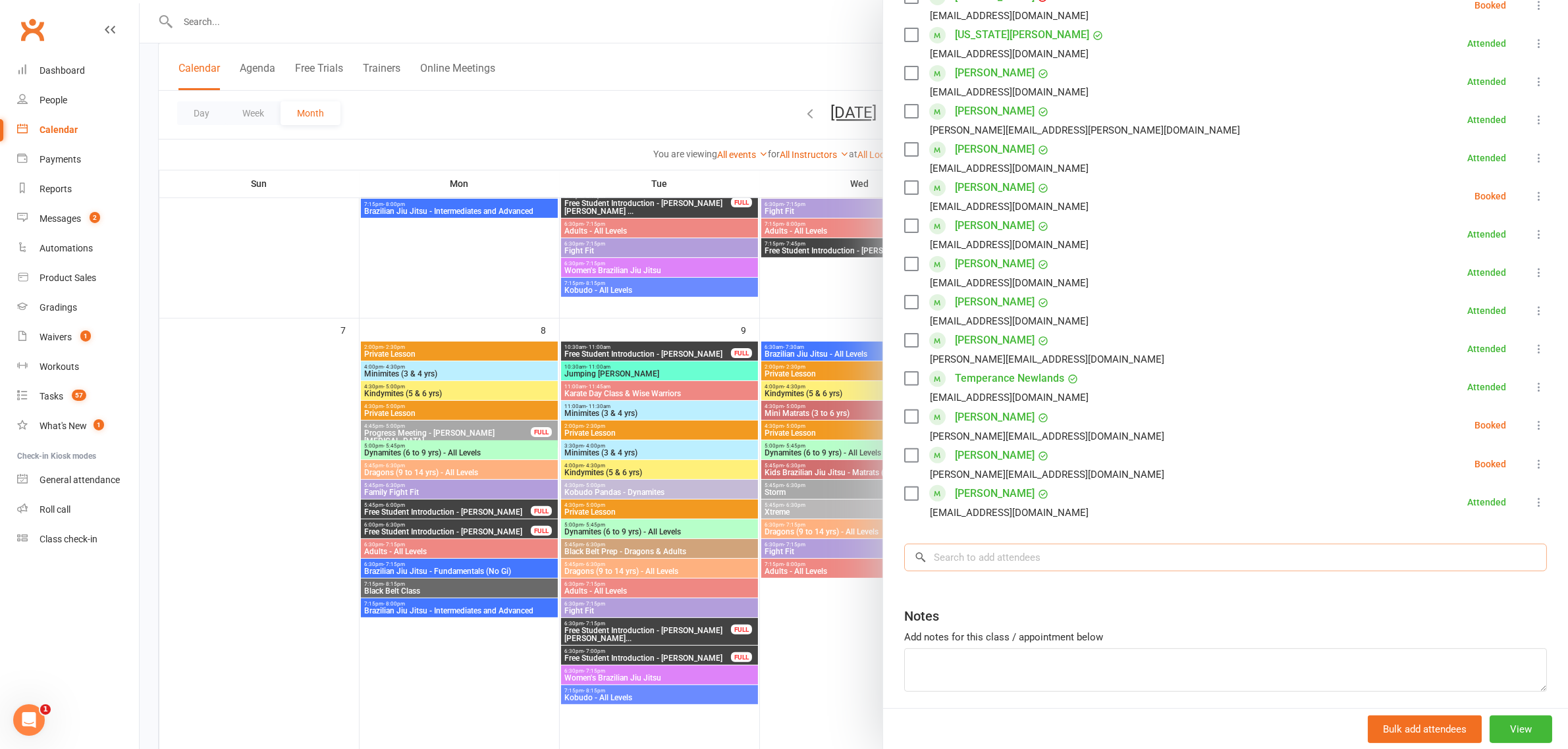
drag, startPoint x: 992, startPoint y: 568, endPoint x: 1000, endPoint y: 567, distance: 8.1
click at [992, 568] on input "search" at bounding box center [1225, 558] width 643 height 27
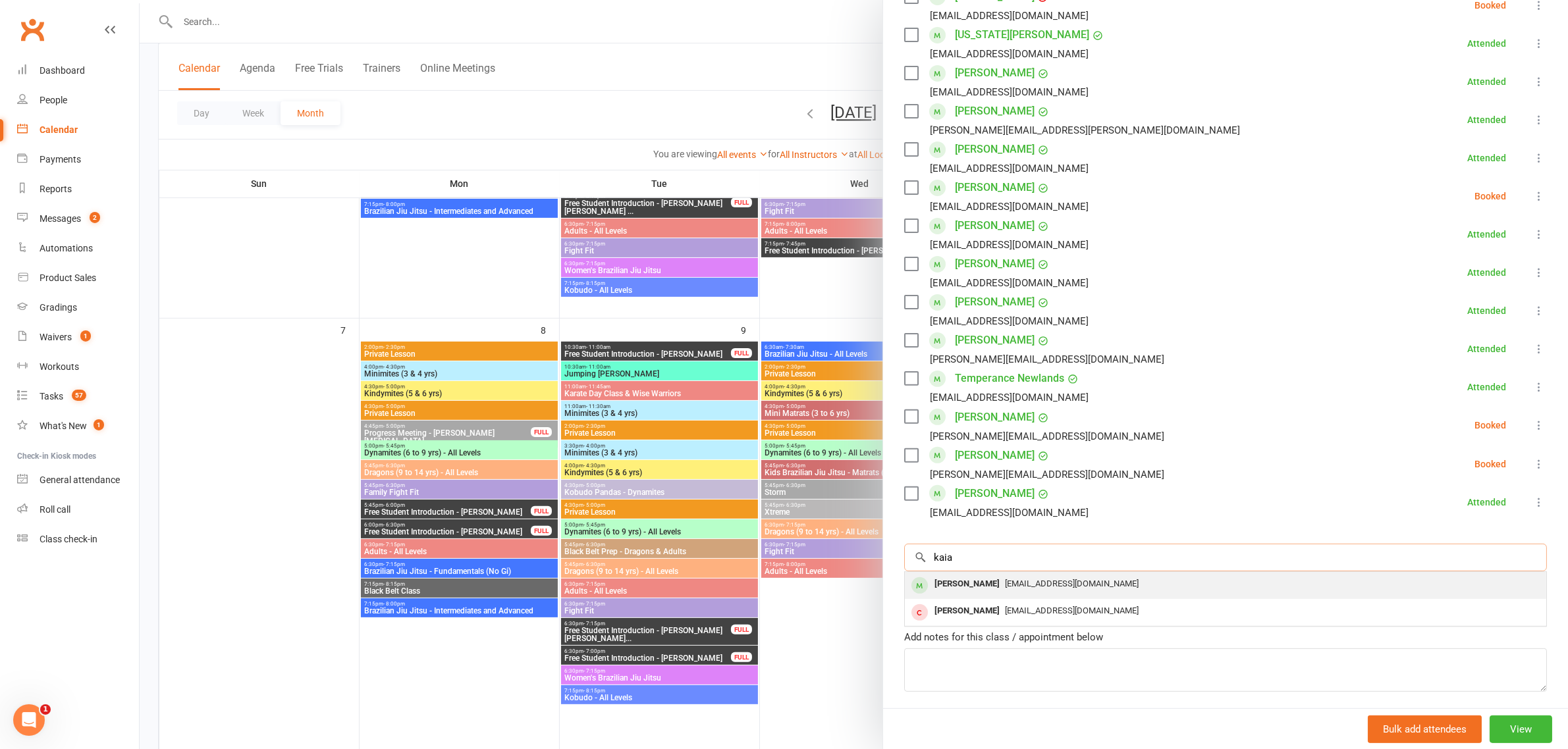
type input "kaia"
click at [1005, 580] on span "[EMAIL_ADDRESS][DOMAIN_NAME]" at bounding box center [1072, 583] width 134 height 10
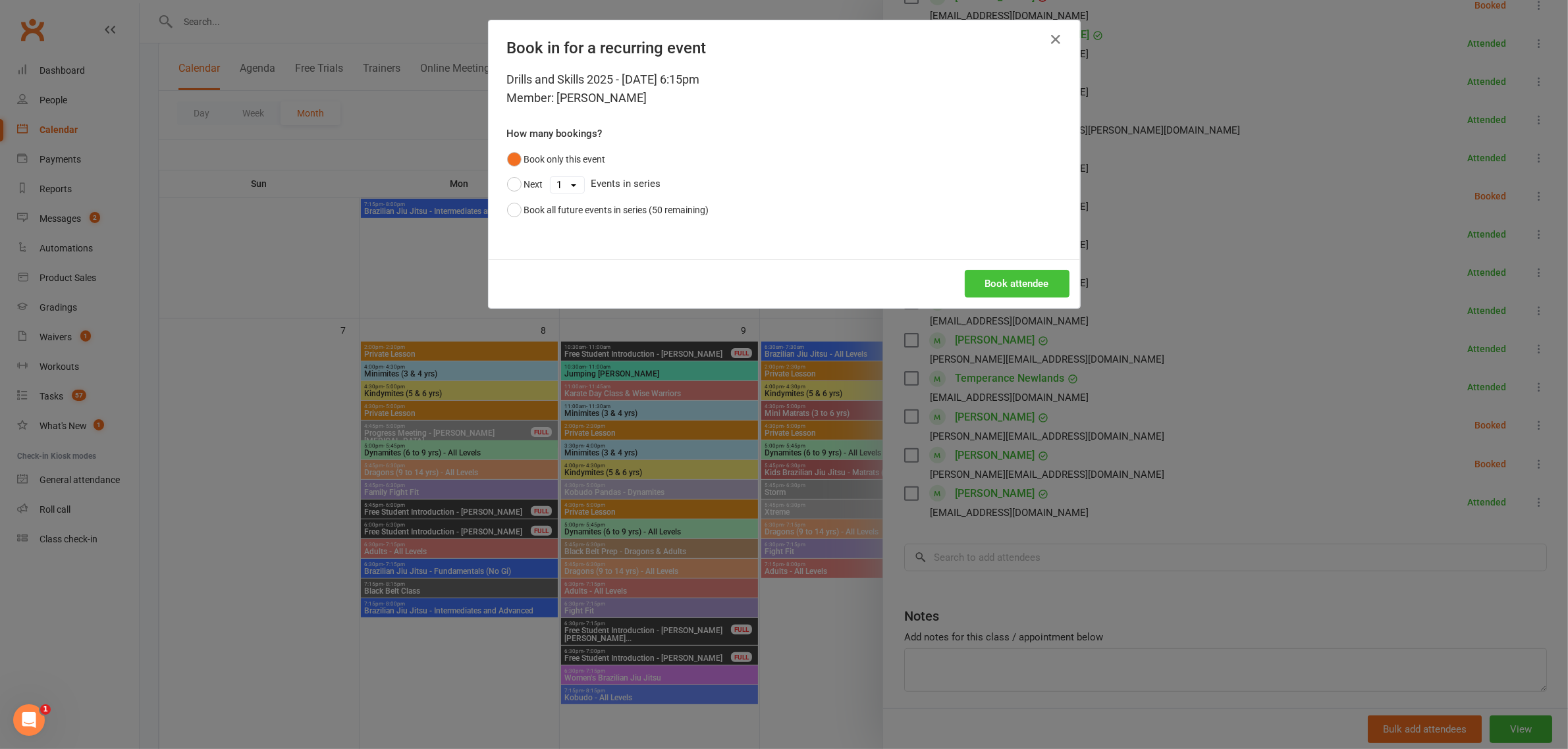
click at [993, 273] on button "Book attendee" at bounding box center [1017, 284] width 105 height 27
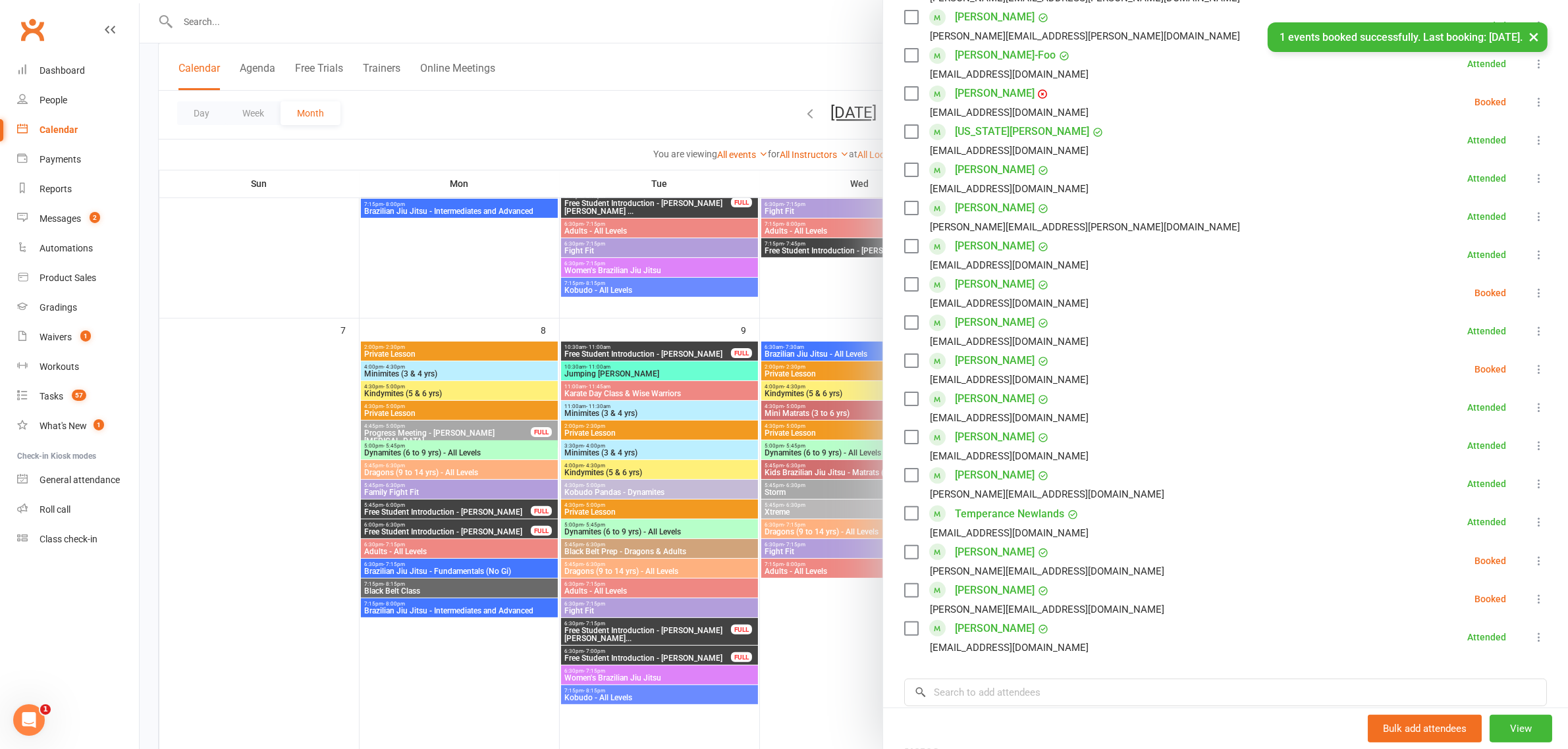
scroll to position [165, 0]
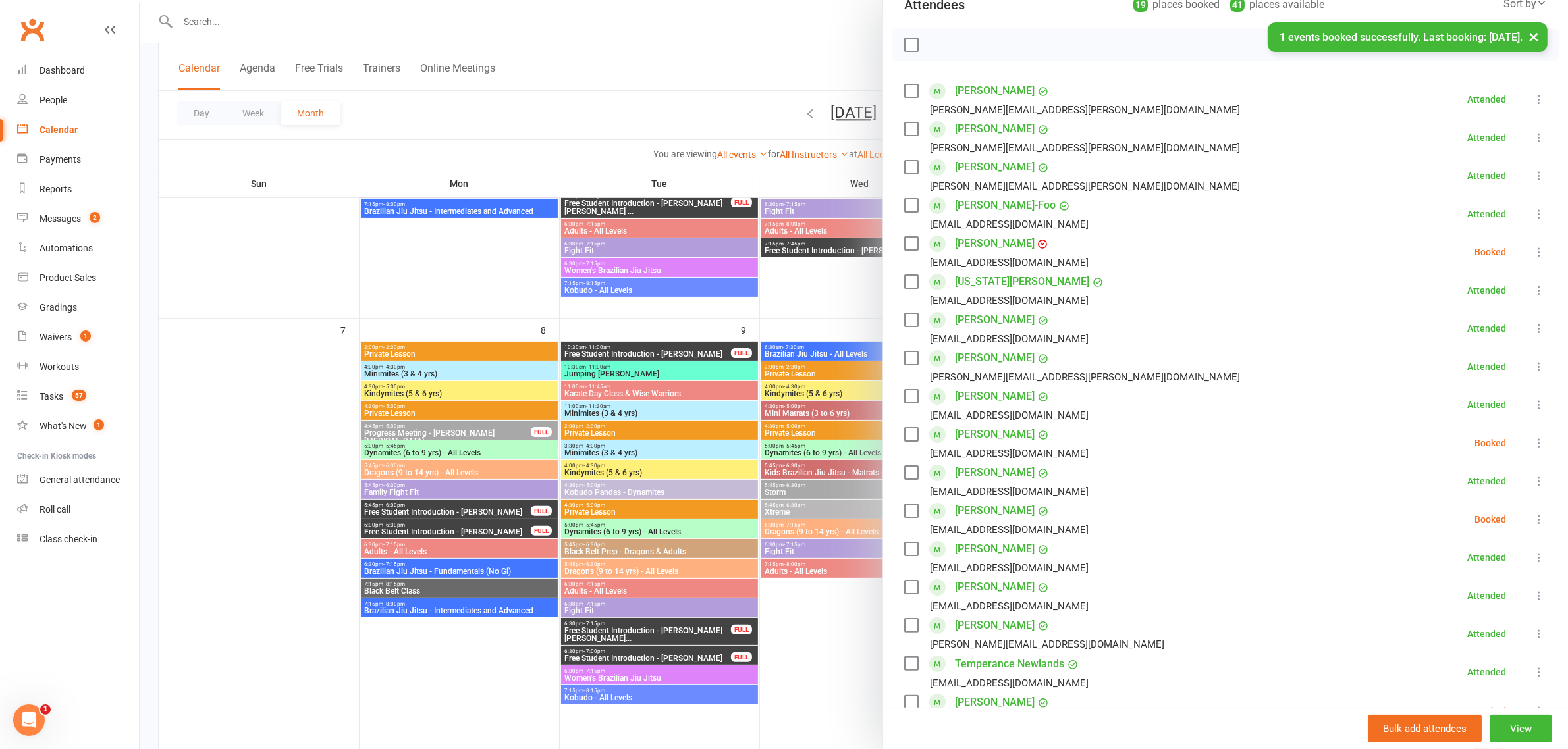
click at [904, 433] on label at bounding box center [910, 434] width 13 height 13
click at [904, 511] on label at bounding box center [910, 511] width 13 height 13
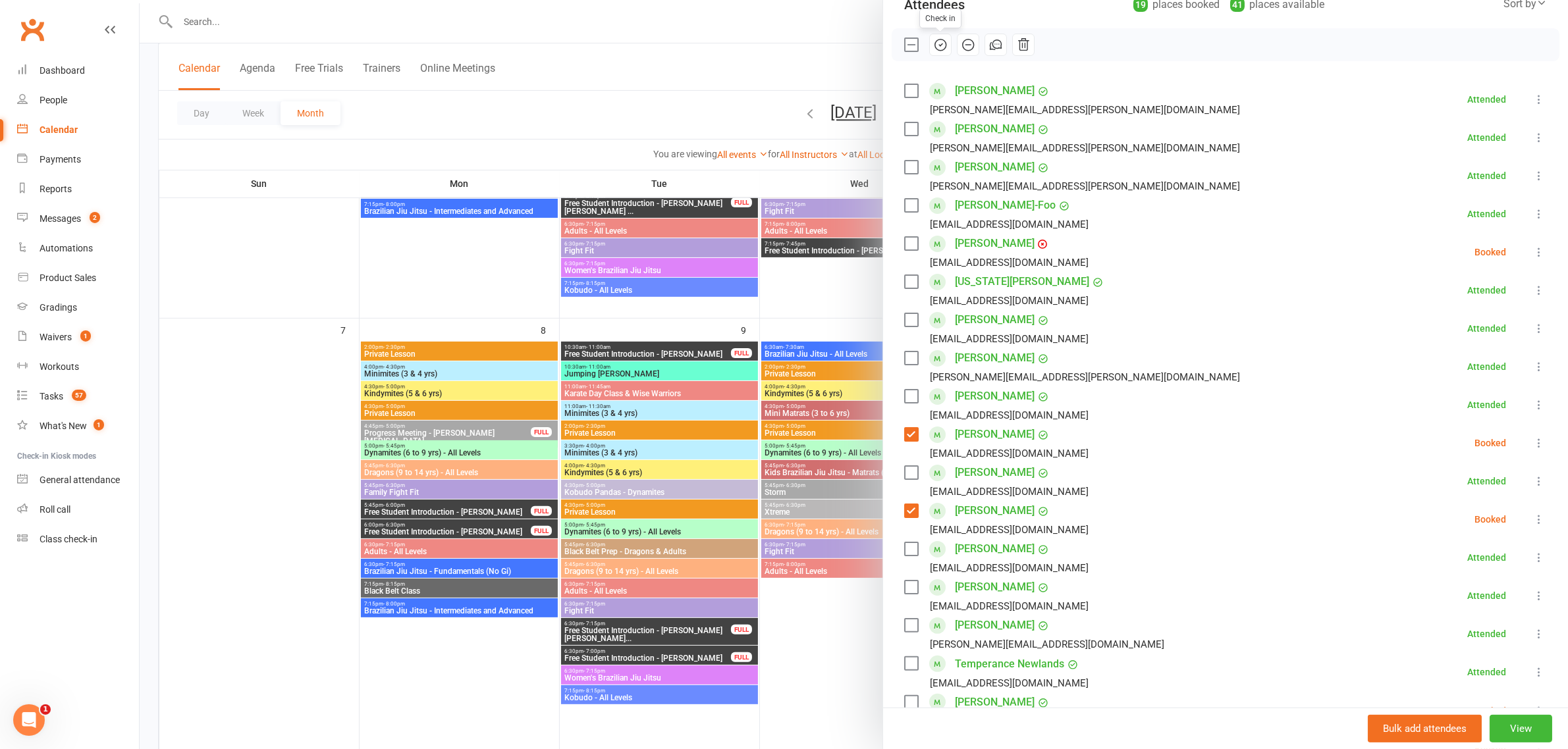
click at [937, 44] on icon "button" at bounding box center [940, 44] width 14 height 14
click at [839, 363] on div at bounding box center [853, 374] width 1428 height 749
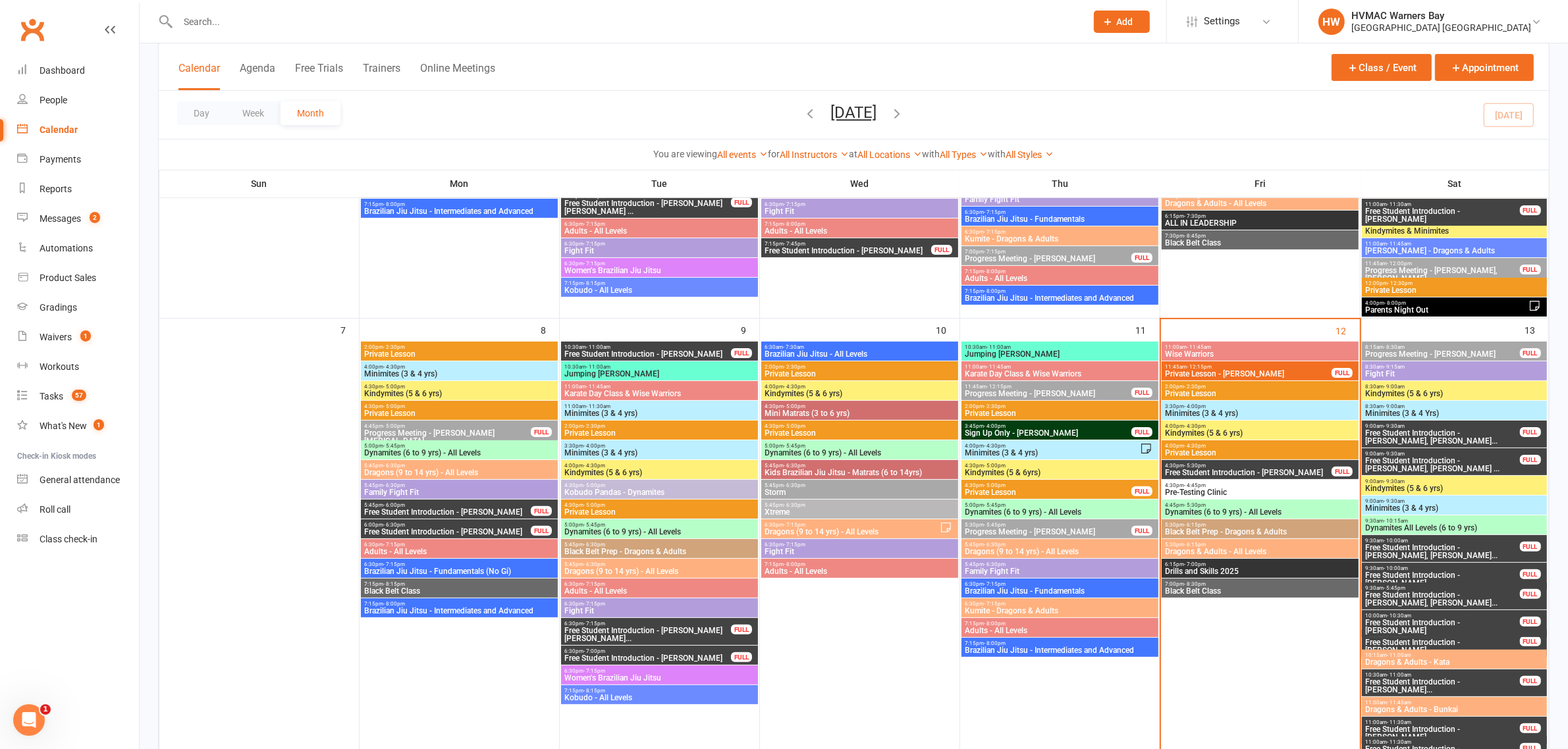
click at [1235, 565] on span "6:15pm - 7:00pm" at bounding box center [1260, 565] width 191 height 6
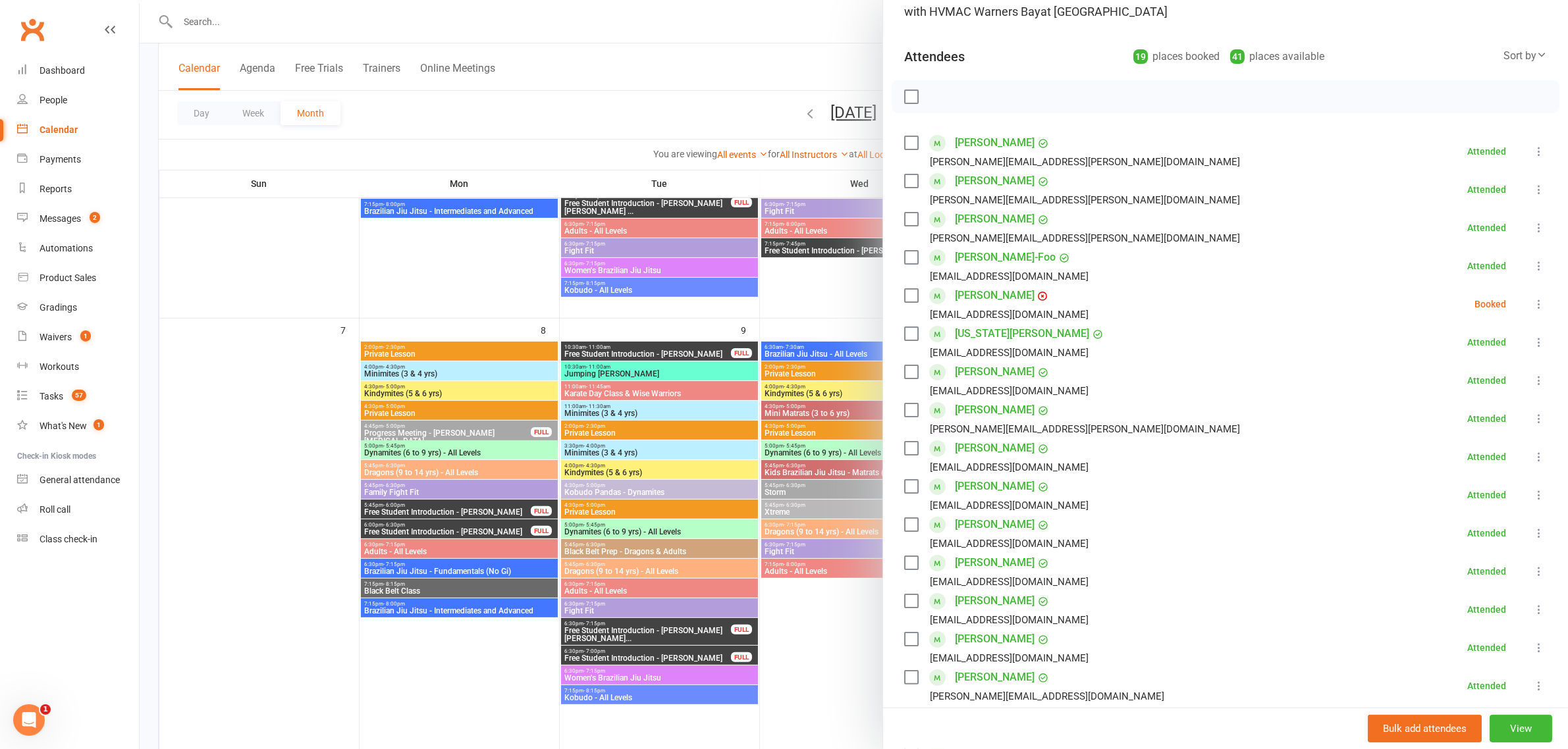
scroll to position [329, 0]
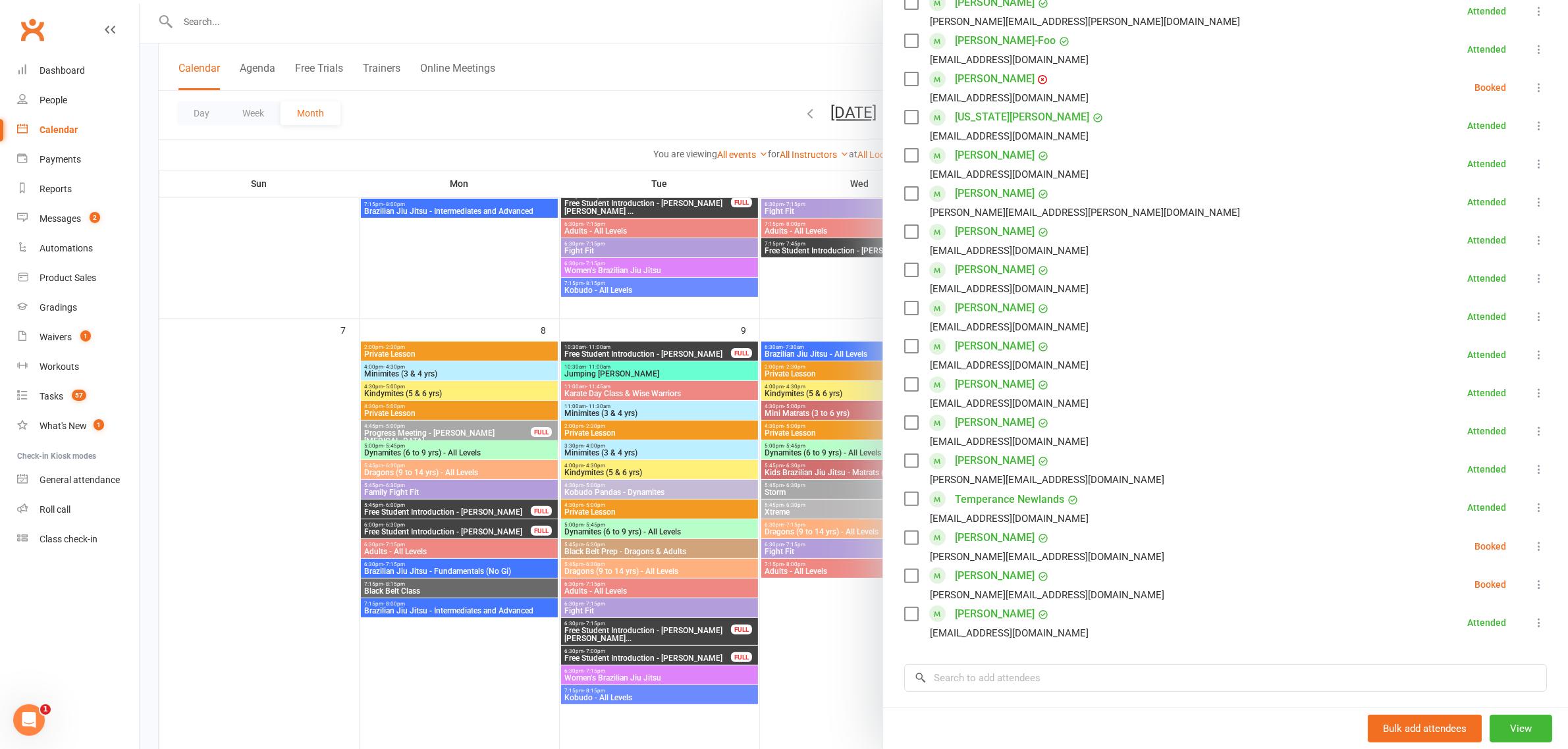
click at [807, 542] on div at bounding box center [853, 374] width 1428 height 749
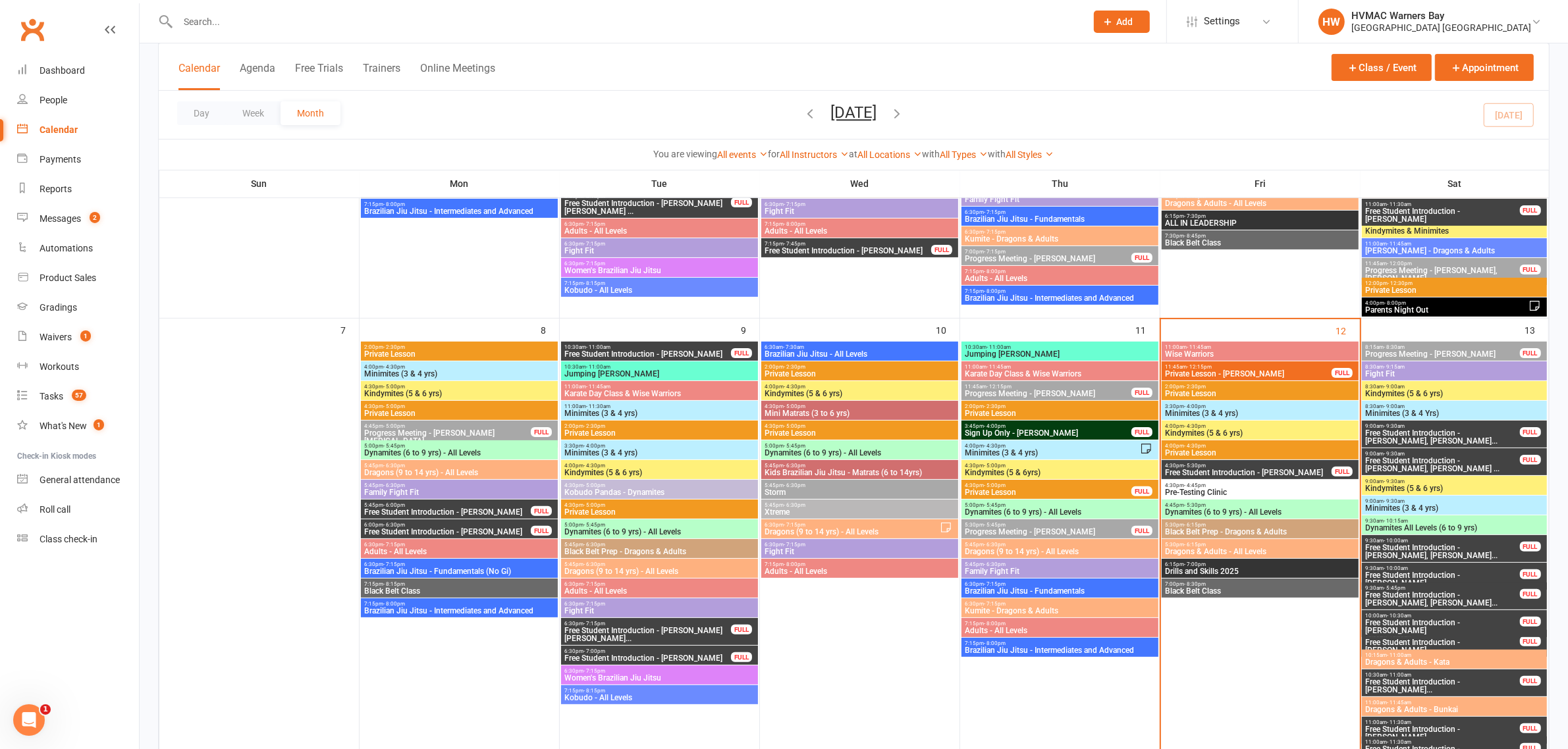
click at [1271, 585] on span "7:00pm - 8:30pm" at bounding box center [1260, 584] width 191 height 6
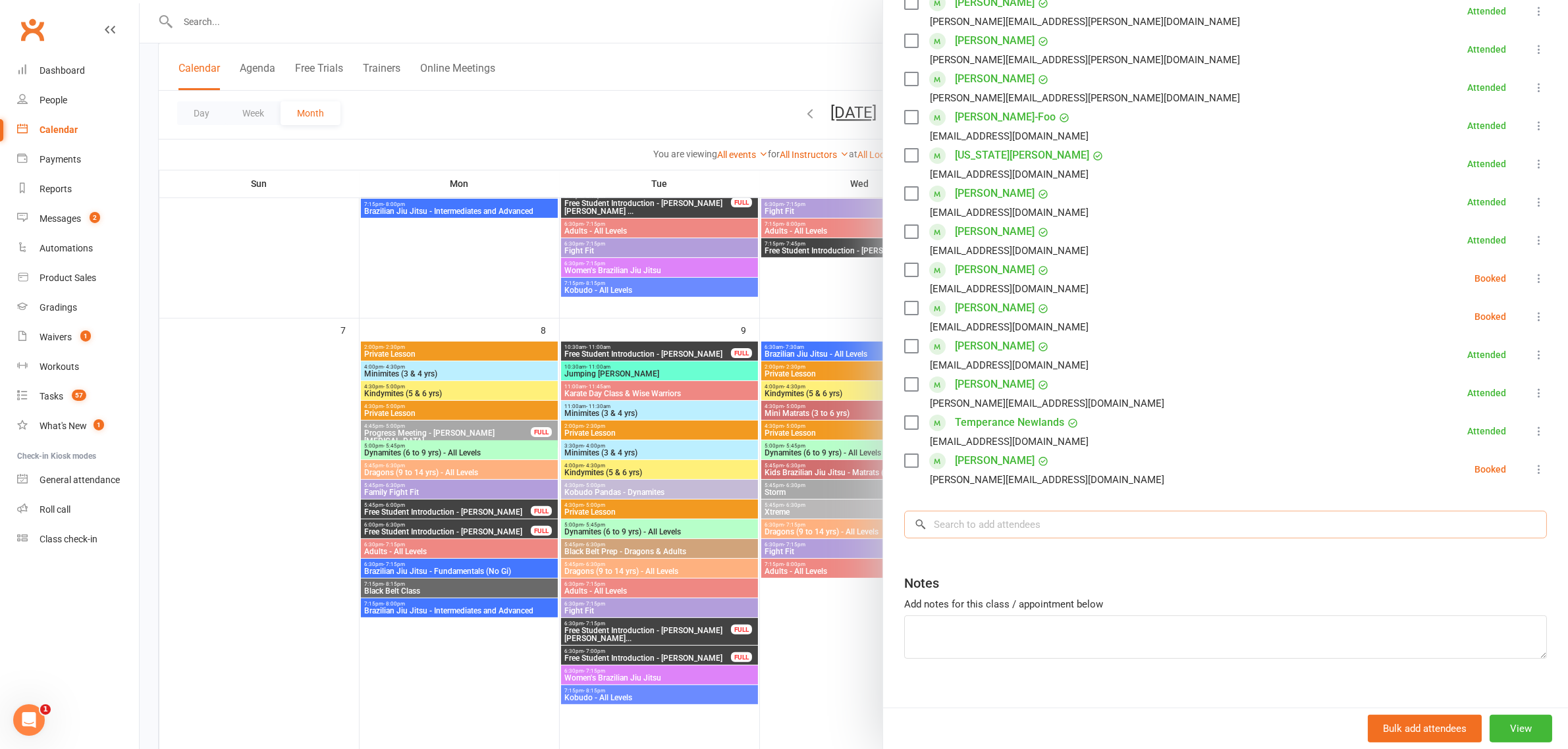
click at [1023, 528] on input "search" at bounding box center [1225, 524] width 643 height 27
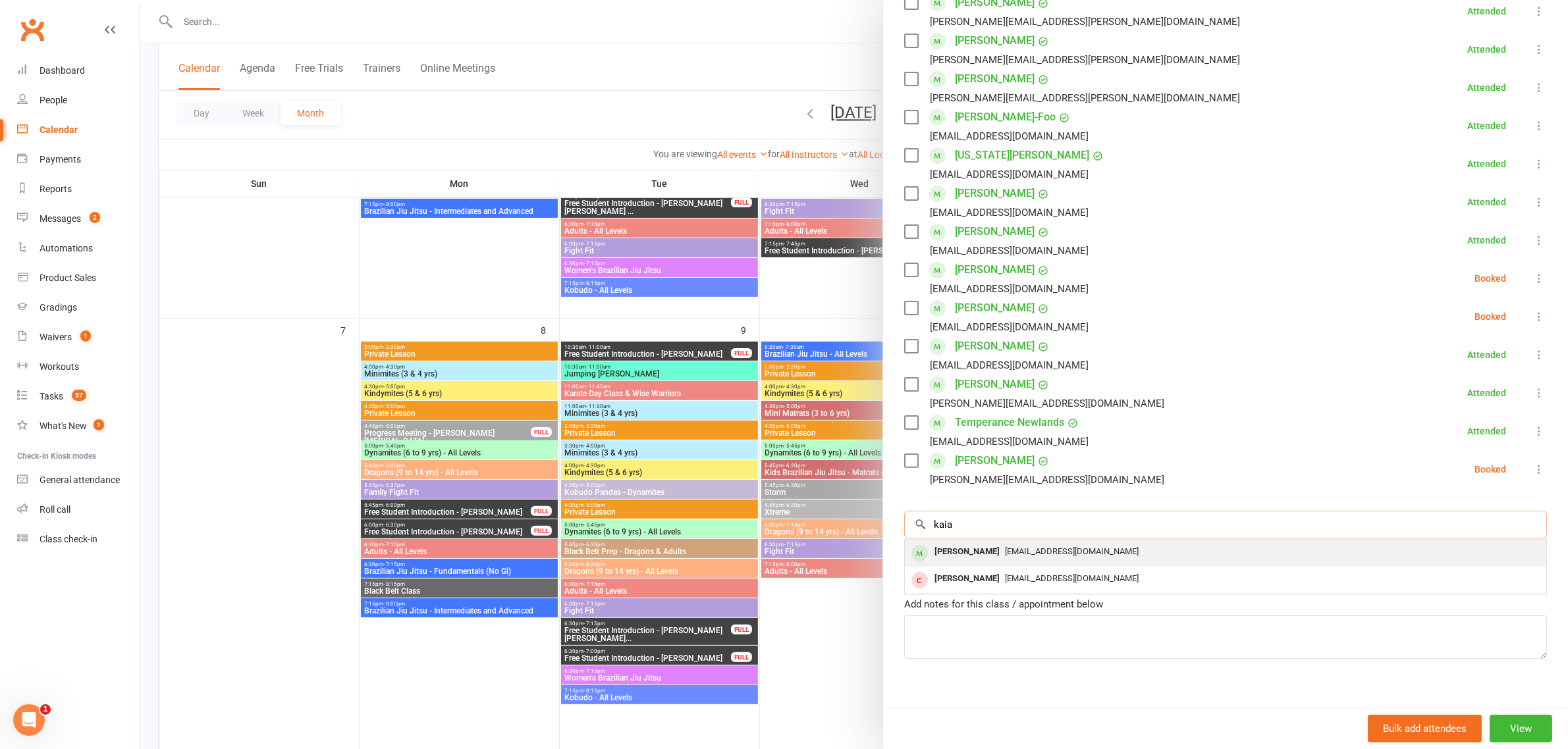
type input "kaia"
click at [1019, 551] on span "[EMAIL_ADDRESS][DOMAIN_NAME]" at bounding box center [1072, 551] width 134 height 10
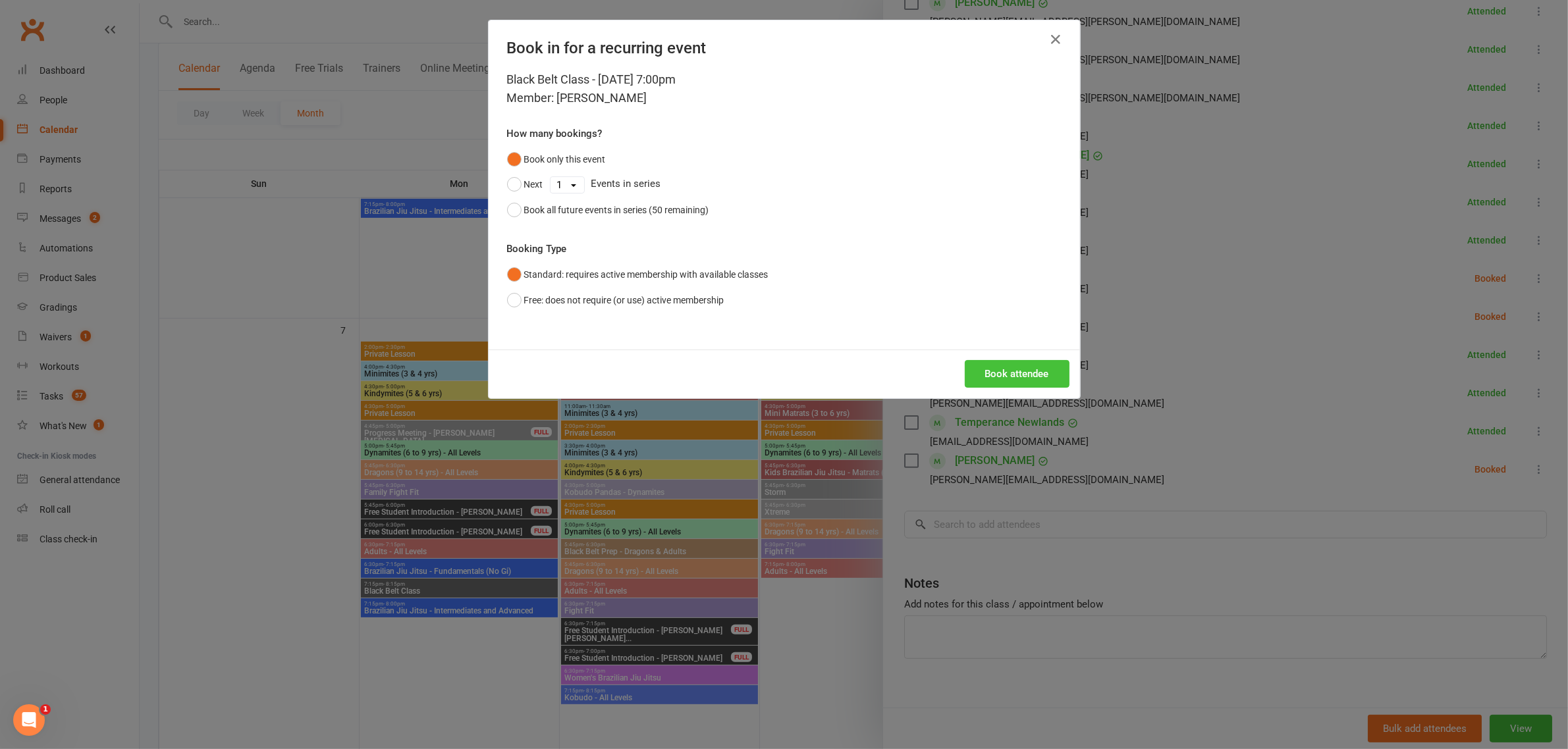
click at [1034, 364] on button "Book attendee" at bounding box center [1017, 373] width 105 height 27
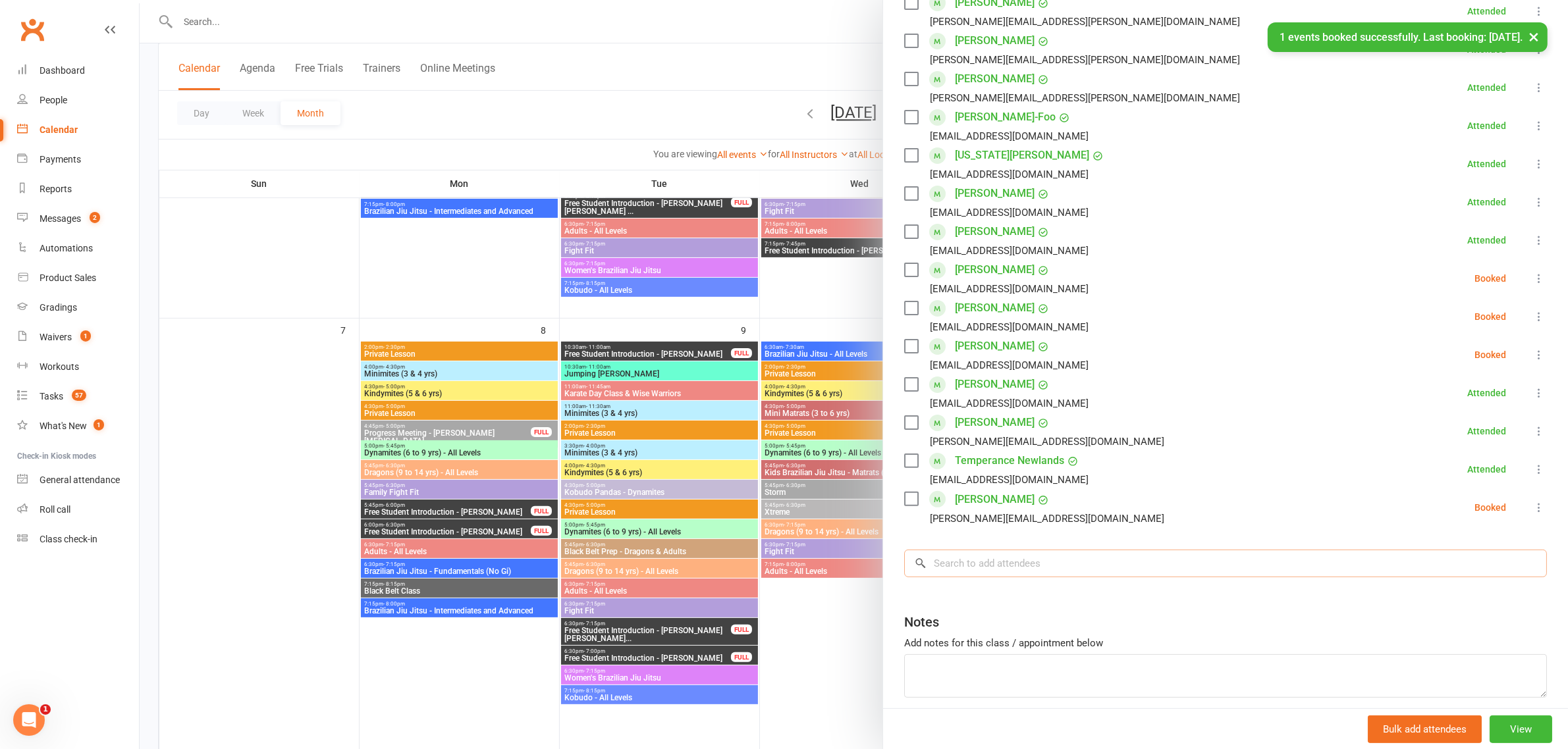
click at [1032, 561] on input "search" at bounding box center [1225, 563] width 643 height 27
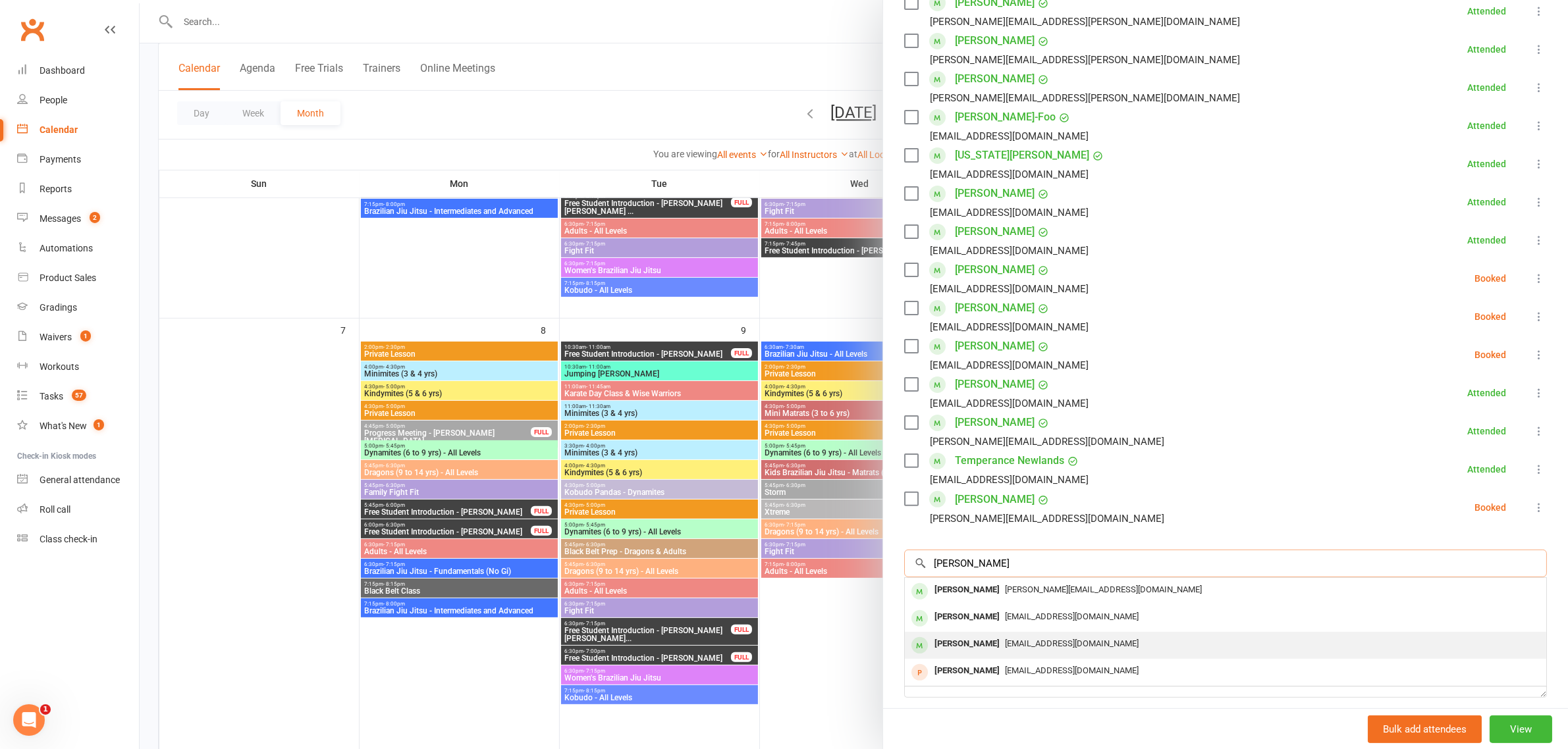
type input "[PERSON_NAME]"
click at [1031, 639] on span "[EMAIL_ADDRESS][DOMAIN_NAME]" at bounding box center [1072, 644] width 134 height 10
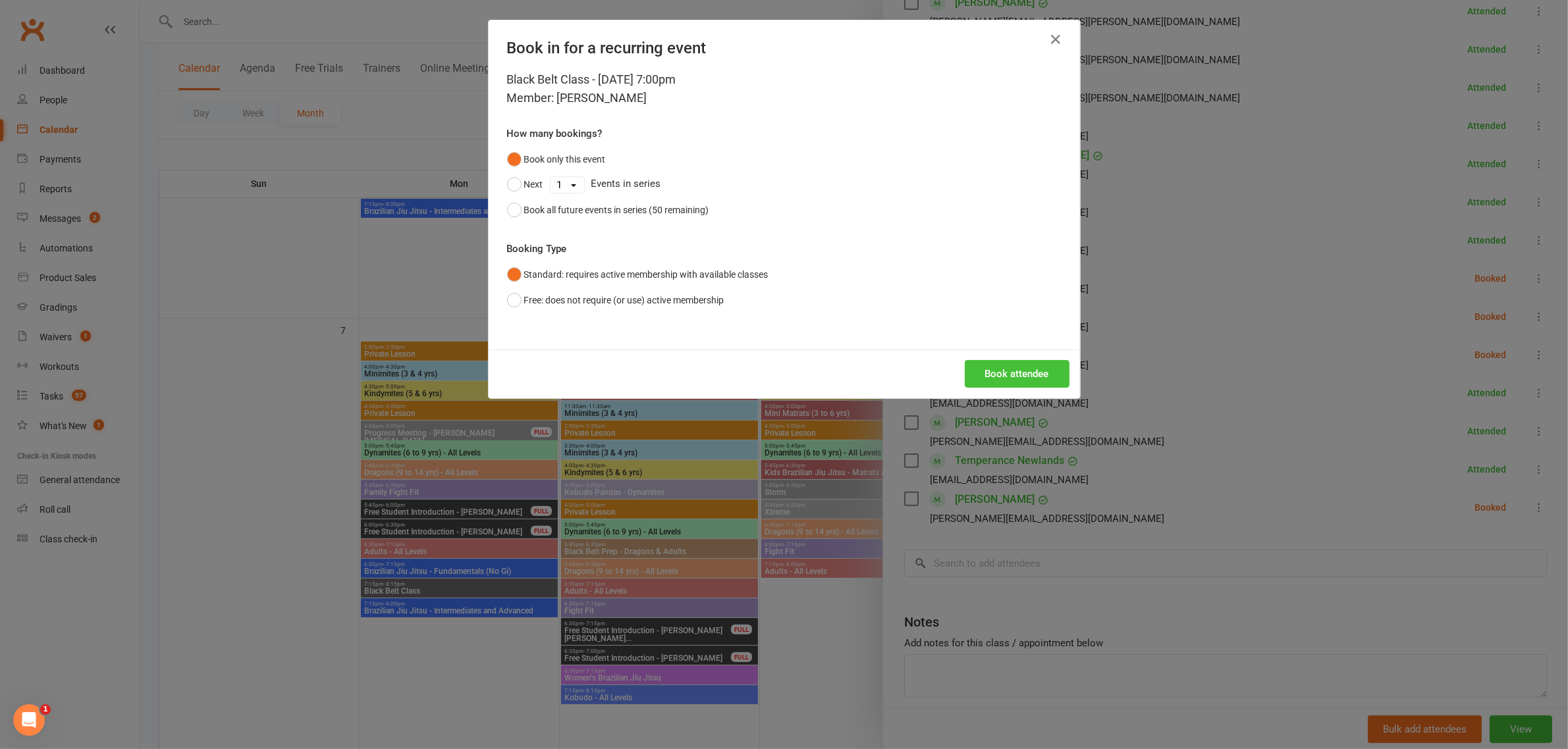
click at [1008, 375] on button "Book attendee" at bounding box center [1017, 373] width 105 height 27
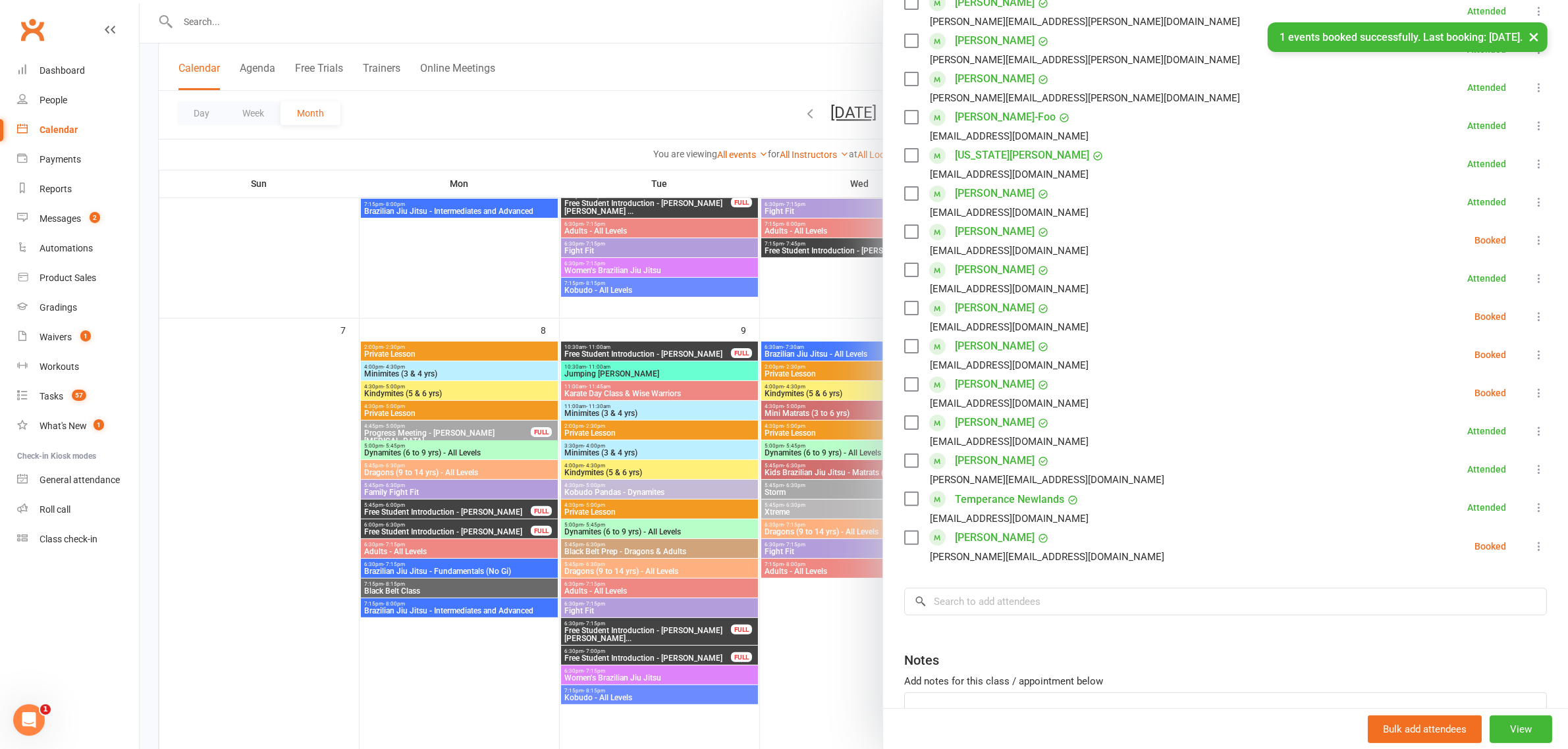
click at [904, 310] on label at bounding box center [910, 308] width 13 height 13
click at [904, 229] on label at bounding box center [910, 231] width 13 height 13
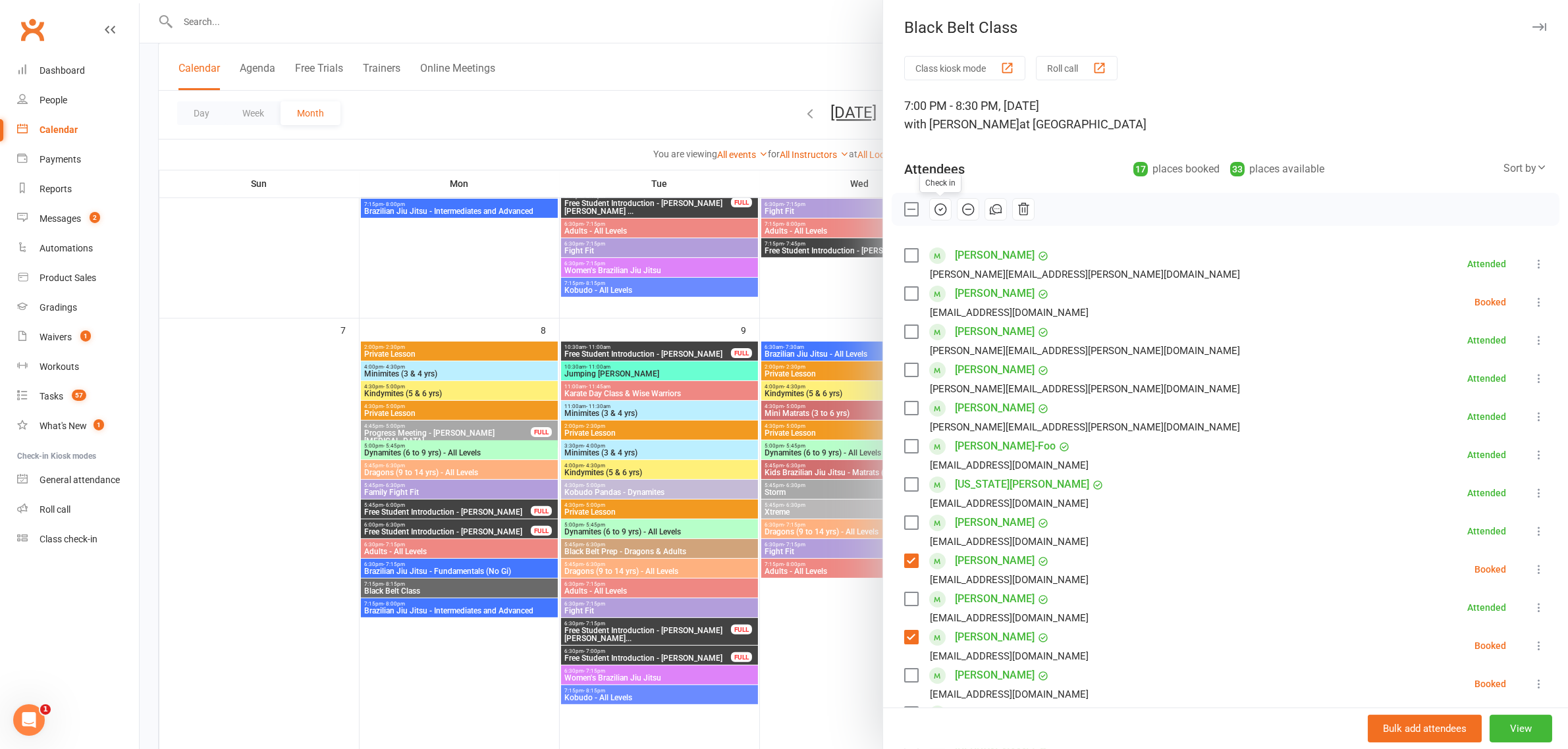
click at [936, 208] on icon "button" at bounding box center [940, 209] width 14 height 14
click at [716, 380] on div at bounding box center [853, 374] width 1428 height 749
